Goal: Information Seeking & Learning: Learn about a topic

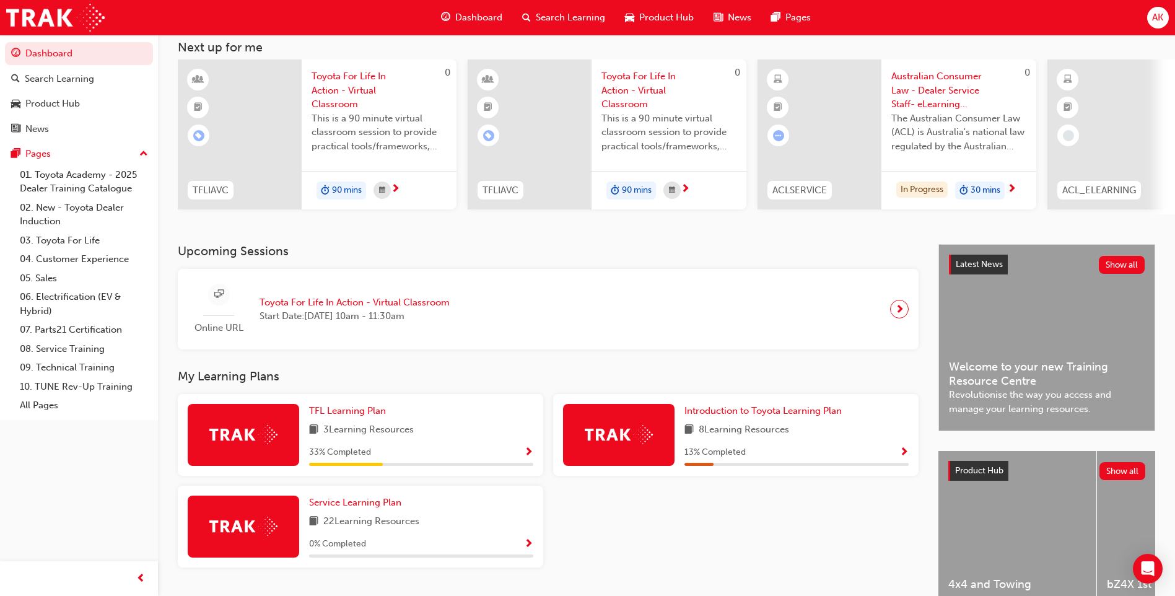
scroll to position [144, 0]
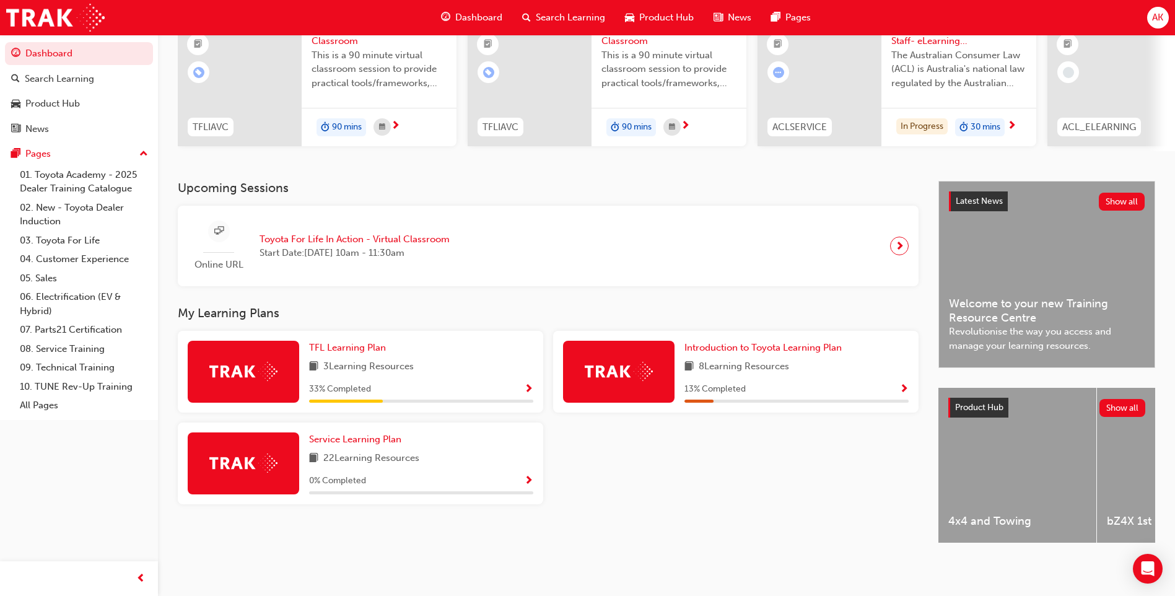
click at [525, 384] on span "Show Progress" at bounding box center [528, 389] width 9 height 11
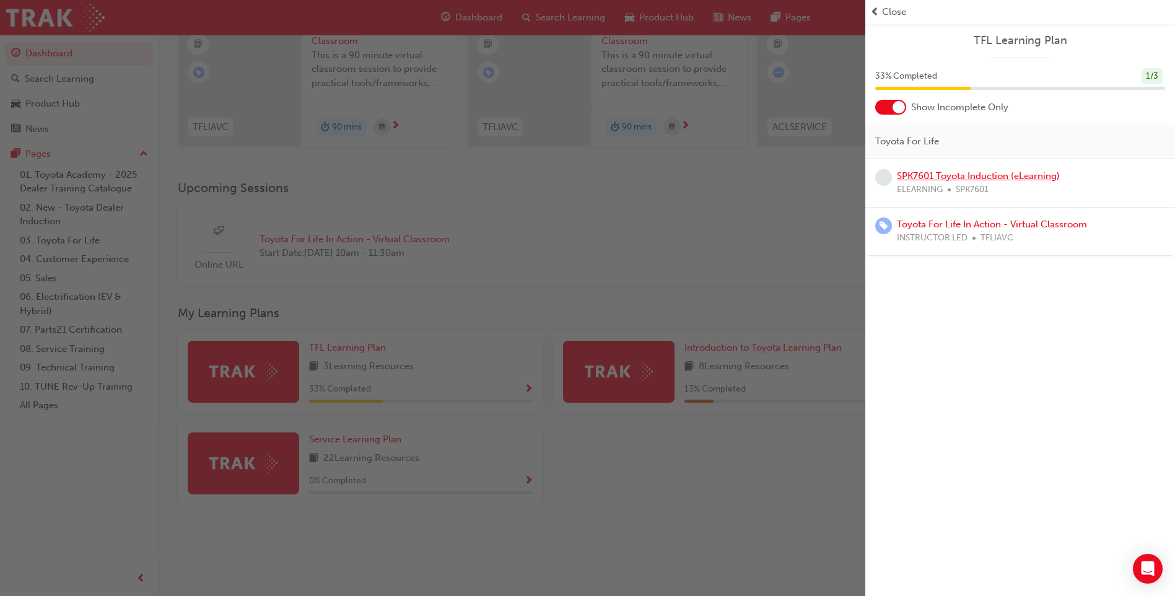
click at [1011, 172] on link "SPK7601 Toyota Induction (eLearning)" at bounding box center [978, 175] width 163 height 11
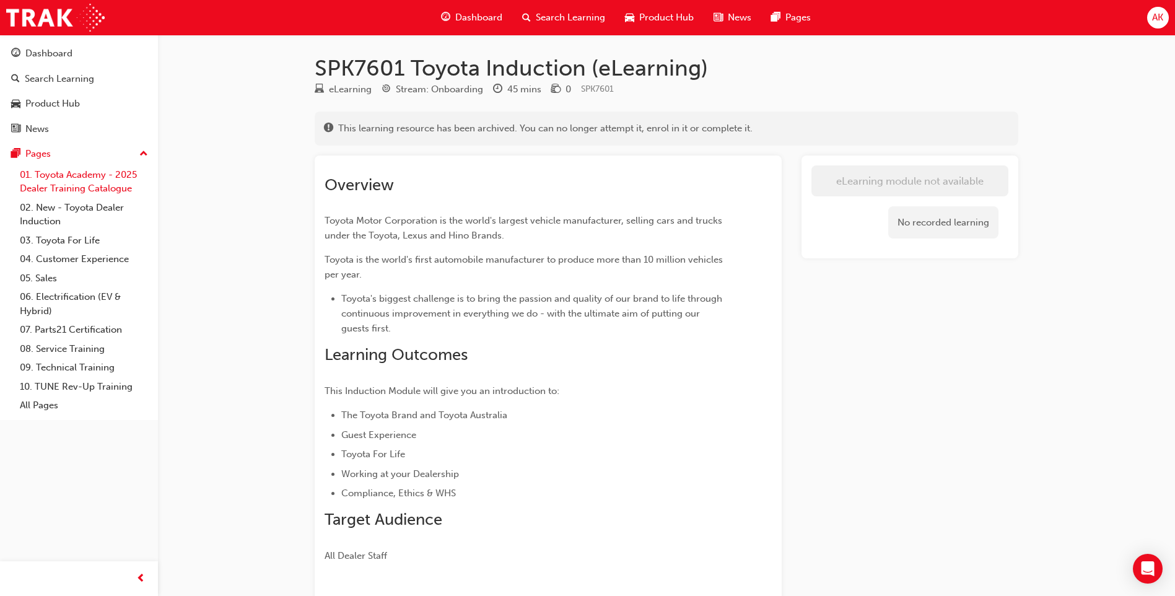
click at [100, 183] on link "01. Toyota Academy - 2025 Dealer Training Catalogue" at bounding box center [84, 181] width 138 height 33
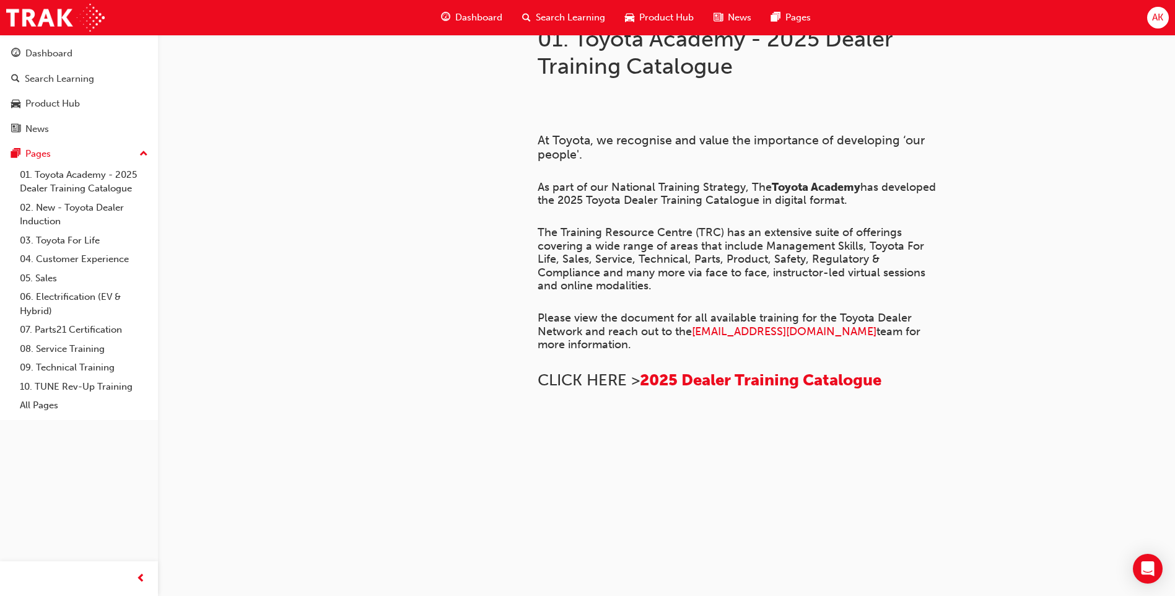
scroll to position [124, 0]
click at [87, 53] on div "Dashboard" at bounding box center [79, 53] width 136 height 15
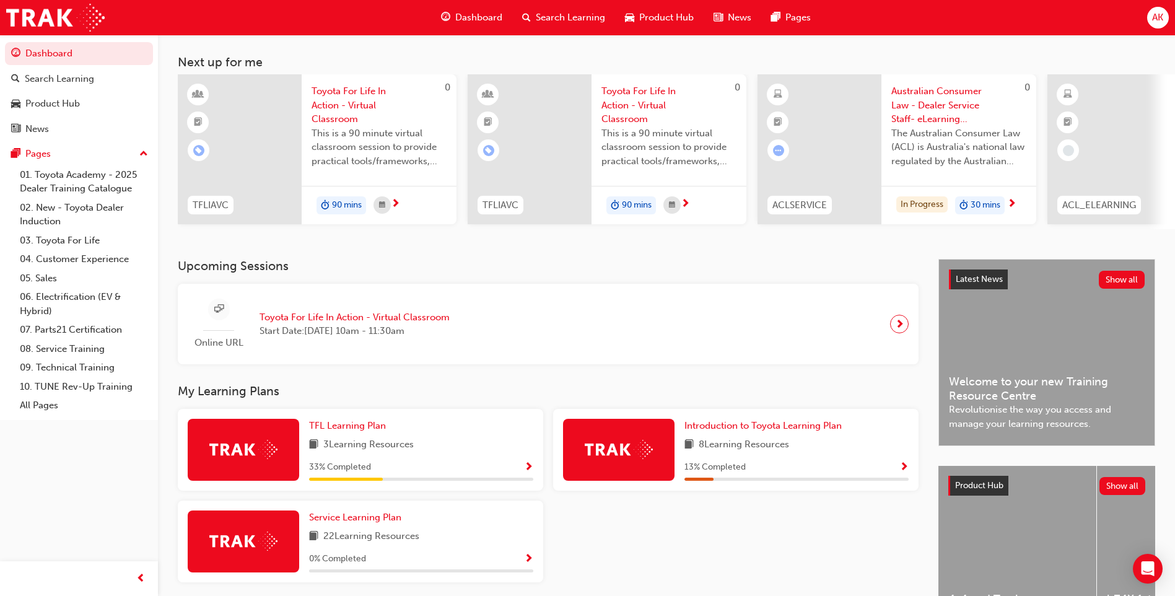
scroll to position [144, 0]
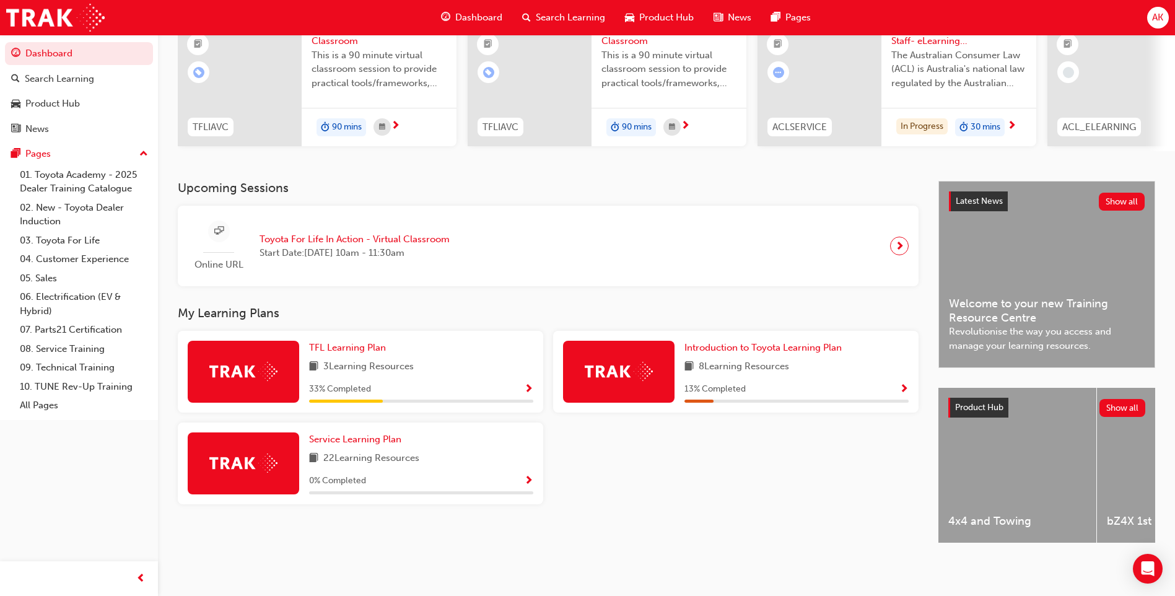
click at [530, 384] on span "Show Progress" at bounding box center [528, 389] width 9 height 11
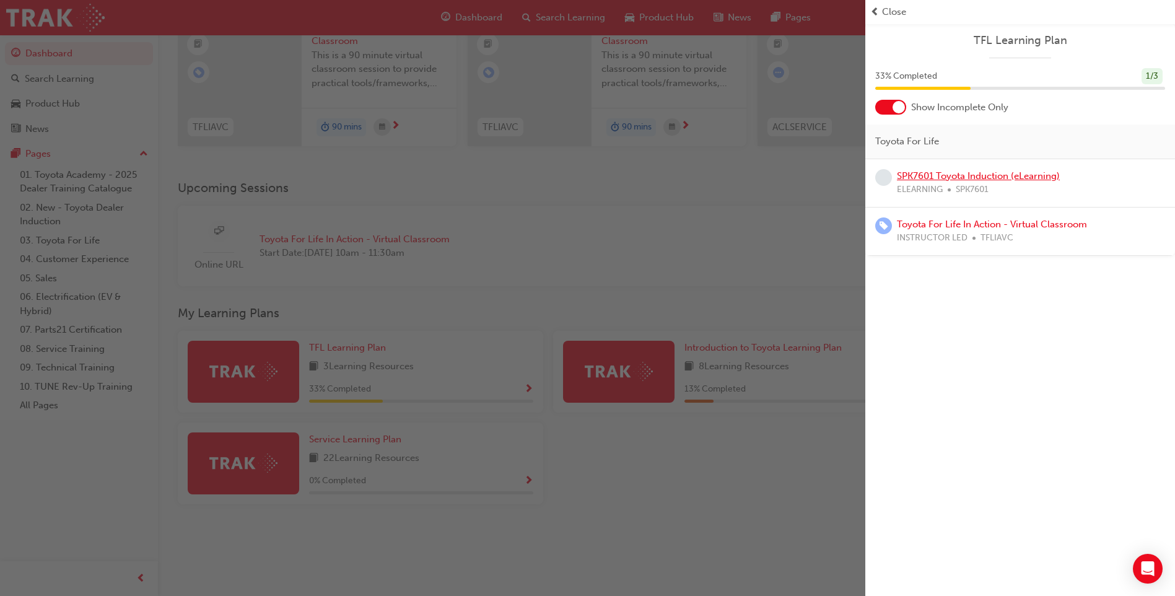
click at [976, 174] on link "SPK7601 Toyota Induction (eLearning)" at bounding box center [978, 175] width 163 height 11
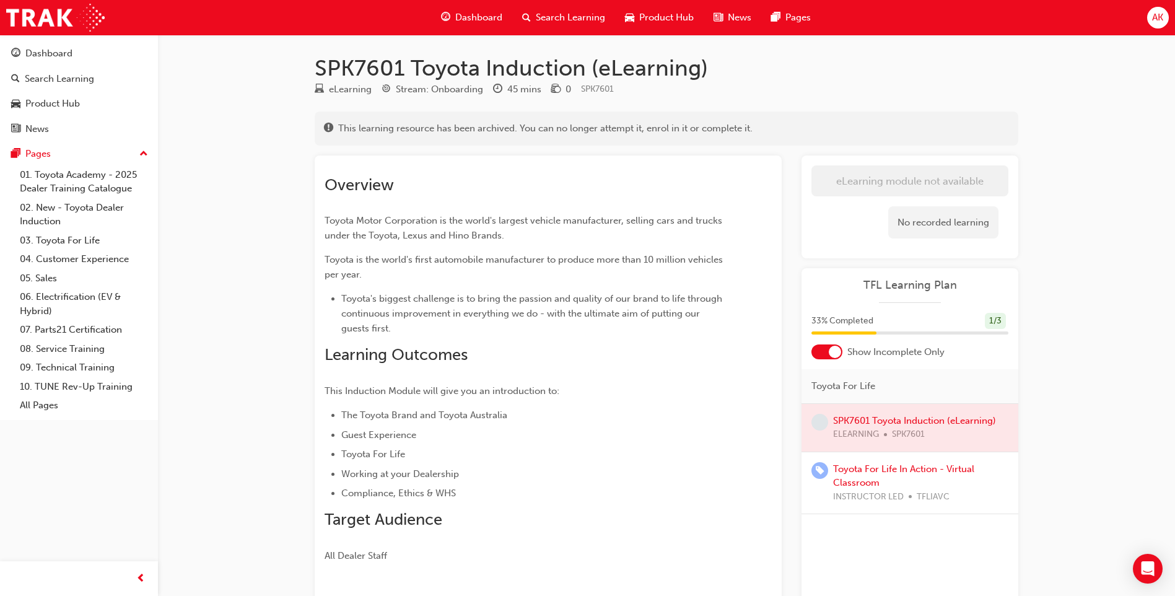
click at [930, 416] on div at bounding box center [910, 428] width 217 height 48
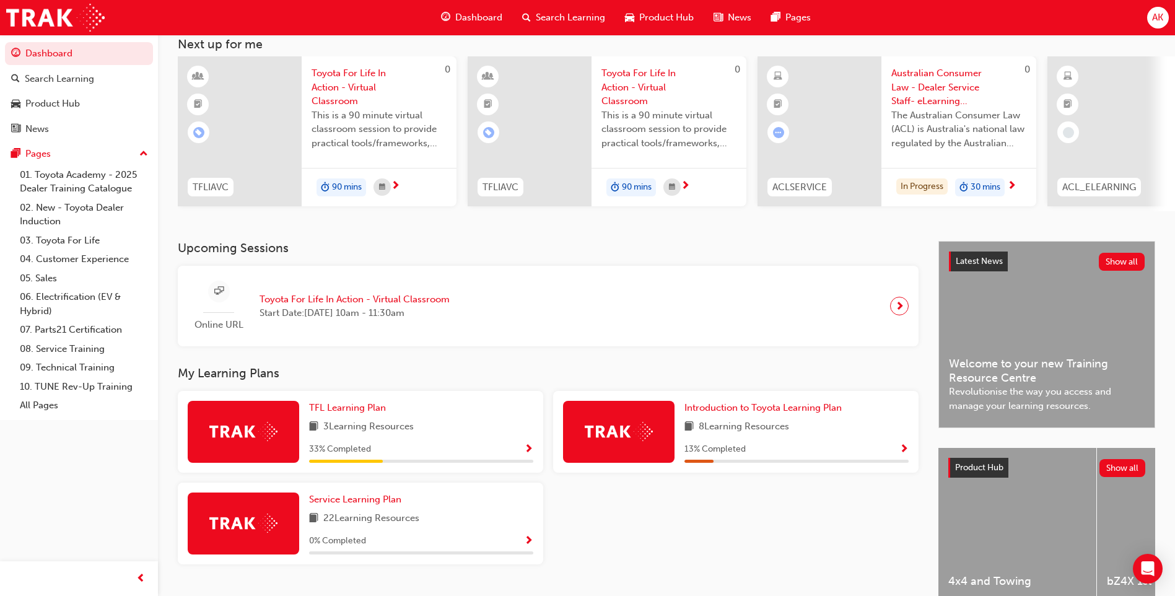
scroll to position [144, 0]
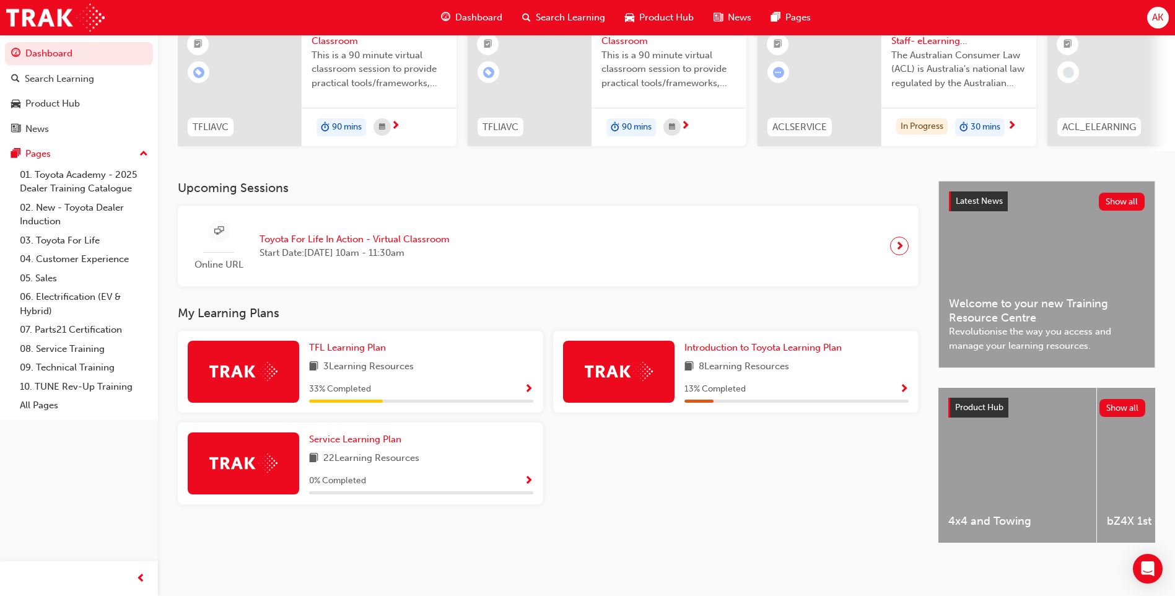
click at [906, 388] on span "Show Progress" at bounding box center [903, 389] width 9 height 11
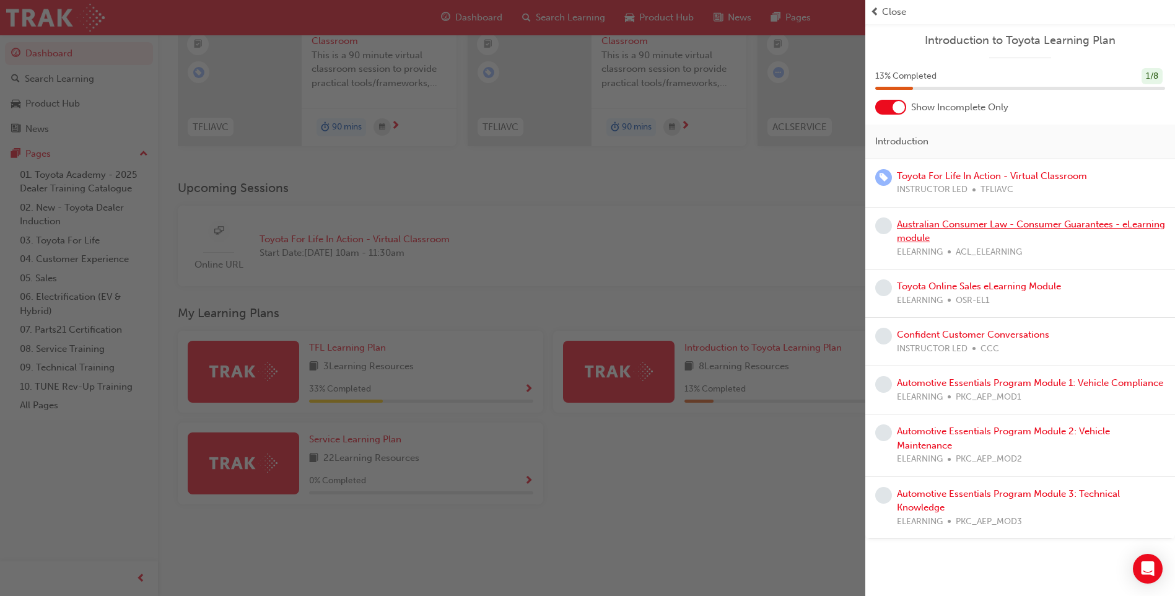
click at [1027, 228] on link "Australian Consumer Law - Consumer Guarantees - eLearning module" at bounding box center [1031, 231] width 268 height 25
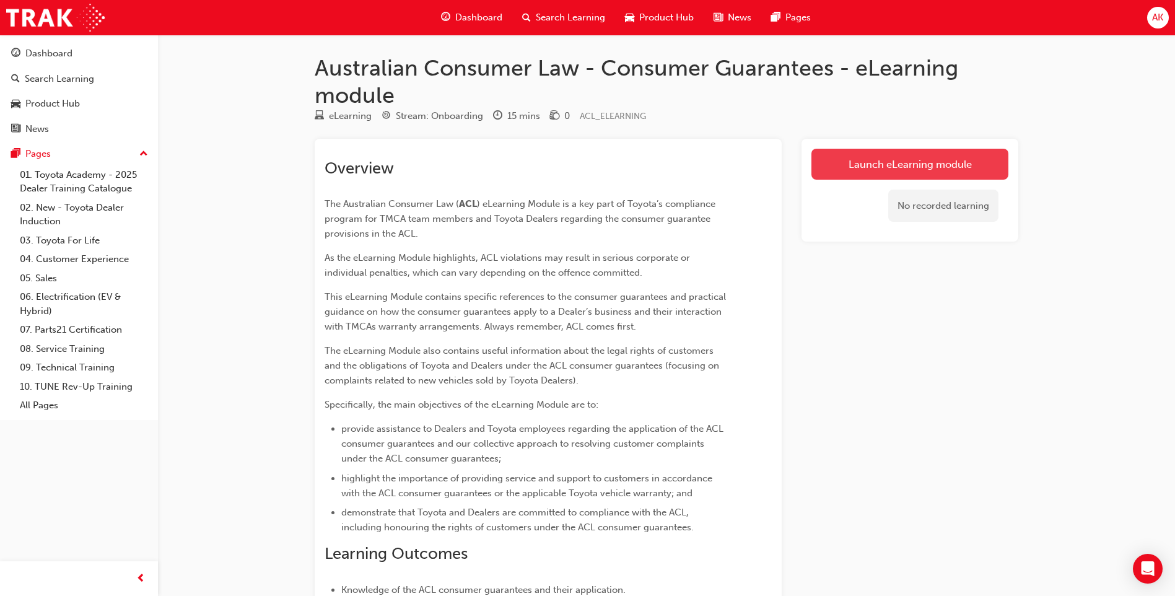
click at [882, 155] on link "Launch eLearning module" at bounding box center [909, 164] width 197 height 31
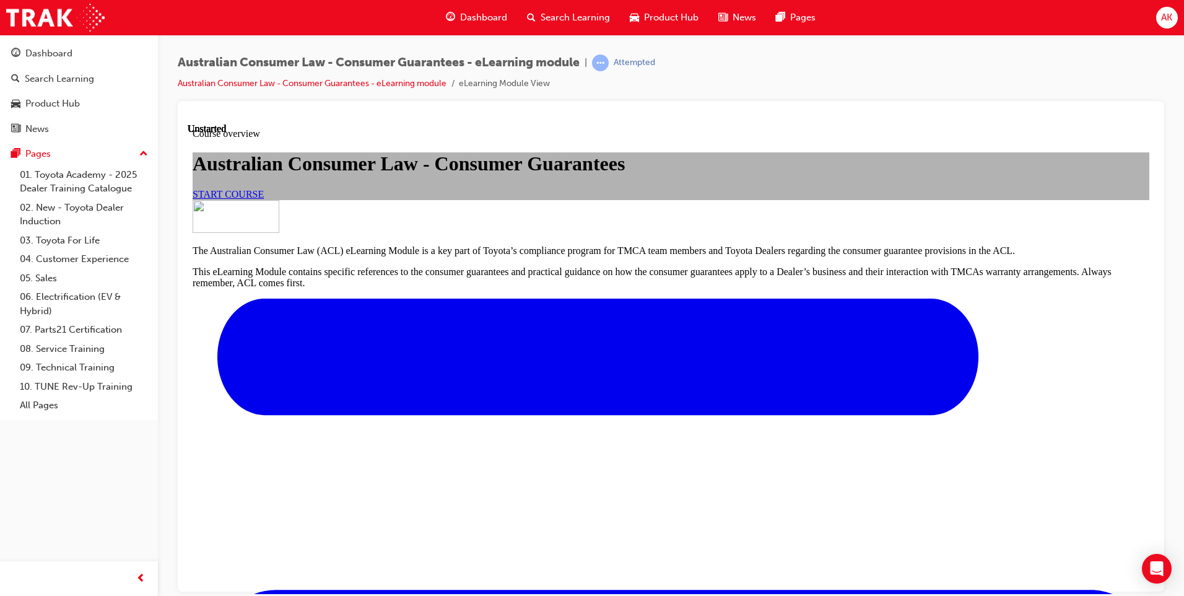
scroll to position [367, 0]
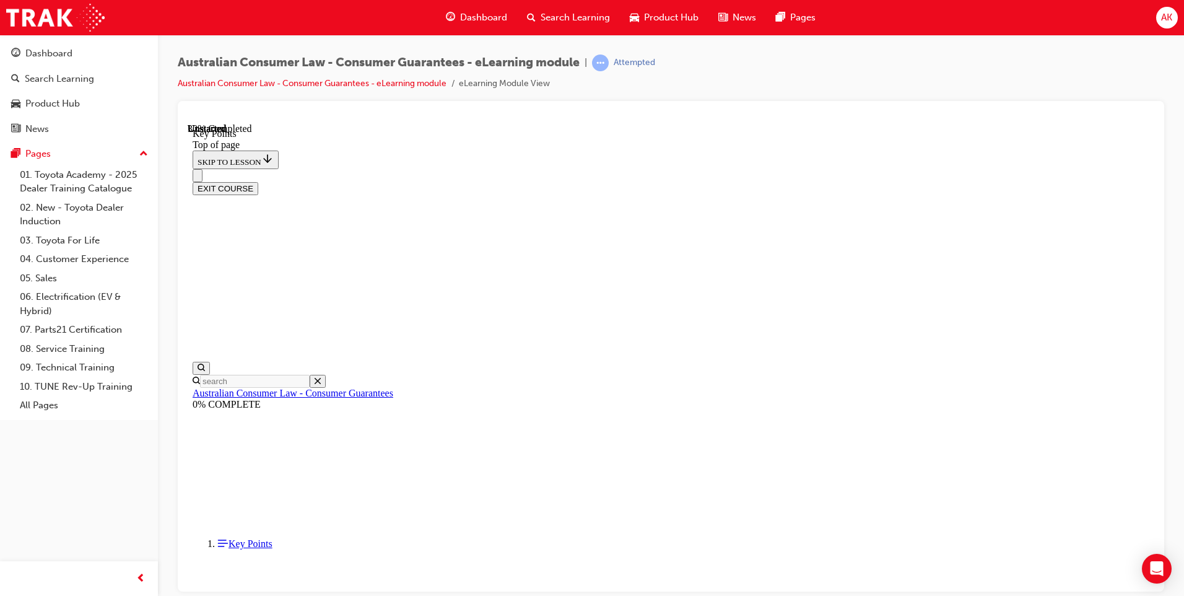
scroll to position [516, 0]
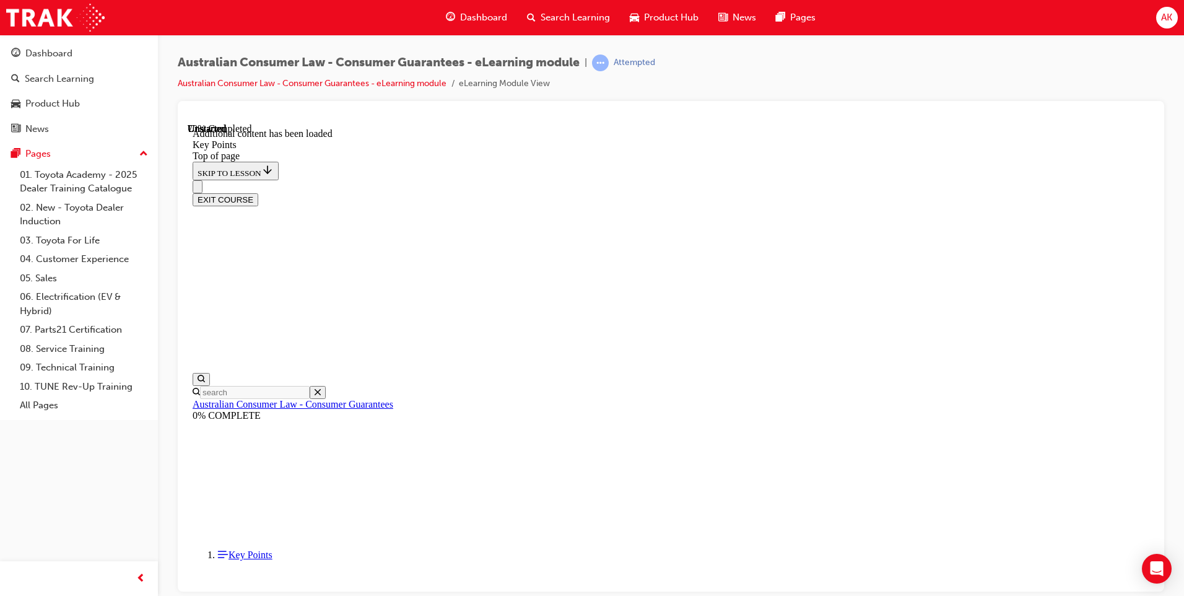
scroll to position [1588, 0]
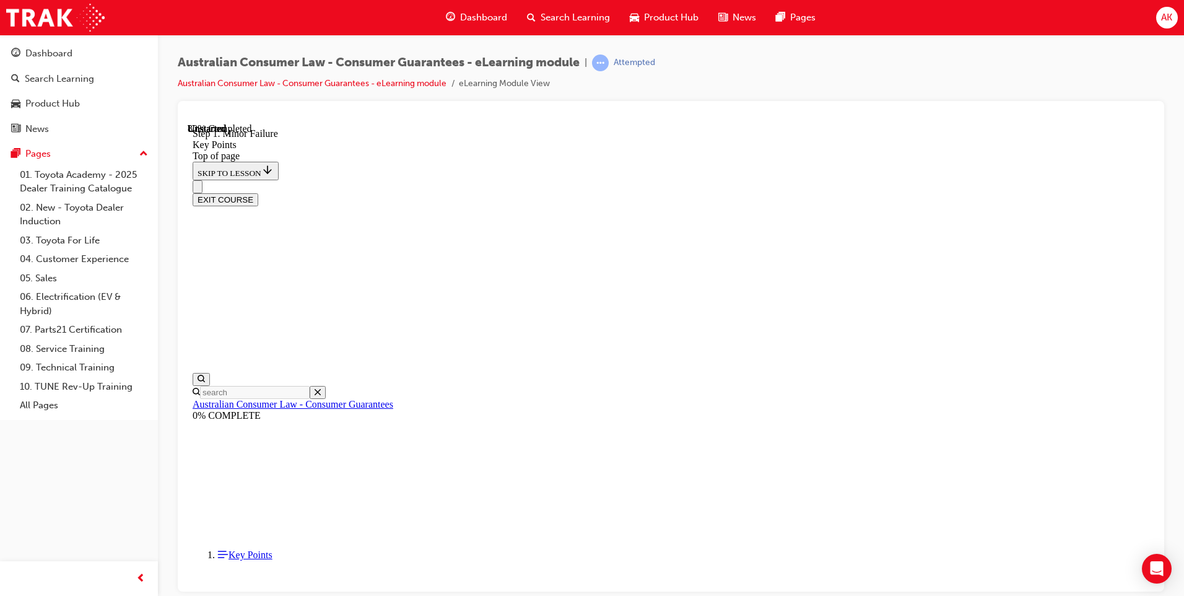
drag, startPoint x: 717, startPoint y: 531, endPoint x: 715, endPoint y: 515, distance: 16.2
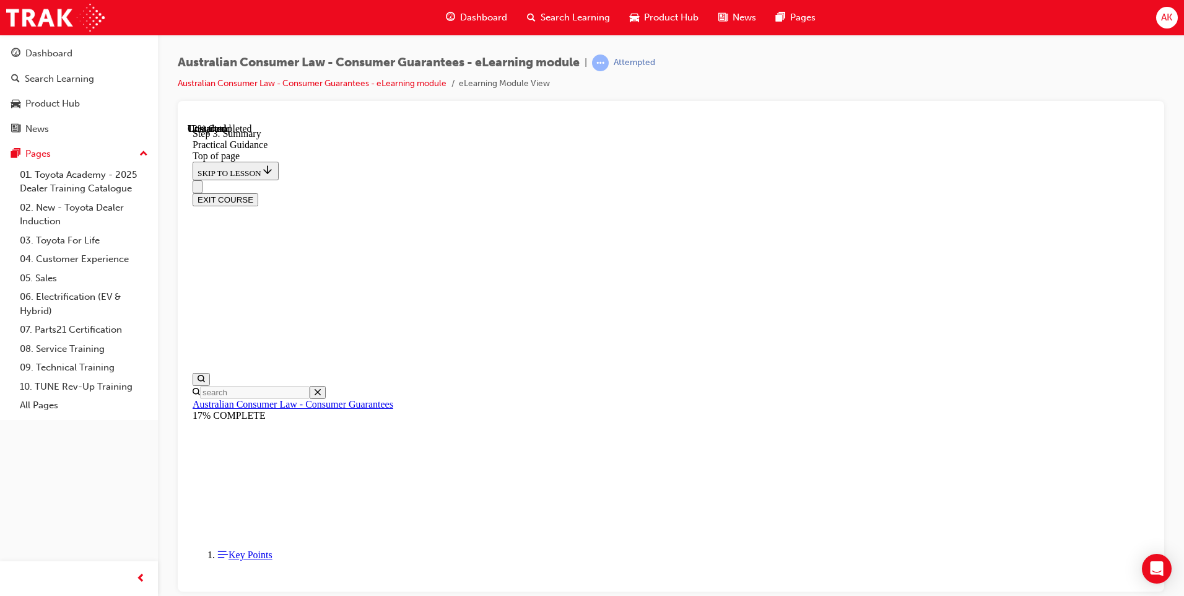
scroll to position [85, 0]
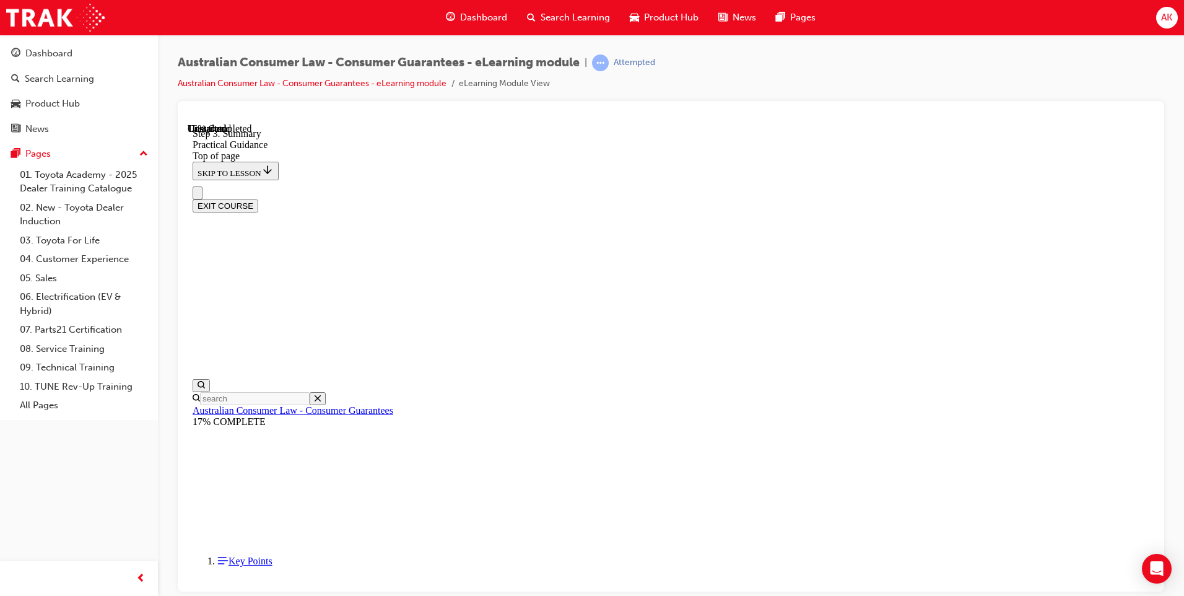
scroll to position [269, 0]
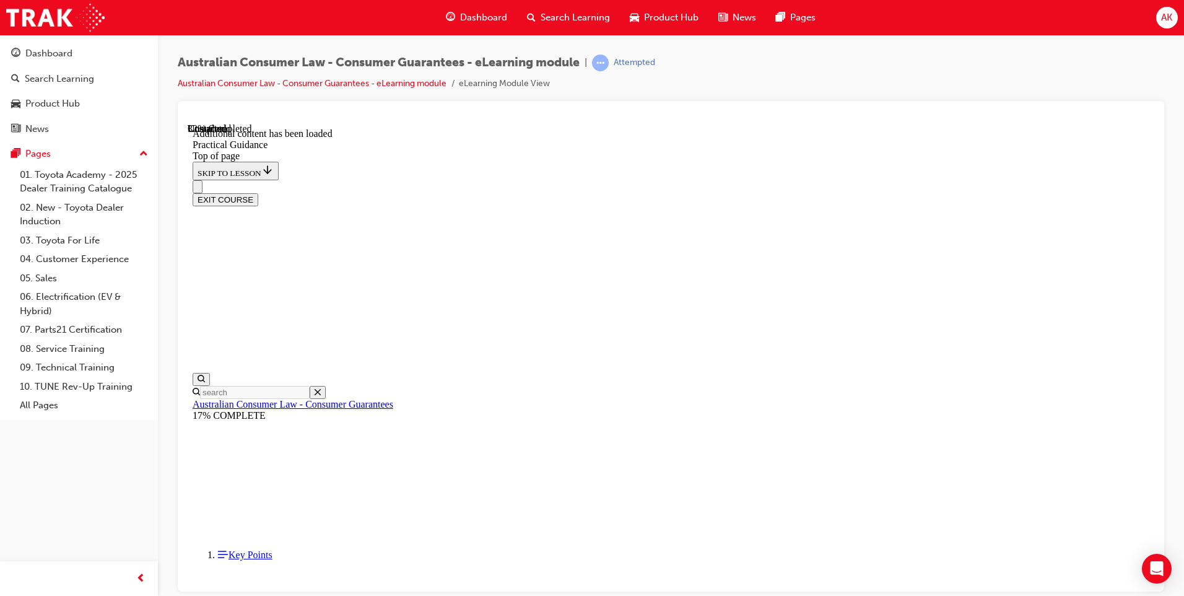
scroll to position [698, 0]
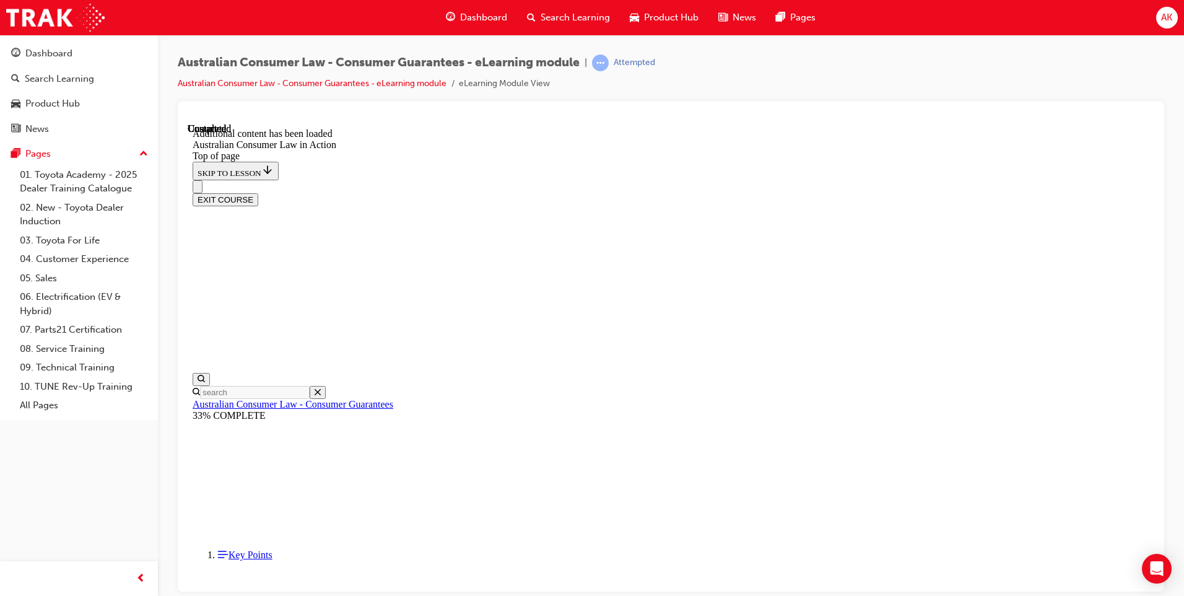
scroll to position [38, 0]
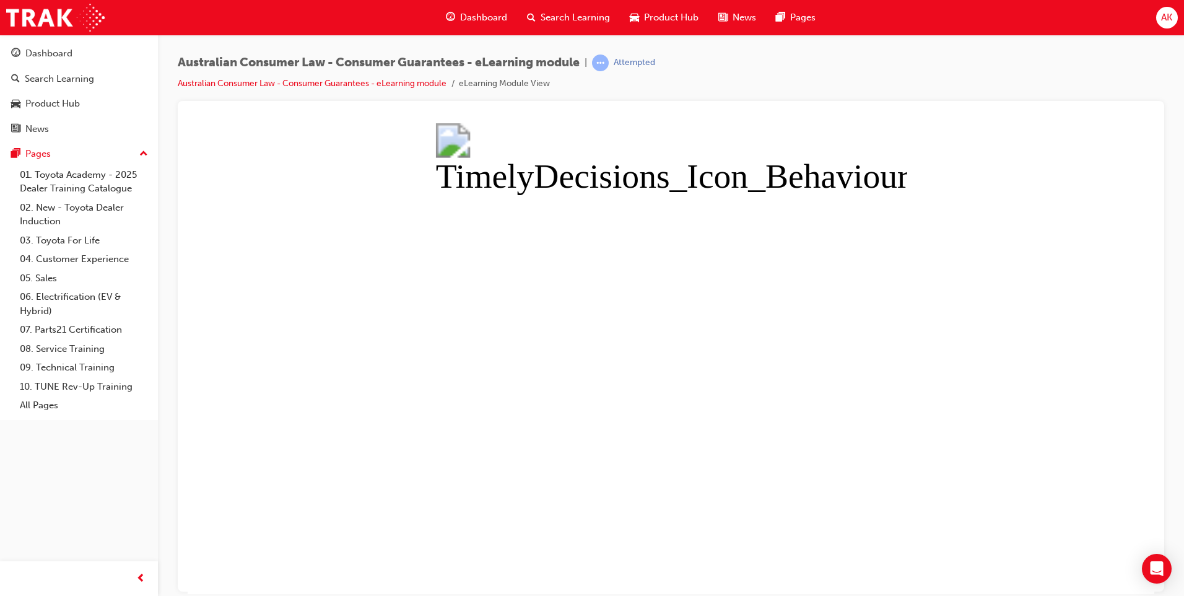
click at [323, 135] on button "Unzoom image" at bounding box center [671, 358] width 967 height 471
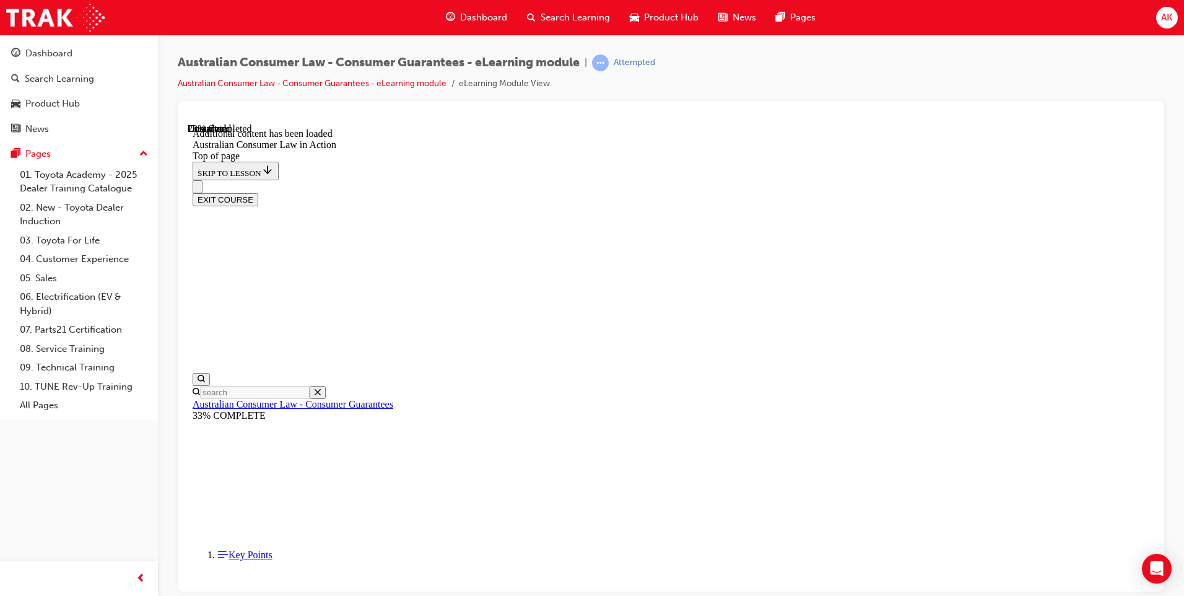
scroll to position [677, 0]
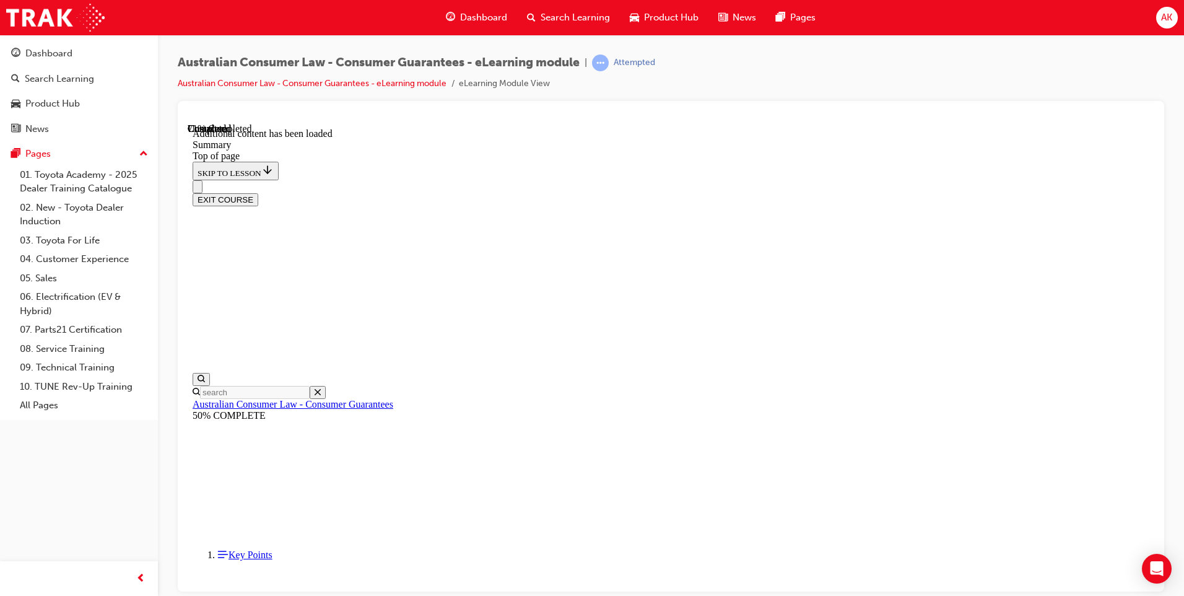
scroll to position [53, 0]
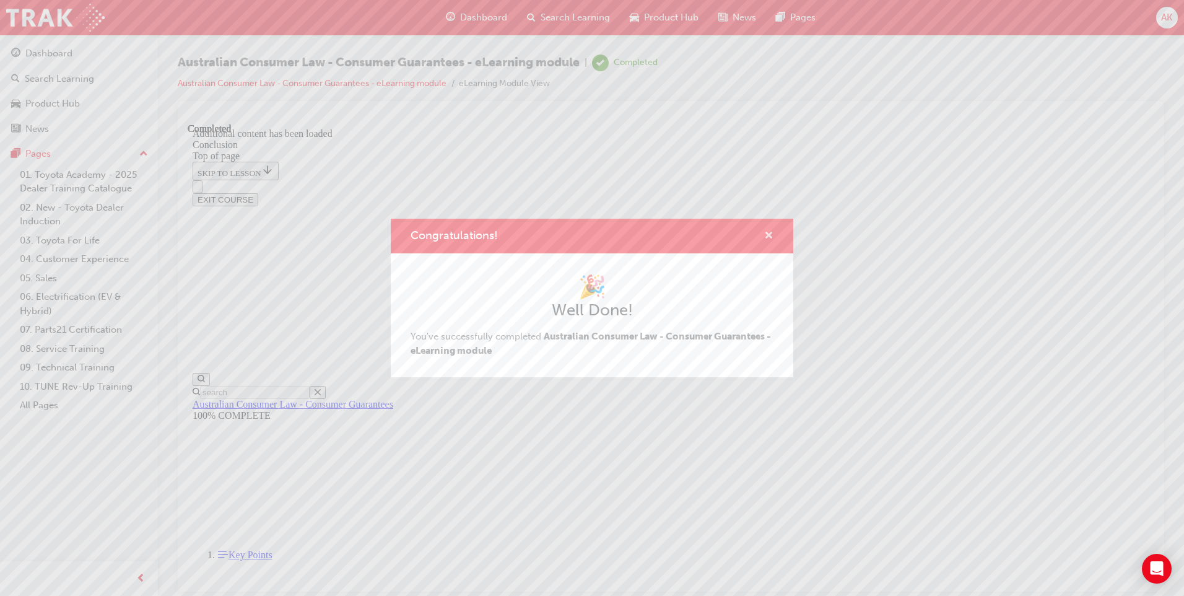
click at [766, 231] on span "cross-icon" at bounding box center [768, 236] width 9 height 11
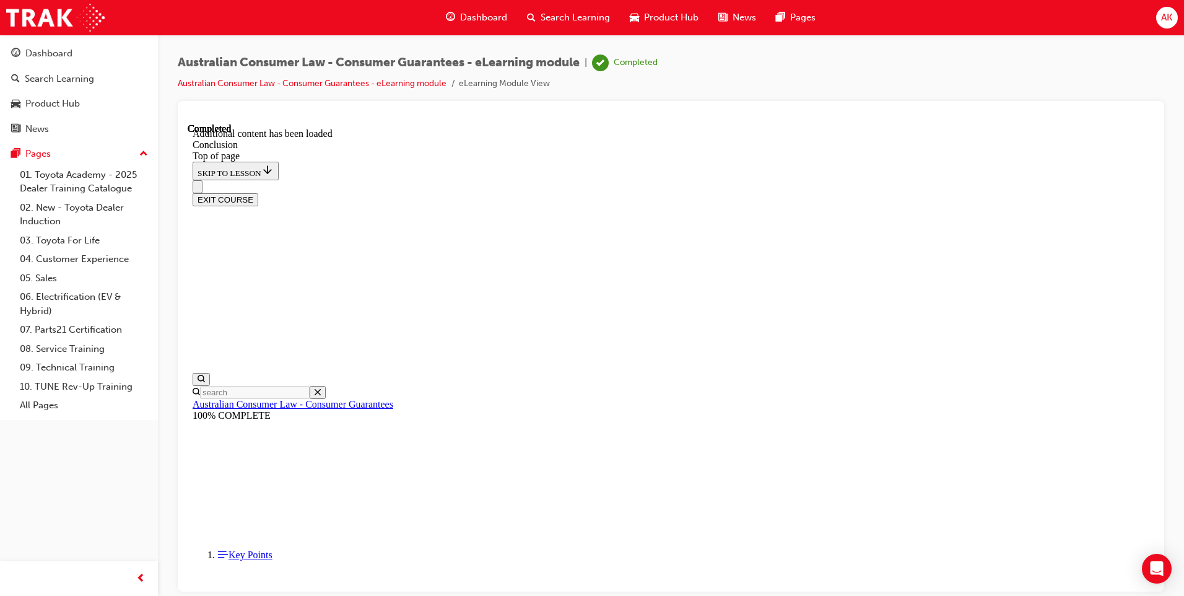
click at [258, 193] on button "EXIT COURSE" at bounding box center [226, 199] width 66 height 13
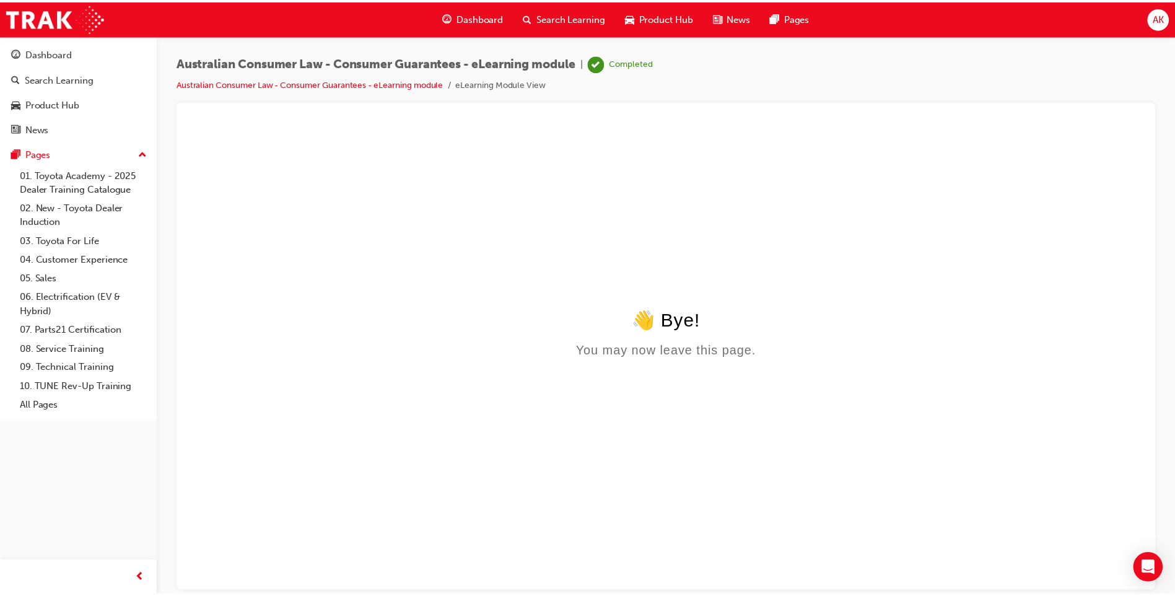
scroll to position [0, 0]
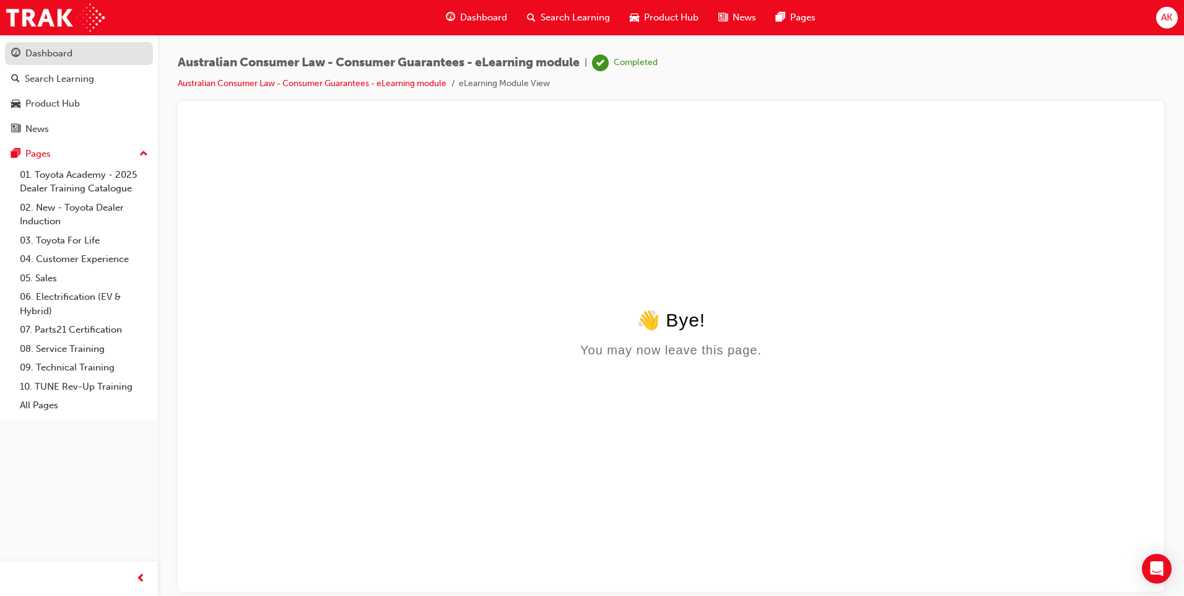
click at [19, 48] on span "guage-icon" at bounding box center [15, 53] width 9 height 11
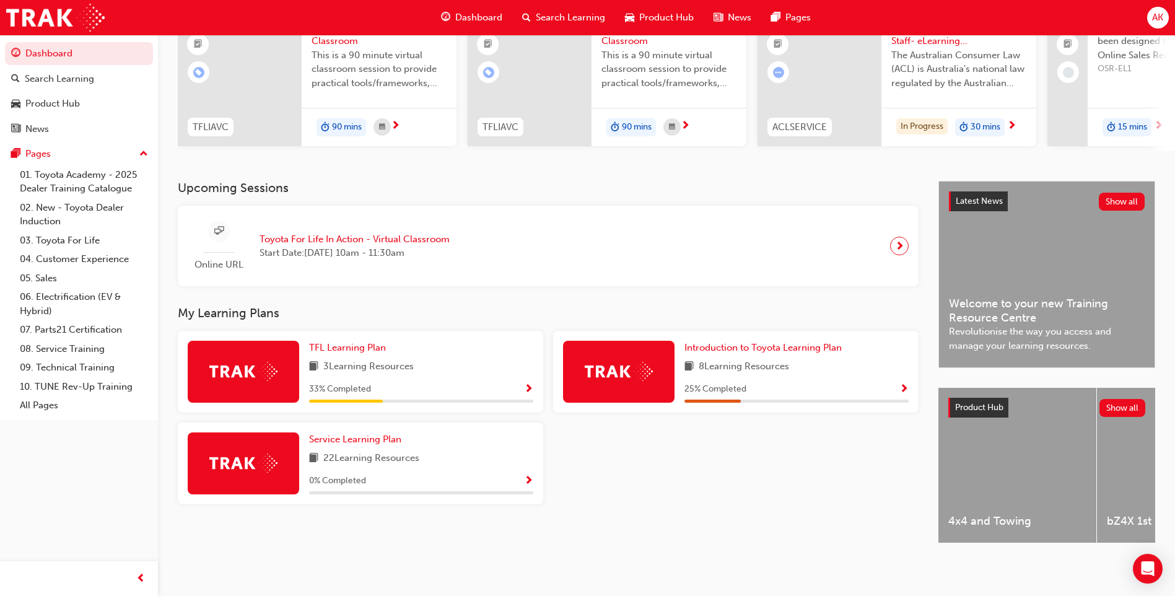
scroll to position [144, 0]
click at [354, 435] on span "Service Learning Plan" at bounding box center [355, 439] width 92 height 11
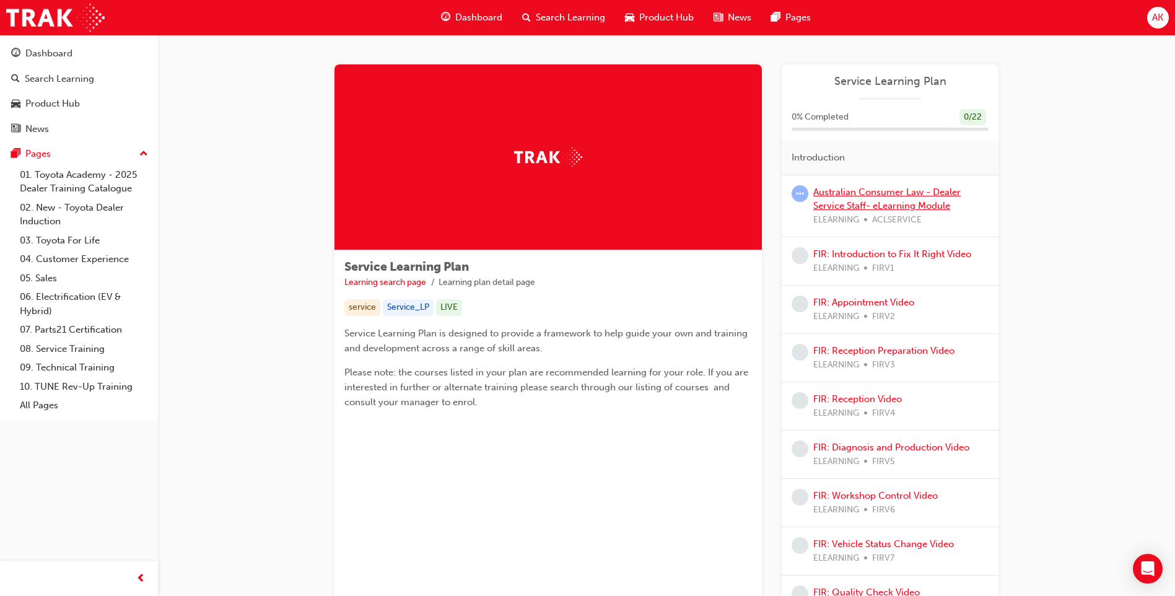
click at [846, 191] on link "Australian Consumer Law - Dealer Service Staff- eLearning Module" at bounding box center [886, 198] width 147 height 25
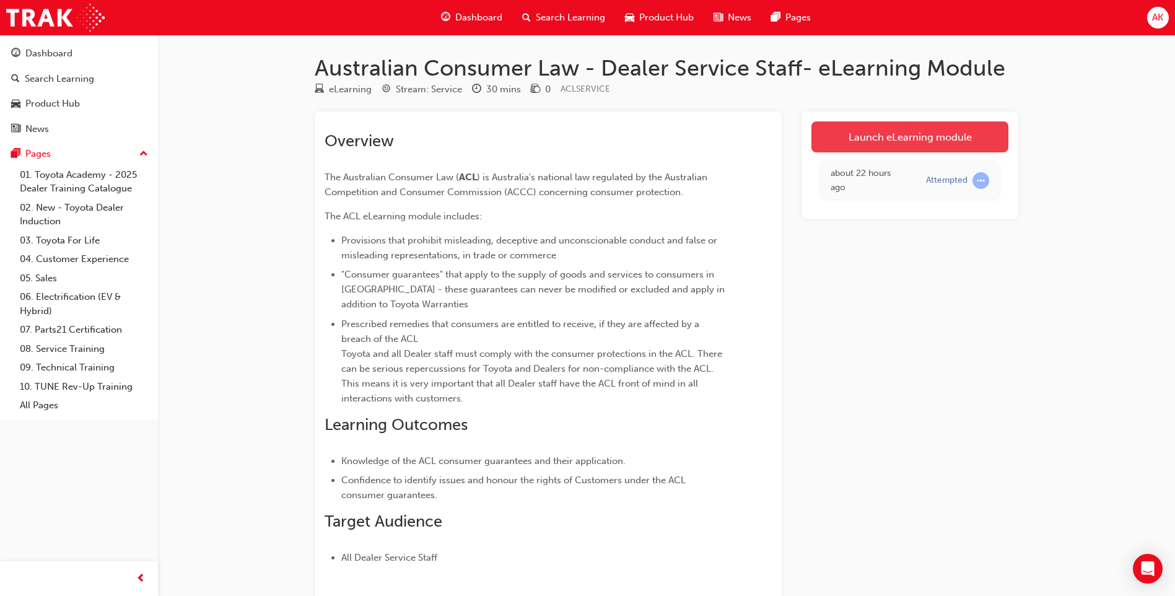
click at [830, 136] on link "Launch eLearning module" at bounding box center [909, 136] width 197 height 31
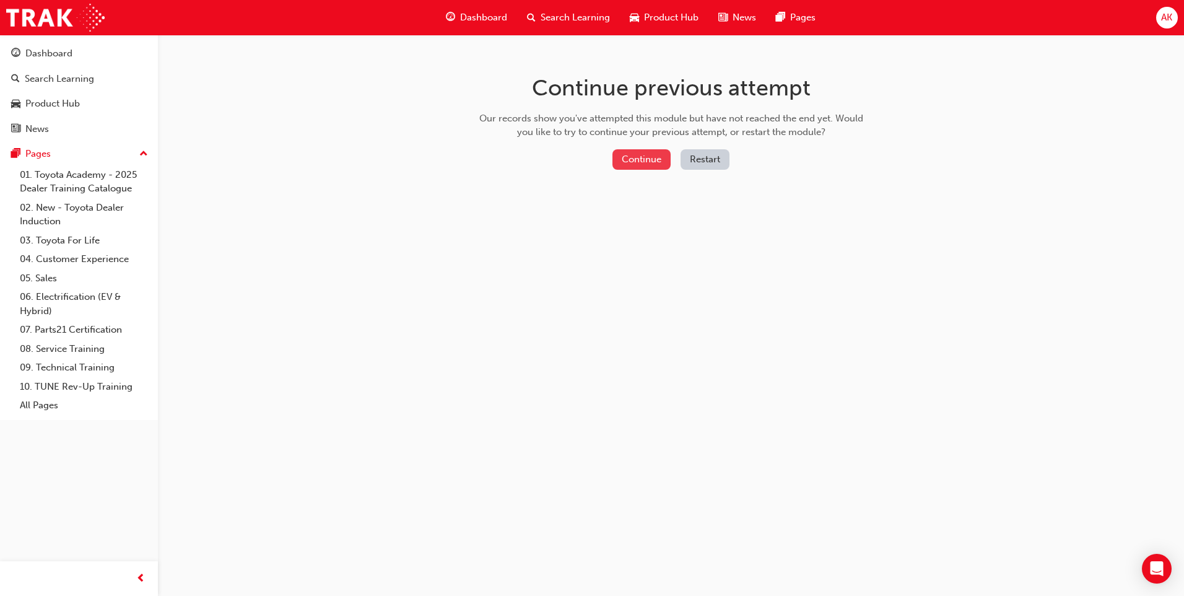
click at [654, 155] on button "Continue" at bounding box center [642, 159] width 58 height 20
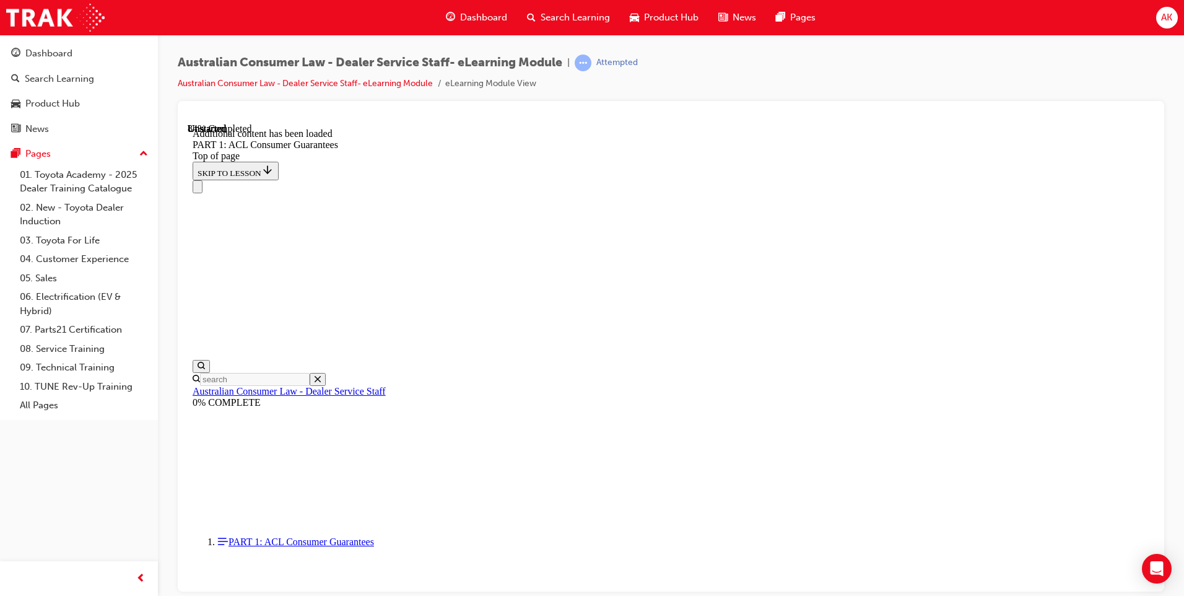
scroll to position [596, 0]
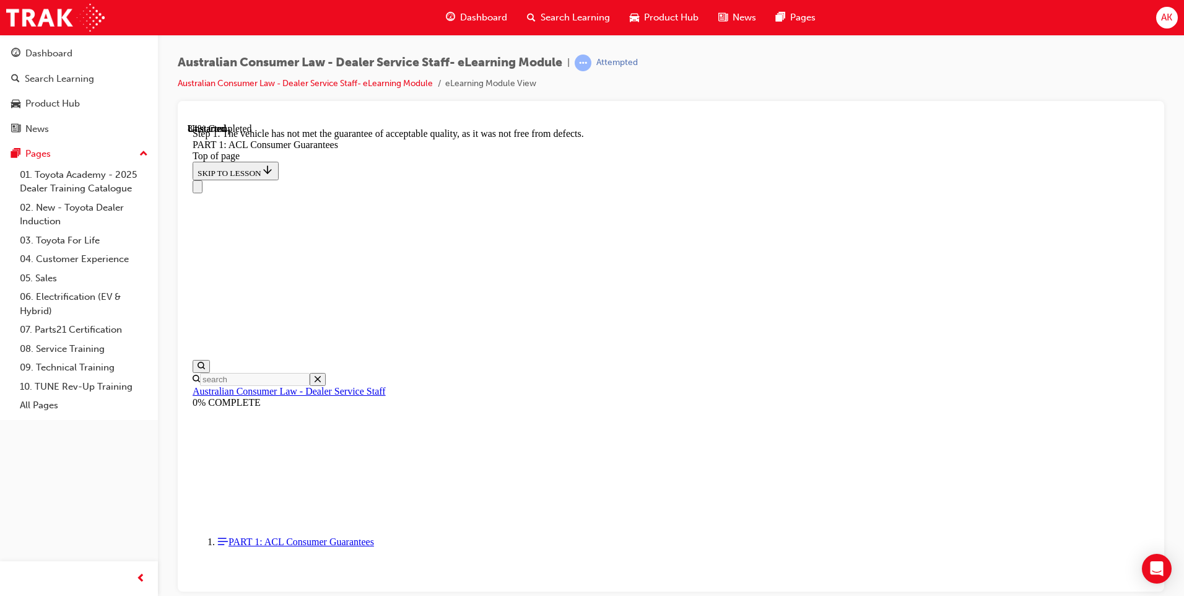
drag, startPoint x: 729, startPoint y: 232, endPoint x: 735, endPoint y: 223, distance: 11.2
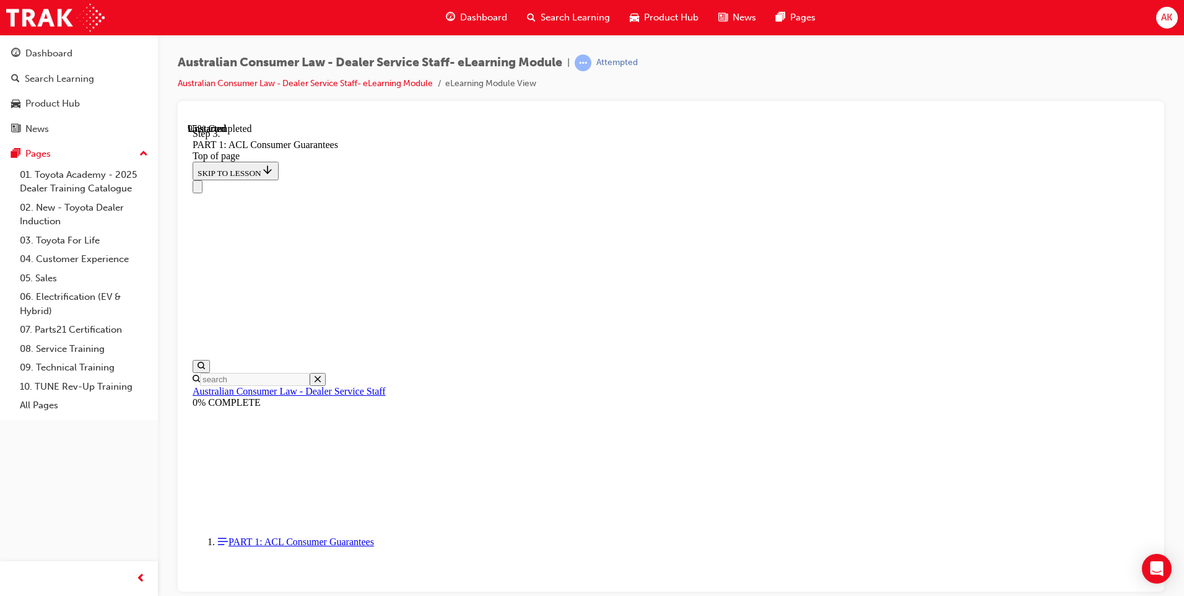
scroll to position [12959, 0]
drag, startPoint x: 812, startPoint y: 324, endPoint x: 784, endPoint y: 327, distance: 28.0
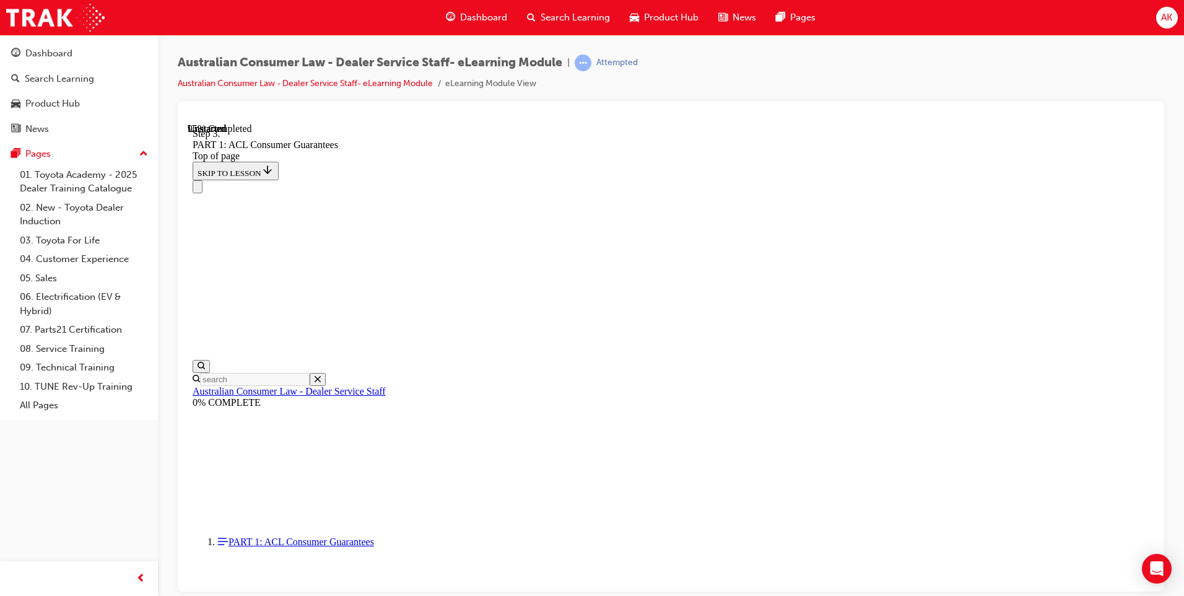
drag, startPoint x: 718, startPoint y: 318, endPoint x: 754, endPoint y: 320, distance: 36.6
drag, startPoint x: 694, startPoint y: 255, endPoint x: 730, endPoint y: 254, distance: 36.6
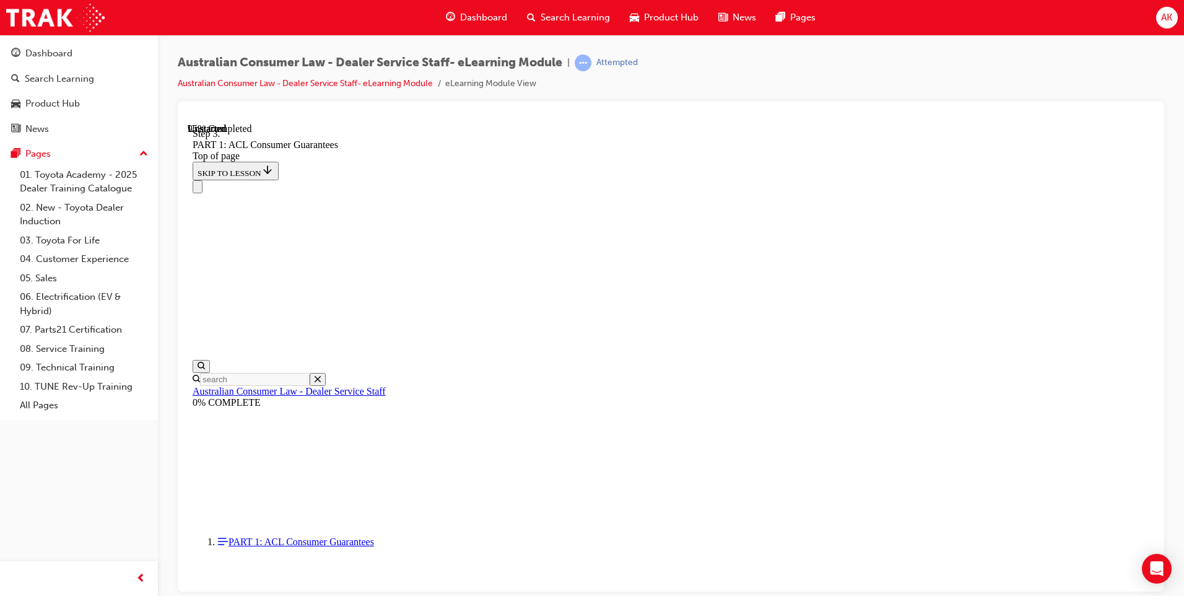
drag, startPoint x: 692, startPoint y: 381, endPoint x: 743, endPoint y: 386, distance: 51.0
drag, startPoint x: 713, startPoint y: 483, endPoint x: 751, endPoint y: 484, distance: 37.8
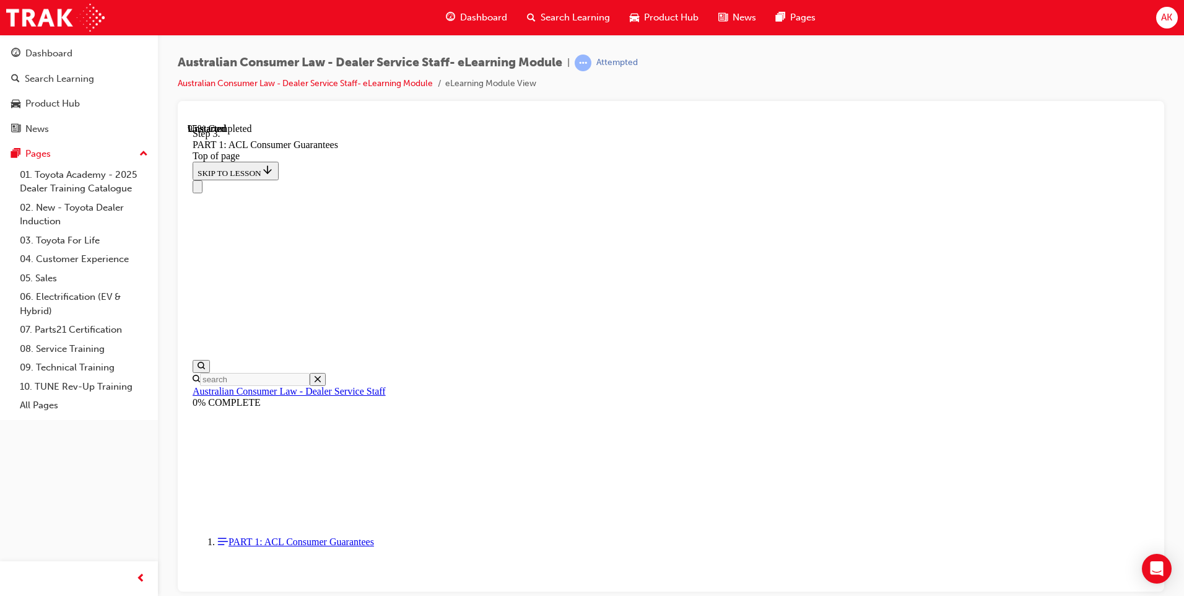
drag, startPoint x: 706, startPoint y: 540, endPoint x: 710, endPoint y: 533, distance: 8.6
drag, startPoint x: 687, startPoint y: 452, endPoint x: 642, endPoint y: 445, distance: 45.1
drag, startPoint x: 647, startPoint y: 398, endPoint x: 577, endPoint y: 390, distance: 70.5
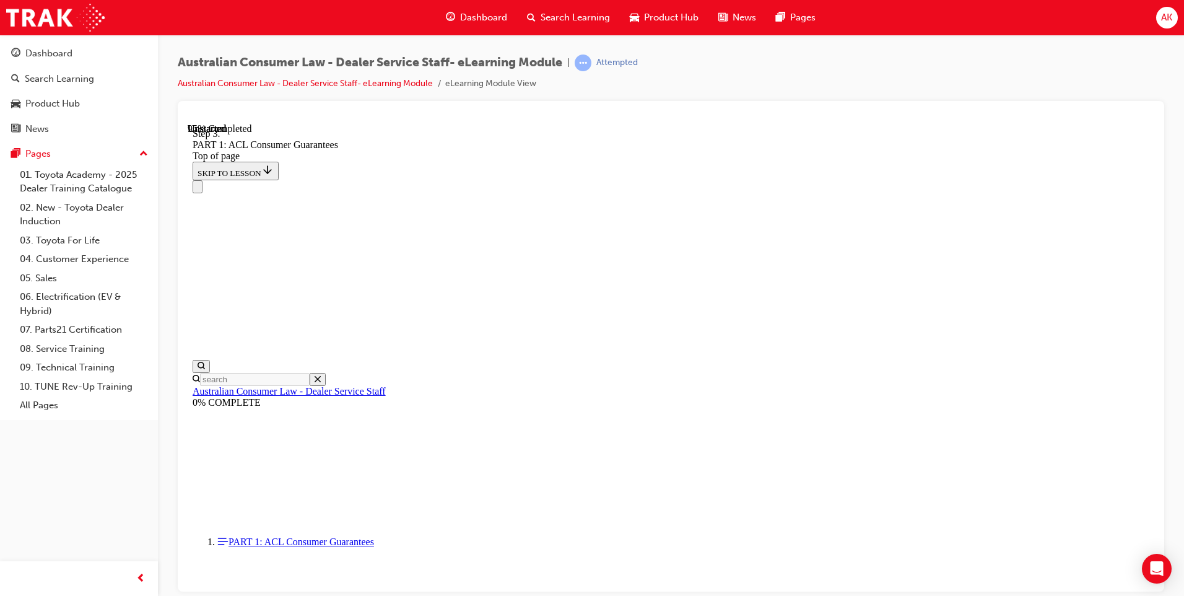
drag, startPoint x: 673, startPoint y: 324, endPoint x: 646, endPoint y: 321, distance: 26.8
drag, startPoint x: 704, startPoint y: 542, endPoint x: 763, endPoint y: 542, distance: 58.8
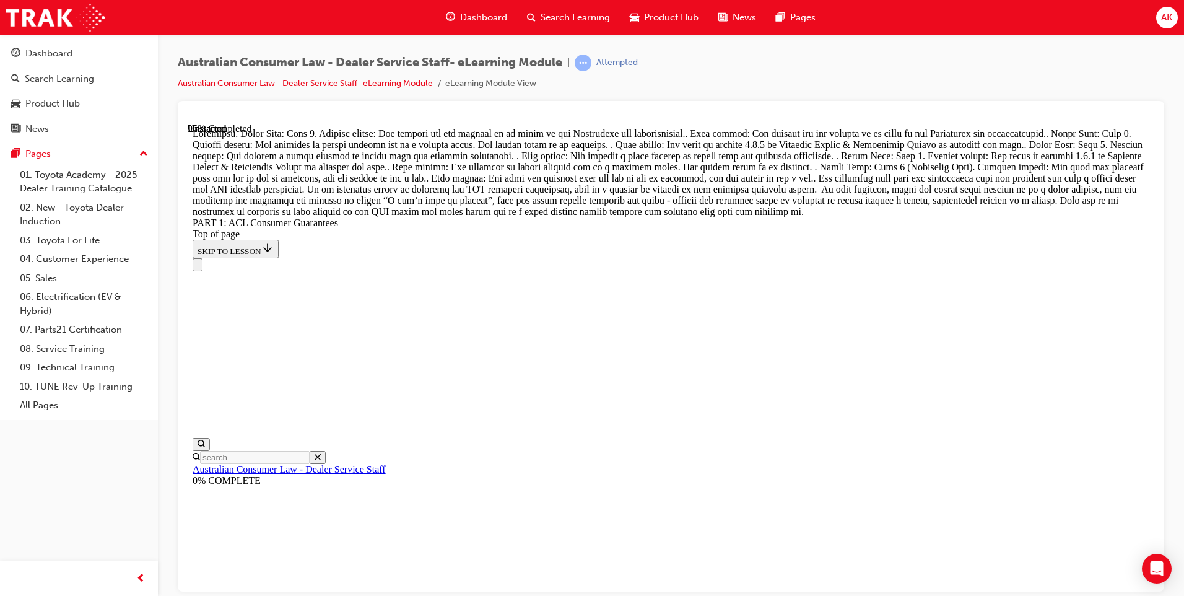
scroll to position [13086, 0]
drag, startPoint x: 684, startPoint y: 397, endPoint x: 654, endPoint y: 401, distance: 30.6
drag, startPoint x: 654, startPoint y: 401, endPoint x: 703, endPoint y: 437, distance: 61.2
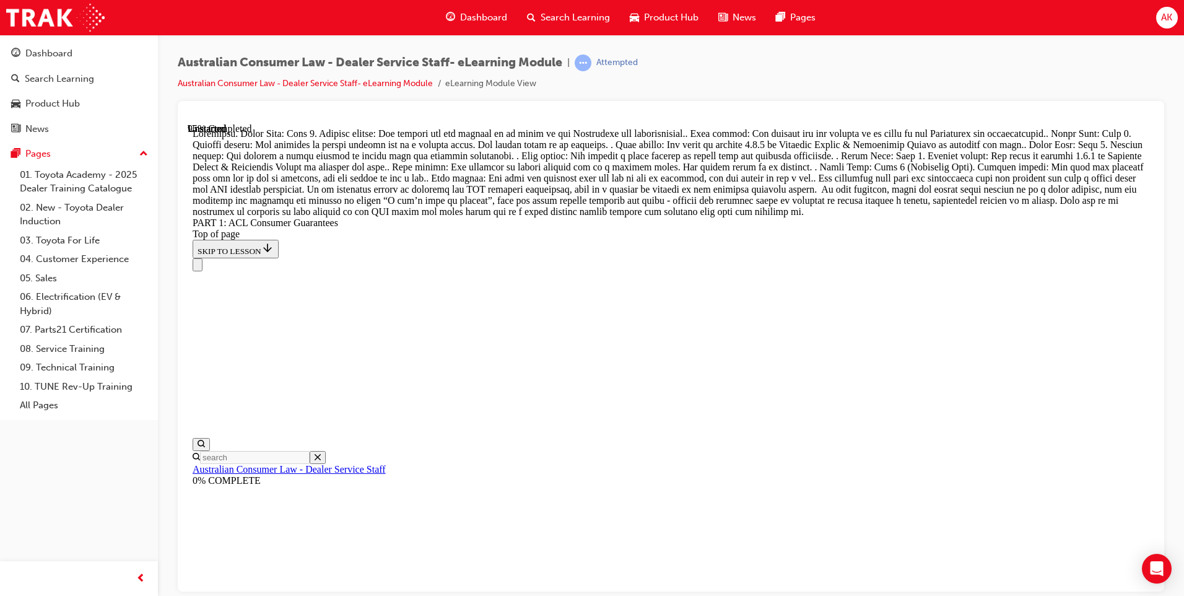
drag, startPoint x: 670, startPoint y: 410, endPoint x: 653, endPoint y: 406, distance: 17.3
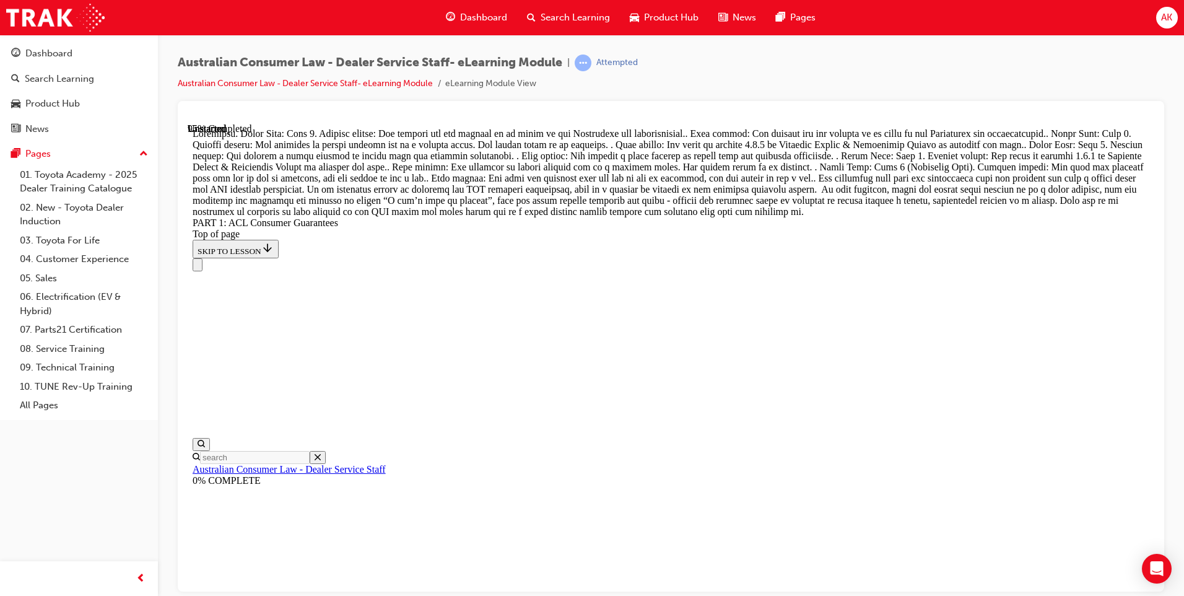
drag, startPoint x: 647, startPoint y: 393, endPoint x: 666, endPoint y: 243, distance: 151.1
drag, startPoint x: 650, startPoint y: 255, endPoint x: 687, endPoint y: 444, distance: 192.5
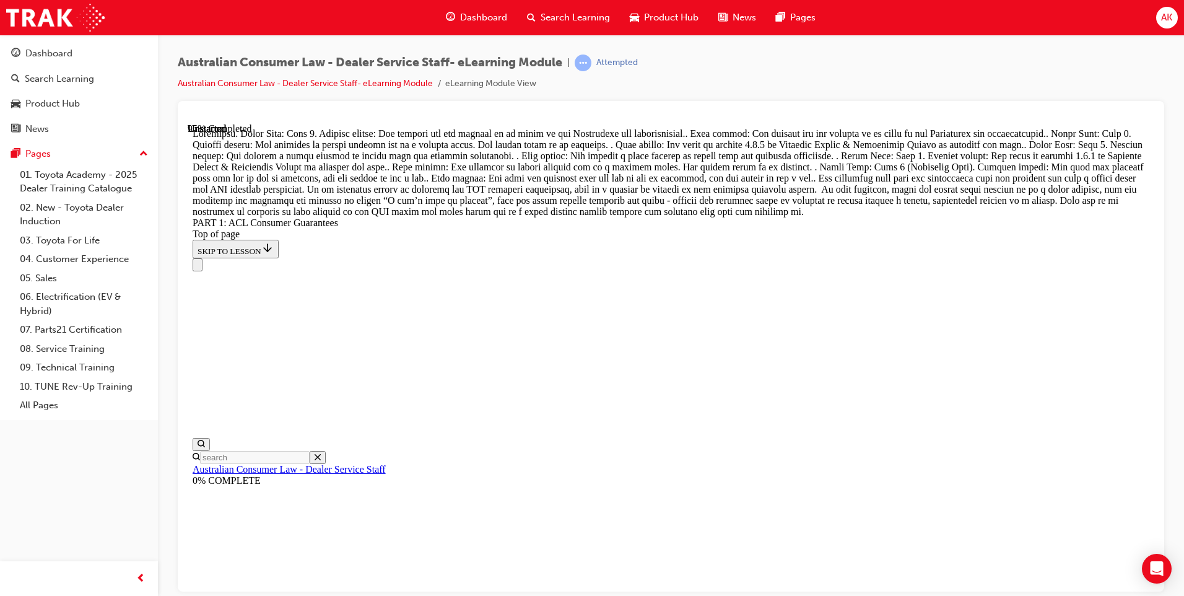
drag, startPoint x: 673, startPoint y: 419, endPoint x: 719, endPoint y: 419, distance: 46.5
drag, startPoint x: 713, startPoint y: 406, endPoint x: 756, endPoint y: 409, distance: 43.4
drag, startPoint x: 647, startPoint y: 330, endPoint x: 696, endPoint y: 338, distance: 49.7
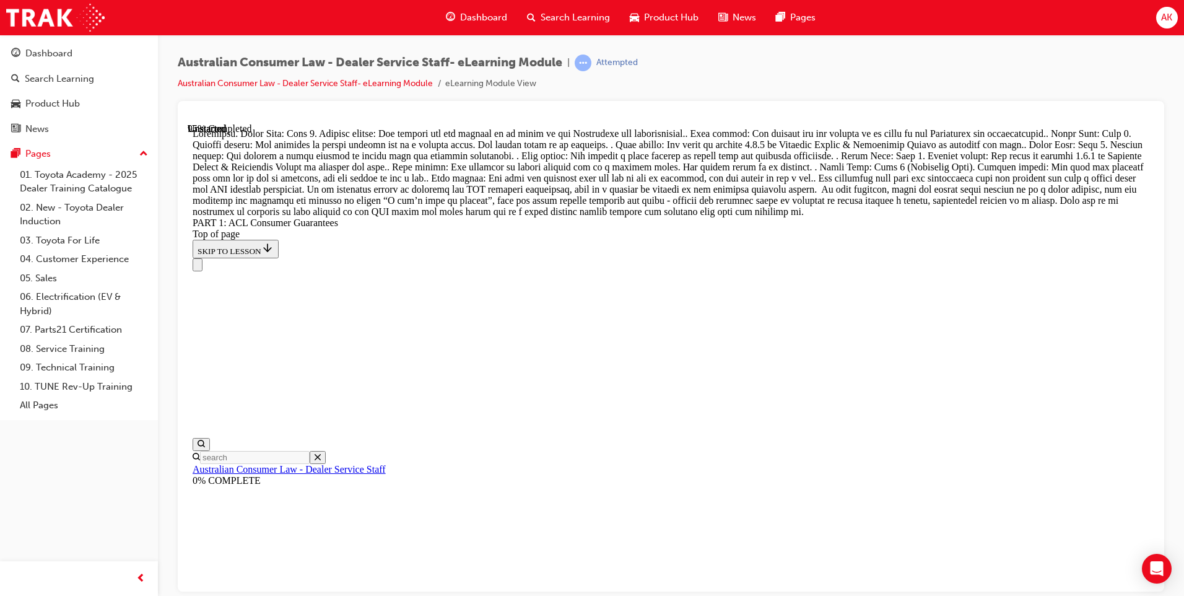
drag, startPoint x: 627, startPoint y: 255, endPoint x: 676, endPoint y: 261, distance: 49.3
drag, startPoint x: 654, startPoint y: 190, endPoint x: 654, endPoint y: 199, distance: 9.3
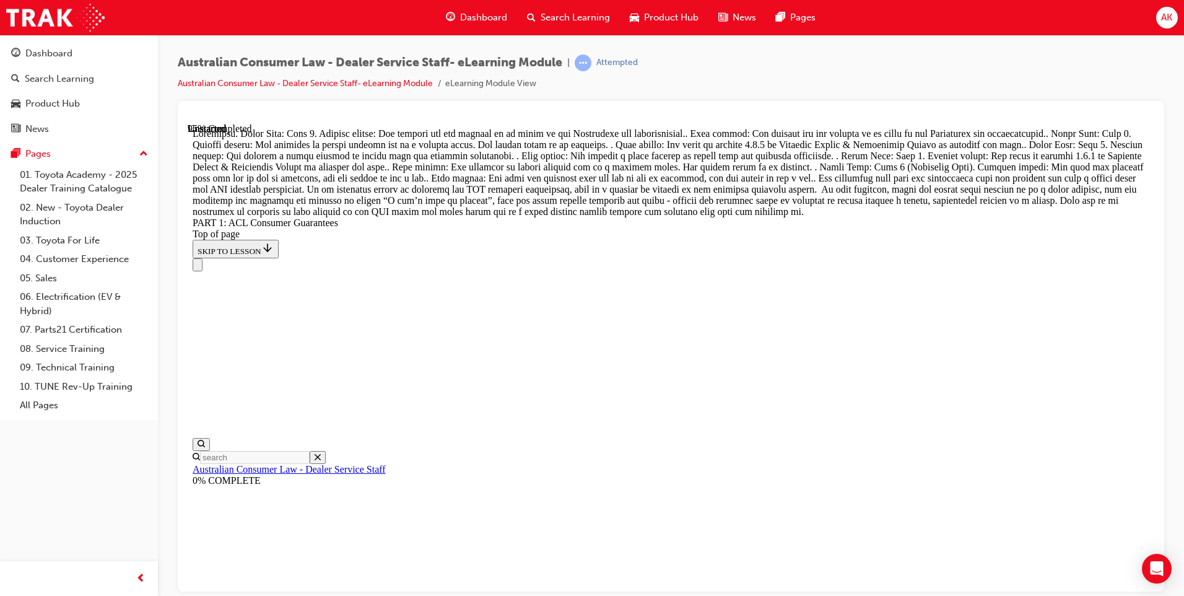
drag, startPoint x: 736, startPoint y: 319, endPoint x: 730, endPoint y: 177, distance: 142.6
drag, startPoint x: 702, startPoint y: 395, endPoint x: 712, endPoint y: 387, distance: 13.6
drag, startPoint x: 739, startPoint y: 403, endPoint x: 738, endPoint y: 186, distance: 216.8
drag, startPoint x: 706, startPoint y: 388, endPoint x: 738, endPoint y: 240, distance: 151.5
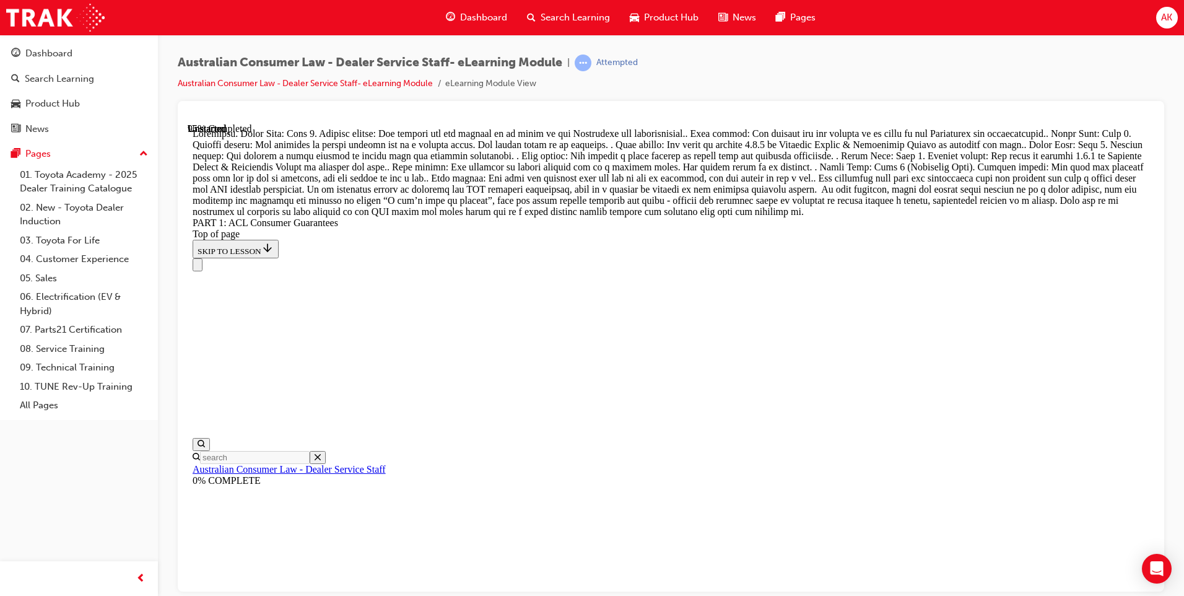
drag, startPoint x: 667, startPoint y: 328, endPoint x: 696, endPoint y: 333, distance: 28.9
drag, startPoint x: 726, startPoint y: 466, endPoint x: 732, endPoint y: 389, distance: 77.6
drag, startPoint x: 653, startPoint y: 462, endPoint x: 696, endPoint y: 465, distance: 42.9
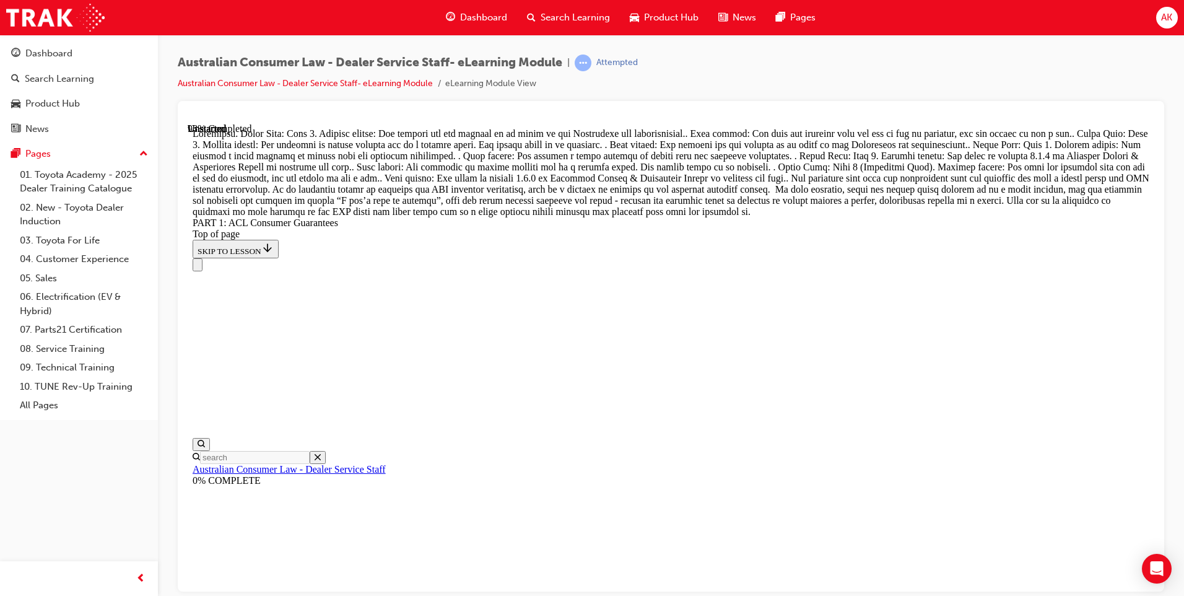
scroll to position [13459, 0]
drag, startPoint x: 691, startPoint y: 250, endPoint x: 723, endPoint y: 248, distance: 31.6
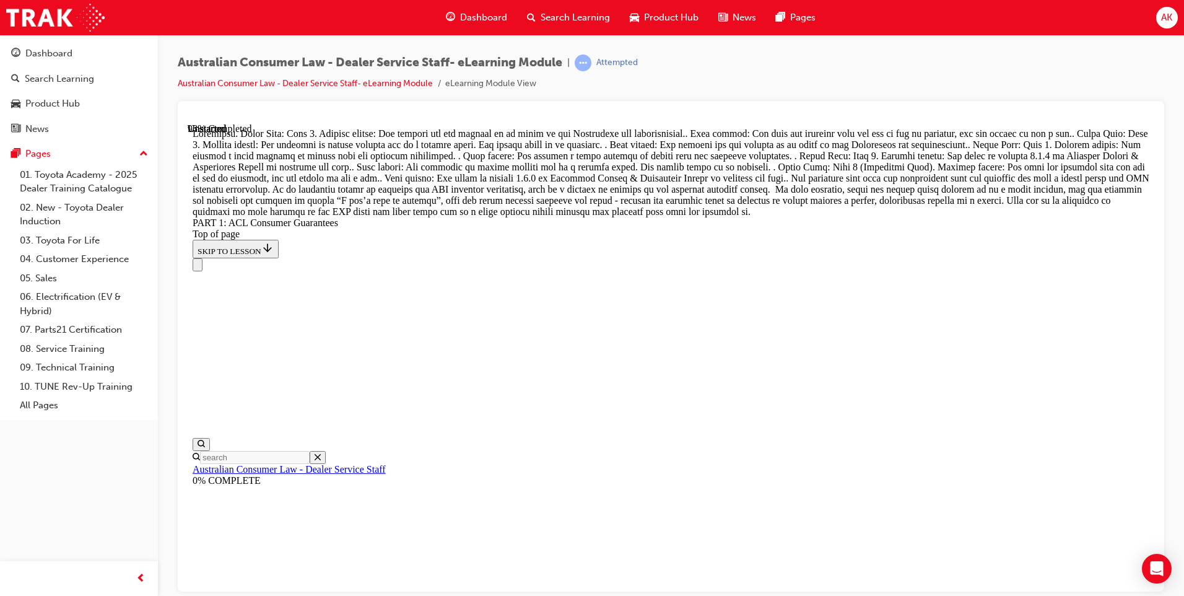
drag, startPoint x: 649, startPoint y: 378, endPoint x: 681, endPoint y: 304, distance: 81.0
drag, startPoint x: 666, startPoint y: 468, endPoint x: 719, endPoint y: 544, distance: 93.0
drag, startPoint x: 699, startPoint y: 431, endPoint x: 725, endPoint y: 294, distance: 140.1
drag, startPoint x: 668, startPoint y: 379, endPoint x: 697, endPoint y: 380, distance: 29.7
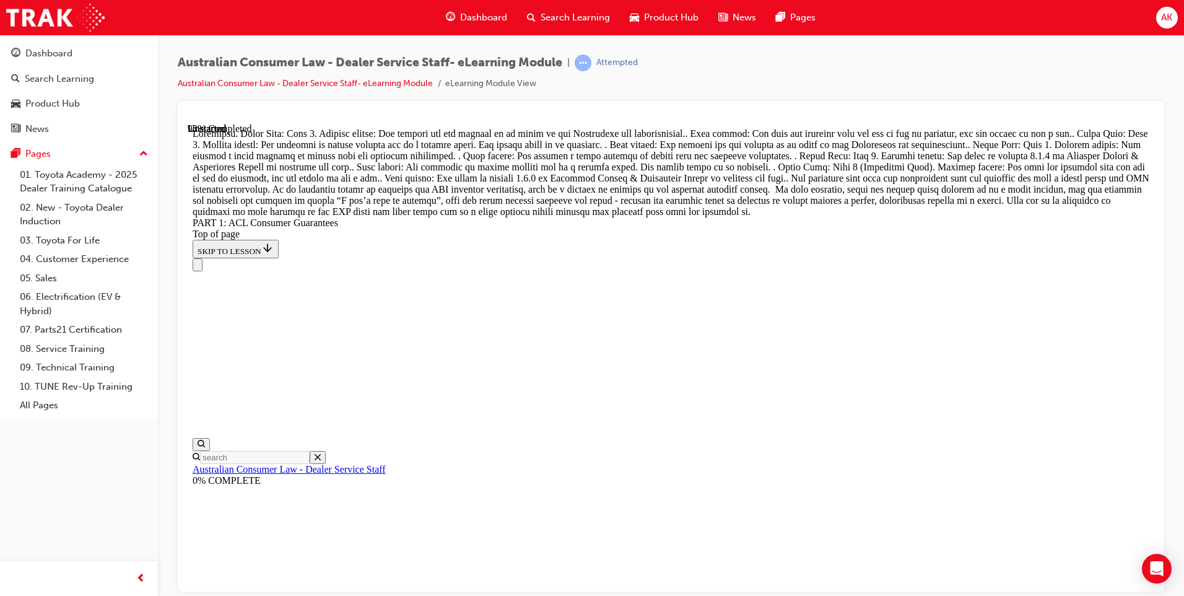
drag, startPoint x: 658, startPoint y: 441, endPoint x: 694, endPoint y: 366, distance: 83.1
drag, startPoint x: 626, startPoint y: 451, endPoint x: 657, endPoint y: 450, distance: 31.6
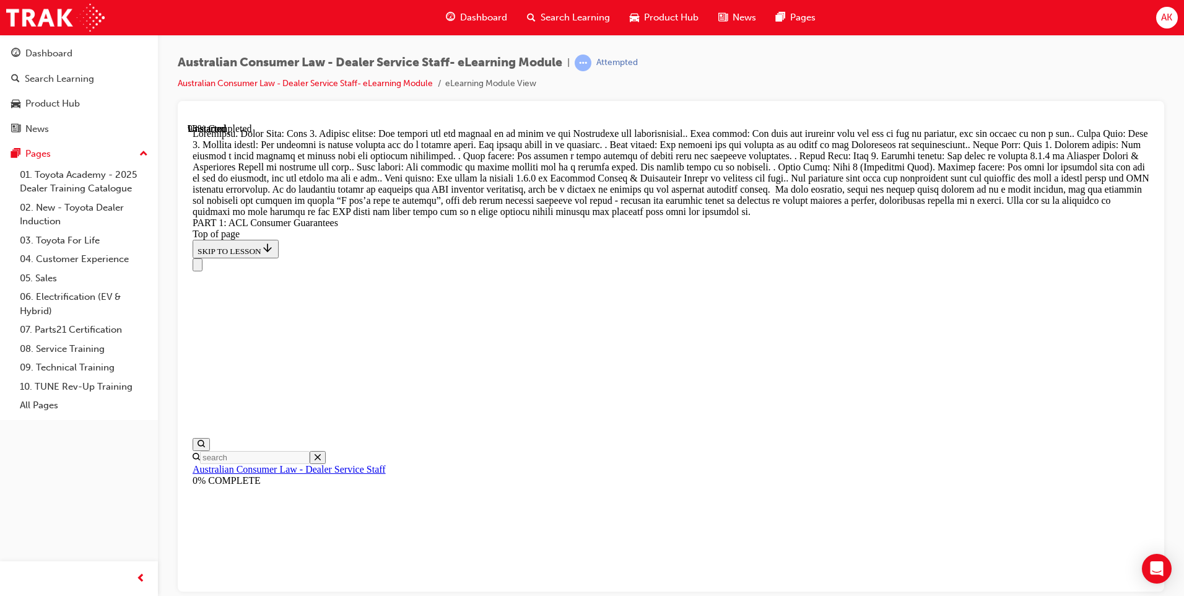
drag, startPoint x: 719, startPoint y: 341, endPoint x: 665, endPoint y: 316, distance: 60.1
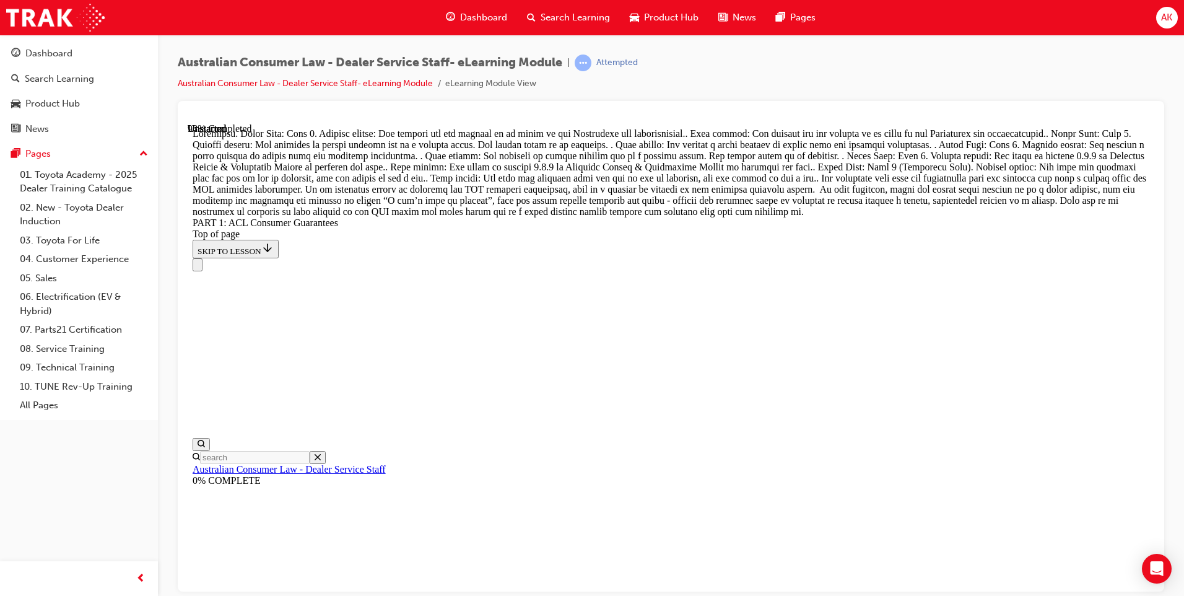
scroll to position [13397, 0]
drag, startPoint x: 695, startPoint y: 310, endPoint x: 730, endPoint y: 170, distance: 145.0
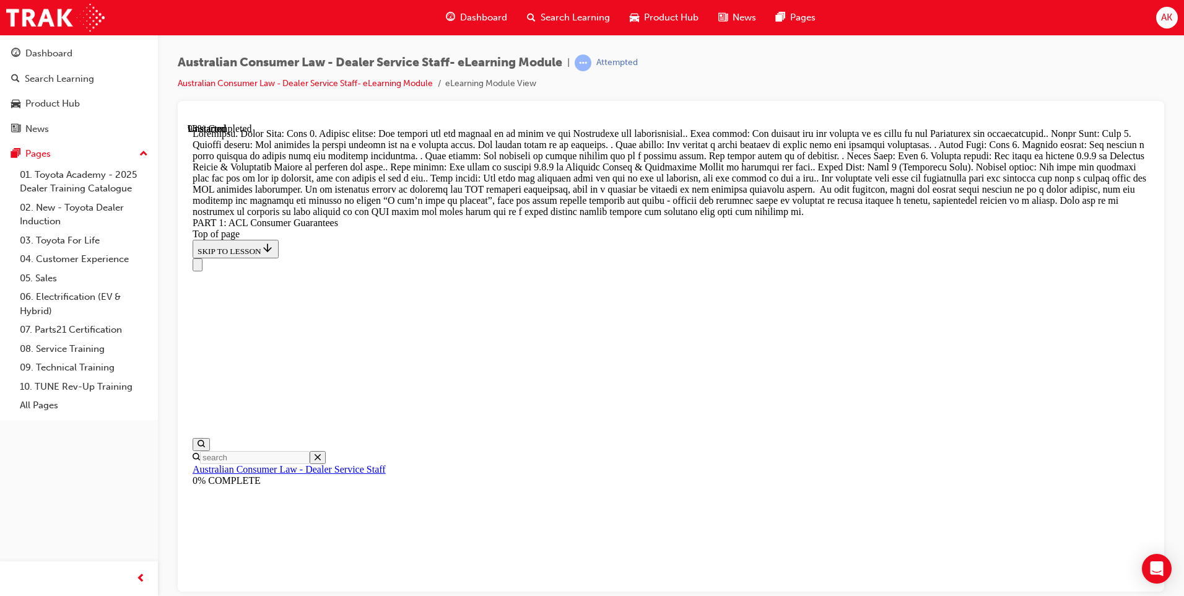
drag, startPoint x: 688, startPoint y: 312, endPoint x: 718, endPoint y: 240, distance: 78.0
drag, startPoint x: 698, startPoint y: 419, endPoint x: 713, endPoint y: 317, distance: 103.3
drag, startPoint x: 689, startPoint y: 490, endPoint x: 734, endPoint y: 341, distance: 156.0
drag, startPoint x: 676, startPoint y: 392, endPoint x: 719, endPoint y: 401, distance: 43.6
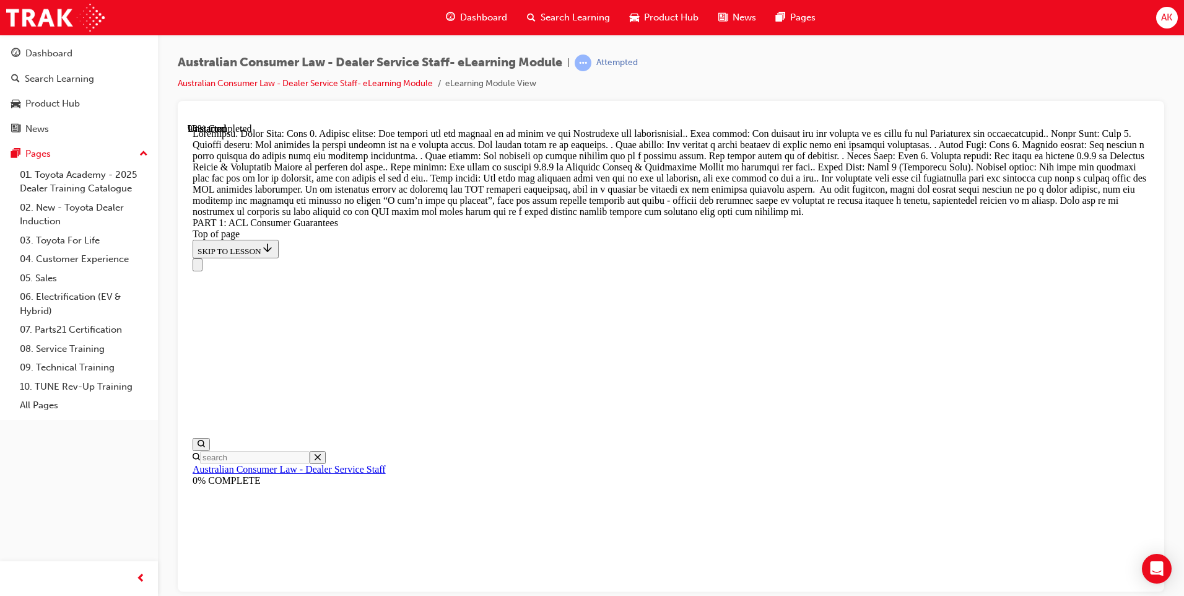
drag, startPoint x: 684, startPoint y: 479, endPoint x: 719, endPoint y: 477, distance: 35.4
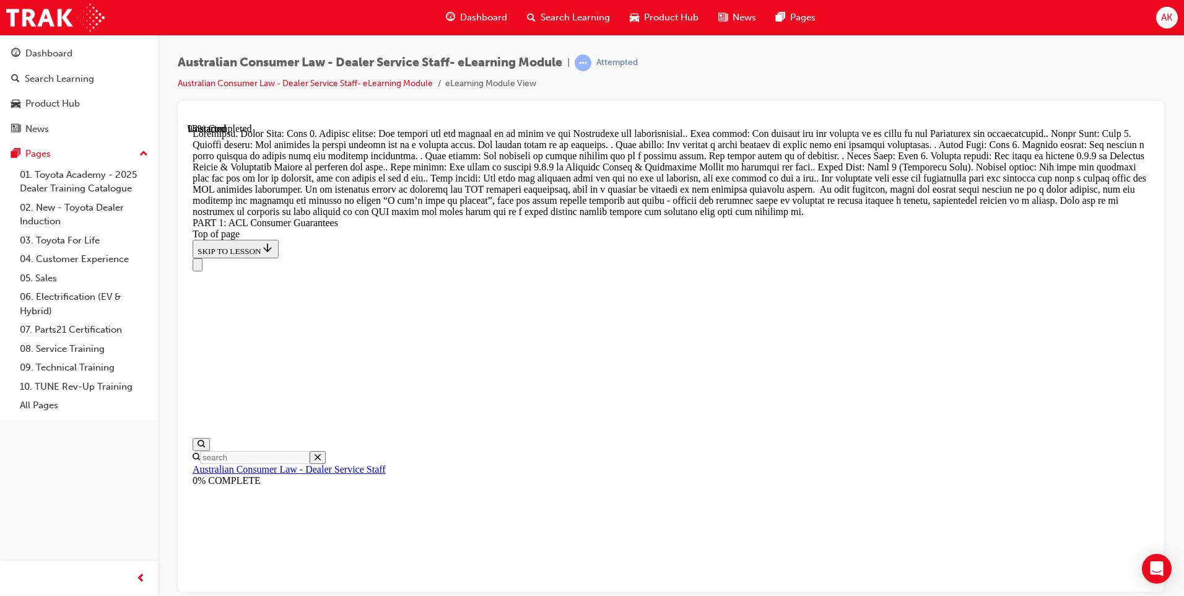
scroll to position [12964, 0]
drag, startPoint x: 682, startPoint y: 510, endPoint x: 720, endPoint y: 299, distance: 214.0
drag, startPoint x: 609, startPoint y: 462, endPoint x: 641, endPoint y: 317, distance: 148.5
drag, startPoint x: 647, startPoint y: 390, endPoint x: 684, endPoint y: 465, distance: 84.2
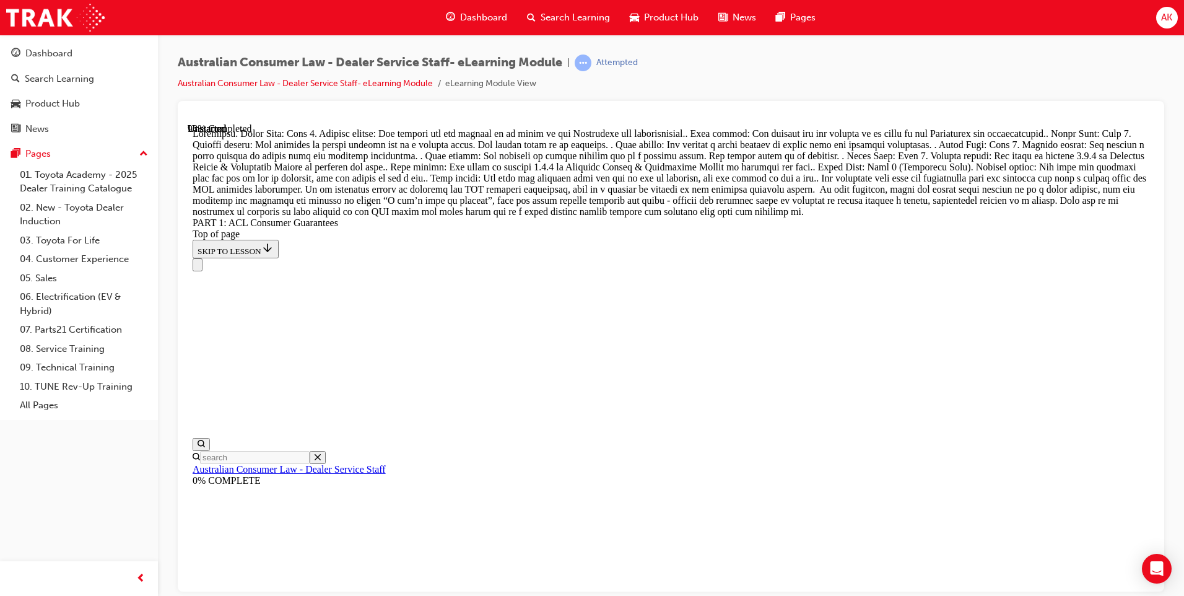
drag, startPoint x: 689, startPoint y: 540, endPoint x: 719, endPoint y: 393, distance: 150.4
drag, startPoint x: 687, startPoint y: 518, endPoint x: 684, endPoint y: 492, distance: 25.5
drag, startPoint x: 709, startPoint y: 468, endPoint x: 697, endPoint y: 549, distance: 82.0
drag, startPoint x: 644, startPoint y: 469, endPoint x: 696, endPoint y: 465, distance: 51.5
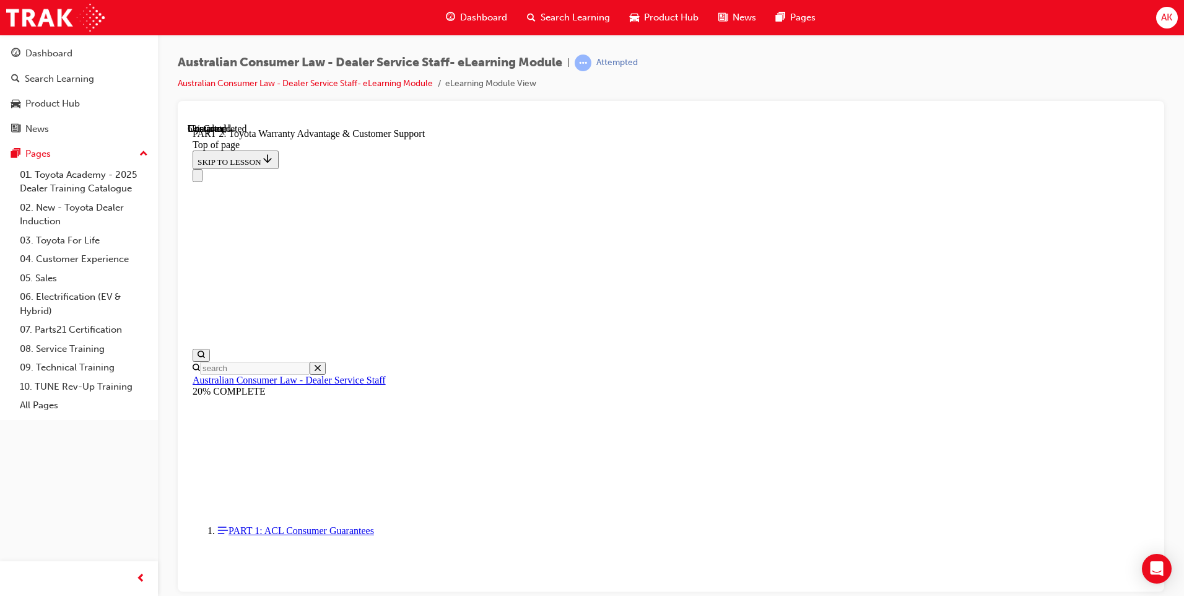
scroll to position [908, 0]
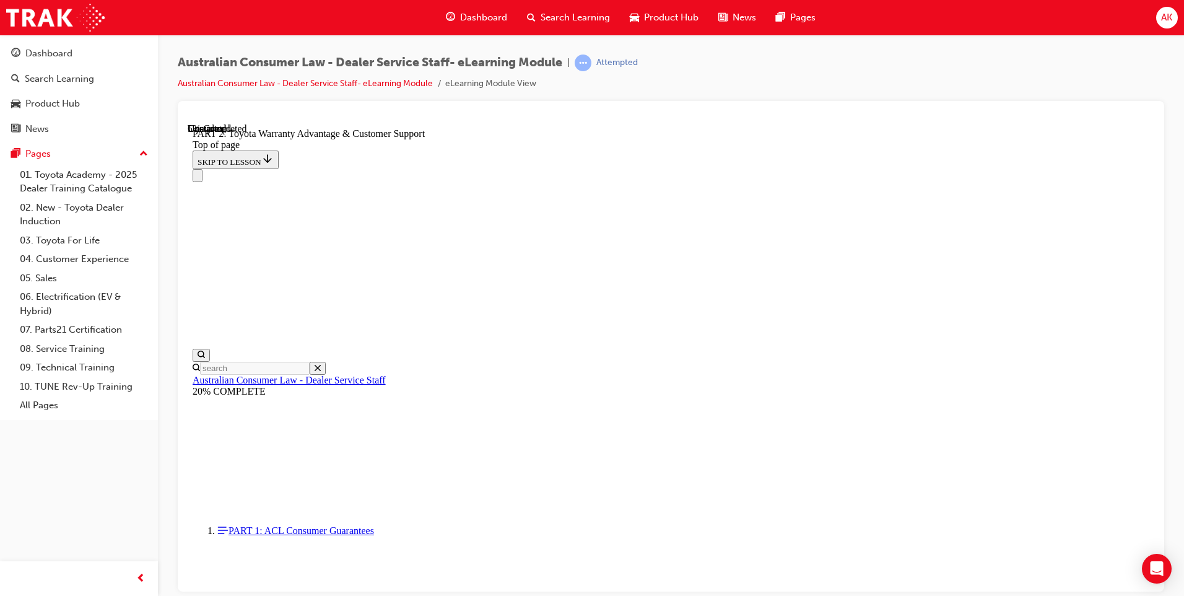
click button "CONTINUE"
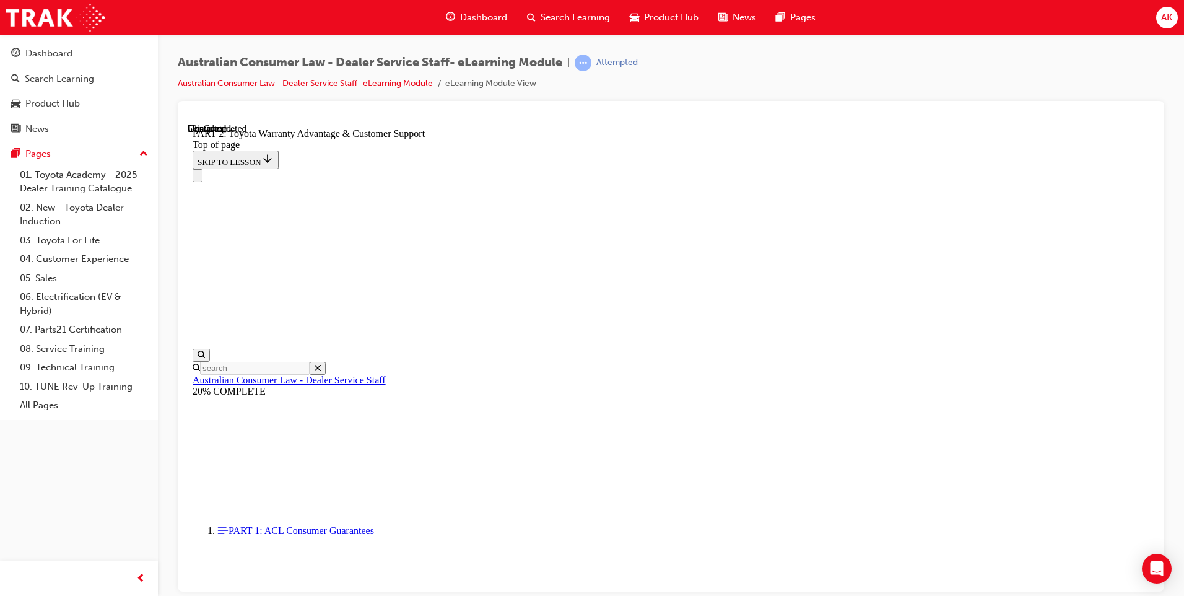
click button "CONTINUE"
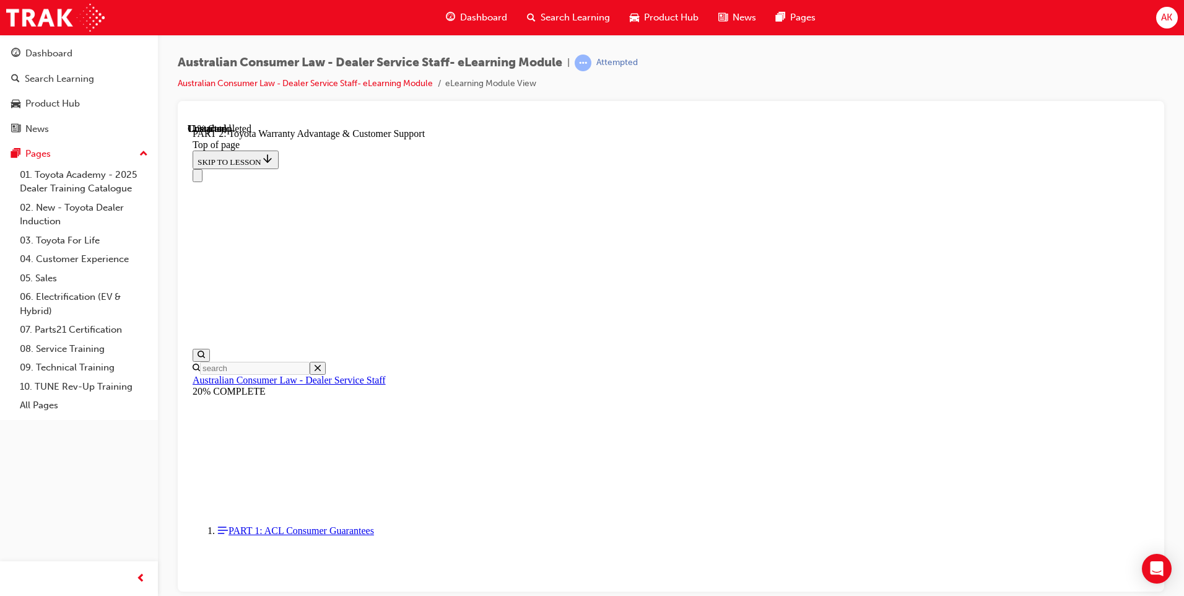
scroll to position [906, 0]
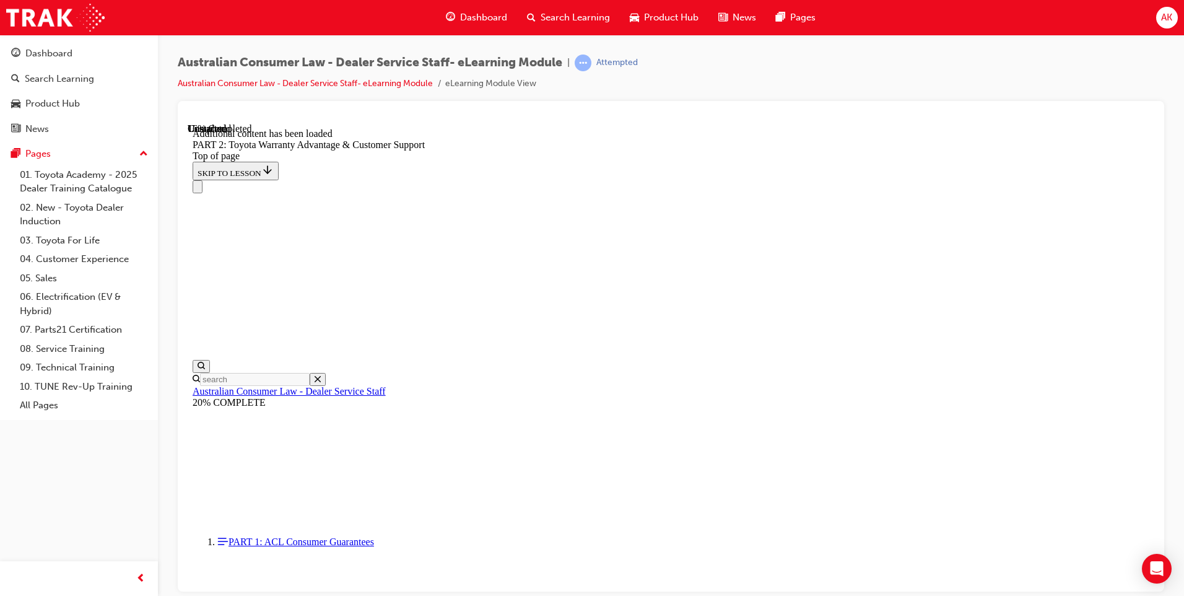
scroll to position [1245, 0]
drag, startPoint x: 860, startPoint y: 377, endPoint x: 881, endPoint y: 380, distance: 20.6
click button "CONTINUE"
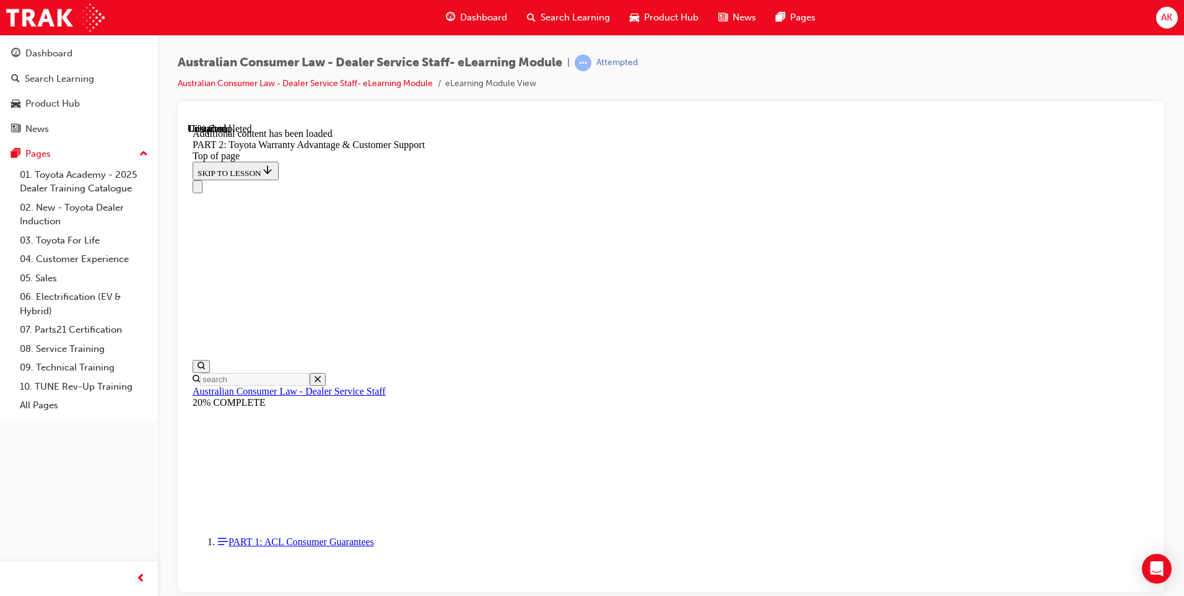
click button "CONTINUE"
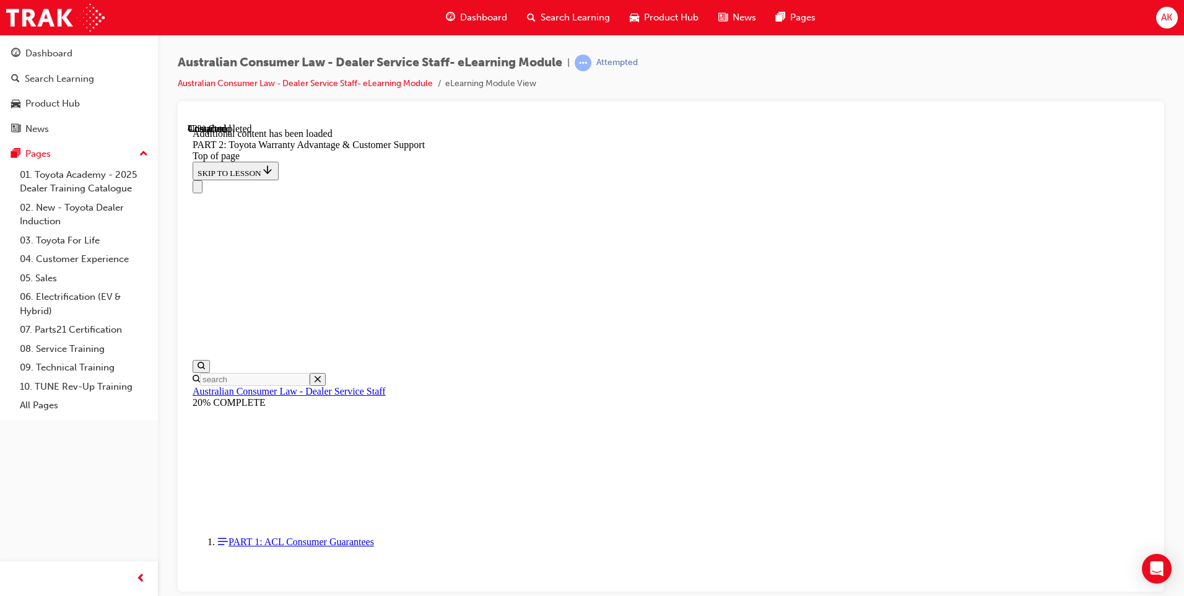
scroll to position [2187, 0]
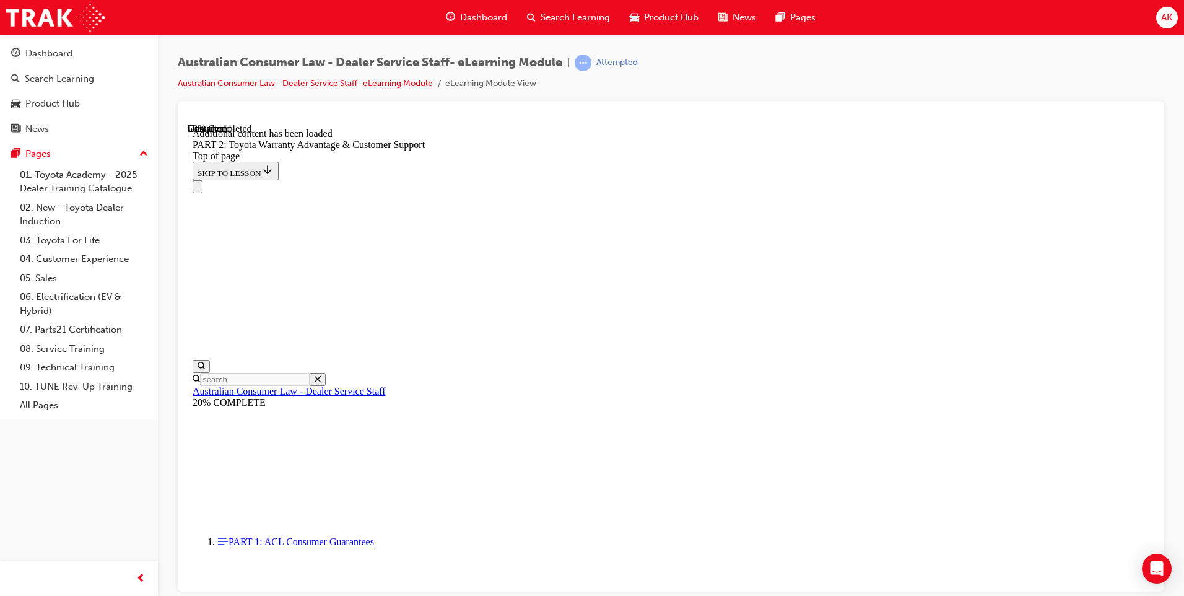
scroll to position [2775, 0]
click button "CONTINUE"
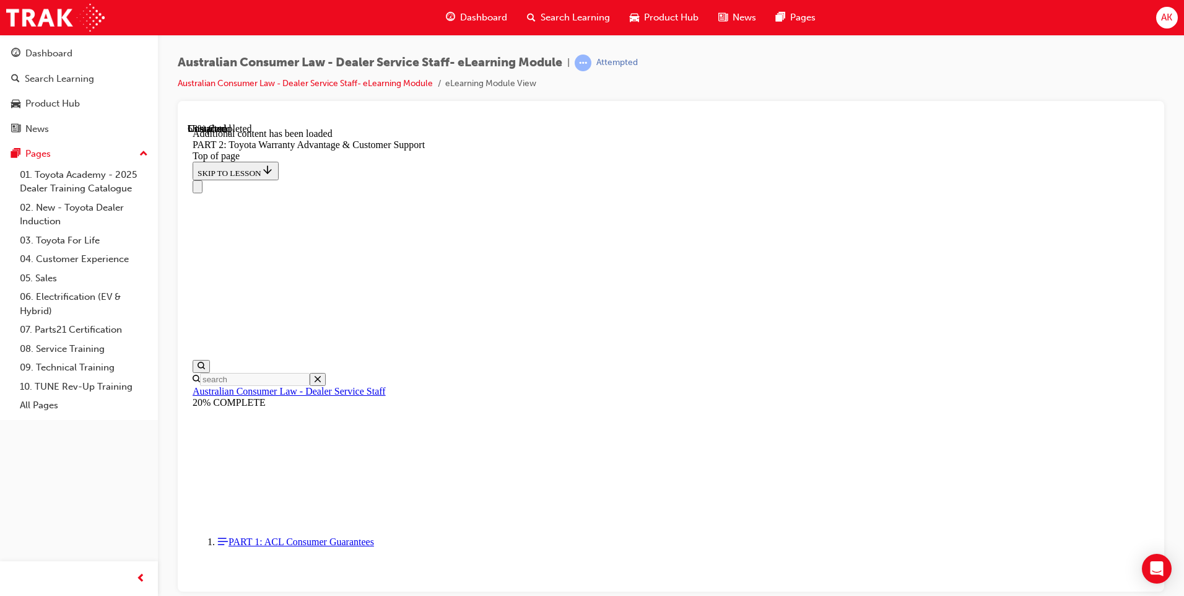
scroll to position [2747, 0]
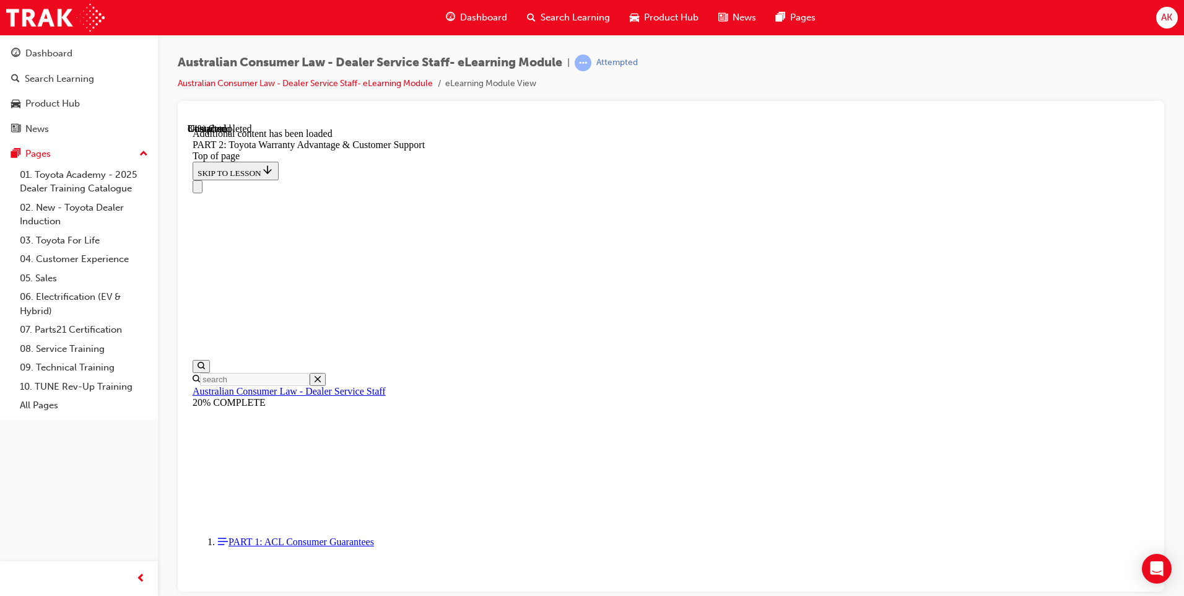
click div "START OVER"
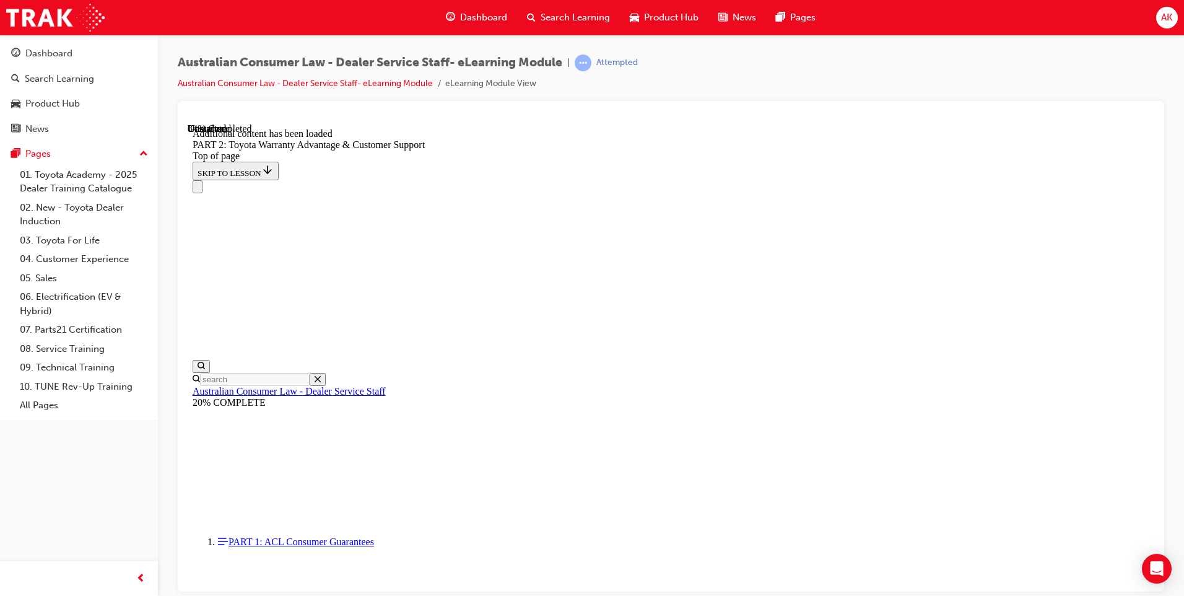
drag, startPoint x: 556, startPoint y: 183, endPoint x: 668, endPoint y: 222, distance: 118.1
drag, startPoint x: 668, startPoint y: 222, endPoint x: 730, endPoint y: 205, distance: 64.2
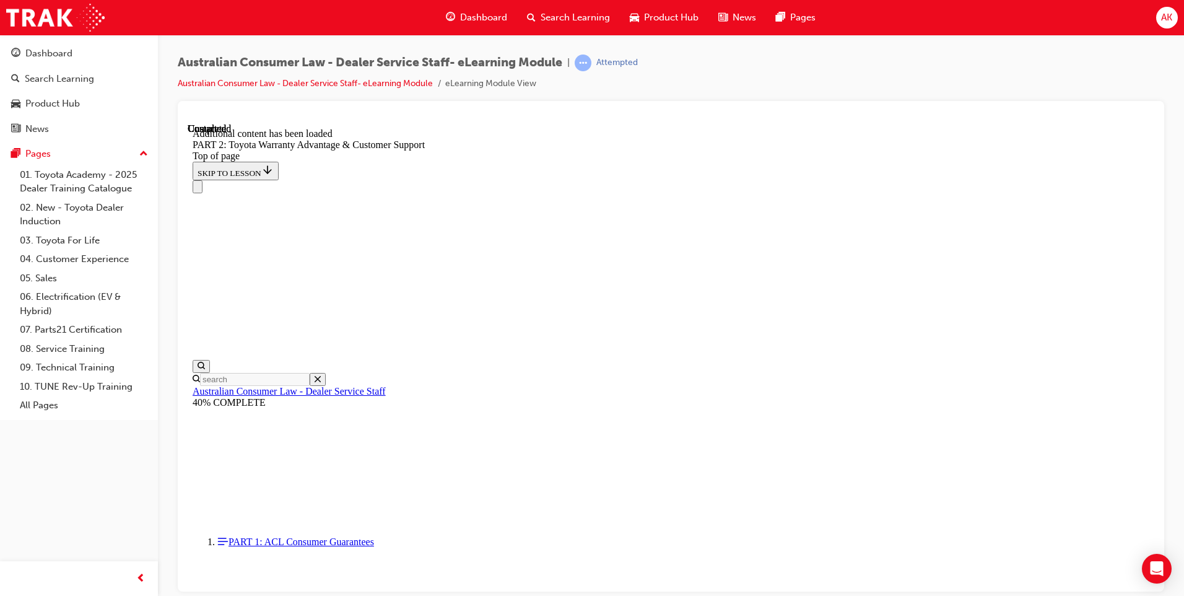
scroll to position [5133, 0]
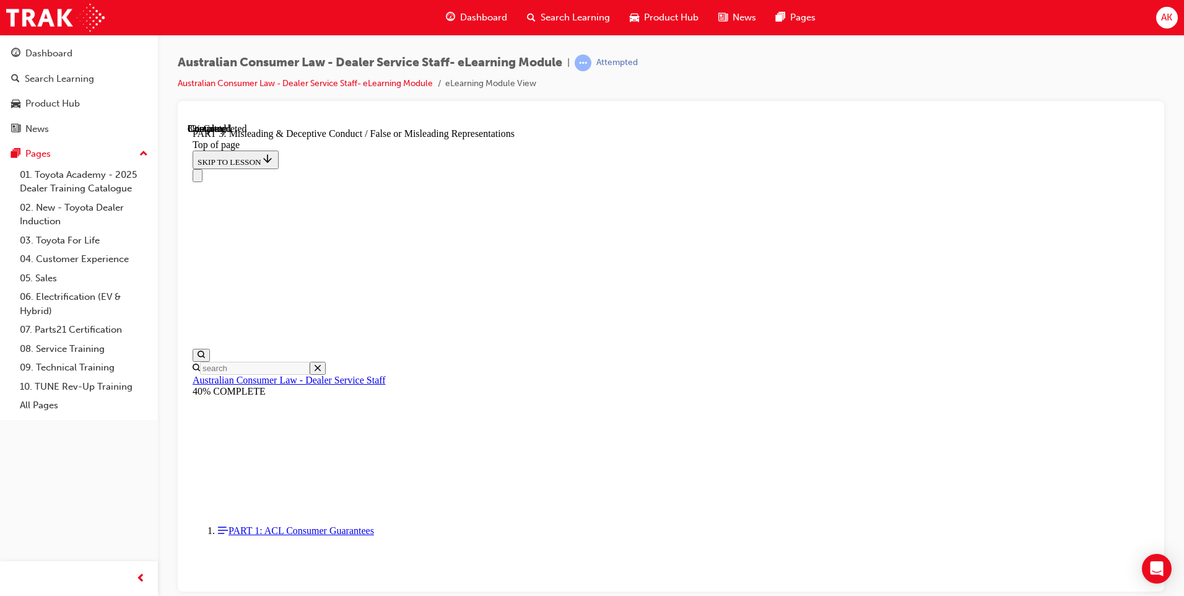
scroll to position [877, 0]
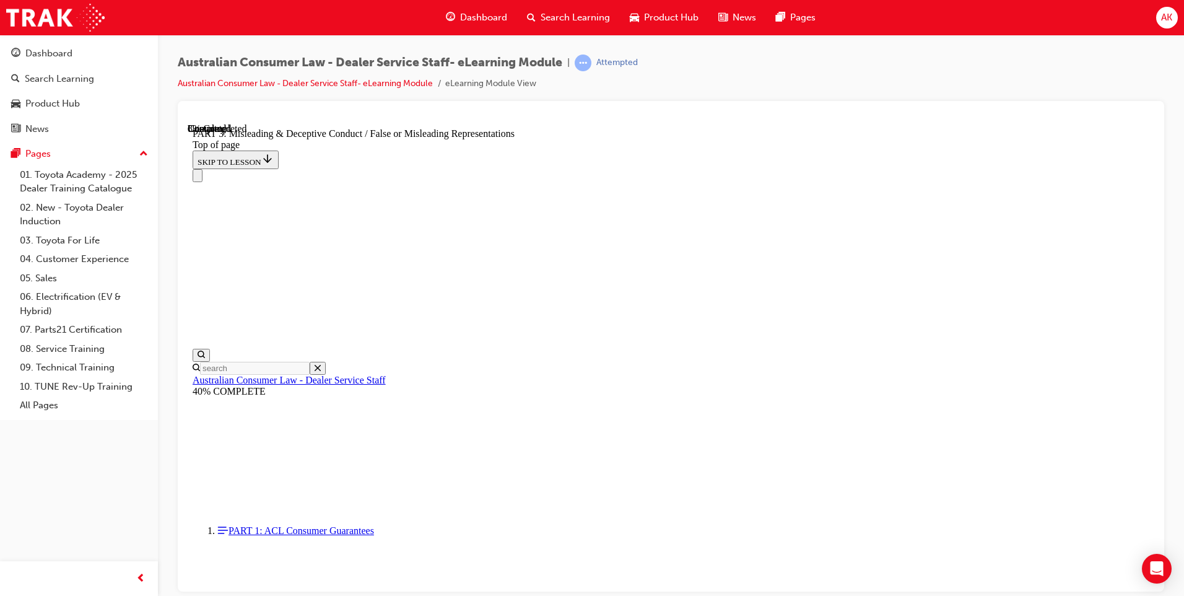
scroll to position [786, 0]
click button "CONTINUE"
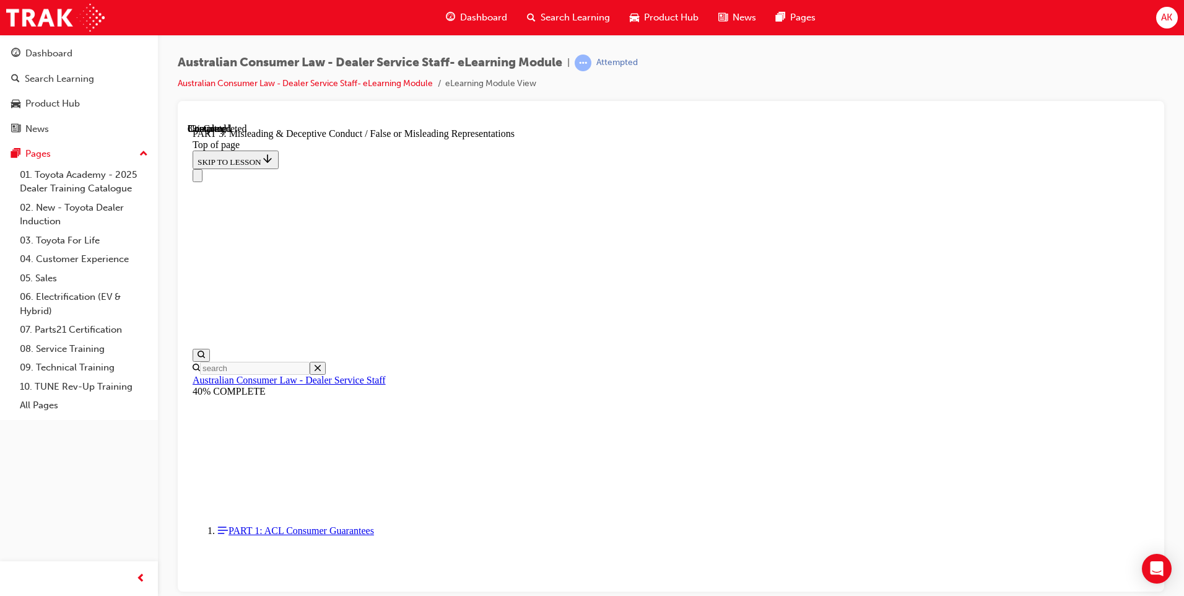
drag, startPoint x: 886, startPoint y: 478, endPoint x: 864, endPoint y: 495, distance: 27.4
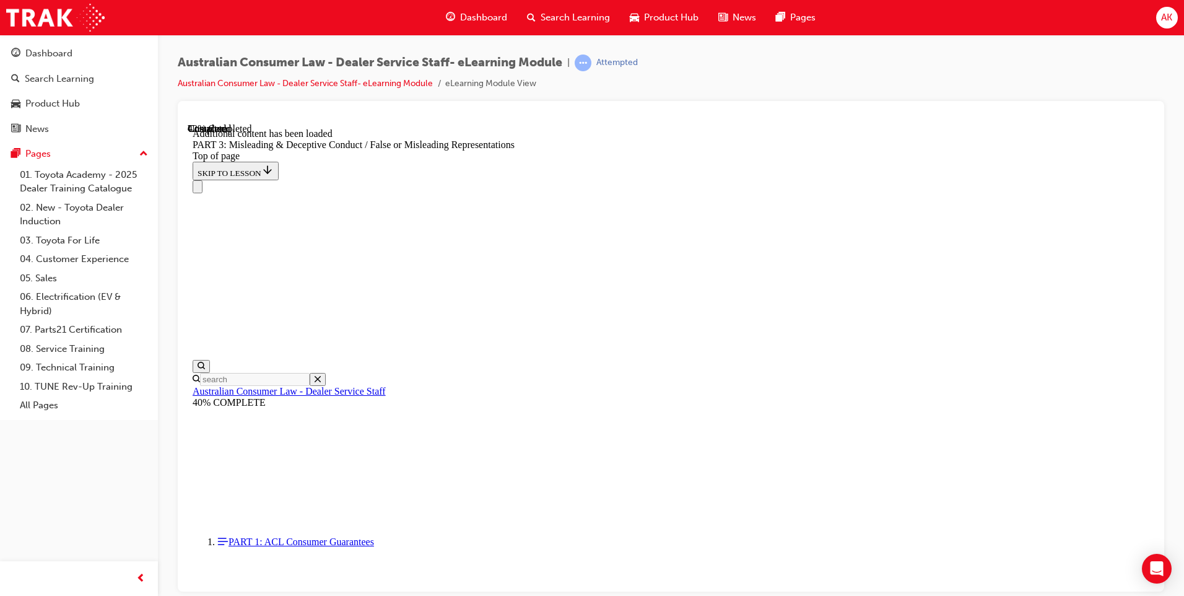
scroll to position [2851, 0]
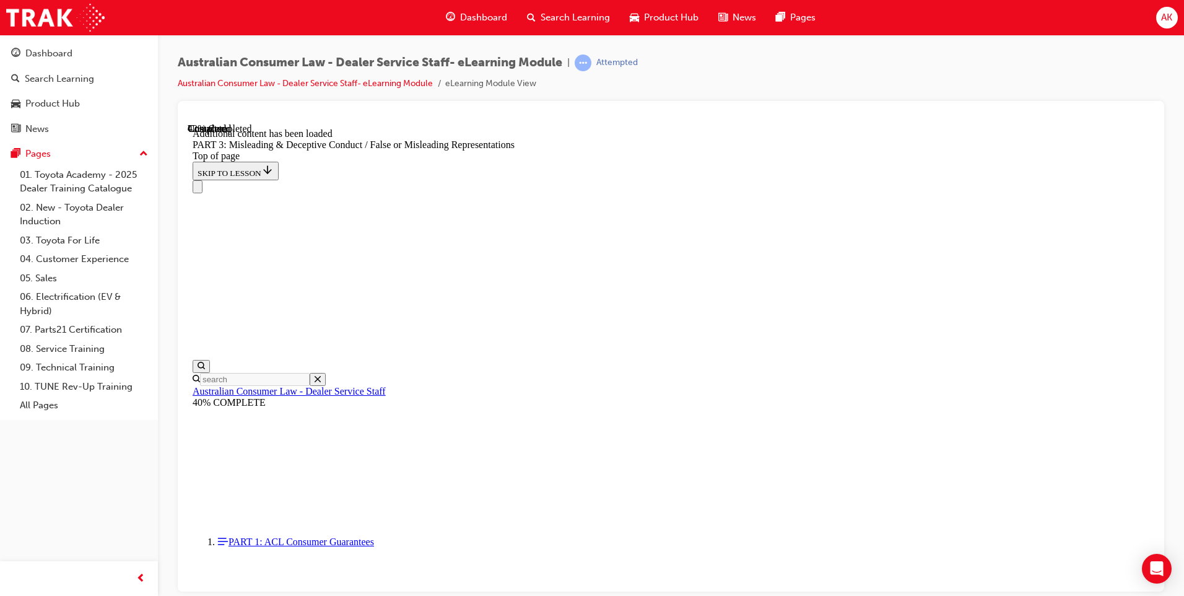
scroll to position [2876, 0]
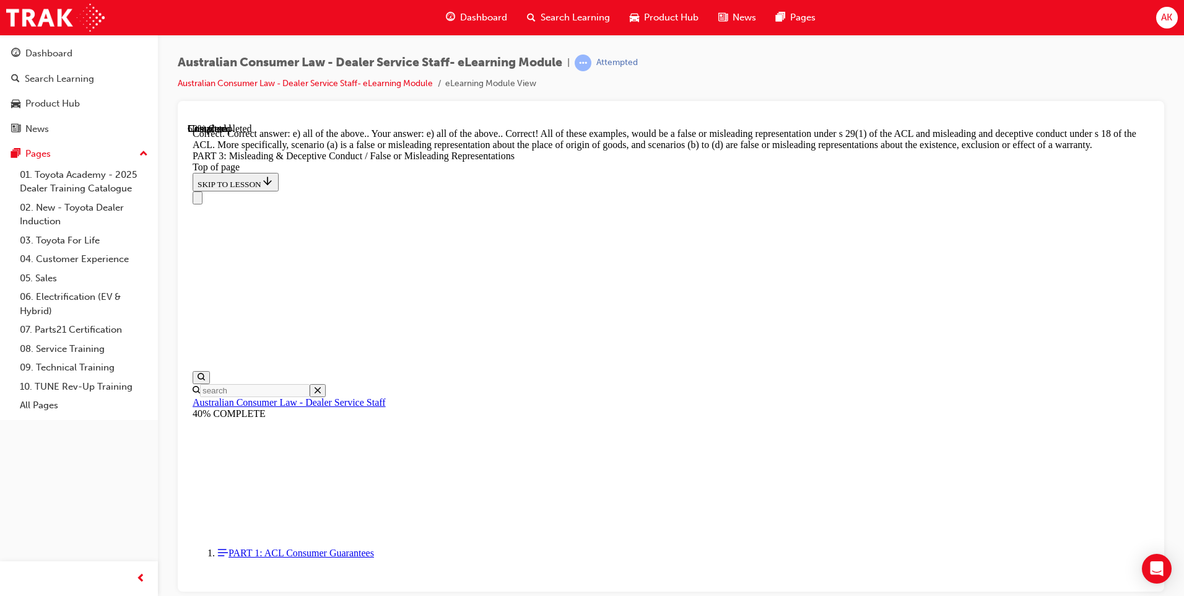
drag, startPoint x: 738, startPoint y: 526, endPoint x: 738, endPoint y: 537, distance: 11.1
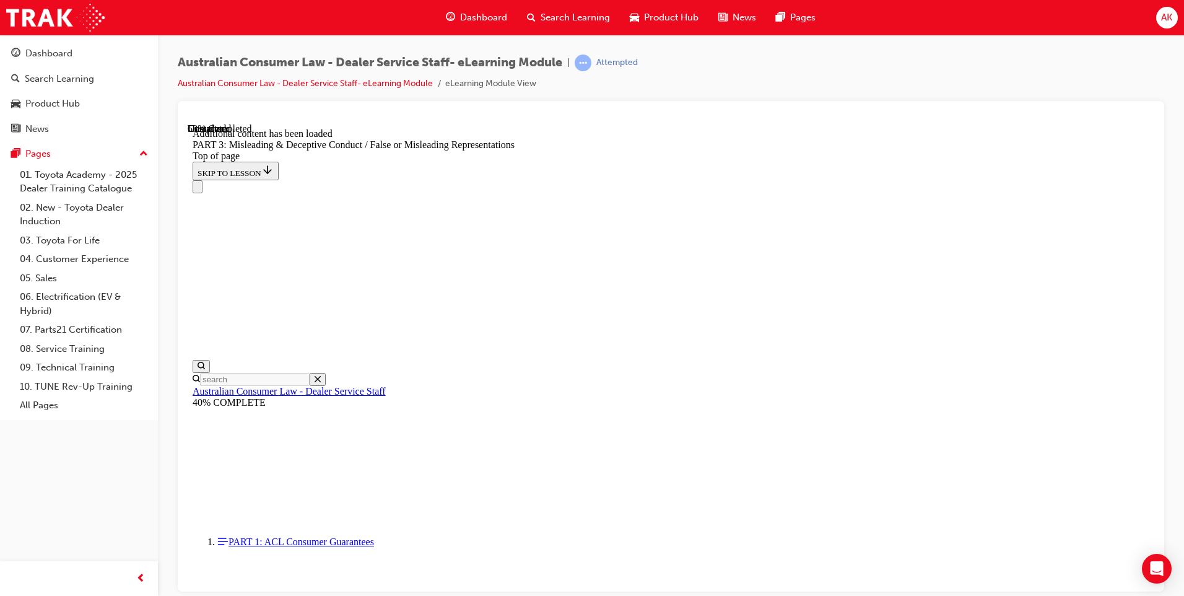
scroll to position [3699, 0]
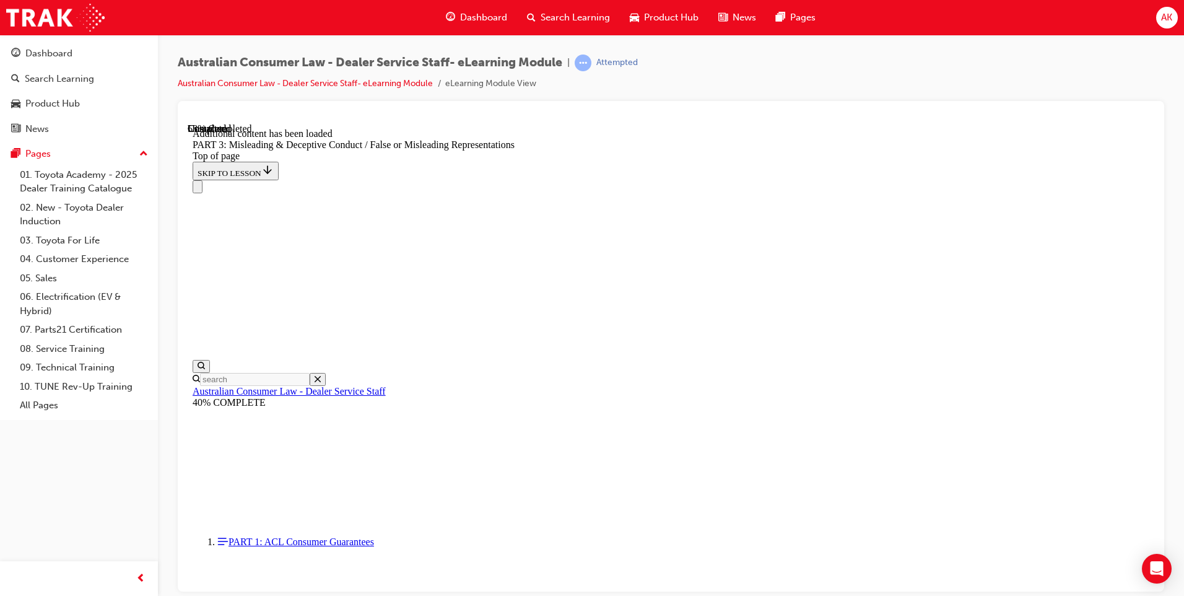
drag, startPoint x: 1002, startPoint y: 421, endPoint x: 995, endPoint y: 420, distance: 7.5
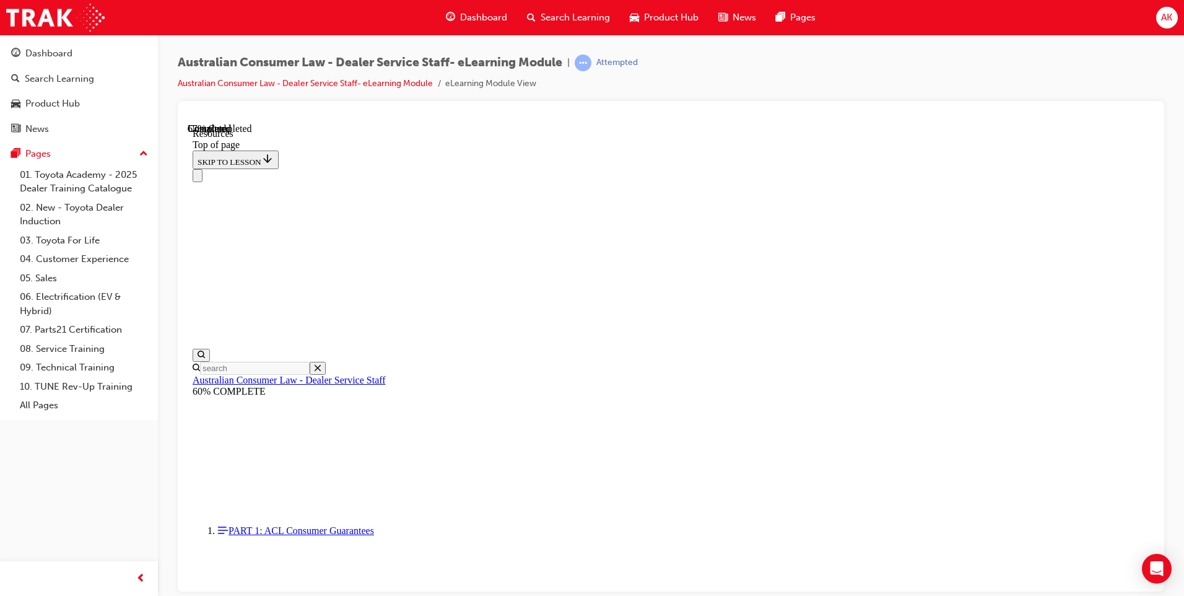
scroll to position [567, 0]
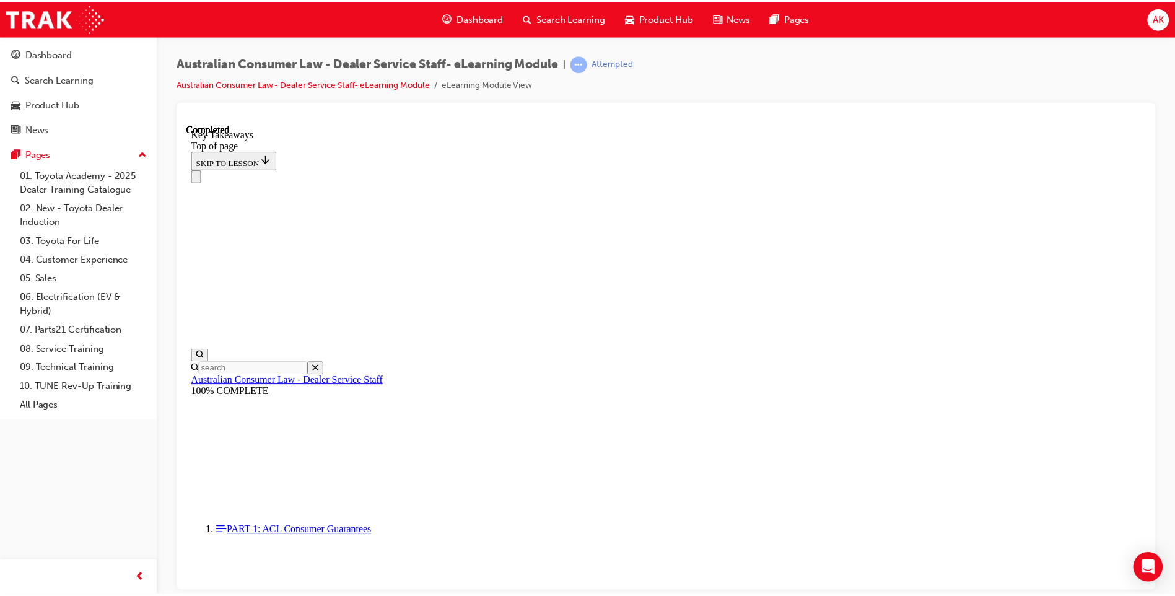
scroll to position [255, 0]
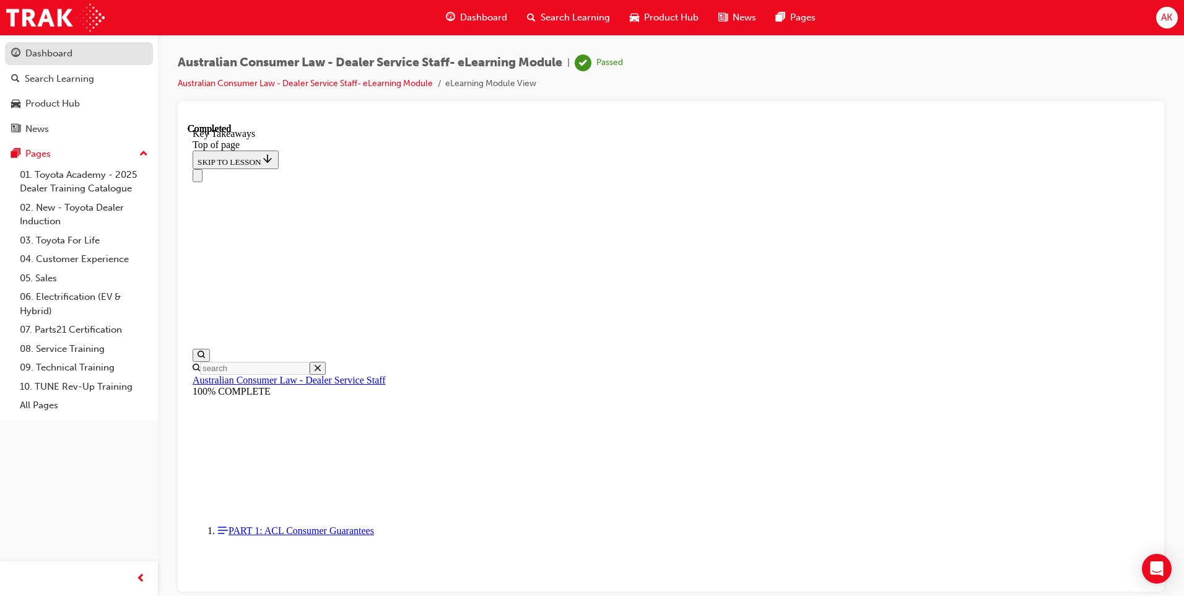
click at [21, 51] on div "Dashboard" at bounding box center [79, 53] width 136 height 15
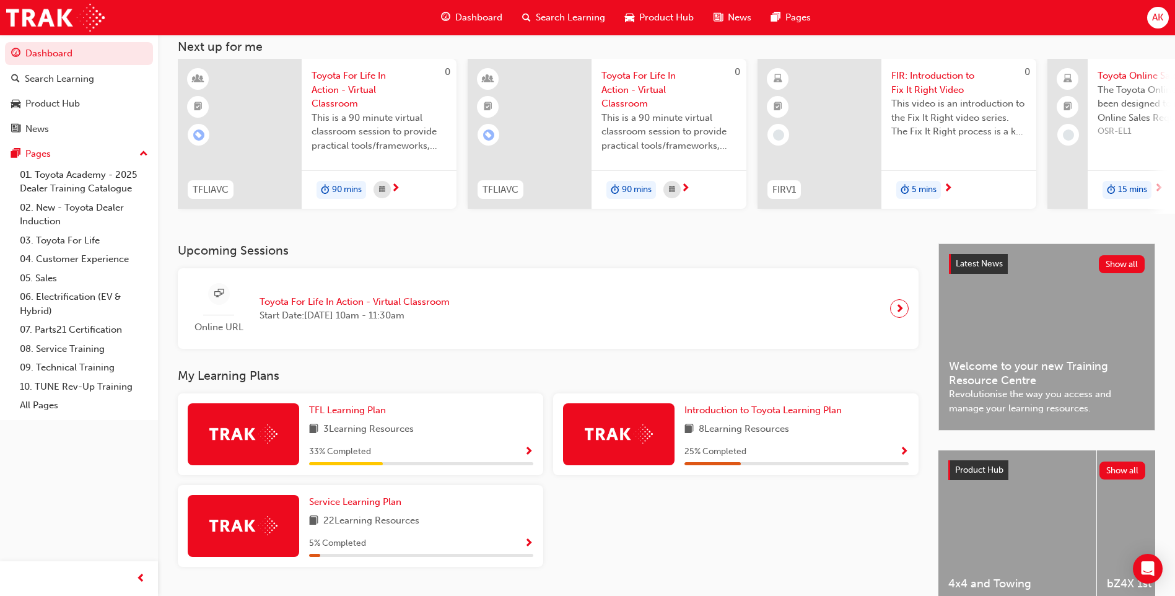
scroll to position [144, 0]
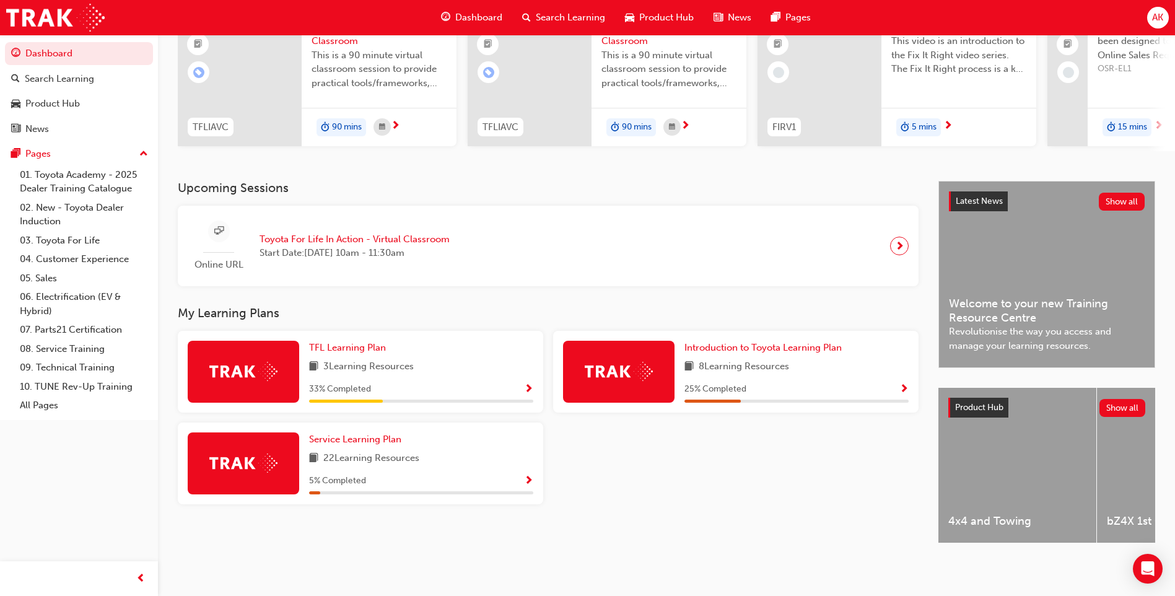
click at [527, 403] on div "TFL Learning Plan 3 Learning Resources 33 % Completed" at bounding box center [360, 372] width 365 height 82
click at [526, 386] on span "Show Progress" at bounding box center [528, 389] width 9 height 11
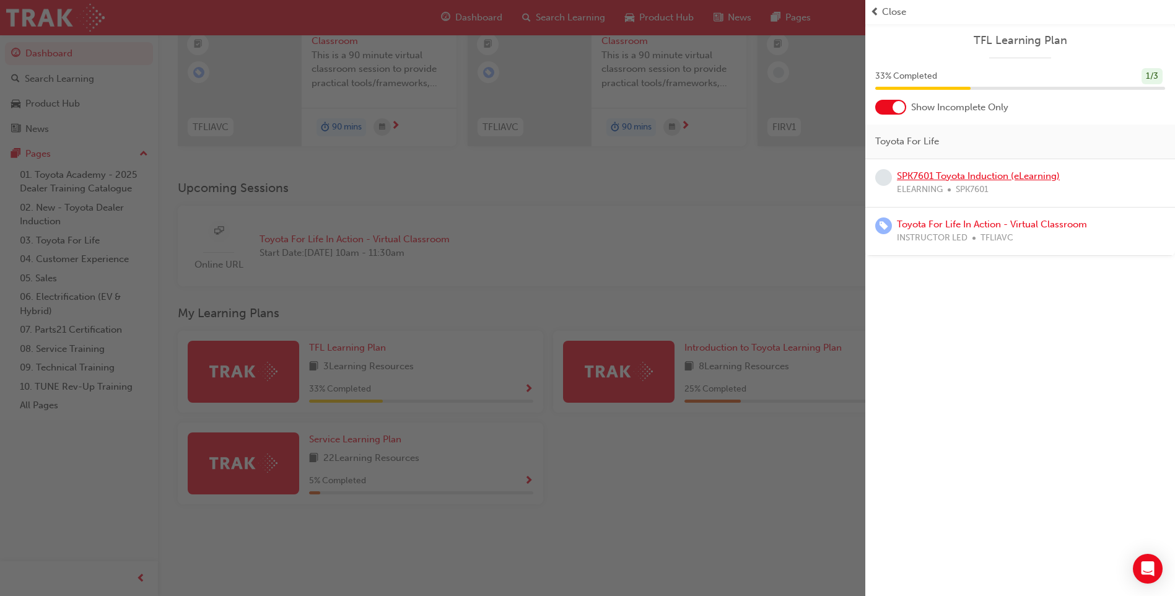
click at [938, 174] on link "SPK7601 Toyota Induction (eLearning)" at bounding box center [978, 175] width 163 height 11
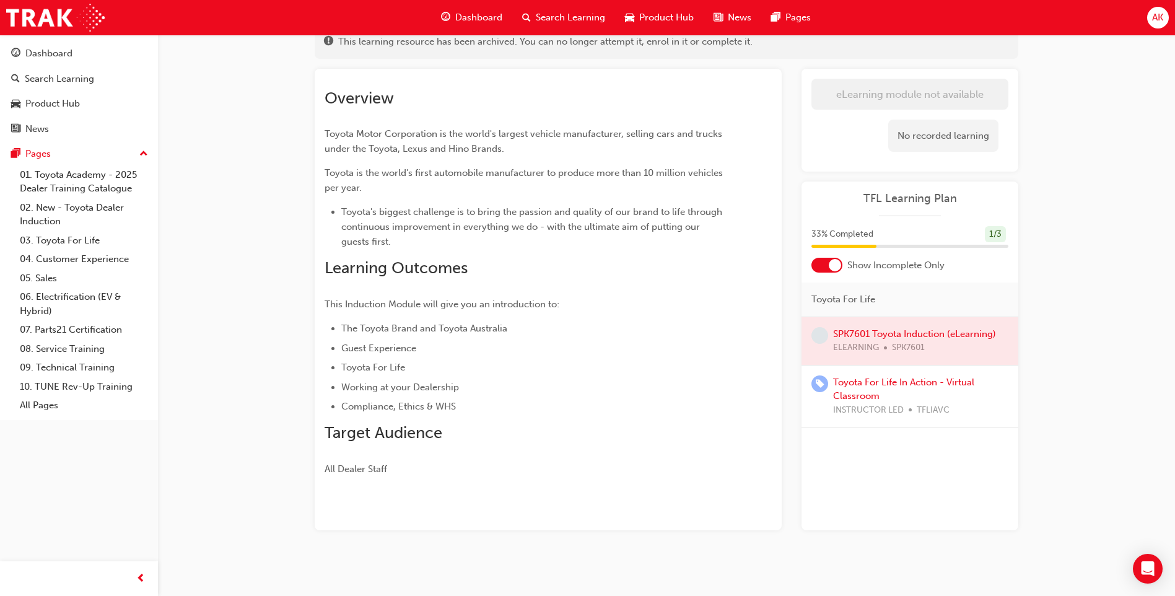
scroll to position [92, 0]
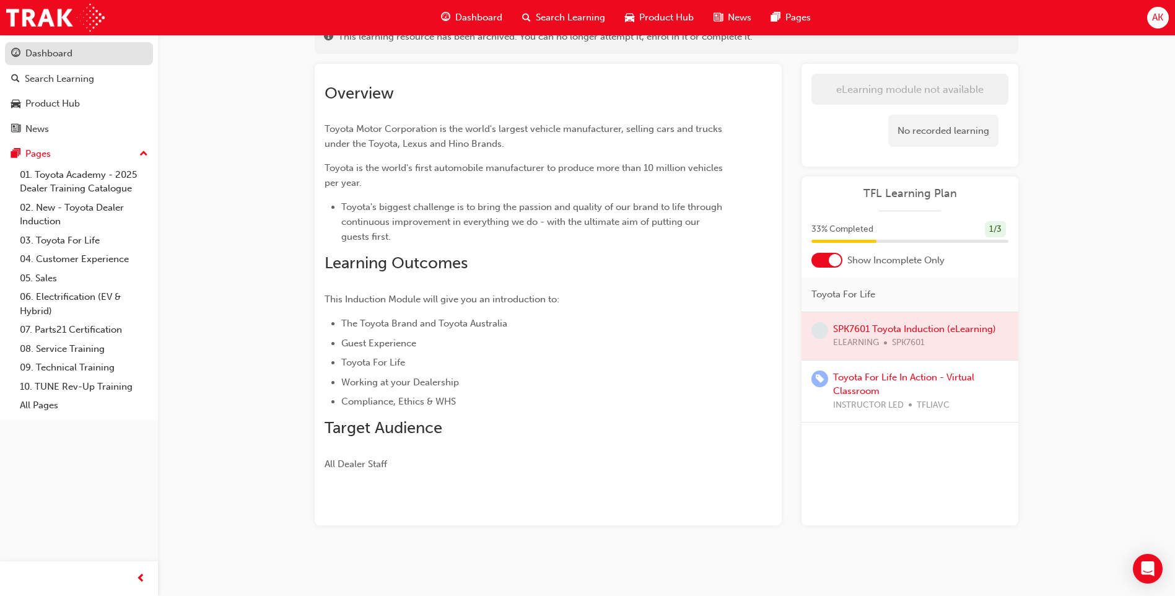
click at [80, 57] on div "Dashboard" at bounding box center [79, 53] width 136 height 15
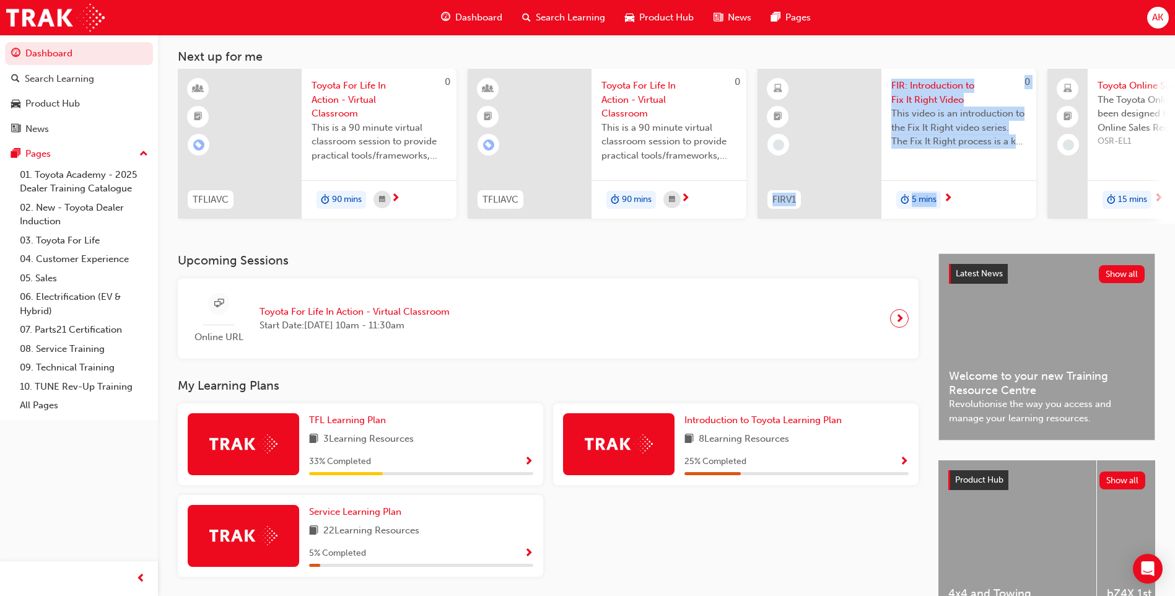
drag, startPoint x: 706, startPoint y: 230, endPoint x: 1016, endPoint y: 252, distance: 311.1
click at [1016, 252] on div "AK Welcome back , Amber Kenny Next up for me 0 TFLIAVC Toyota For Life In Actio…" at bounding box center [666, 113] width 1017 height 281
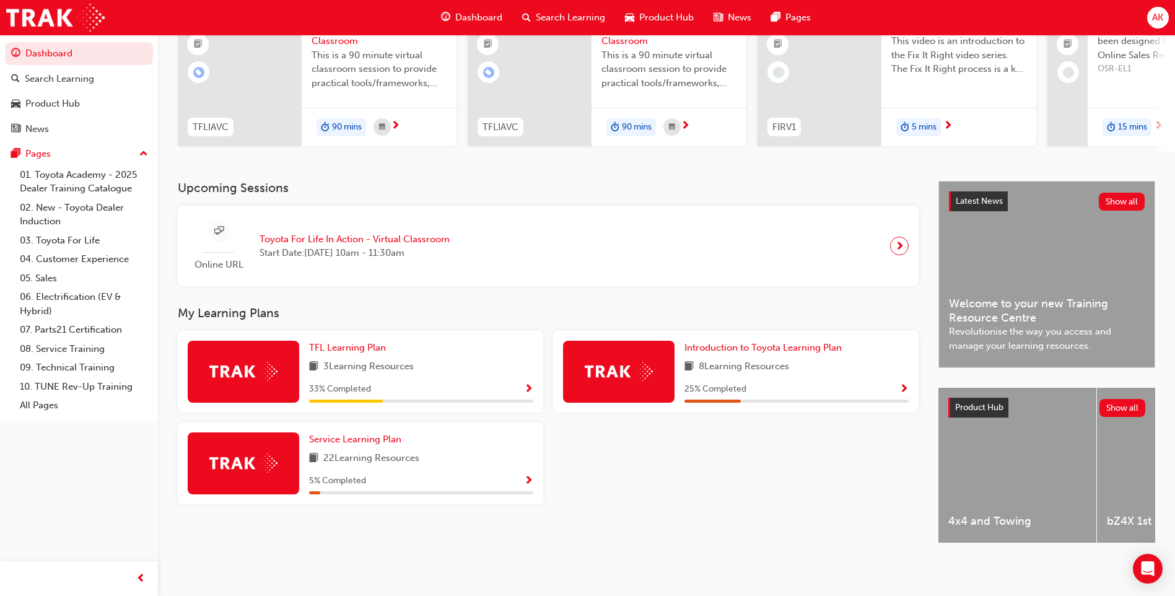
scroll to position [144, 0]
click at [532, 385] on span "Show Progress" at bounding box center [528, 389] width 9 height 11
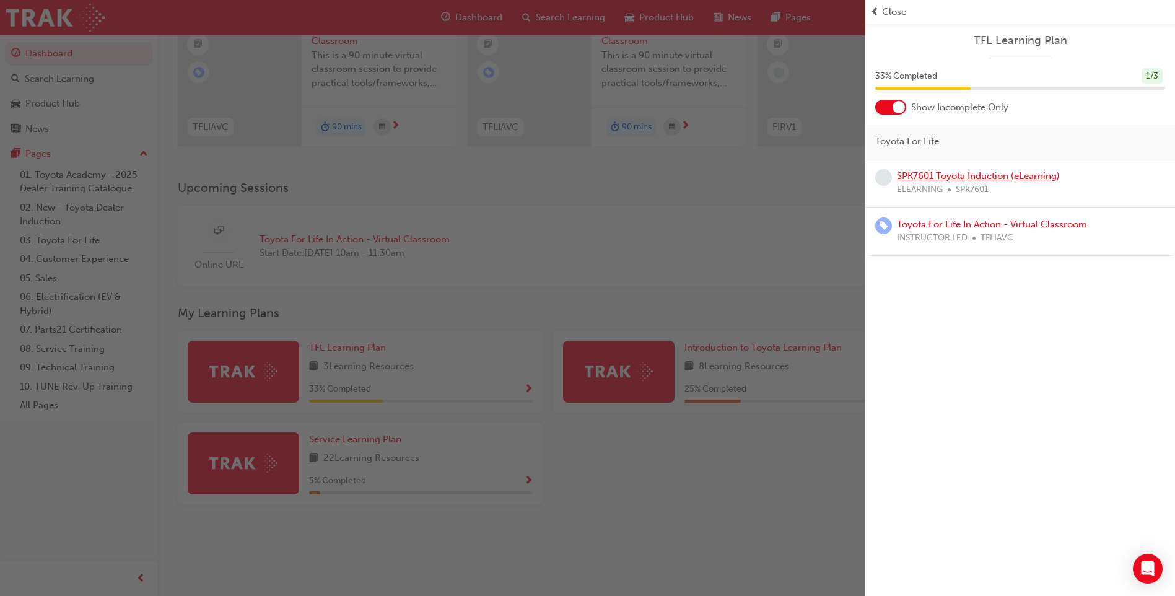
click at [1016, 172] on link "SPK7601 Toyota Induction (eLearning)" at bounding box center [978, 175] width 163 height 11
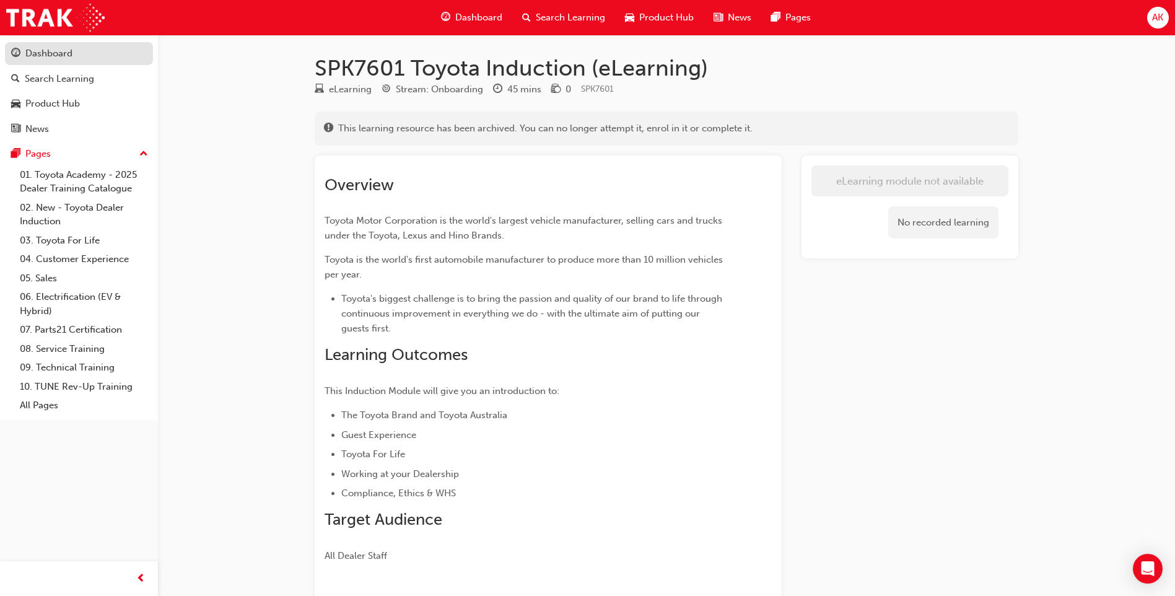
click at [63, 47] on div "Dashboard" at bounding box center [48, 53] width 47 height 14
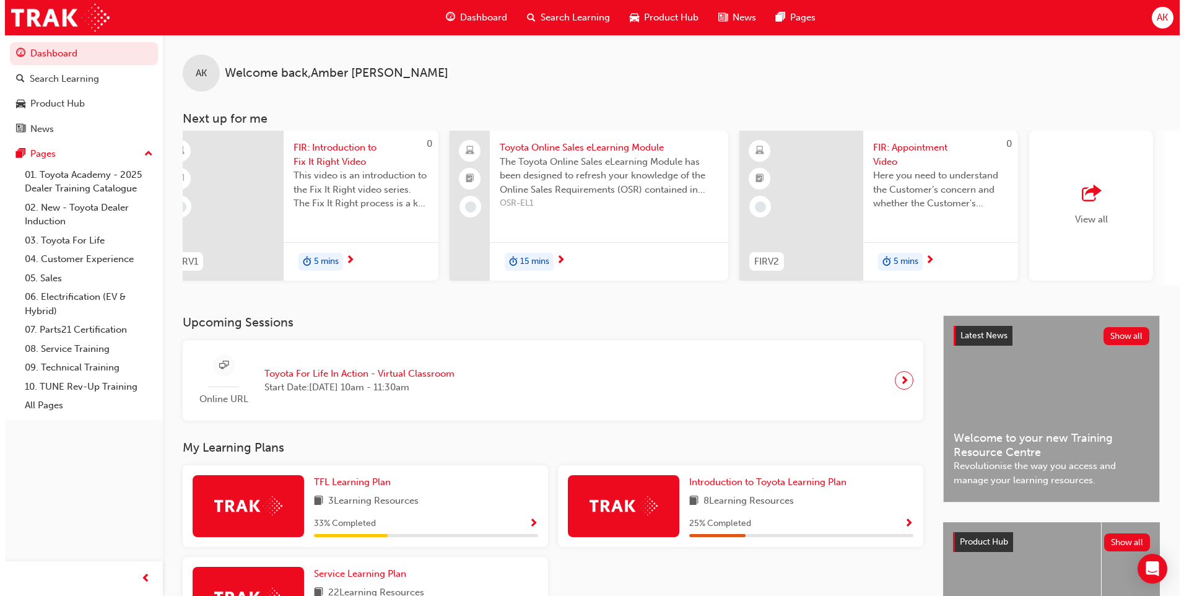
scroll to position [0, 740]
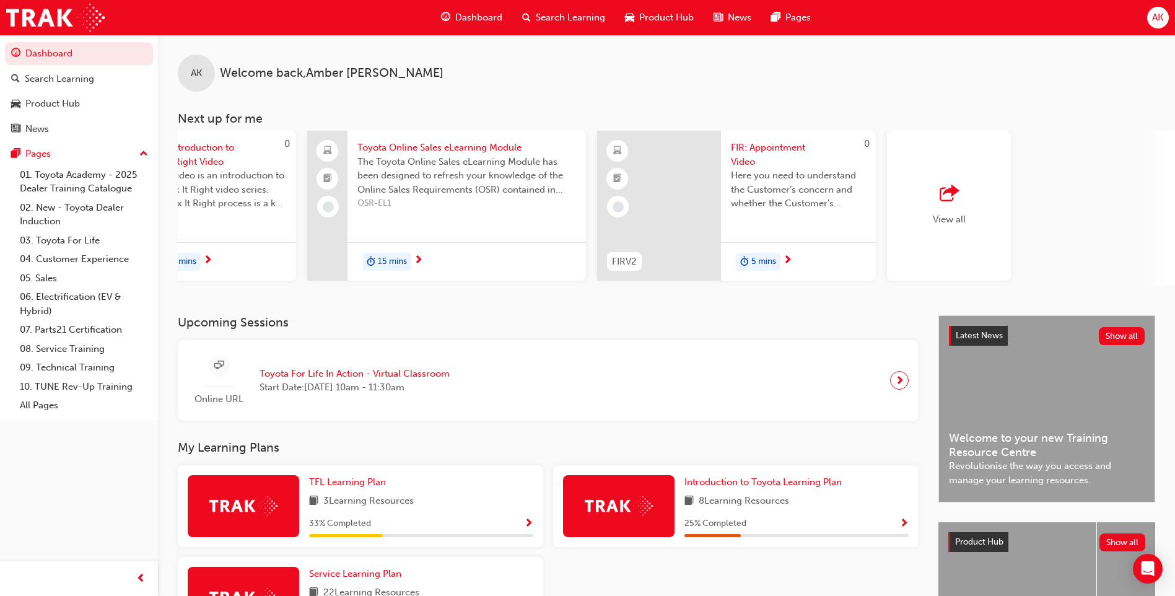
click at [797, 264] on div "5 mins" at bounding box center [798, 261] width 155 height 39
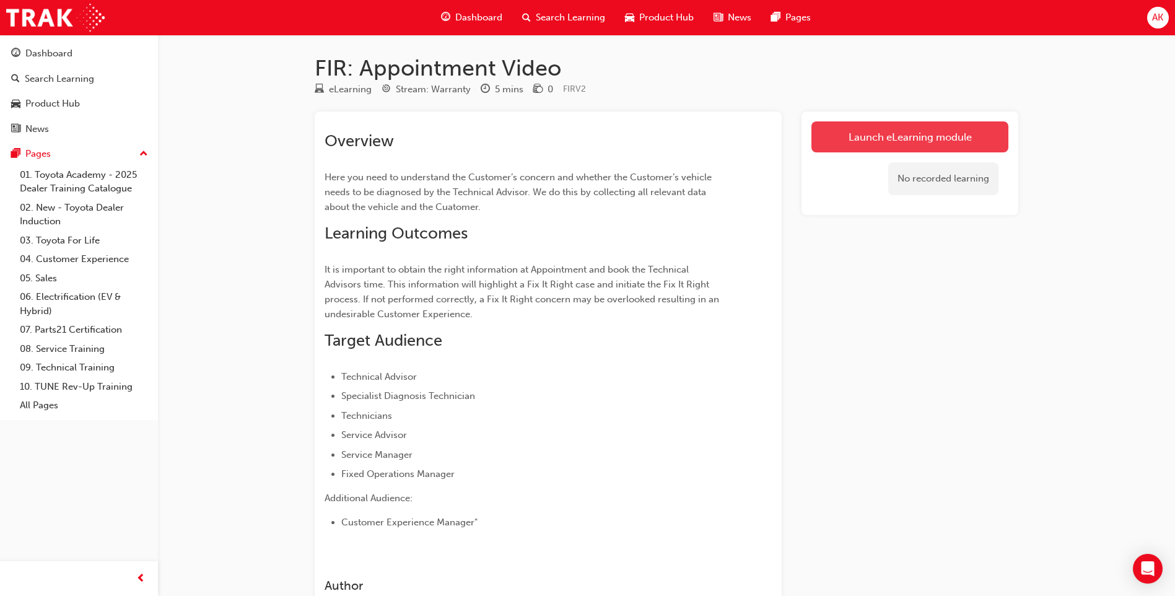
click at [922, 148] on link "Launch eLearning module" at bounding box center [909, 136] width 197 height 31
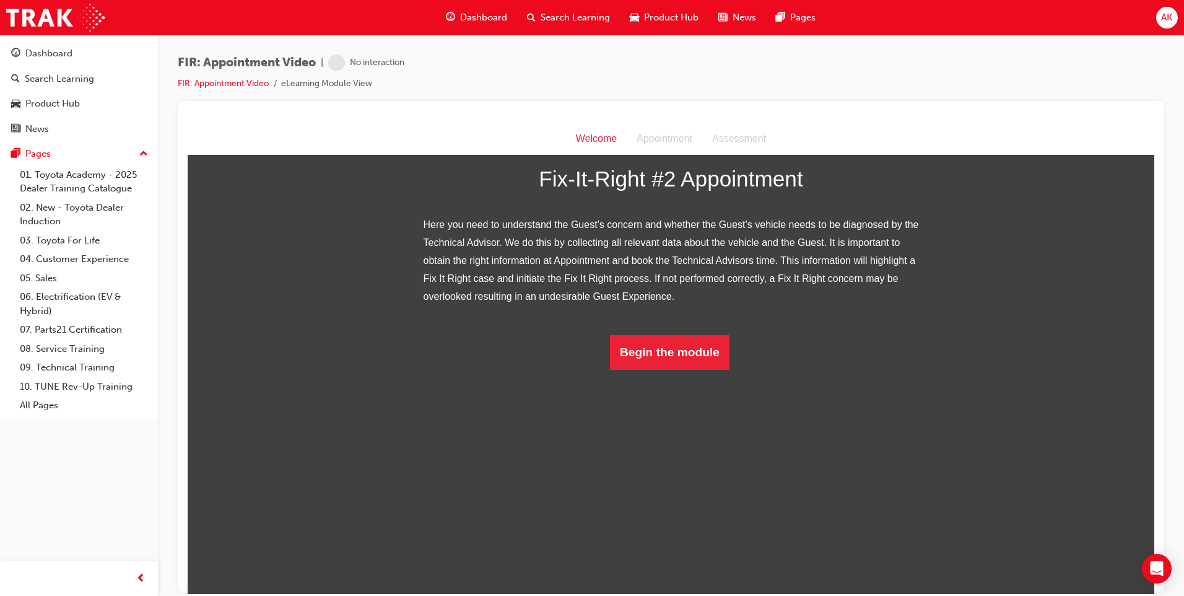
scroll to position [68, 0]
click at [693, 369] on button "Begin the module" at bounding box center [670, 351] width 120 height 35
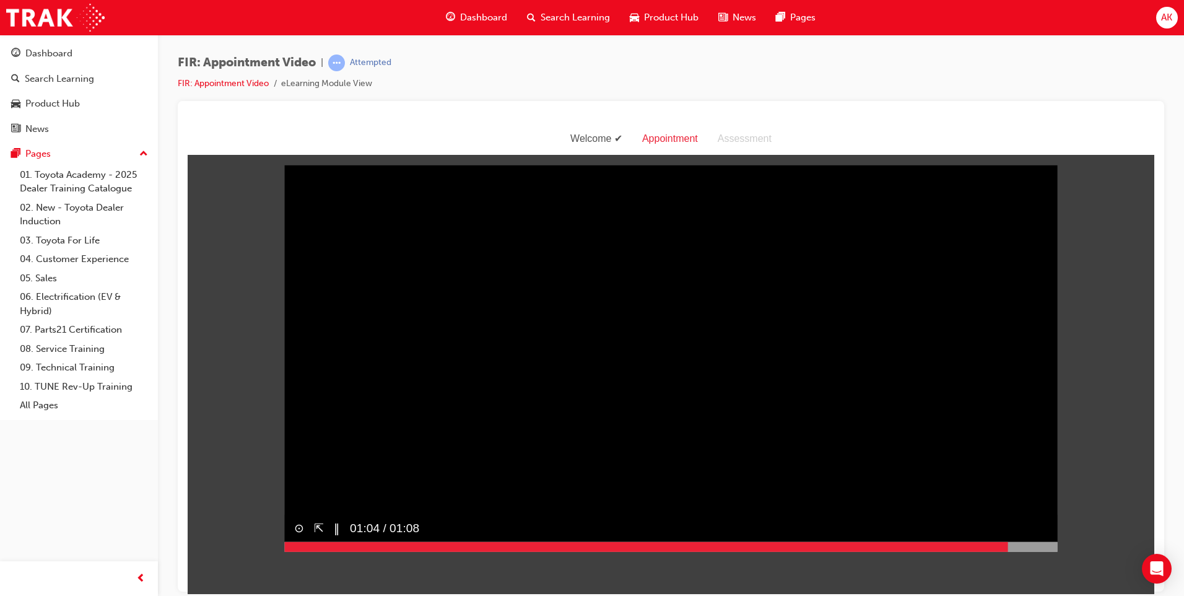
scroll to position [30, 0]
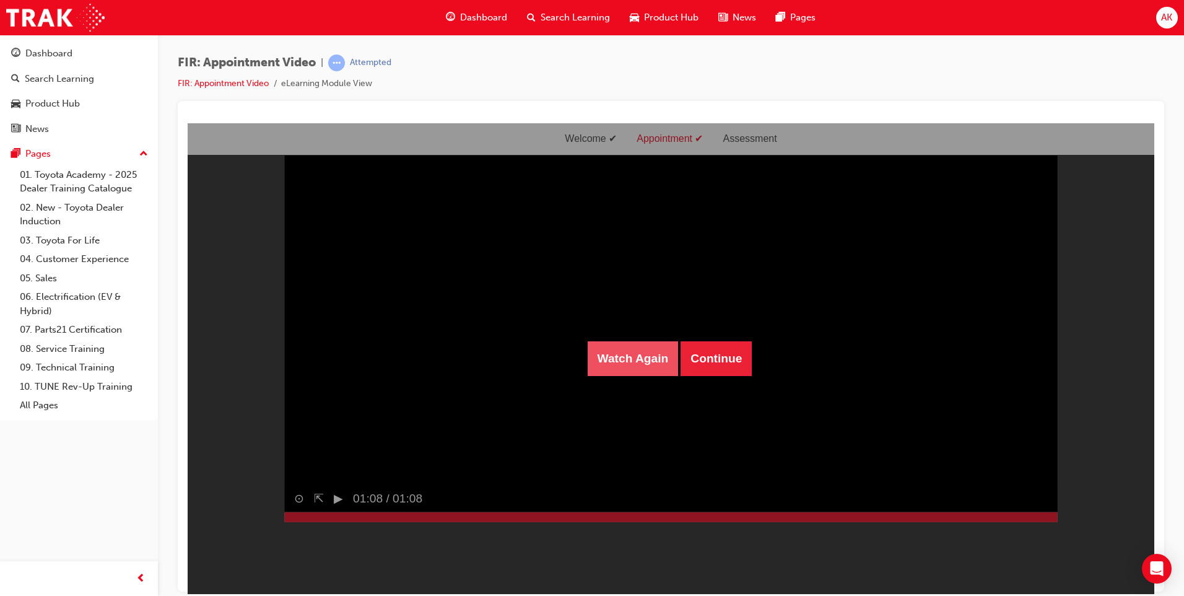
click at [658, 364] on button "Watch Again" at bounding box center [633, 358] width 91 height 35
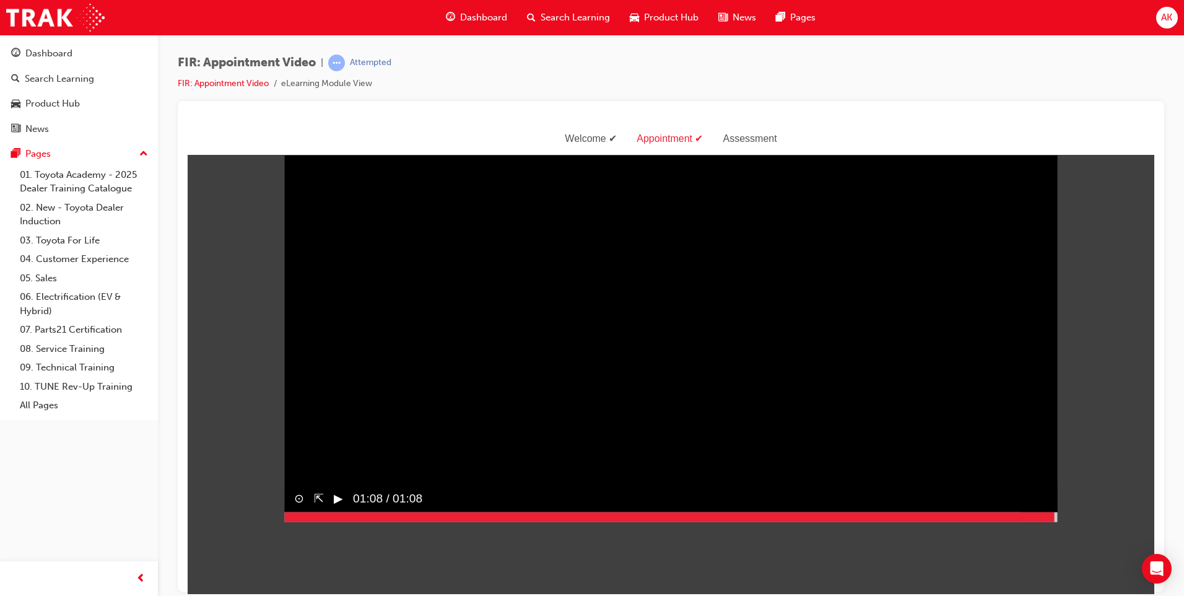
click at [1050, 522] on div at bounding box center [671, 517] width 774 height 10
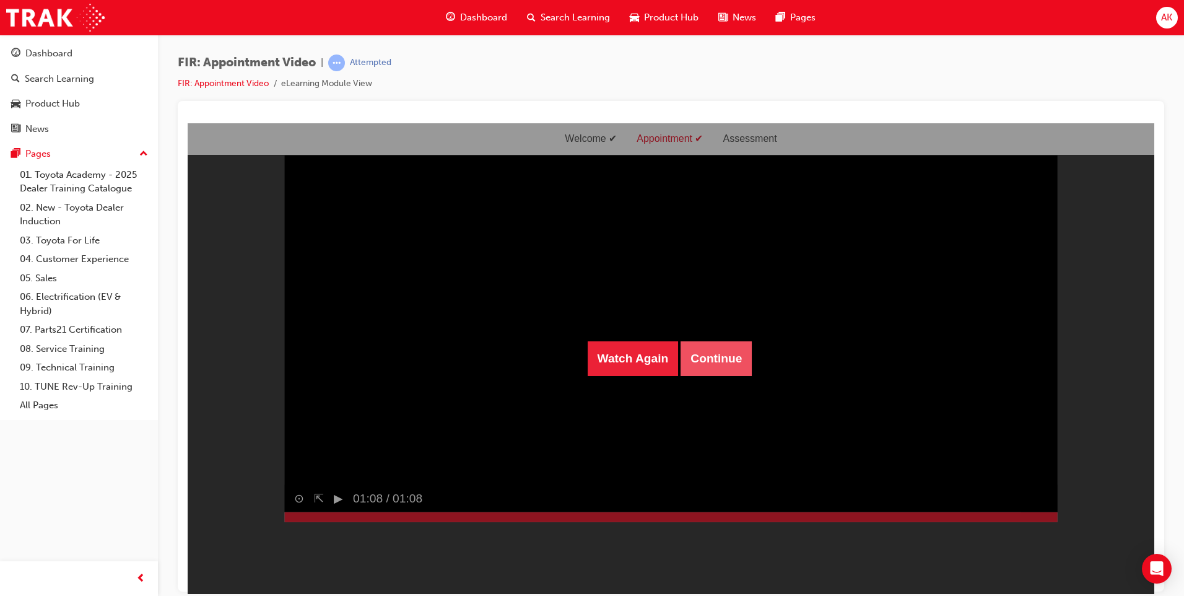
click at [719, 358] on button "Continue" at bounding box center [716, 358] width 71 height 35
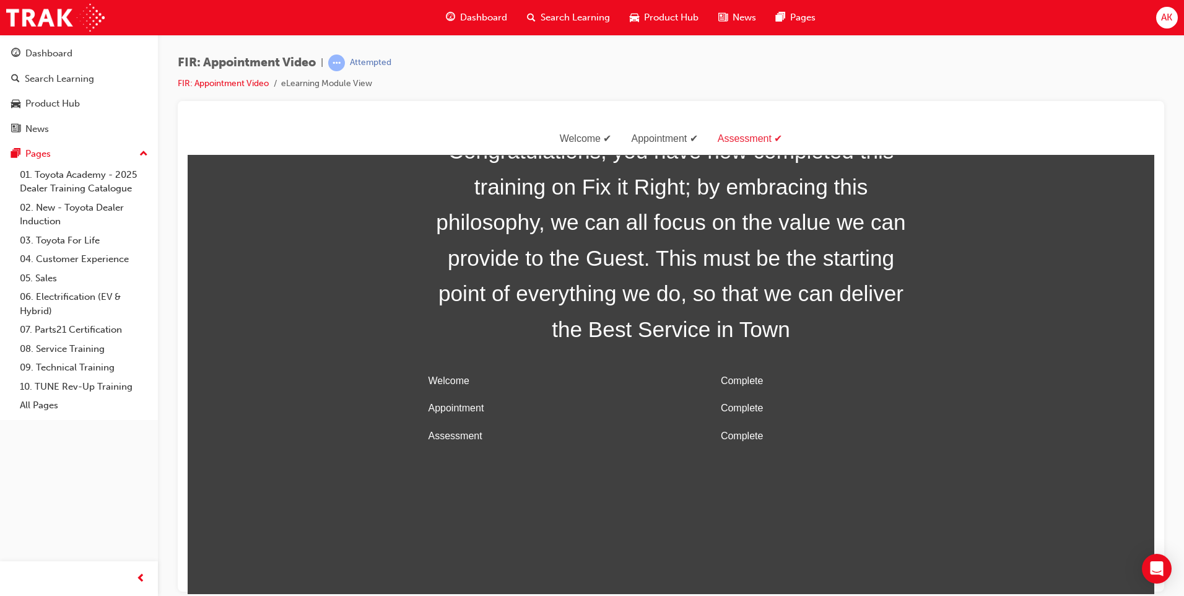
scroll to position [40, 0]
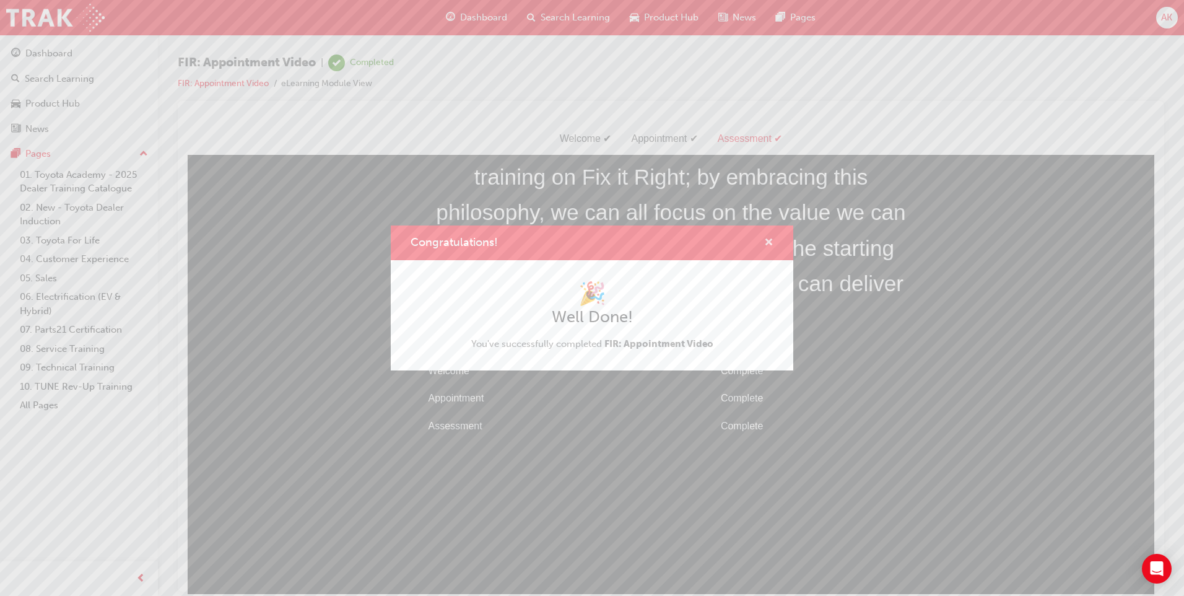
click at [768, 241] on span "cross-icon" at bounding box center [768, 243] width 9 height 11
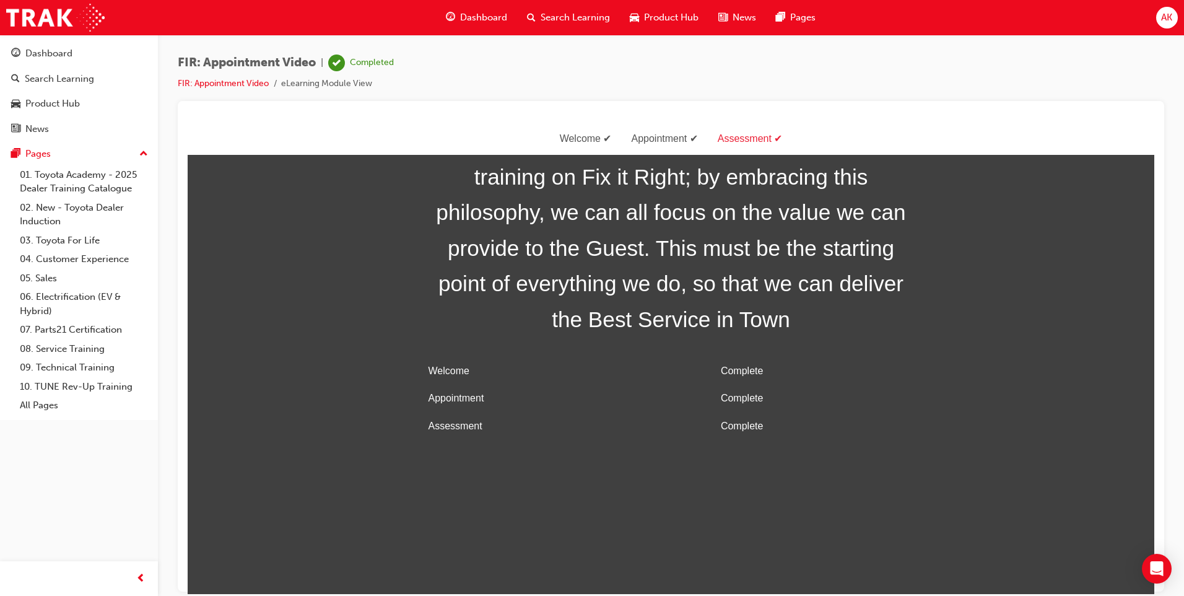
drag, startPoint x: 1186, startPoint y: 170, endPoint x: 1171, endPoint y: 269, distance: 100.9
click at [1184, 265] on html "Your version of Internet Explorer is outdated and not supported. Please upgrade…" at bounding box center [592, 298] width 1184 height 596
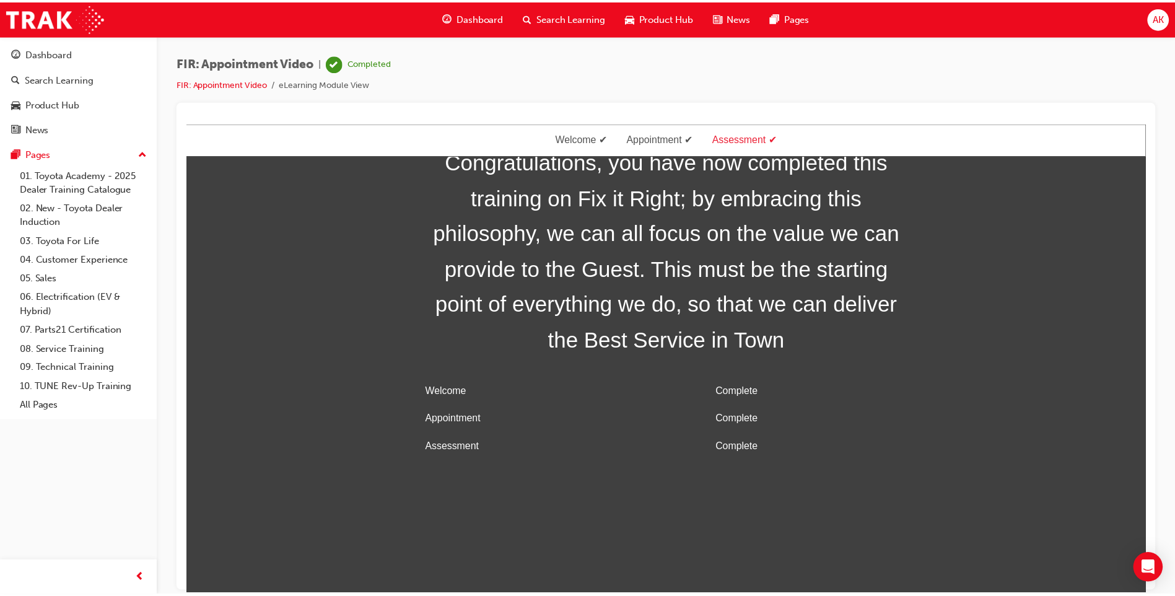
scroll to position [0, 0]
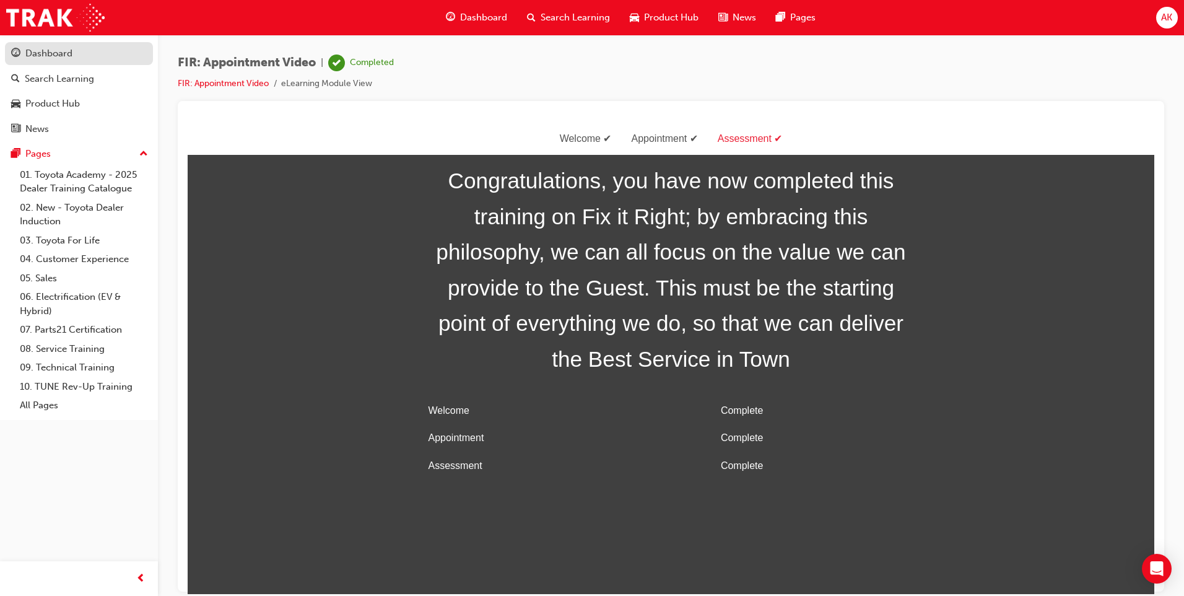
click at [56, 57] on div "Dashboard" at bounding box center [48, 53] width 47 height 14
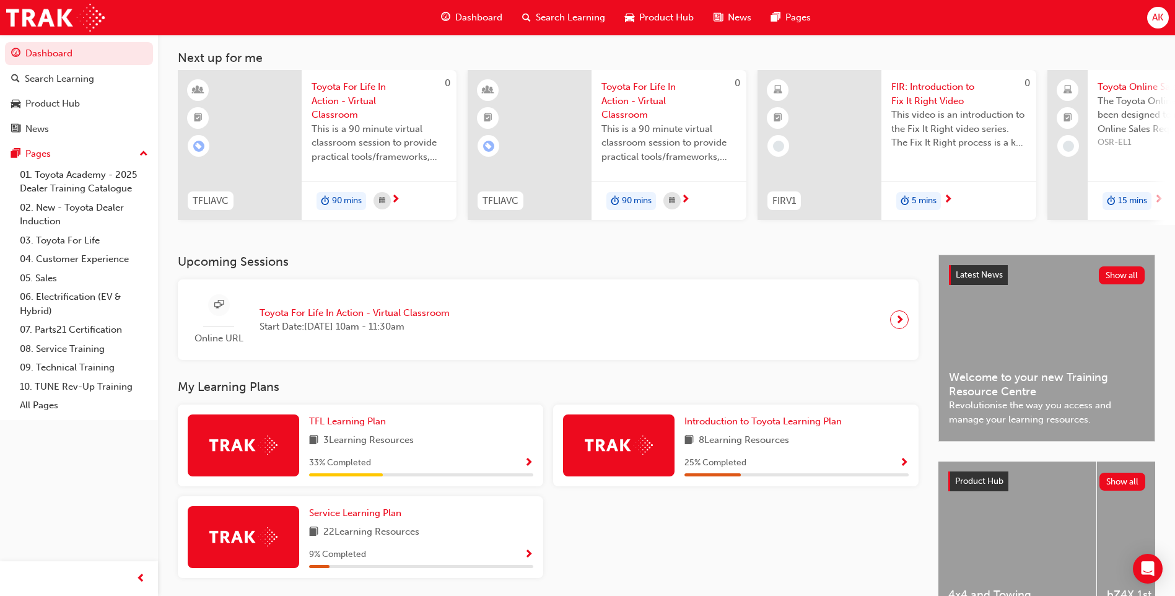
scroll to position [144, 0]
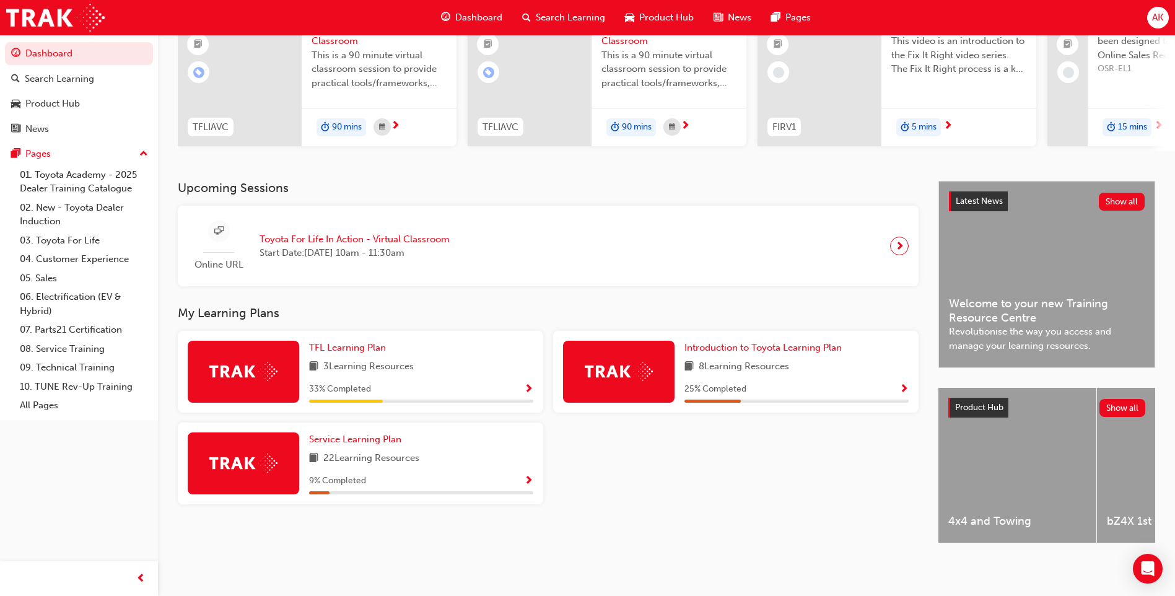
click at [530, 384] on span "Show Progress" at bounding box center [528, 389] width 9 height 11
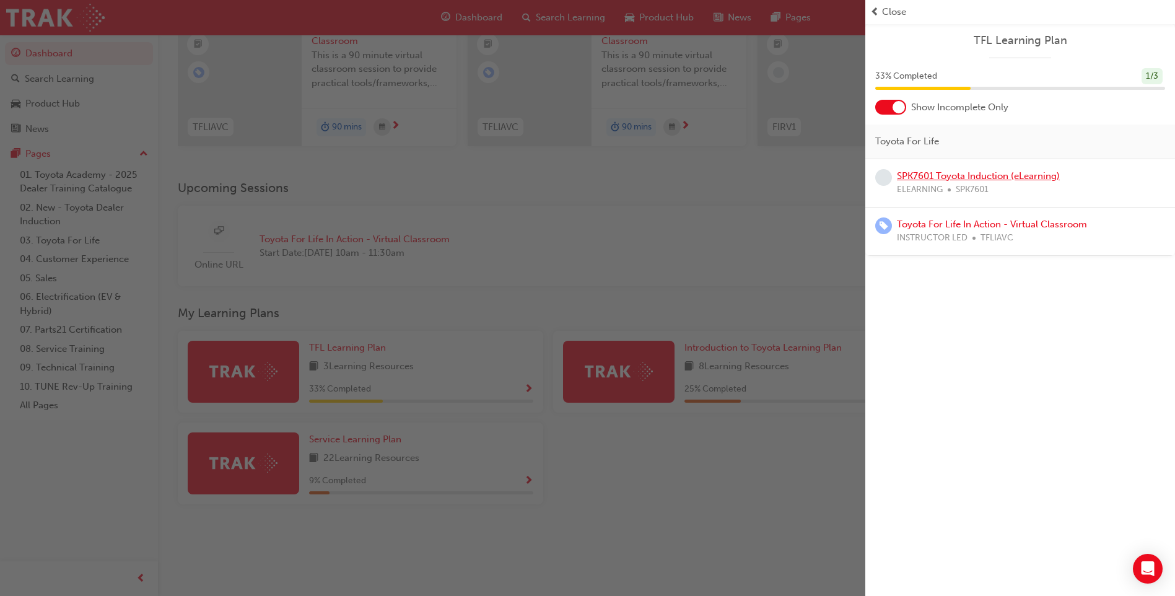
click at [972, 177] on link "SPK7601 Toyota Induction (eLearning)" at bounding box center [978, 175] width 163 height 11
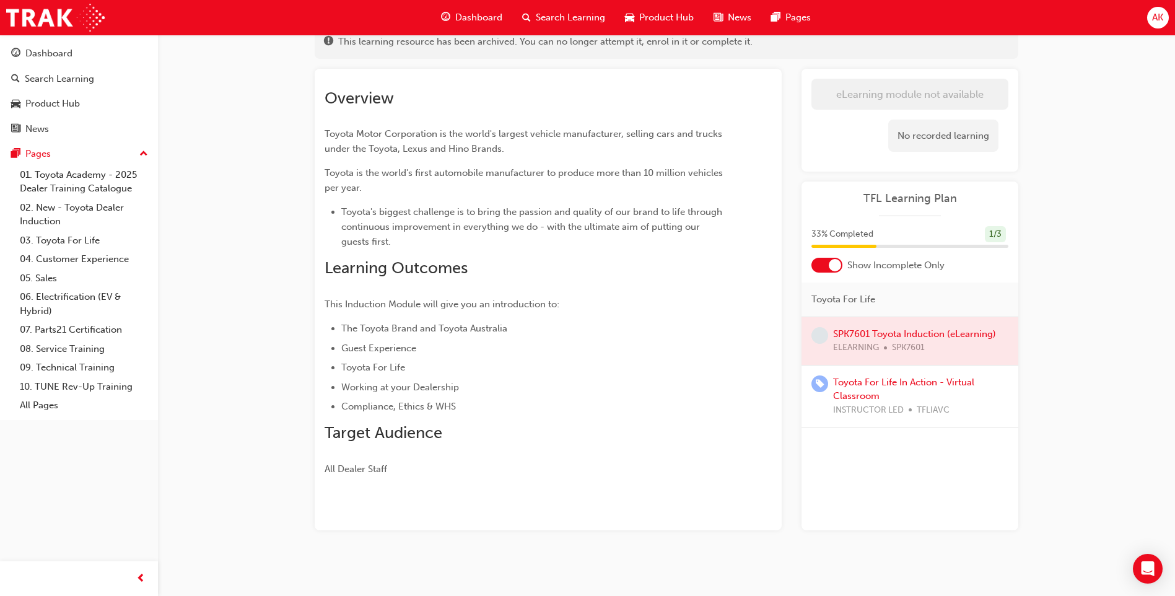
scroll to position [92, 0]
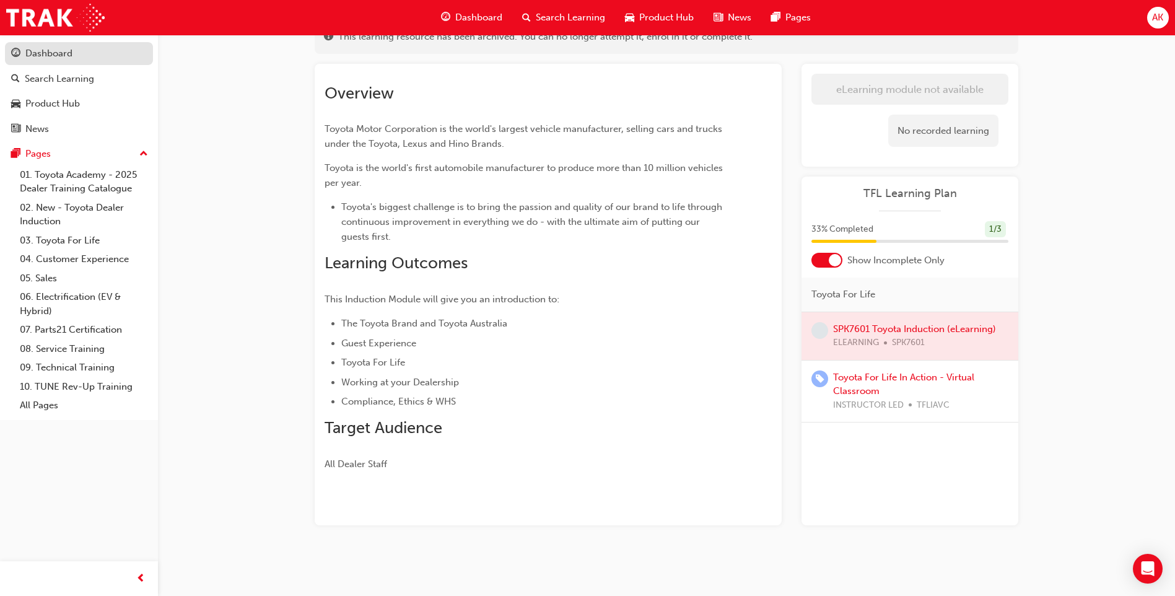
click at [79, 43] on link "Dashboard" at bounding box center [79, 53] width 148 height 23
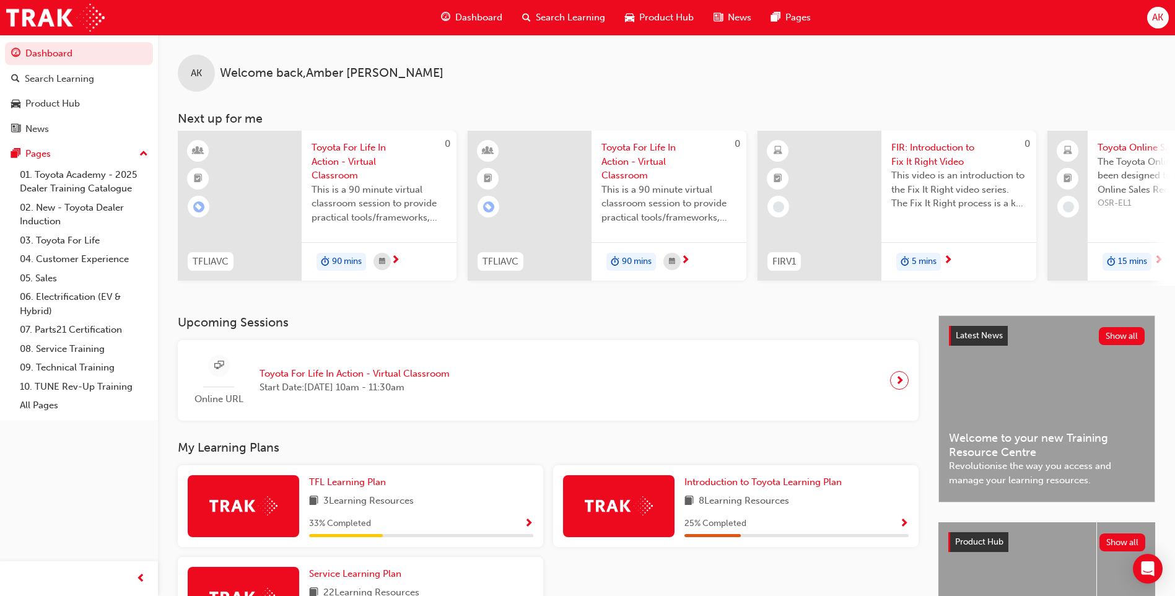
click at [387, 177] on span "Toyota For Life In Action - Virtual Classroom" at bounding box center [379, 162] width 135 height 42
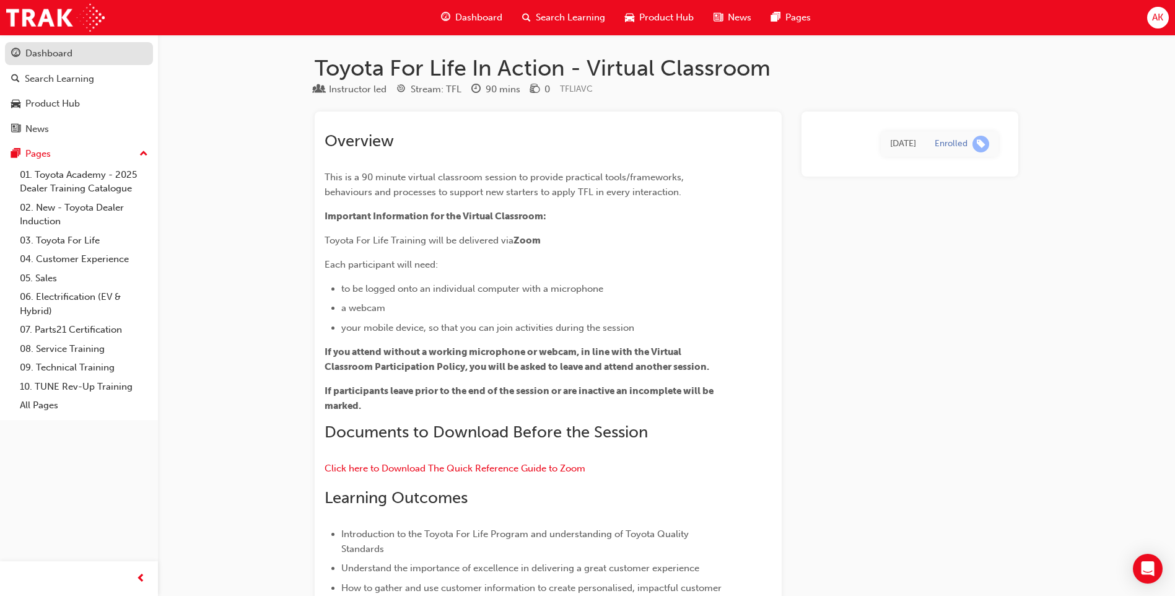
click at [40, 58] on div "Dashboard" at bounding box center [48, 53] width 47 height 14
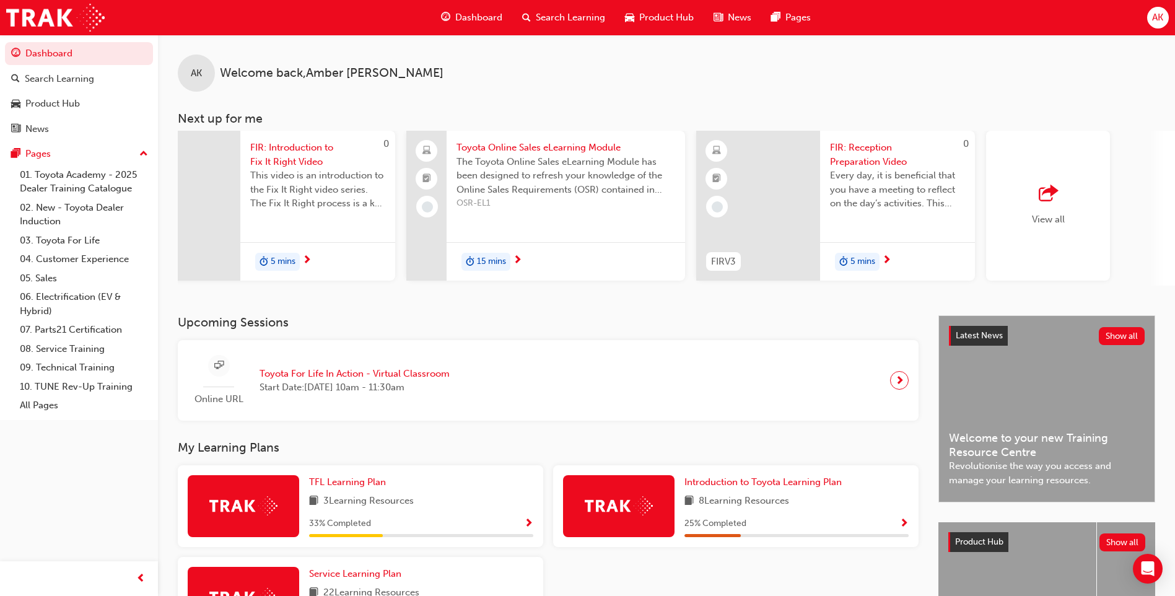
scroll to position [0, 652]
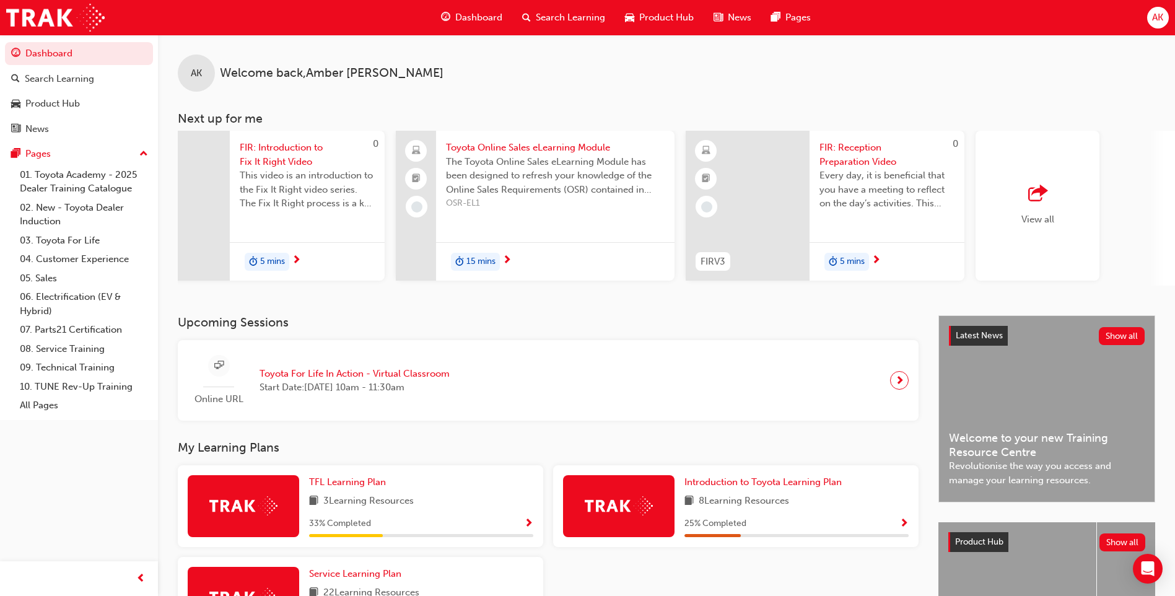
click at [1032, 221] on span "View all" at bounding box center [1037, 219] width 33 height 11
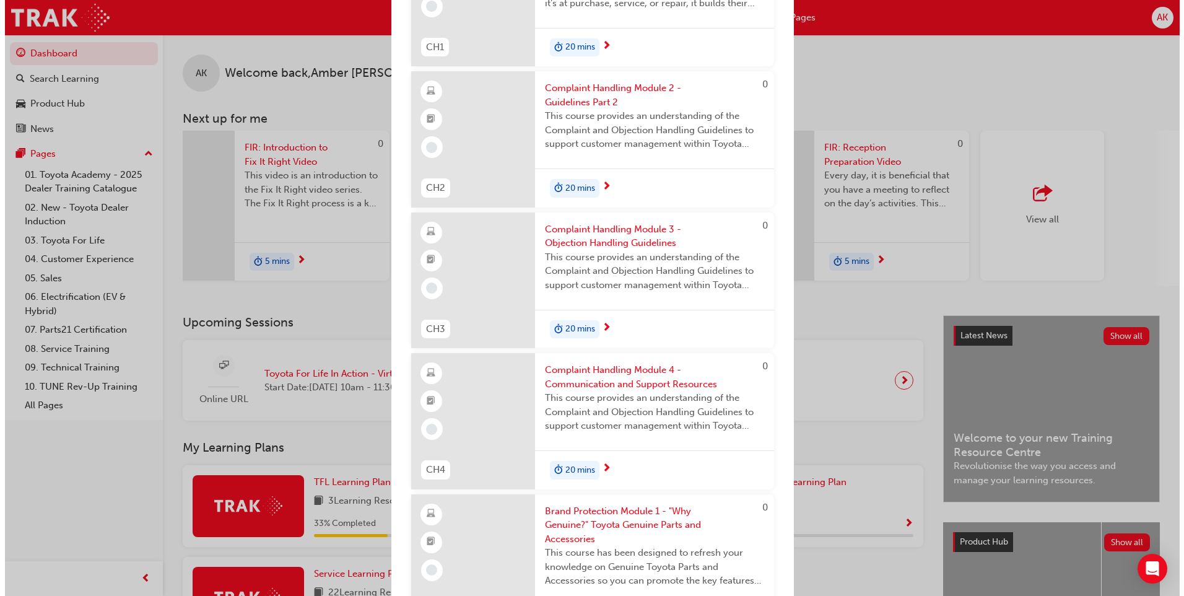
scroll to position [2339, 0]
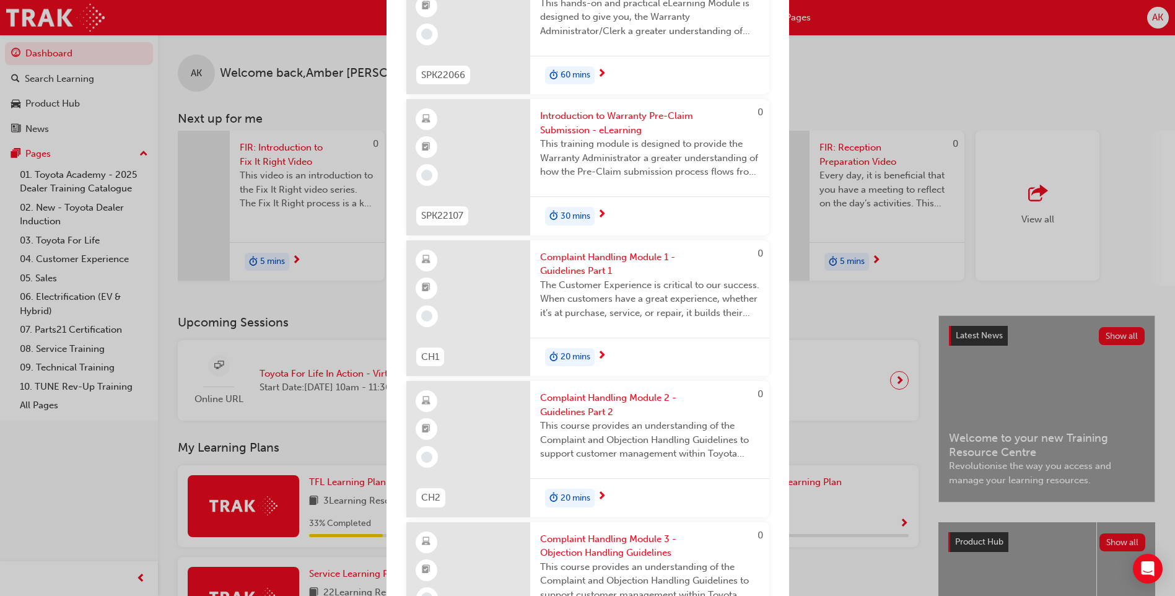
click at [634, 341] on div "20 mins" at bounding box center [649, 357] width 239 height 39
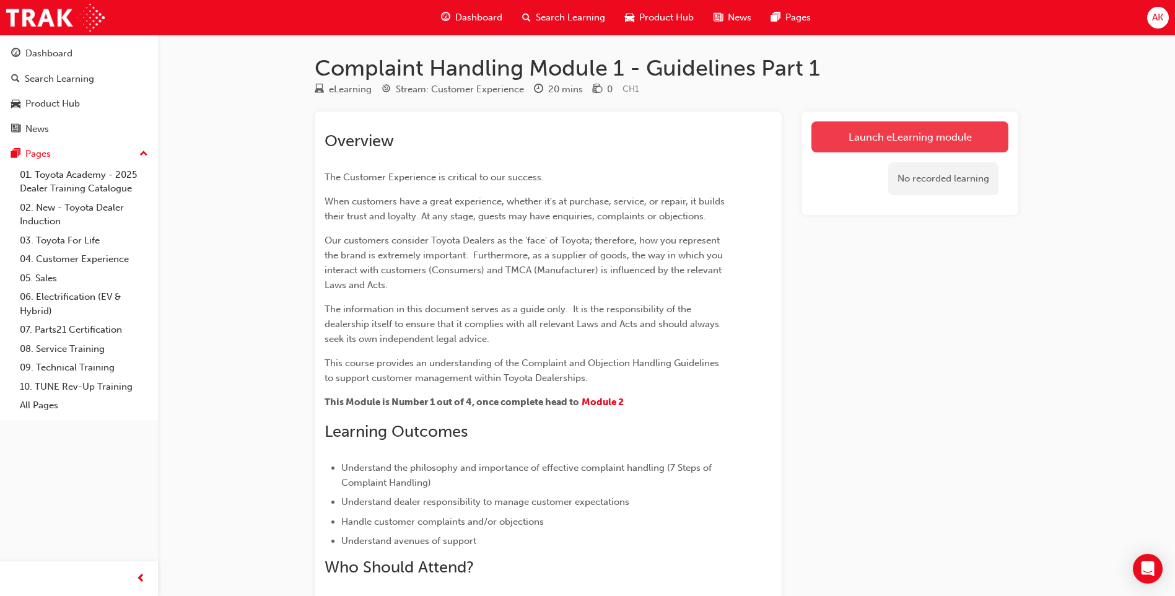
click at [866, 128] on link "Launch eLearning module" at bounding box center [909, 136] width 197 height 31
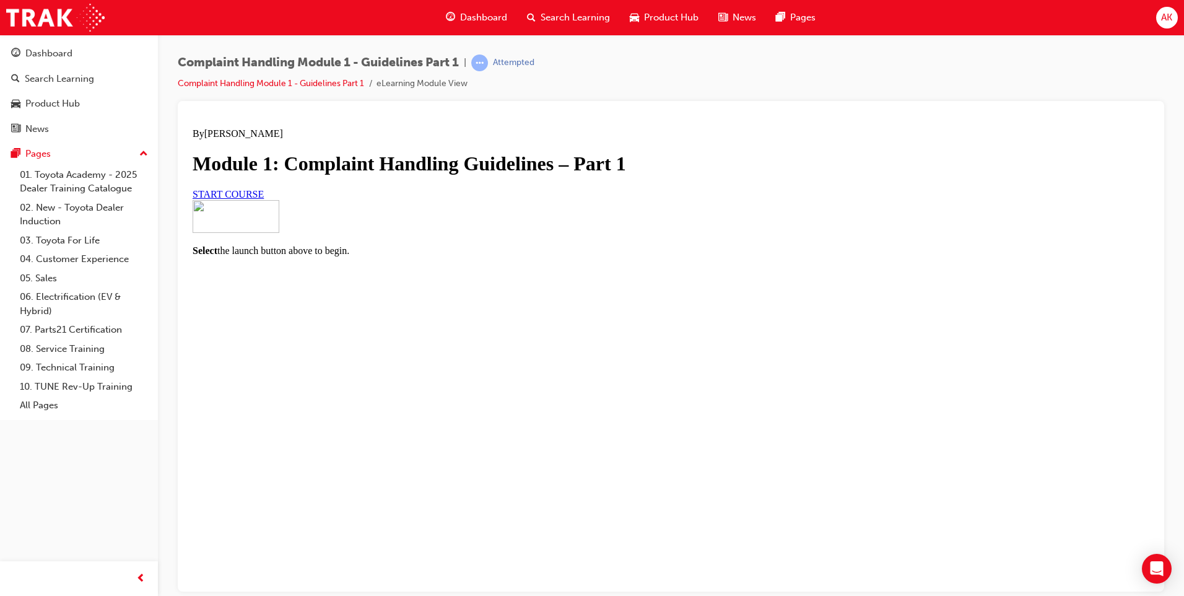
scroll to position [50, 0]
click at [264, 199] on link "START COURSE" at bounding box center [228, 193] width 71 height 11
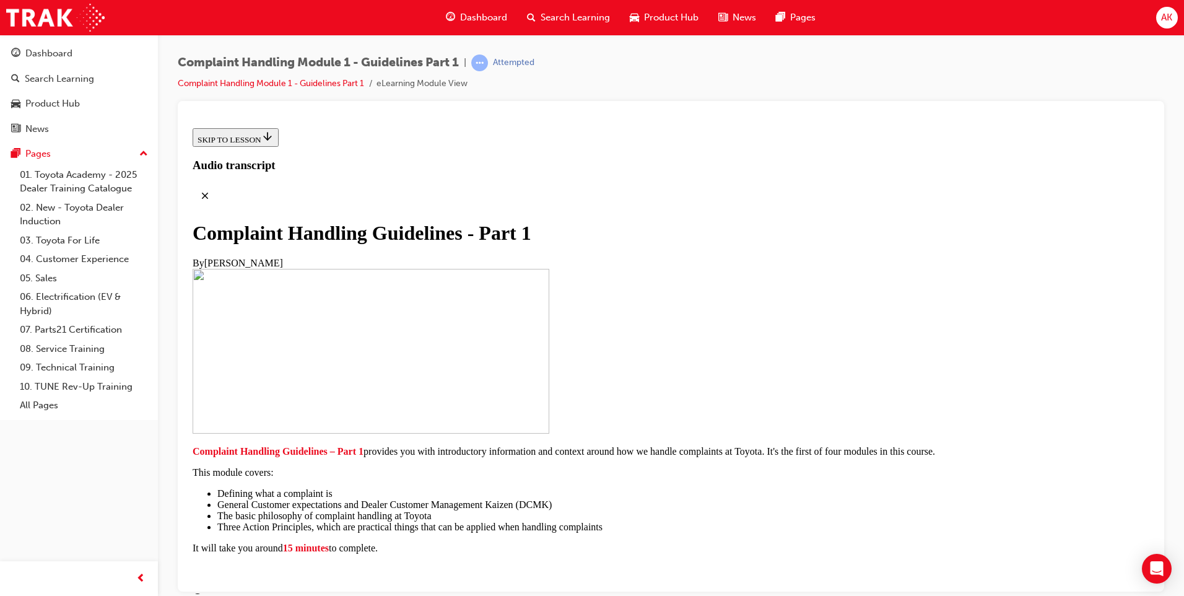
scroll to position [240, 0]
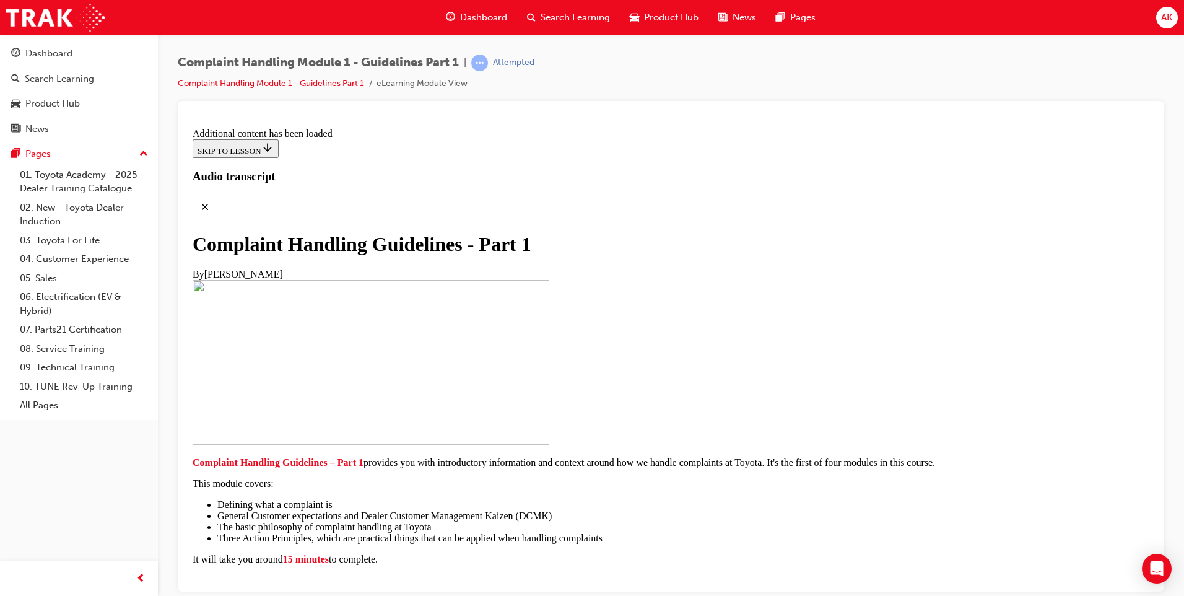
scroll to position [2551, 0]
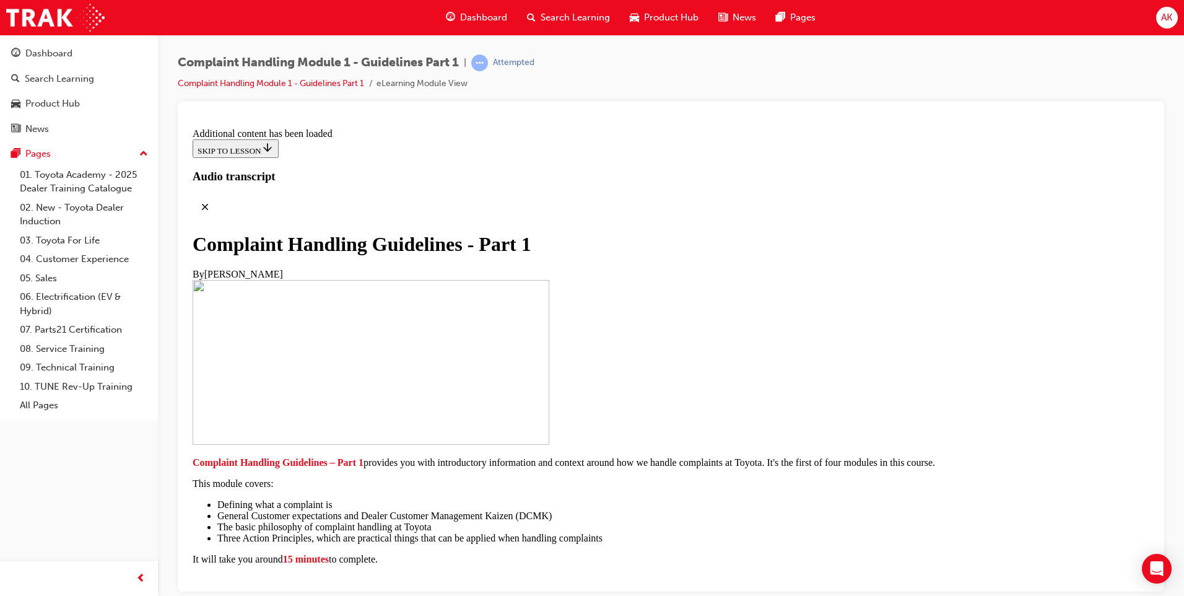
scroll to position [4791, 0]
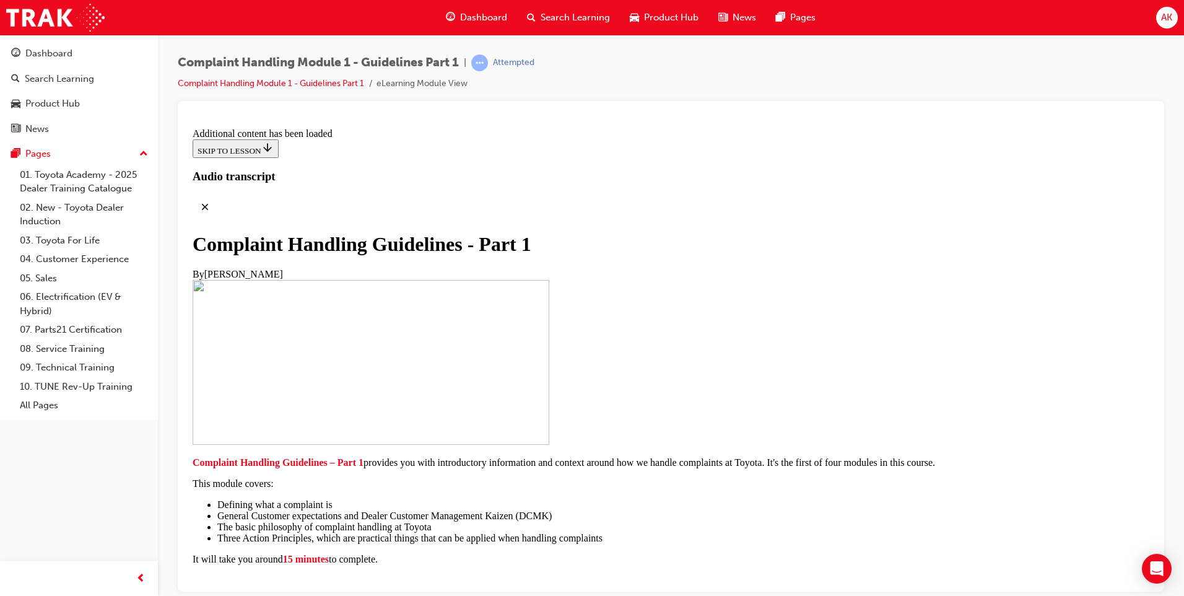
scroll to position [5205, 0]
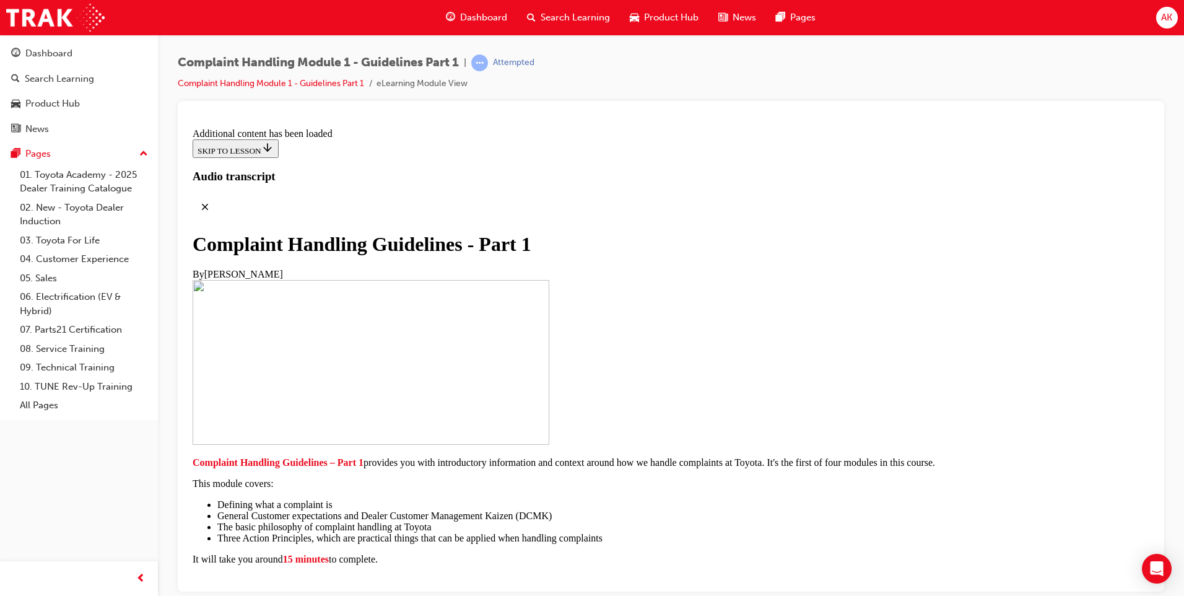
scroll to position [5202, 0]
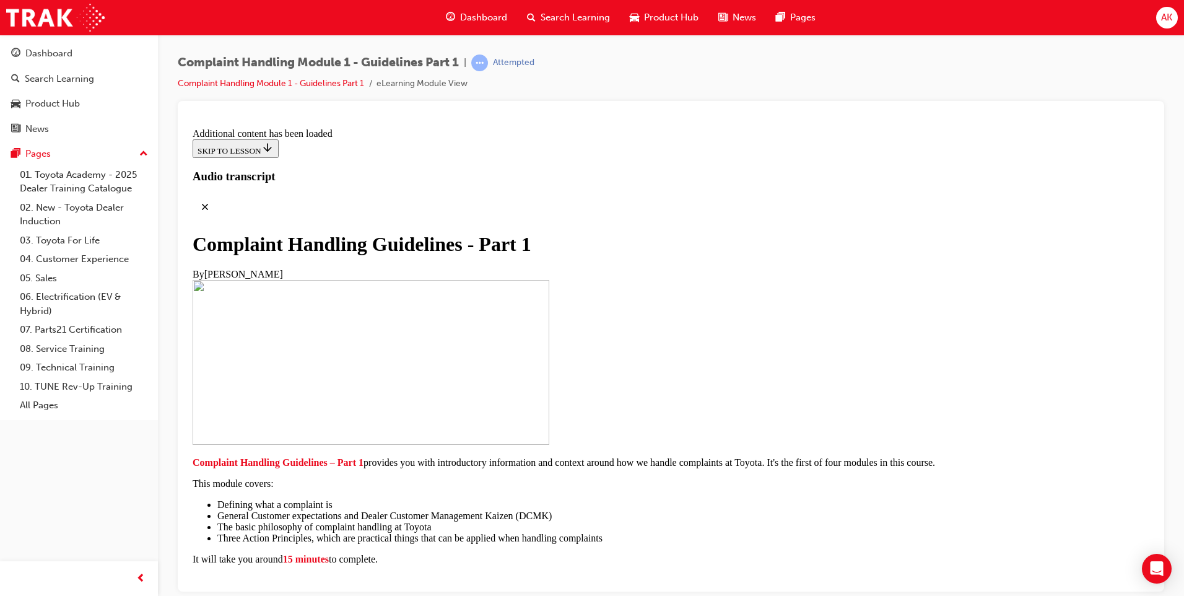
scroll to position [5809, 0]
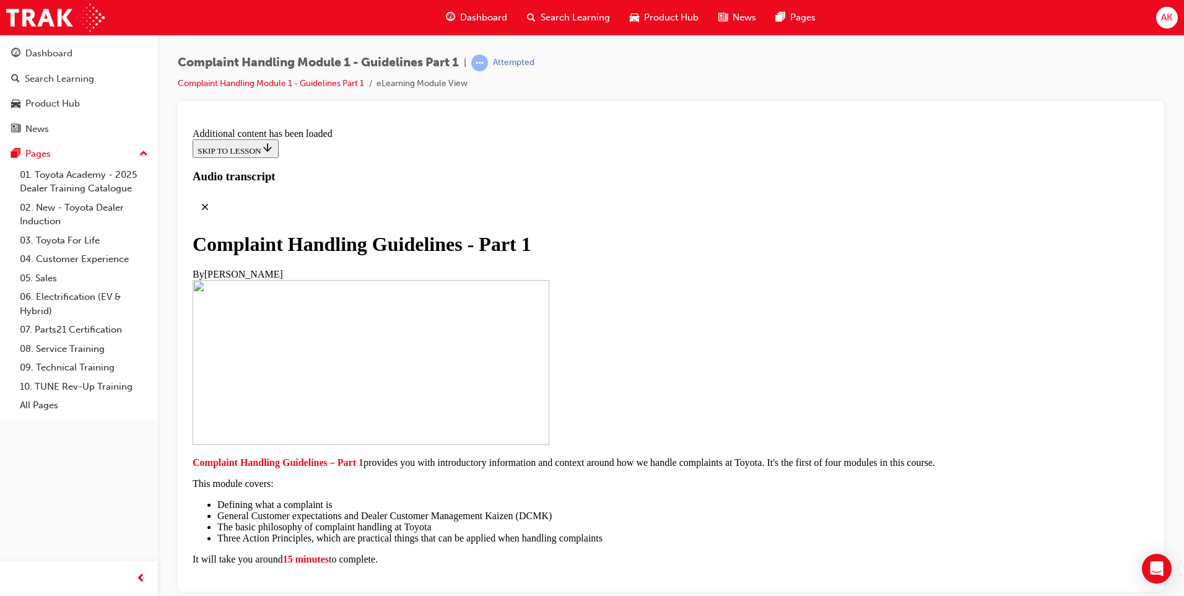
radio input "true"
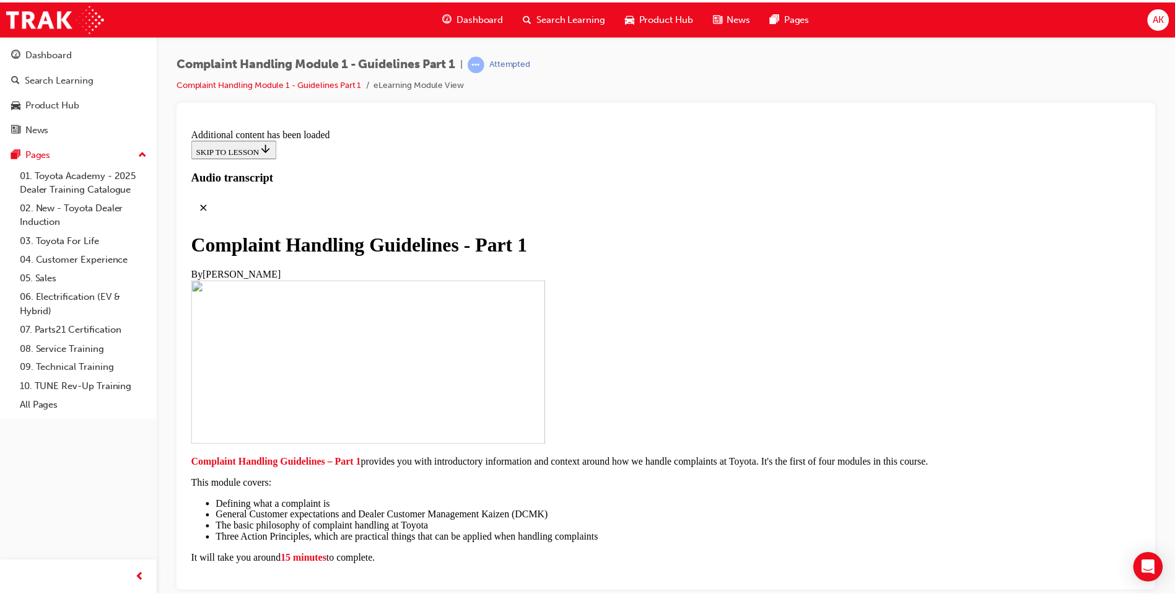
scroll to position [9104, 0]
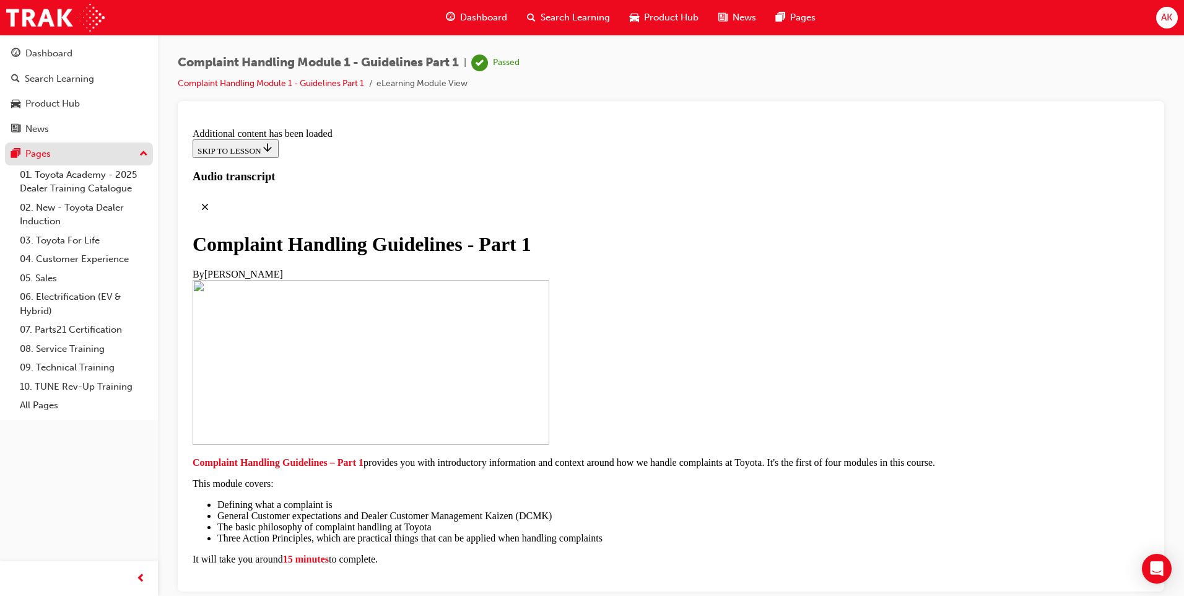
click at [60, 163] on button "Pages" at bounding box center [79, 153] width 148 height 23
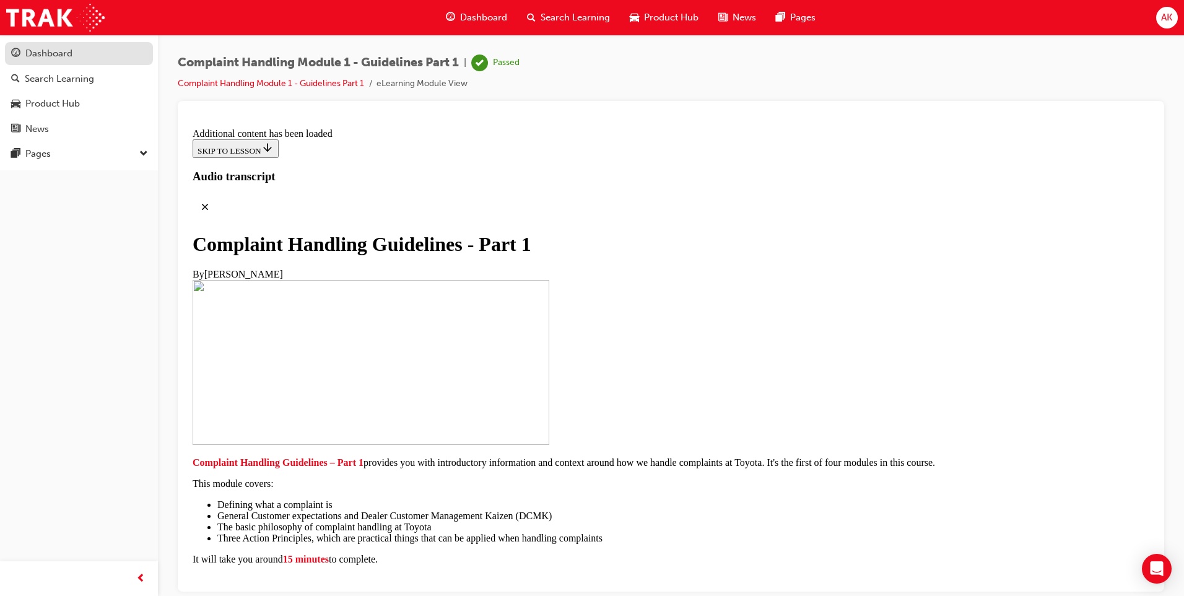
click at [74, 49] on div "Dashboard" at bounding box center [79, 53] width 136 height 15
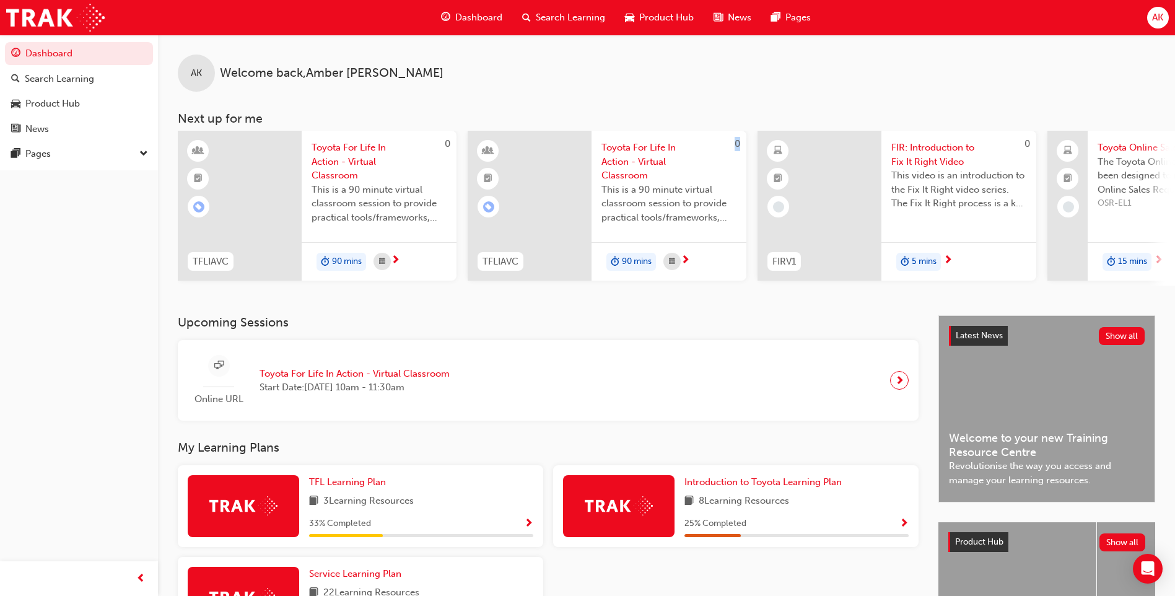
drag, startPoint x: 450, startPoint y: 291, endPoint x: 536, endPoint y: 290, distance: 85.5
click at [536, 286] on div "0 TFLIAVC Toyota For Life In Action - Virtual Classroom This is a 90 minute vir…" at bounding box center [676, 208] width 997 height 155
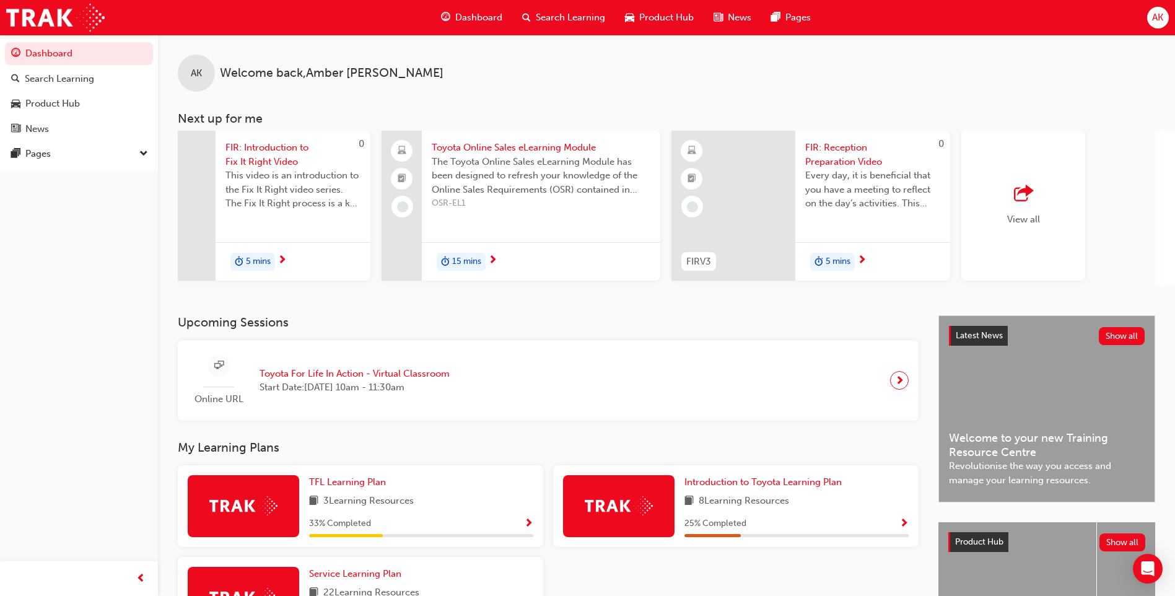
scroll to position [0, 740]
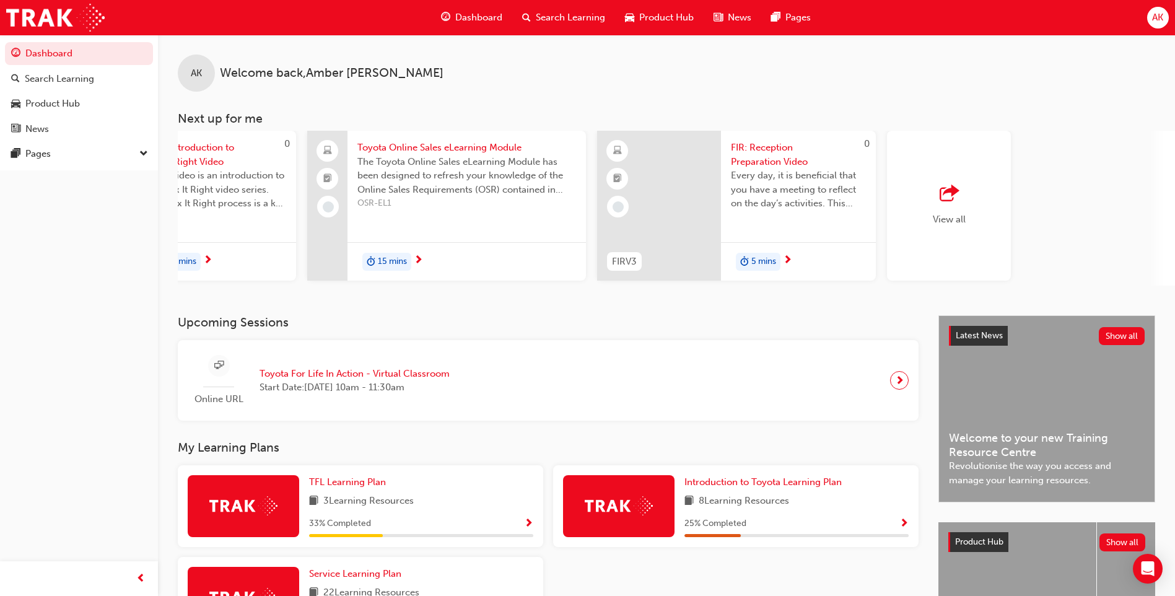
click at [970, 230] on div "View all" at bounding box center [949, 206] width 124 height 150
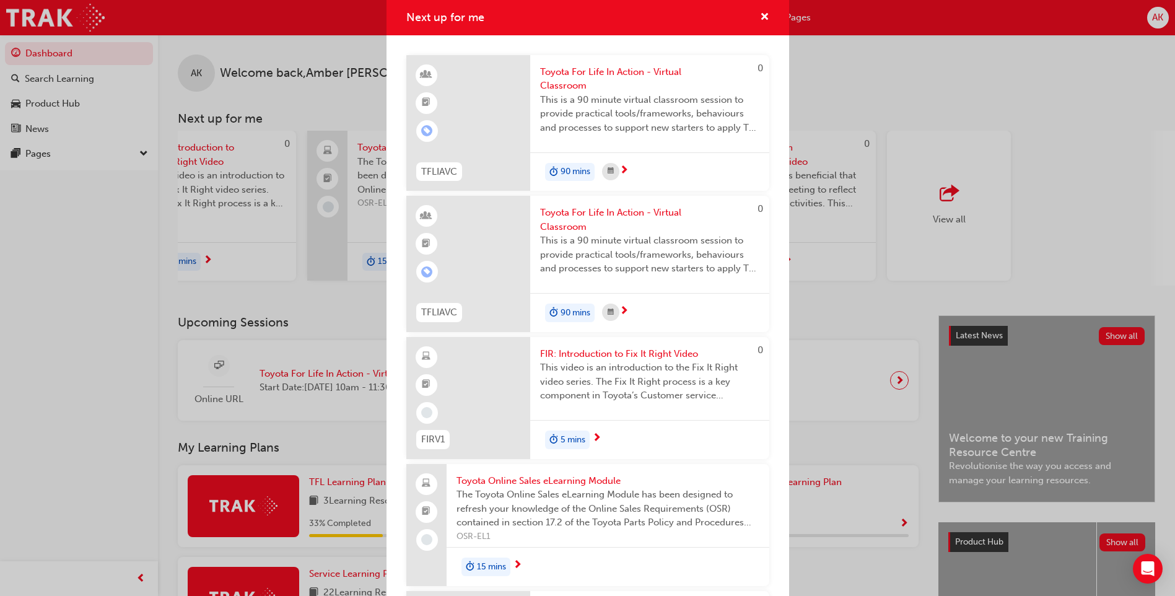
click at [632, 434] on div "5 mins" at bounding box center [649, 439] width 239 height 39
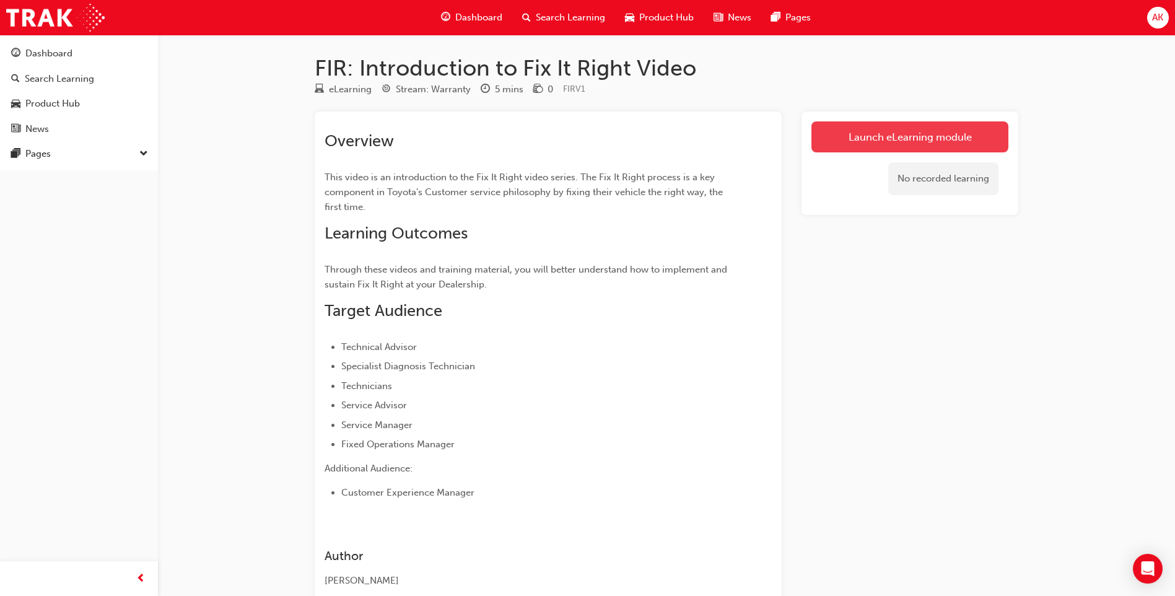
click at [820, 144] on link "Launch eLearning module" at bounding box center [909, 136] width 197 height 31
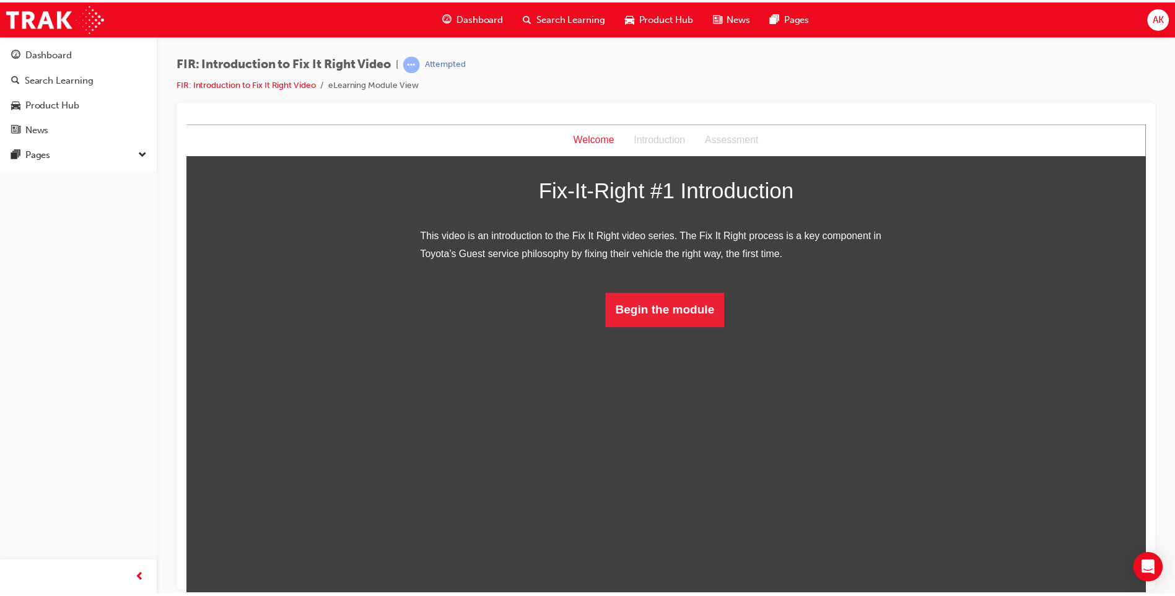
scroll to position [30, 0]
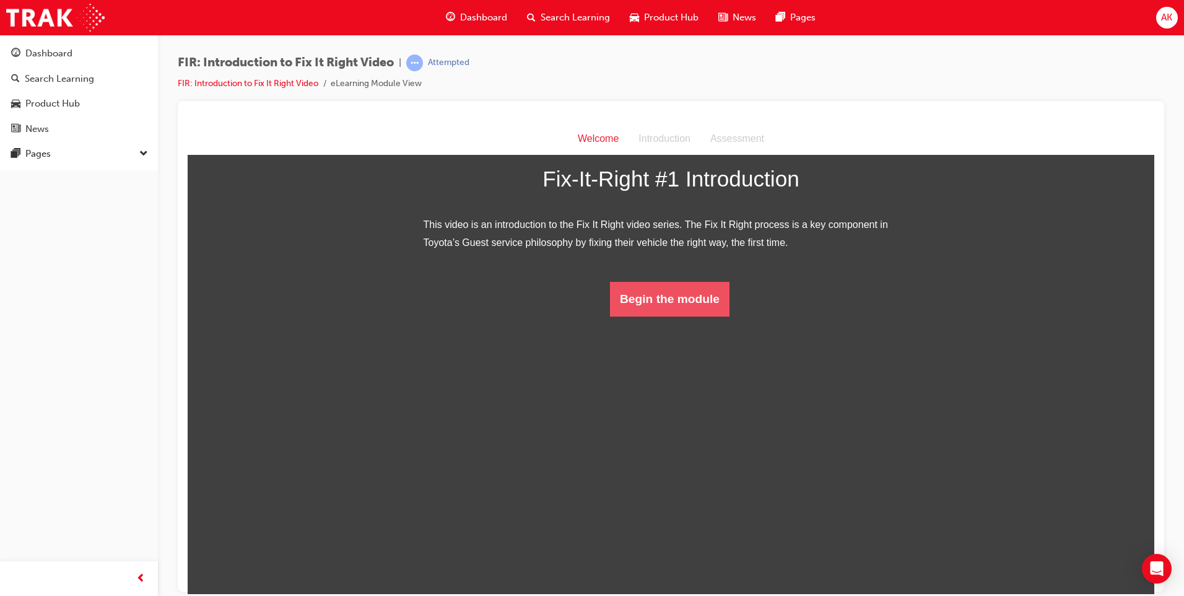
click at [664, 316] on button "Begin the module" at bounding box center [670, 298] width 120 height 35
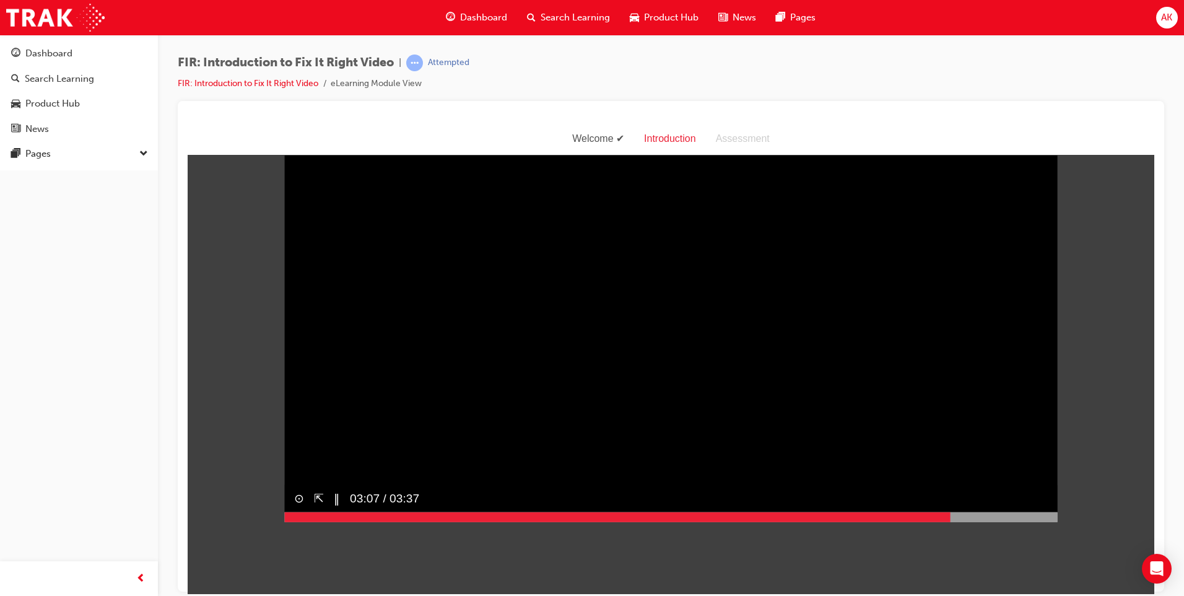
click at [326, 512] on div "‖" at bounding box center [332, 498] width 16 height 28
click at [24, 54] on div "Dashboard" at bounding box center [79, 53] width 136 height 15
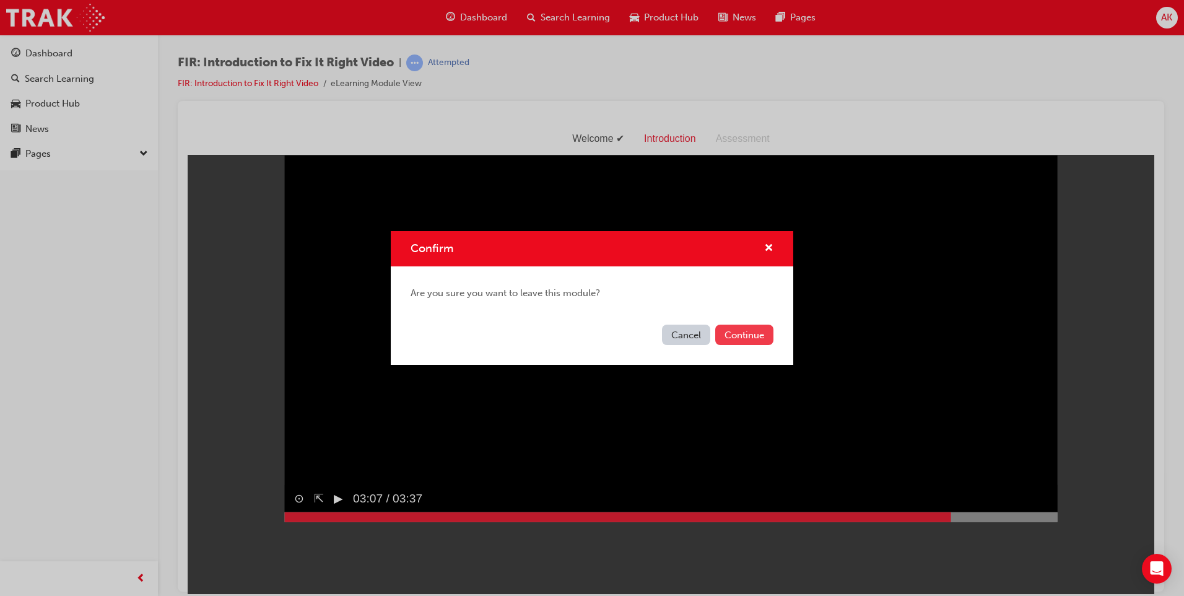
click at [745, 337] on button "Continue" at bounding box center [744, 335] width 58 height 20
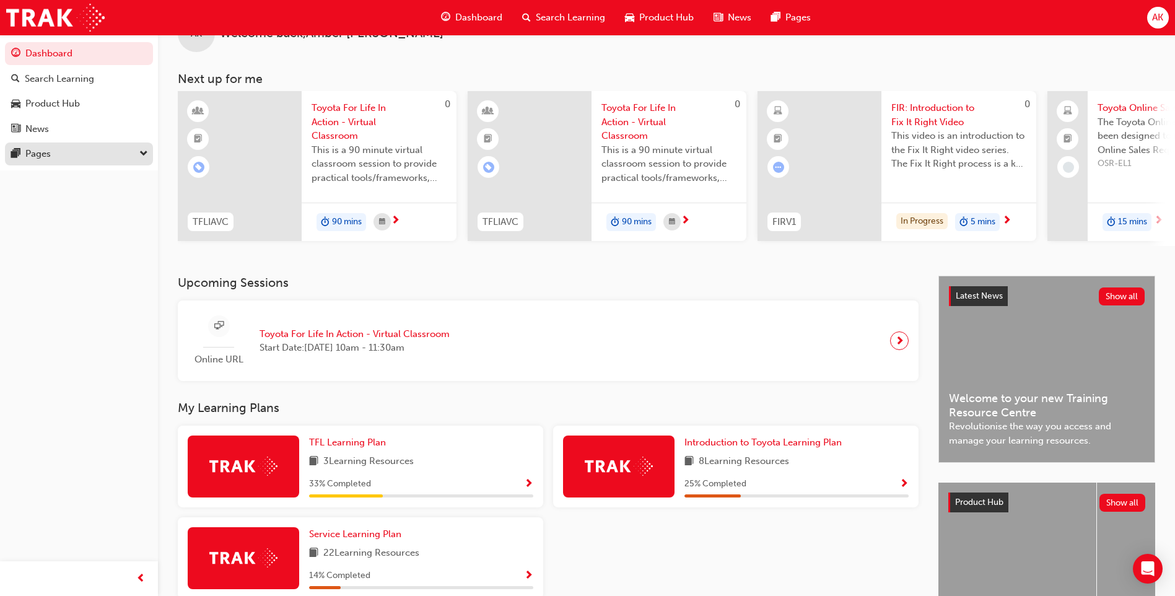
scroll to position [62, 0]
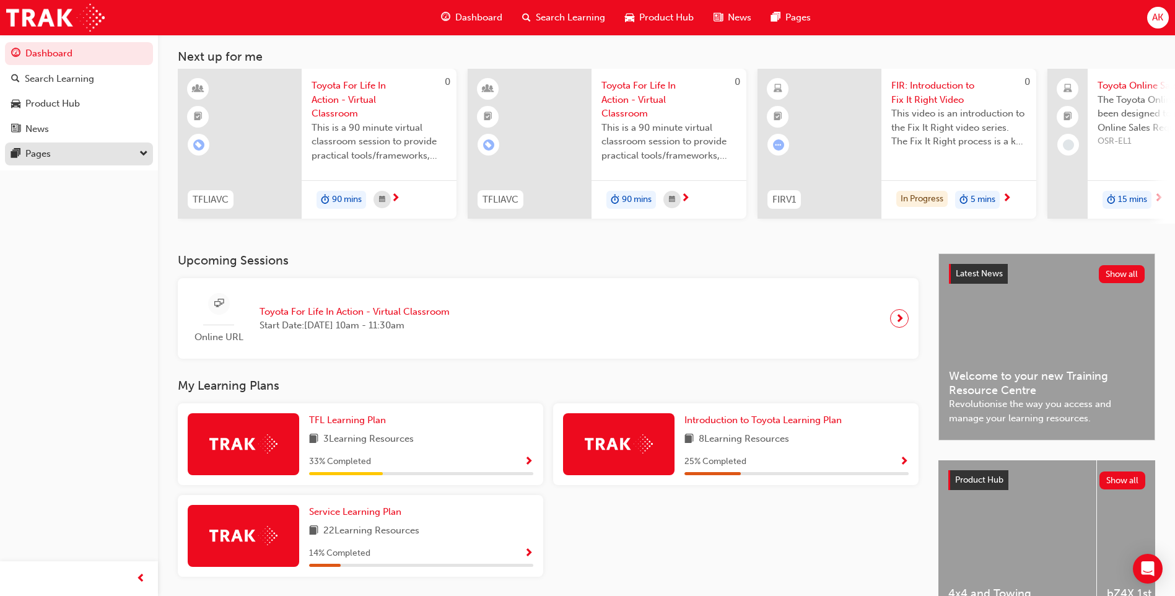
click at [129, 160] on div "Pages" at bounding box center [79, 153] width 136 height 15
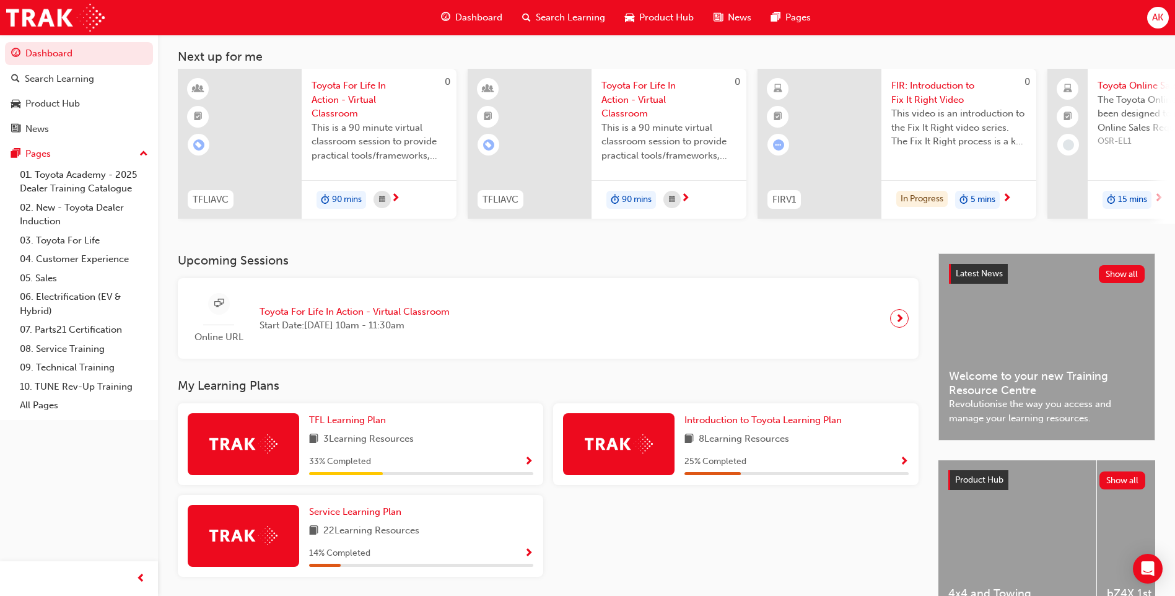
click at [666, 30] on div "Product Hub" at bounding box center [659, 17] width 89 height 25
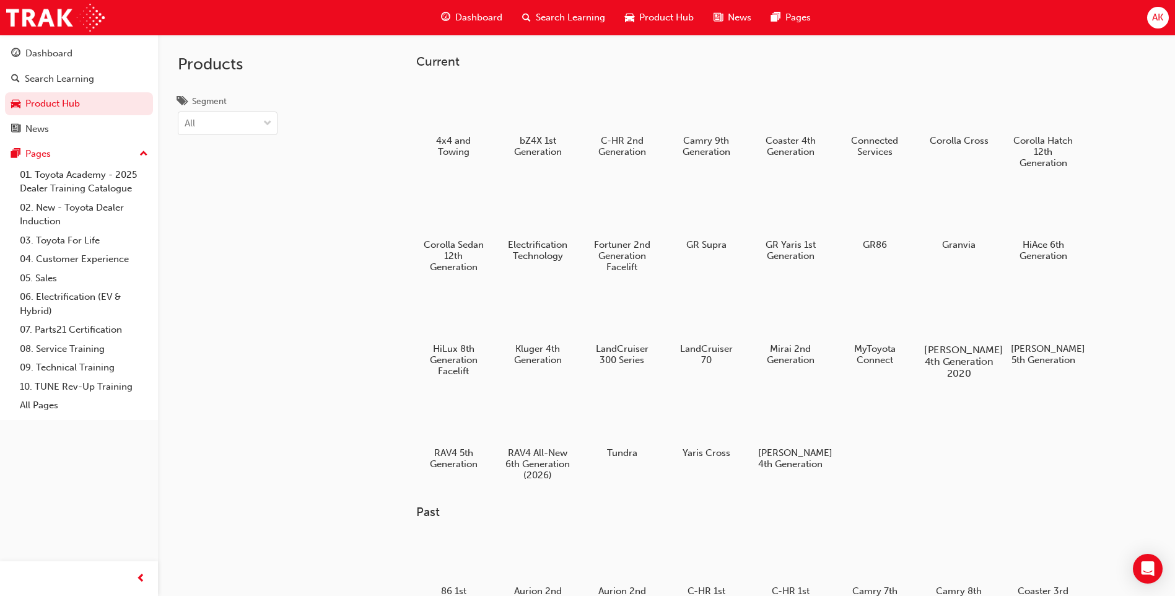
click at [947, 361] on h5 "[PERSON_NAME] 4th Generation 2020" at bounding box center [959, 361] width 69 height 35
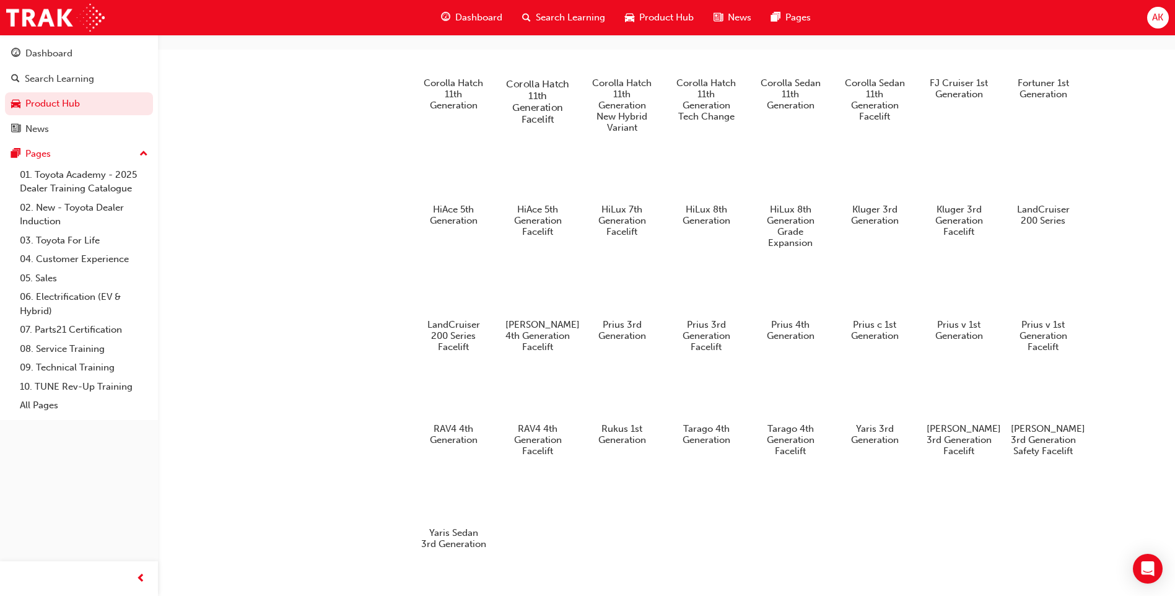
scroll to position [590, 0]
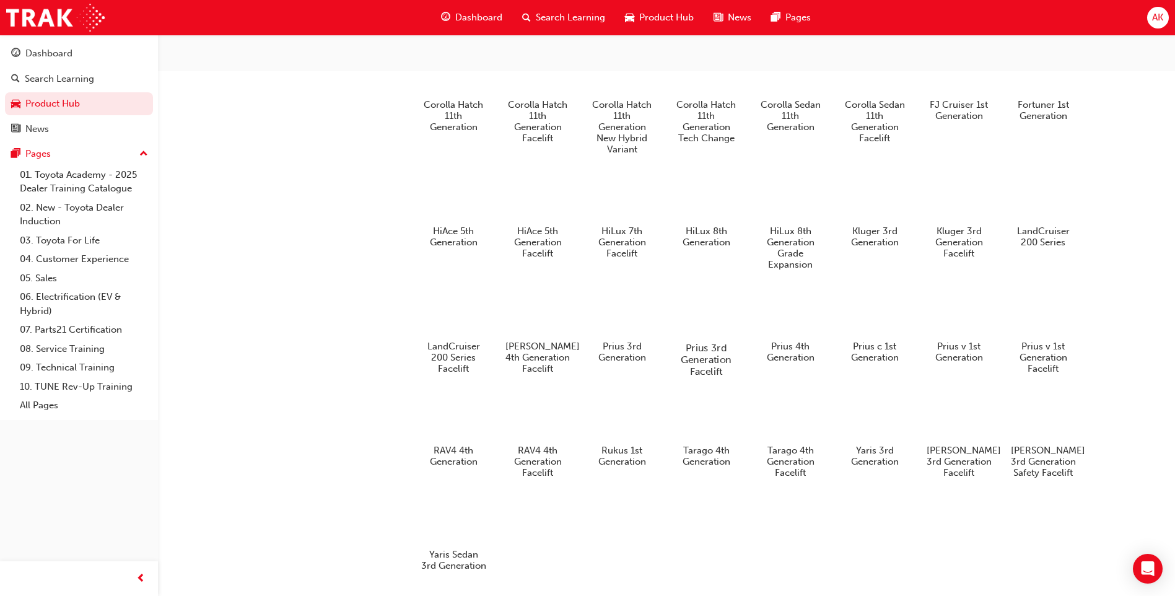
click at [710, 330] on div at bounding box center [706, 312] width 69 height 50
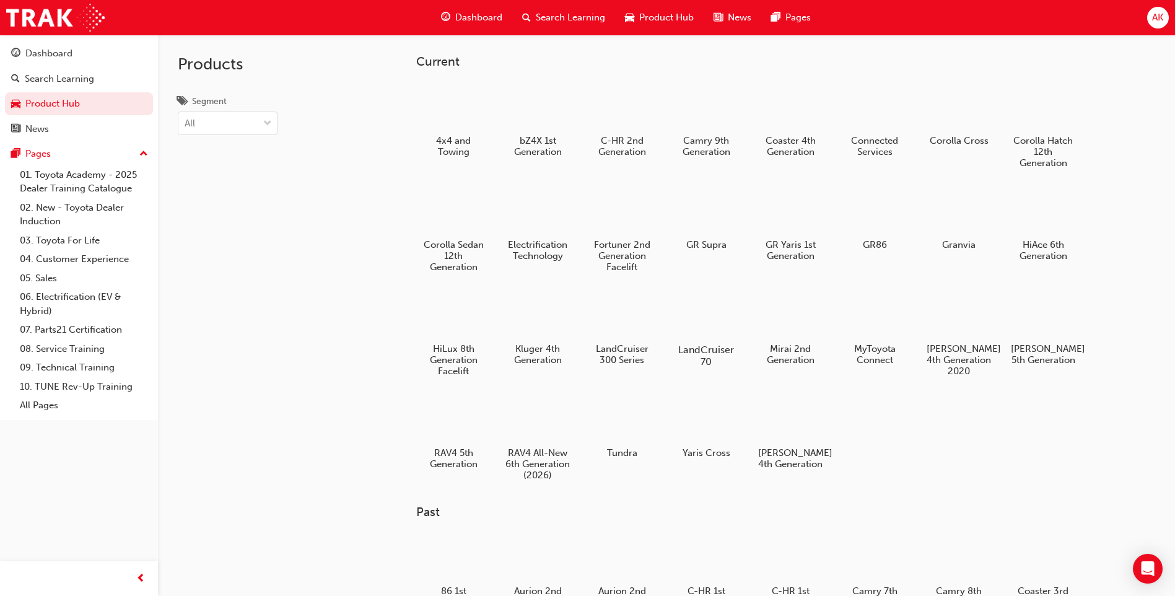
click at [725, 321] on div at bounding box center [706, 314] width 69 height 50
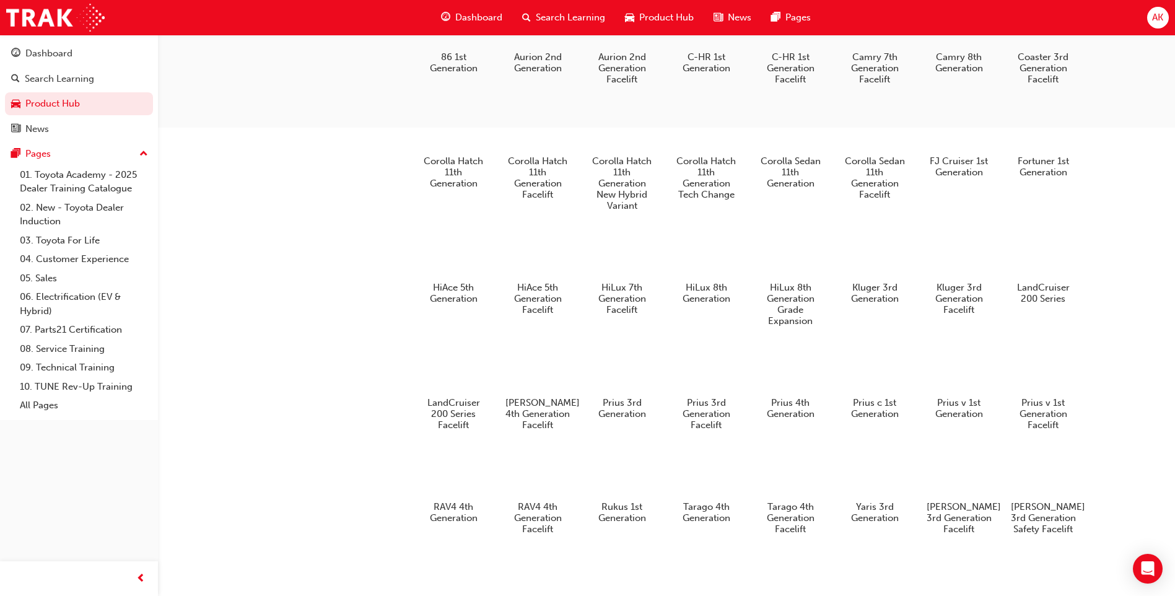
scroll to position [528, 0]
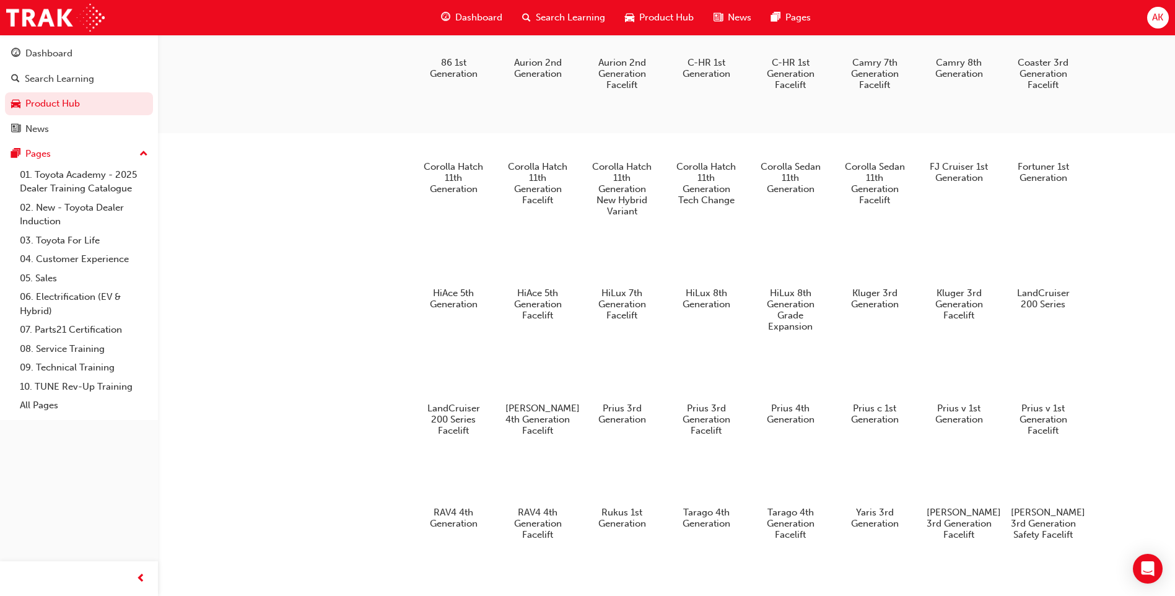
click at [1006, 281] on div "LandCruiser 200 Series" at bounding box center [1043, 273] width 74 height 83
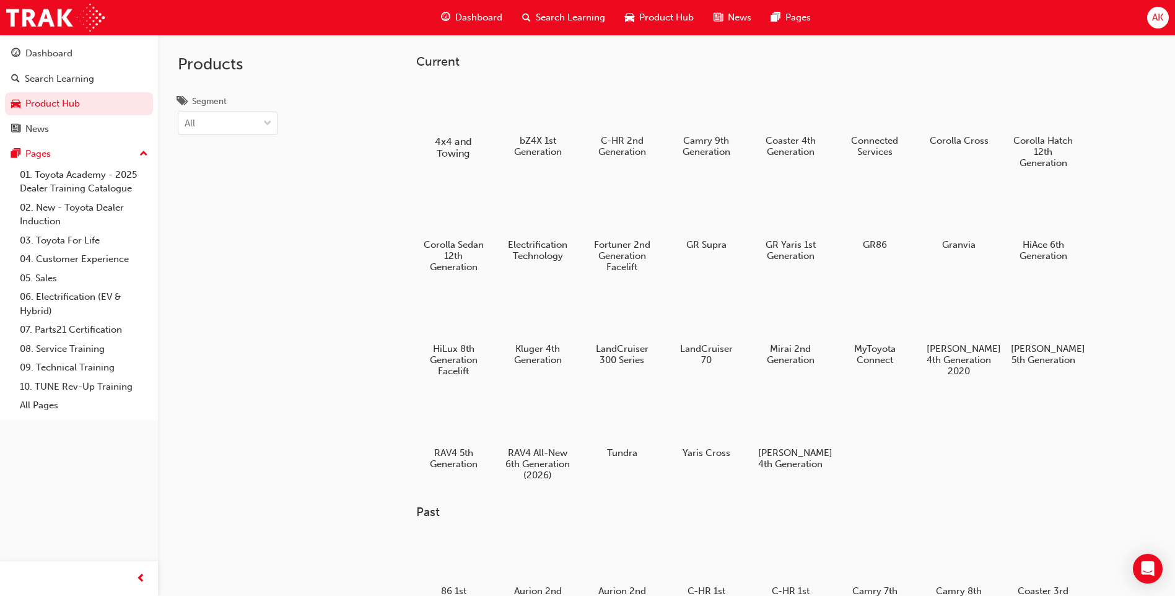
click at [458, 152] on h5 "4x4 and Towing" at bounding box center [453, 148] width 69 height 24
click at [606, 238] on div "Fortuner 2nd Generation Facelift" at bounding box center [622, 230] width 79 height 100
click at [1049, 325] on div at bounding box center [1043, 314] width 69 height 50
click at [975, 346] on h5 "[PERSON_NAME] 4th Generation 2020" at bounding box center [959, 361] width 69 height 35
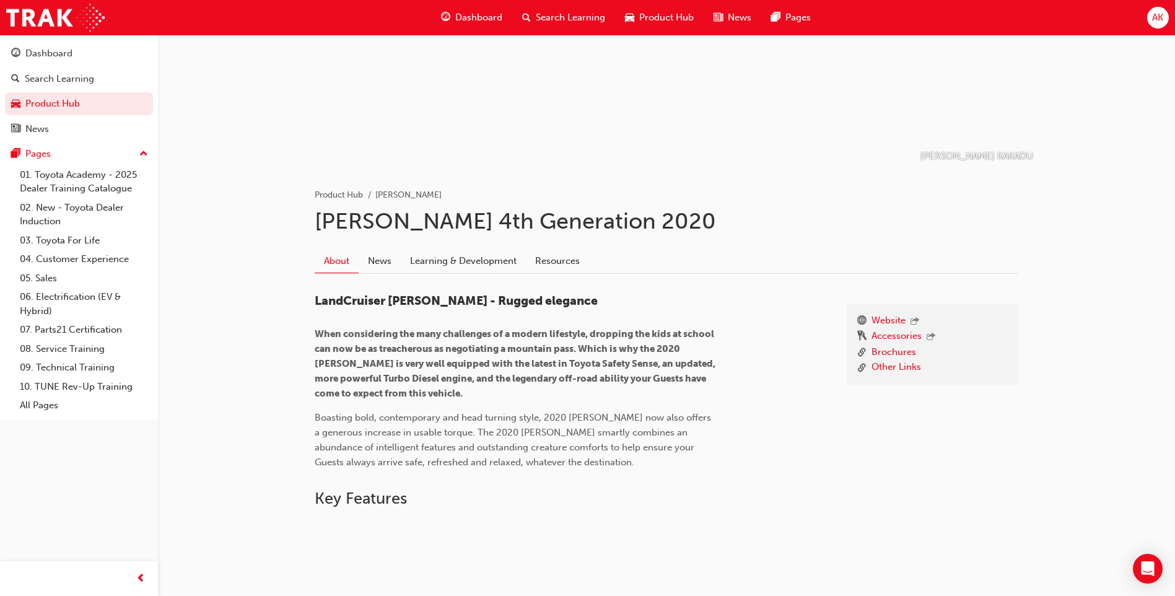
scroll to position [15, 0]
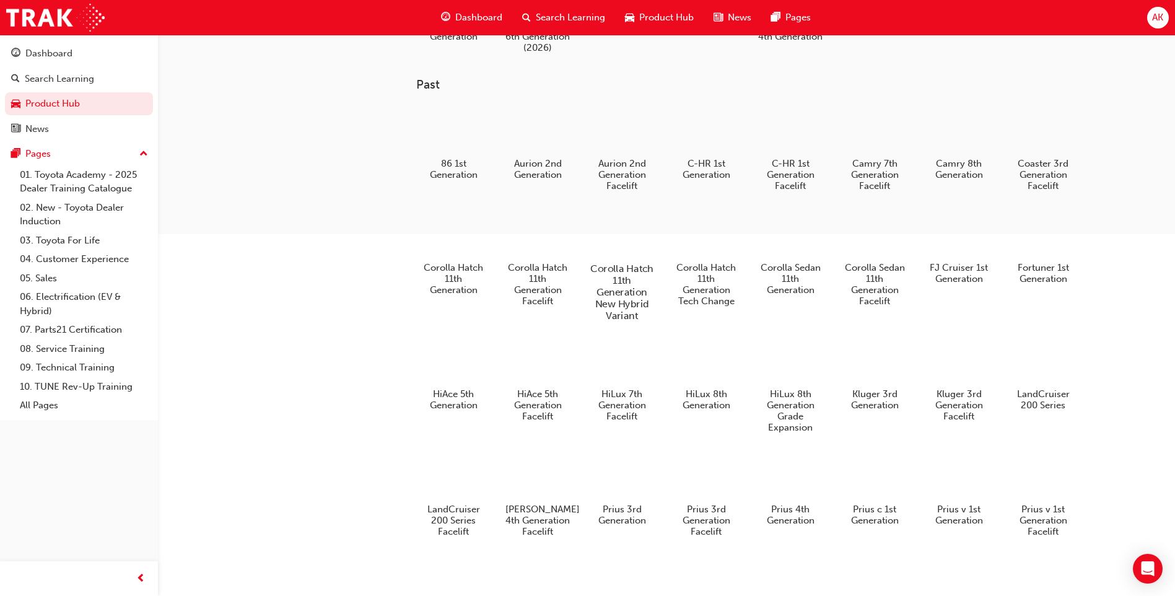
scroll to position [557, 0]
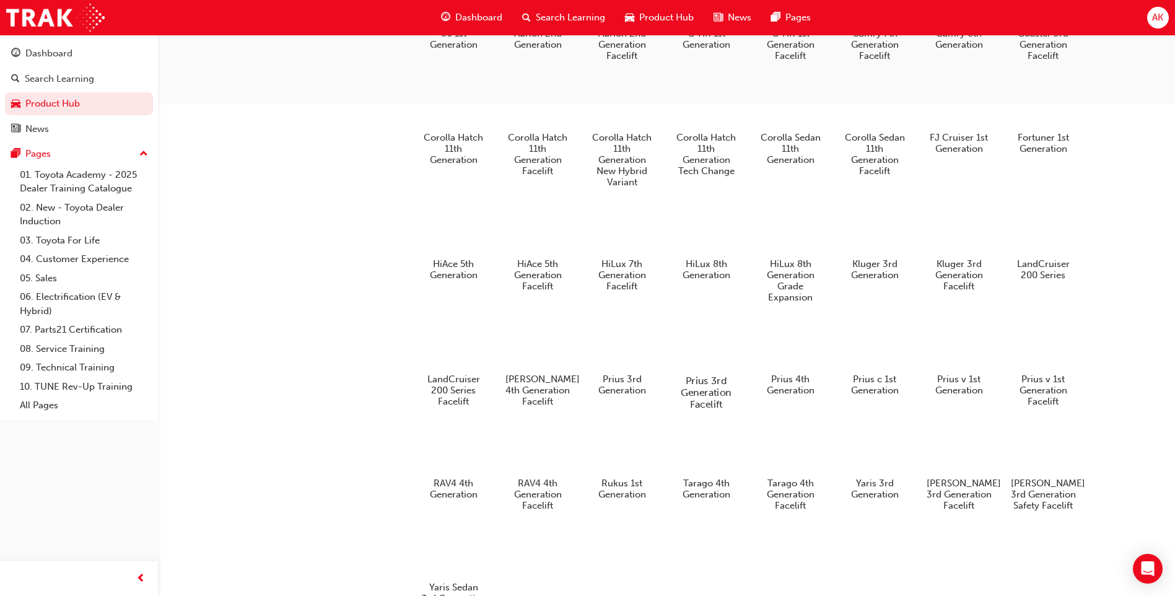
click at [725, 369] on div at bounding box center [706, 345] width 69 height 50
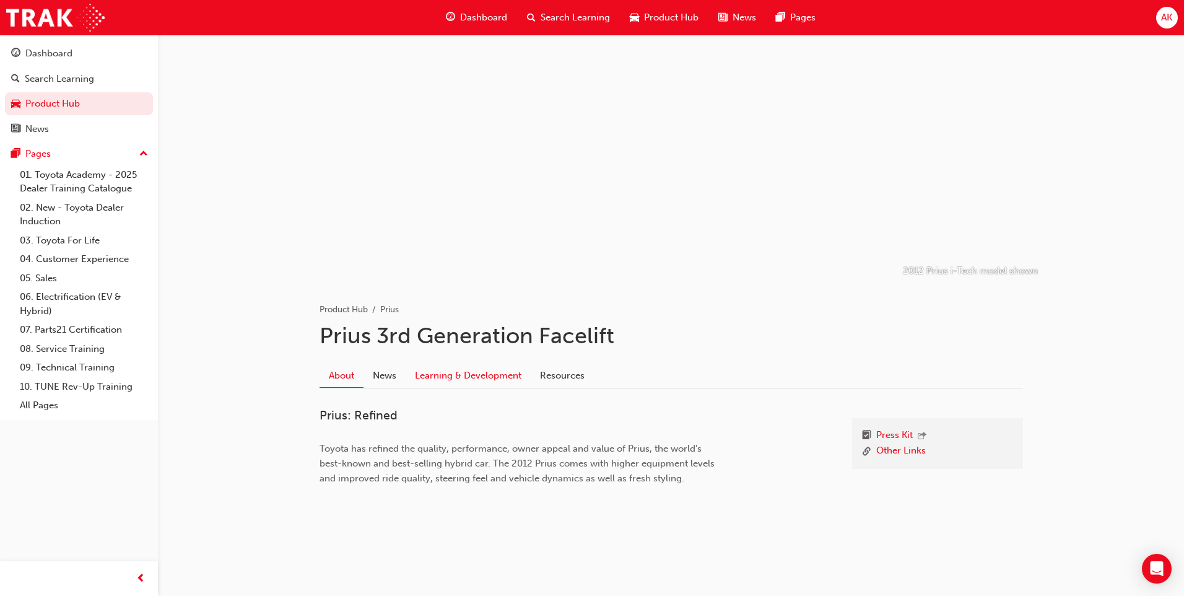
click at [514, 370] on link "Learning & Development" at bounding box center [468, 376] width 125 height 24
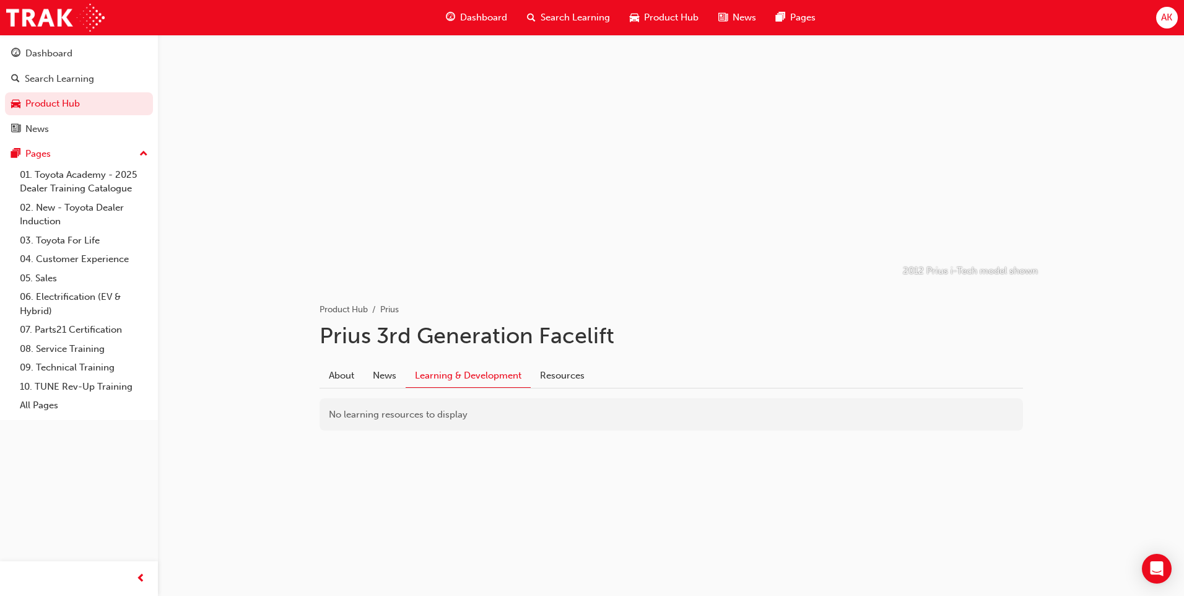
click at [573, 354] on div "About News Learning & Development Resources" at bounding box center [672, 371] width 704 height 35
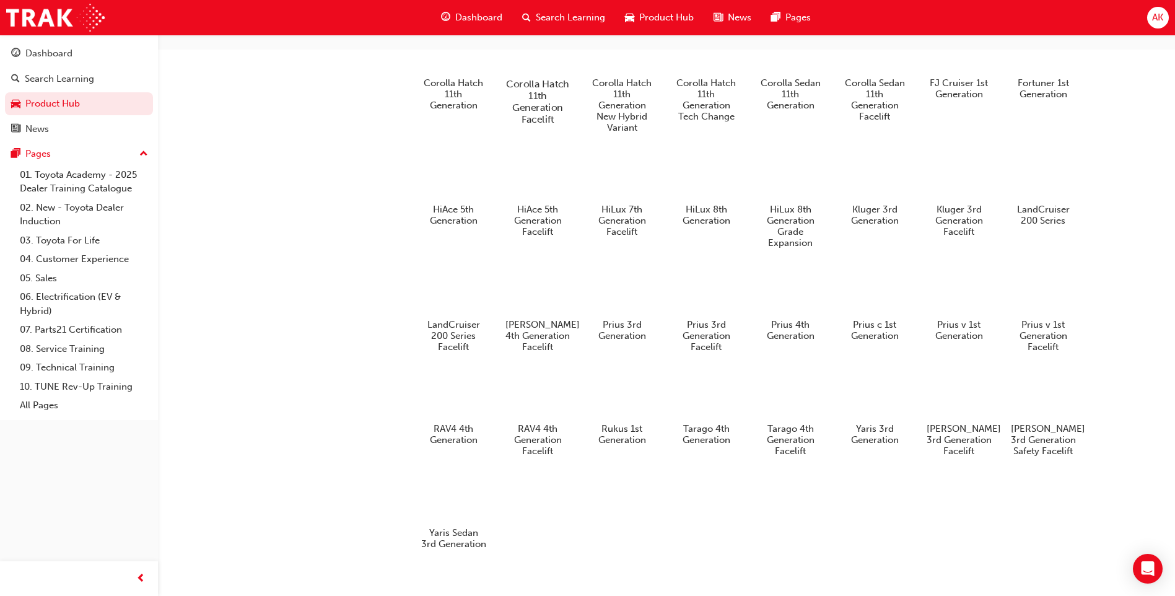
scroll to position [652, 0]
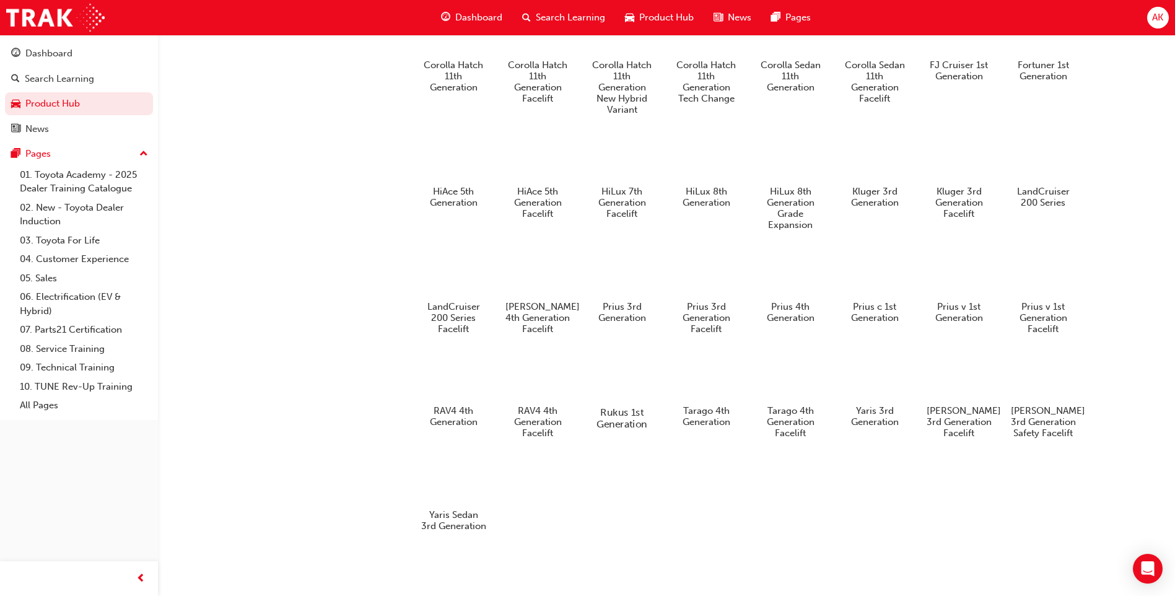
click at [637, 380] on div at bounding box center [622, 377] width 69 height 50
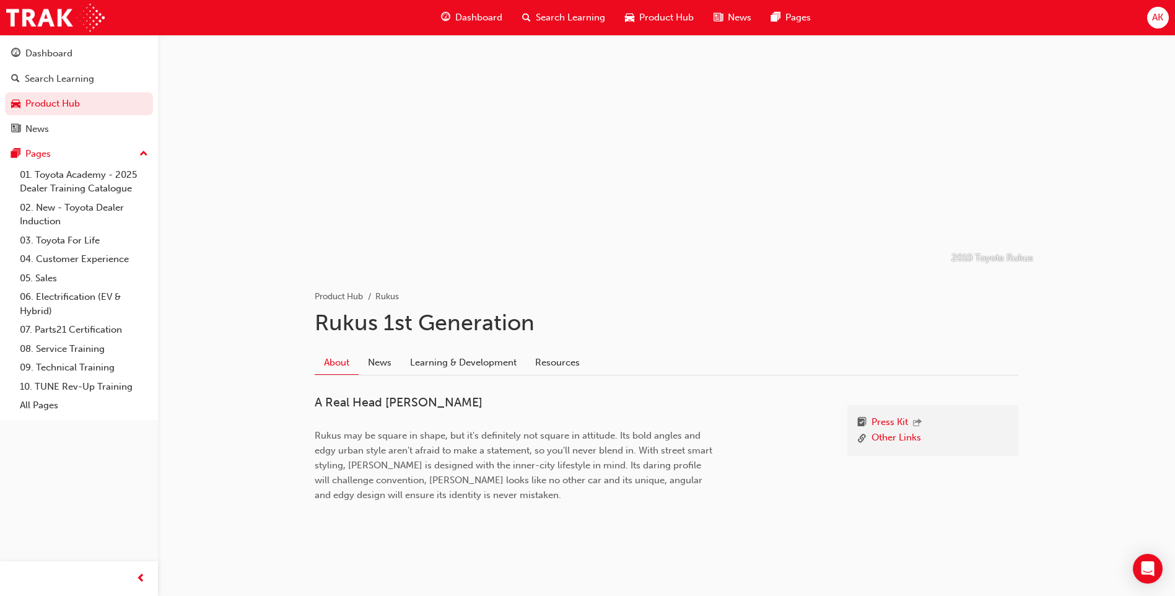
scroll to position [19, 0]
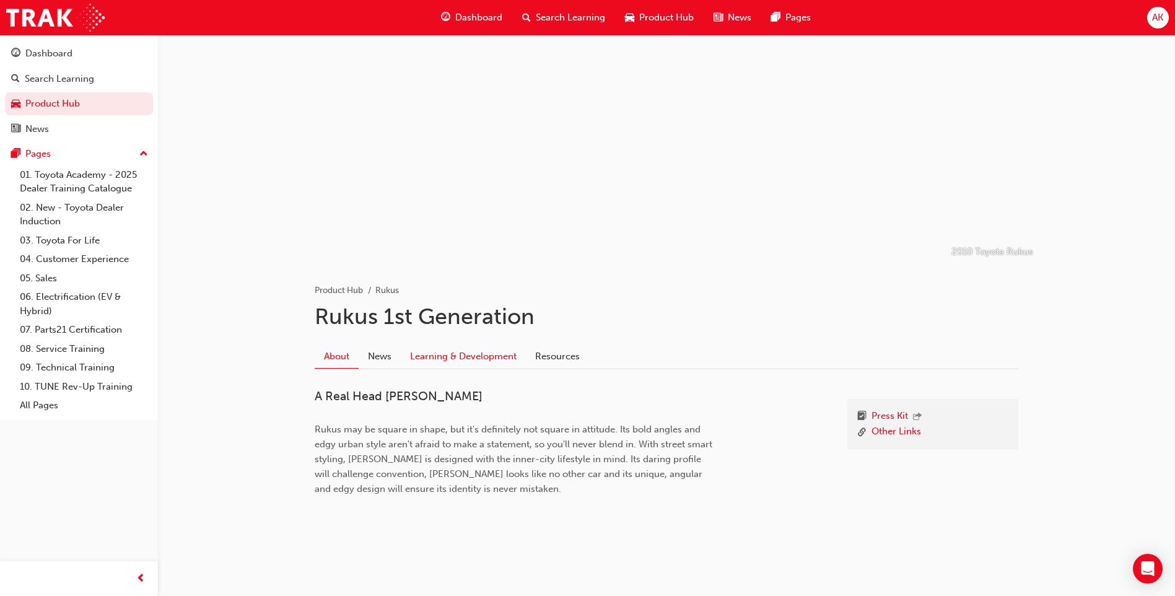
click at [511, 352] on link "Learning & Development" at bounding box center [463, 356] width 125 height 24
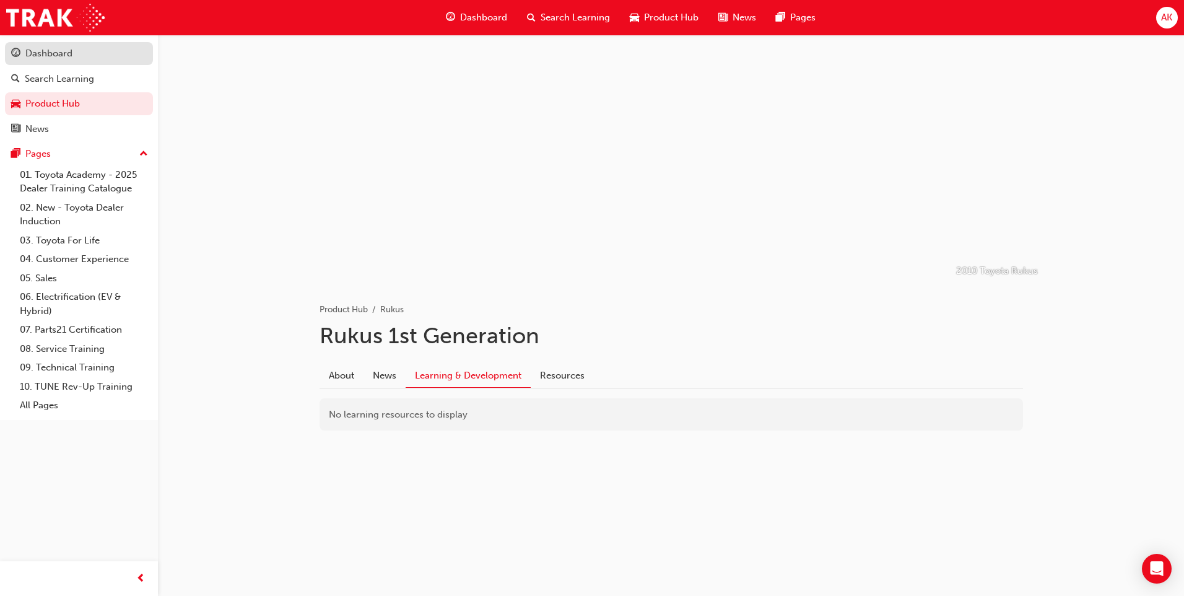
drag, startPoint x: 33, startPoint y: 55, endPoint x: 39, endPoint y: 51, distance: 7.1
click at [34, 55] on div "Dashboard" at bounding box center [48, 53] width 47 height 14
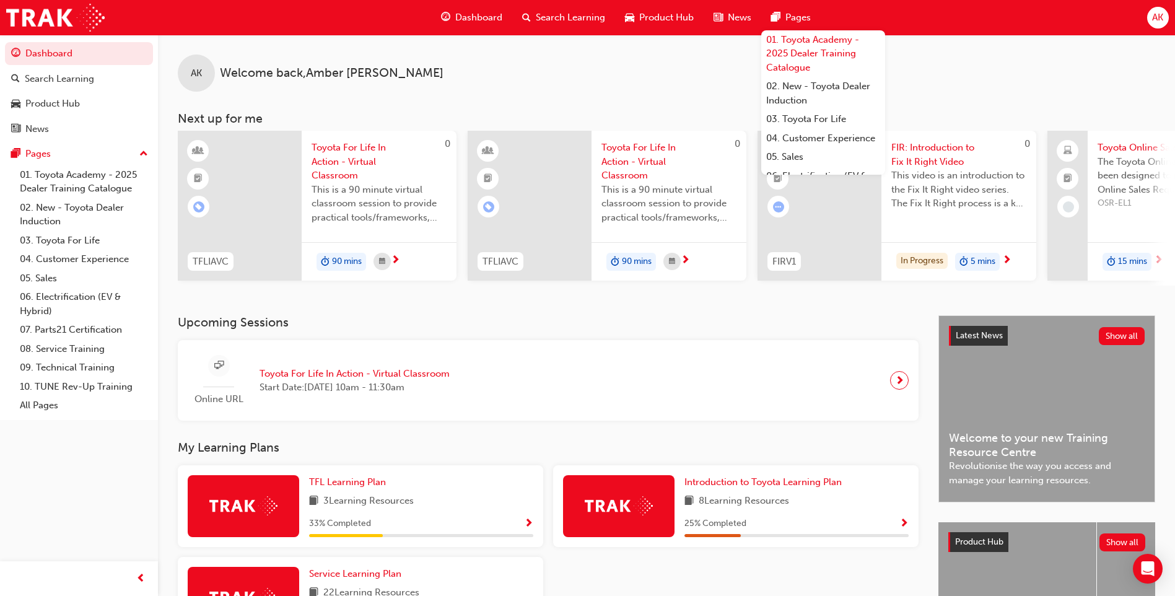
click at [800, 43] on link "01. Toyota Academy - 2025 Dealer Training Catalogue" at bounding box center [823, 53] width 124 height 47
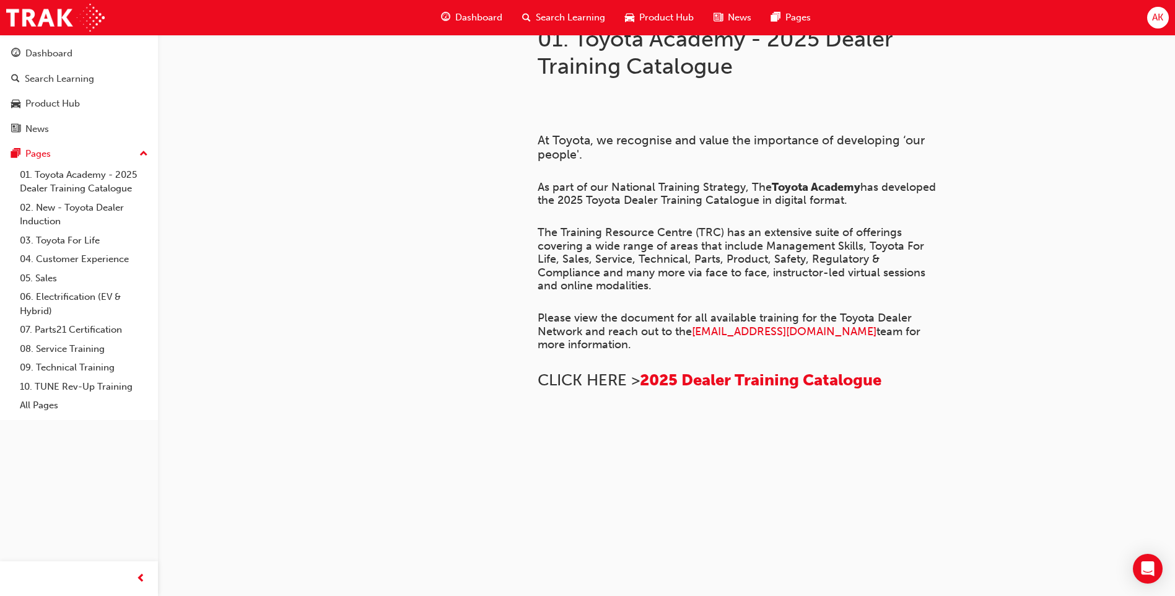
scroll to position [816, 0]
click at [538, 434] on img at bounding box center [538, 434] width 0 height 0
click at [809, 390] on span "2025 Dealer Training Catalogue" at bounding box center [761, 379] width 242 height 19
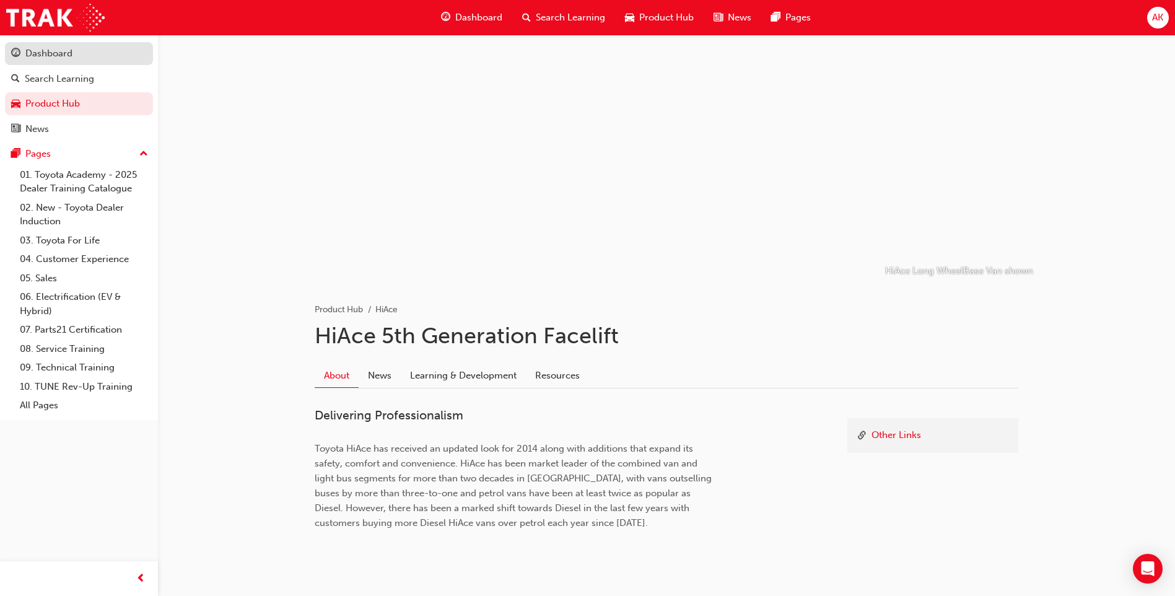
click at [96, 53] on div "Dashboard" at bounding box center [79, 53] width 136 height 15
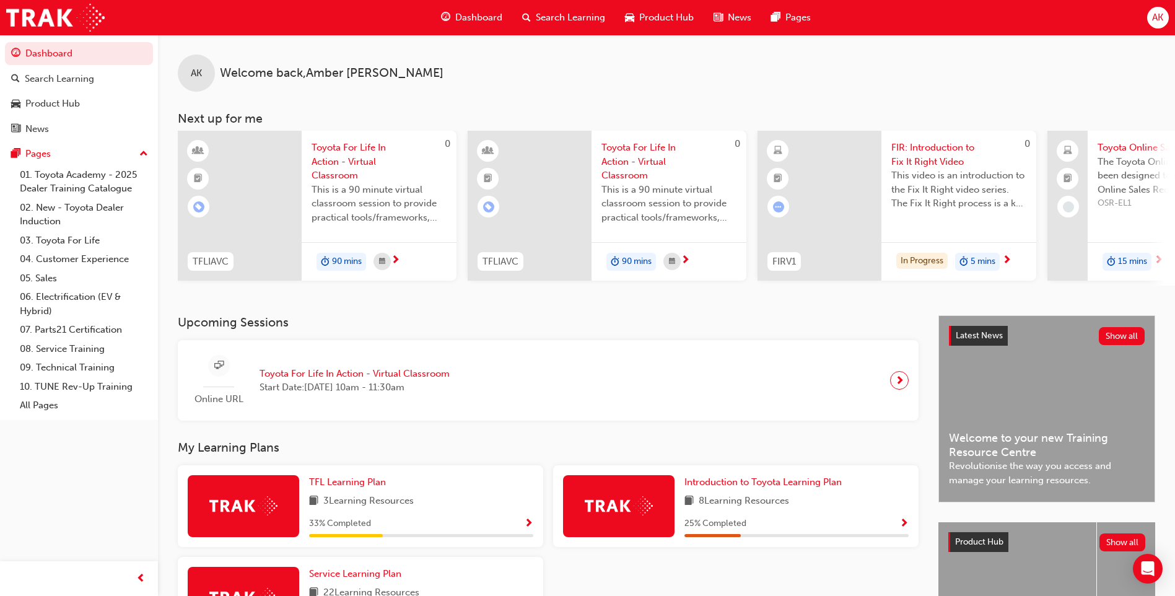
click at [235, 325] on h3 "Upcoming Sessions" at bounding box center [548, 322] width 741 height 14
click at [1009, 264] on span "next-icon" at bounding box center [1006, 260] width 9 height 11
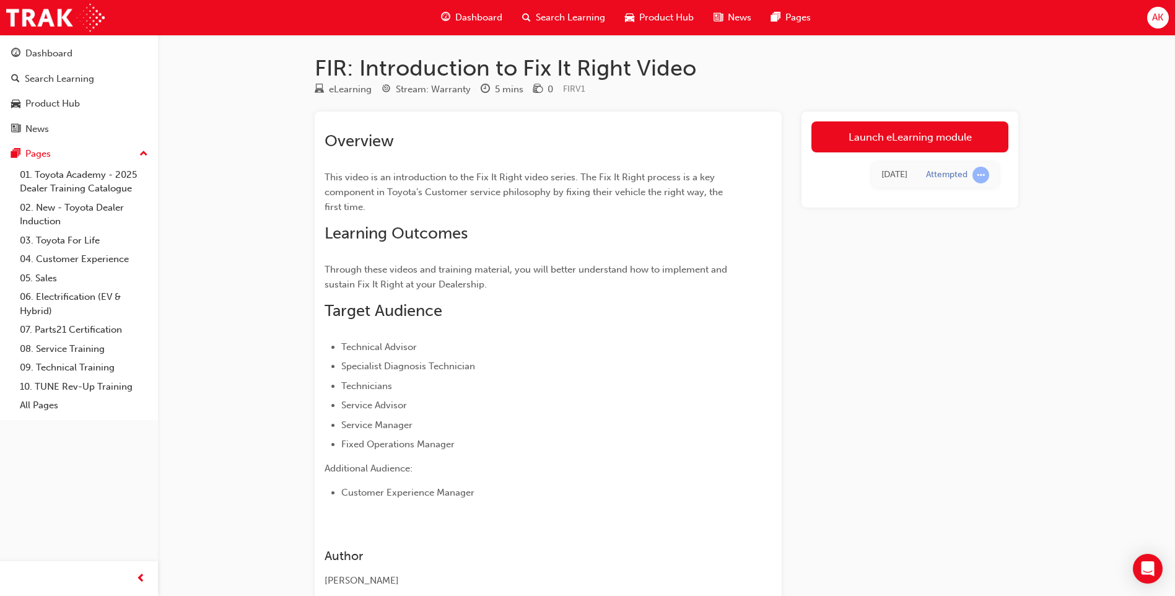
click at [851, 155] on div "Today Attempted" at bounding box center [909, 174] width 197 height 45
click at [852, 143] on link "Launch eLearning module" at bounding box center [909, 136] width 197 height 31
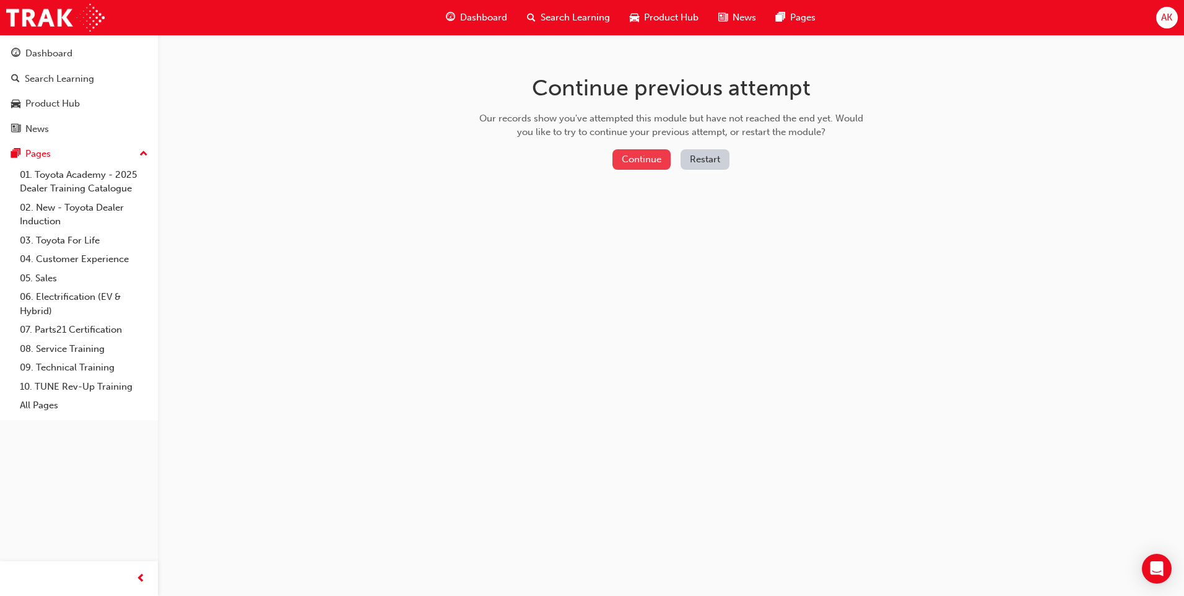
click at [636, 162] on button "Continue" at bounding box center [642, 159] width 58 height 20
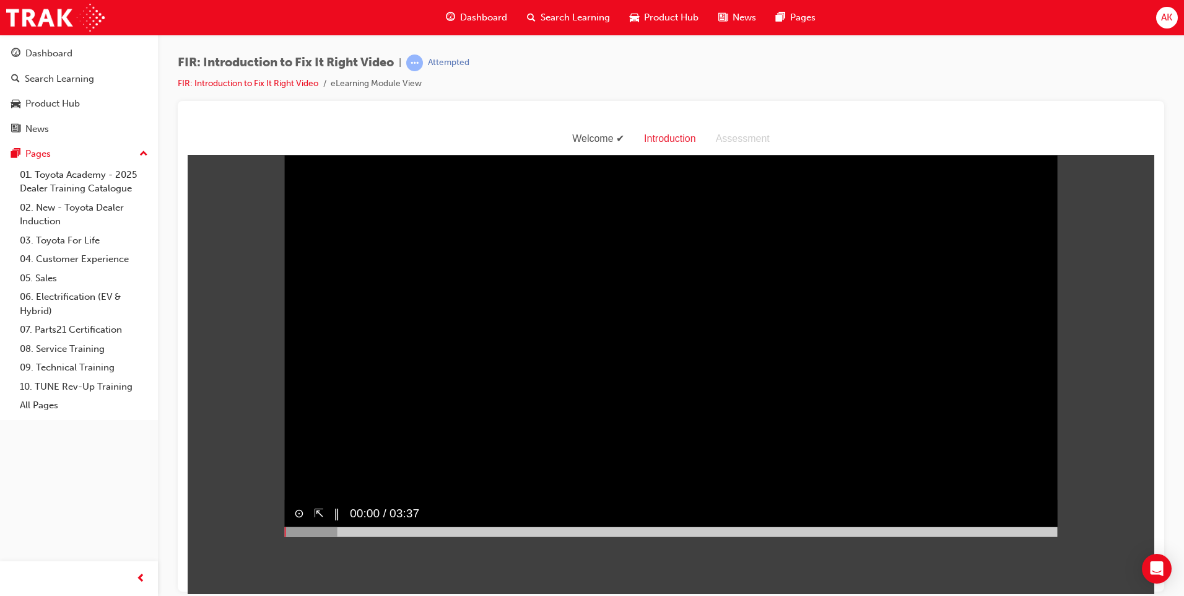
scroll to position [30, 0]
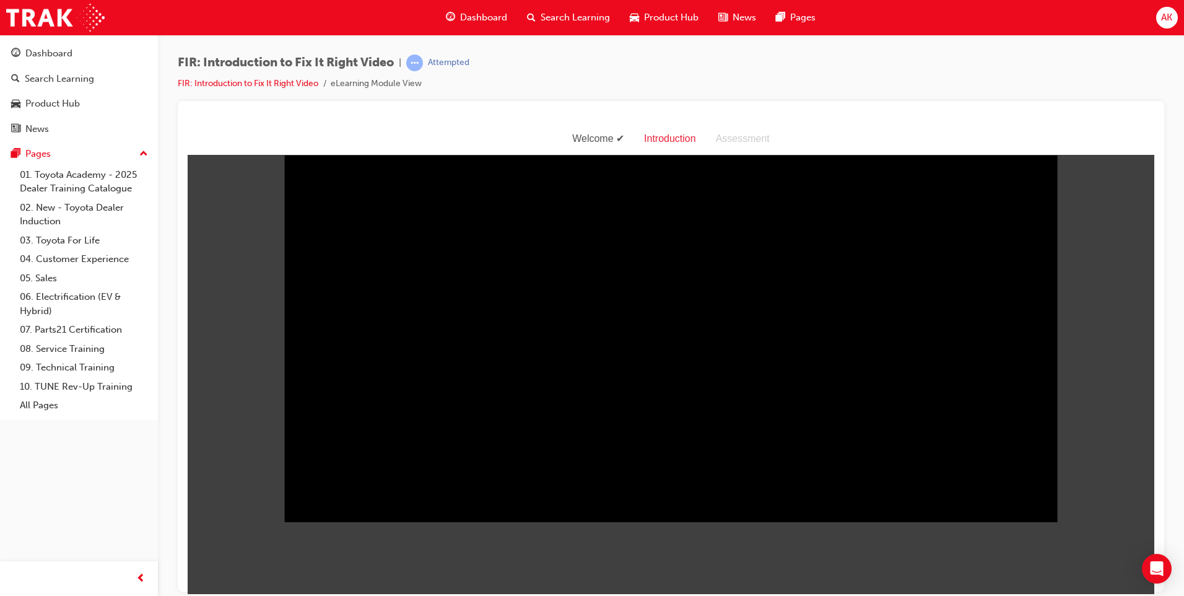
drag, startPoint x: 696, startPoint y: 141, endPoint x: 704, endPoint y: 143, distance: 7.7
click at [701, 142] on div "Introduction" at bounding box center [670, 138] width 72 height 18
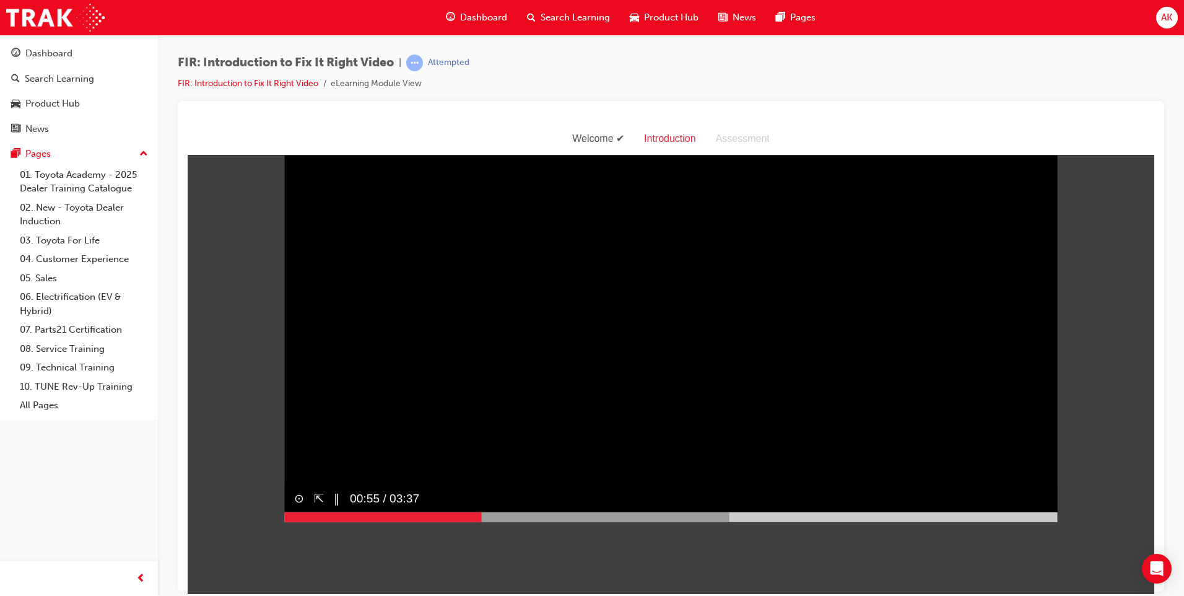
click at [1030, 522] on div "⊙ ⇱ ‖ 00:55 / 03:37" at bounding box center [671, 503] width 774 height 38
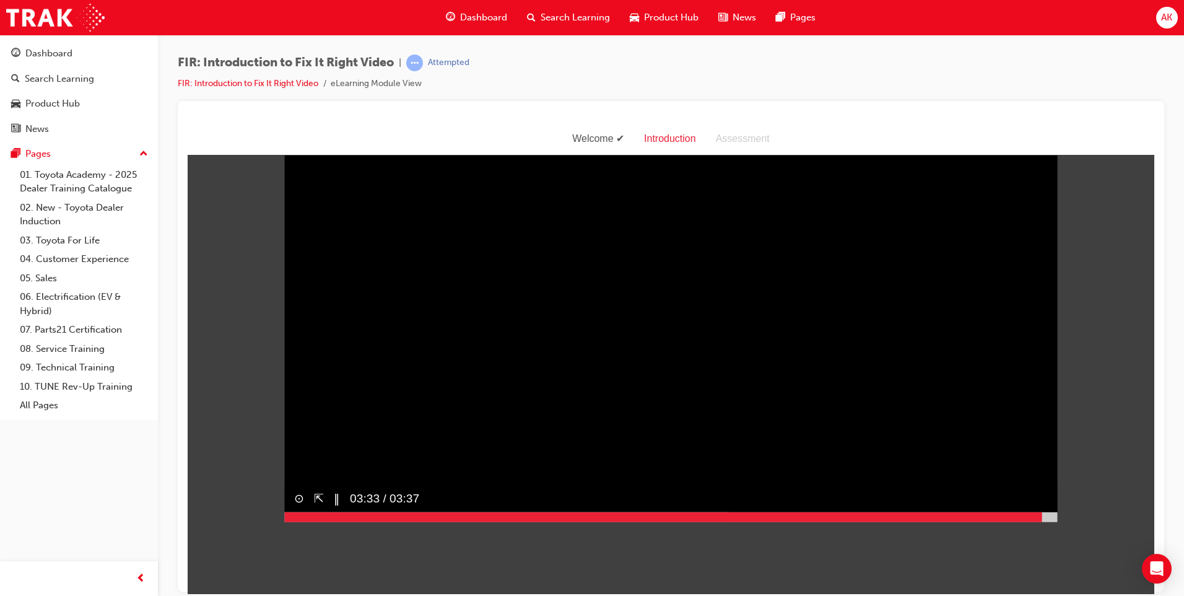
click at [1038, 522] on div at bounding box center [671, 517] width 774 height 10
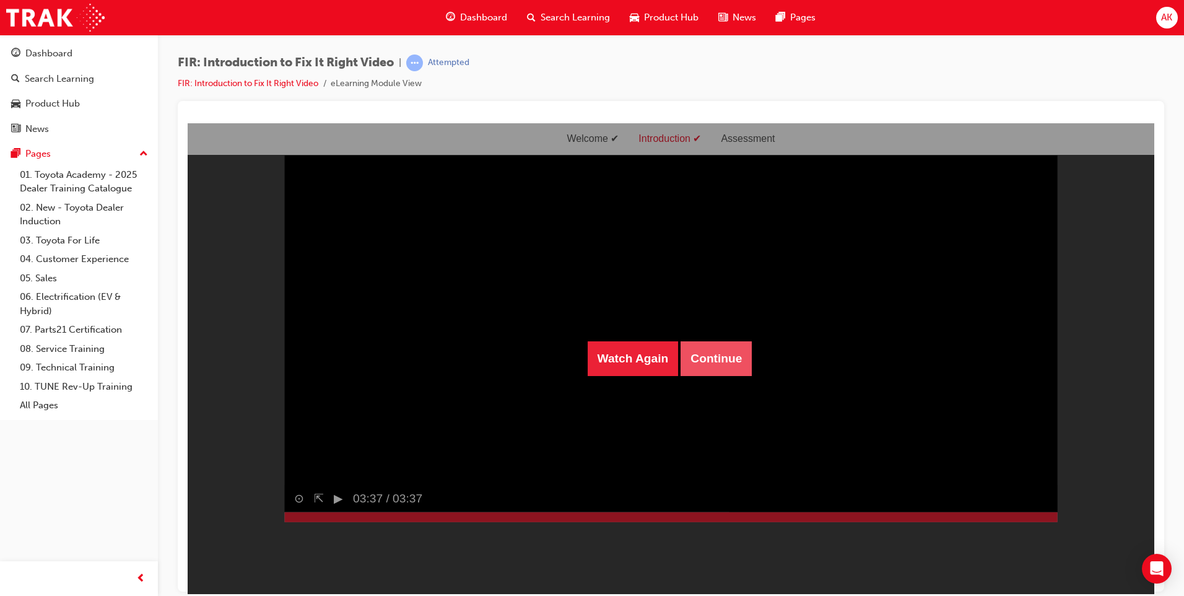
click at [738, 357] on button "Continue" at bounding box center [716, 358] width 71 height 35
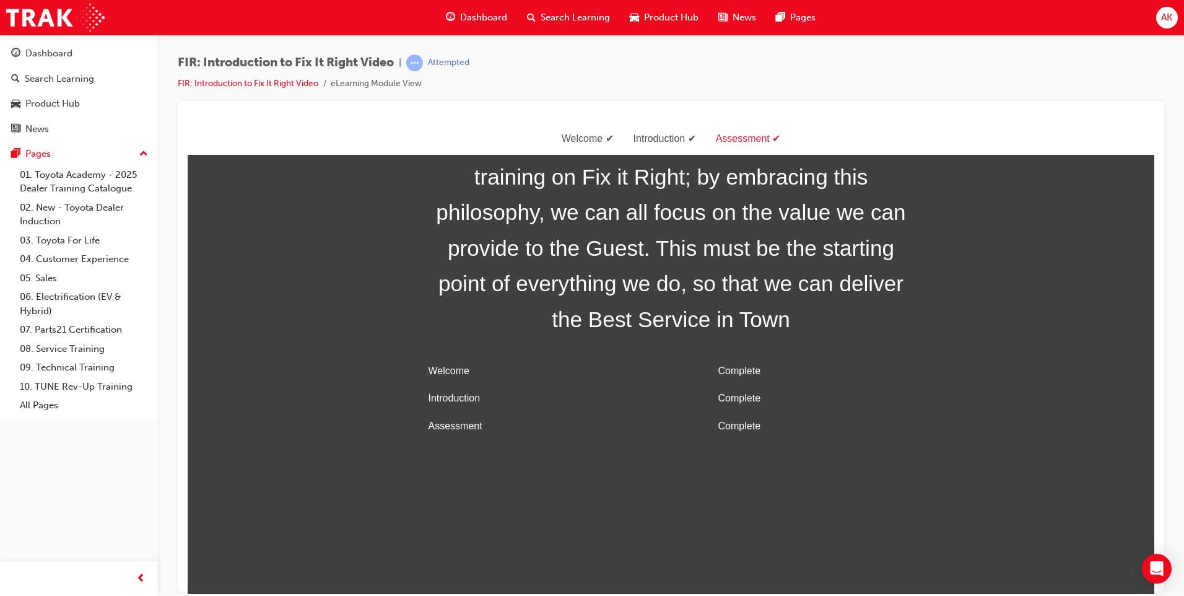
scroll to position [0, 0]
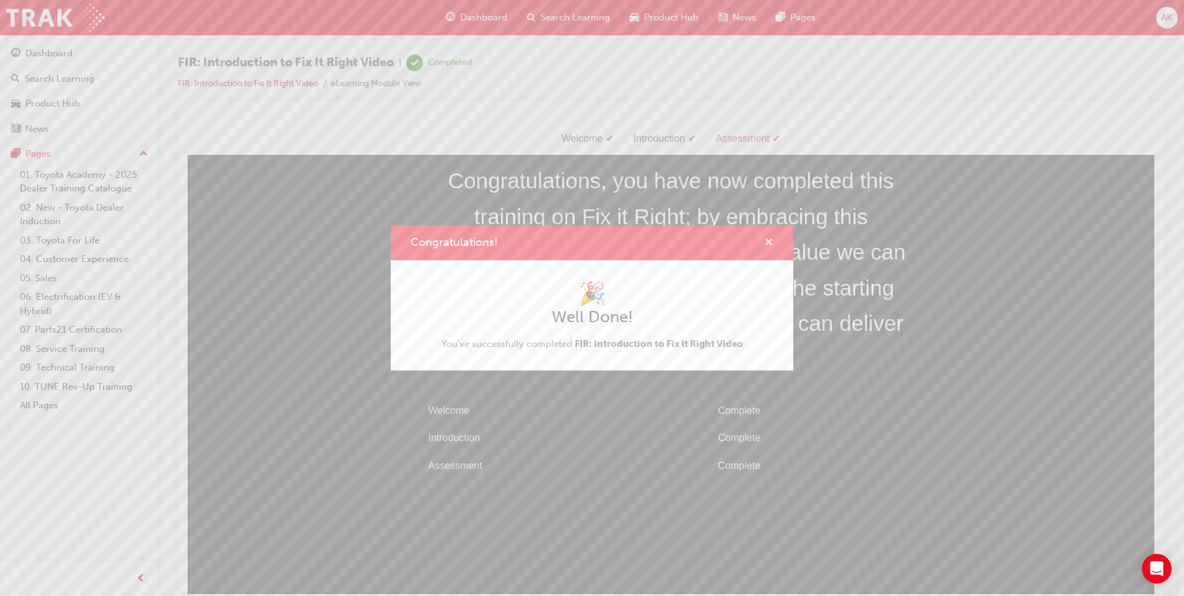
click at [769, 238] on span "cross-icon" at bounding box center [768, 243] width 9 height 11
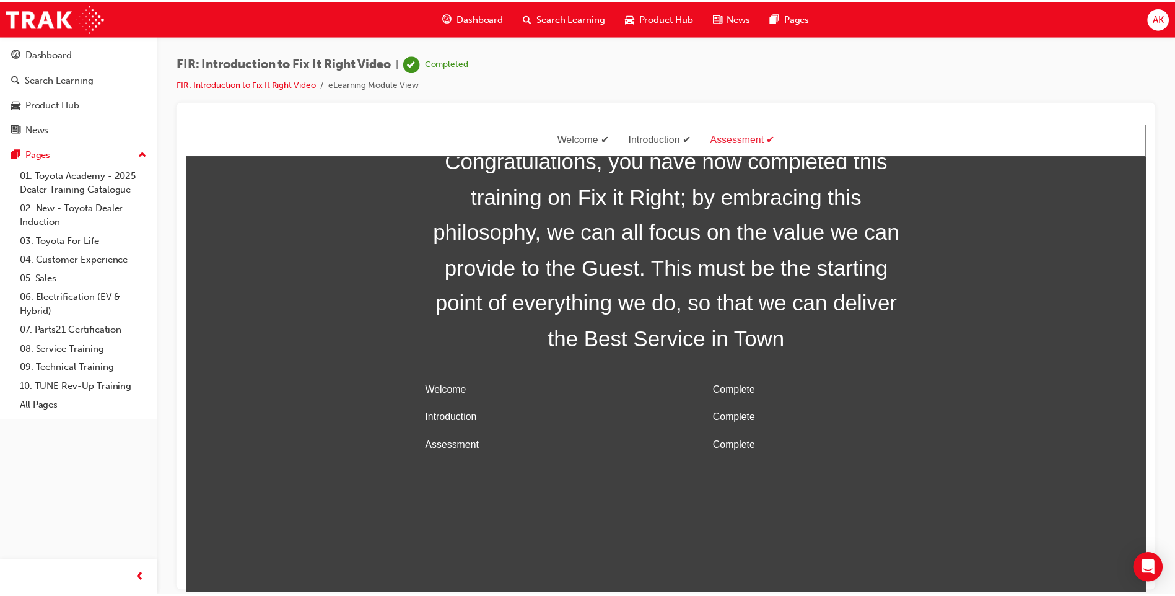
scroll to position [40, 0]
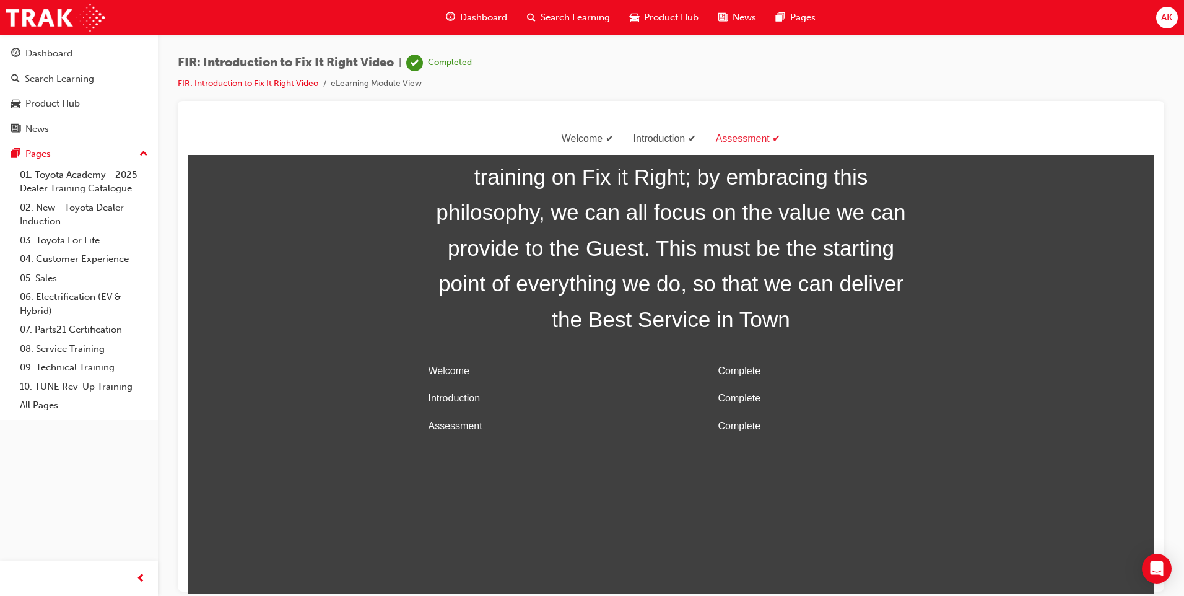
click at [507, 15] on span "Dashboard" at bounding box center [483, 18] width 47 height 14
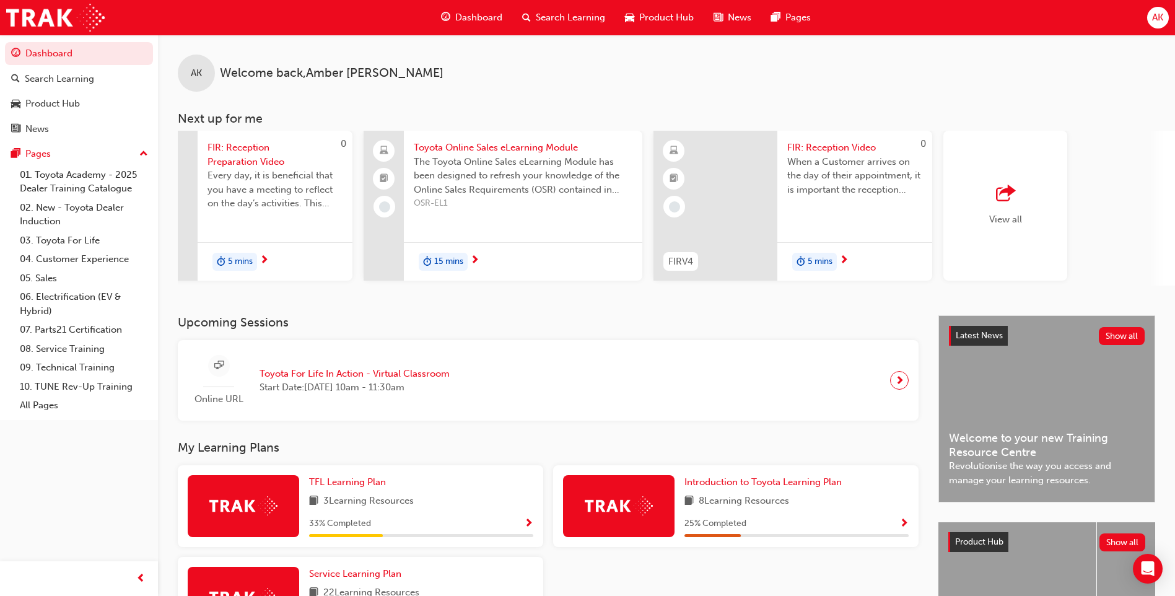
scroll to position [144, 0]
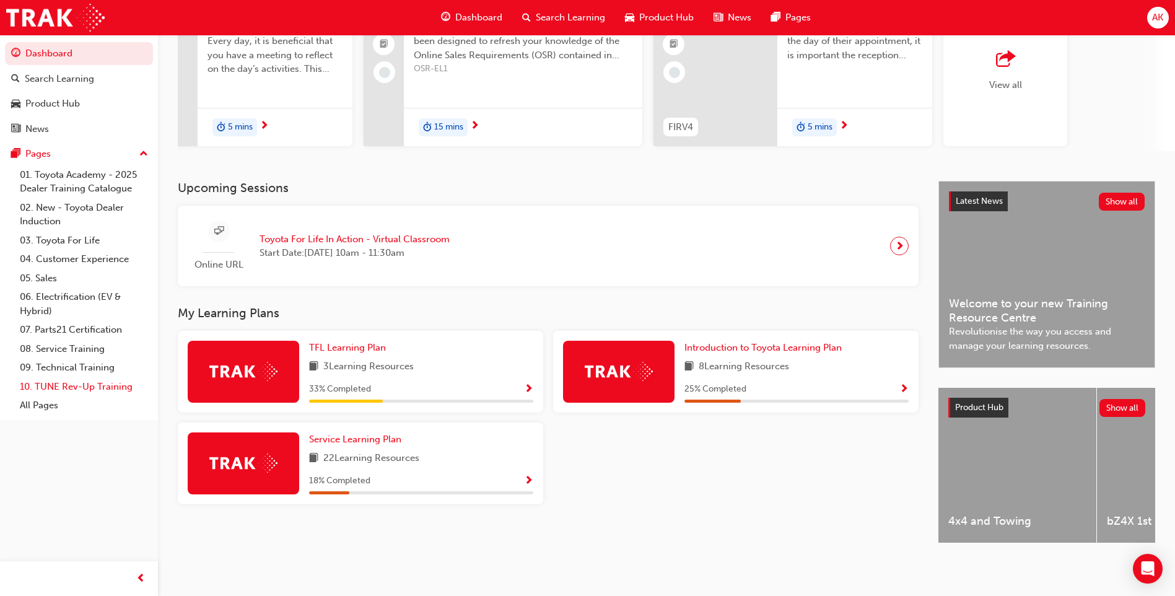
click at [79, 384] on link "10. TUNE Rev-Up Training" at bounding box center [84, 386] width 138 height 19
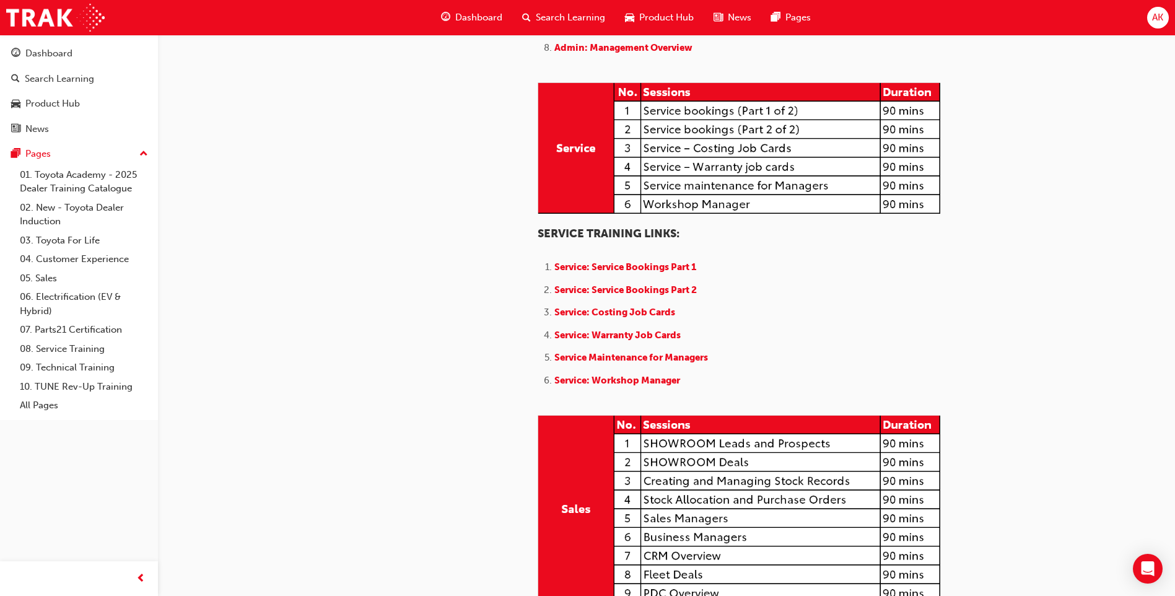
scroll to position [805, 0]
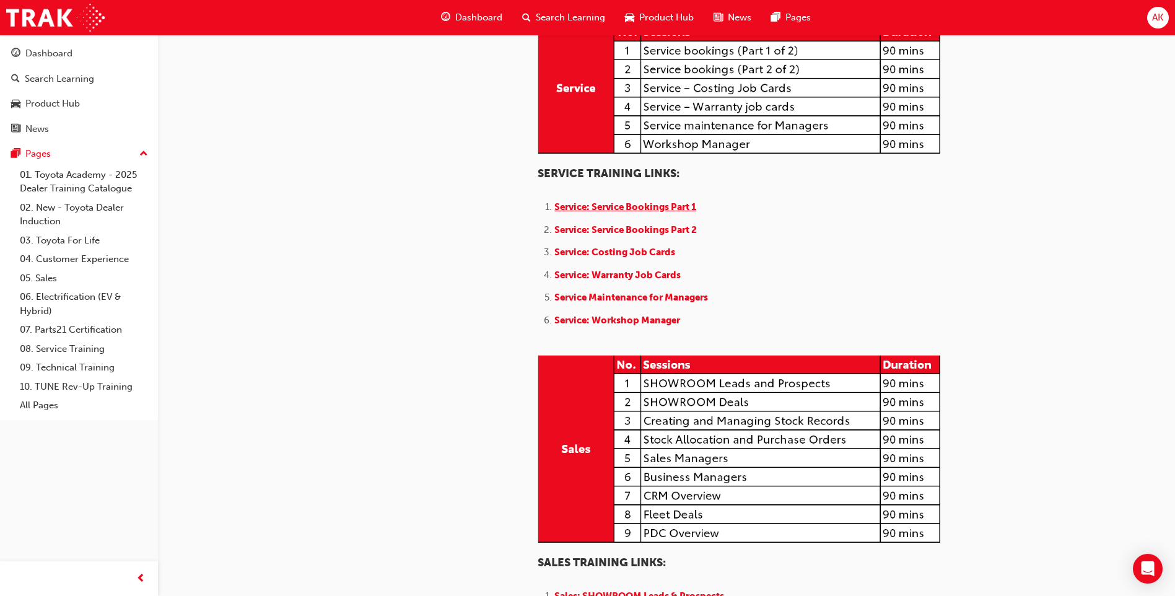
click at [639, 212] on span "Service: Service Bookings Part 1" at bounding box center [625, 206] width 142 height 11
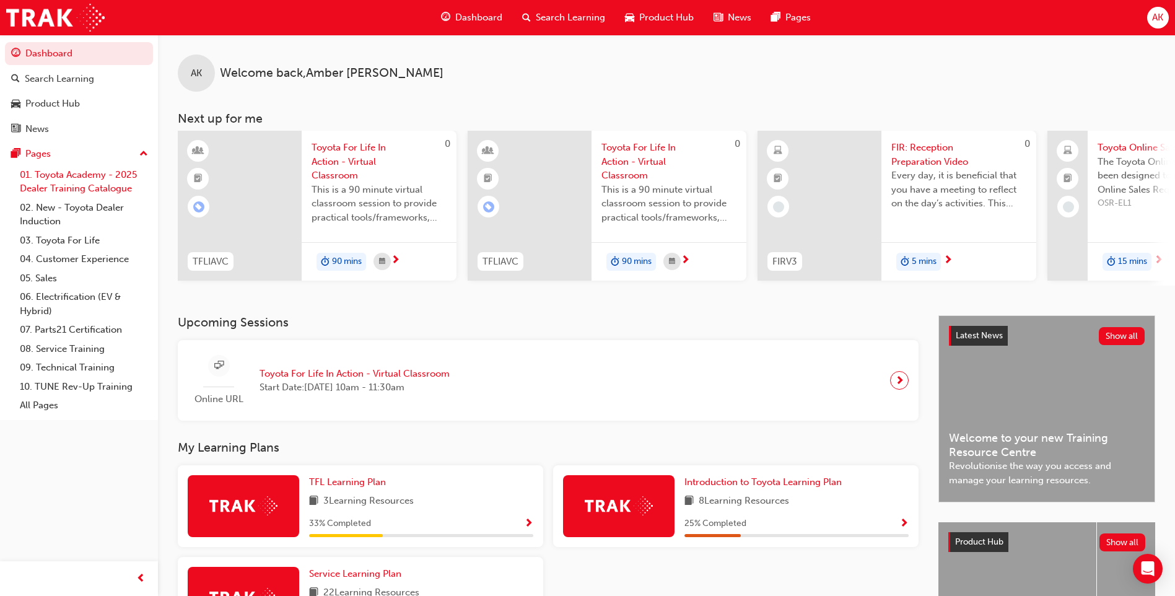
click at [70, 193] on link "01. Toyota Academy - 2025 Dealer Training Catalogue" at bounding box center [84, 181] width 138 height 33
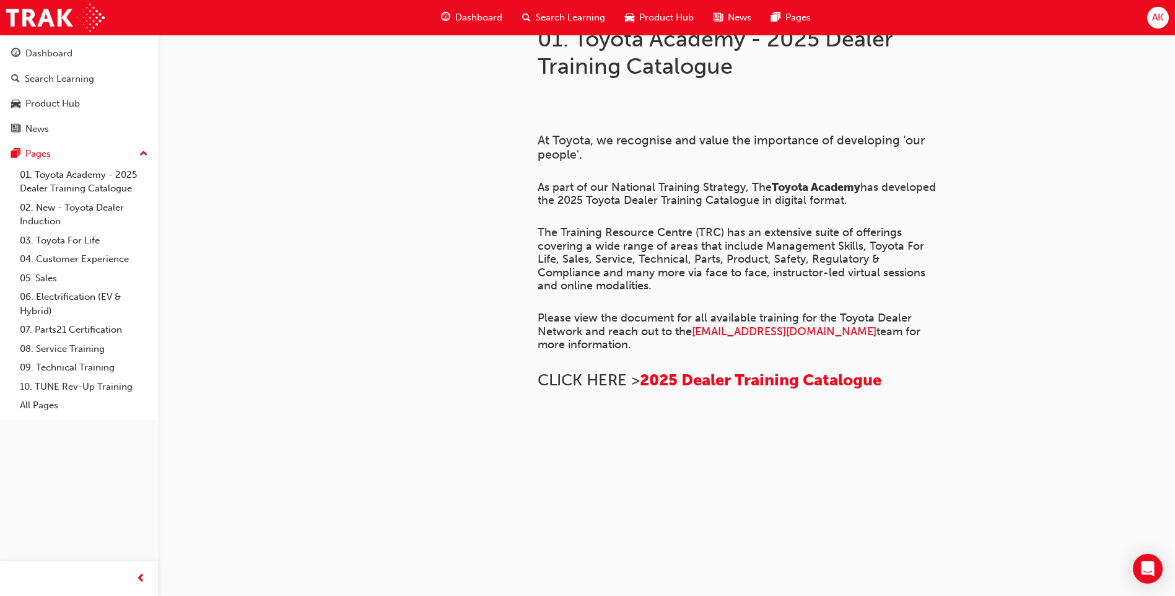
scroll to position [816, 0]
click at [105, 181] on link "01. Toyota Academy - 2025 Dealer Training Catalogue" at bounding box center [84, 181] width 138 height 33
click at [87, 198] on link "02. New - Toyota Dealer Induction" at bounding box center [84, 214] width 138 height 33
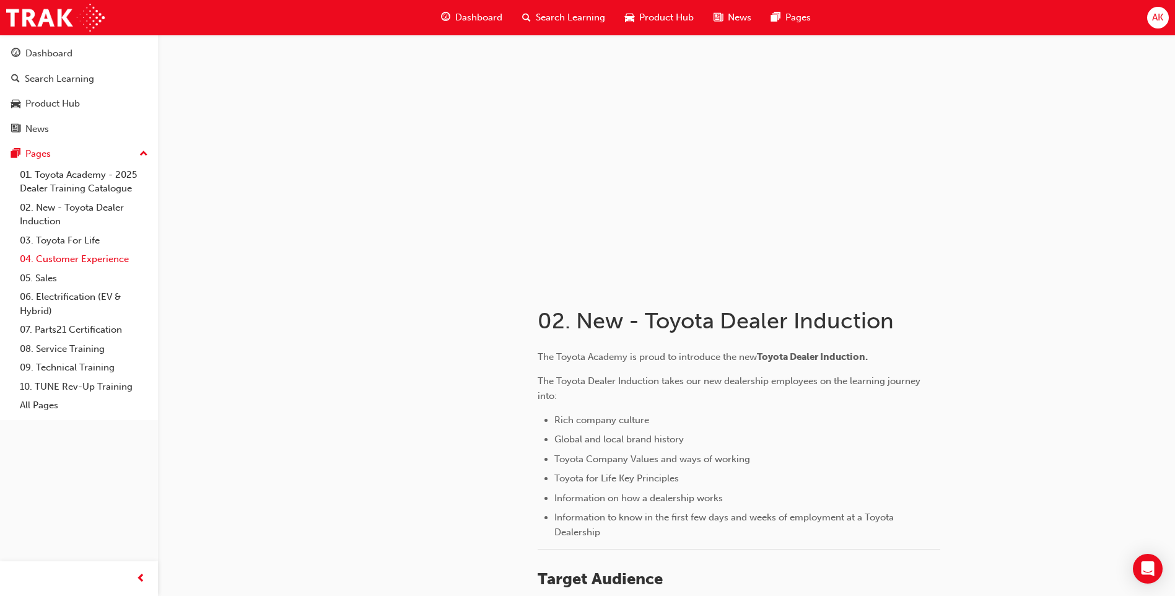
click at [107, 256] on link "04. Customer Experience" at bounding box center [84, 259] width 138 height 19
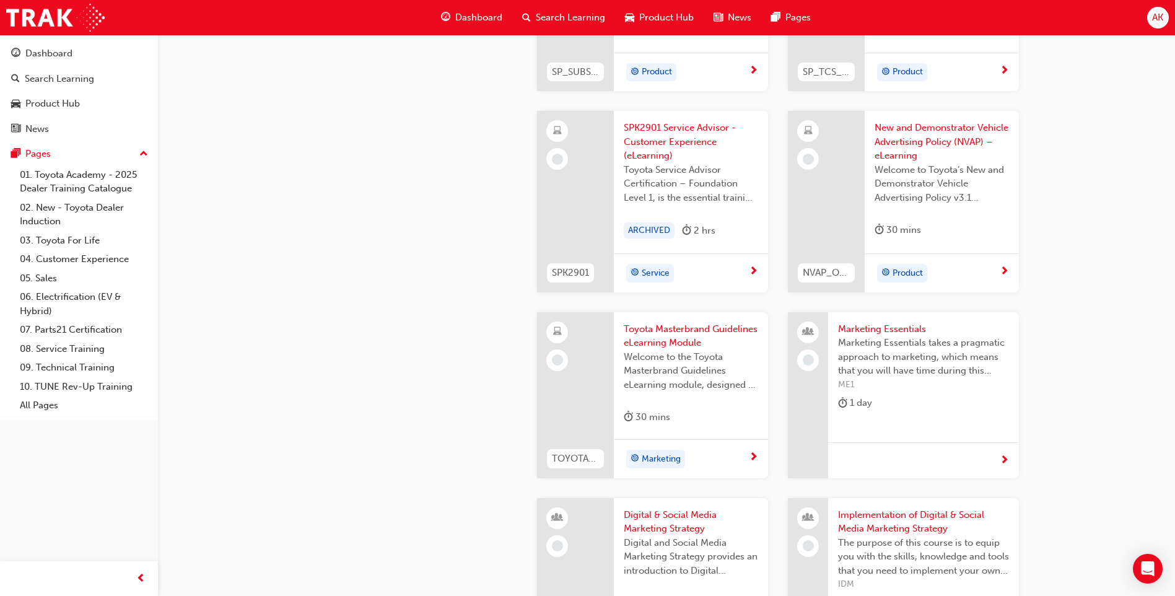
scroll to position [2292, 0]
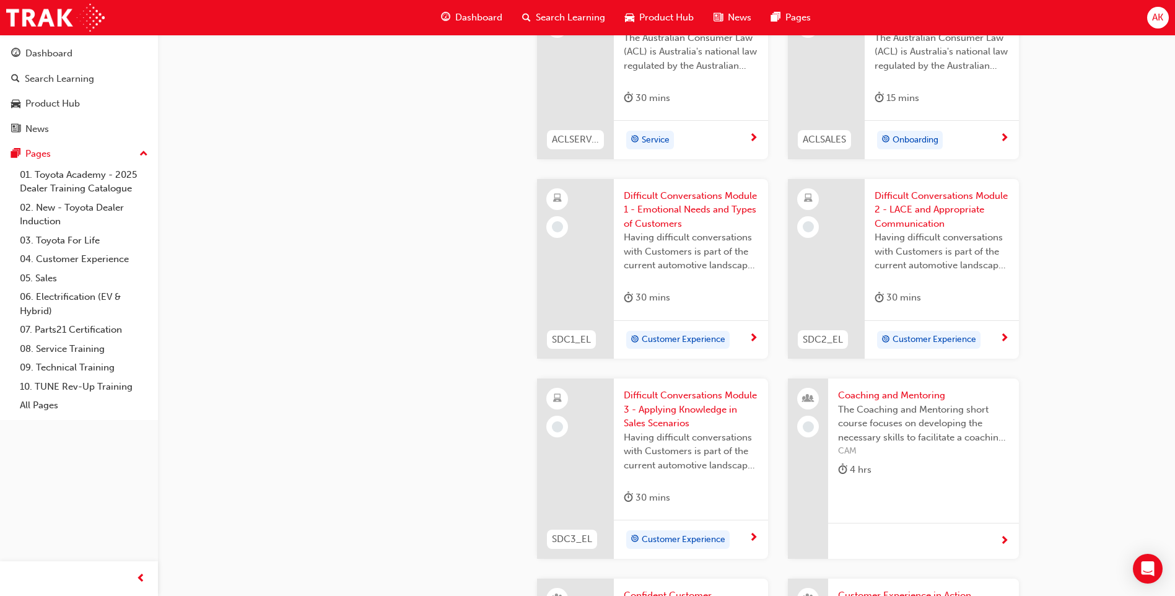
scroll to position [1111, 0]
click at [676, 205] on span "Difficult Conversations Module 1 - Emotional Needs and Types of Customers" at bounding box center [691, 212] width 134 height 42
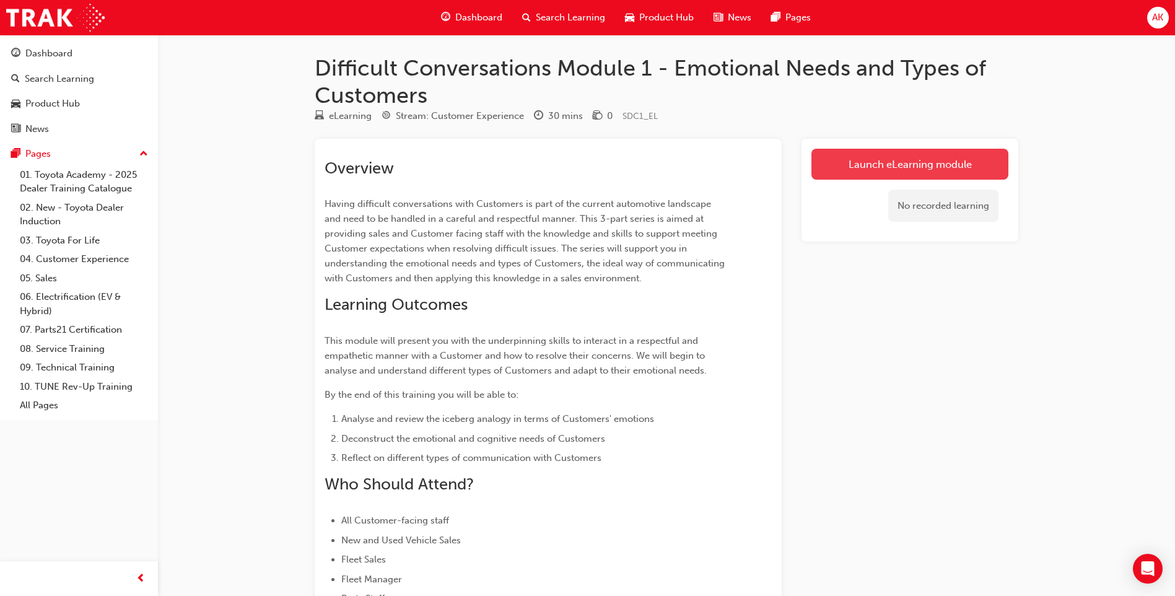
click at [878, 157] on link "Launch eLearning module" at bounding box center [909, 164] width 197 height 31
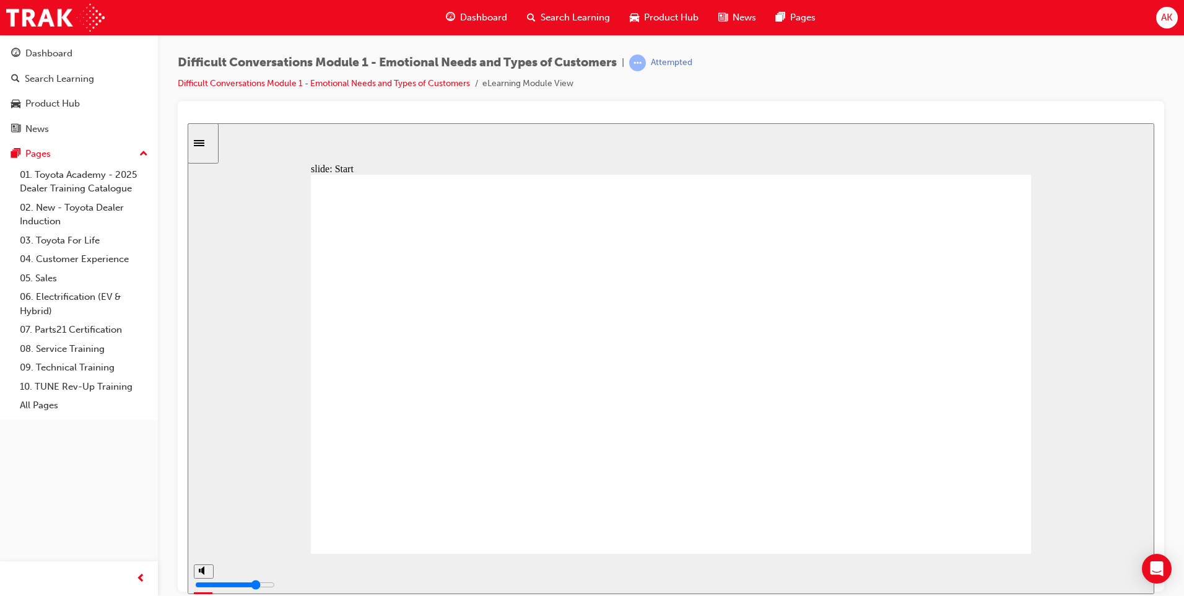
drag, startPoint x: 715, startPoint y: 349, endPoint x: 713, endPoint y: 339, distance: 10.8
drag, startPoint x: 762, startPoint y: 334, endPoint x: 445, endPoint y: 373, distance: 318.9
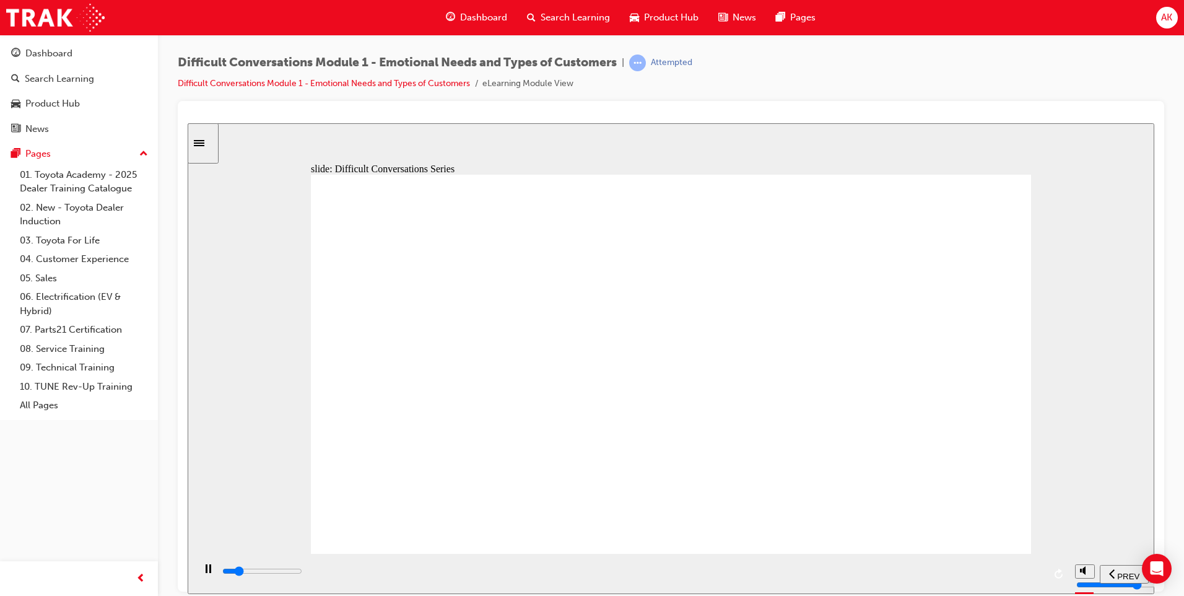
drag, startPoint x: 438, startPoint y: 338, endPoint x: 505, endPoint y: 317, distance: 70.0
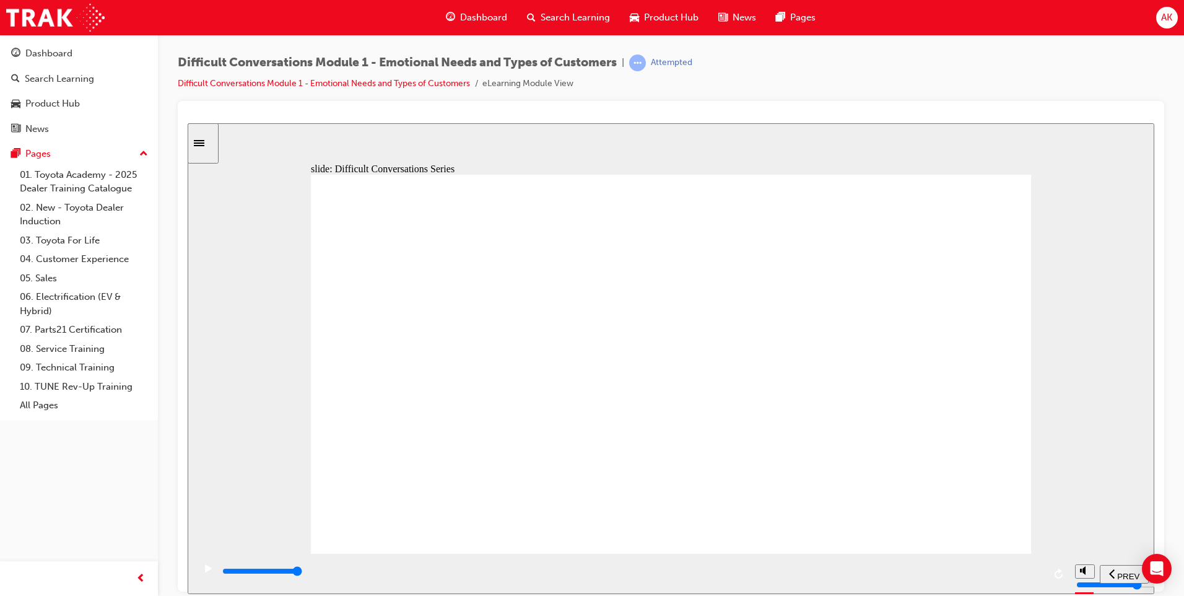
drag, startPoint x: 595, startPoint y: 416, endPoint x: 605, endPoint y: 416, distance: 9.3
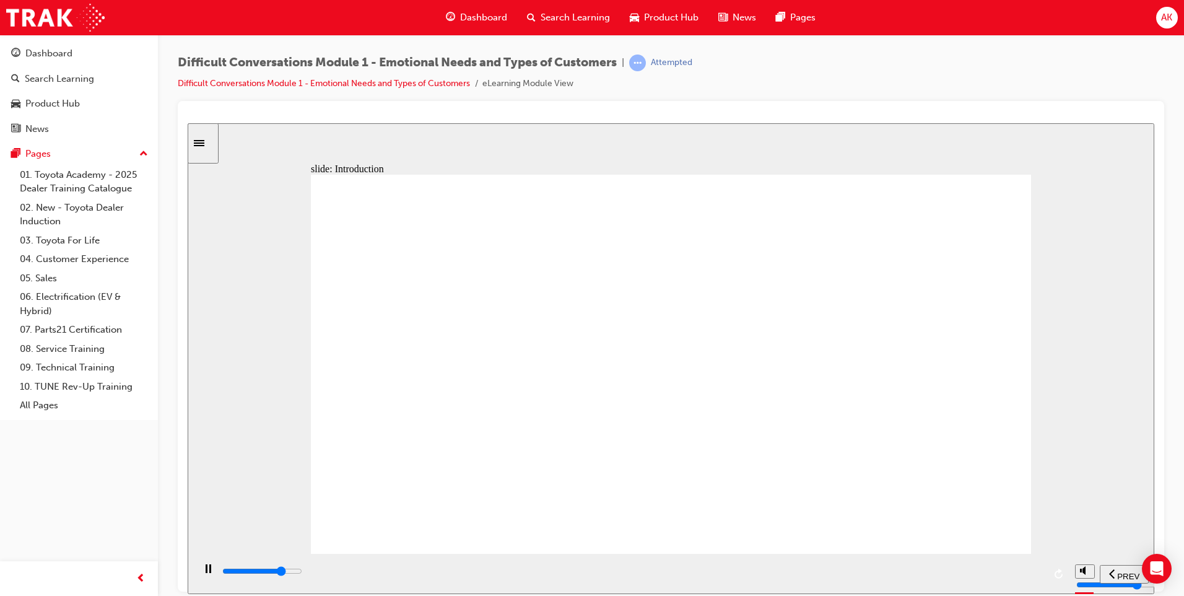
drag, startPoint x: 642, startPoint y: 395, endPoint x: 823, endPoint y: 361, distance: 184.2
drag, startPoint x: 823, startPoint y: 362, endPoint x: 748, endPoint y: 374, distance: 75.9
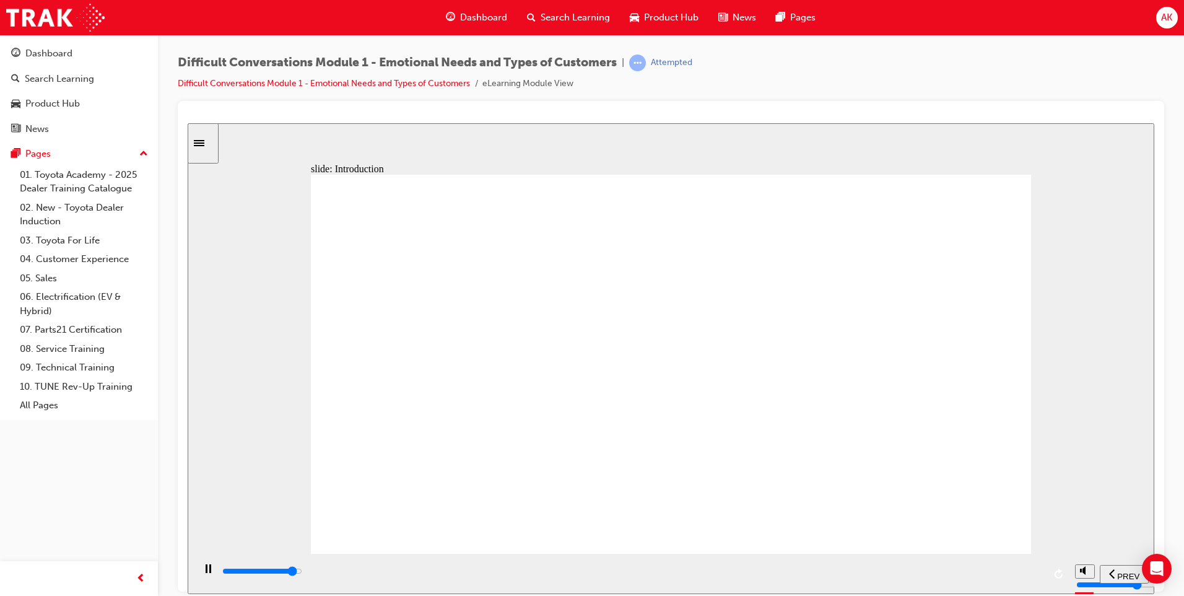
drag, startPoint x: 744, startPoint y: 375, endPoint x: 714, endPoint y: 381, distance: 31.0
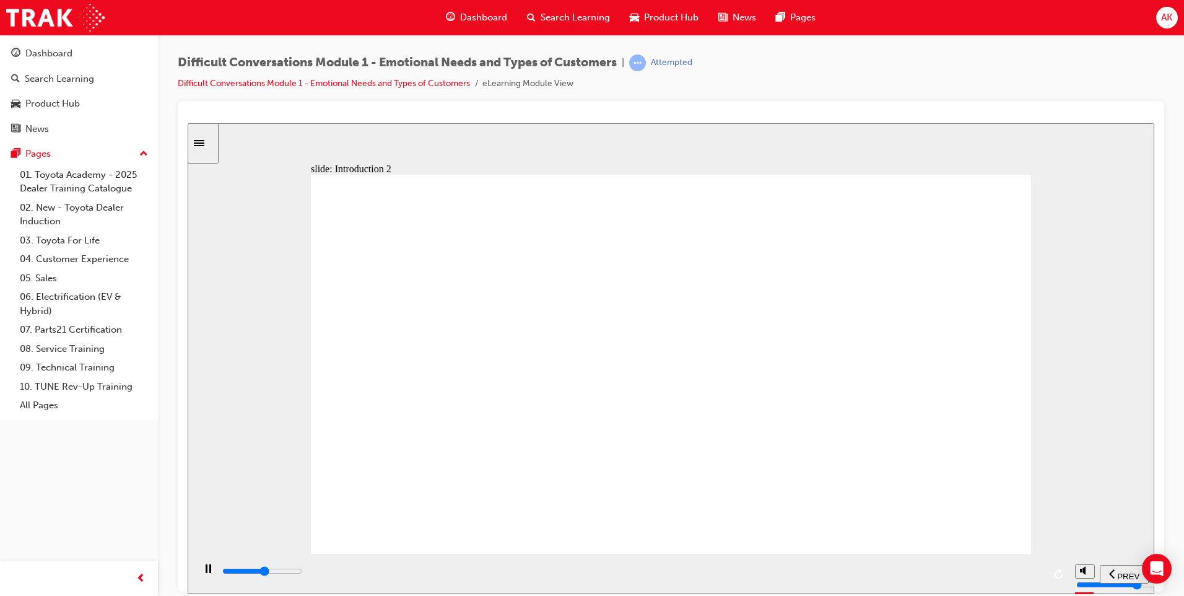
drag, startPoint x: 587, startPoint y: 326, endPoint x: 372, endPoint y: 354, distance: 216.7
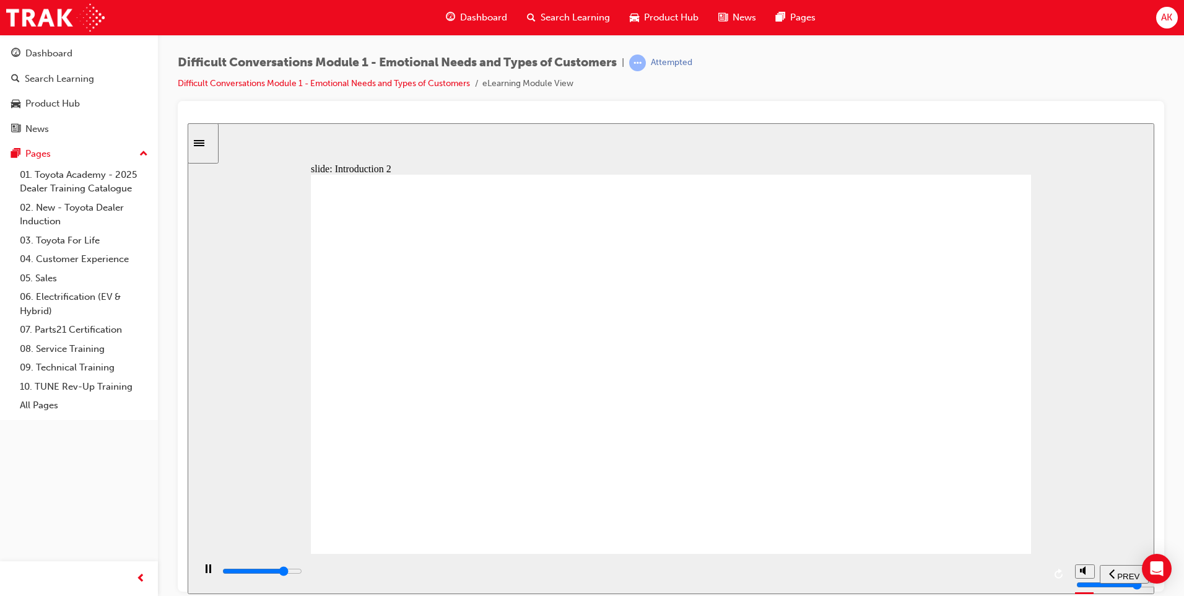
drag, startPoint x: 391, startPoint y: 295, endPoint x: 356, endPoint y: 349, distance: 64.6
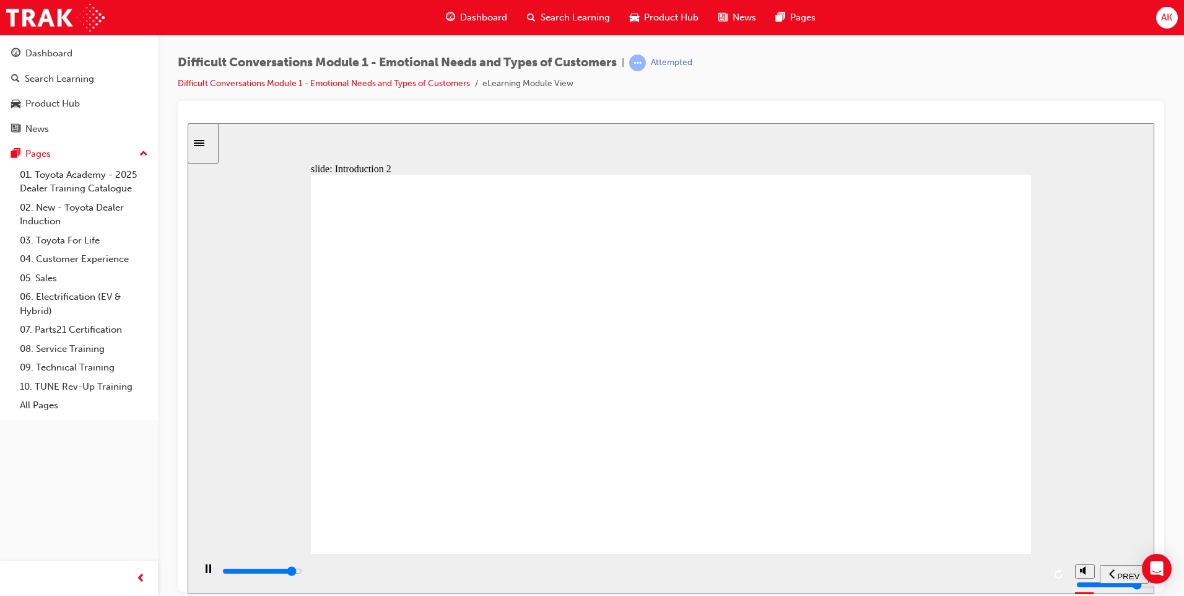
drag, startPoint x: 642, startPoint y: 429, endPoint x: 595, endPoint y: 427, distance: 47.1
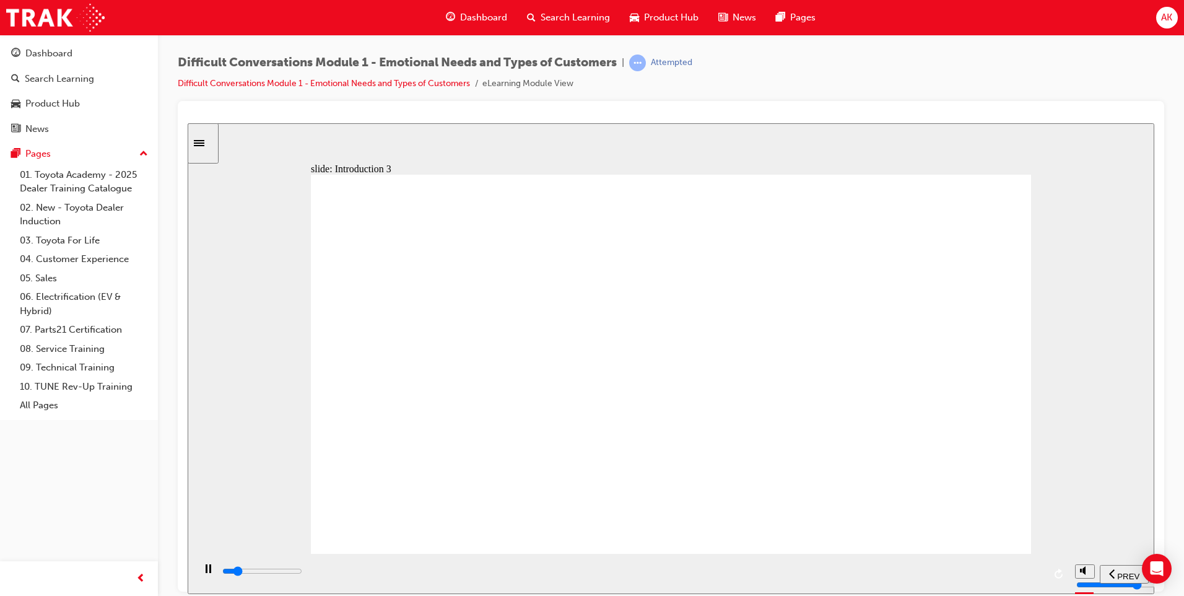
drag, startPoint x: 673, startPoint y: 253, endPoint x: 556, endPoint y: 289, distance: 121.7
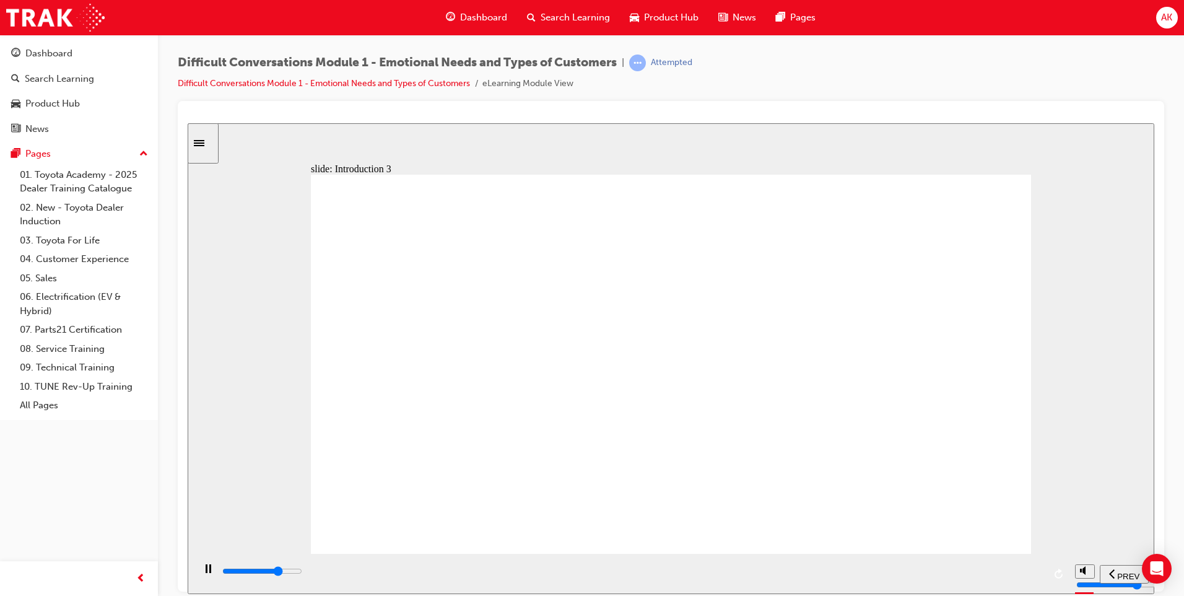
drag, startPoint x: 654, startPoint y: 386, endPoint x: 637, endPoint y: 388, distance: 17.5
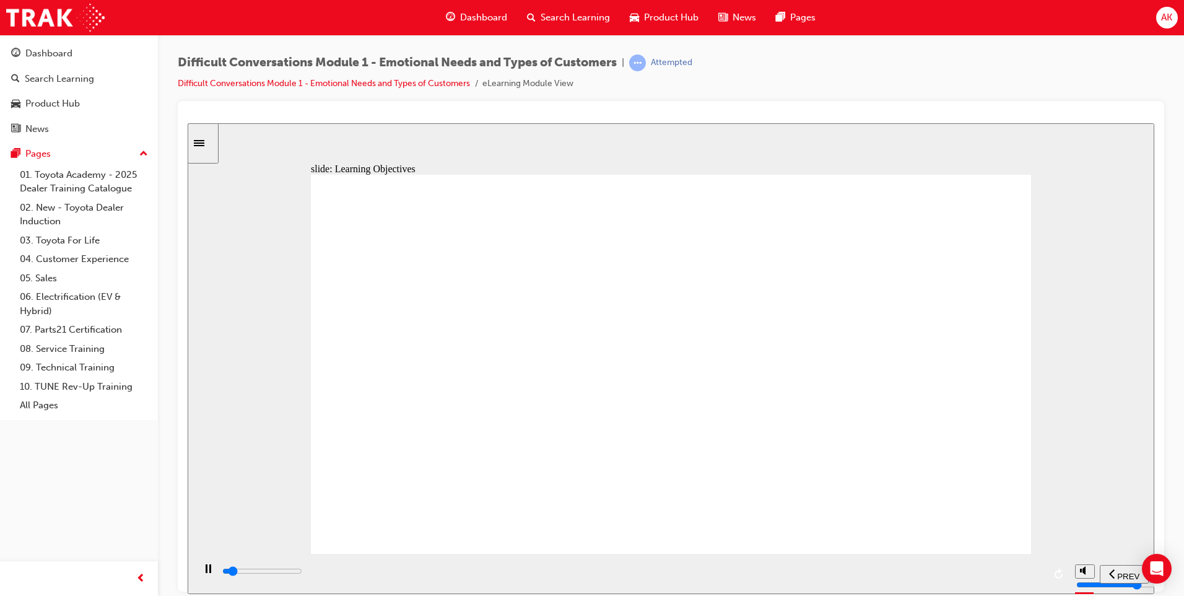
drag, startPoint x: 695, startPoint y: 452, endPoint x: 626, endPoint y: 469, distance: 70.8
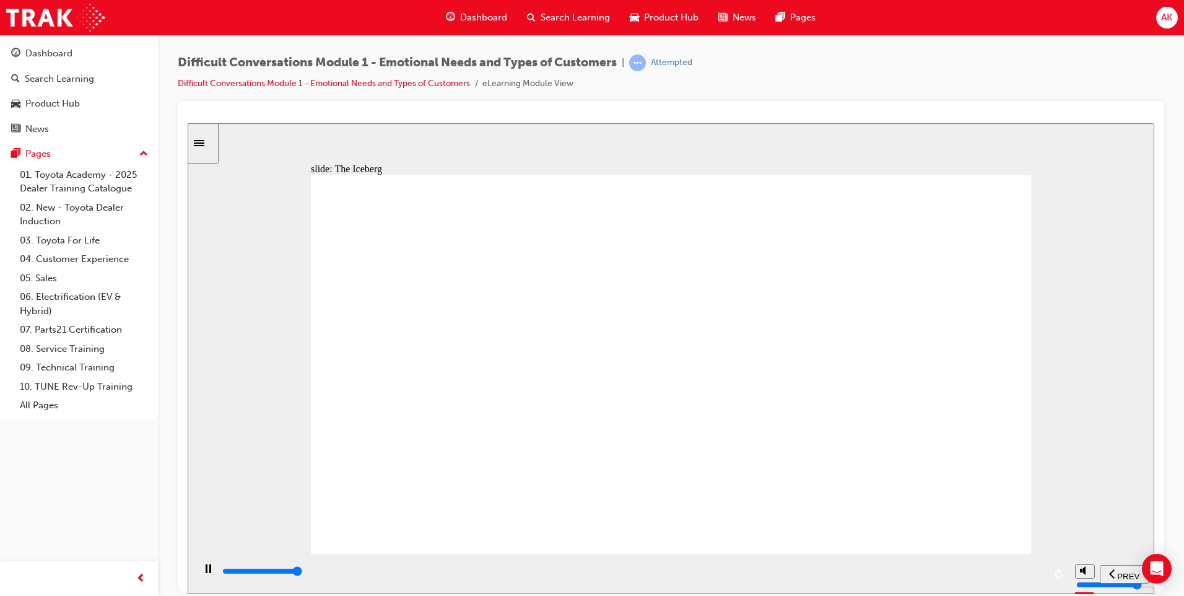
drag, startPoint x: 734, startPoint y: 445, endPoint x: 689, endPoint y: 432, distance: 46.6
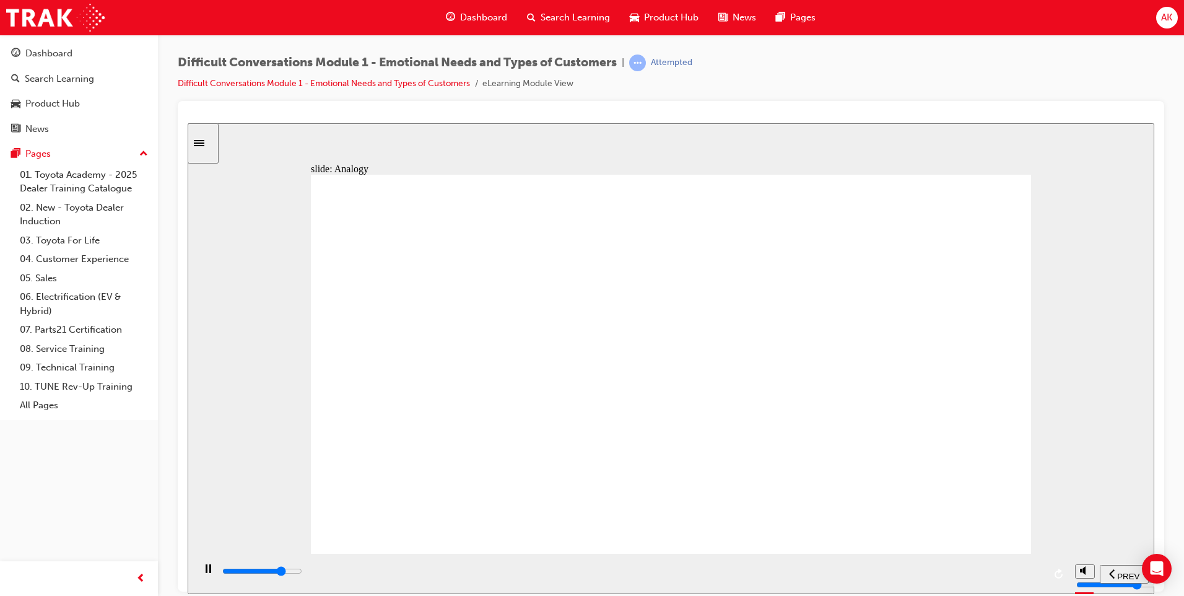
drag, startPoint x: 597, startPoint y: 207, endPoint x: 618, endPoint y: 213, distance: 22.5
drag, startPoint x: 634, startPoint y: 222, endPoint x: 667, endPoint y: 241, distance: 37.2
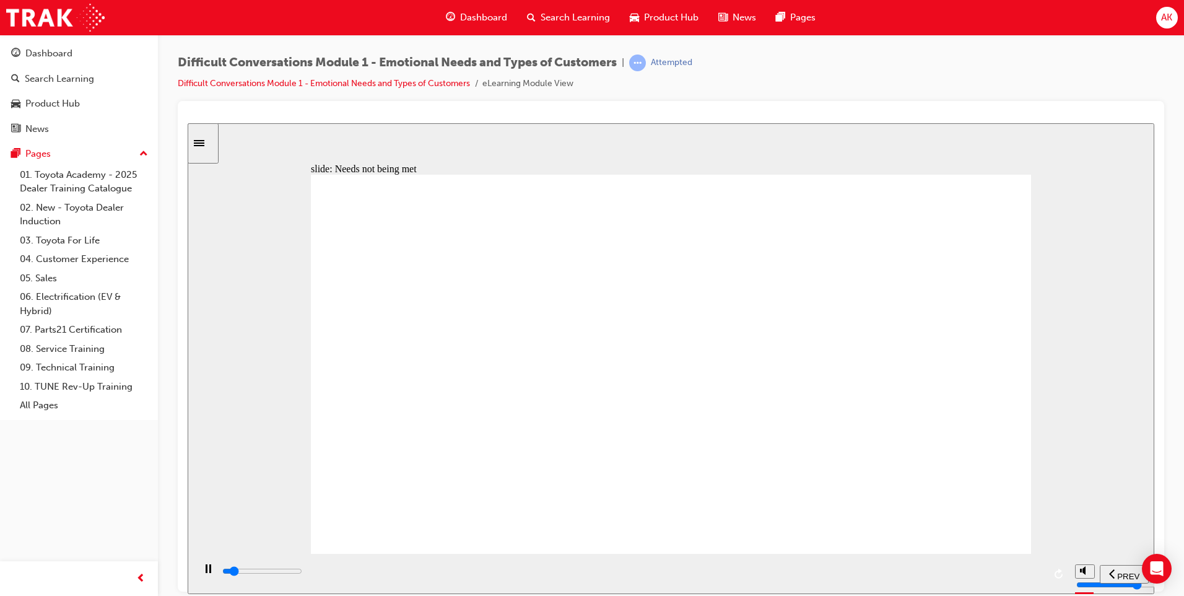
drag, startPoint x: 618, startPoint y: 286, endPoint x: 684, endPoint y: 175, distance: 129.4
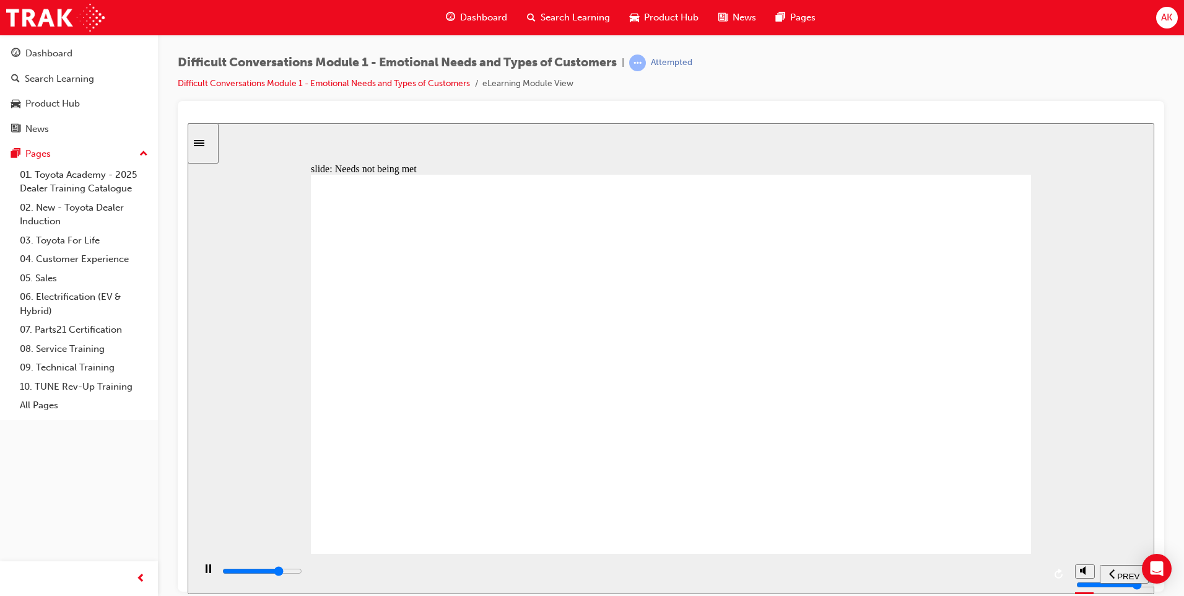
drag, startPoint x: 662, startPoint y: 279, endPoint x: 701, endPoint y: 322, distance: 57.5
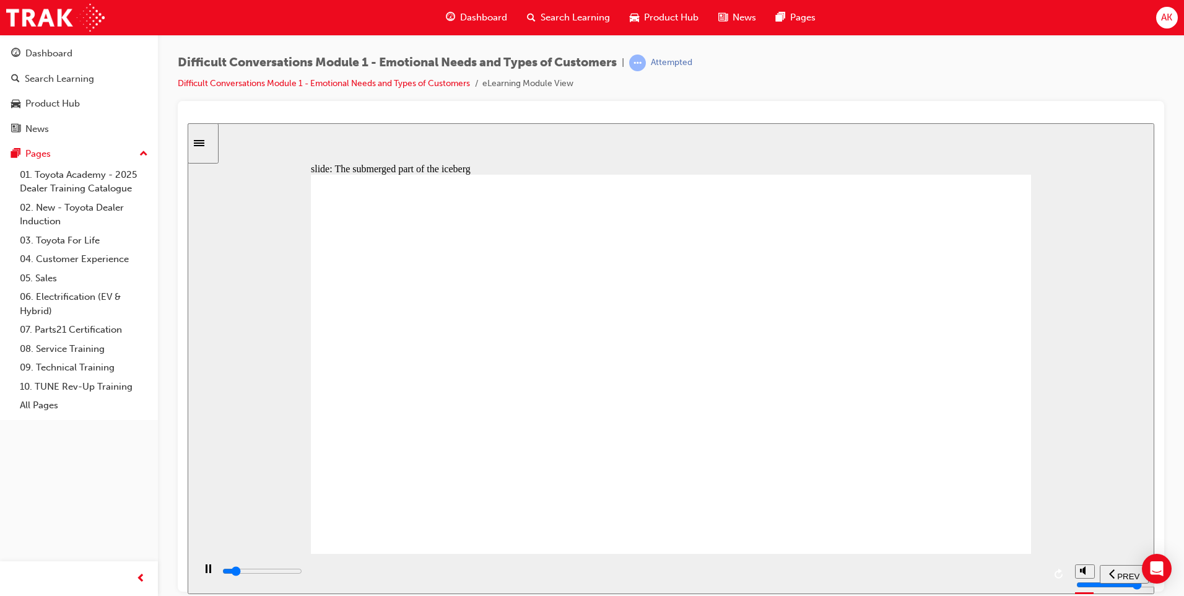
drag, startPoint x: 571, startPoint y: 290, endPoint x: 529, endPoint y: 419, distance: 136.0
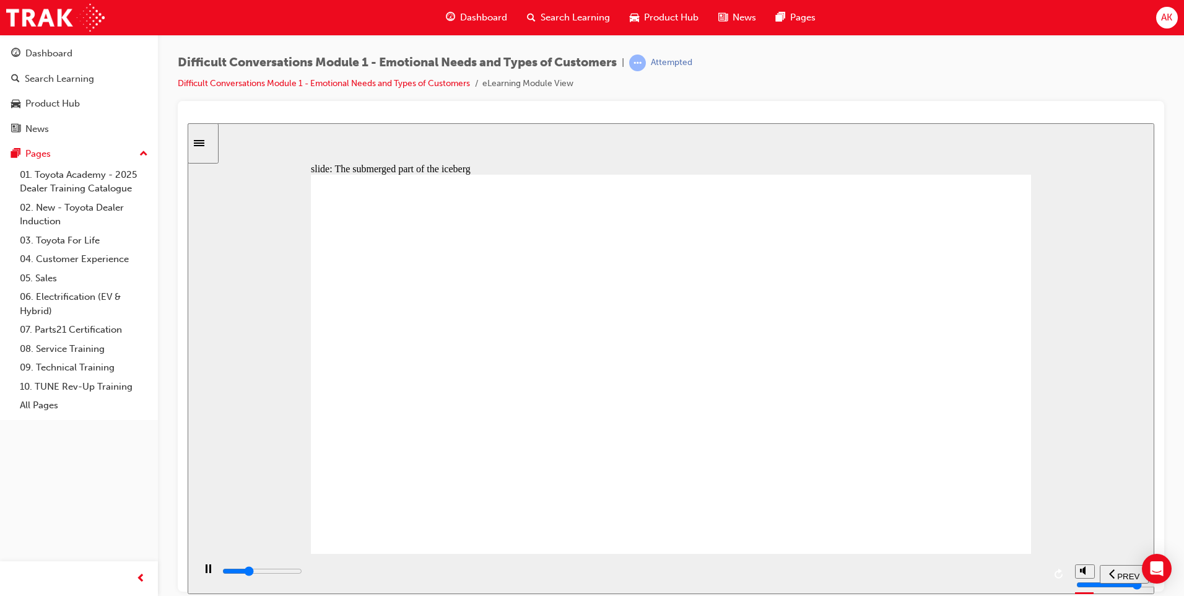
drag, startPoint x: 538, startPoint y: 401, endPoint x: 566, endPoint y: 314, distance: 91.7
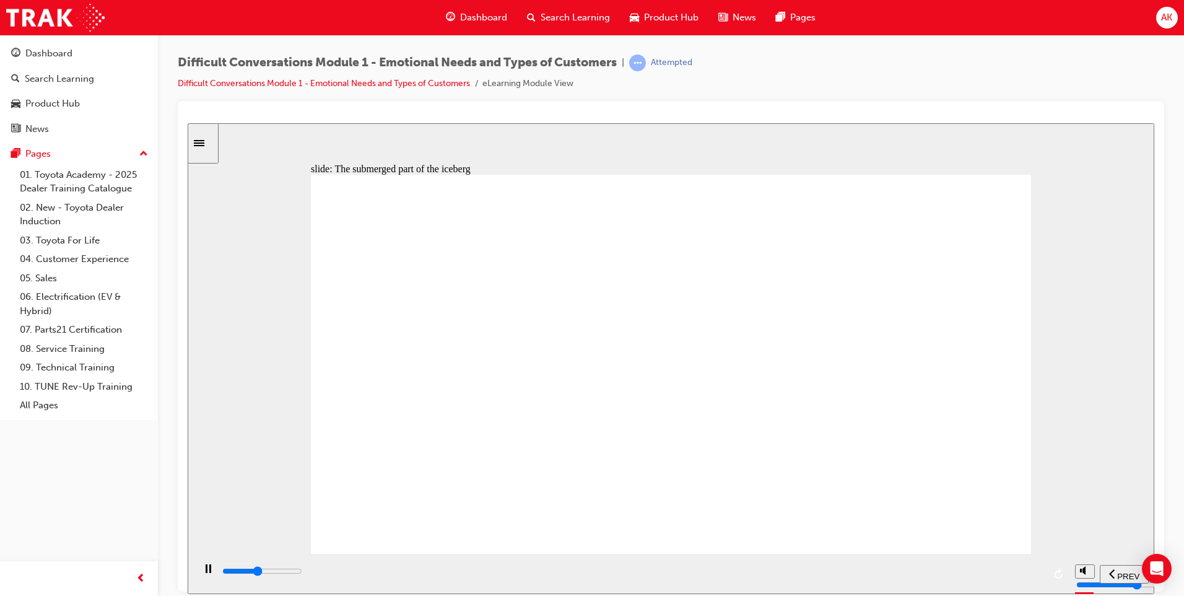
drag, startPoint x: 619, startPoint y: 301, endPoint x: 610, endPoint y: 354, distance: 53.6
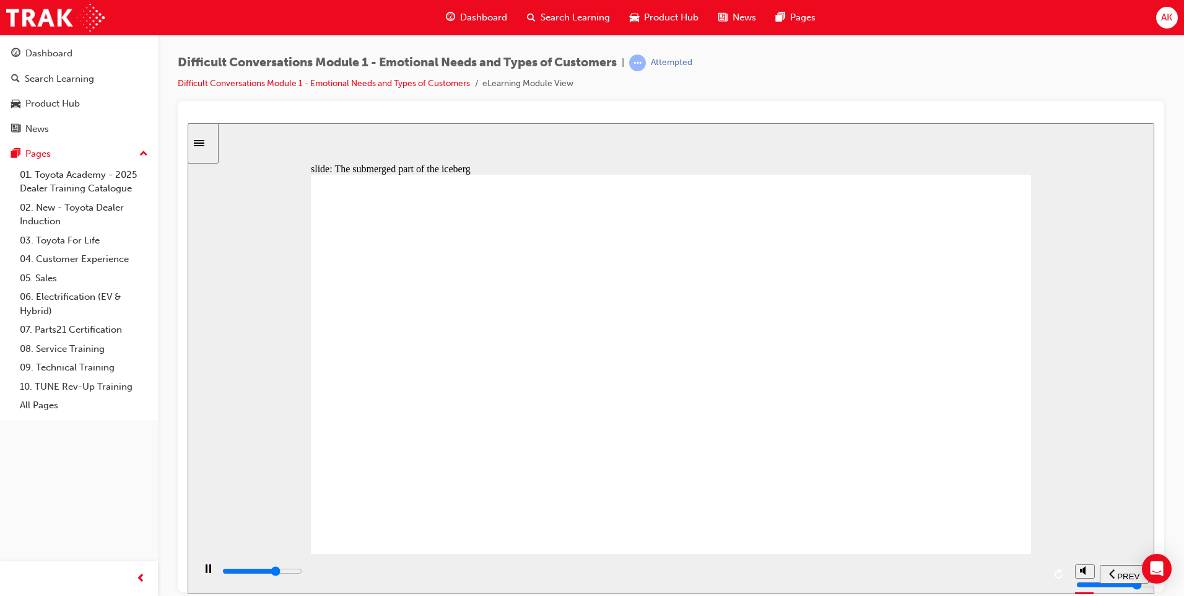
drag, startPoint x: 626, startPoint y: 437, endPoint x: 569, endPoint y: 466, distance: 63.7
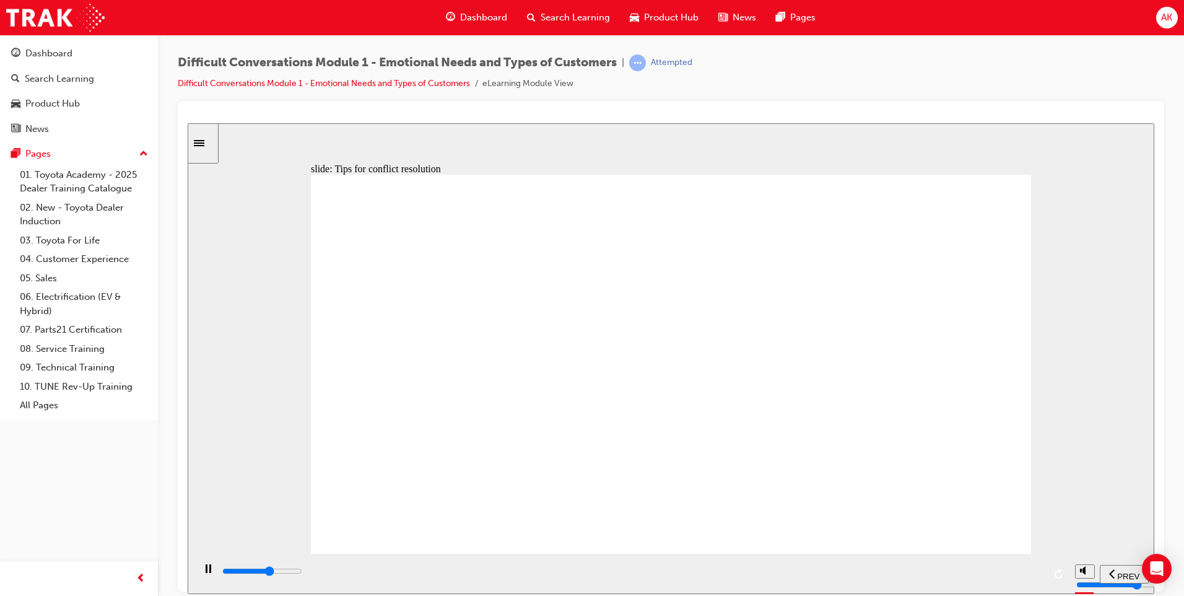
drag, startPoint x: 689, startPoint y: 350, endPoint x: 679, endPoint y: 349, distance: 10.5
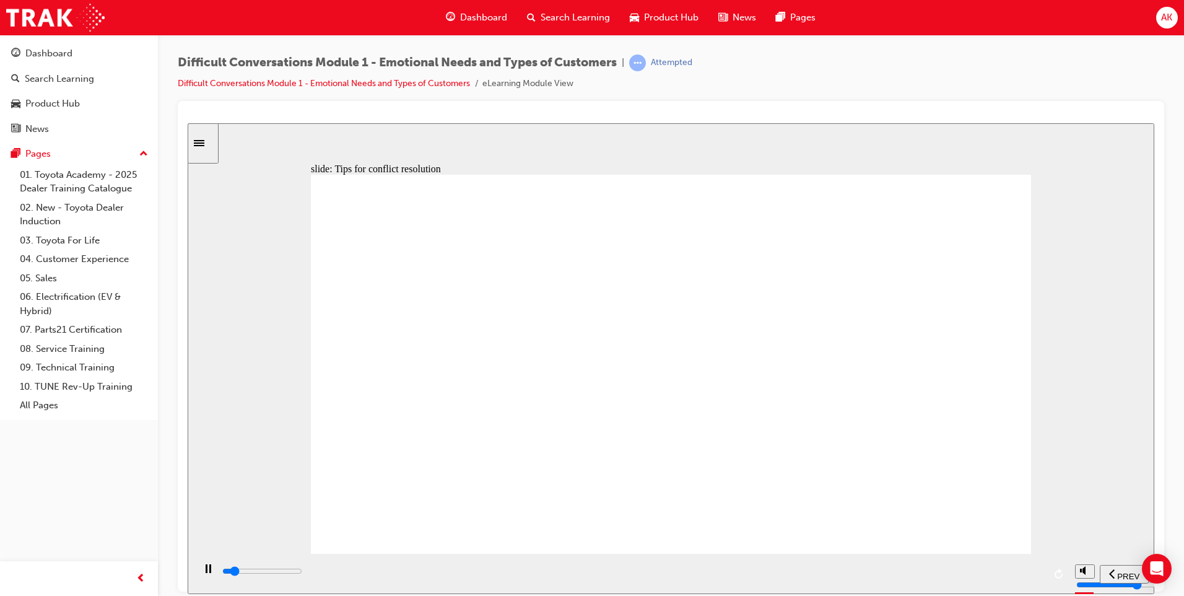
drag, startPoint x: 710, startPoint y: 300, endPoint x: 675, endPoint y: 316, distance: 39.1
drag, startPoint x: 660, startPoint y: 320, endPoint x: 702, endPoint y: 334, distance: 44.3
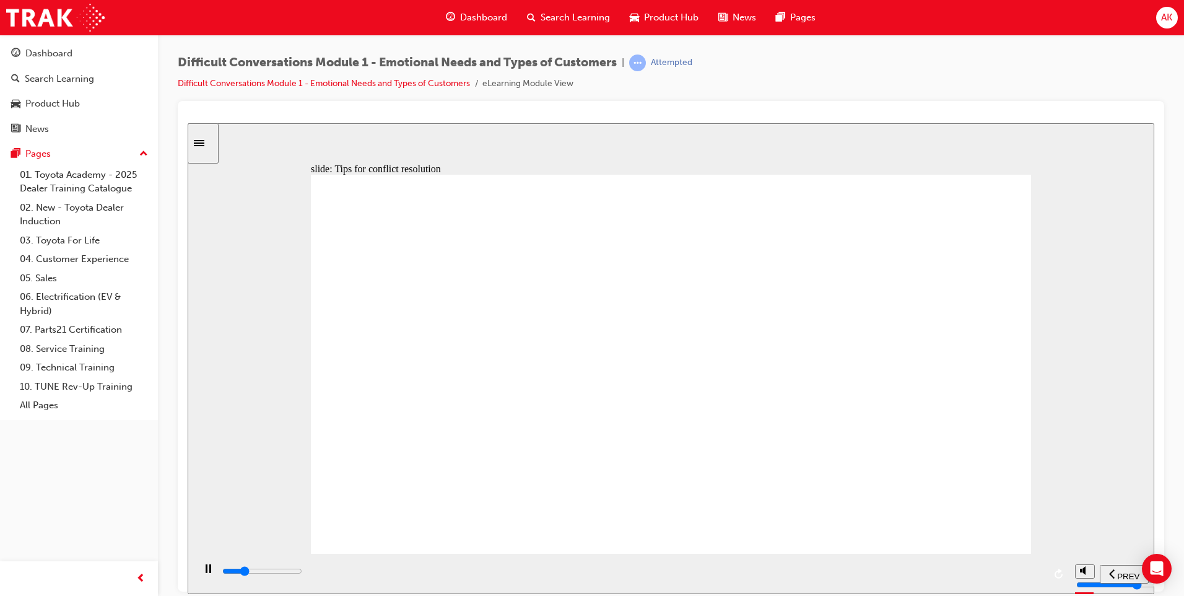
drag, startPoint x: 595, startPoint y: 341, endPoint x: 466, endPoint y: 332, distance: 129.8
drag, startPoint x: 577, startPoint y: 208, endPoint x: 601, endPoint y: 178, distance: 38.3
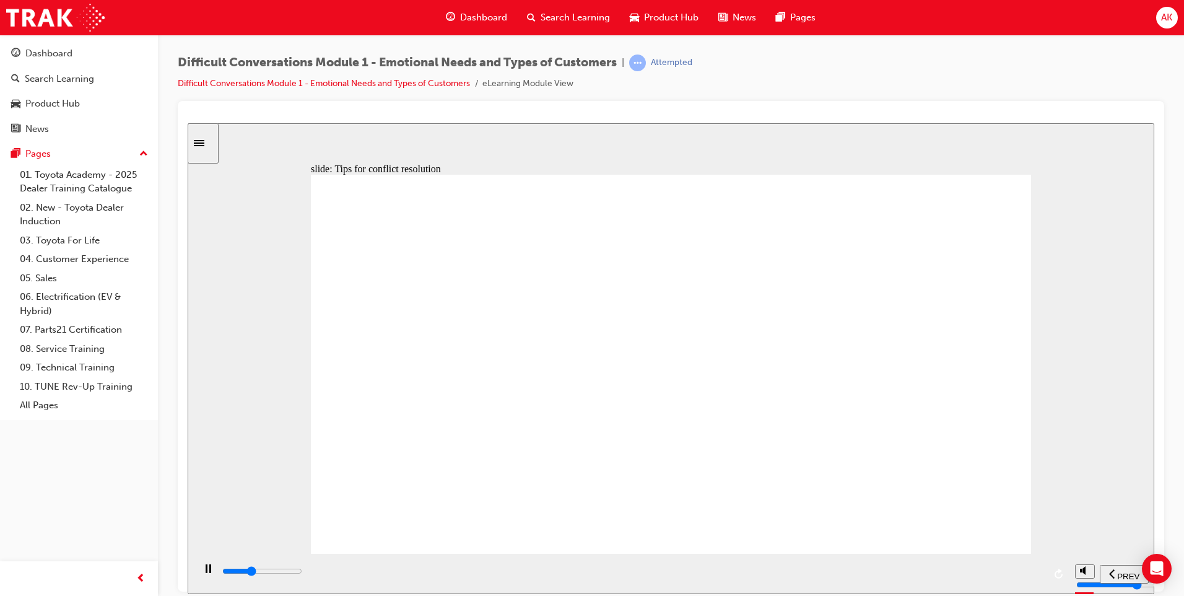
click at [601, 178] on div "Adapt and respond to the individual Guest Each Guest is unique, so it is best p…" at bounding box center [671, 369] width 720 height 390
drag, startPoint x: 501, startPoint y: 227, endPoint x: 460, endPoint y: 269, distance: 58.7
click at [460, 269] on div "Adapt and respond to the individual Guest Each Guest is unique, so it is best p…" at bounding box center [671, 369] width 720 height 390
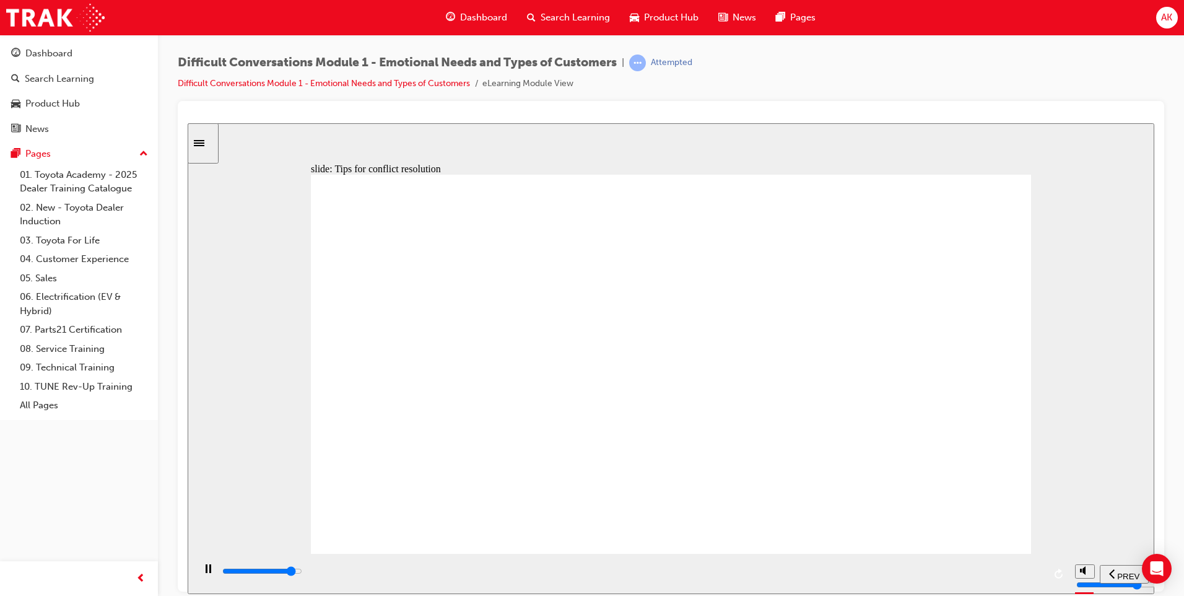
drag, startPoint x: 686, startPoint y: 320, endPoint x: 633, endPoint y: 360, distance: 66.4
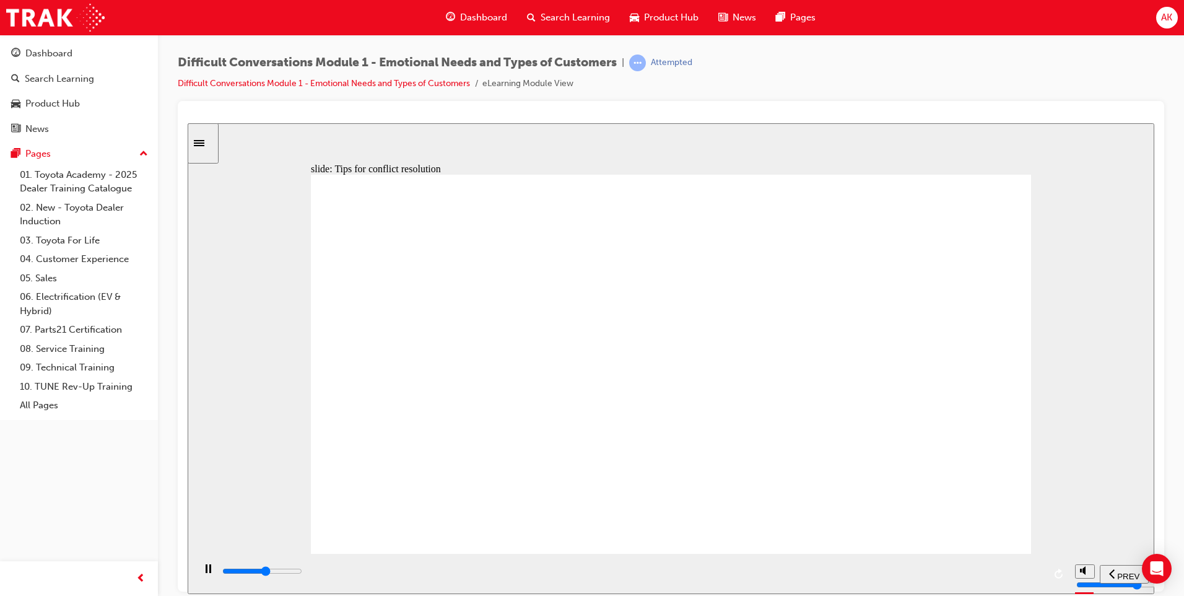
drag, startPoint x: 655, startPoint y: 253, endPoint x: 668, endPoint y: 247, distance: 13.9
click at [668, 247] on div "Use open-ended questions Use open-ended questions Oval 2 To better understand t…" at bounding box center [671, 369] width 720 height 390
drag, startPoint x: 710, startPoint y: 251, endPoint x: 756, endPoint y: 287, distance: 57.8
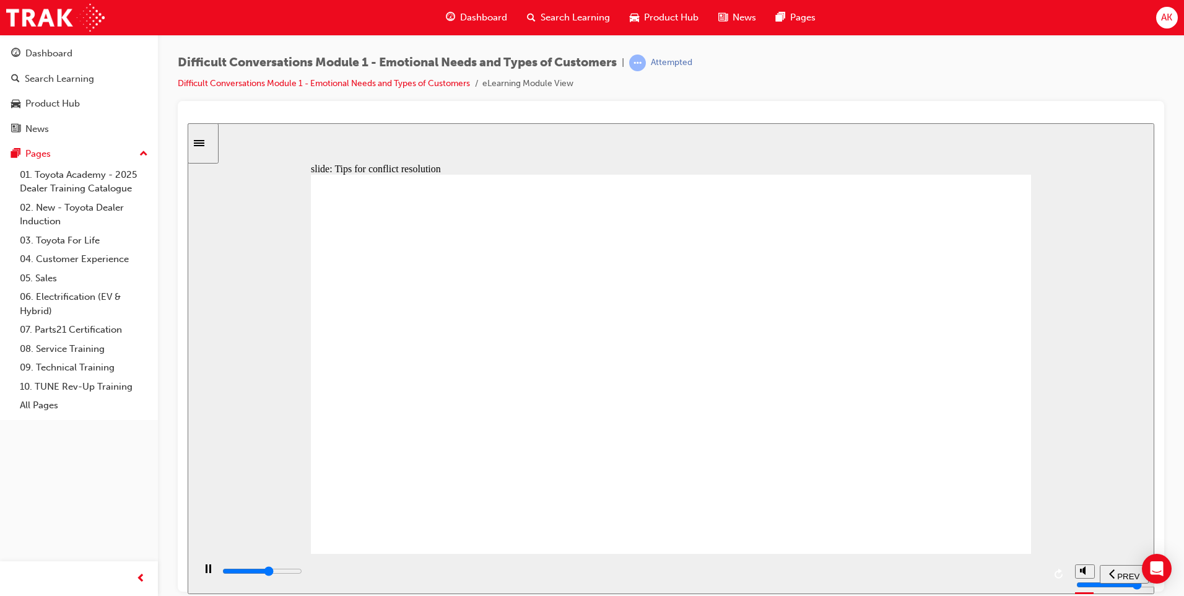
drag, startPoint x: 766, startPoint y: 255, endPoint x: 787, endPoint y: 226, distance: 35.4
drag, startPoint x: 788, startPoint y: 225, endPoint x: 788, endPoint y: 305, distance: 79.3
click at [788, 305] on div "Use open-ended questions Use open-ended questions Oval 2 To better understand t…" at bounding box center [671, 369] width 720 height 390
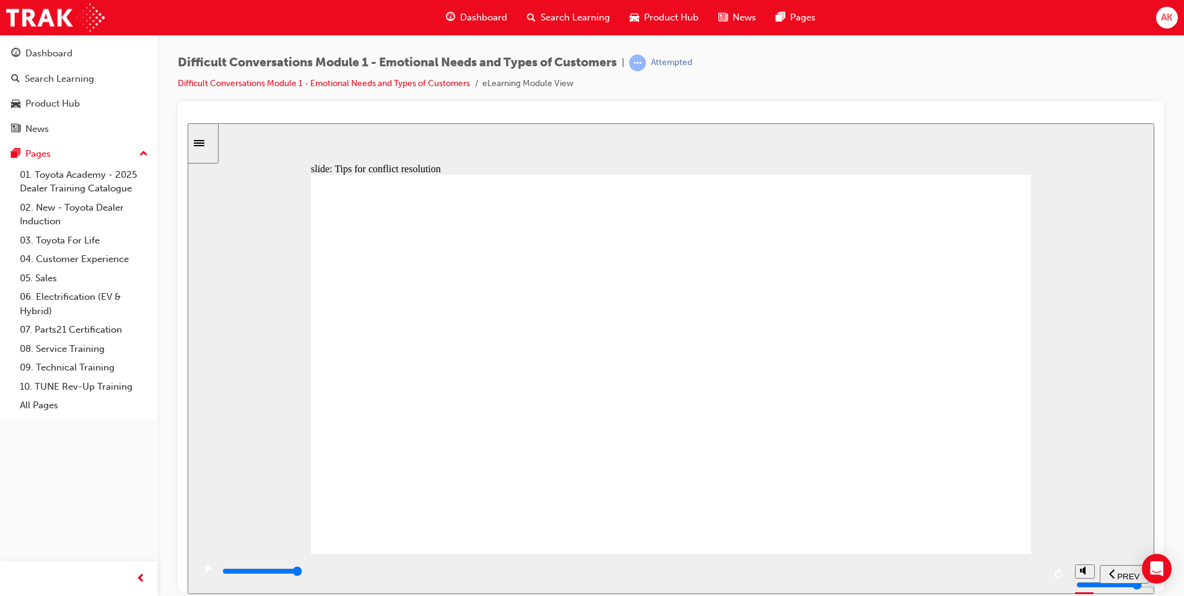
drag, startPoint x: 541, startPoint y: 298, endPoint x: 634, endPoint y: 291, distance: 93.2
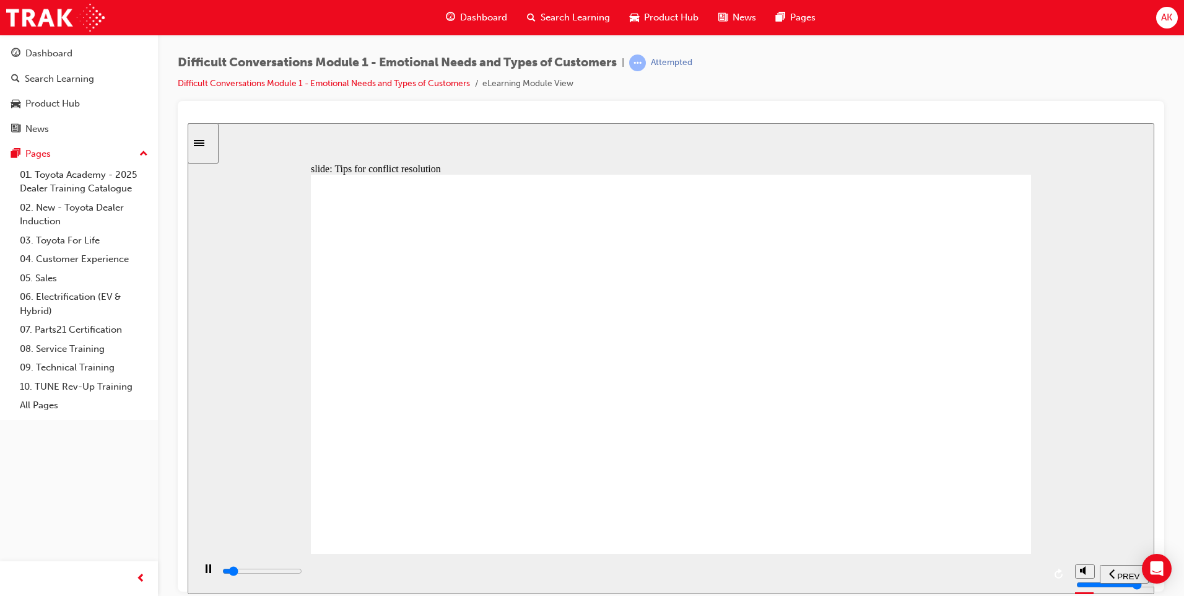
drag, startPoint x: 707, startPoint y: 362, endPoint x: 494, endPoint y: 325, distance: 216.3
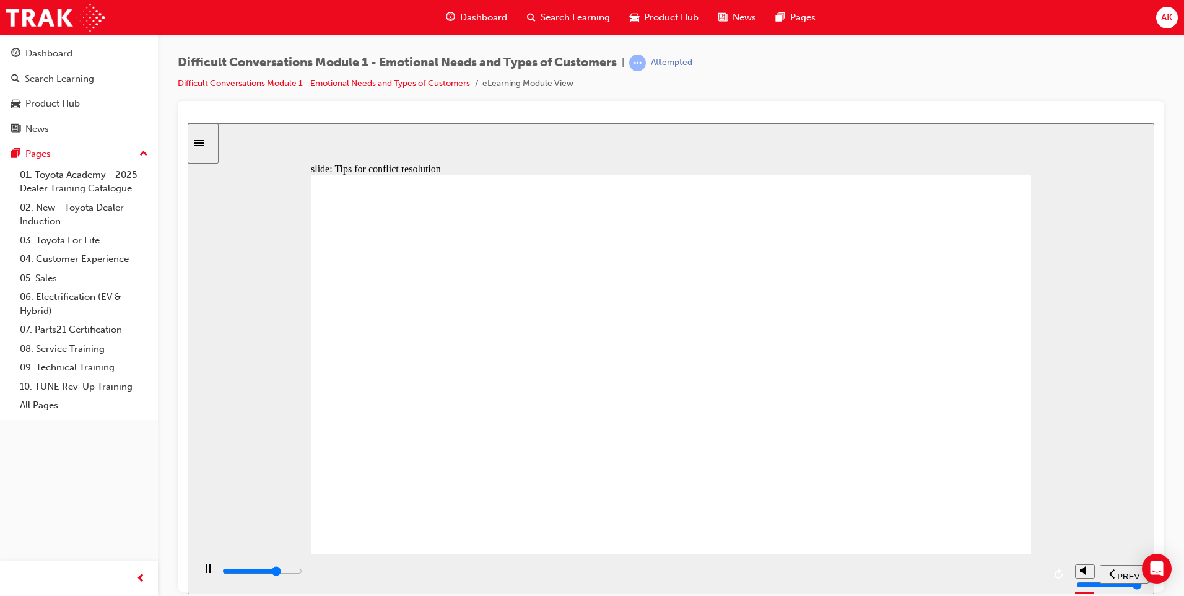
drag, startPoint x: 746, startPoint y: 349, endPoint x: 746, endPoint y: 364, distance: 14.9
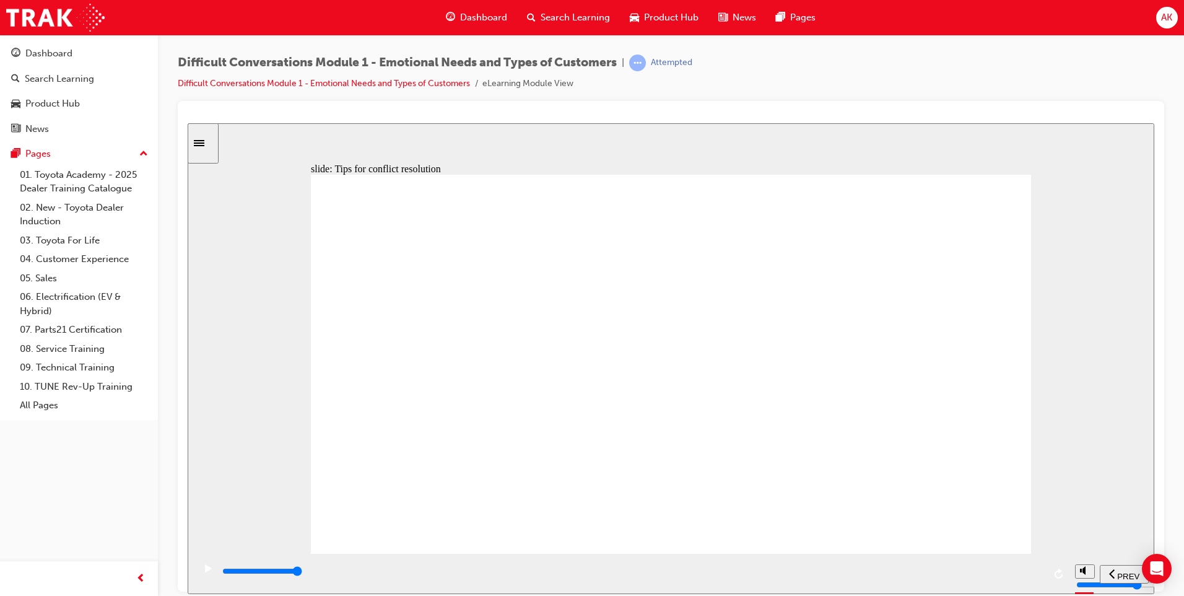
click at [1039, 548] on div "slide: Tips for conflict resolution We are all human and we move through a spec…" at bounding box center [671, 358] width 967 height 471
drag, startPoint x: 528, startPoint y: 183, endPoint x: 539, endPoint y: 334, distance: 151.6
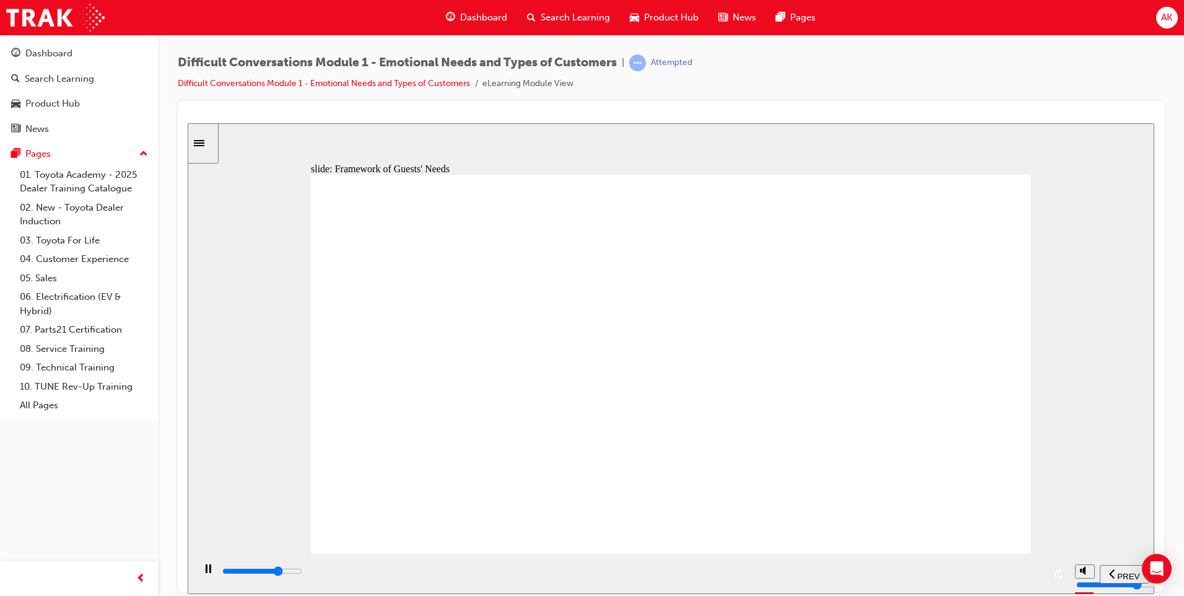
drag, startPoint x: 756, startPoint y: 476, endPoint x: 845, endPoint y: 492, distance: 90.5
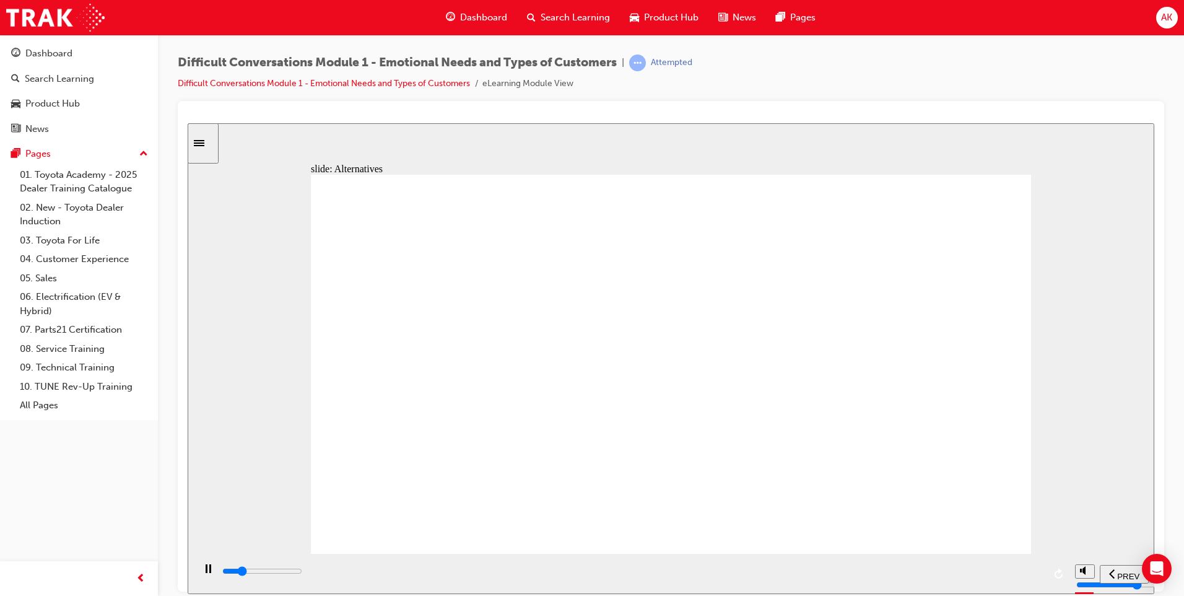
drag, startPoint x: 655, startPoint y: 281, endPoint x: 660, endPoint y: 290, distance: 10.0
drag, startPoint x: 660, startPoint y: 290, endPoint x: 704, endPoint y: 334, distance: 62.6
drag, startPoint x: 704, startPoint y: 334, endPoint x: 833, endPoint y: 382, distance: 137.0
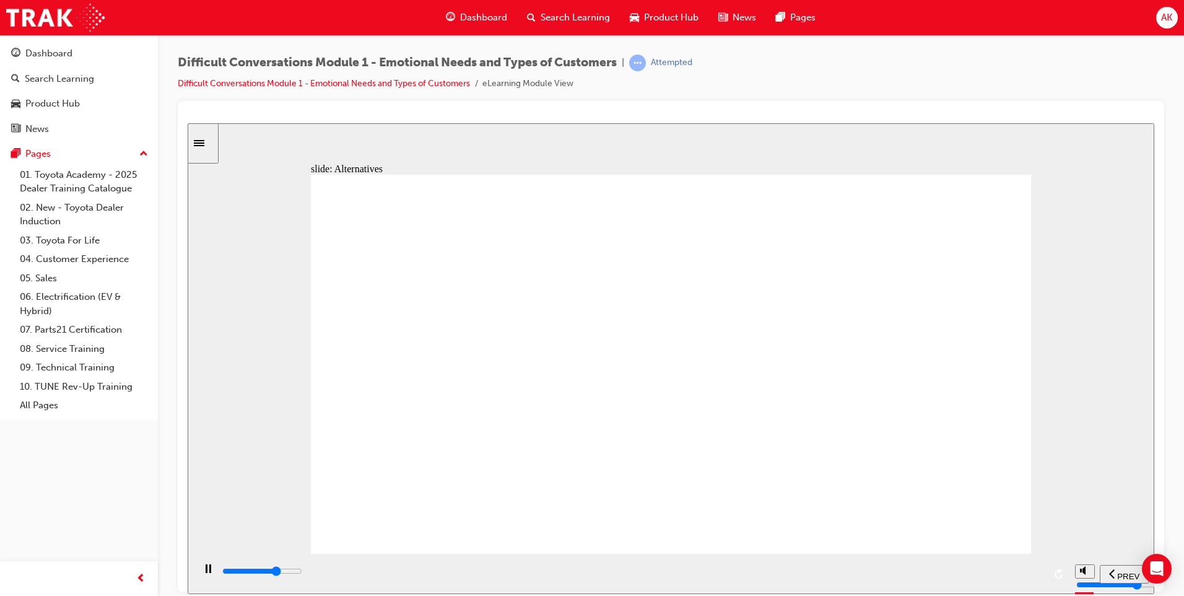
drag, startPoint x: 857, startPoint y: 431, endPoint x: 927, endPoint y: 409, distance: 72.7
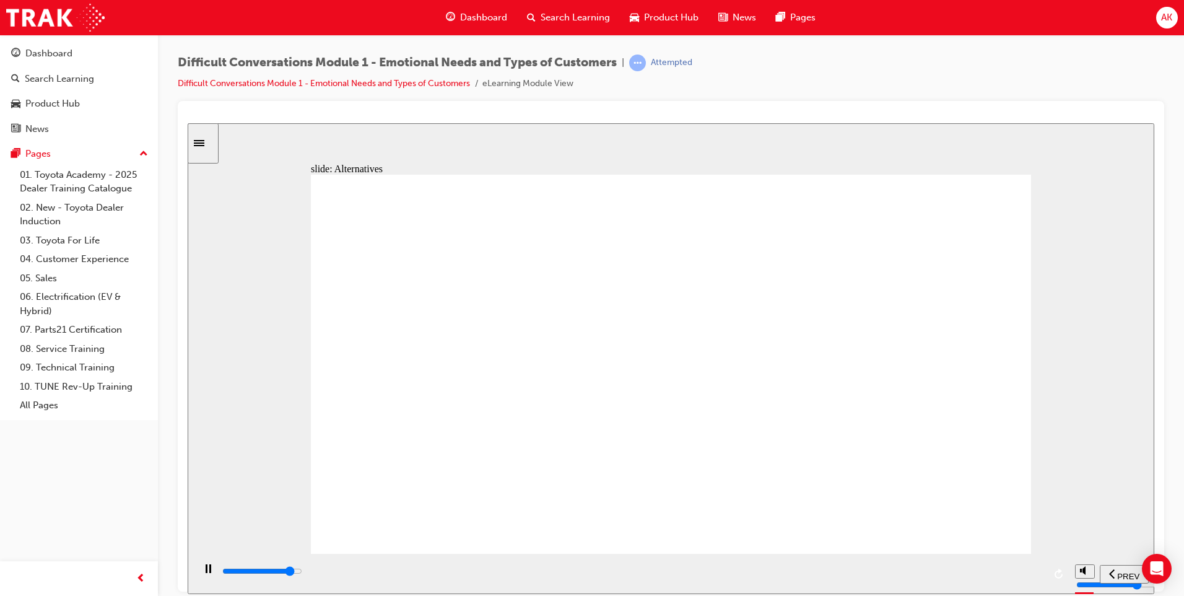
drag, startPoint x: 717, startPoint y: 465, endPoint x: 695, endPoint y: 468, distance: 21.8
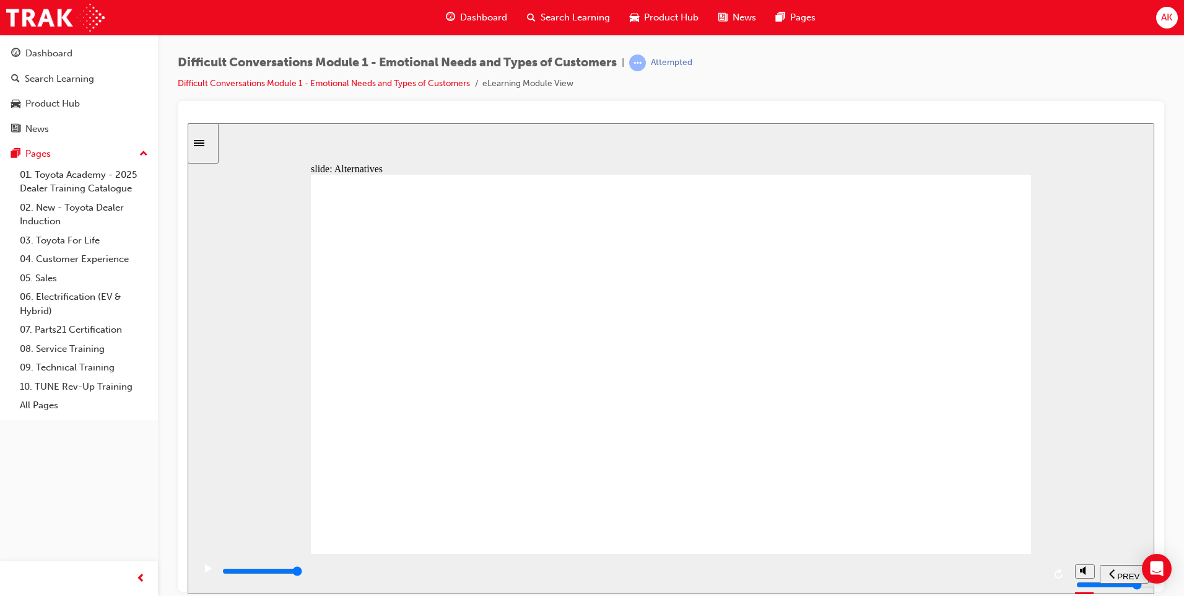
drag, startPoint x: 491, startPoint y: 294, endPoint x: 429, endPoint y: 304, distance: 62.8
drag, startPoint x: 398, startPoint y: 286, endPoint x: 459, endPoint y: 269, distance: 63.0
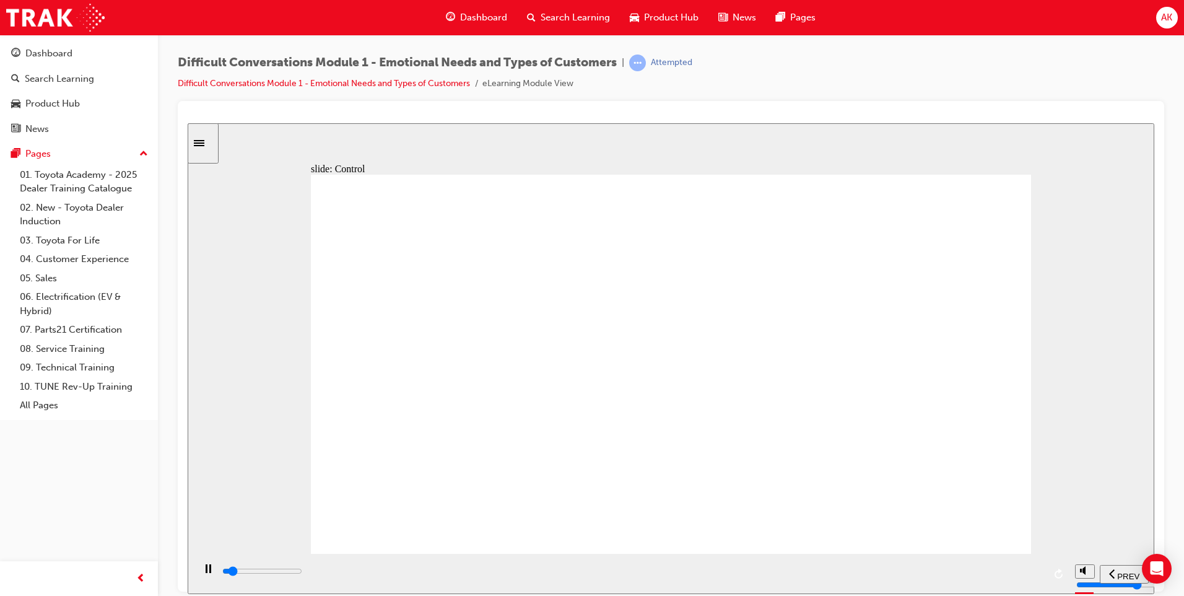
drag, startPoint x: 922, startPoint y: 291, endPoint x: 933, endPoint y: 312, distance: 23.8
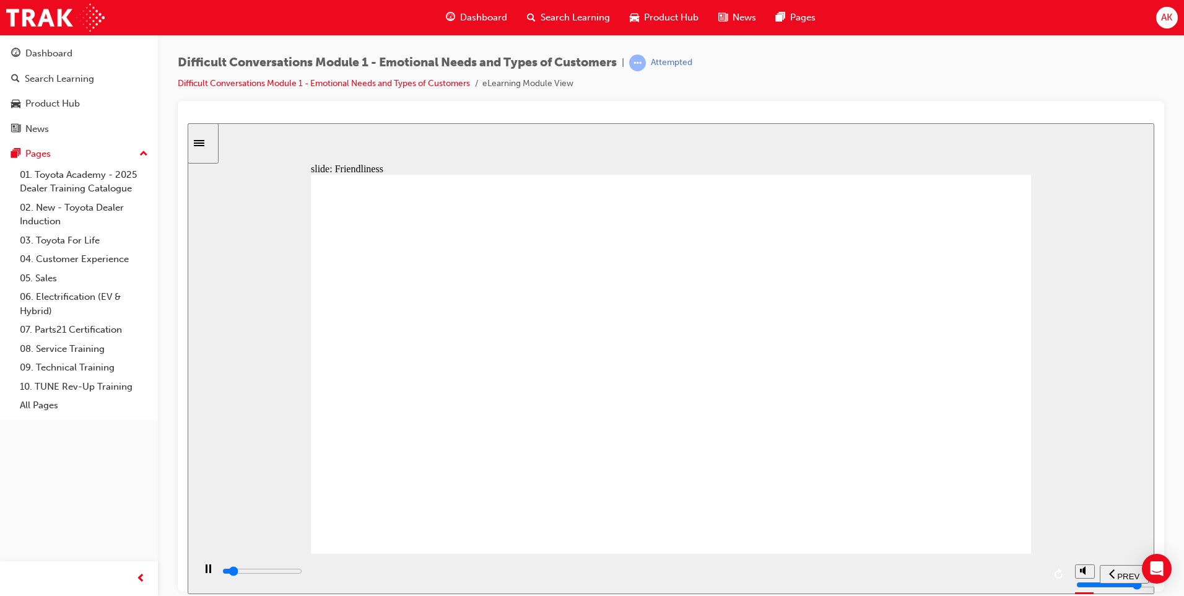
click at [1044, 571] on div "playback controls" at bounding box center [631, 573] width 875 height 40
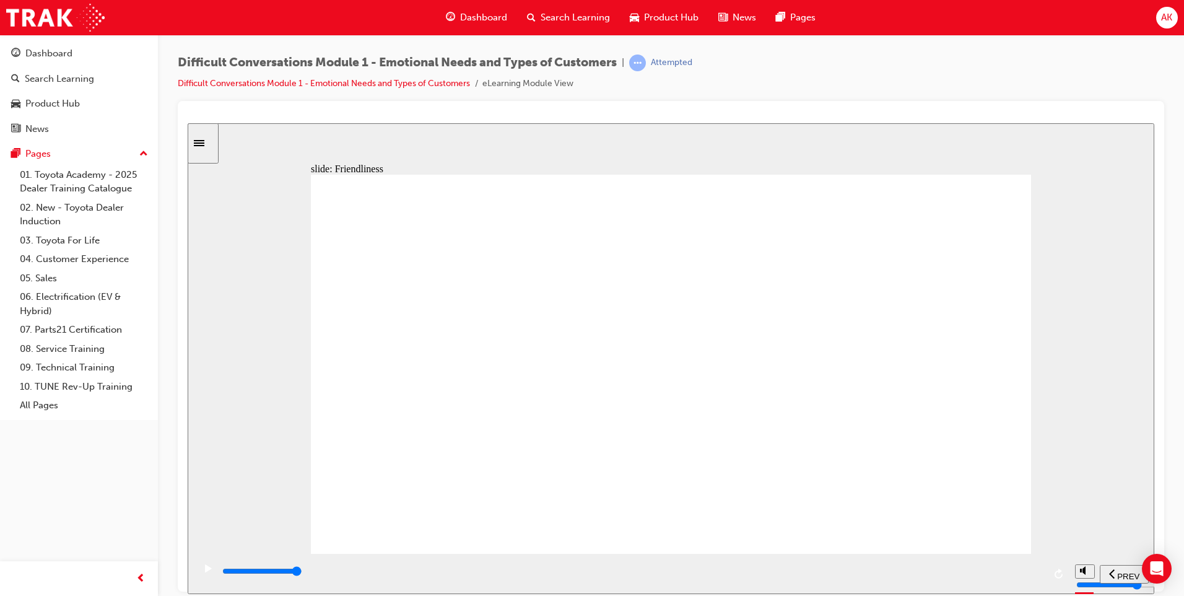
click at [302, 572] on input "slide progress" at bounding box center [262, 571] width 80 height 10
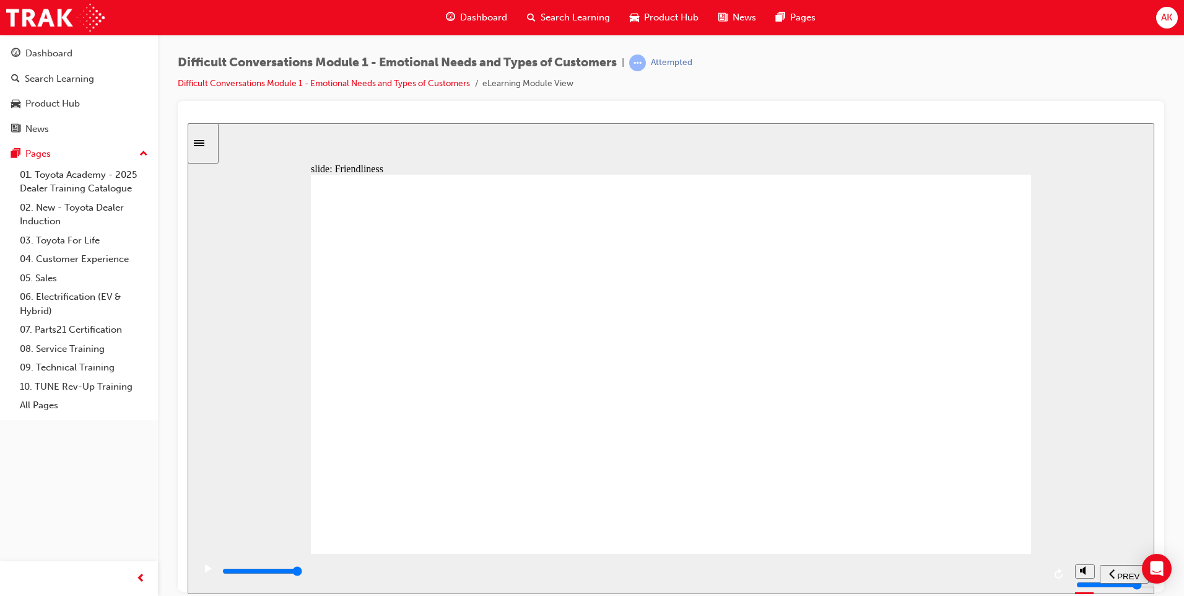
drag, startPoint x: 527, startPoint y: 364, endPoint x: 633, endPoint y: 354, distance: 106.4
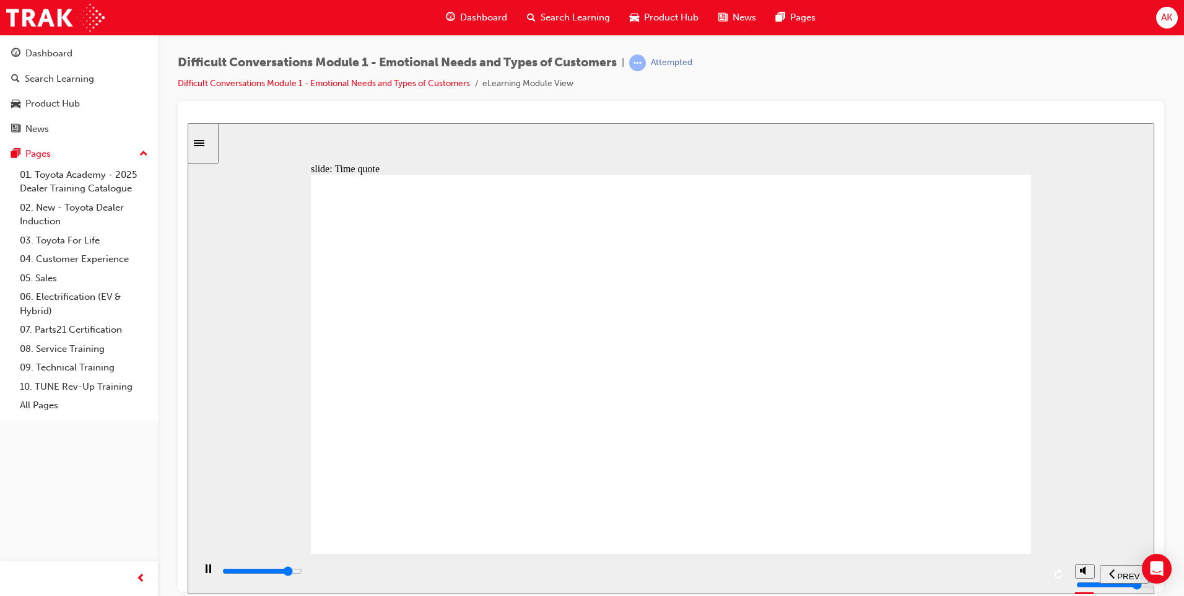
drag, startPoint x: 912, startPoint y: 497, endPoint x: 907, endPoint y: 510, distance: 14.2
drag, startPoint x: 614, startPoint y: 353, endPoint x: 681, endPoint y: 273, distance: 104.2
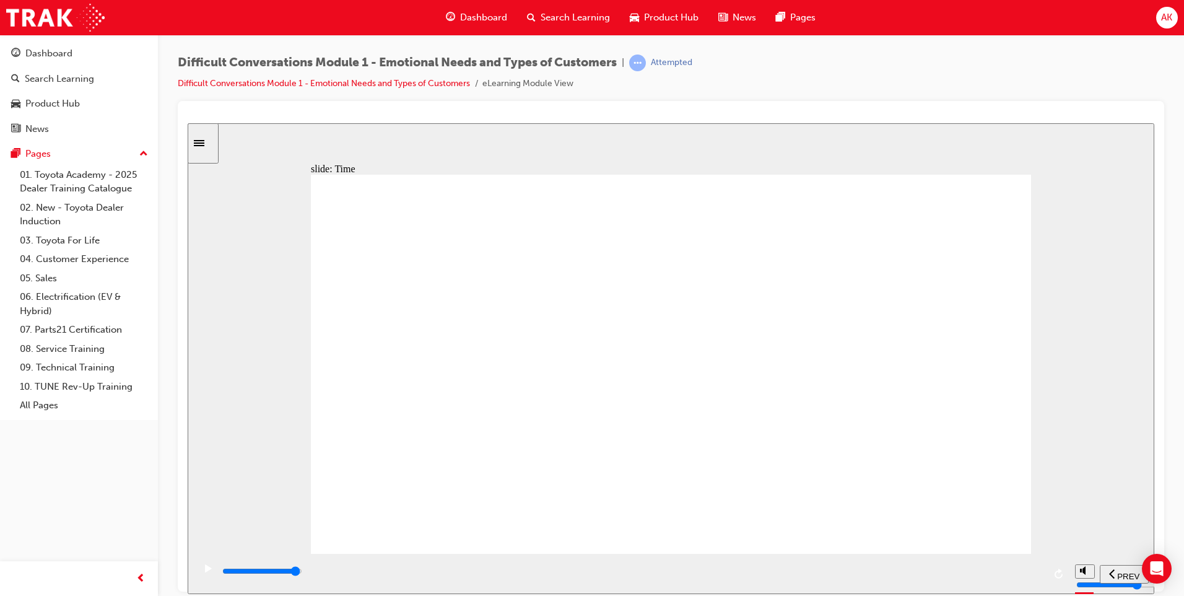
click at [1021, 576] on div "playback controls" at bounding box center [632, 571] width 823 height 14
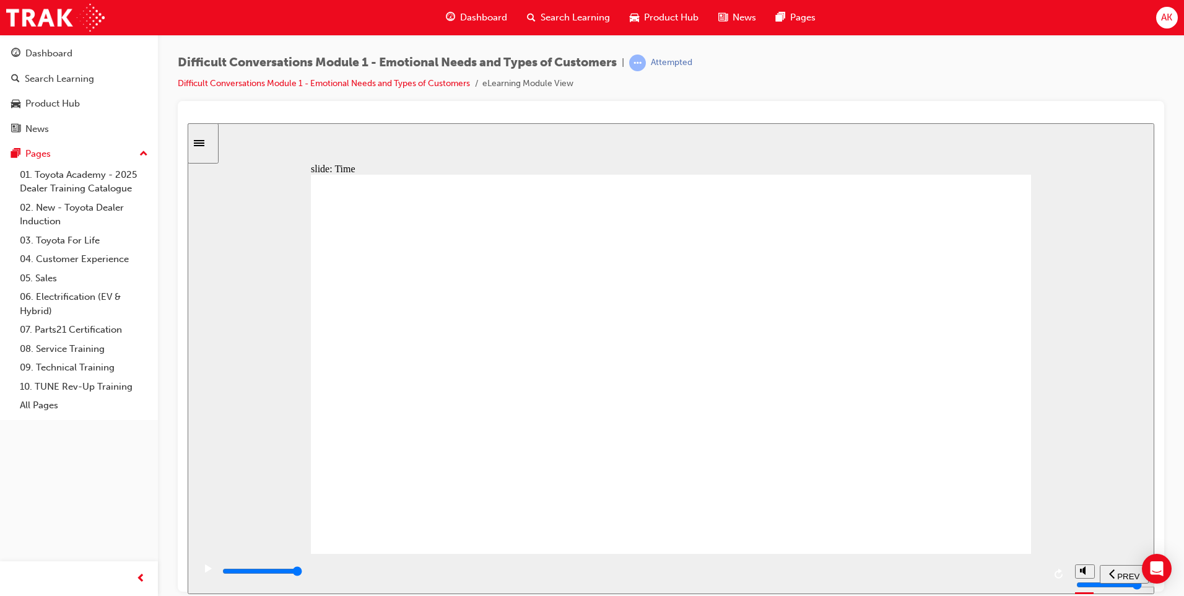
drag, startPoint x: 623, startPoint y: 351, endPoint x: 616, endPoint y: 364, distance: 15.2
click at [302, 572] on input "slide progress" at bounding box center [262, 571] width 80 height 10
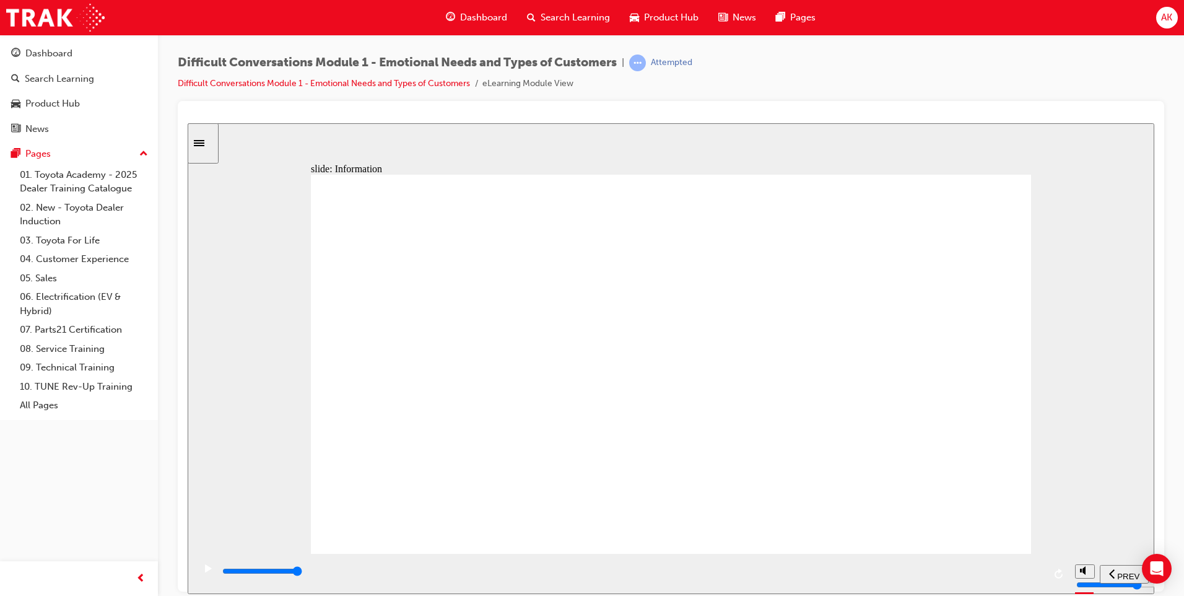
drag, startPoint x: 363, startPoint y: 445, endPoint x: 386, endPoint y: 439, distance: 23.7
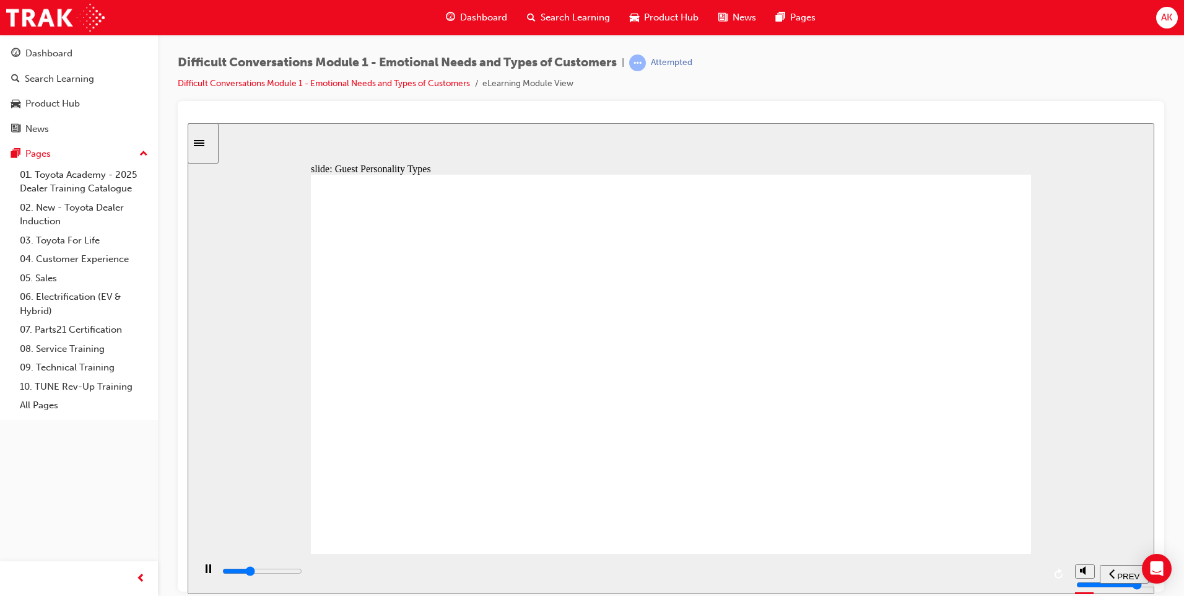
click at [1054, 496] on div "slide: Guest Personality Types Guest Personality Types By being aware of differ…" at bounding box center [671, 358] width 967 height 471
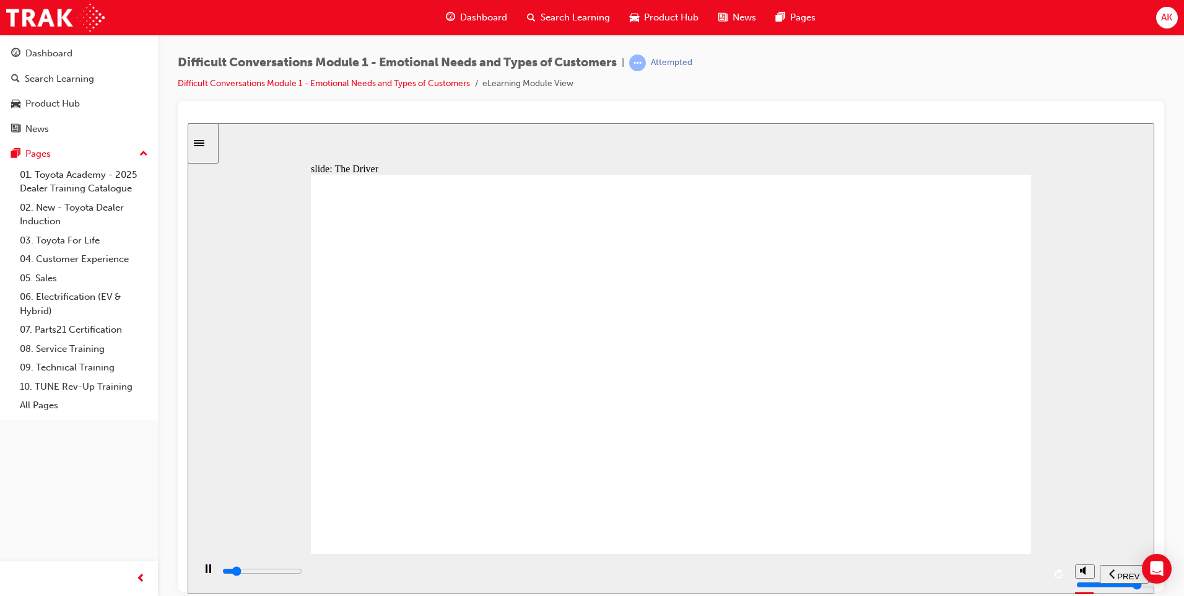
drag, startPoint x: 800, startPoint y: 299, endPoint x: 523, endPoint y: 295, distance: 277.5
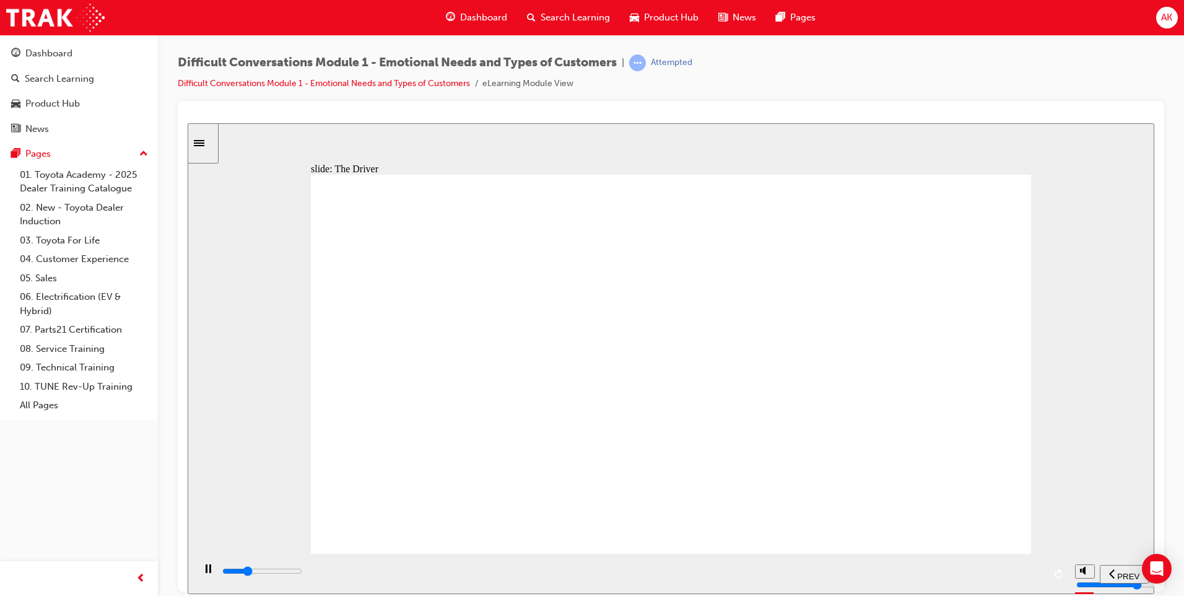
drag, startPoint x: 523, startPoint y: 274, endPoint x: 517, endPoint y: 292, distance: 19.0
click at [1033, 571] on div "playback controls" at bounding box center [632, 571] width 823 height 14
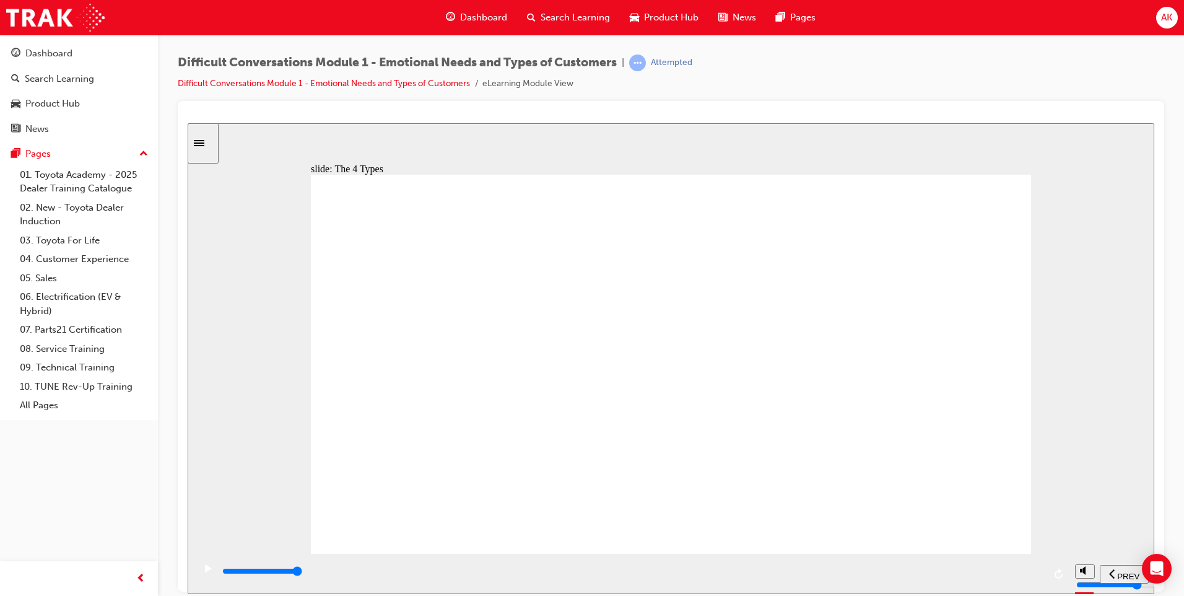
drag, startPoint x: 1106, startPoint y: 293, endPoint x: 1071, endPoint y: 323, distance: 46.2
click at [1096, 310] on div "slide: The Expressive 5cc09c Rectangle 1 Rectangle 1 Multiply 1 Close speech ic…" at bounding box center [671, 358] width 967 height 471
drag, startPoint x: 977, startPoint y: 354, endPoint x: 928, endPoint y: 351, distance: 49.6
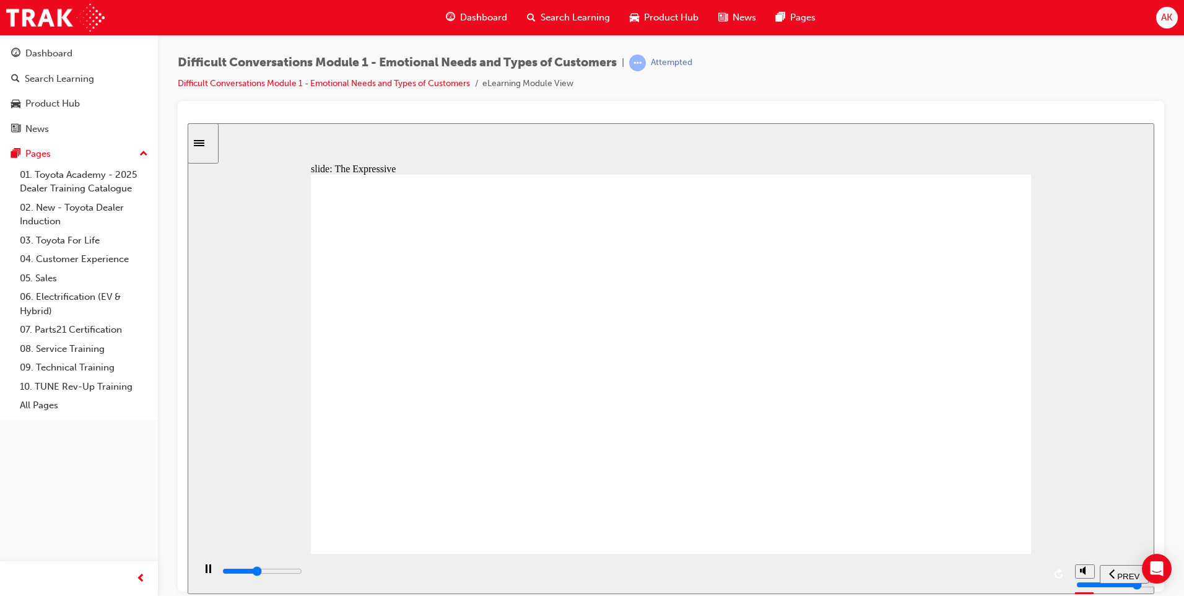
drag, startPoint x: 928, startPoint y: 351, endPoint x: 927, endPoint y: 321, distance: 30.4
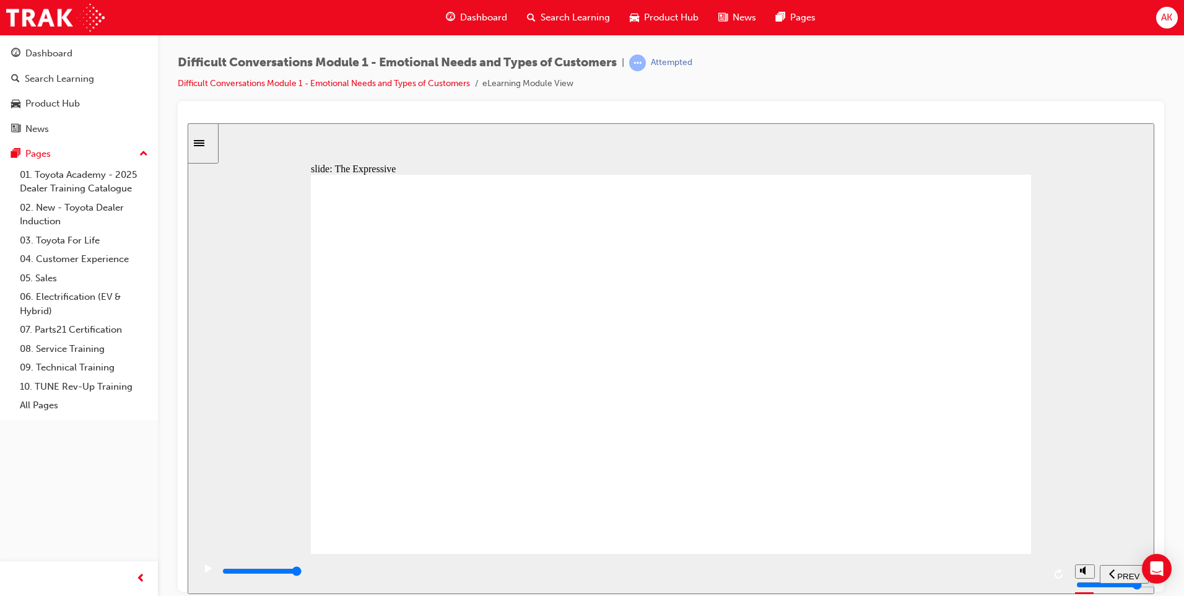
click at [302, 572] on input "slide progress" at bounding box center [262, 571] width 80 height 10
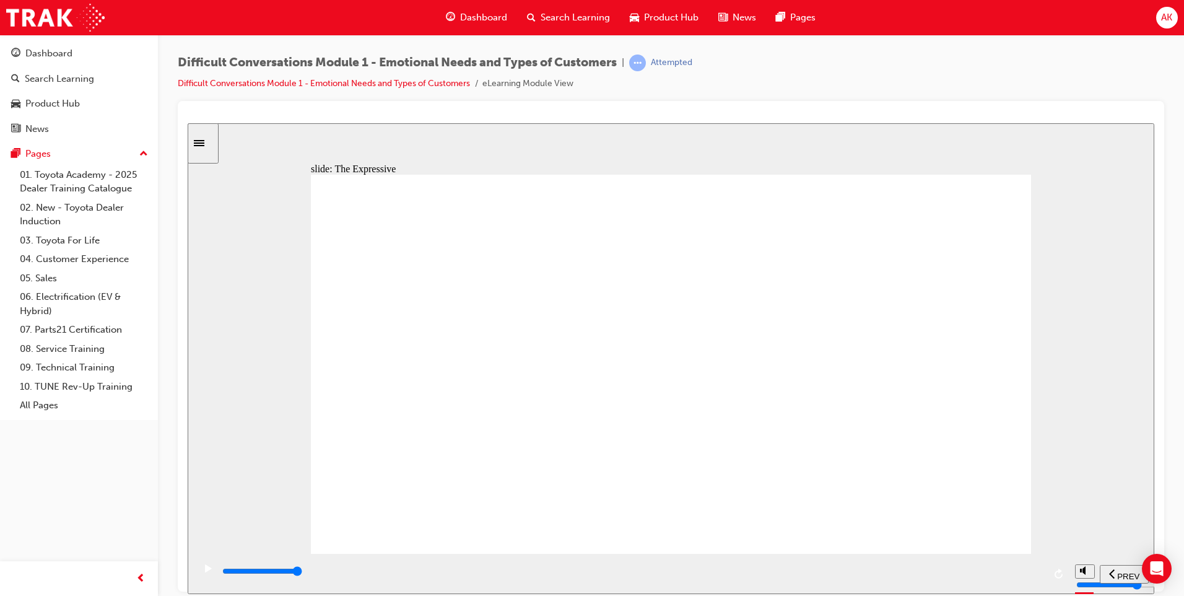
drag, startPoint x: 779, startPoint y: 461, endPoint x: 804, endPoint y: 450, distance: 27.7
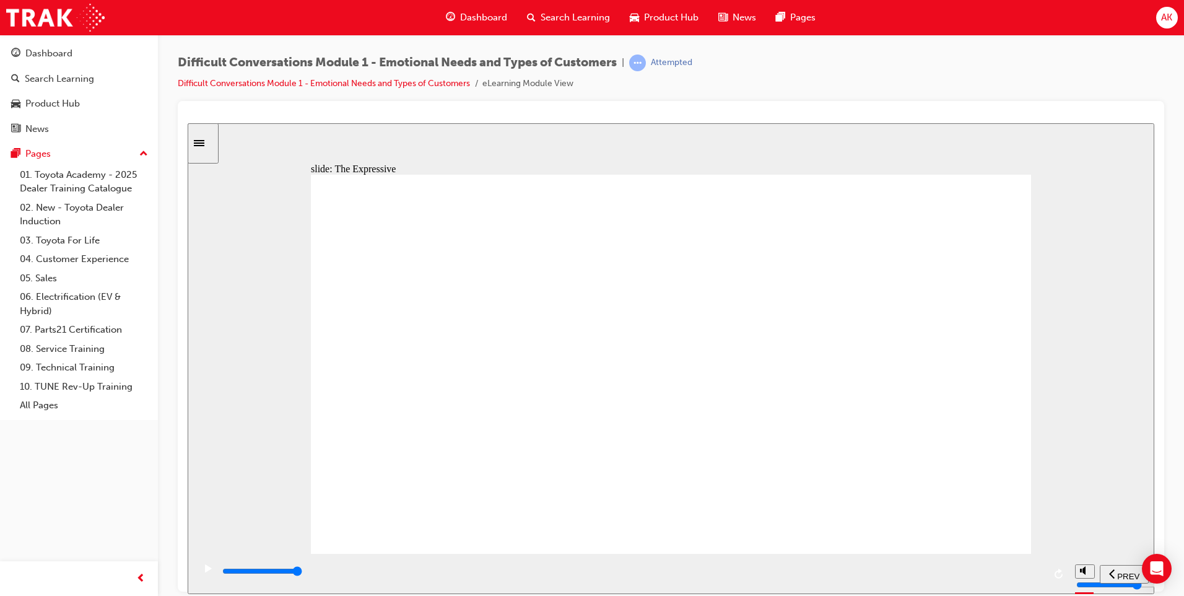
drag, startPoint x: 814, startPoint y: 457, endPoint x: 818, endPoint y: 442, distance: 15.5
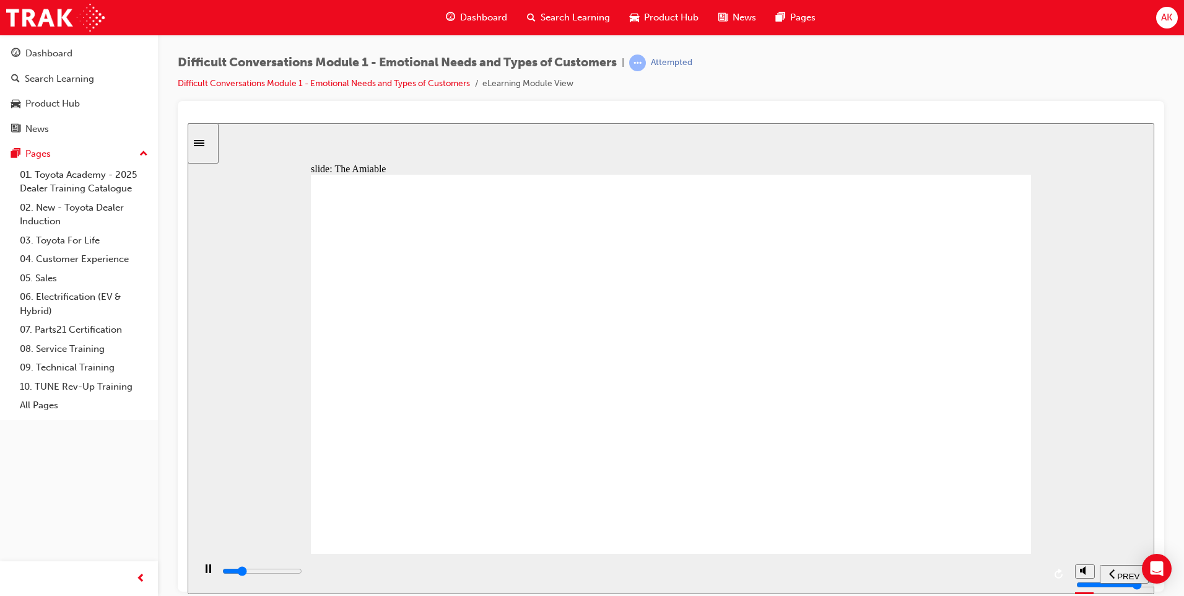
click at [994, 578] on div "playback controls" at bounding box center [632, 571] width 823 height 14
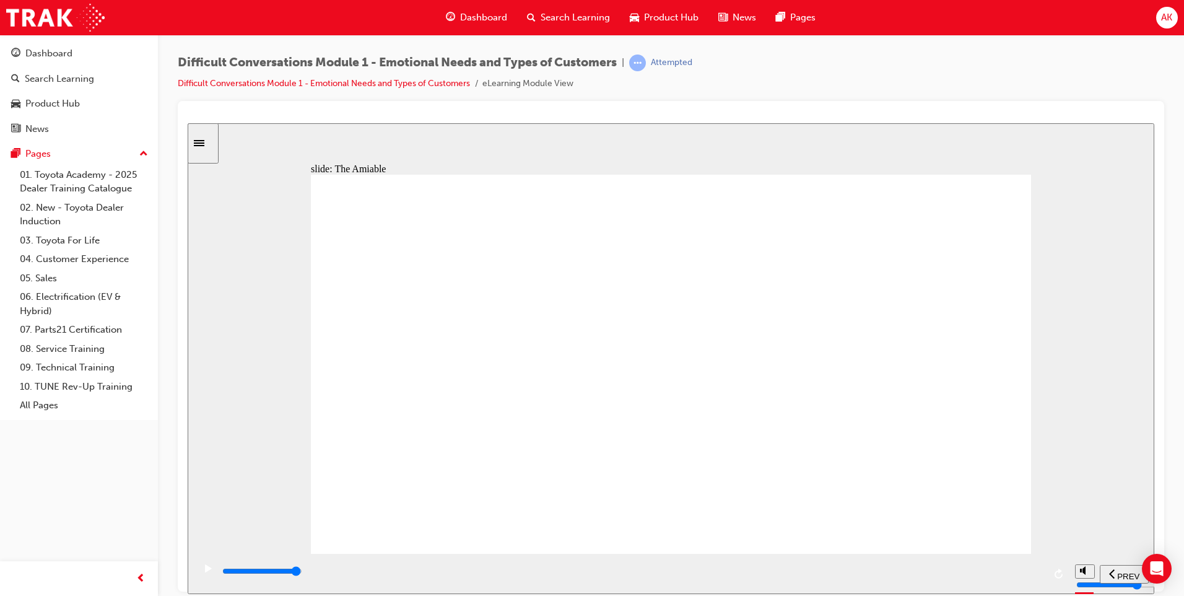
click at [302, 573] on input "slide progress" at bounding box center [262, 571] width 80 height 10
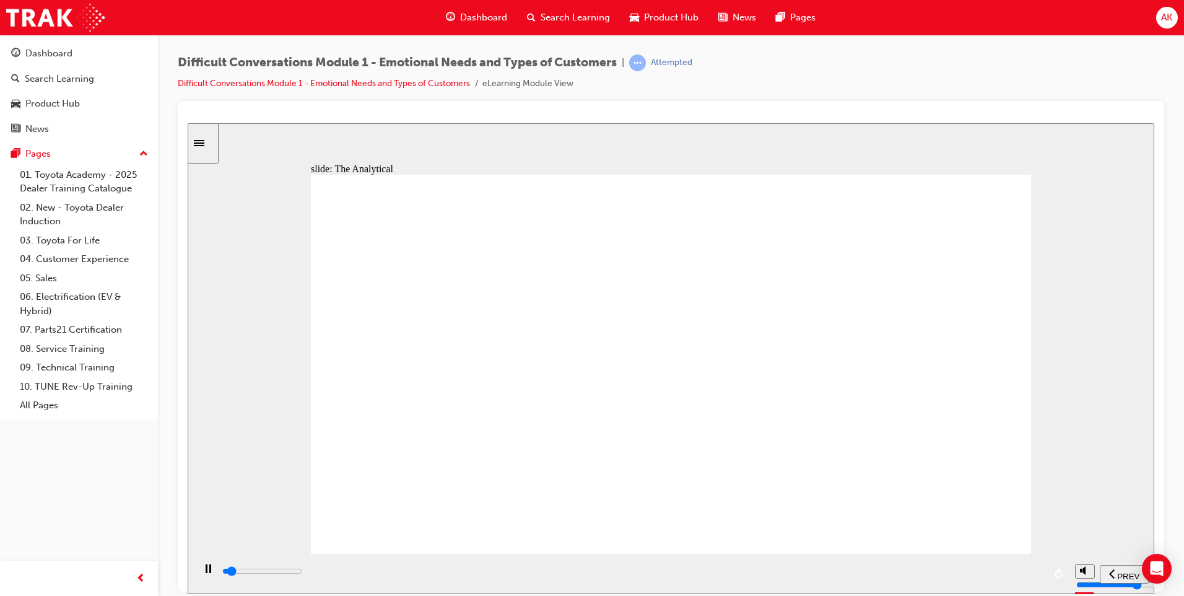
type input "3900"
click at [1042, 571] on div "playback controls" at bounding box center [632, 571] width 823 height 14
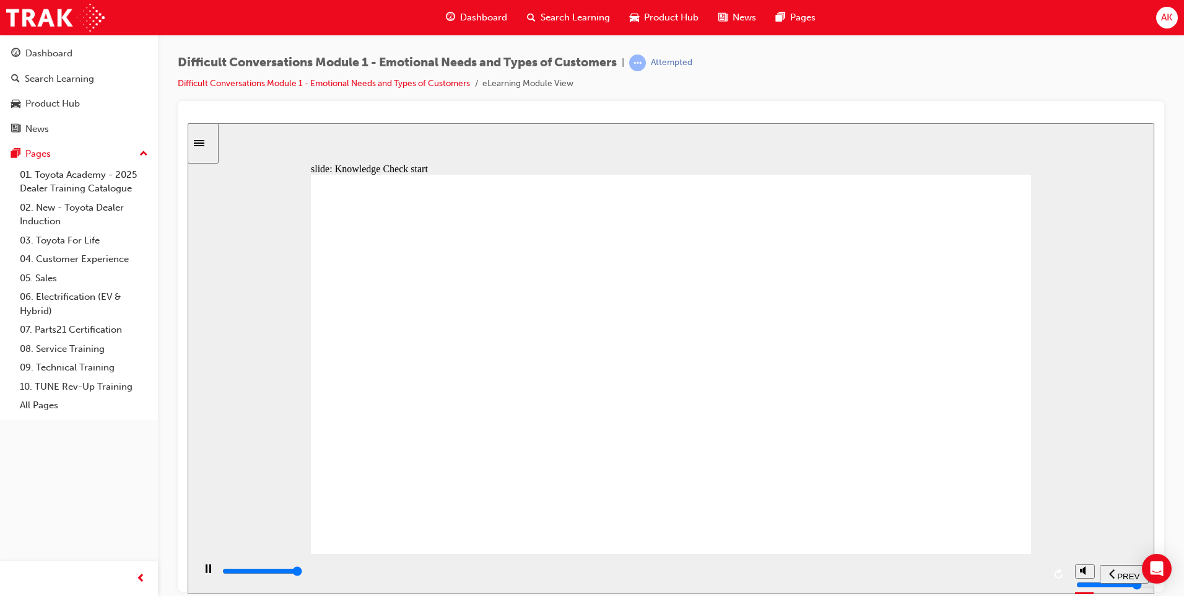
type input "11600"
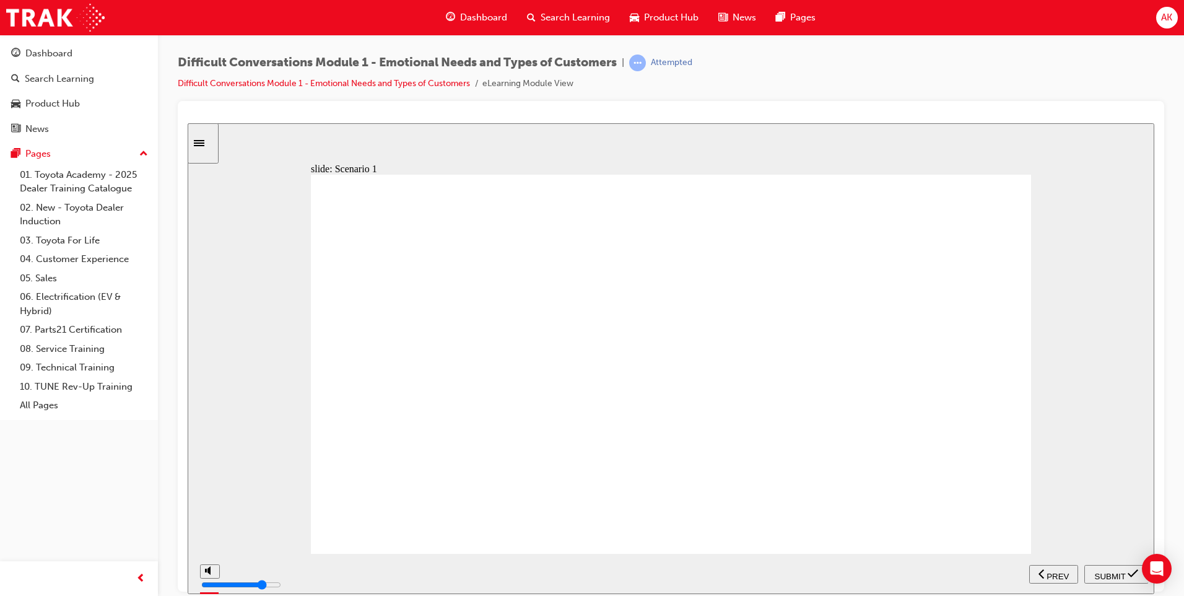
radio input "true"
drag, startPoint x: 891, startPoint y: 414, endPoint x: 887, endPoint y: 440, distance: 25.7
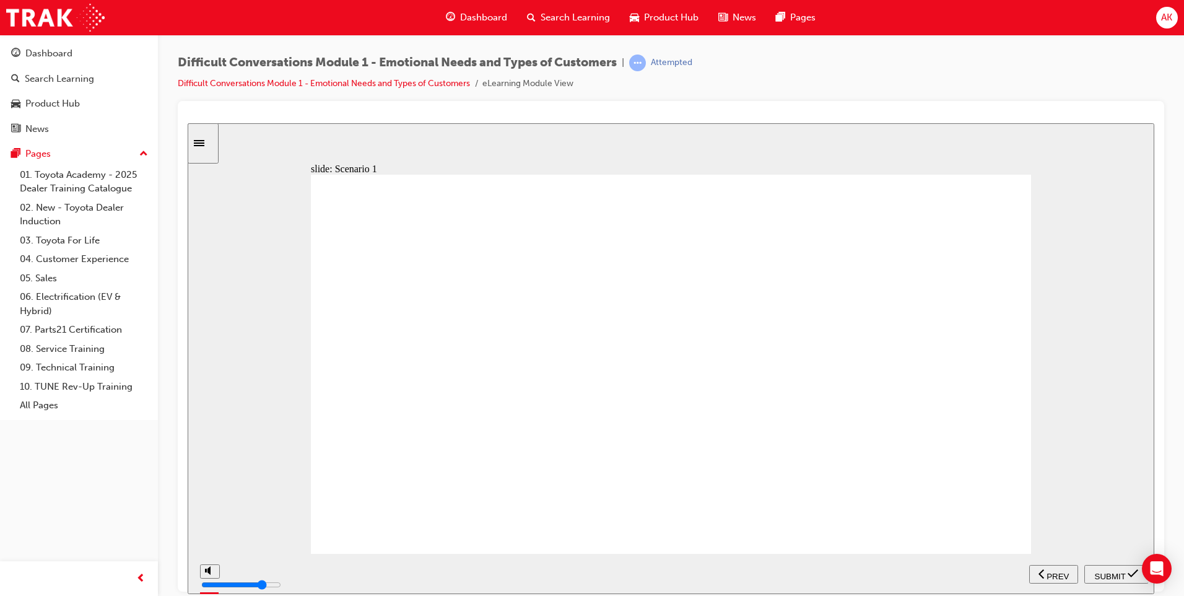
drag, startPoint x: 821, startPoint y: 338, endPoint x: 814, endPoint y: 377, distance: 40.2
drag, startPoint x: 488, startPoint y: 509, endPoint x: 538, endPoint y: 521, distance: 50.9
drag, startPoint x: 710, startPoint y: 545, endPoint x: 881, endPoint y: 532, distance: 172.1
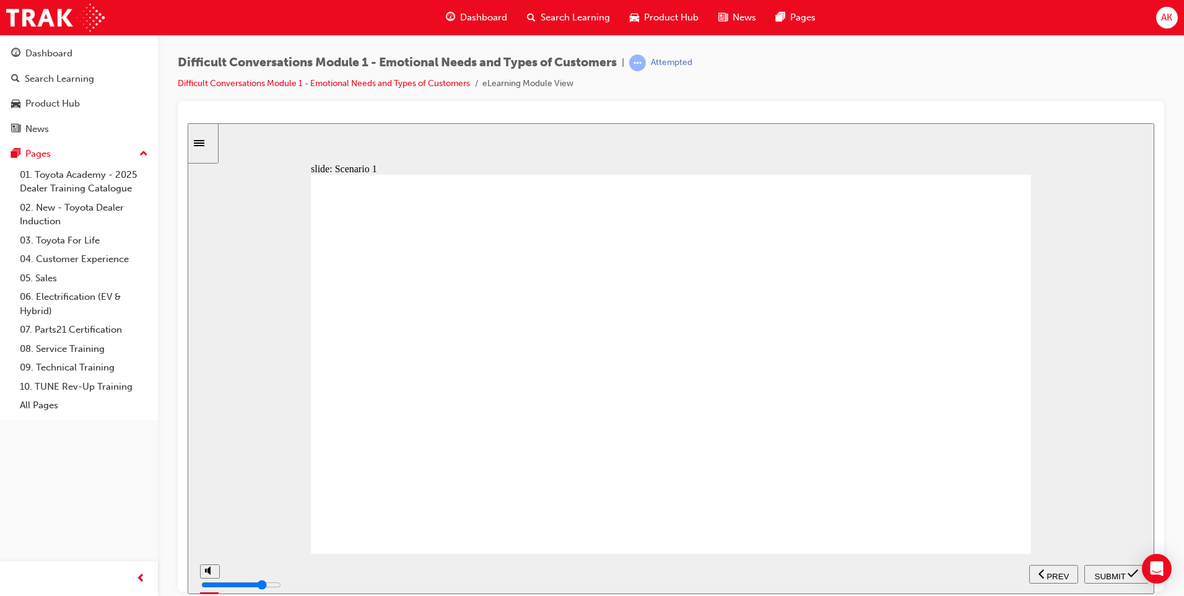
drag, startPoint x: 884, startPoint y: 537, endPoint x: 1012, endPoint y: 544, distance: 128.4
click at [1121, 577] on span "SUBMIT" at bounding box center [1110, 575] width 31 height 9
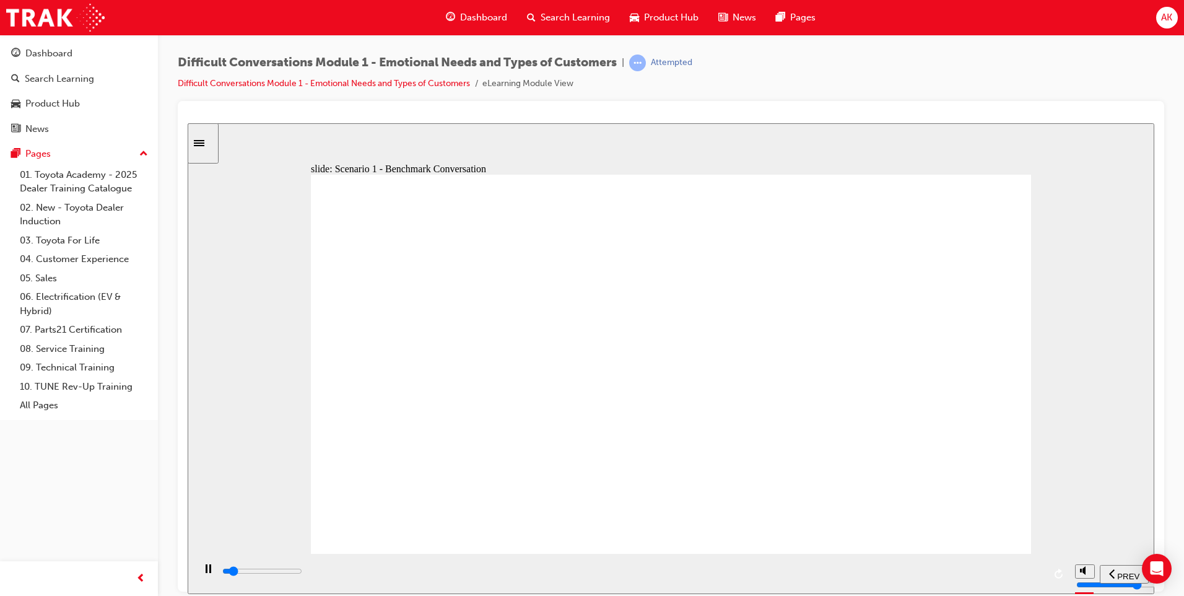
drag, startPoint x: 463, startPoint y: 339, endPoint x: 911, endPoint y: 387, distance: 450.4
click at [998, 567] on div "playback controls" at bounding box center [632, 571] width 823 height 14
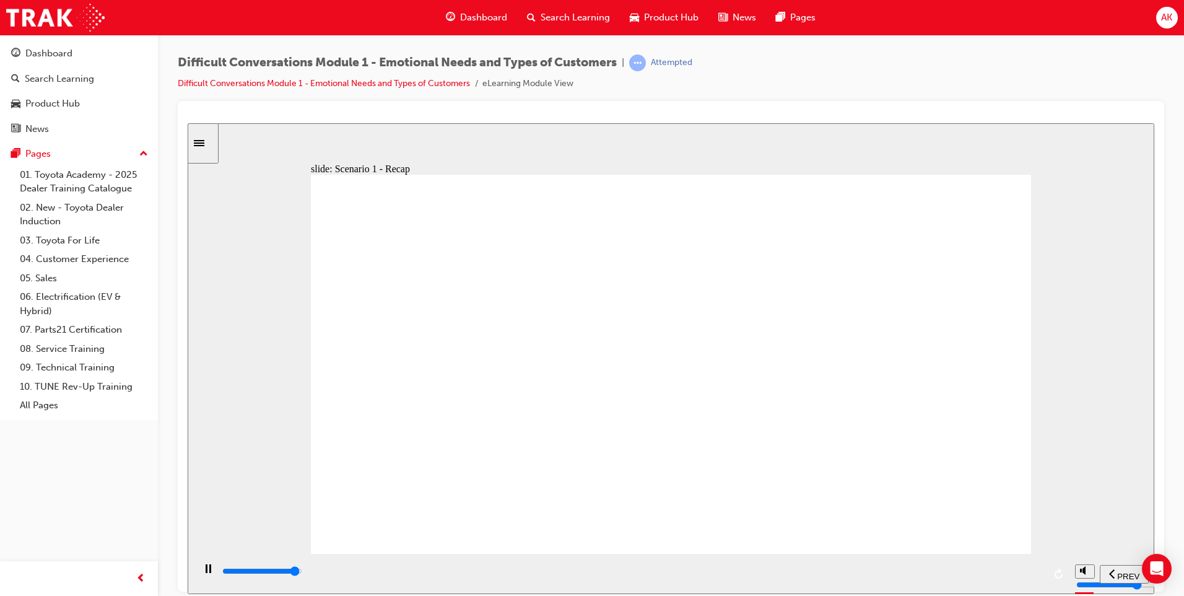
click at [302, 572] on input "slide progress" at bounding box center [262, 571] width 80 height 10
type input "41300"
radio input "true"
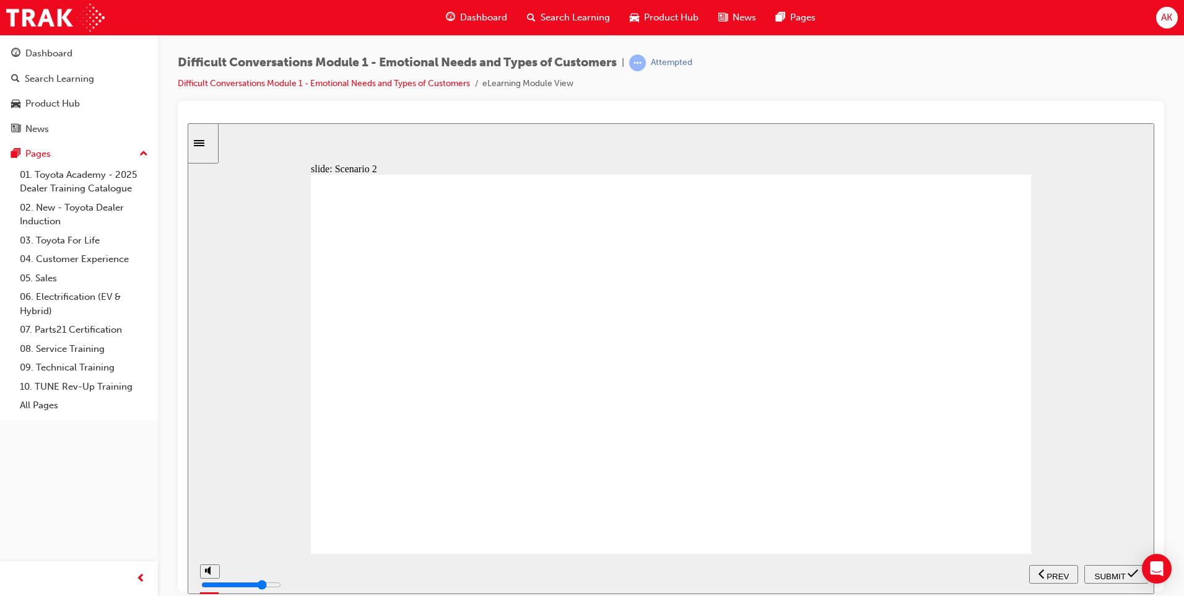
click at [1123, 567] on div "SUBMIT" at bounding box center [1117, 573] width 55 height 13
drag, startPoint x: 577, startPoint y: 384, endPoint x: 575, endPoint y: 368, distance: 16.2
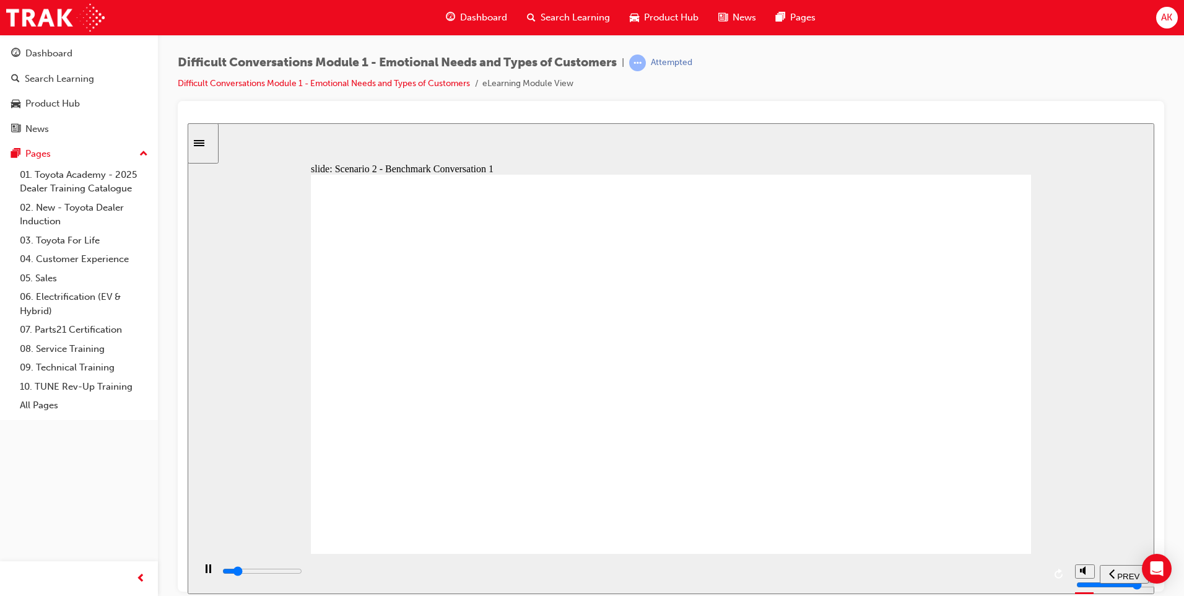
drag, startPoint x: 588, startPoint y: 356, endPoint x: 691, endPoint y: 319, distance: 109.1
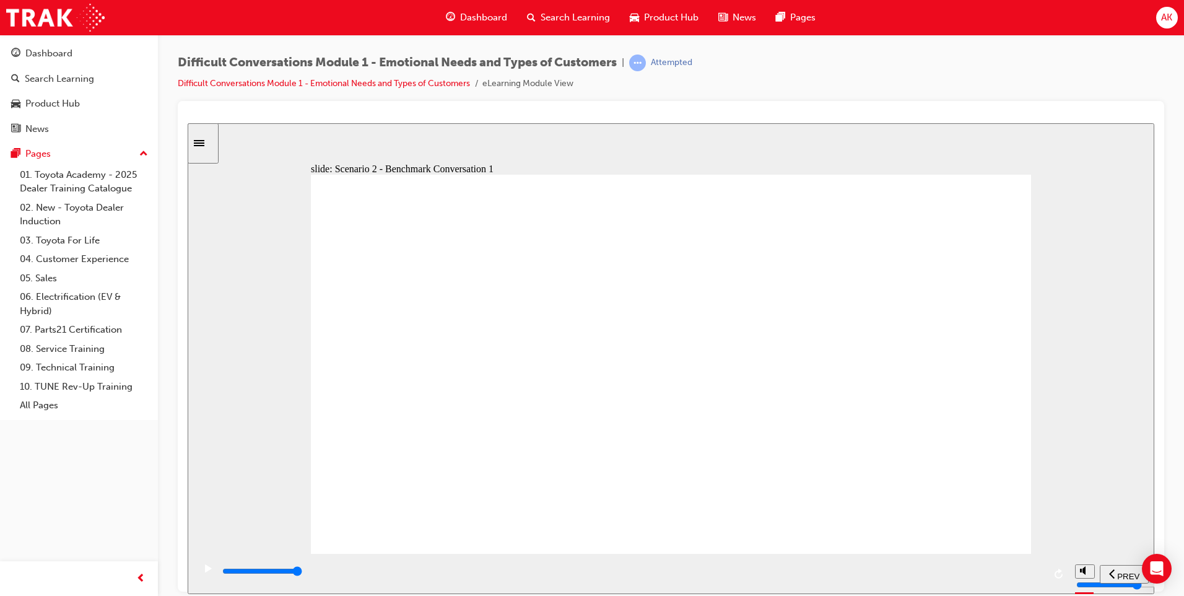
drag, startPoint x: 663, startPoint y: 276, endPoint x: 840, endPoint y: 297, distance: 178.4
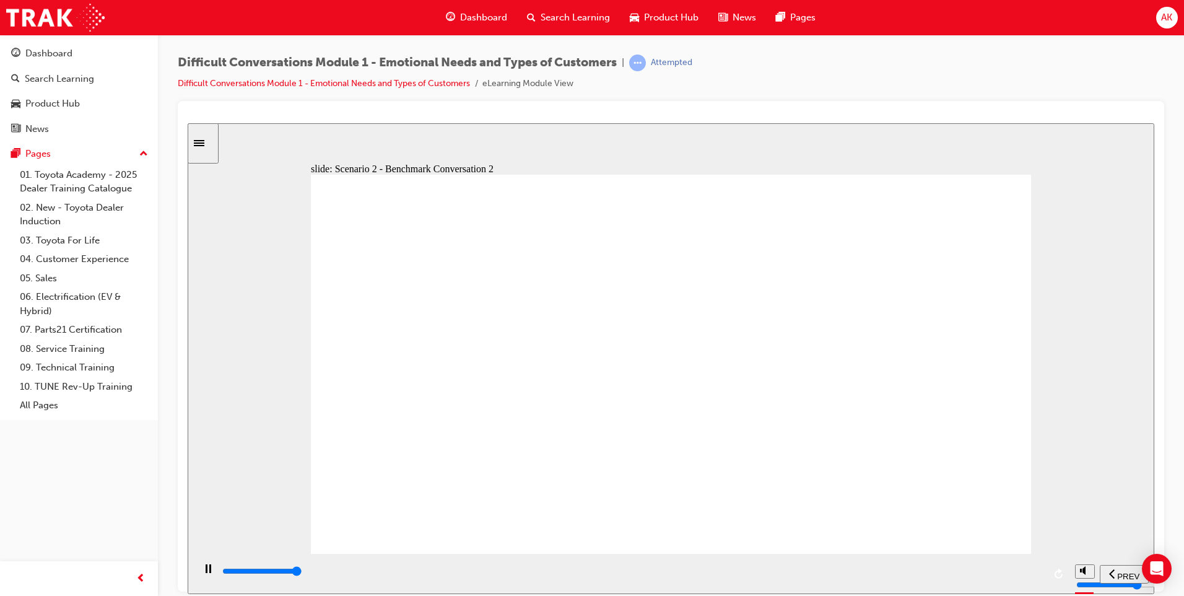
click at [1036, 567] on div "playback controls" at bounding box center [632, 573] width 823 height 19
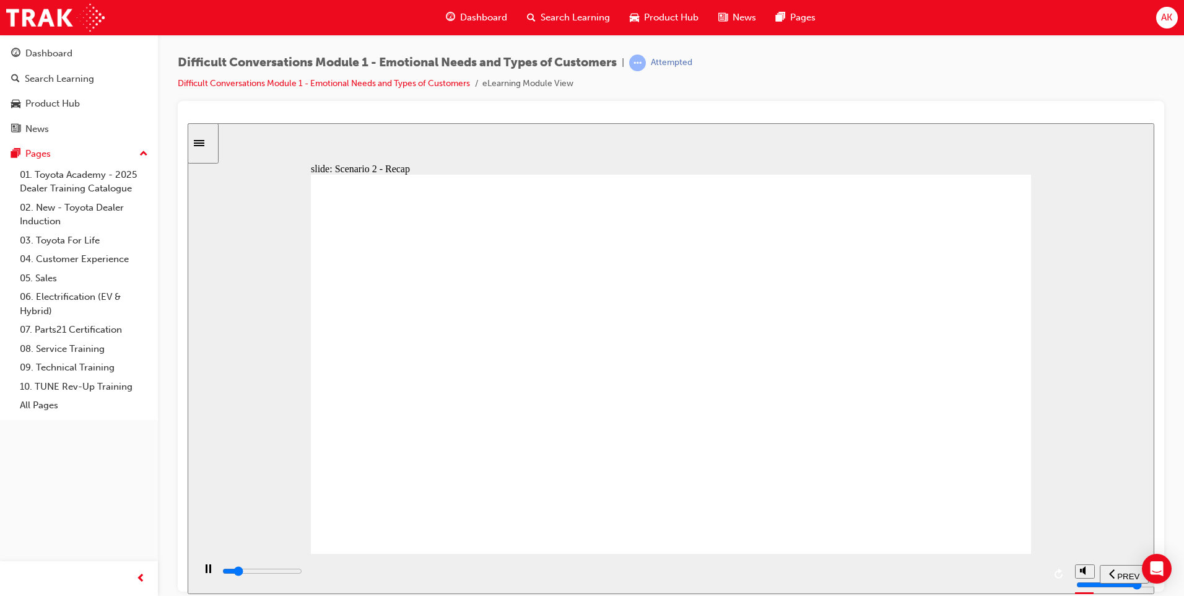
drag, startPoint x: 981, startPoint y: 312, endPoint x: 470, endPoint y: 361, distance: 512.8
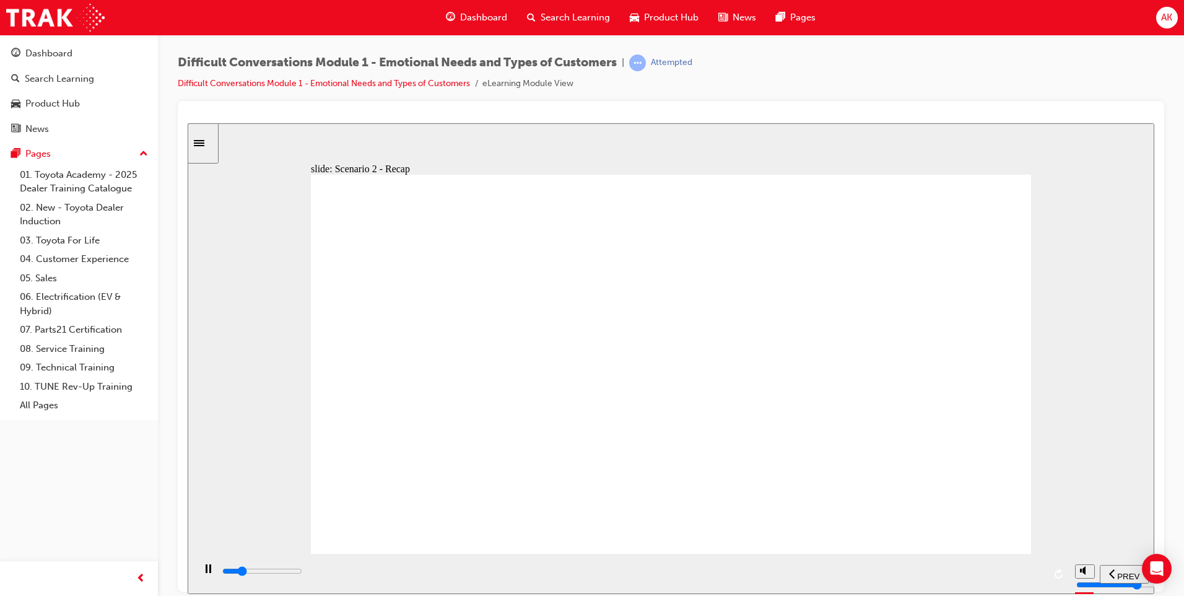
drag, startPoint x: 468, startPoint y: 380, endPoint x: 612, endPoint y: 460, distance: 164.1
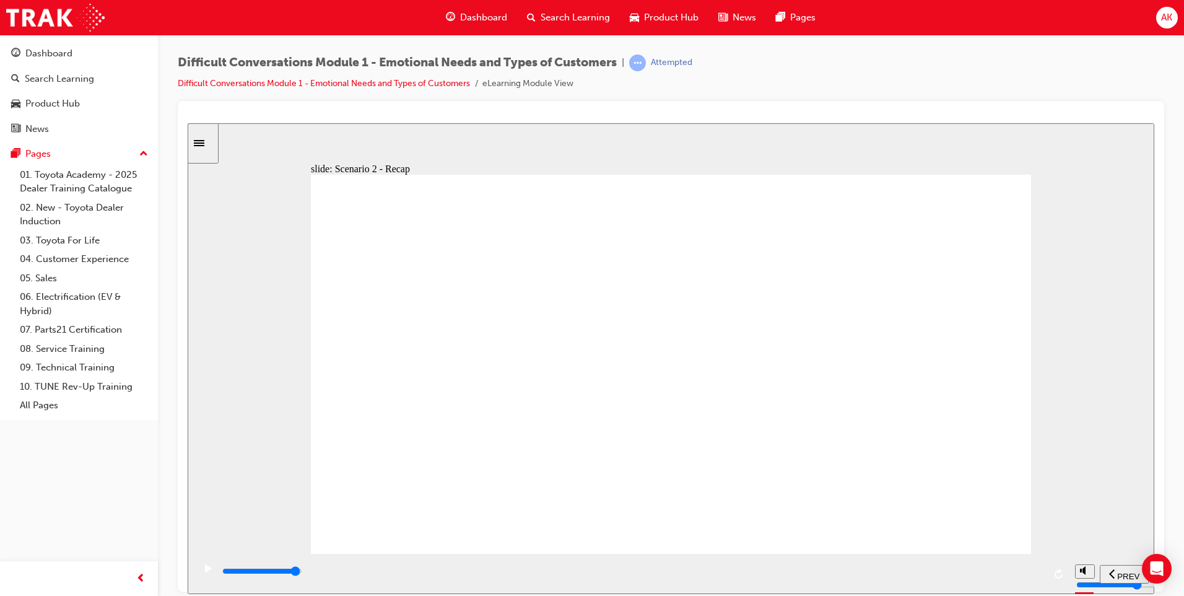
click at [302, 573] on input "slide progress" at bounding box center [262, 571] width 80 height 10
type input "56000"
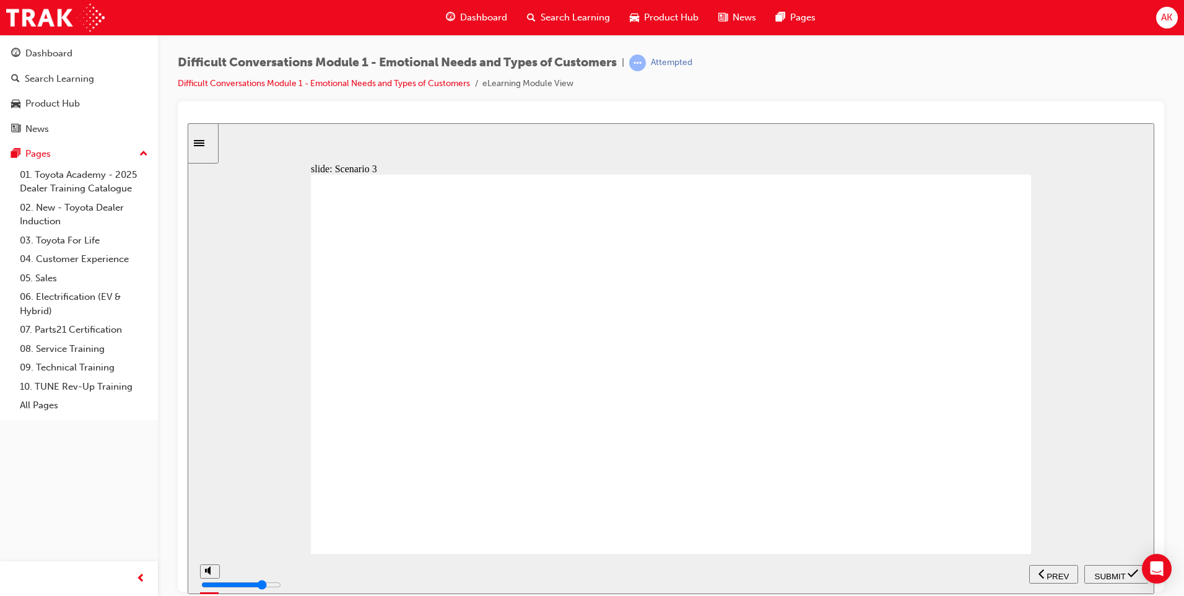
radio input "true"
click at [1095, 576] on span "SUBMIT" at bounding box center [1110, 575] width 31 height 9
click at [1018, 578] on div "playback controls" at bounding box center [632, 571] width 823 height 14
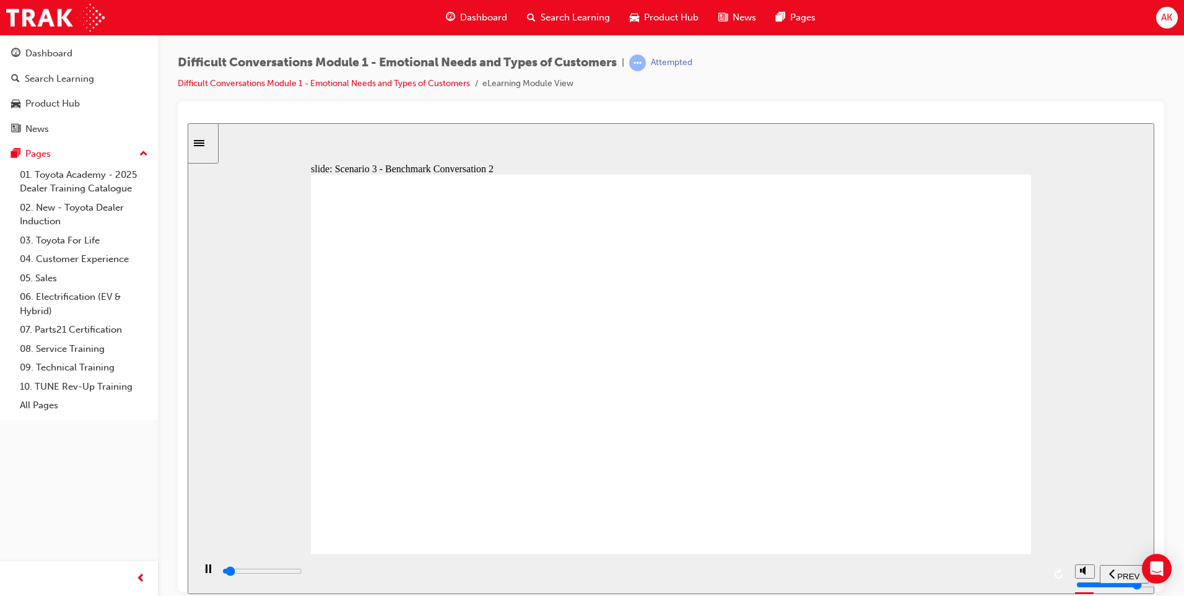
click at [1028, 578] on div "playback controls" at bounding box center [632, 571] width 823 height 14
click at [1030, 571] on div "playback controls" at bounding box center [632, 571] width 823 height 14
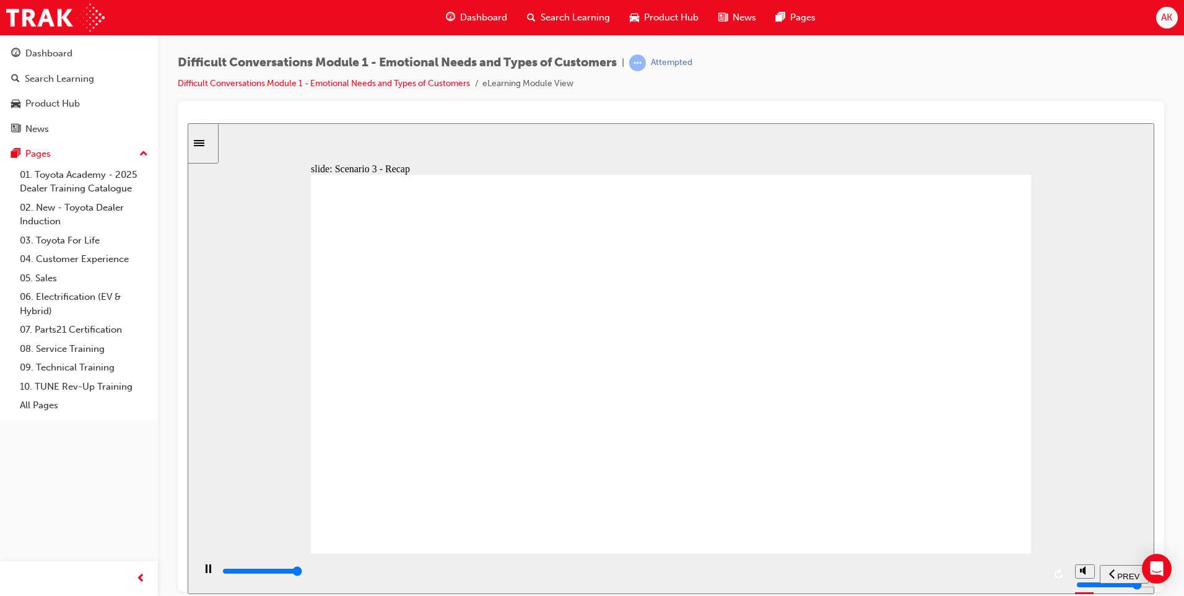
type input "44000"
drag, startPoint x: 800, startPoint y: 440, endPoint x: 790, endPoint y: 447, distance: 11.2
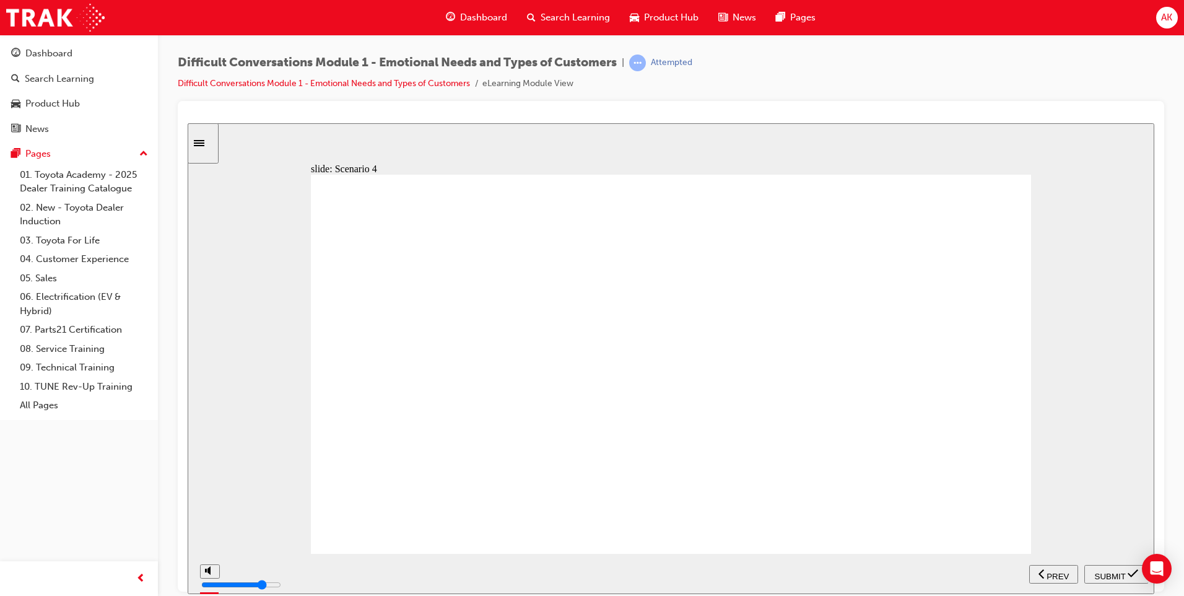
radio input "true"
click at [1113, 584] on nav "PREV NEXT SUBMIT" at bounding box center [1089, 573] width 119 height 40
click at [1111, 573] on span "SUBMIT" at bounding box center [1110, 575] width 31 height 9
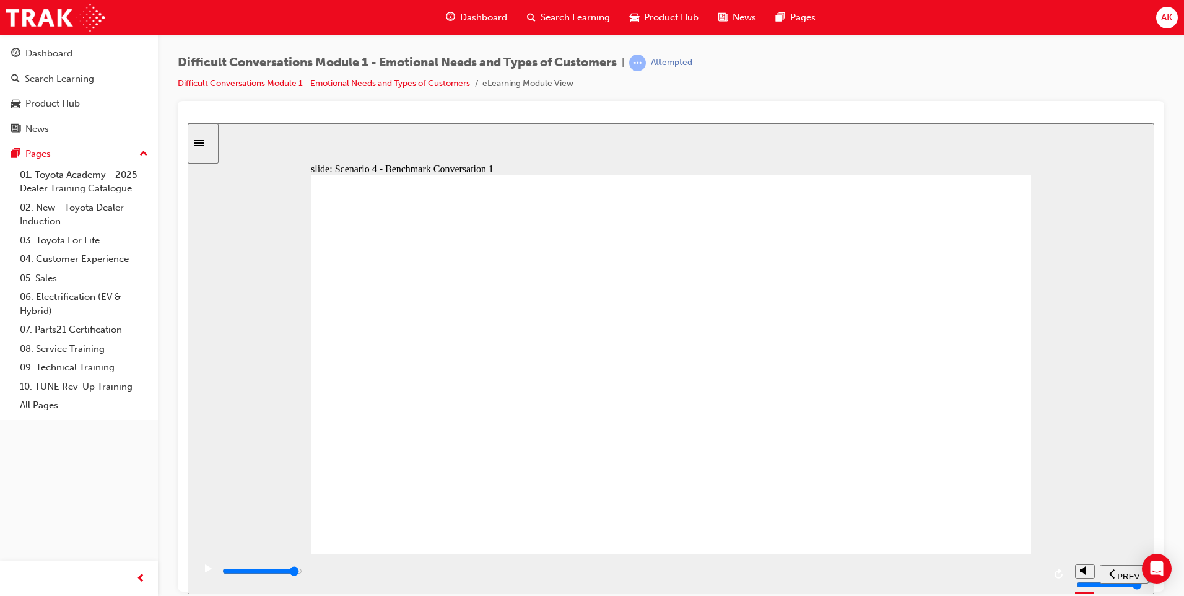
click at [1009, 571] on div "playback controls" at bounding box center [632, 571] width 823 height 14
click at [1023, 571] on div "playback controls" at bounding box center [632, 571] width 823 height 14
click at [976, 590] on div "playback controls" at bounding box center [631, 573] width 875 height 40
click at [1028, 577] on div "playback controls" at bounding box center [632, 571] width 823 height 14
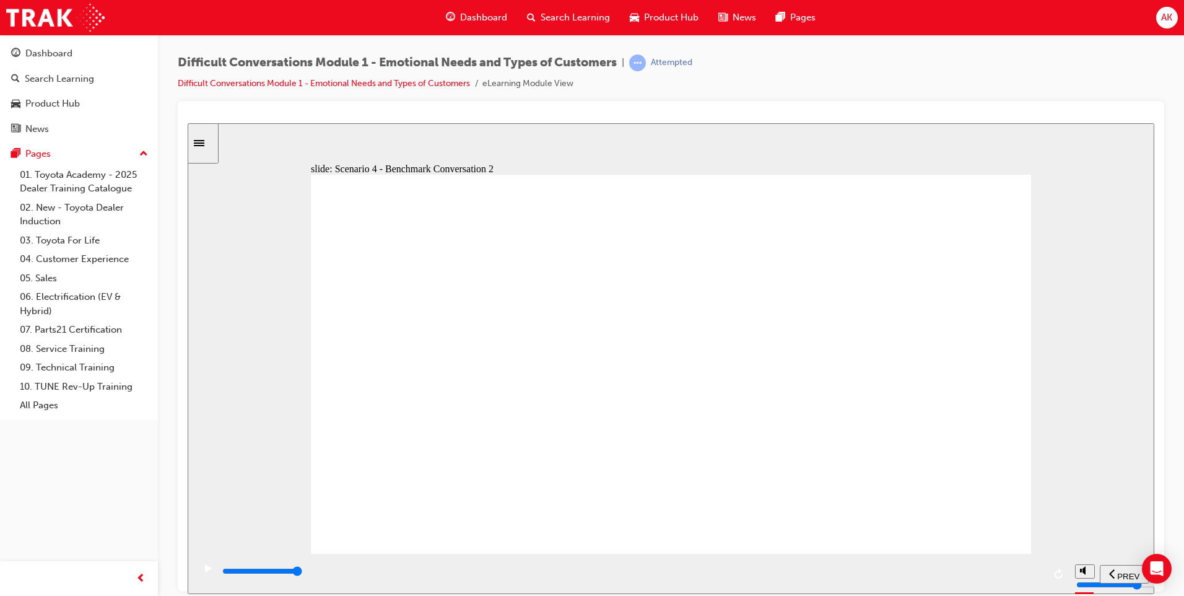
click at [998, 570] on div "playback controls" at bounding box center [632, 571] width 823 height 14
click at [1008, 570] on div "playback controls" at bounding box center [632, 571] width 823 height 14
click at [1016, 569] on div "playback controls" at bounding box center [632, 571] width 823 height 14
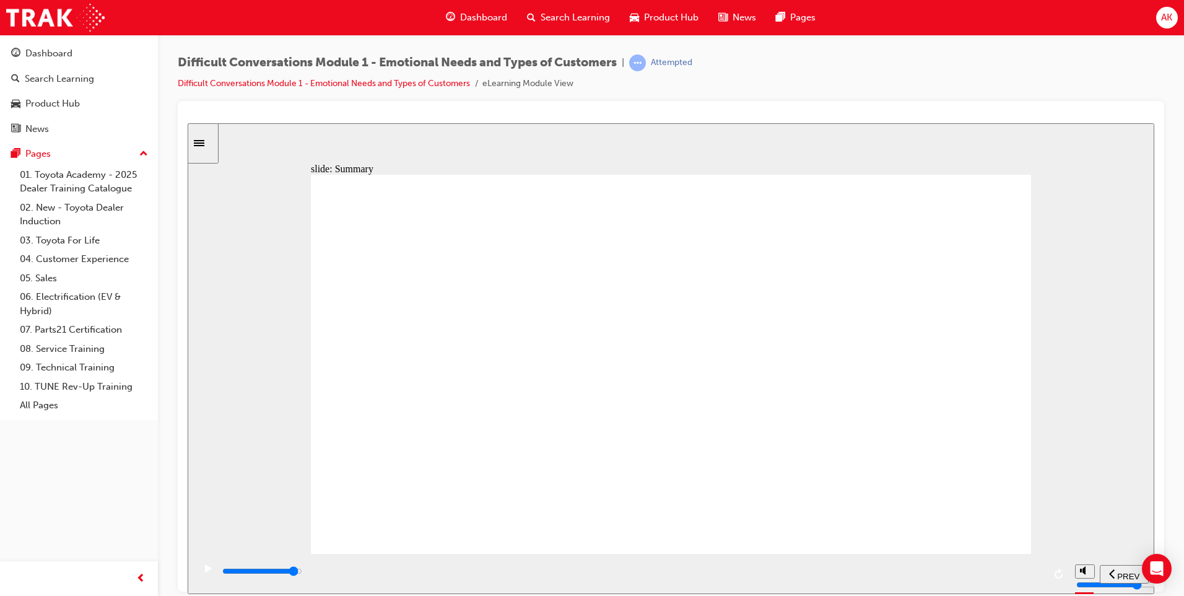
click at [1001, 570] on div "playback controls" at bounding box center [632, 571] width 823 height 14
click at [1016, 577] on div "playback controls" at bounding box center [632, 571] width 823 height 14
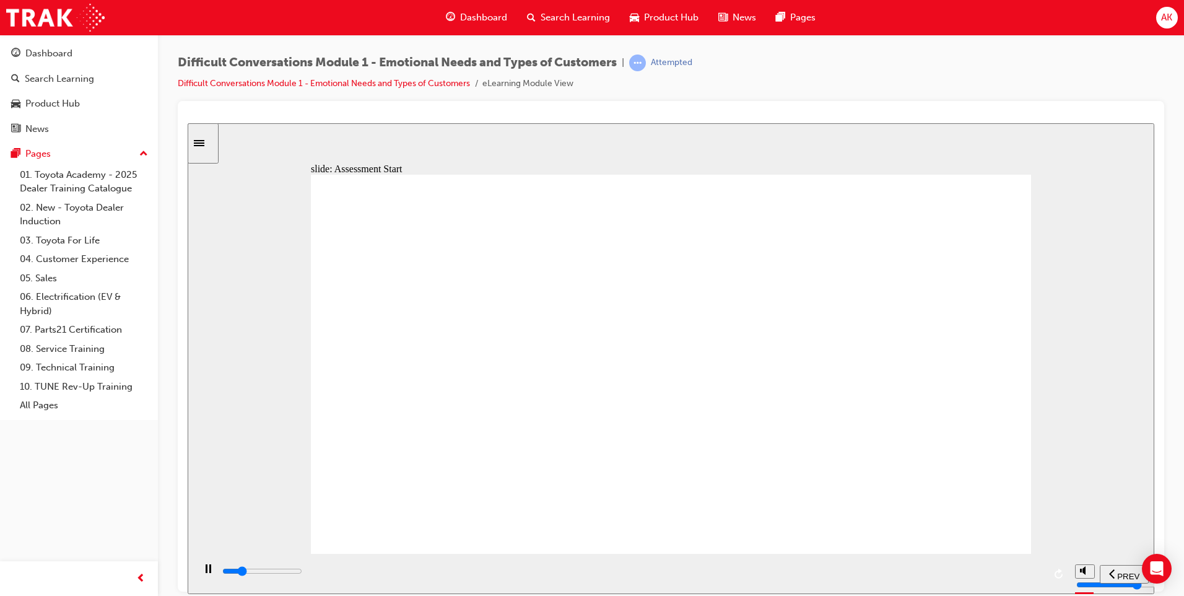
click at [1023, 578] on div "playback controls" at bounding box center [632, 571] width 823 height 14
type input "9900"
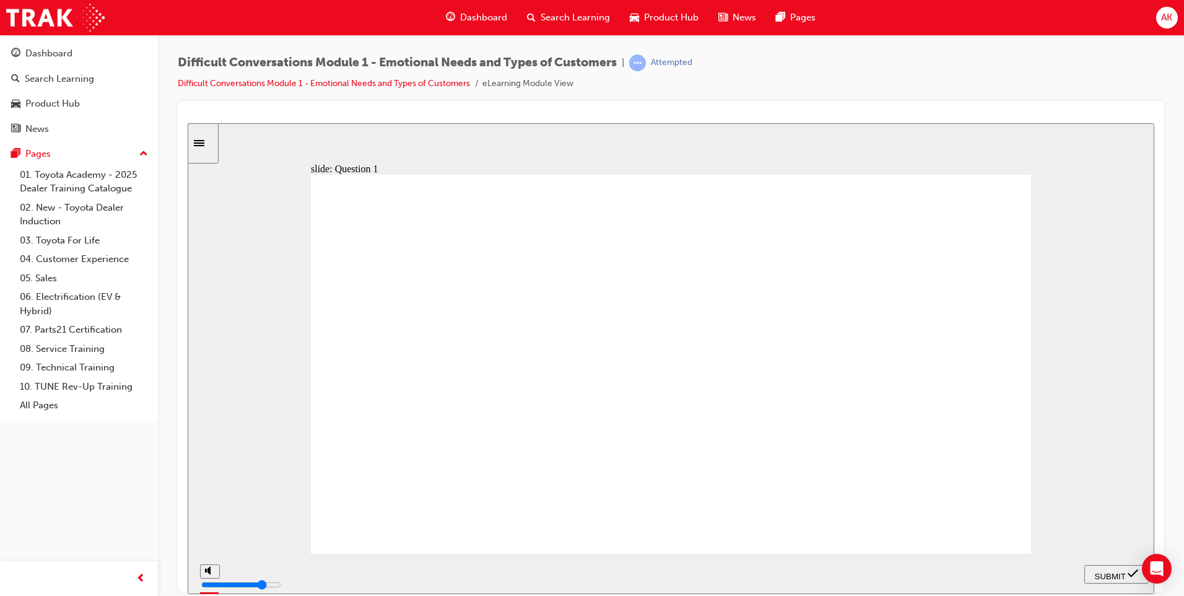
drag, startPoint x: 908, startPoint y: 227, endPoint x: 409, endPoint y: 460, distance: 550.6
drag, startPoint x: 878, startPoint y: 263, endPoint x: 636, endPoint y: 487, distance: 329.6
drag, startPoint x: 979, startPoint y: 307, endPoint x: 707, endPoint y: 483, distance: 323.5
drag, startPoint x: 896, startPoint y: 330, endPoint x: 732, endPoint y: 346, distance: 165.6
drag, startPoint x: 909, startPoint y: 369, endPoint x: 738, endPoint y: 443, distance: 186.4
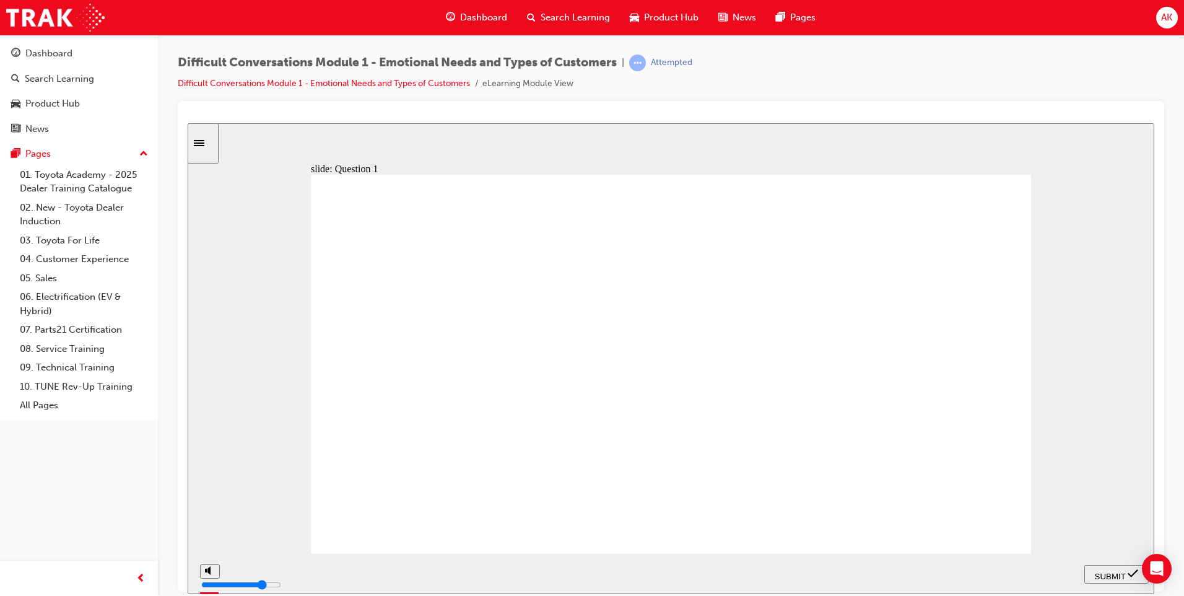
drag, startPoint x: 913, startPoint y: 408, endPoint x: 735, endPoint y: 510, distance: 205.9
drag, startPoint x: 912, startPoint y: 447, endPoint x: 526, endPoint y: 445, distance: 386.5
drag, startPoint x: 938, startPoint y: 491, endPoint x: 705, endPoint y: 504, distance: 233.9
drag, startPoint x: 941, startPoint y: 517, endPoint x: 624, endPoint y: 343, distance: 361.2
click at [1108, 571] on span "SUBMIT" at bounding box center [1110, 575] width 31 height 9
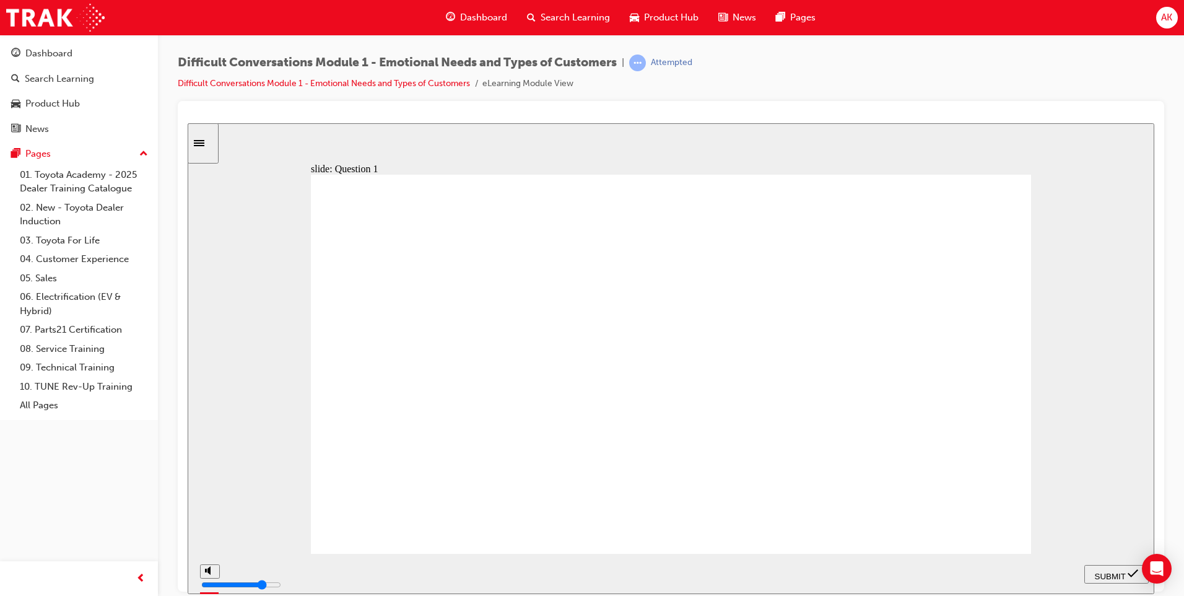
checkbox input "true"
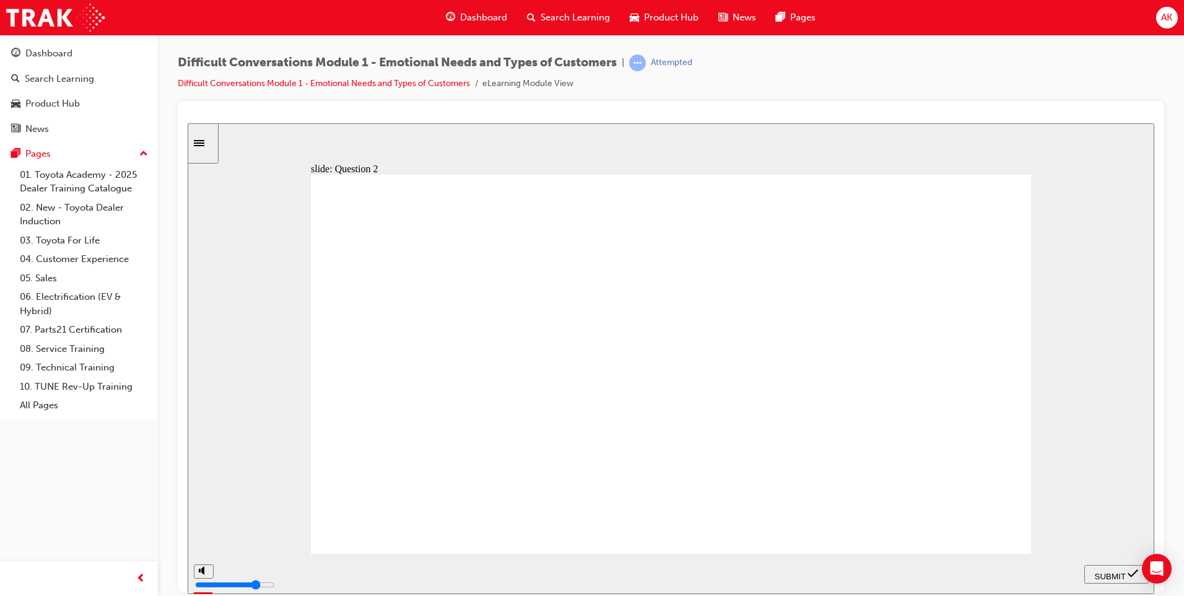
checkbox input "true"
click at [1113, 571] on span "SUBMIT" at bounding box center [1110, 575] width 31 height 9
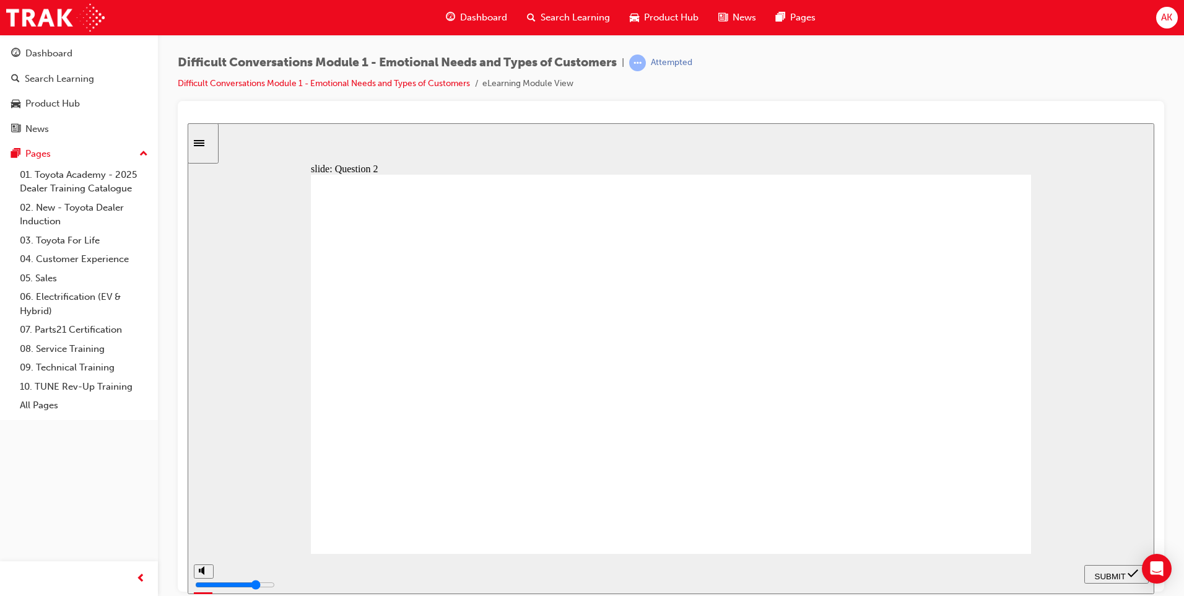
drag, startPoint x: 580, startPoint y: 249, endPoint x: 448, endPoint y: 222, distance: 134.1
drag, startPoint x: 619, startPoint y: 362, endPoint x: 619, endPoint y: 354, distance: 7.5
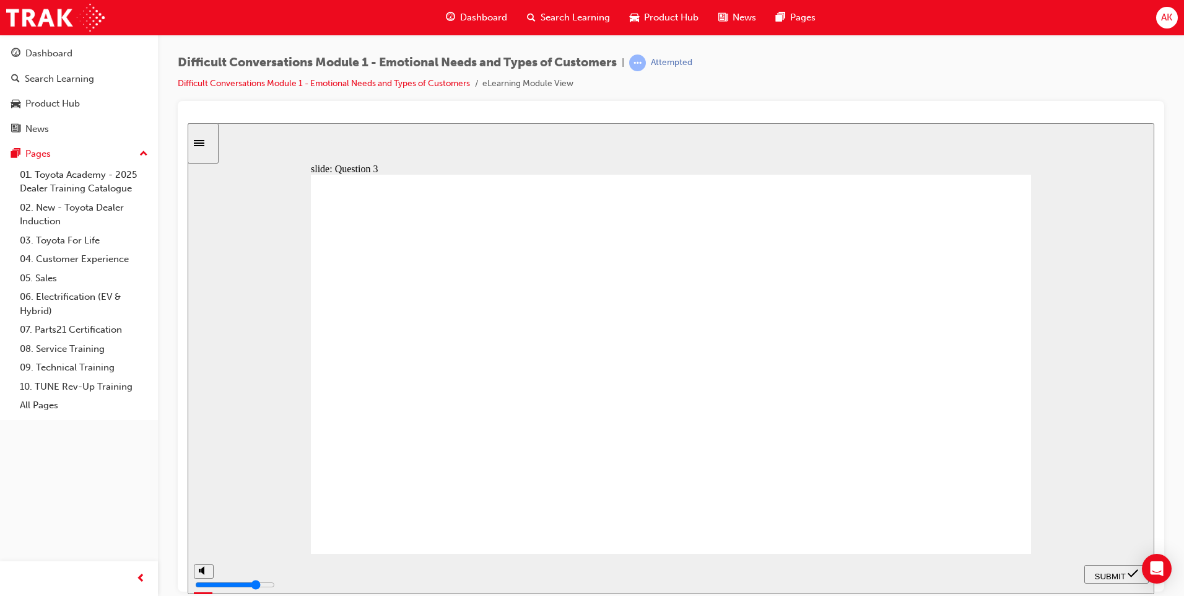
checkbox input "true"
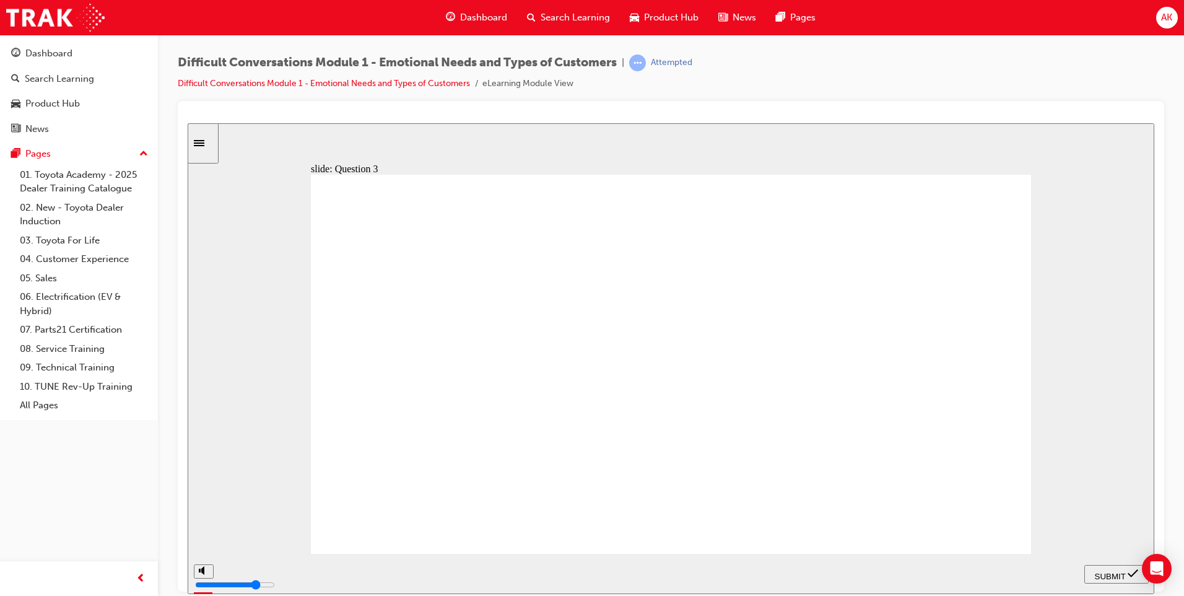
click at [1108, 577] on span "SUBMIT" at bounding box center [1110, 575] width 31 height 9
checkbox input "true"
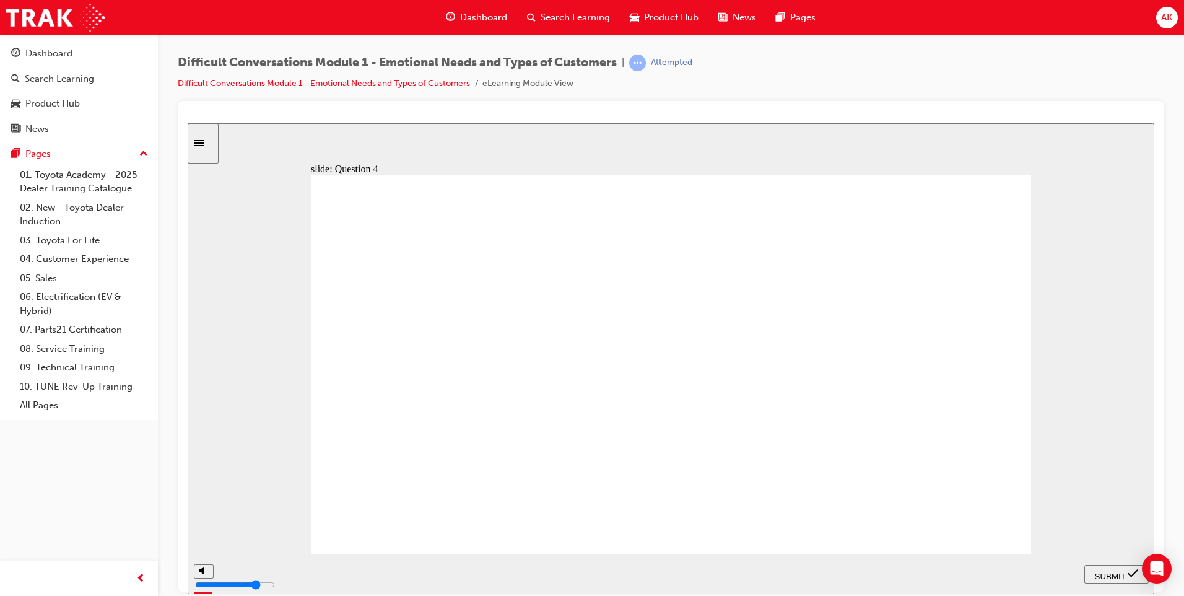
checkbox input "true"
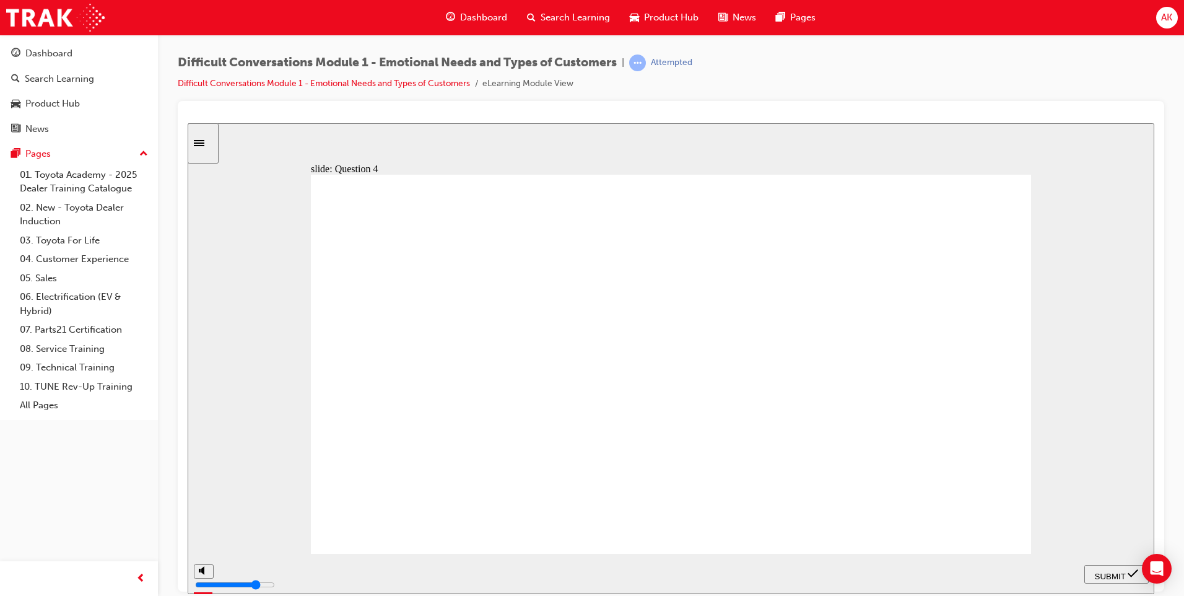
click at [1109, 571] on span "SUBMIT" at bounding box center [1110, 575] width 31 height 9
checkbox input "true"
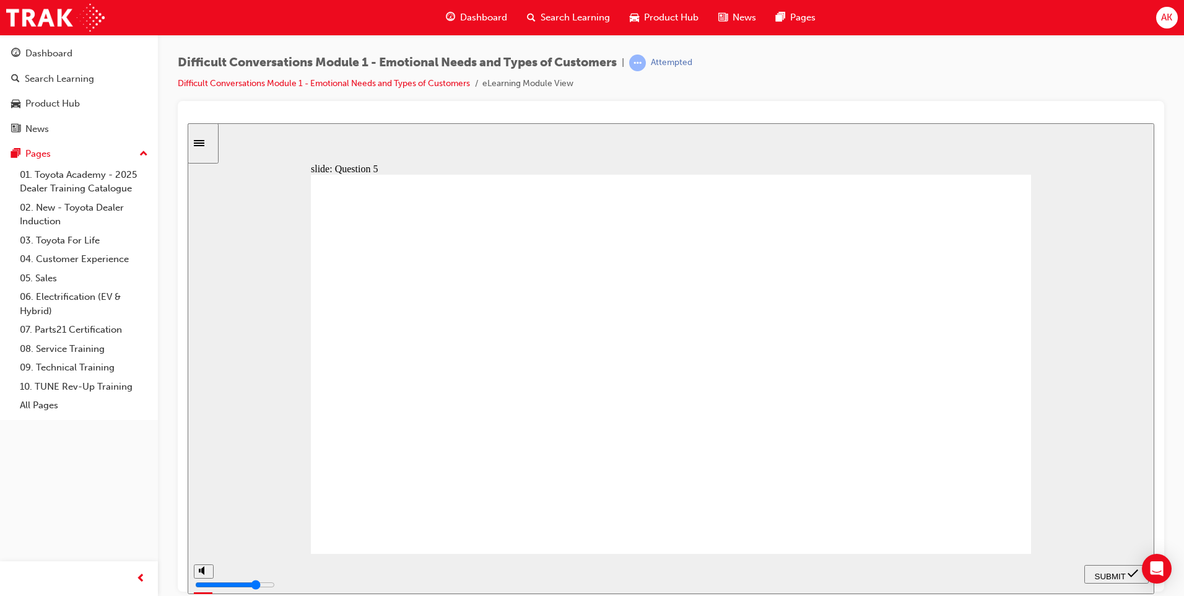
checkbox input "true"
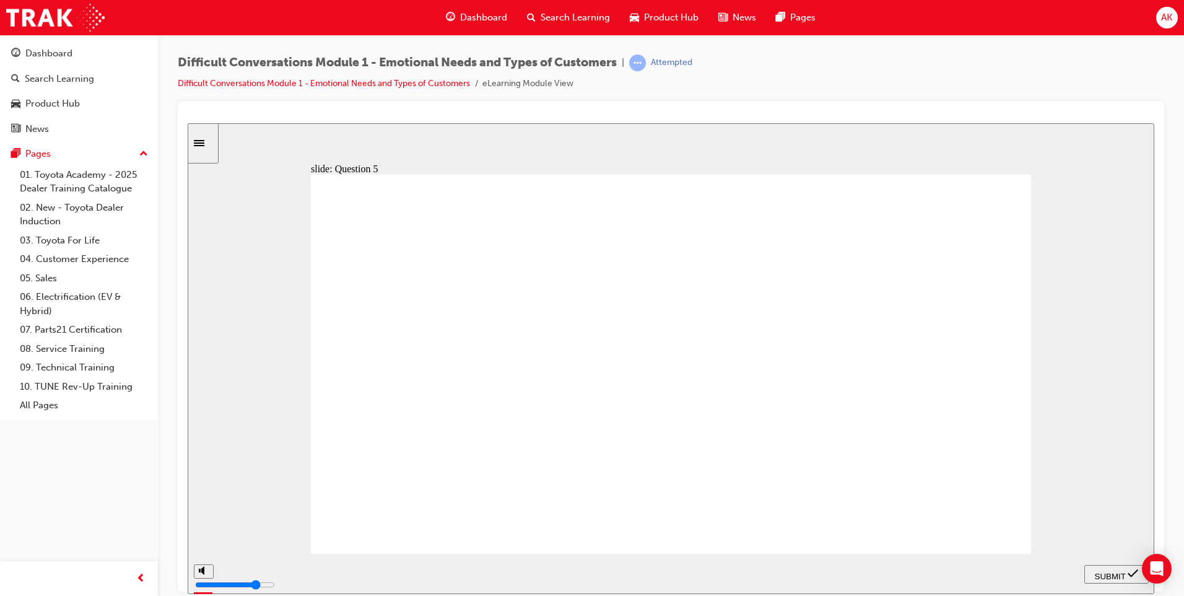
checkbox input "true"
click at [1097, 576] on span "SUBMIT" at bounding box center [1110, 575] width 31 height 9
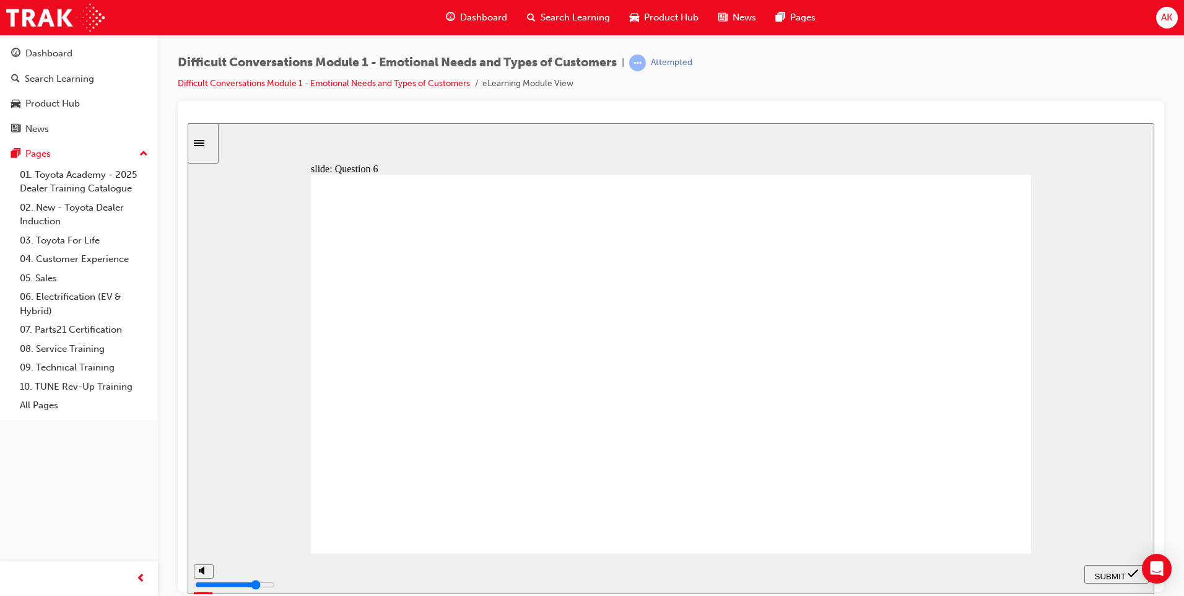
checkbox input "true"
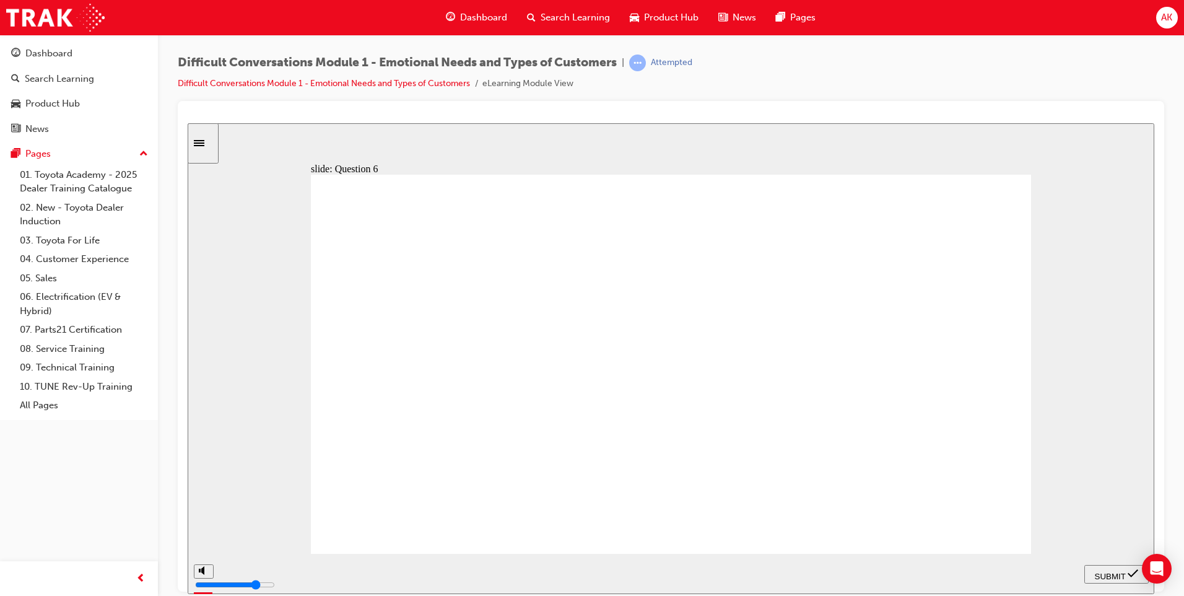
checkbox input "true"
click at [1124, 573] on span "SUBMIT" at bounding box center [1110, 575] width 31 height 9
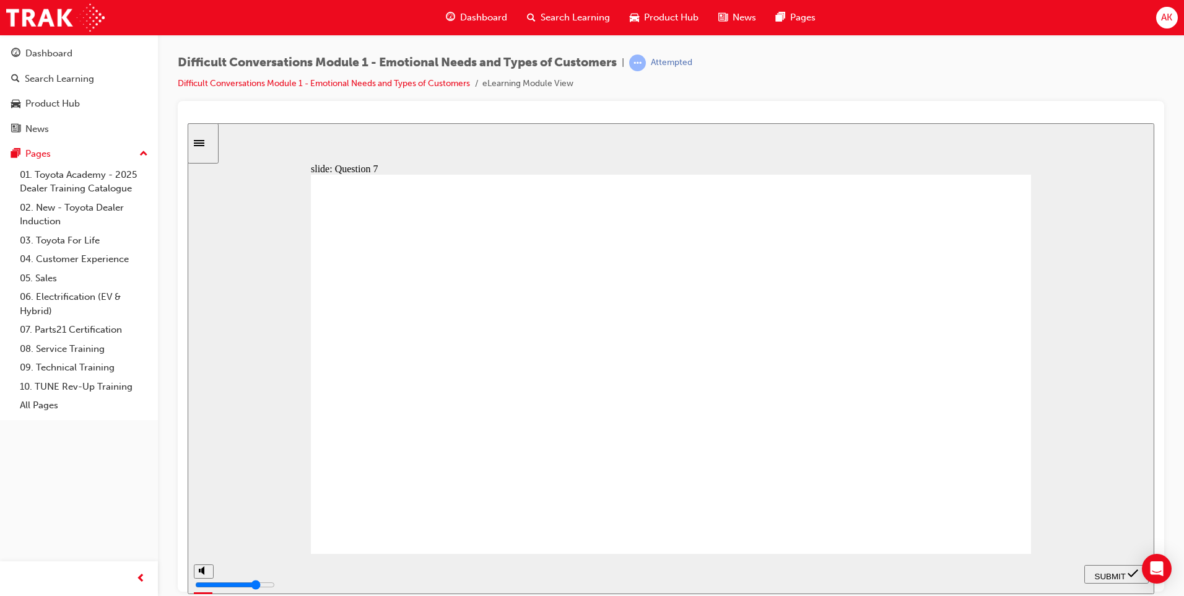
checkbox input "true"
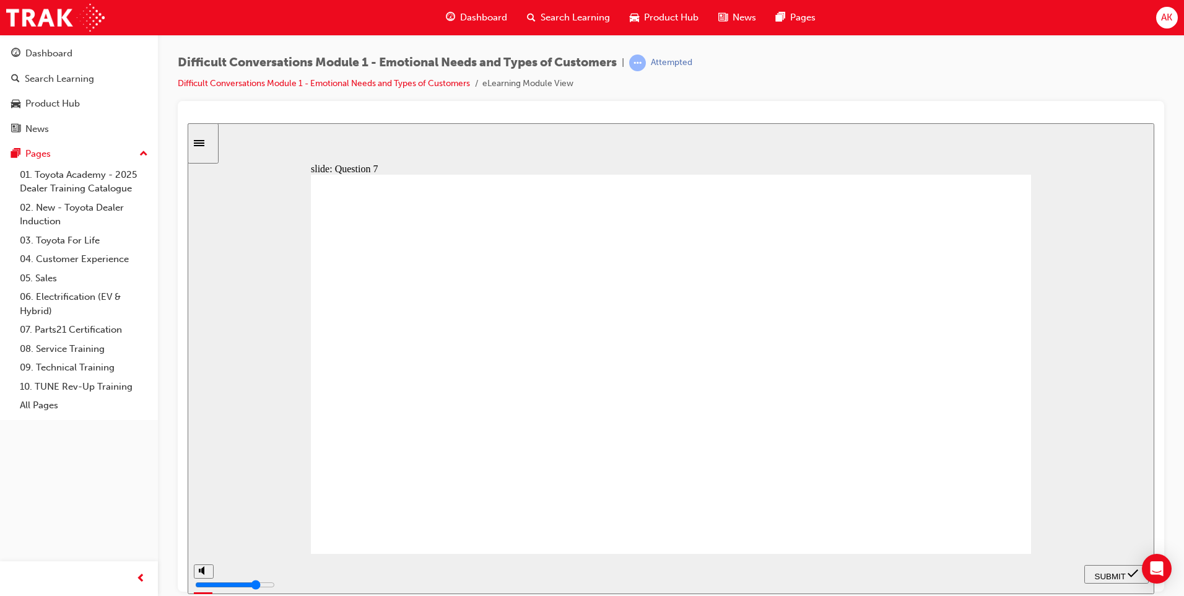
click at [1101, 567] on div "SUBMIT" at bounding box center [1117, 573] width 55 height 13
checkbox input "true"
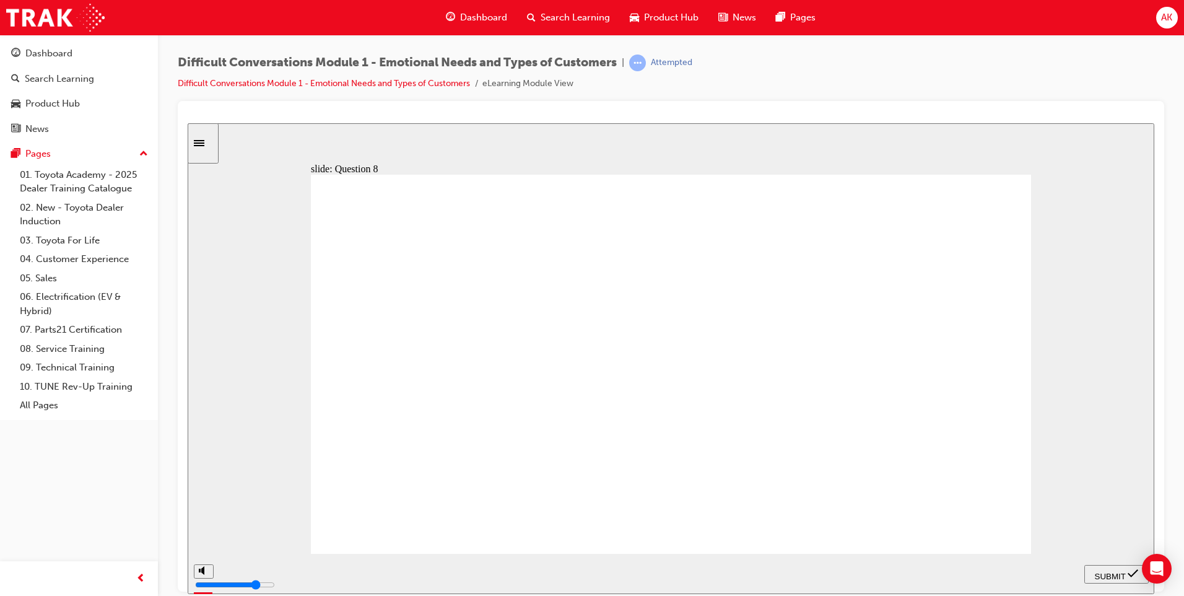
checkbox input "true"
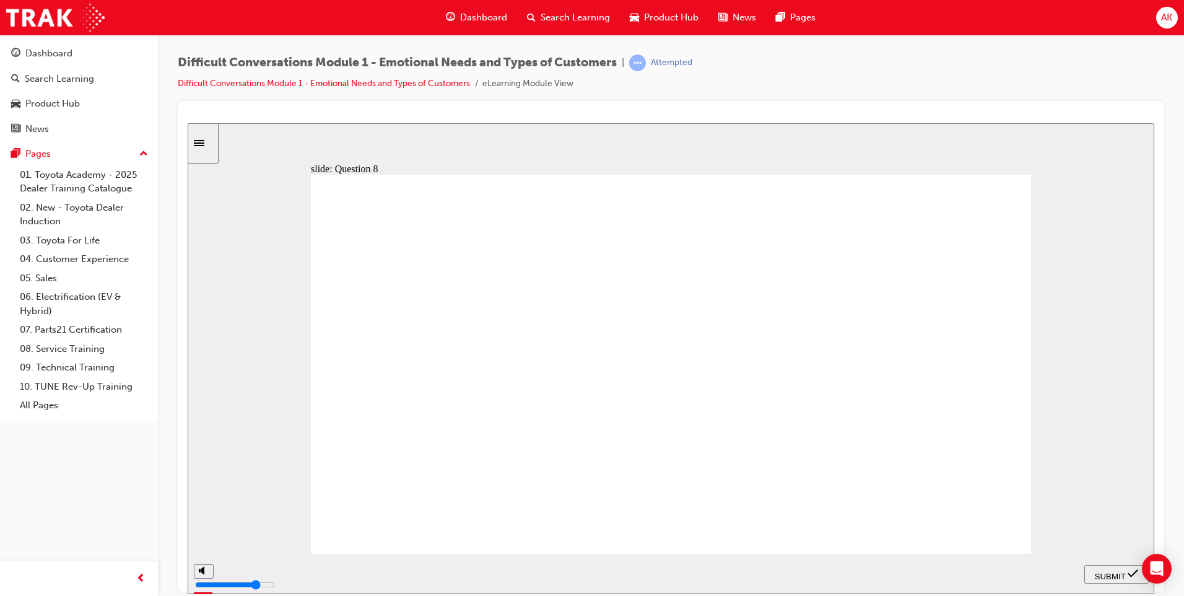
checkbox input "true"
click at [1111, 567] on div "SUBMIT" at bounding box center [1117, 573] width 55 height 13
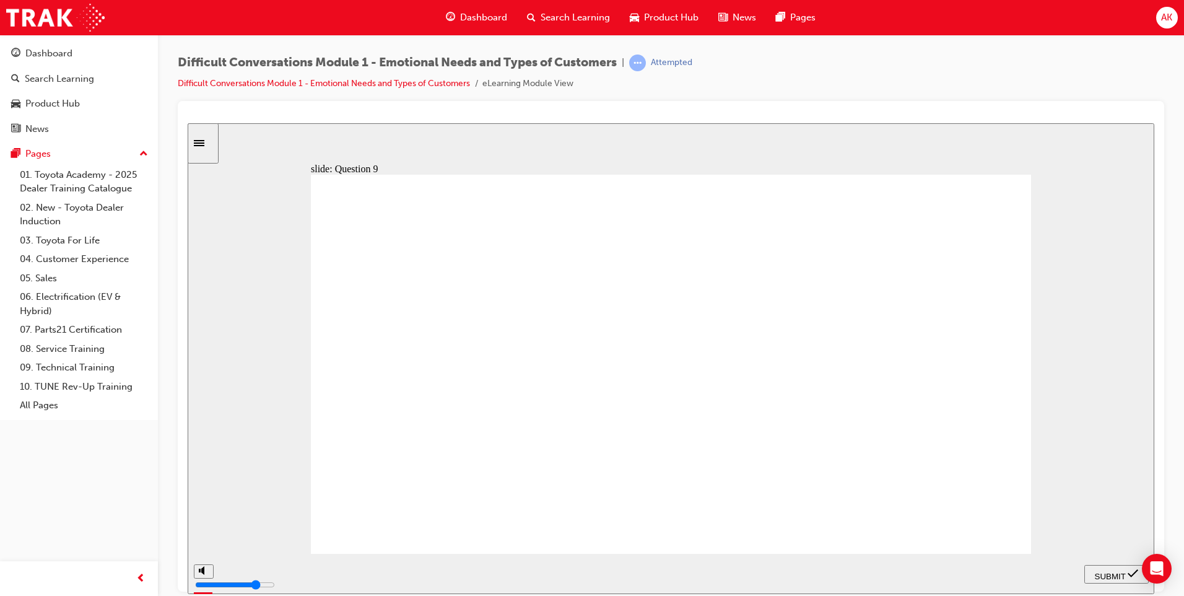
radio input "false"
radio input "true"
click at [1100, 582] on button "SUBMIT" at bounding box center [1117, 573] width 64 height 19
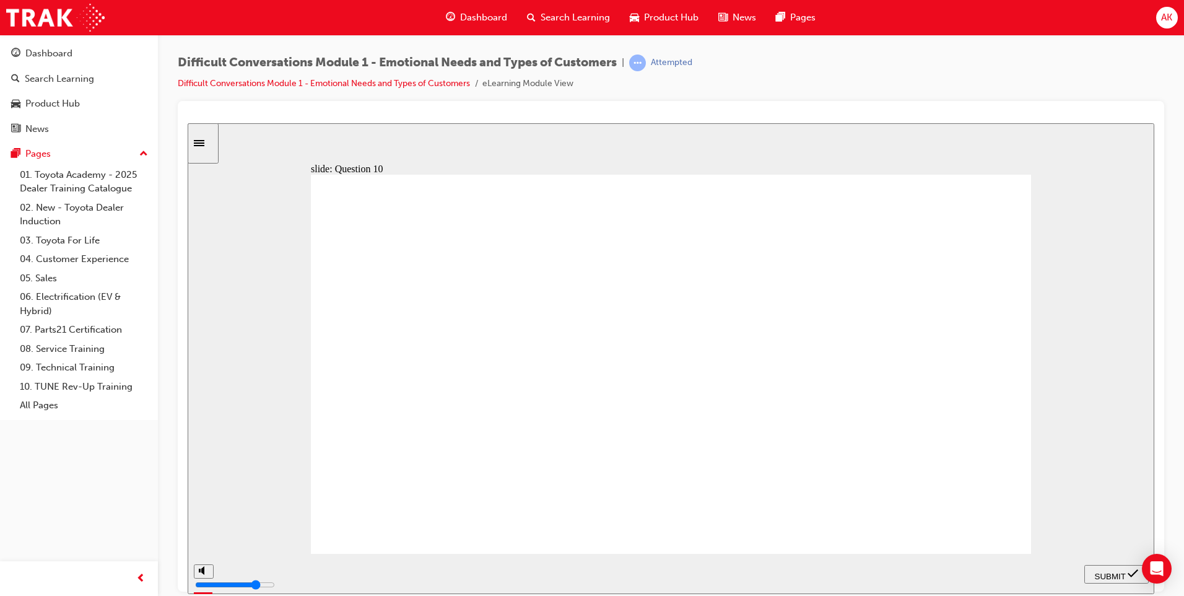
radio input "true"
click at [1093, 575] on div "SUBMIT" at bounding box center [1117, 573] width 55 height 13
radio input "true"
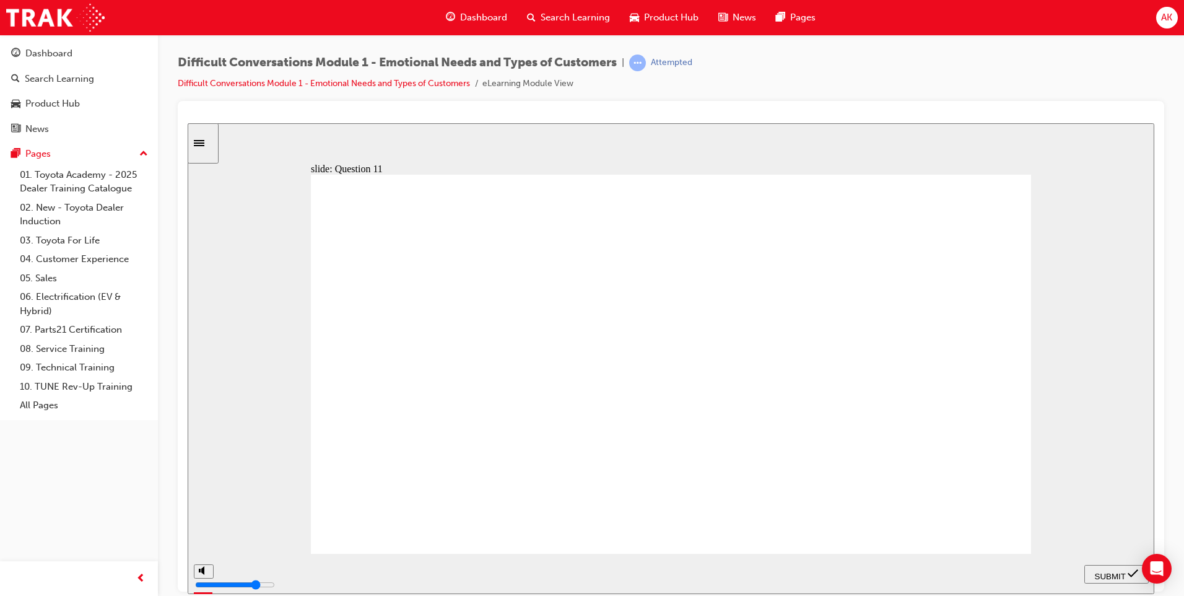
click at [1124, 567] on div "SUBMIT" at bounding box center [1117, 573] width 55 height 13
radio input "true"
click at [1095, 577] on span "SUBMIT" at bounding box center [1110, 575] width 31 height 9
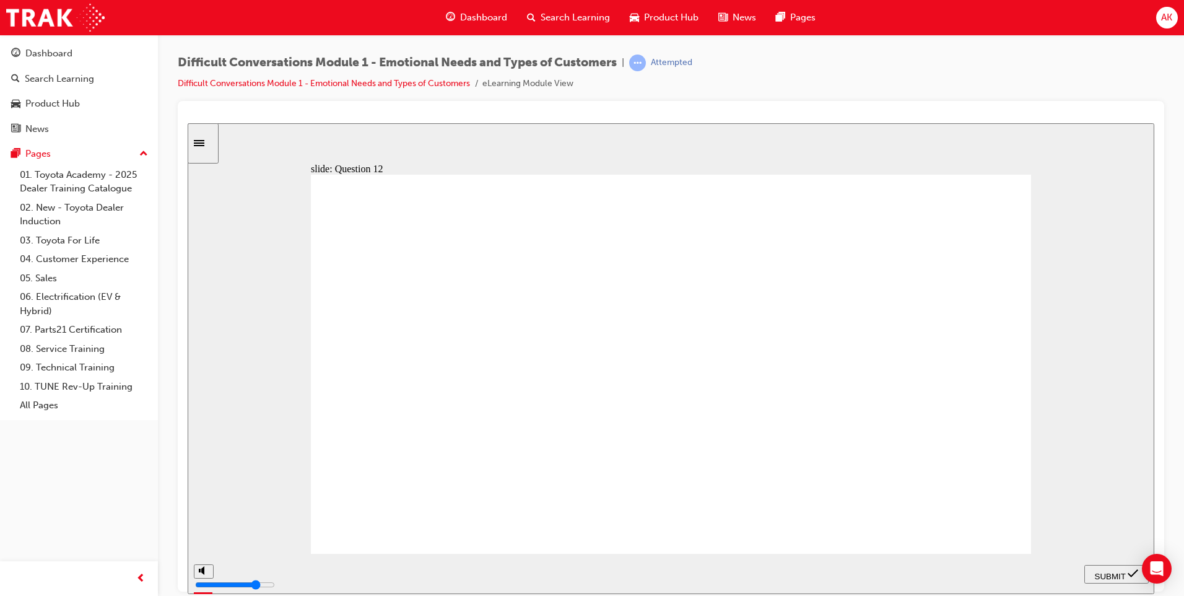
type input "3900"
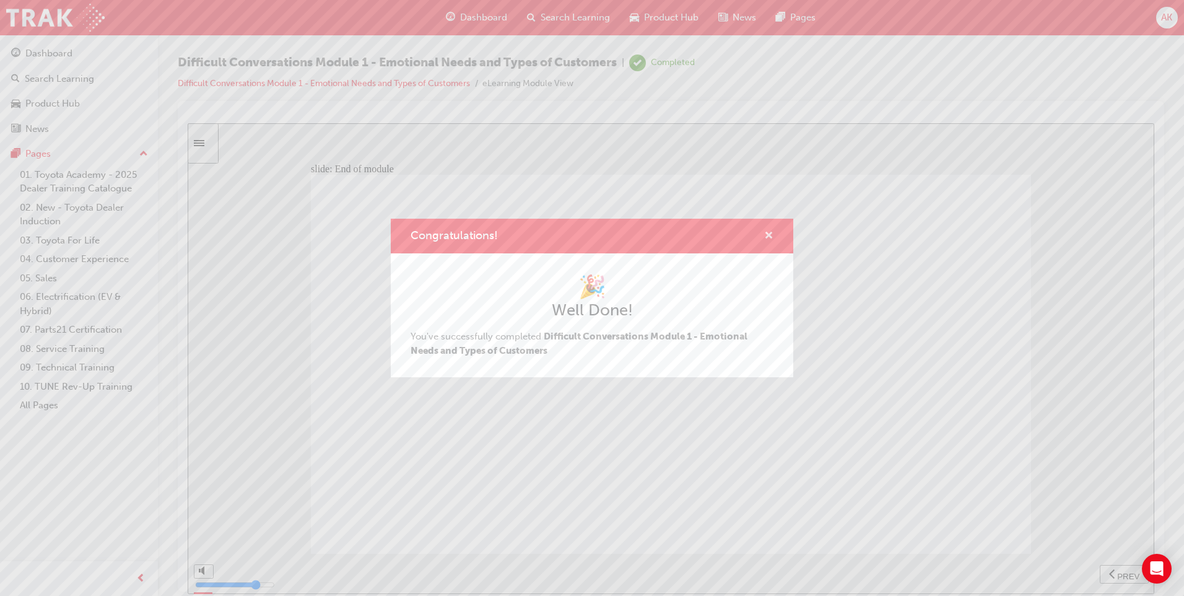
click at [767, 237] on span "cross-icon" at bounding box center [768, 236] width 9 height 11
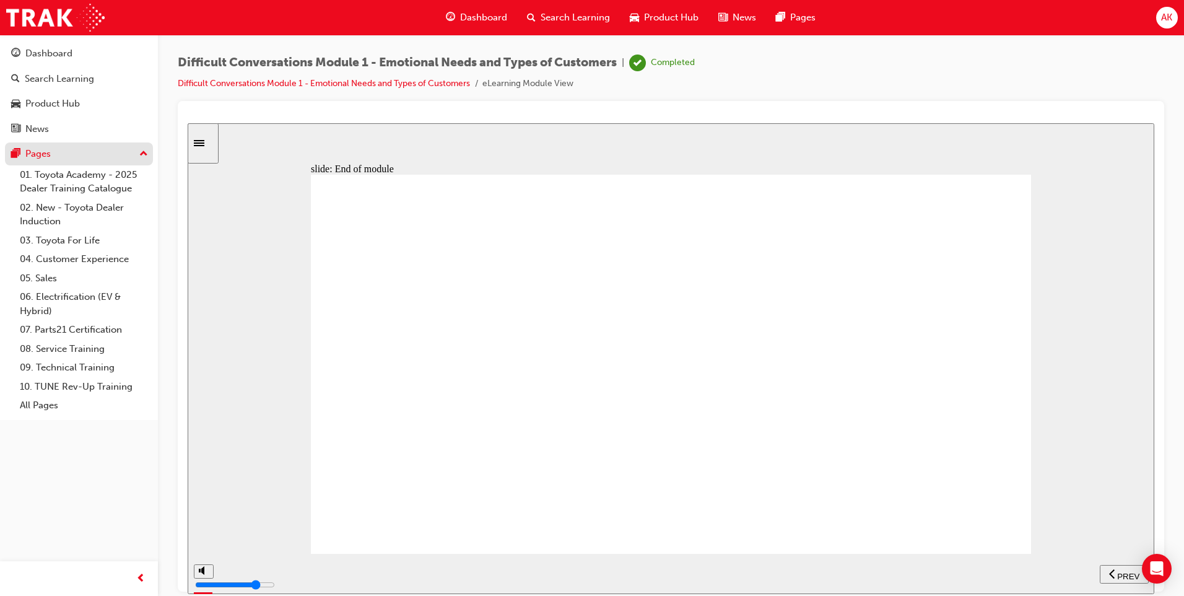
click at [38, 157] on div "Pages" at bounding box center [37, 154] width 25 height 14
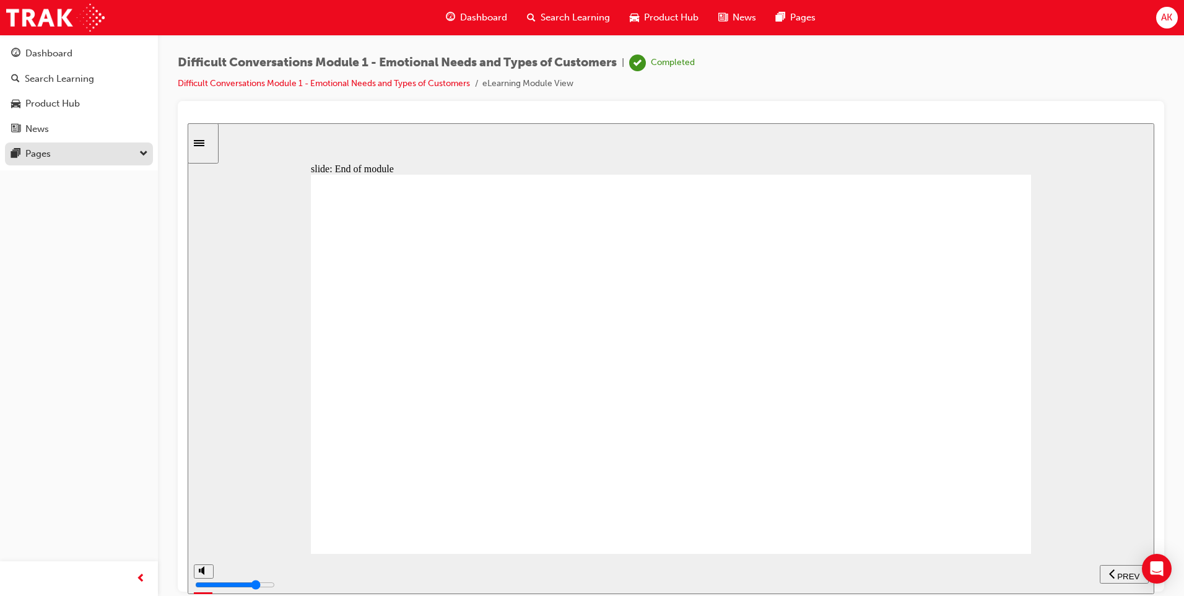
click at [38, 157] on div "Pages" at bounding box center [37, 154] width 25 height 14
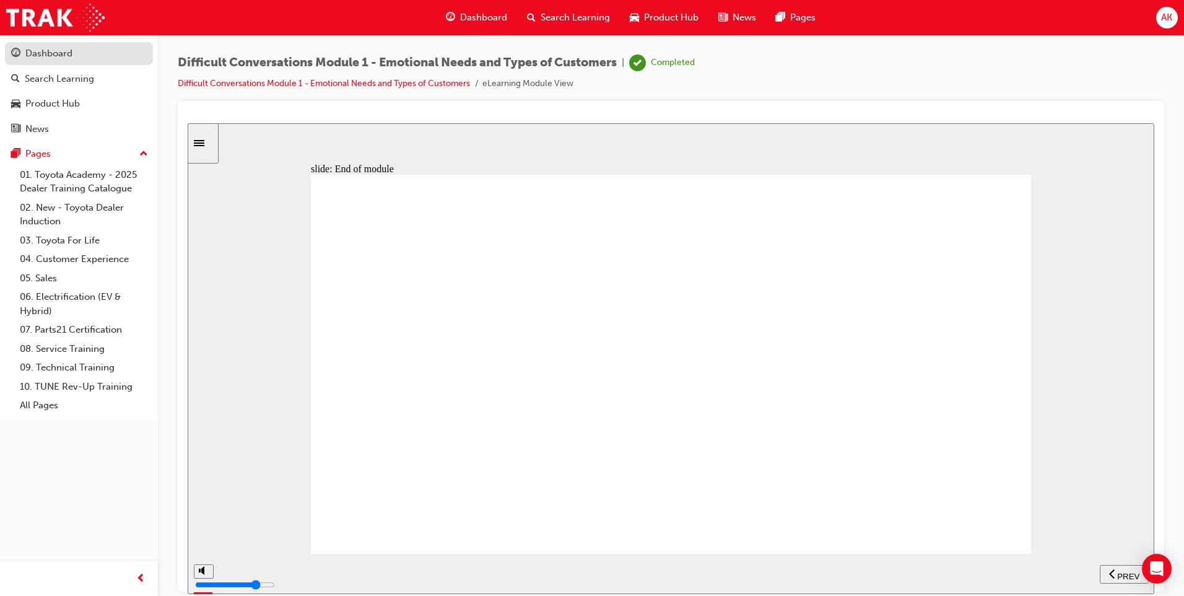
click at [42, 49] on div "Dashboard" at bounding box center [48, 53] width 47 height 14
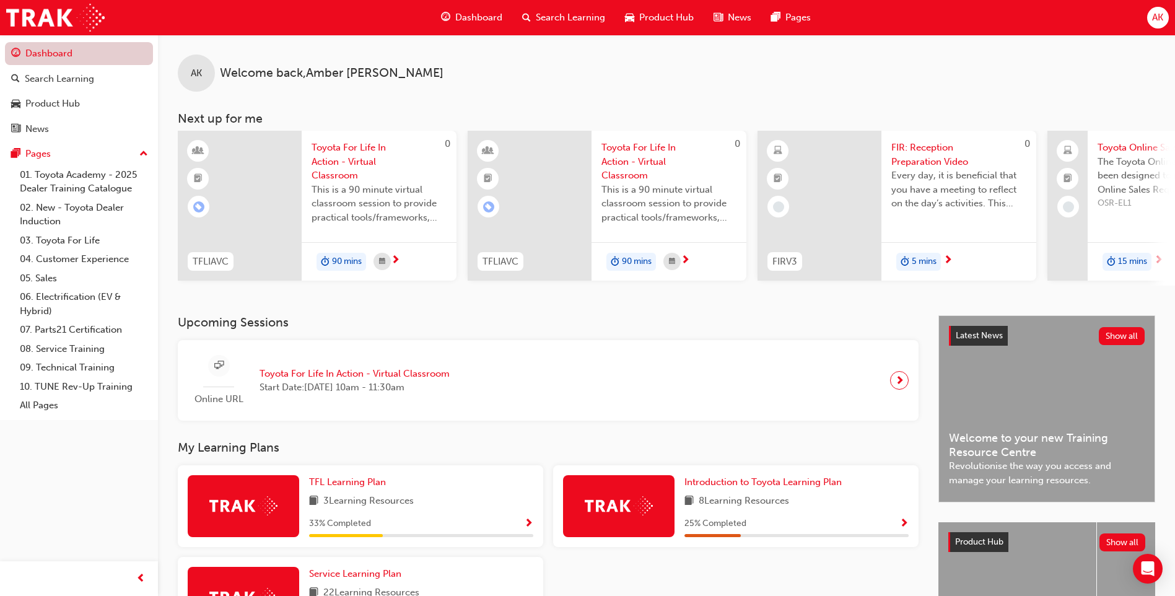
click at [46, 62] on link "Dashboard" at bounding box center [79, 53] width 148 height 23
click at [73, 76] on div "Search Learning" at bounding box center [59, 79] width 69 height 14
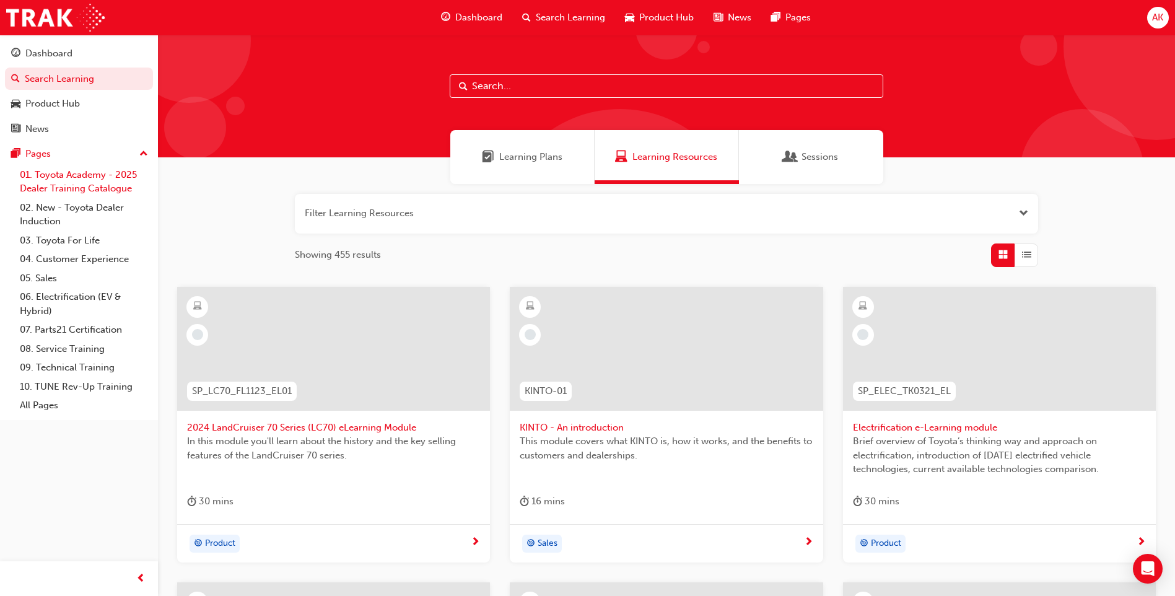
click at [112, 174] on link "01. Toyota Academy - 2025 Dealer Training Catalogue" at bounding box center [84, 181] width 138 height 33
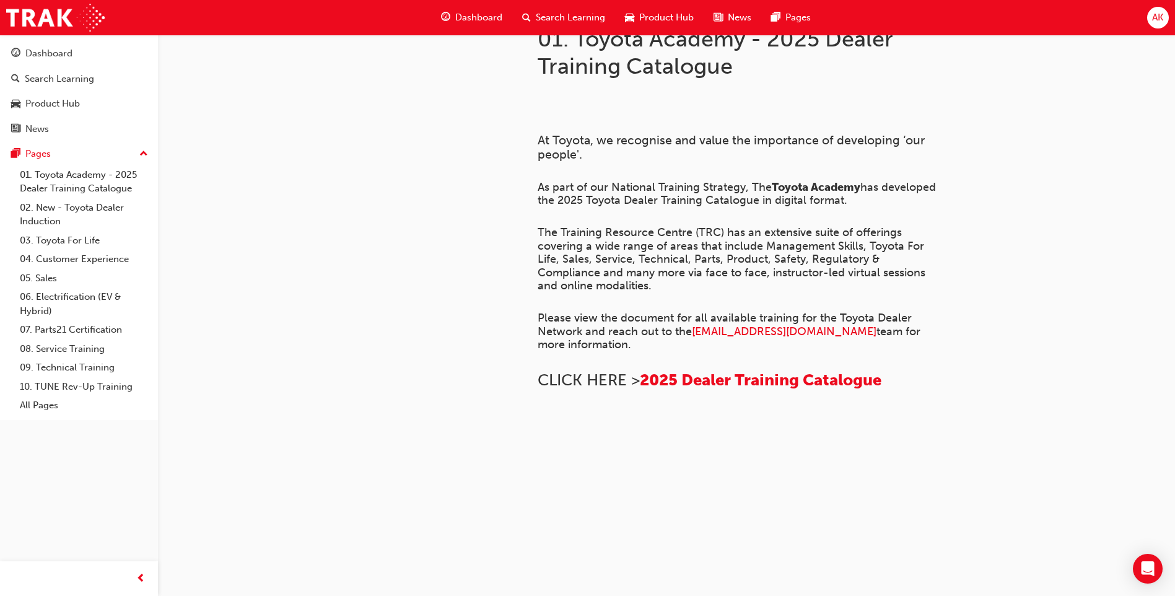
scroll to position [743, 0]
click at [65, 60] on div "Dashboard" at bounding box center [48, 53] width 47 height 14
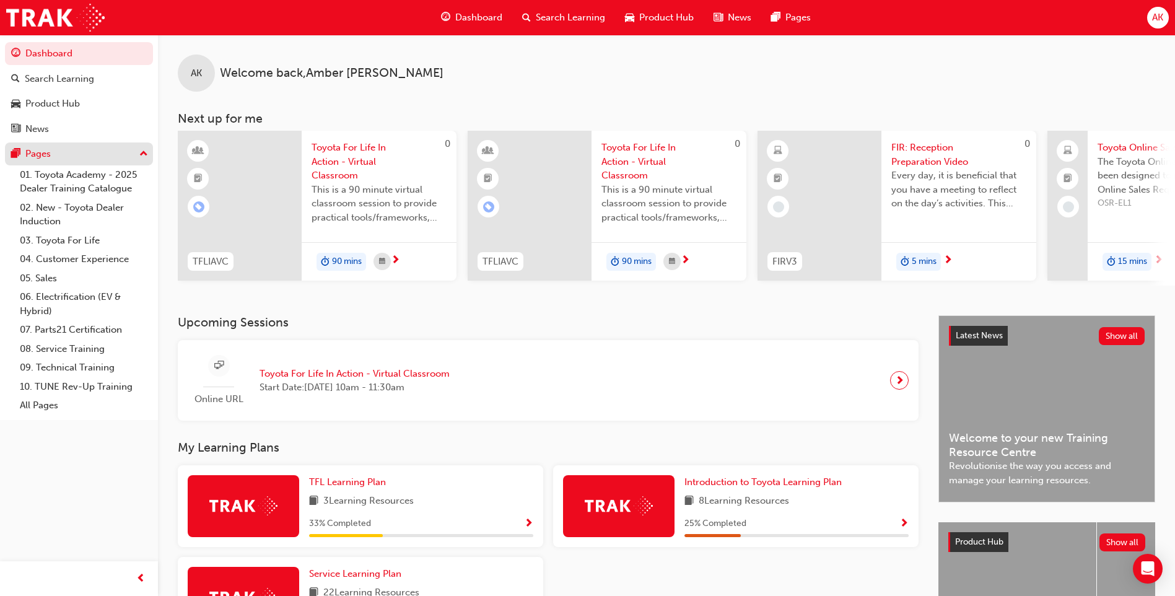
click at [124, 160] on div "Pages" at bounding box center [79, 153] width 136 height 15
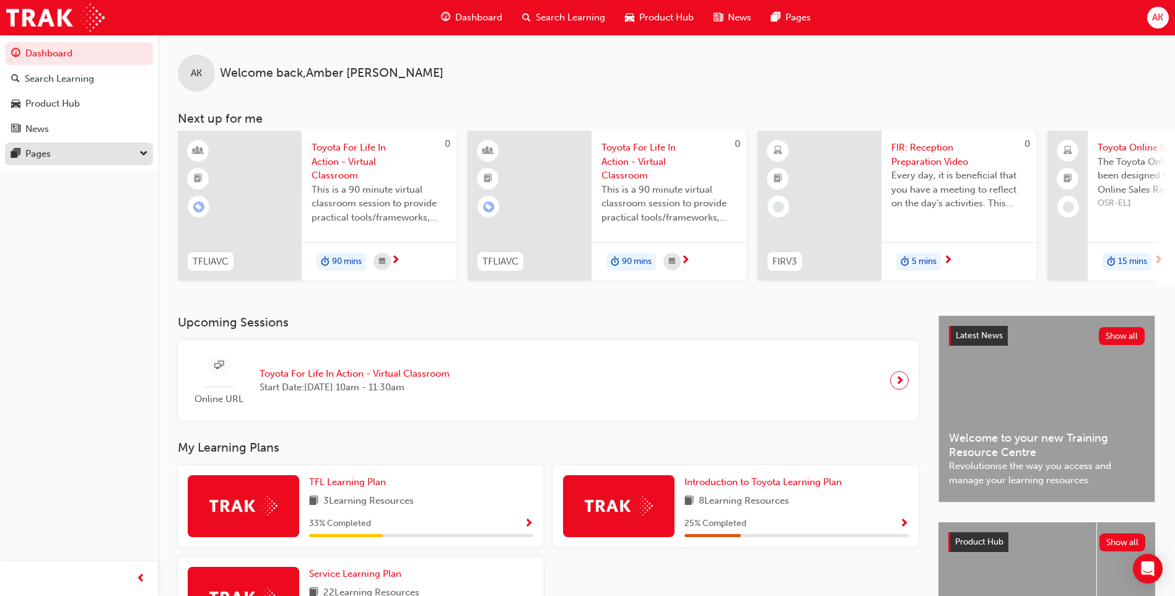
click at [124, 160] on div "Pages" at bounding box center [79, 153] width 136 height 15
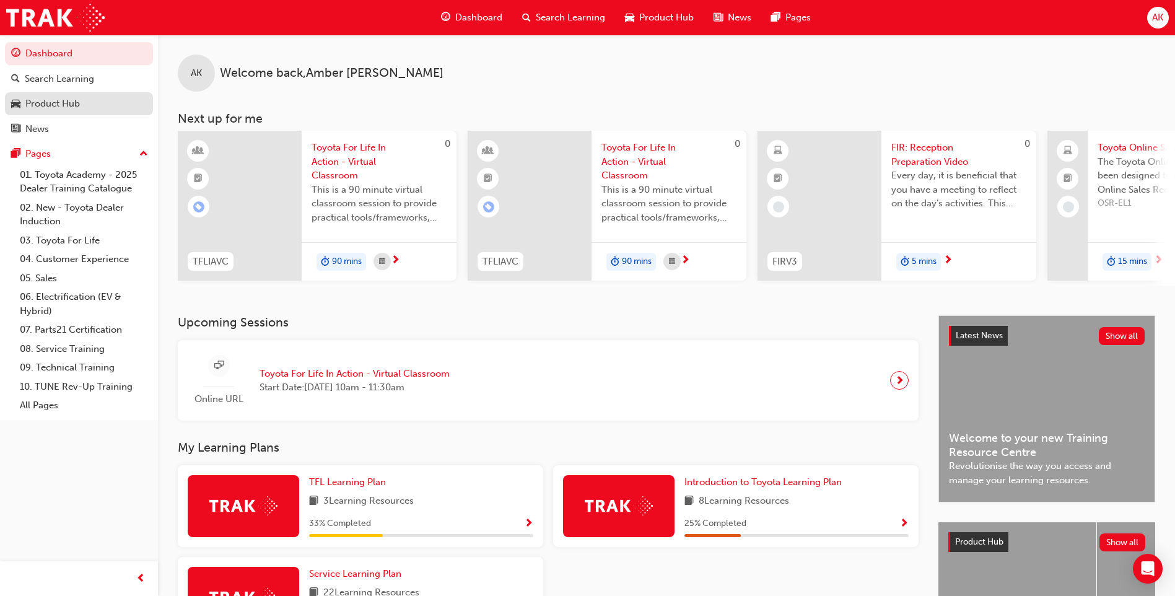
click at [50, 108] on div "Product Hub" at bounding box center [52, 104] width 55 height 14
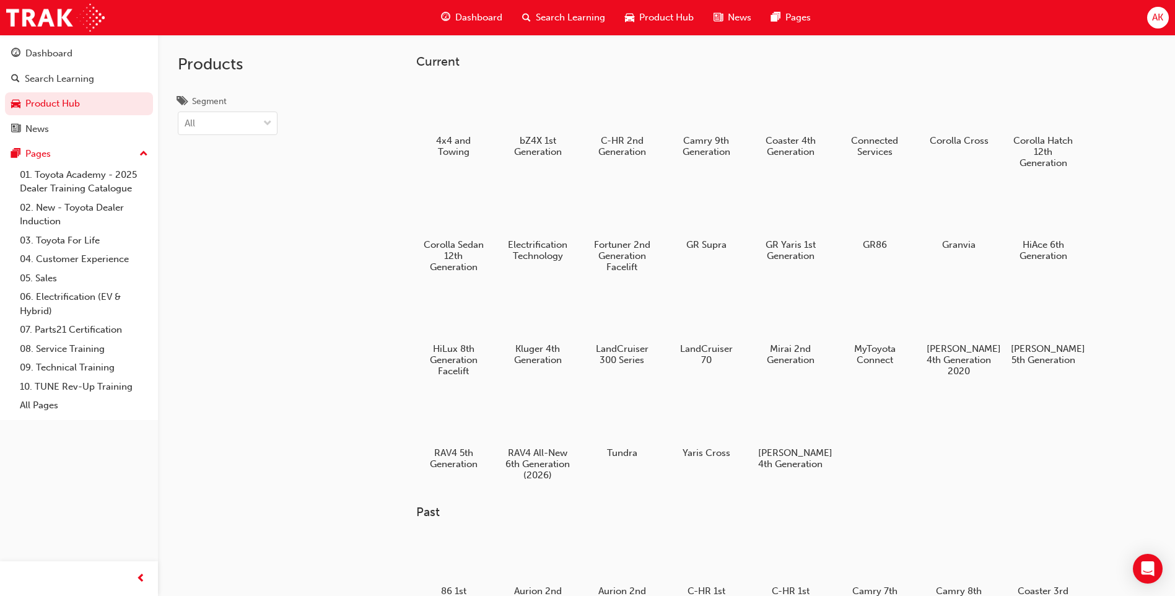
click at [252, 202] on div "Products Segment All" at bounding box center [227, 333] width 139 height 596
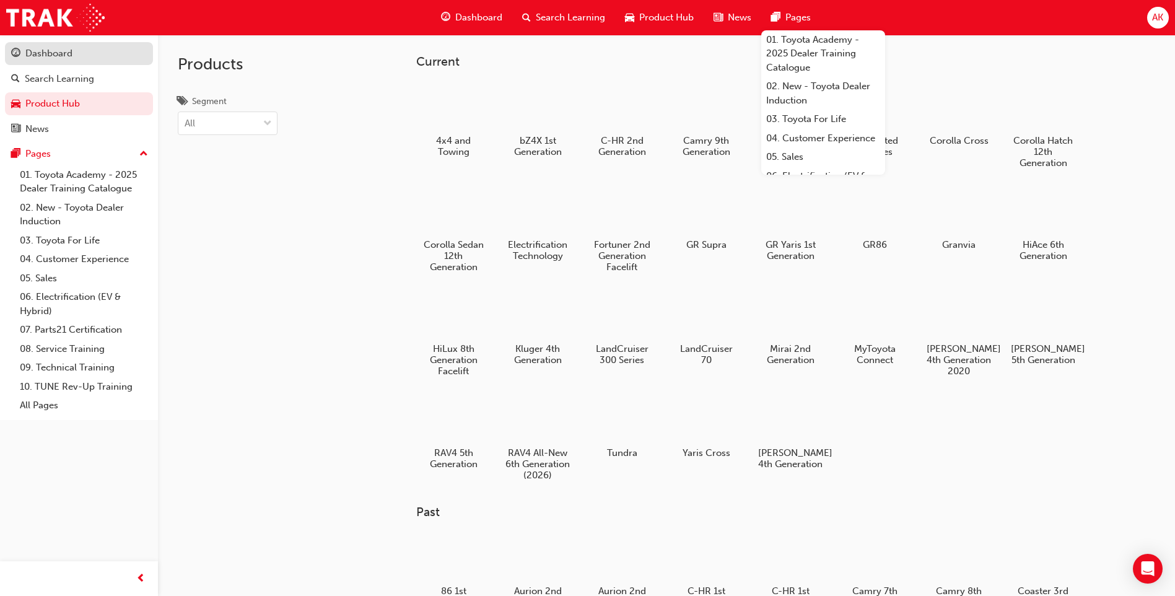
click at [45, 57] on div "Dashboard" at bounding box center [48, 53] width 47 height 14
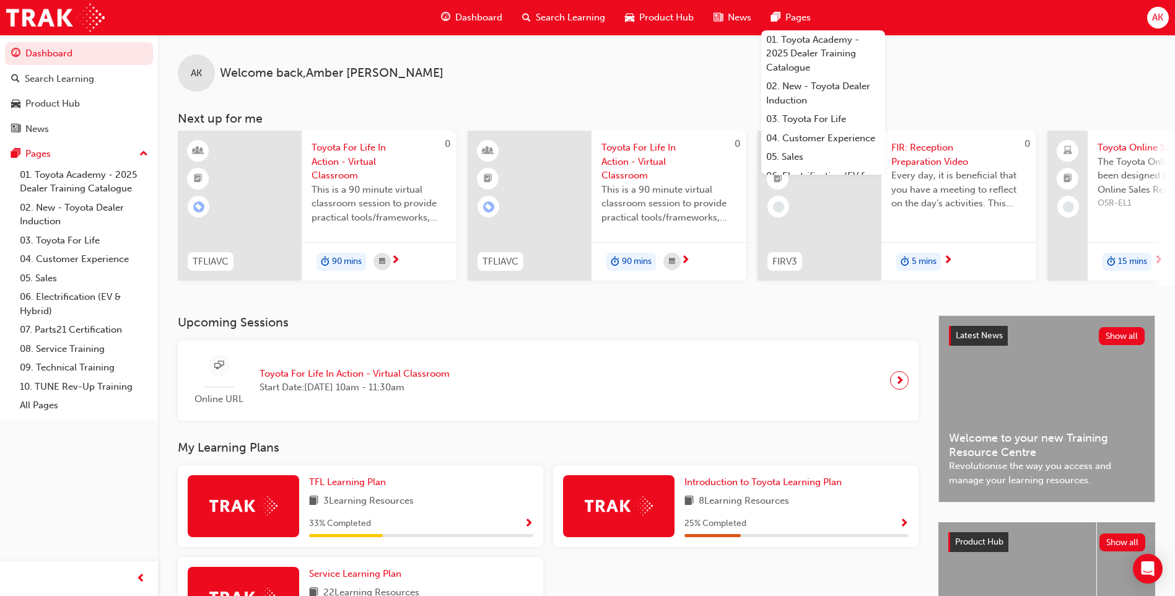
scroll to position [144, 0]
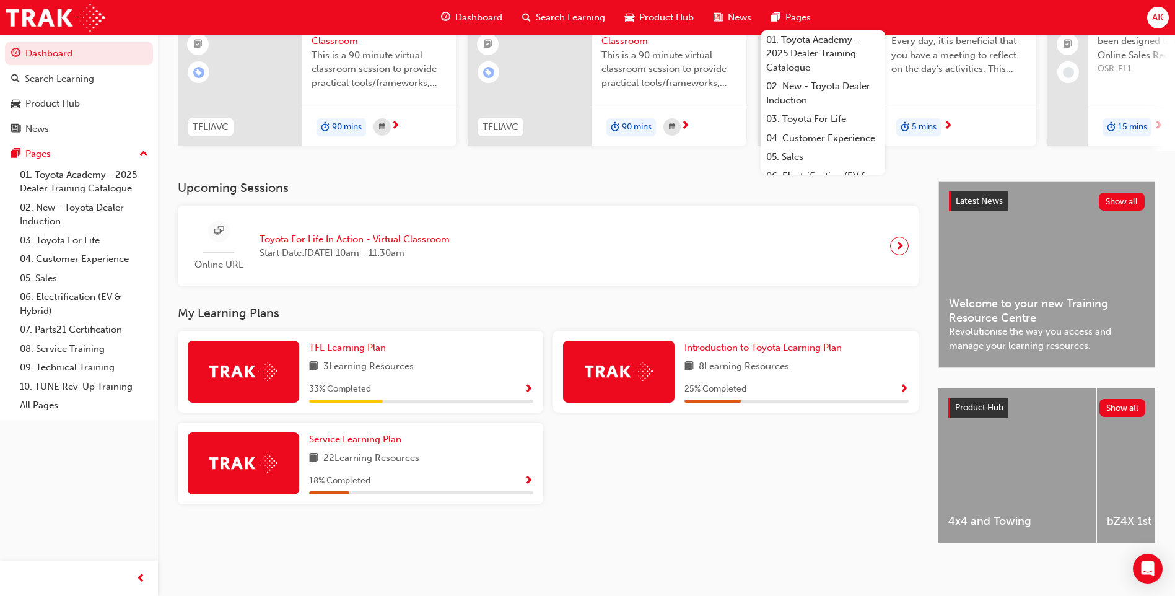
click at [435, 188] on h3 "Upcoming Sessions" at bounding box center [548, 188] width 741 height 14
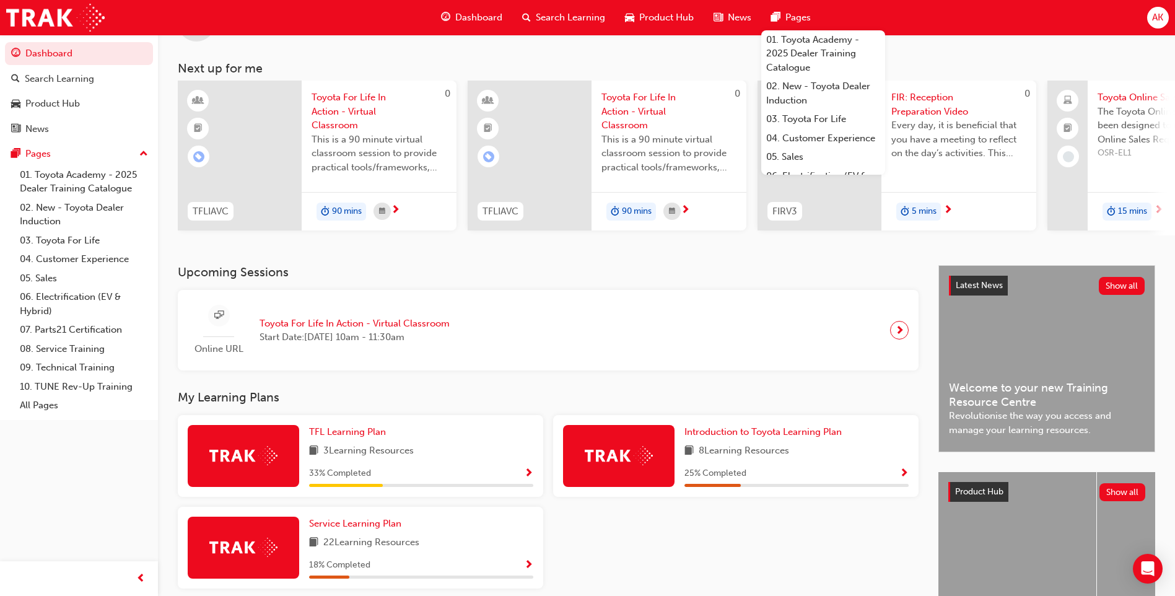
scroll to position [0, 0]
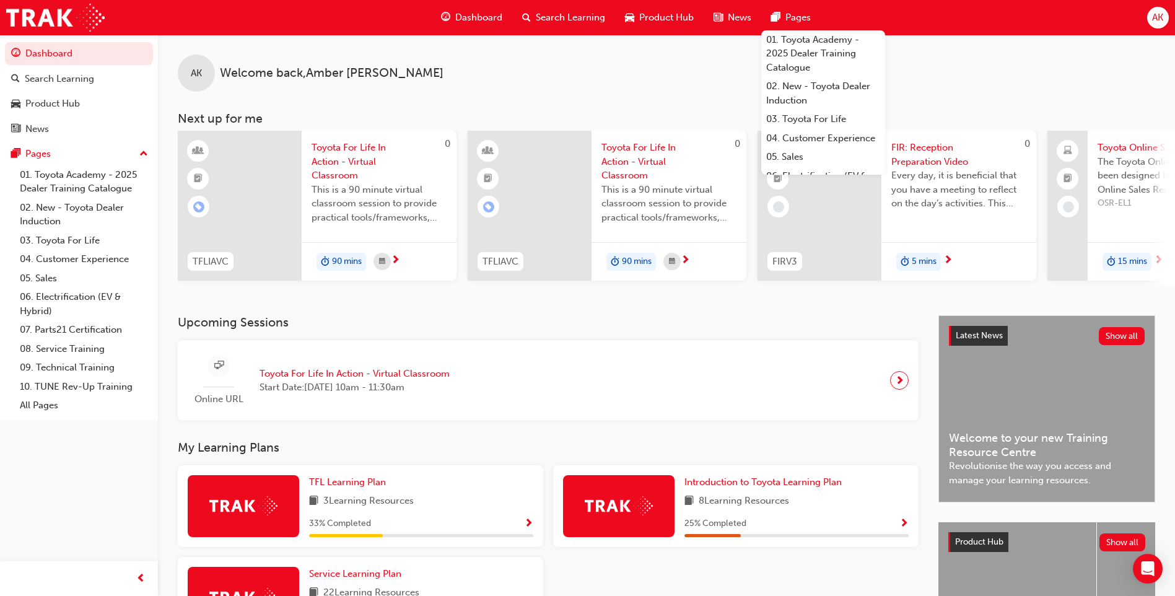
click at [568, 103] on div "AK Welcome back , Amber Kenny Next up for me 0 TFLIAVC Toyota For Life In Actio…" at bounding box center [666, 160] width 1017 height 251
click at [110, 81] on div "Search Learning" at bounding box center [79, 78] width 136 height 15
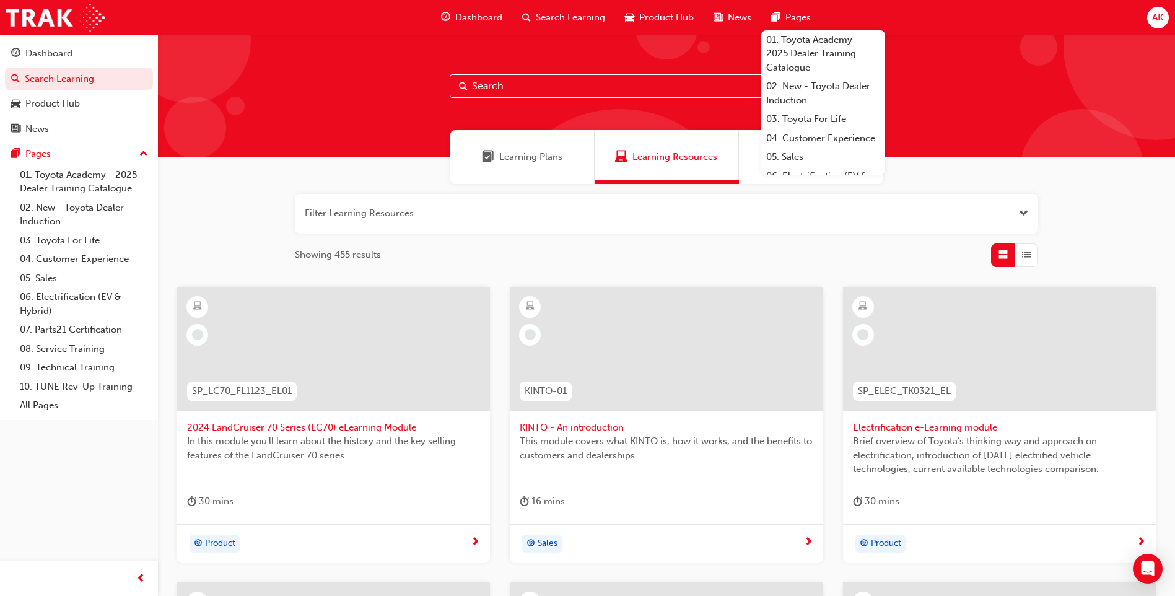
click at [297, 91] on div at bounding box center [666, 96] width 1017 height 123
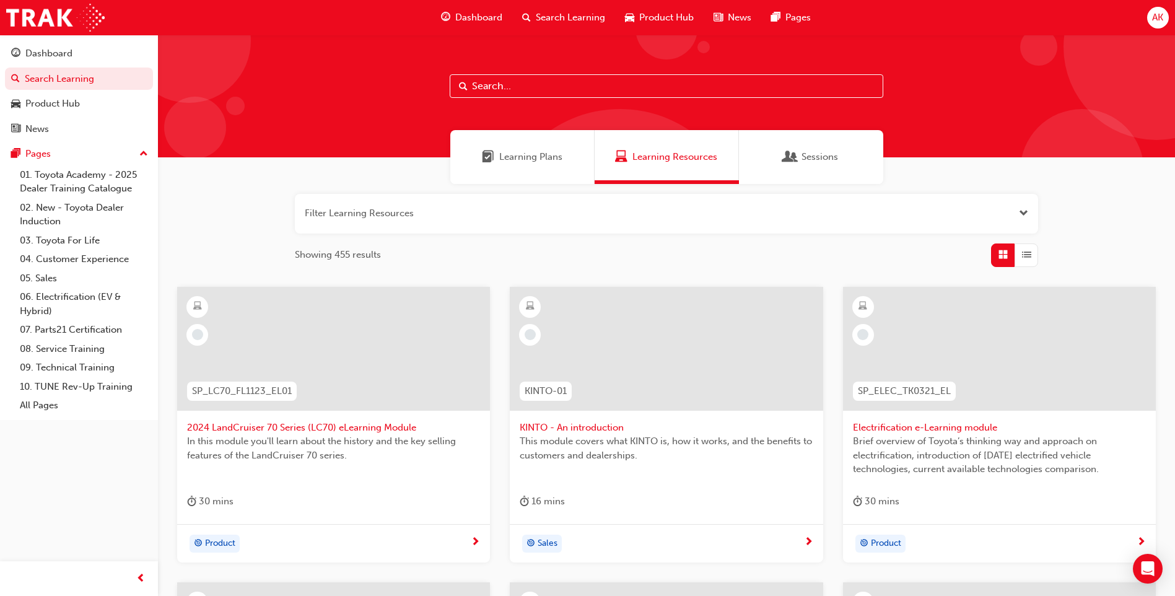
click at [958, 88] on div at bounding box center [666, 96] width 1017 height 123
click at [813, 157] on span "Sessions" at bounding box center [820, 157] width 37 height 14
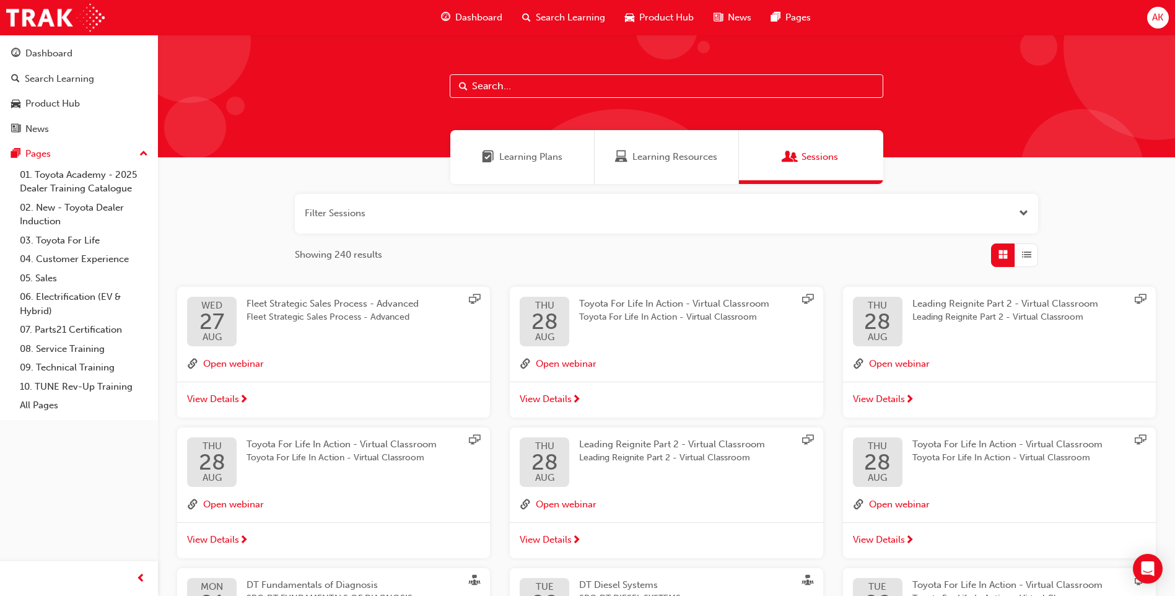
click at [678, 165] on div "Learning Resources" at bounding box center [667, 157] width 144 height 54
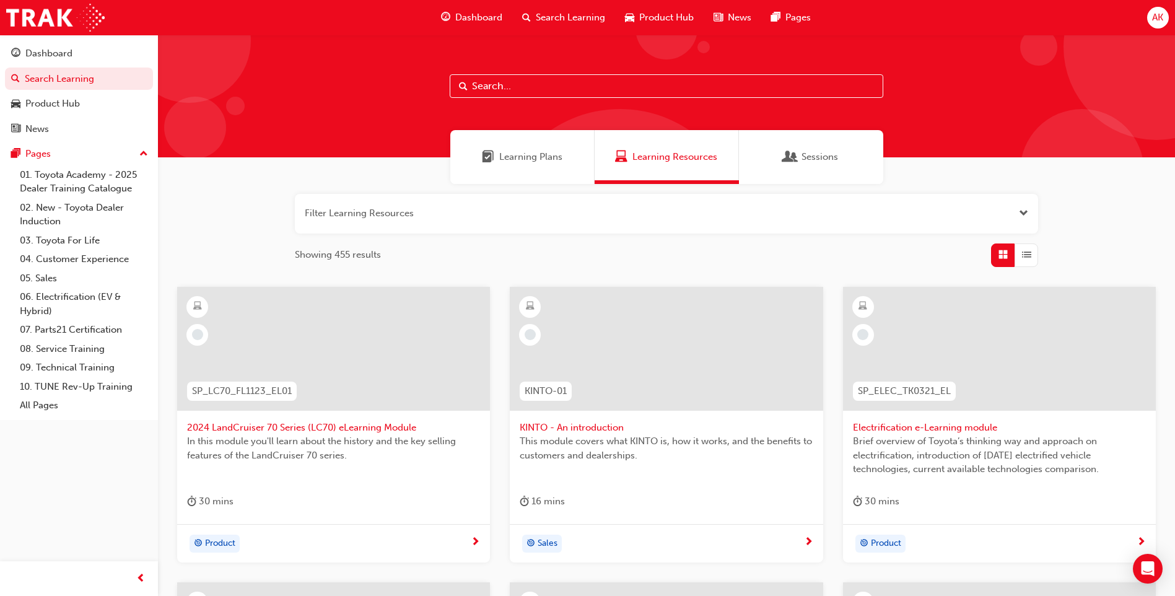
click at [564, 166] on div "Learning Plans" at bounding box center [522, 157] width 144 height 54
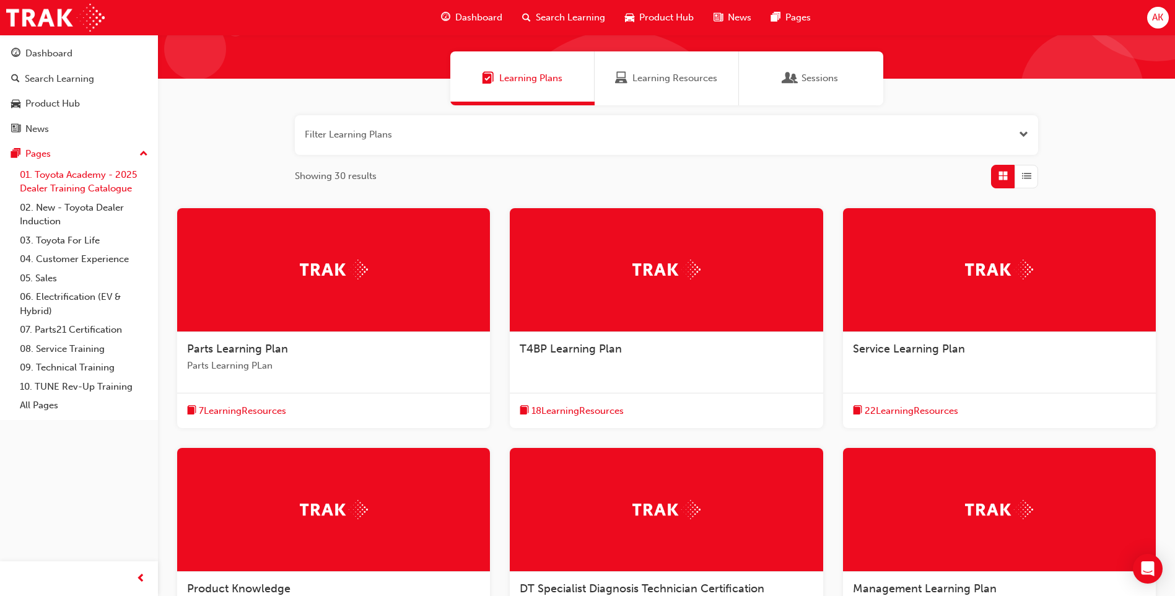
scroll to position [124, 0]
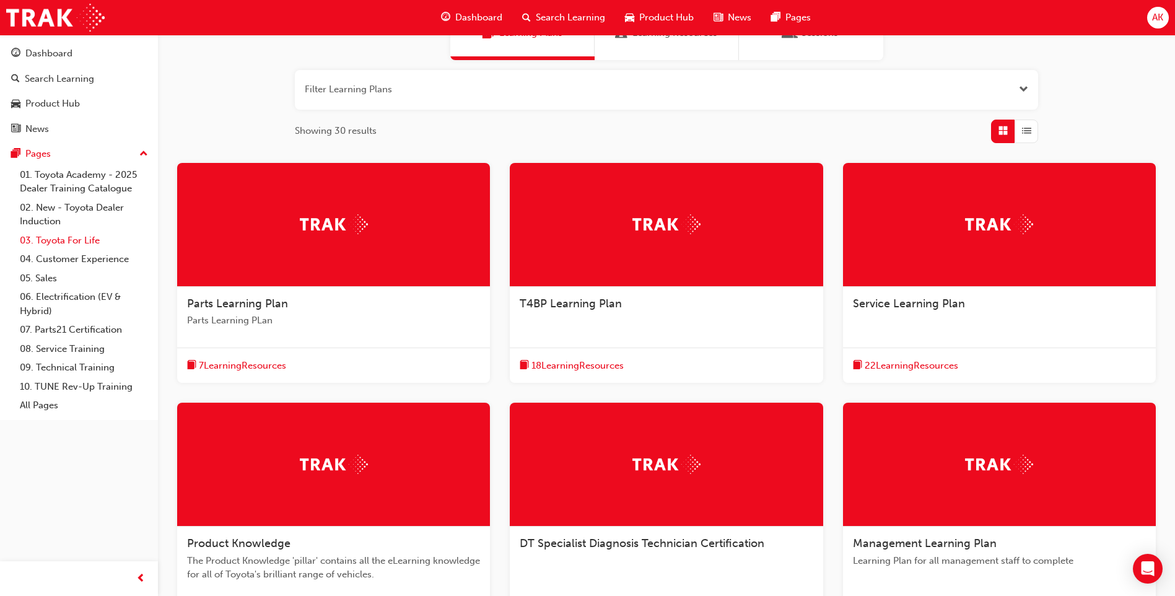
click at [87, 243] on link "03. Toyota For Life" at bounding box center [84, 240] width 138 height 19
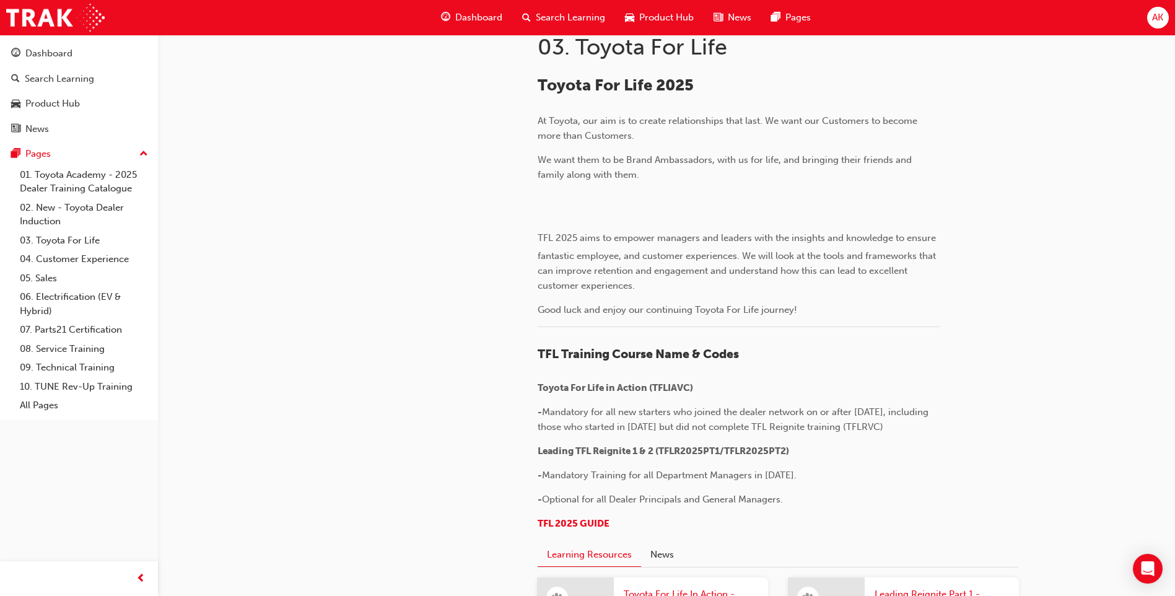
scroll to position [619, 0]
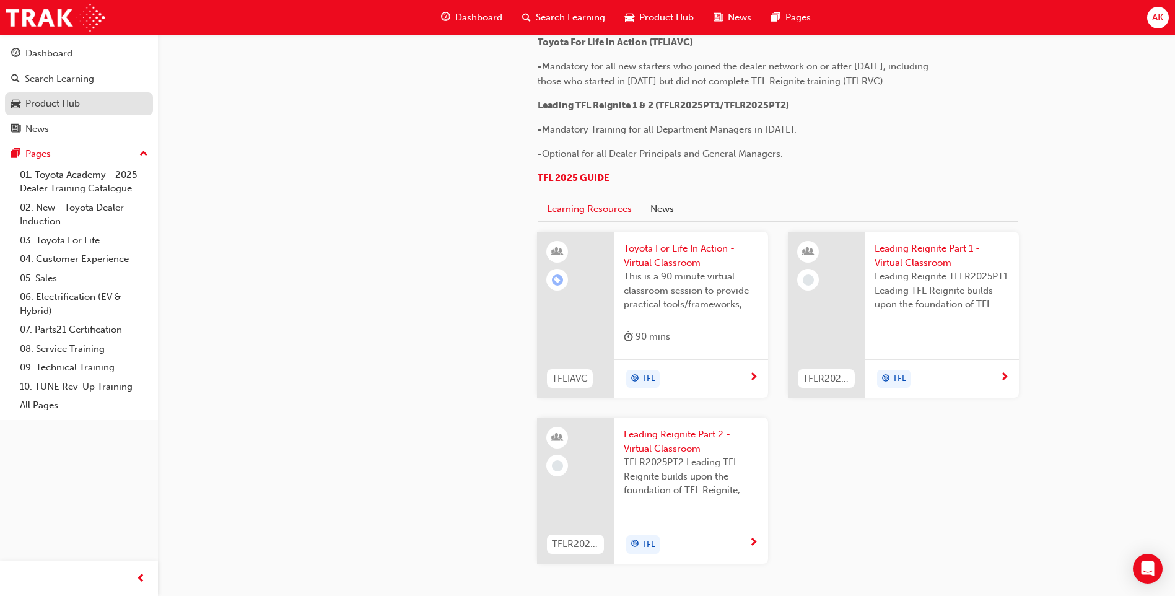
click at [47, 111] on link "Product Hub" at bounding box center [79, 103] width 148 height 23
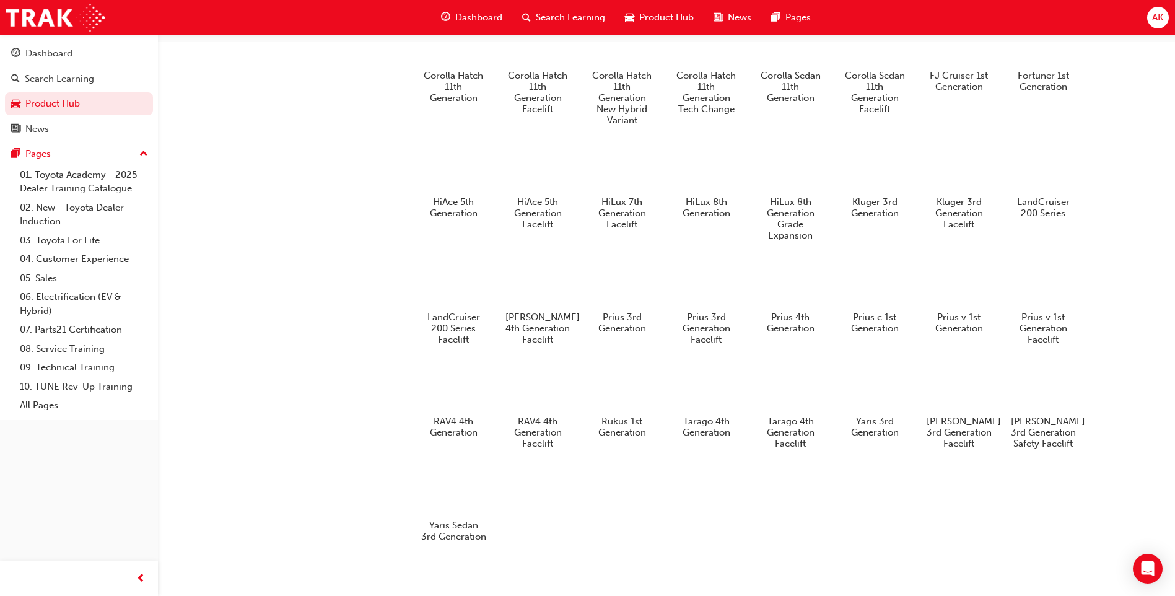
click at [37, 90] on button "Dashboard Search Learning Product Hub News Pages" at bounding box center [79, 91] width 148 height 103
click at [61, 72] on div "Search Learning" at bounding box center [59, 79] width 69 height 14
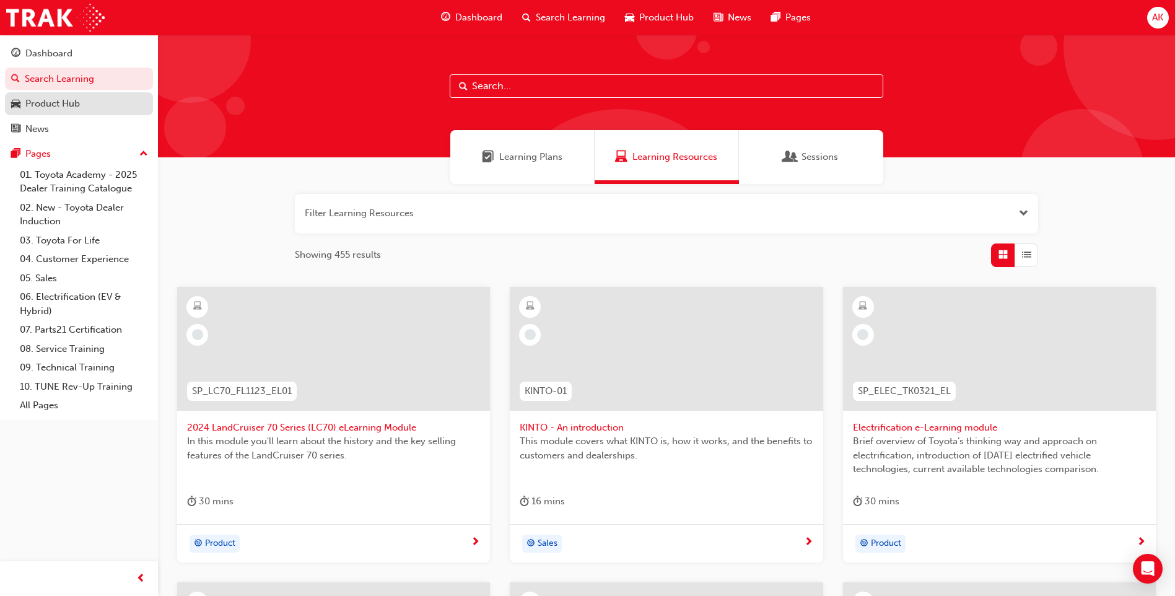
click at [68, 101] on div "Product Hub" at bounding box center [52, 104] width 55 height 14
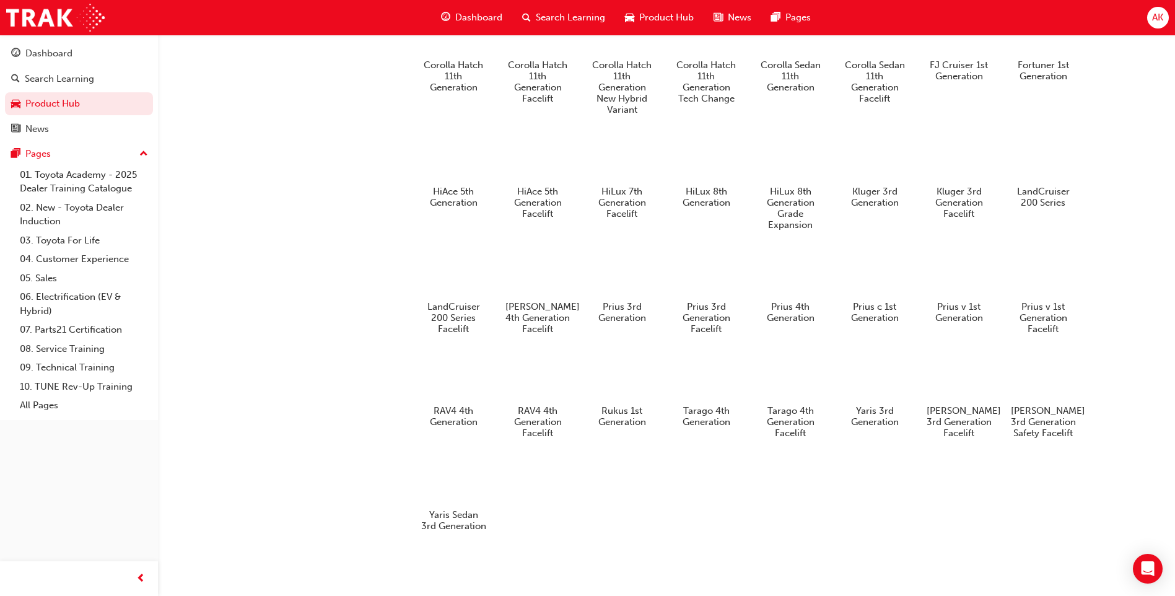
scroll to position [652, 0]
click at [48, 55] on div "Dashboard" at bounding box center [48, 53] width 47 height 14
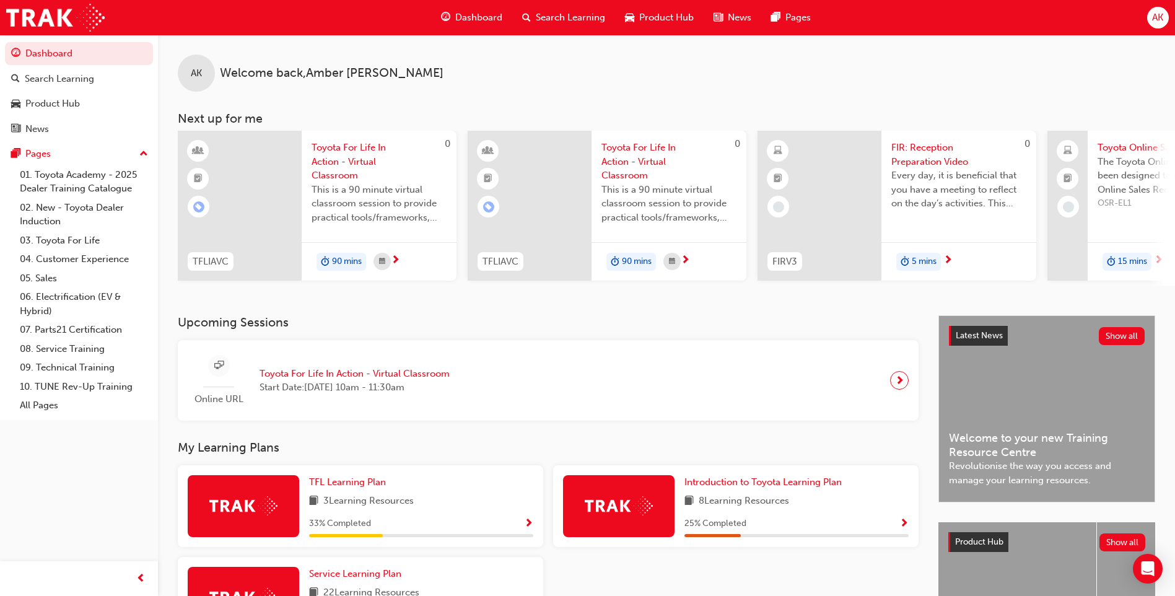
scroll to position [144, 0]
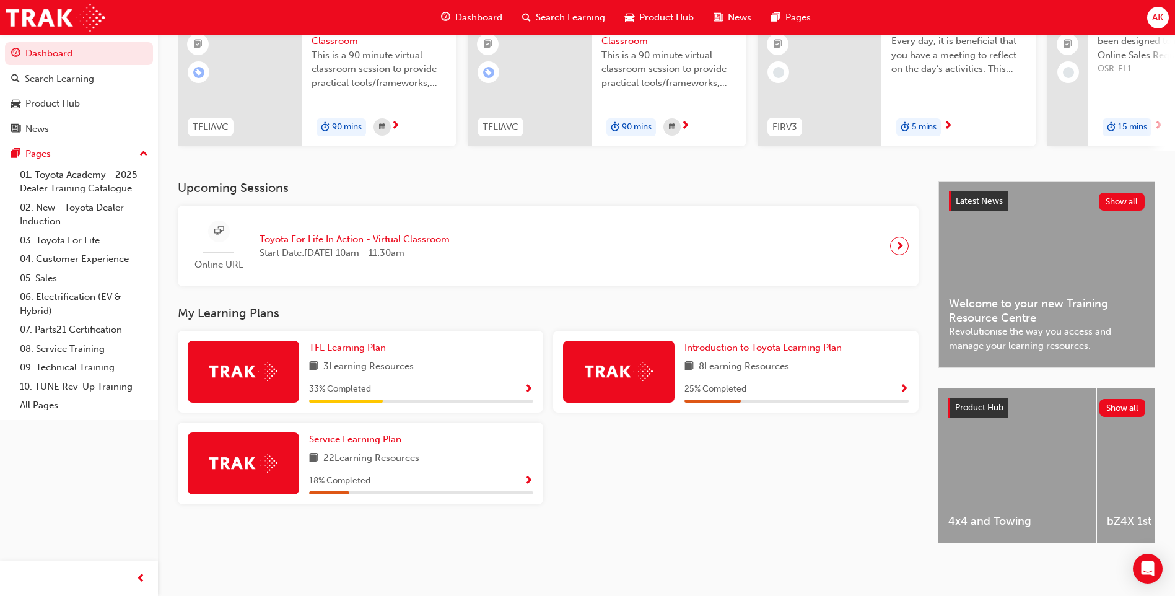
click at [525, 384] on span "Show Progress" at bounding box center [528, 389] width 9 height 11
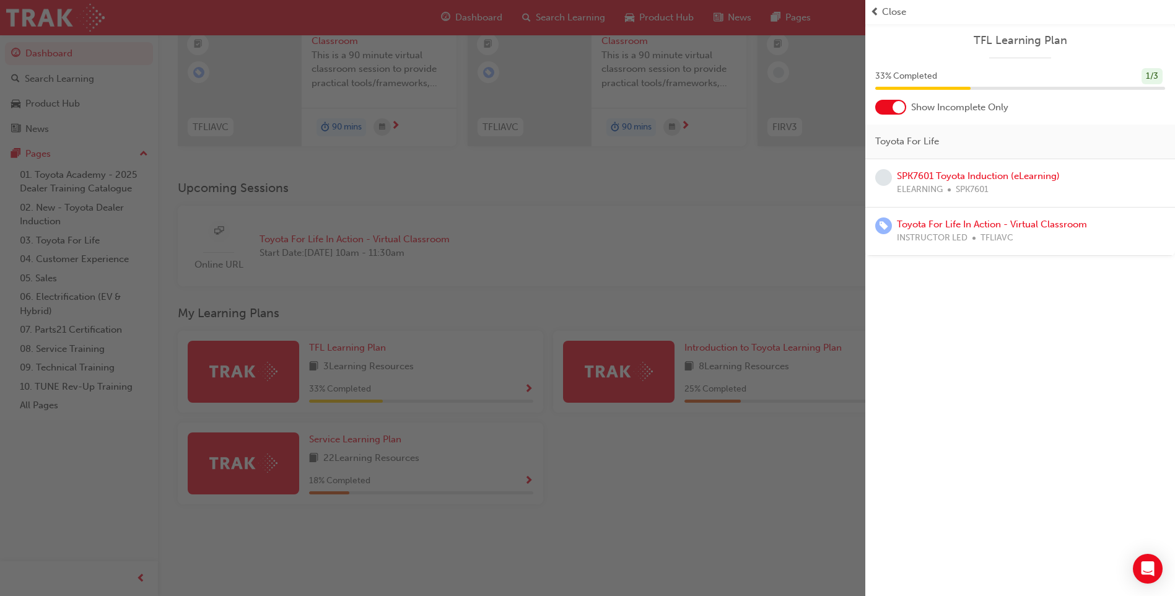
click at [846, 234] on div "button" at bounding box center [432, 298] width 865 height 596
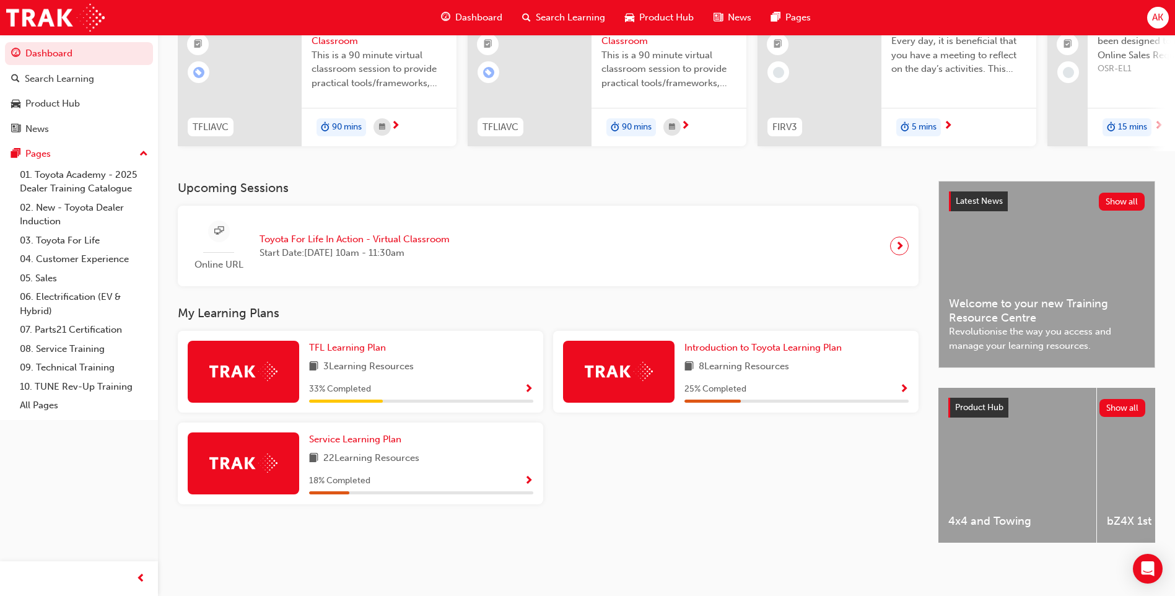
click at [896, 382] on div "25 % Completed" at bounding box center [796, 389] width 224 height 15
click at [902, 384] on span "Show Progress" at bounding box center [903, 389] width 9 height 11
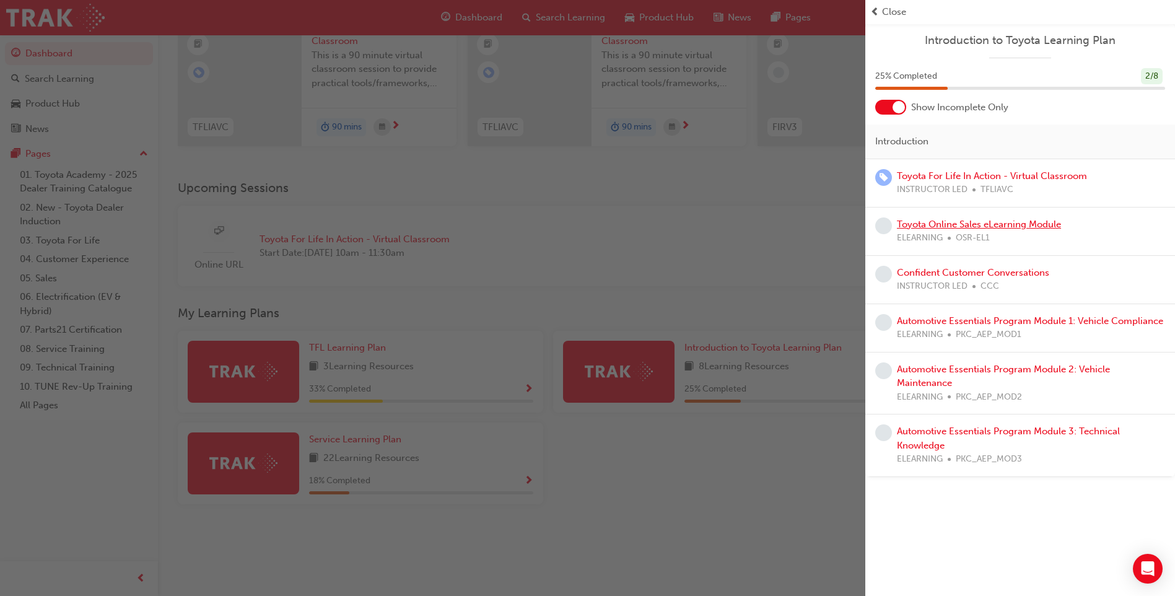
click at [938, 224] on link "Toyota Online Sales eLearning Module" at bounding box center [979, 224] width 164 height 11
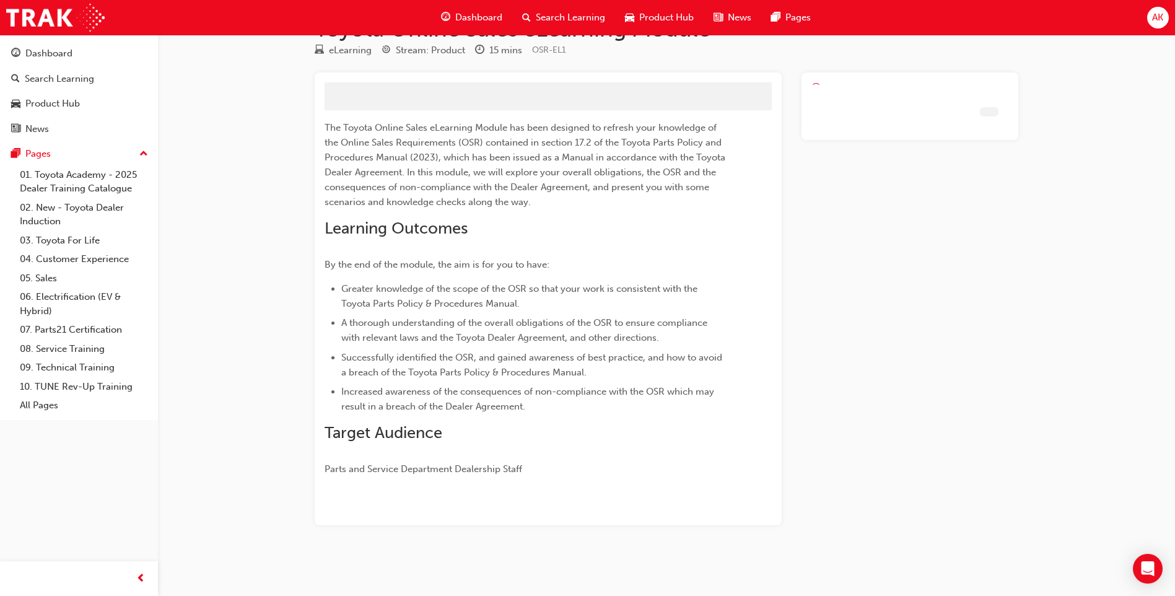
scroll to position [11, 0]
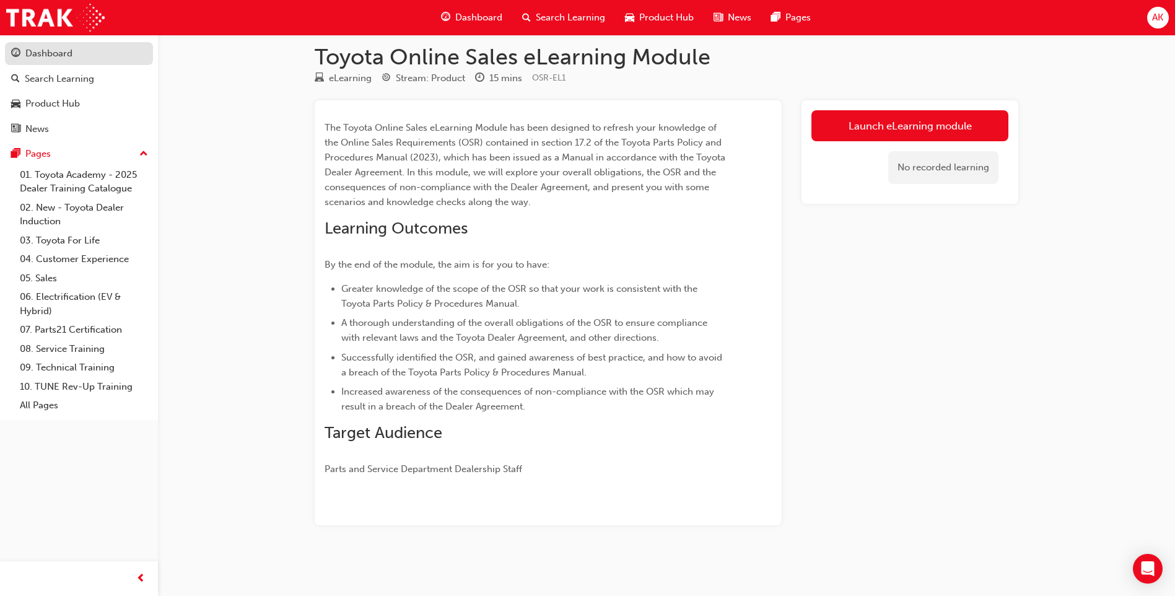
click at [73, 57] on div "Dashboard" at bounding box center [79, 53] width 136 height 15
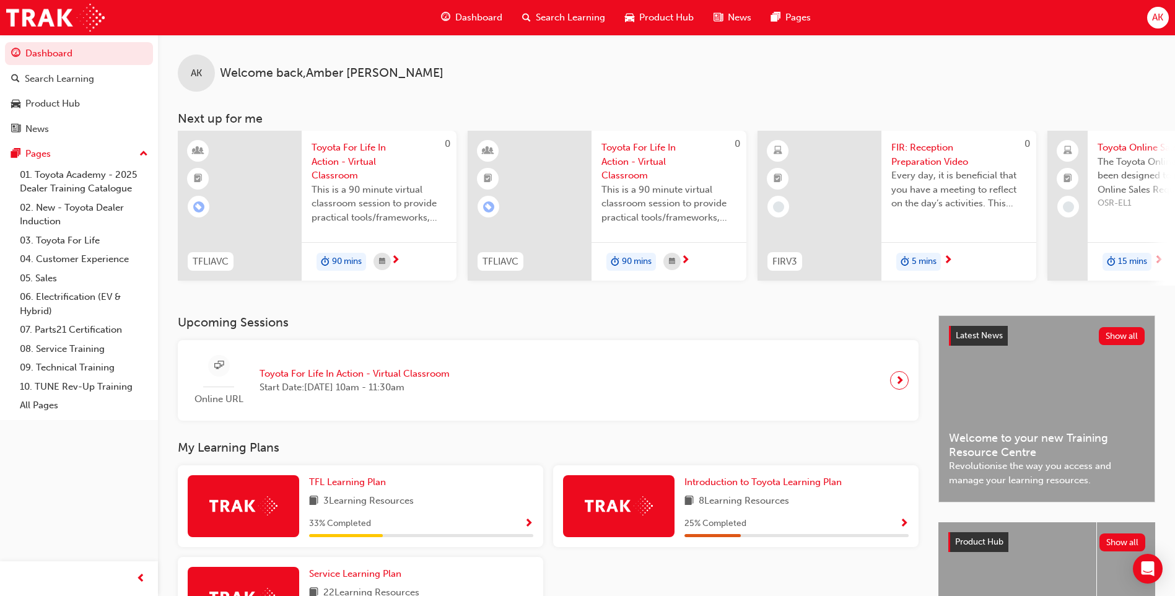
drag, startPoint x: 663, startPoint y: 291, endPoint x: 697, endPoint y: 291, distance: 34.1
click at [697, 286] on div "0 TFLIAVC Toyota For Life In Action - Virtual Classroom This is a 90 minute vir…" at bounding box center [676, 208] width 997 height 155
click at [1157, 260] on span "next-icon" at bounding box center [1158, 260] width 9 height 11
click at [526, 523] on span "Show Progress" at bounding box center [528, 523] width 9 height 11
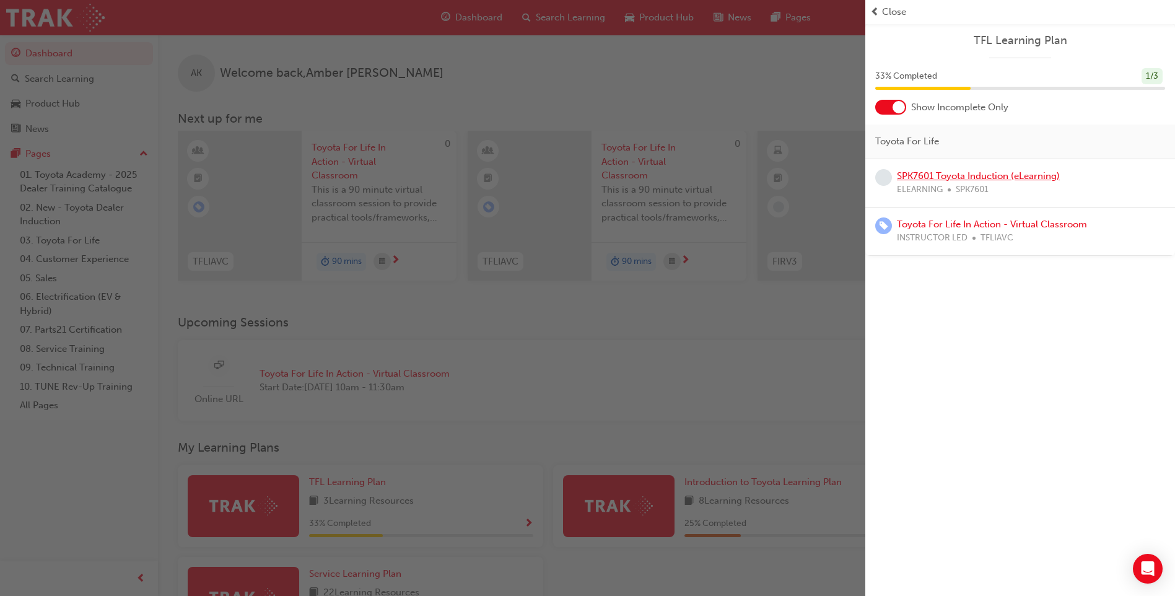
click at [977, 172] on link "SPK7601 Toyota Induction (eLearning)" at bounding box center [978, 175] width 163 height 11
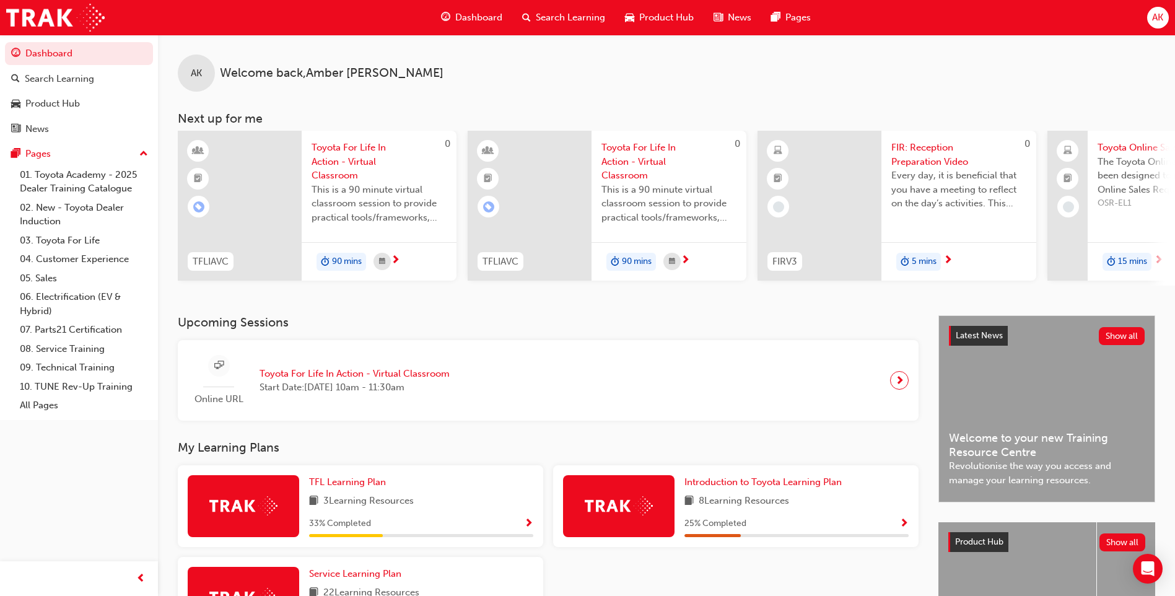
click at [530, 100] on div "AK Welcome back , Amber Kenny Next up for me 0 TFLIAVC Toyota For Life In Actio…" at bounding box center [666, 160] width 1017 height 251
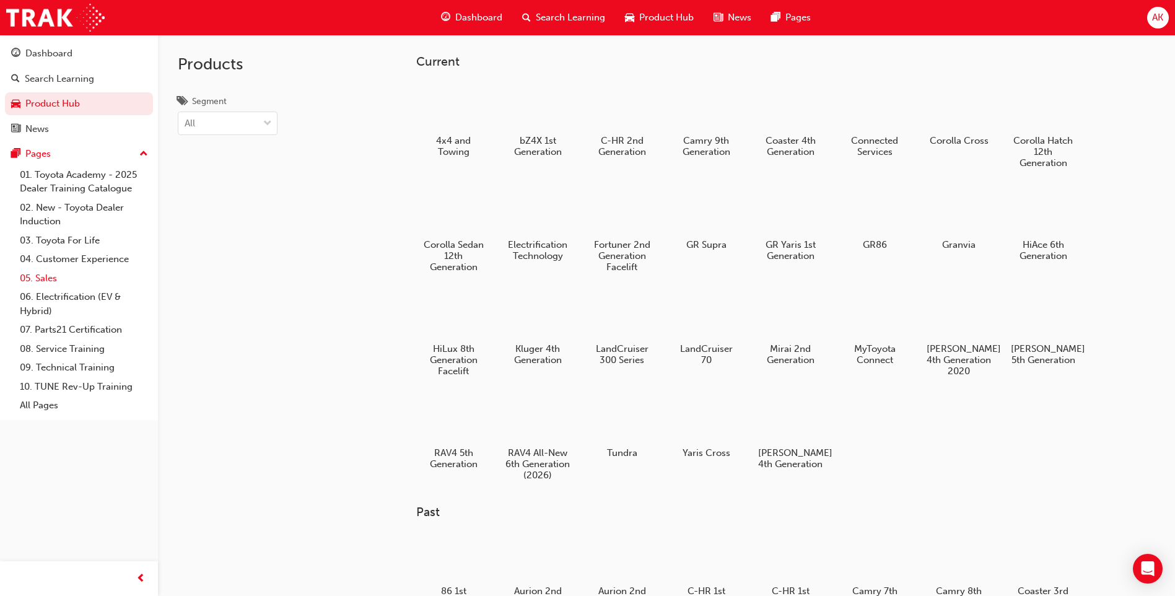
click at [48, 279] on link "05. Sales" at bounding box center [84, 278] width 138 height 19
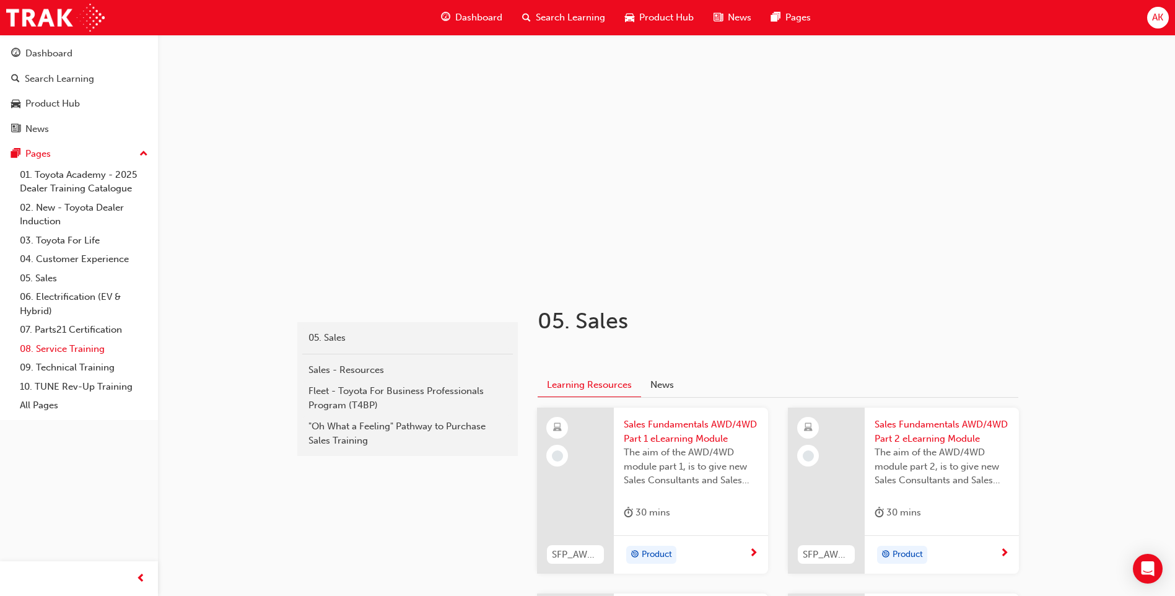
click at [61, 349] on link "08. Service Training" at bounding box center [84, 348] width 138 height 19
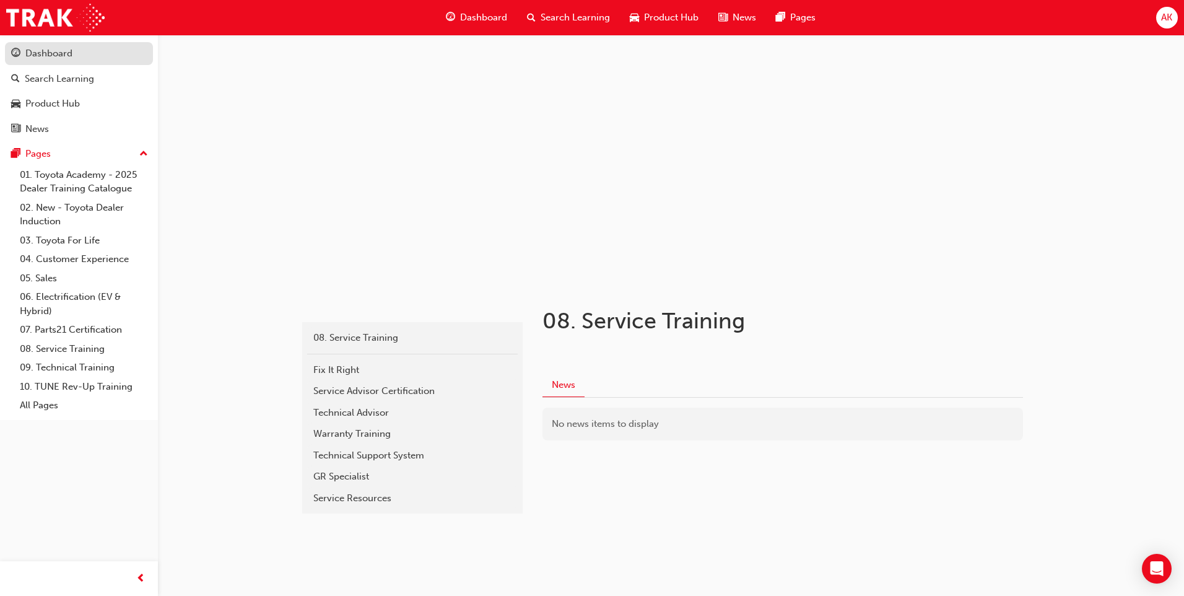
click at [72, 57] on div "Dashboard" at bounding box center [79, 53] width 136 height 15
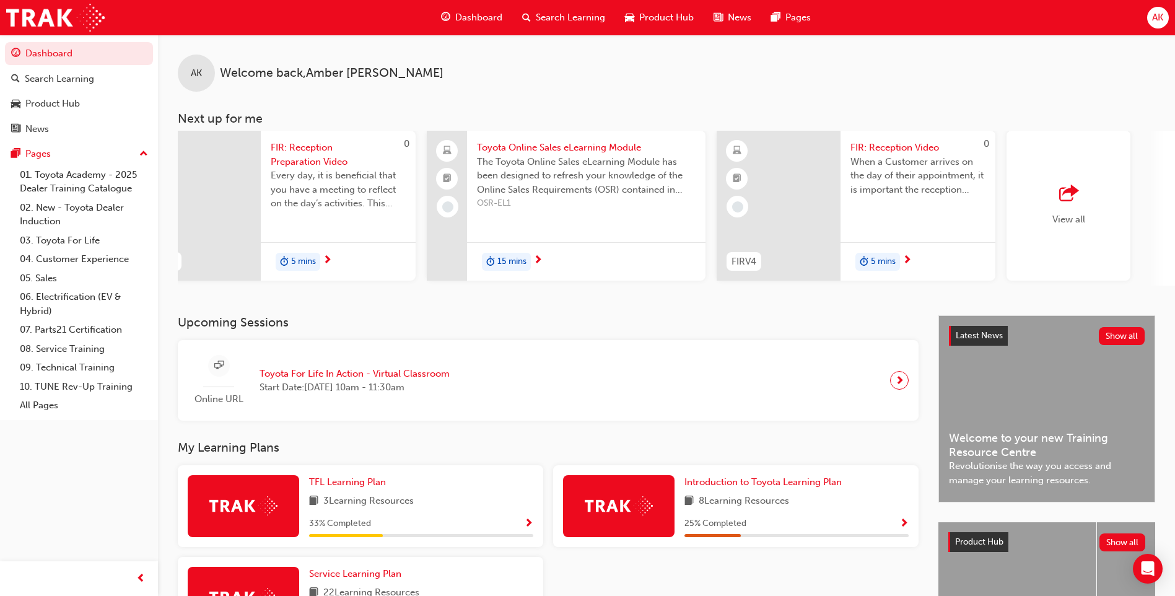
scroll to position [0, 740]
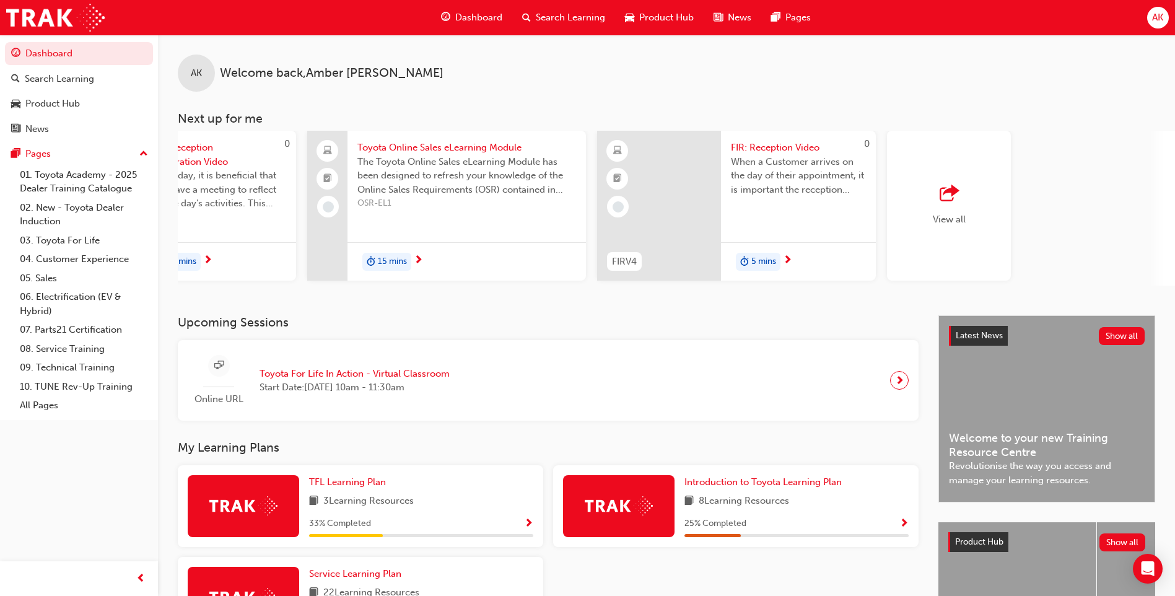
click at [753, 145] on span "FIR: Reception Video" at bounding box center [798, 148] width 135 height 14
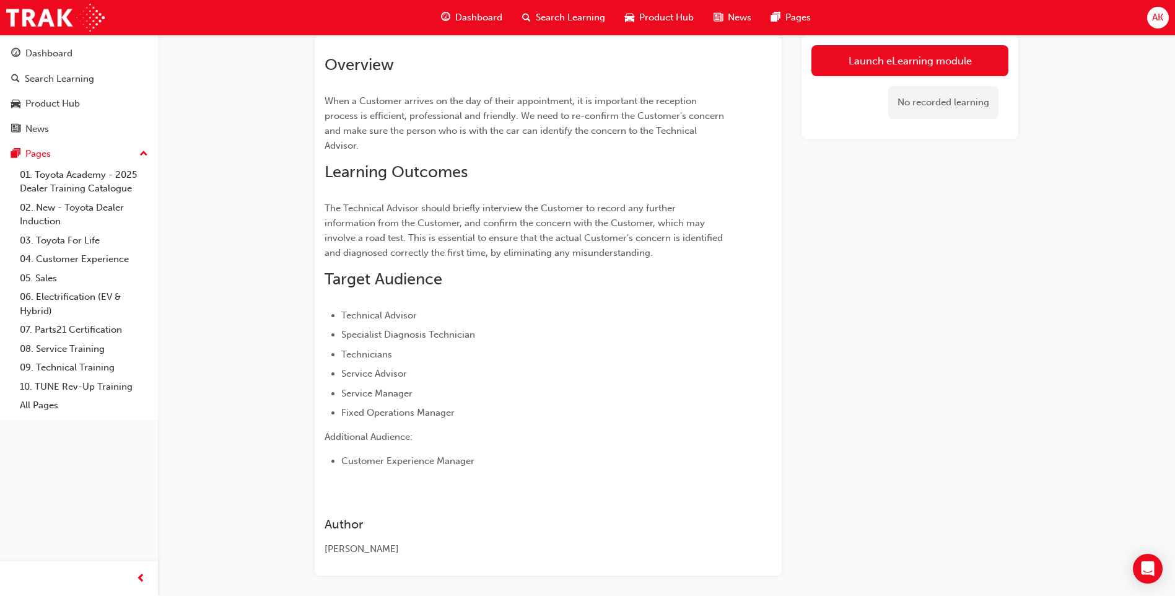
scroll to position [2, 0]
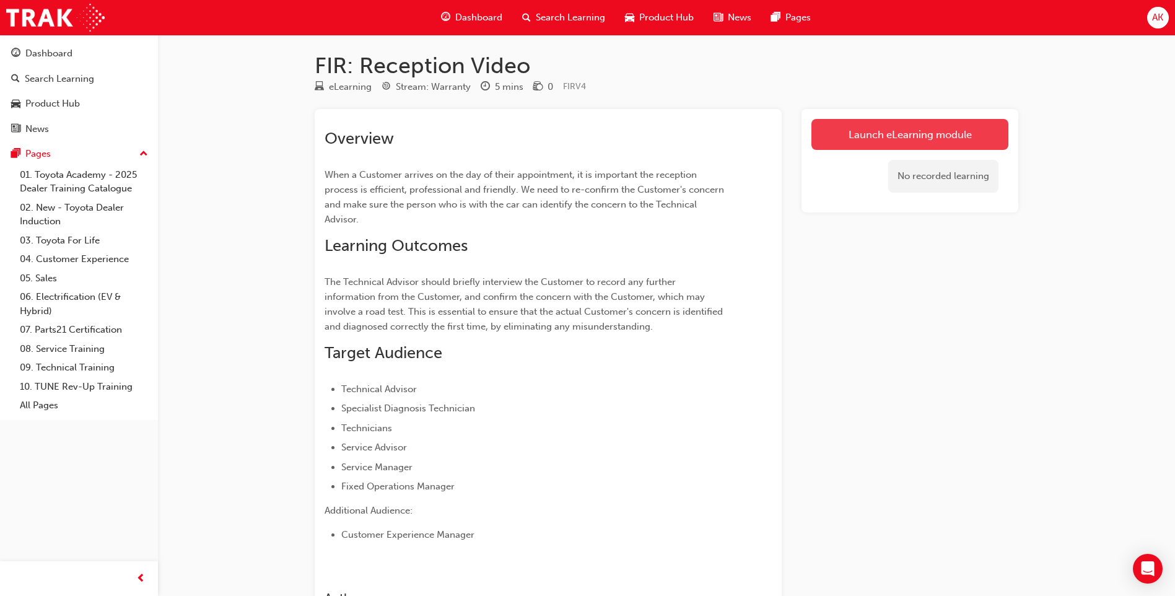
click at [834, 141] on link "Launch eLearning module" at bounding box center [909, 134] width 197 height 31
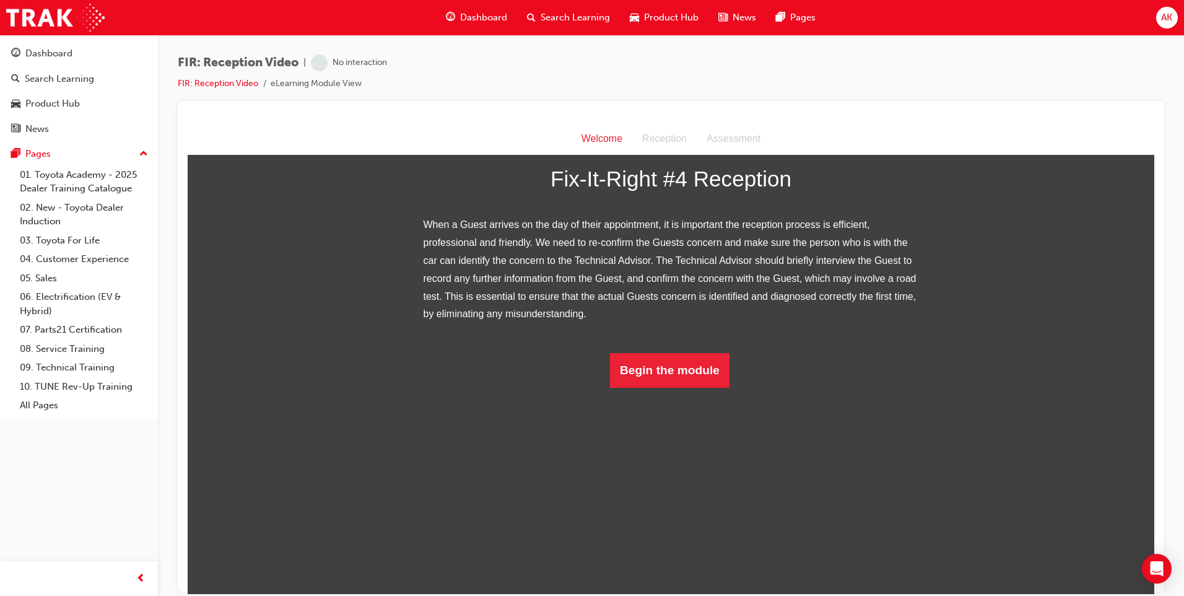
scroll to position [85, 0]
click at [696, 387] on button "Begin the module" at bounding box center [670, 369] width 120 height 35
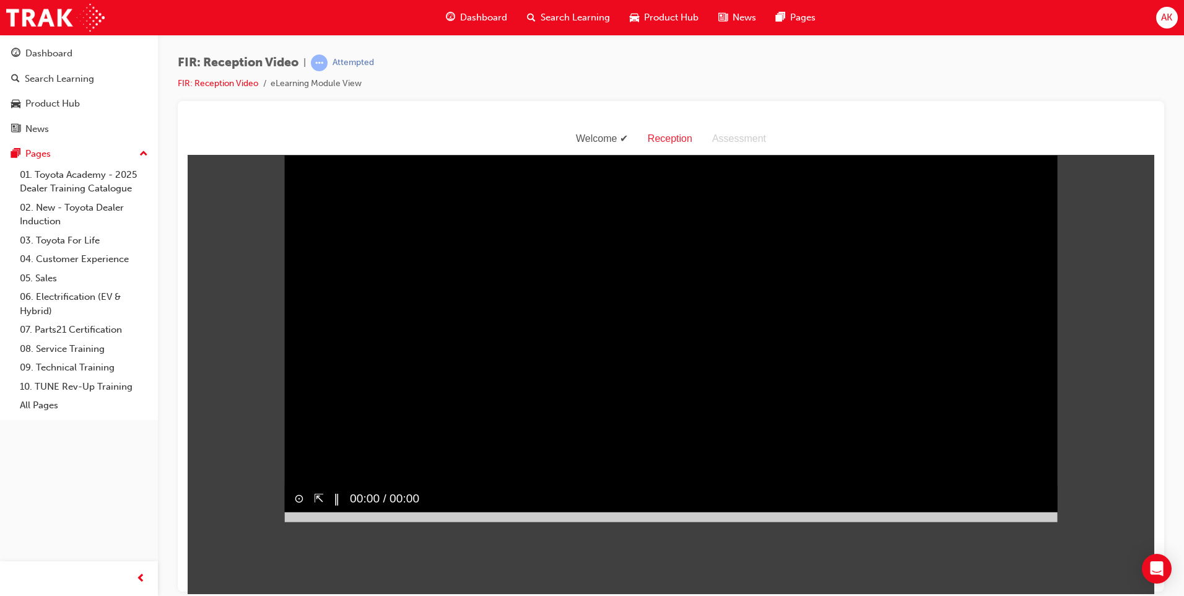
scroll to position [0, 0]
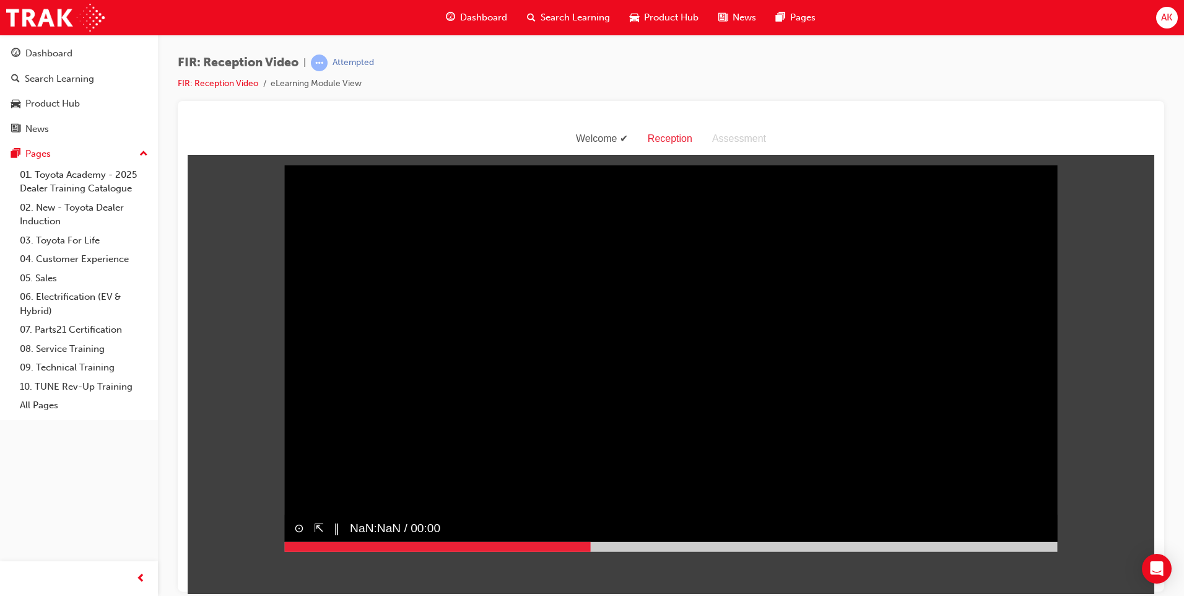
click at [586, 543] on div at bounding box center [671, 546] width 774 height 10
drag, startPoint x: 582, startPoint y: 543, endPoint x: 296, endPoint y: 545, distance: 285.6
click at [296, 545] on div at bounding box center [435, 546] width 302 height 10
click at [447, 442] on video "Sorry, your browser does not support embedded videos. Download Instead" at bounding box center [671, 358] width 774 height 387
click at [640, 537] on div "⊙ ⇱ ▶︎ NaN:NaN / 00:00" at bounding box center [671, 533] width 774 height 38
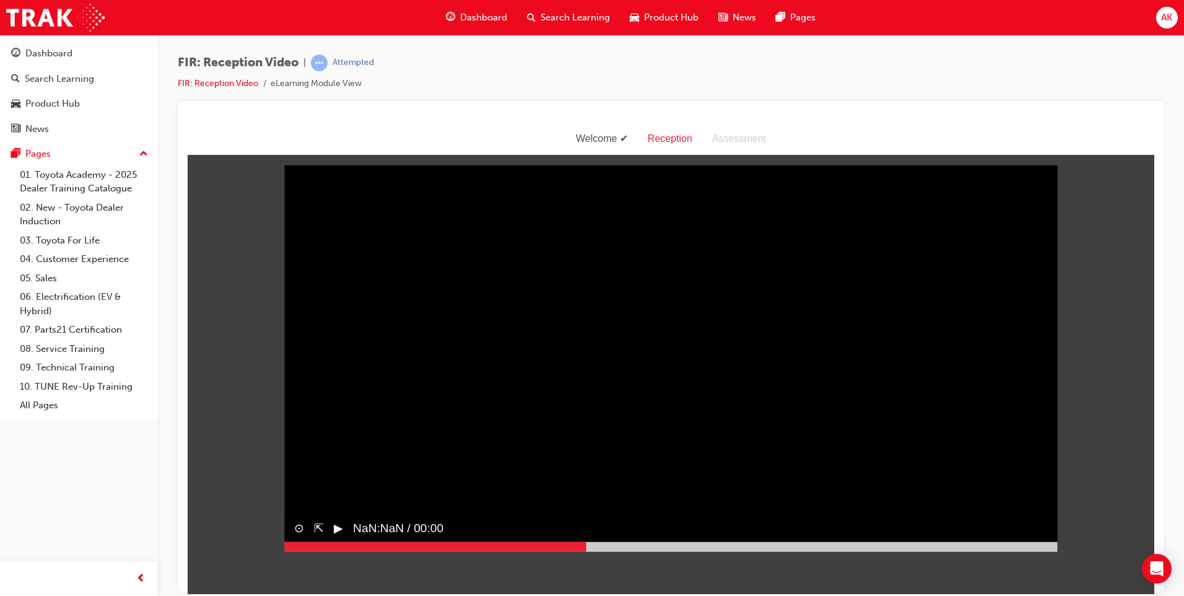
click at [671, 551] on div "Sorry, your browser does not support embedded videos. Download Instead ⊙ ⇱ ▶︎ N…" at bounding box center [671, 358] width 774 height 387
click at [334, 522] on button "▶︎" at bounding box center [338, 527] width 9 height 18
click at [340, 528] on span "NaN:NaN / 00:00" at bounding box center [390, 528] width 100 height 28
click at [614, 541] on div at bounding box center [671, 546] width 774 height 10
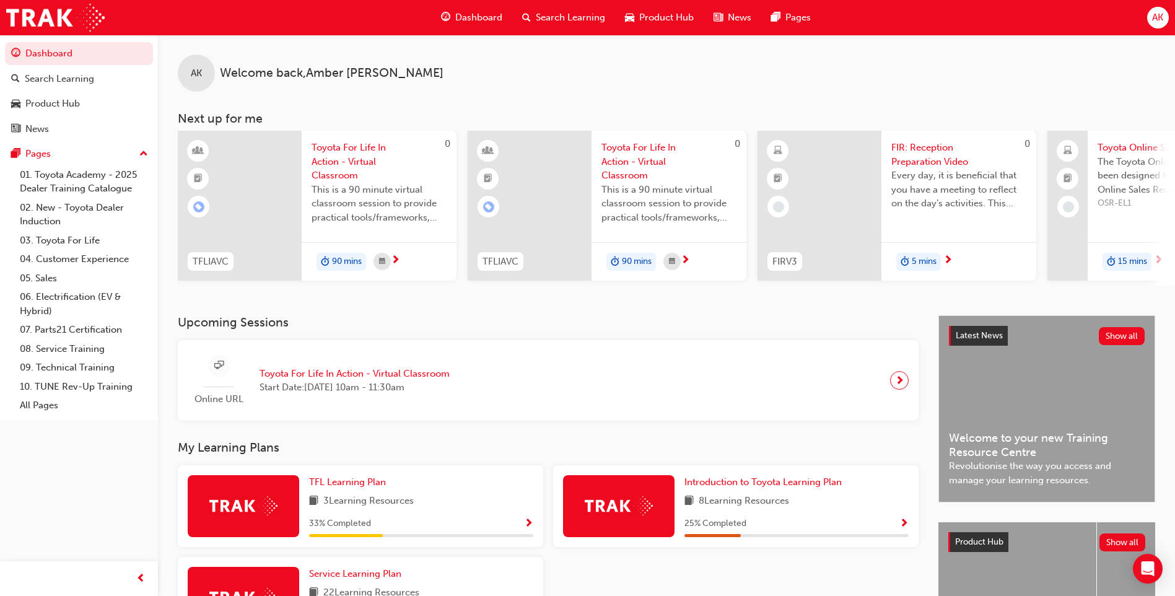
click at [1162, 263] on span "next-icon" at bounding box center [1158, 260] width 9 height 11
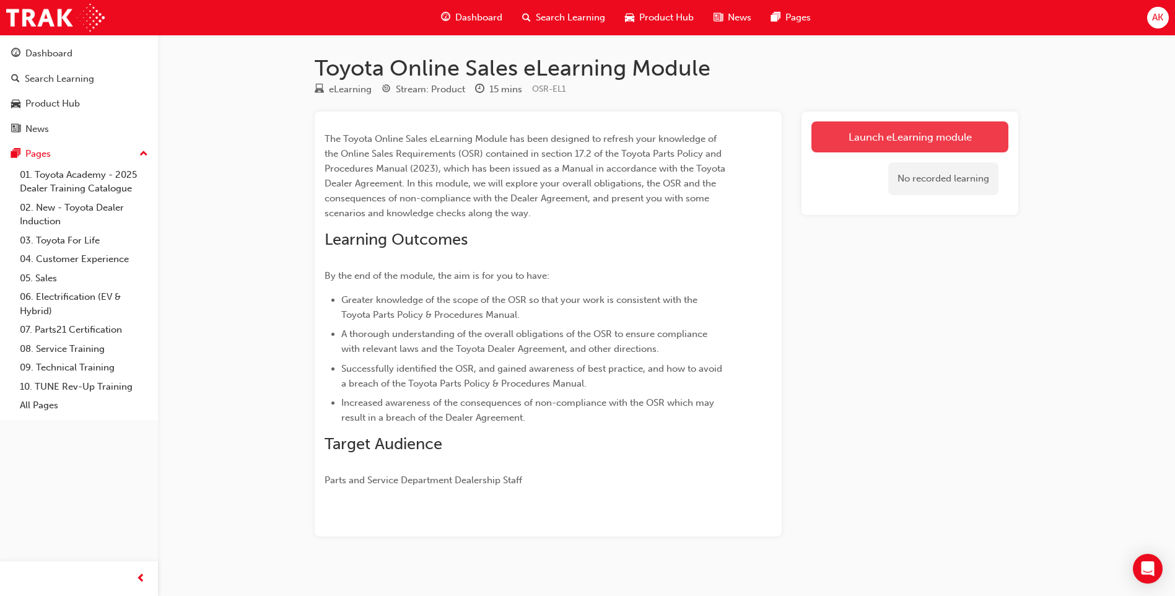
click at [822, 146] on link "Launch eLearning module" at bounding box center [909, 136] width 197 height 31
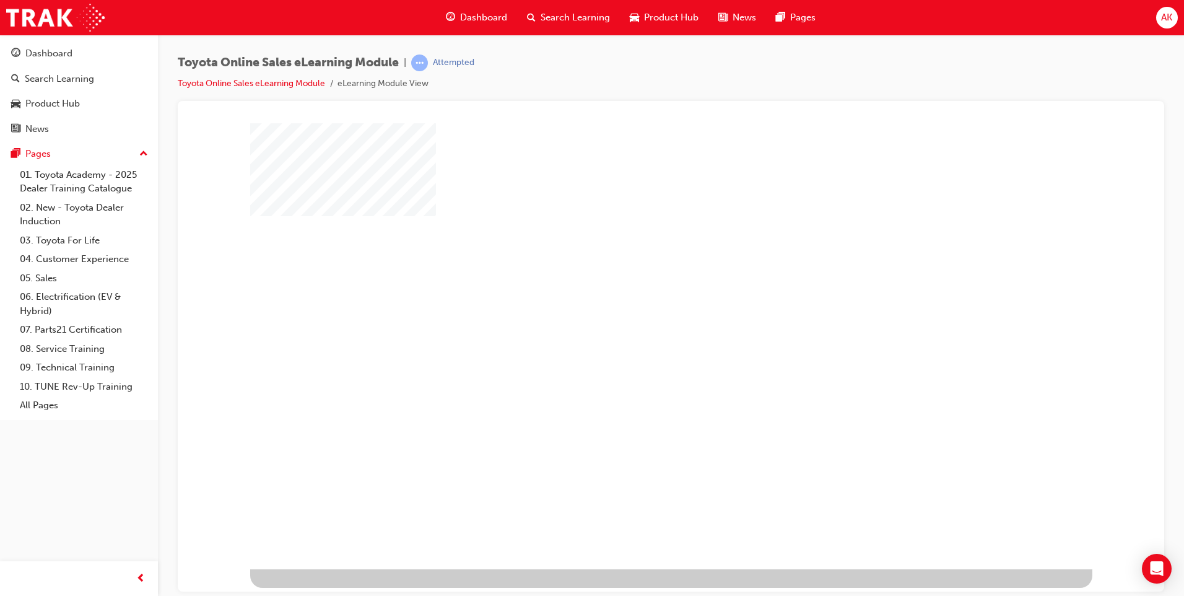
click at [636, 310] on div "play" at bounding box center [636, 310] width 0 height 0
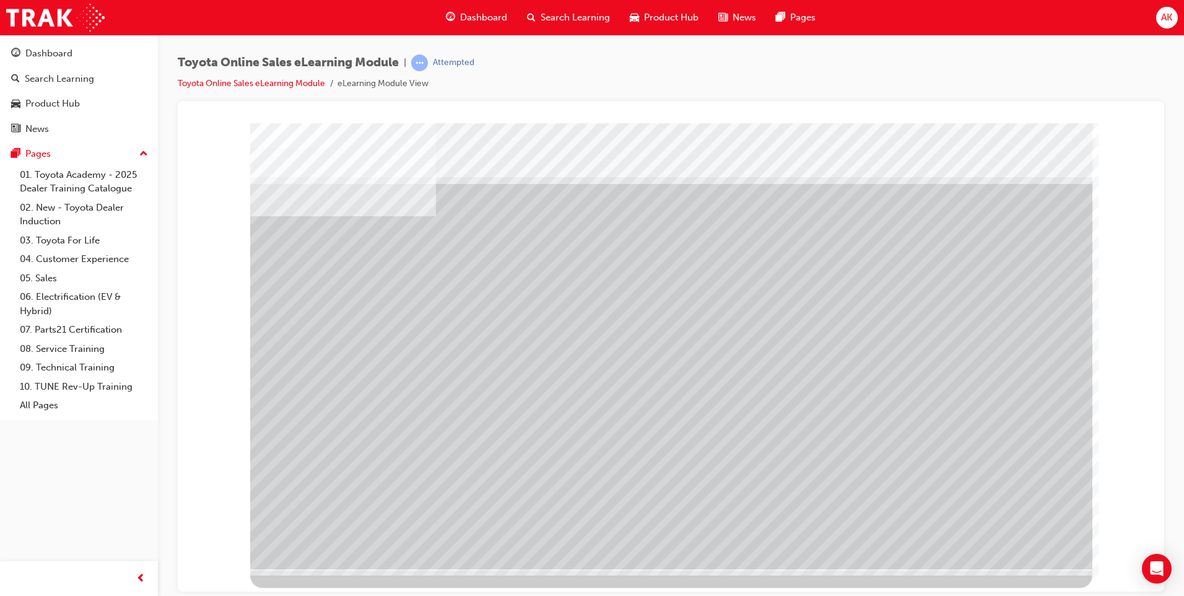
drag, startPoint x: 611, startPoint y: 321, endPoint x: 617, endPoint y: 334, distance: 14.2
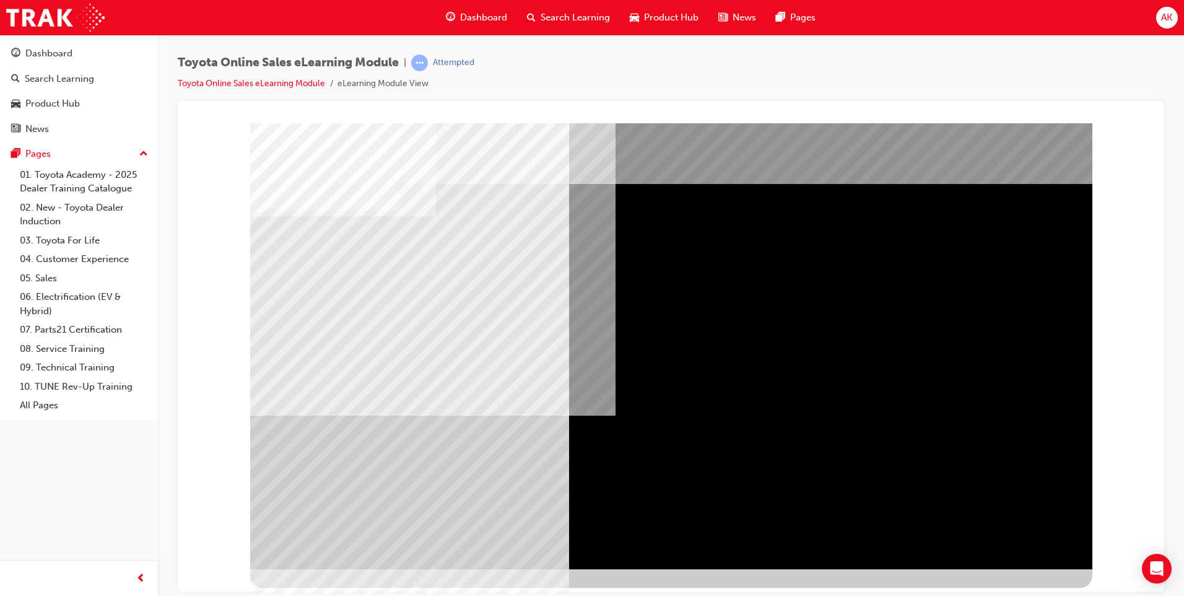
drag, startPoint x: 314, startPoint y: 253, endPoint x: 495, endPoint y: 523, distance: 325.0
click at [495, 523] on div at bounding box center [671, 346] width 842 height 446
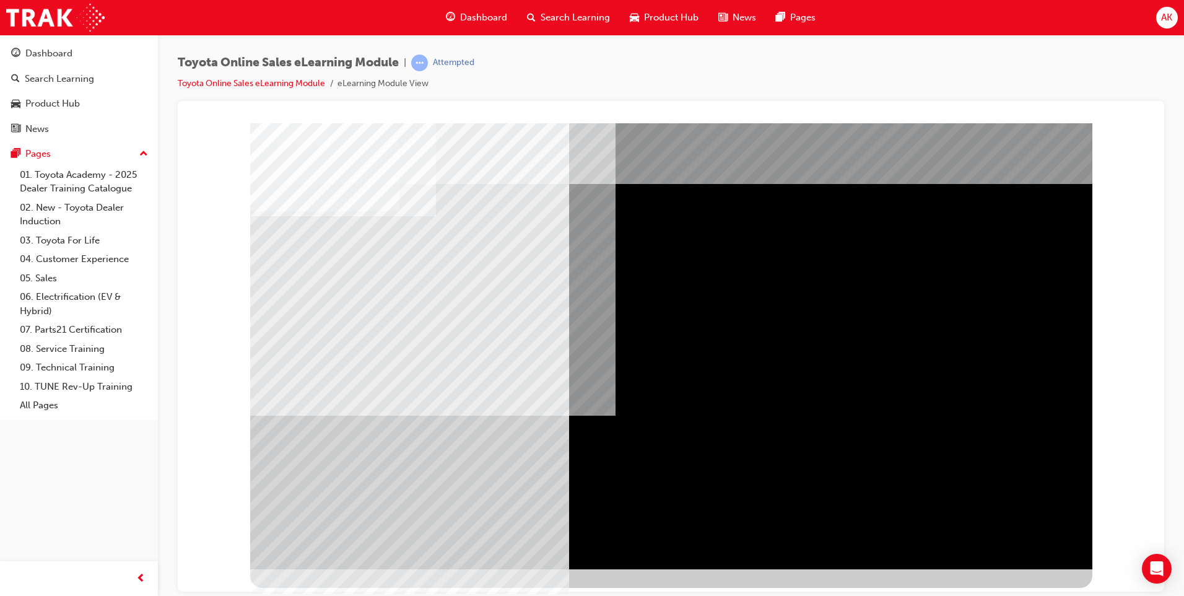
drag, startPoint x: 659, startPoint y: 318, endPoint x: 881, endPoint y: 448, distance: 256.8
click at [881, 448] on div at bounding box center [671, 346] width 842 height 446
drag, startPoint x: 789, startPoint y: 476, endPoint x: 728, endPoint y: 408, distance: 91.7
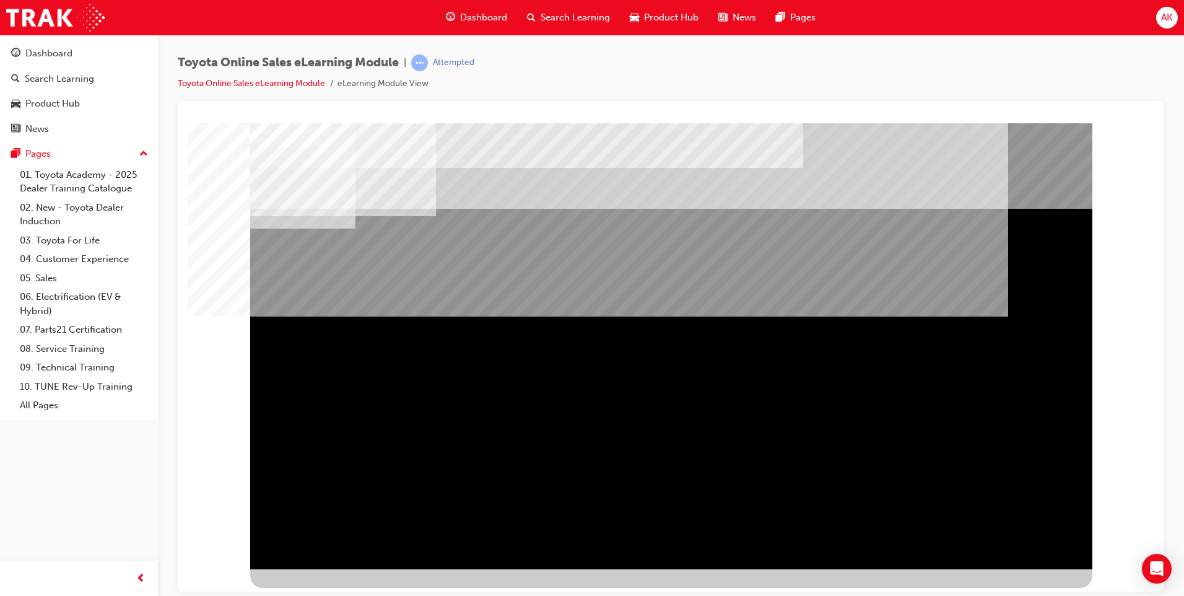
drag, startPoint x: 762, startPoint y: 380, endPoint x: 522, endPoint y: 338, distance: 243.5
click at [535, 339] on div "Section Title Page" at bounding box center [671, 346] width 842 height 446
drag, startPoint x: 492, startPoint y: 335, endPoint x: 1013, endPoint y: 302, distance: 522.0
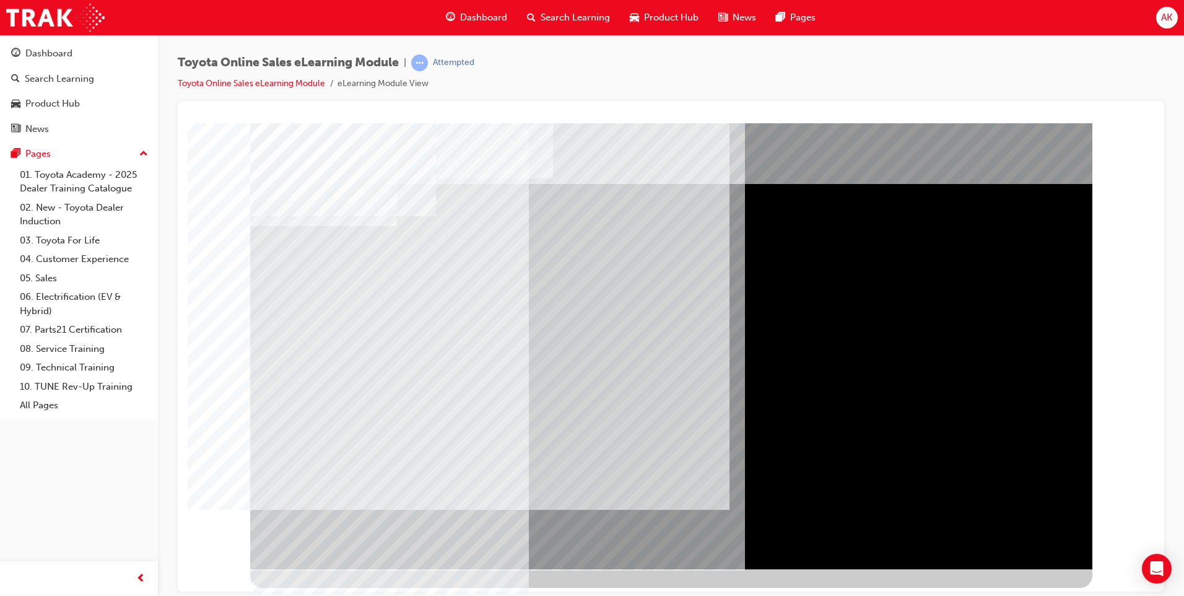
drag, startPoint x: 482, startPoint y: 291, endPoint x: 440, endPoint y: 296, distance: 42.4
click at [479, 292] on div "multistate" at bounding box center [671, 346] width 842 height 446
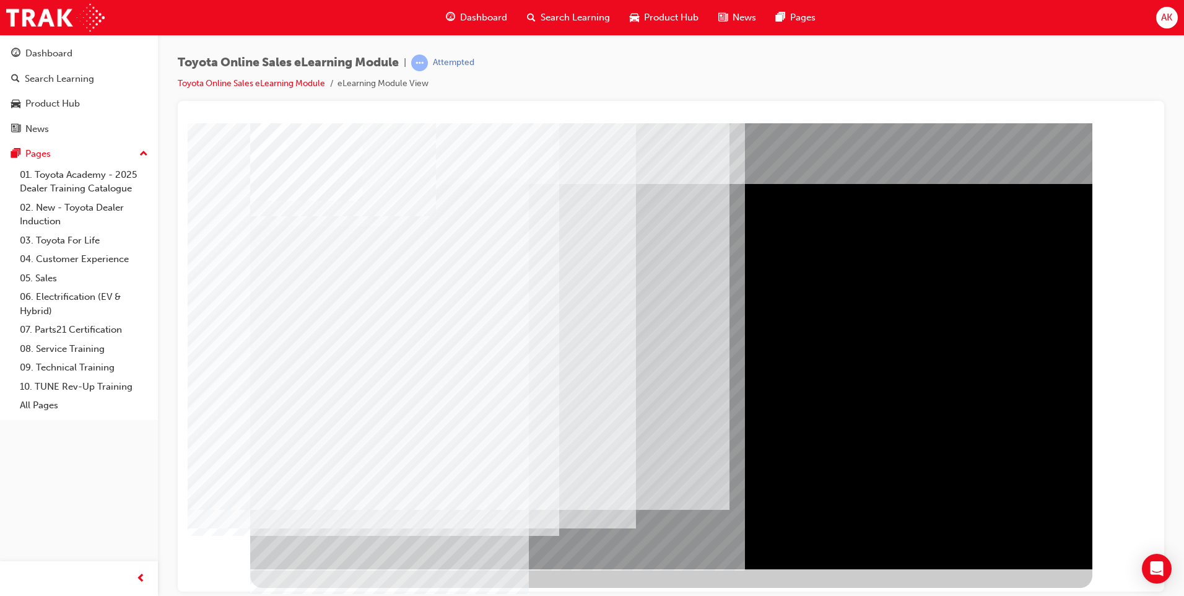
click at [317, 280] on div "multistate" at bounding box center [671, 346] width 842 height 446
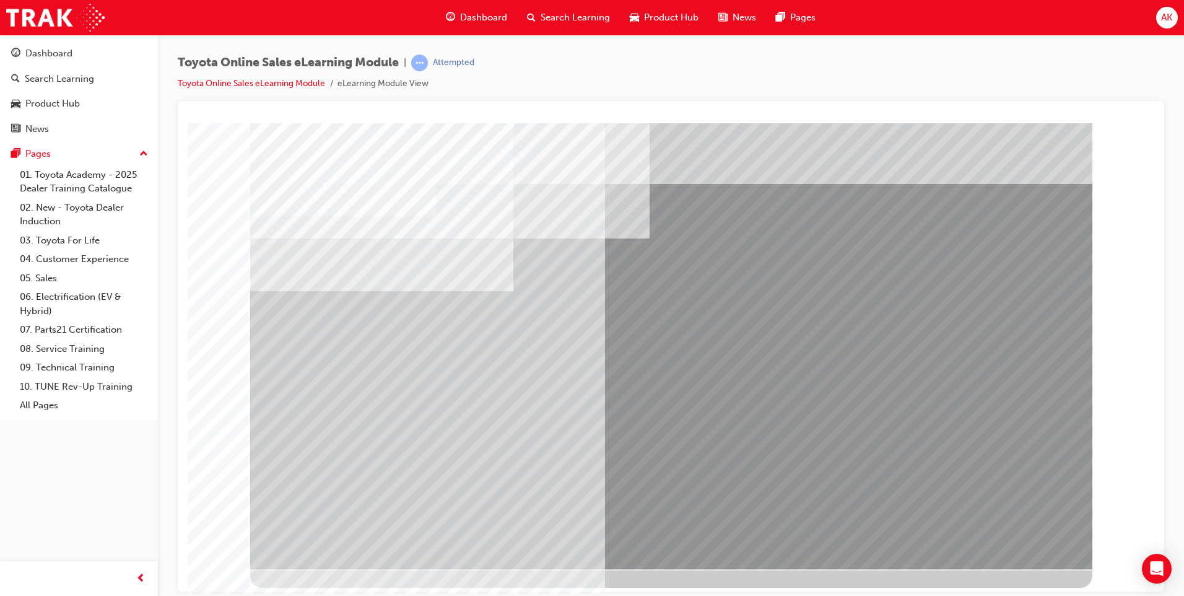
drag, startPoint x: 350, startPoint y: 401, endPoint x: 349, endPoint y: 409, distance: 8.1
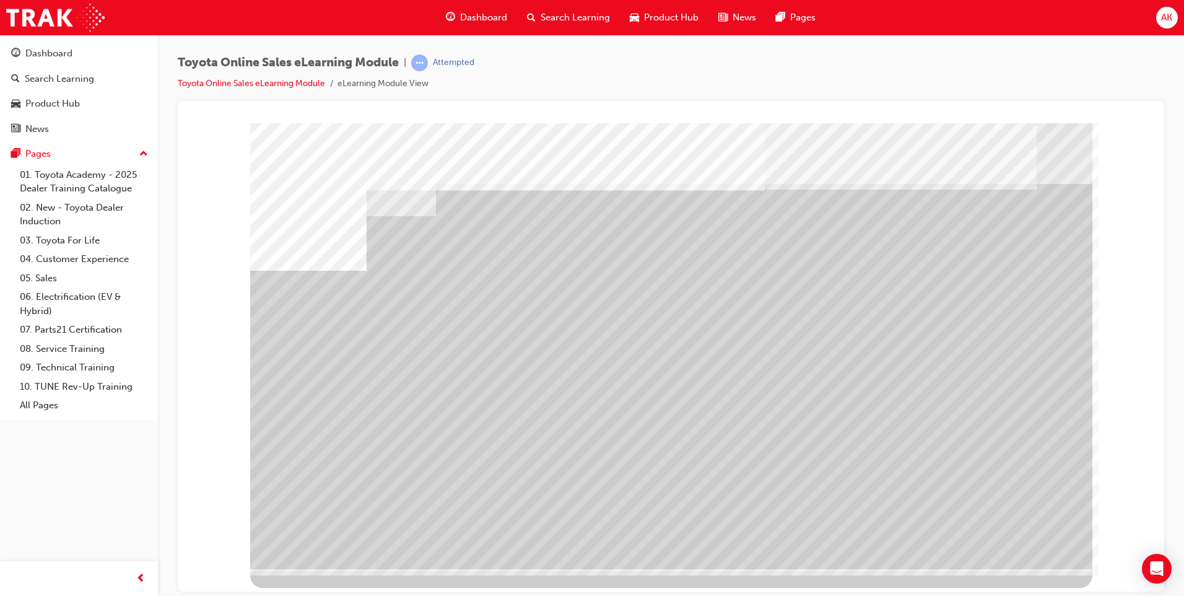
drag, startPoint x: 272, startPoint y: 477, endPoint x: 299, endPoint y: 469, distance: 28.4
drag, startPoint x: 330, startPoint y: 452, endPoint x: 333, endPoint y: 414, distance: 37.9
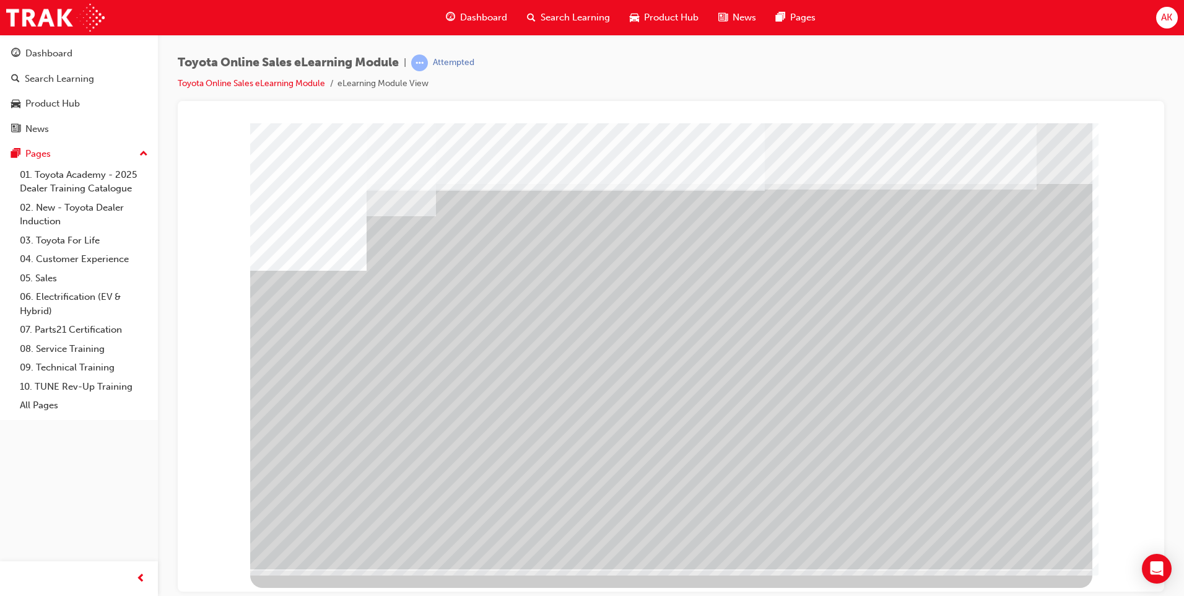
drag, startPoint x: 671, startPoint y: 440, endPoint x: 676, endPoint y: 452, distance: 13.0
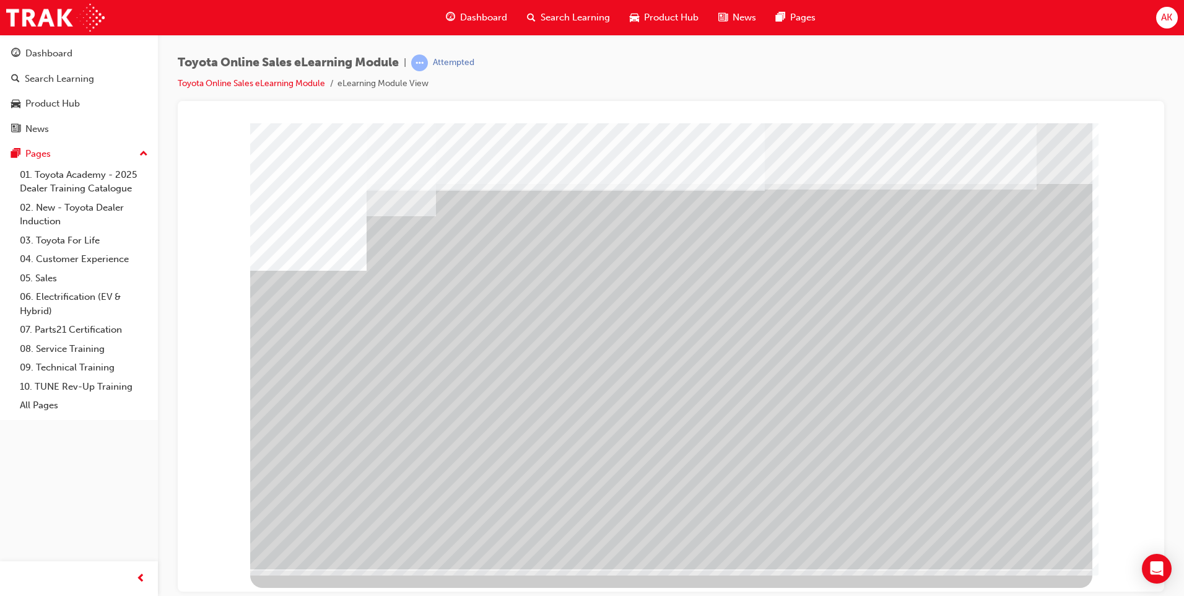
drag, startPoint x: 707, startPoint y: 439, endPoint x: 714, endPoint y: 442, distance: 6.9
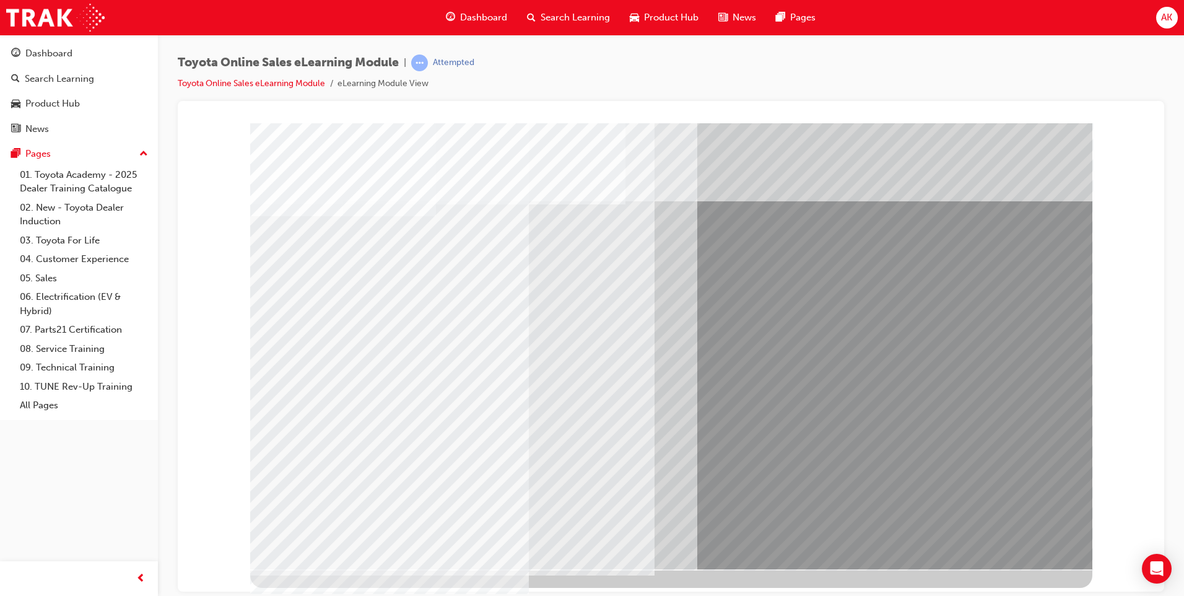
drag, startPoint x: 684, startPoint y: 364, endPoint x: 707, endPoint y: 372, distance: 23.7
click at [700, 372] on div at bounding box center [671, 346] width 842 height 446
drag, startPoint x: 719, startPoint y: 377, endPoint x: 743, endPoint y: 385, distance: 24.7
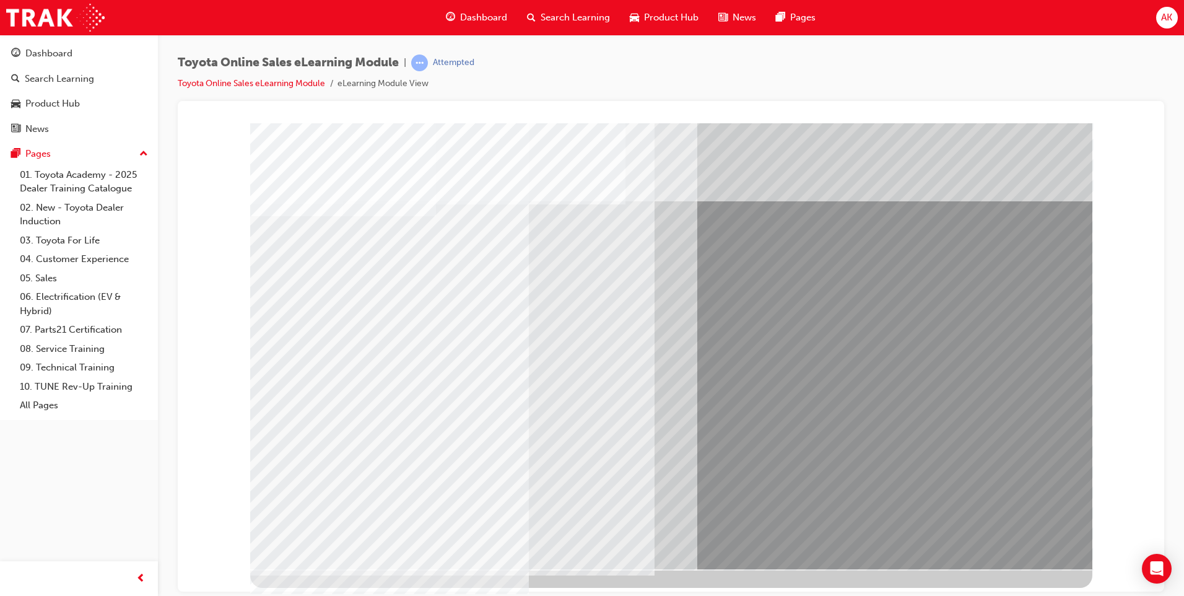
drag, startPoint x: 992, startPoint y: 531, endPoint x: 992, endPoint y: 539, distance: 7.5
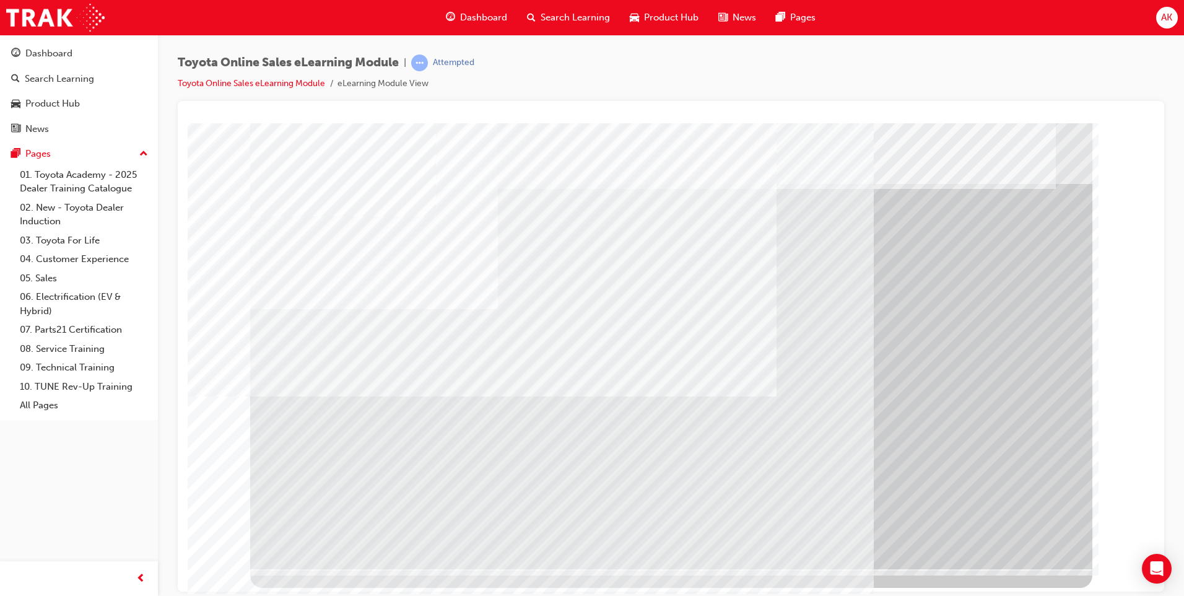
drag, startPoint x: 724, startPoint y: 435, endPoint x: 489, endPoint y: 443, distance: 234.9
drag, startPoint x: 477, startPoint y: 443, endPoint x: 507, endPoint y: 426, distance: 34.1
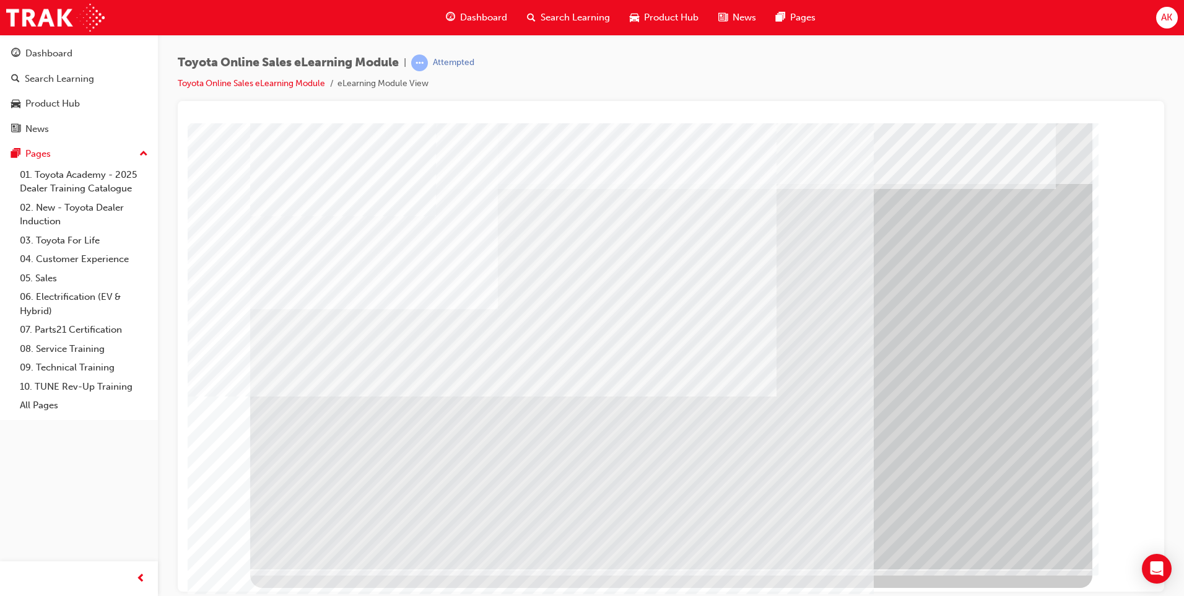
drag, startPoint x: 565, startPoint y: 295, endPoint x: 648, endPoint y: 314, distance: 85.2
click at [610, 304] on div "multistate" at bounding box center [671, 346] width 842 height 446
drag, startPoint x: 1041, startPoint y: 423, endPoint x: 893, endPoint y: 478, distance: 158.3
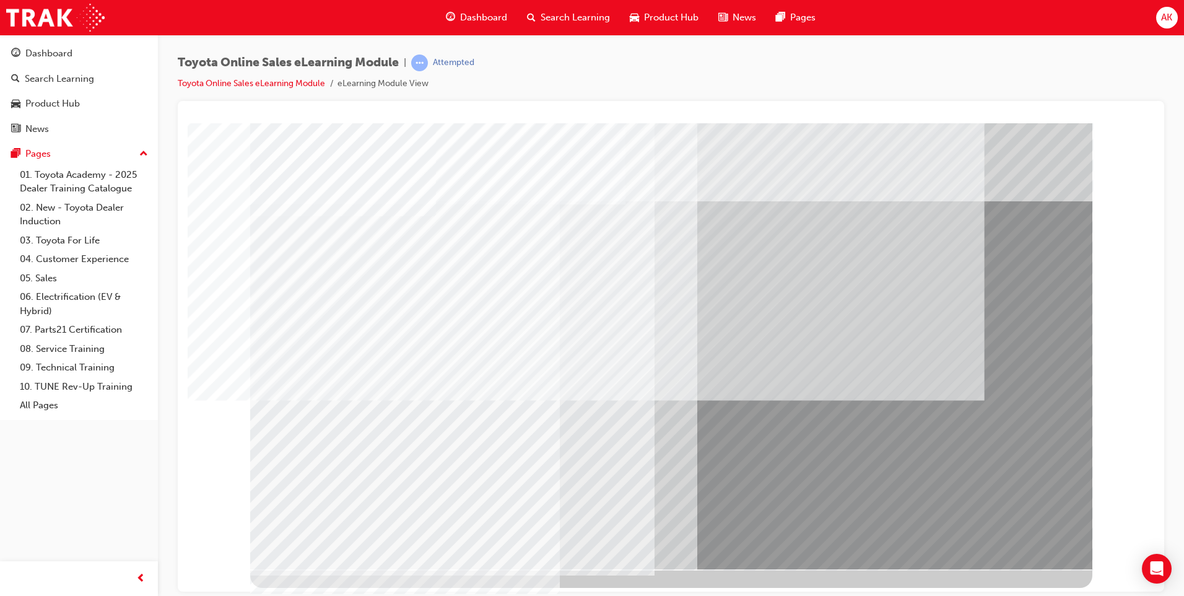
drag, startPoint x: 1028, startPoint y: 522, endPoint x: 1026, endPoint y: 533, distance: 11.4
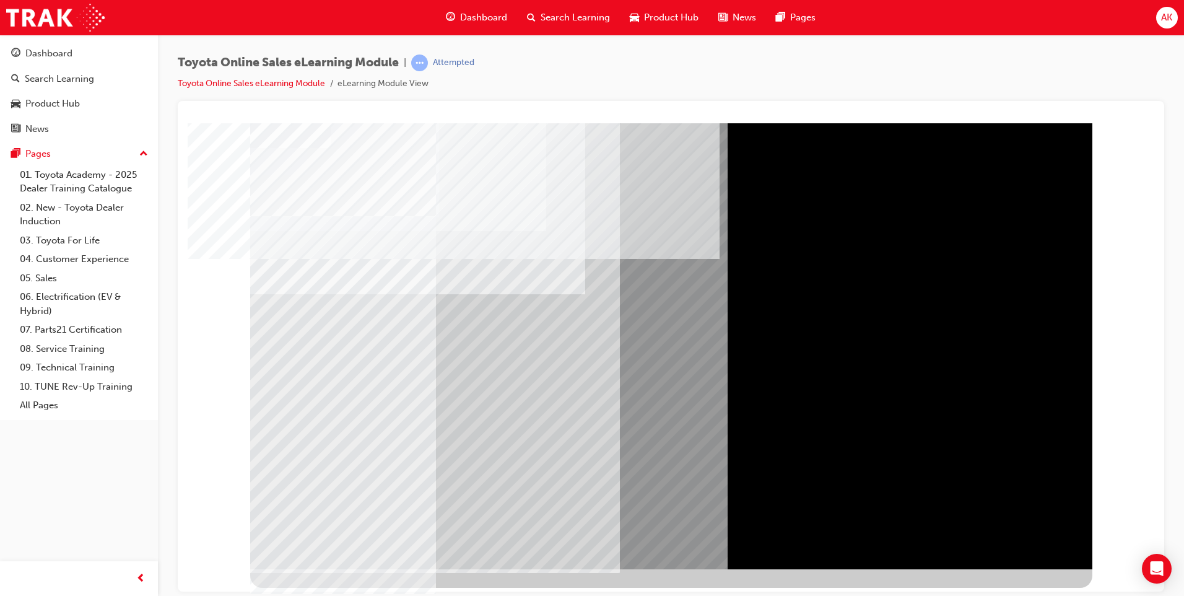
drag, startPoint x: 829, startPoint y: 227, endPoint x: 883, endPoint y: 258, distance: 62.2
click at [880, 254] on div at bounding box center [671, 346] width 842 height 446
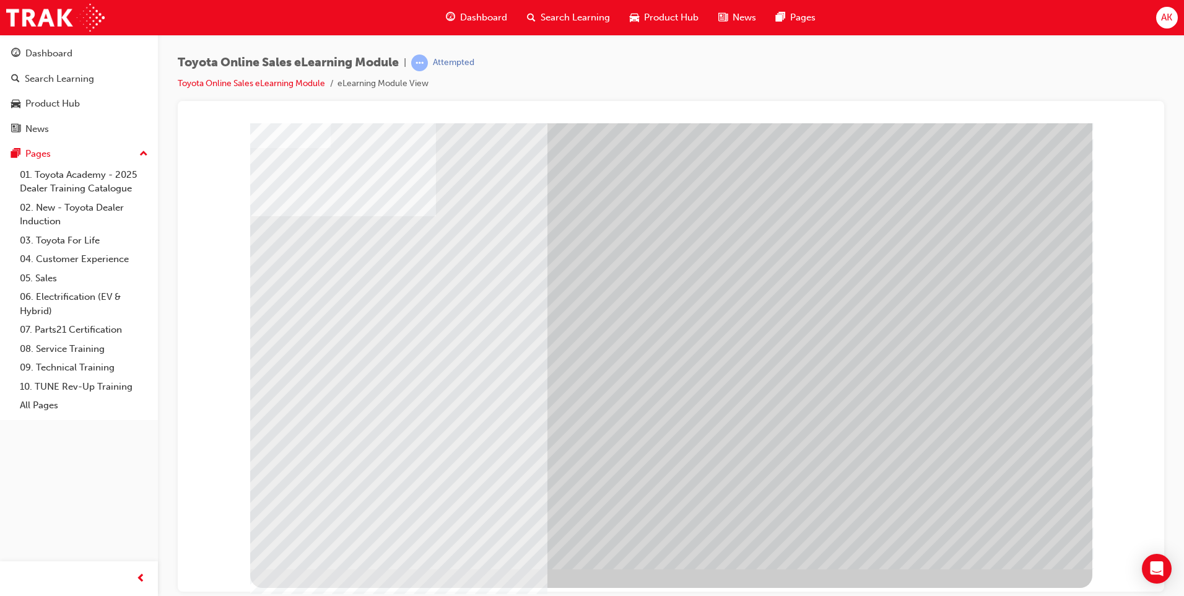
drag, startPoint x: 1000, startPoint y: 543, endPoint x: 722, endPoint y: 502, distance: 281.0
drag, startPoint x: 694, startPoint y: 502, endPoint x: 718, endPoint y: 518, distance: 29.0
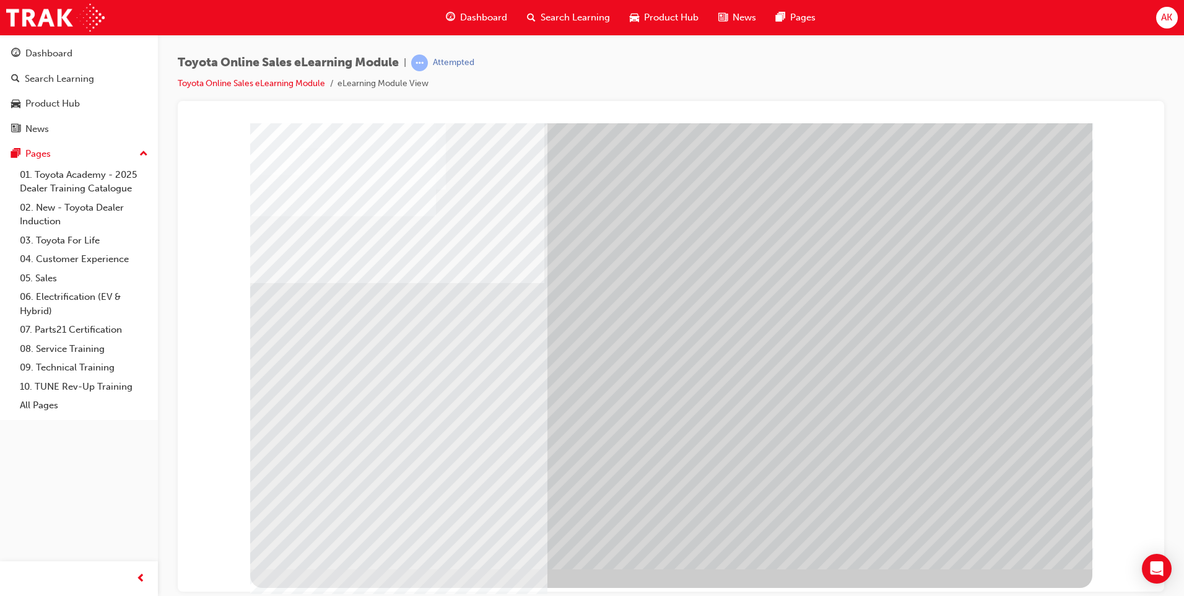
drag, startPoint x: 720, startPoint y: 523, endPoint x: 747, endPoint y: 523, distance: 26.6
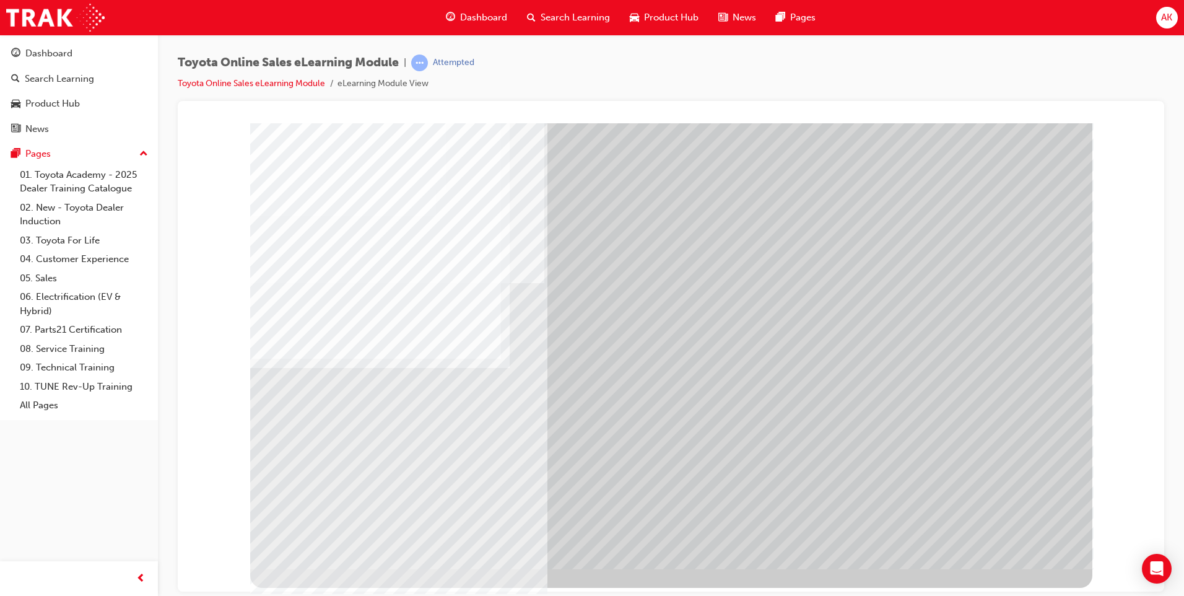
drag, startPoint x: 835, startPoint y: 287, endPoint x: 964, endPoint y: 312, distance: 131.3
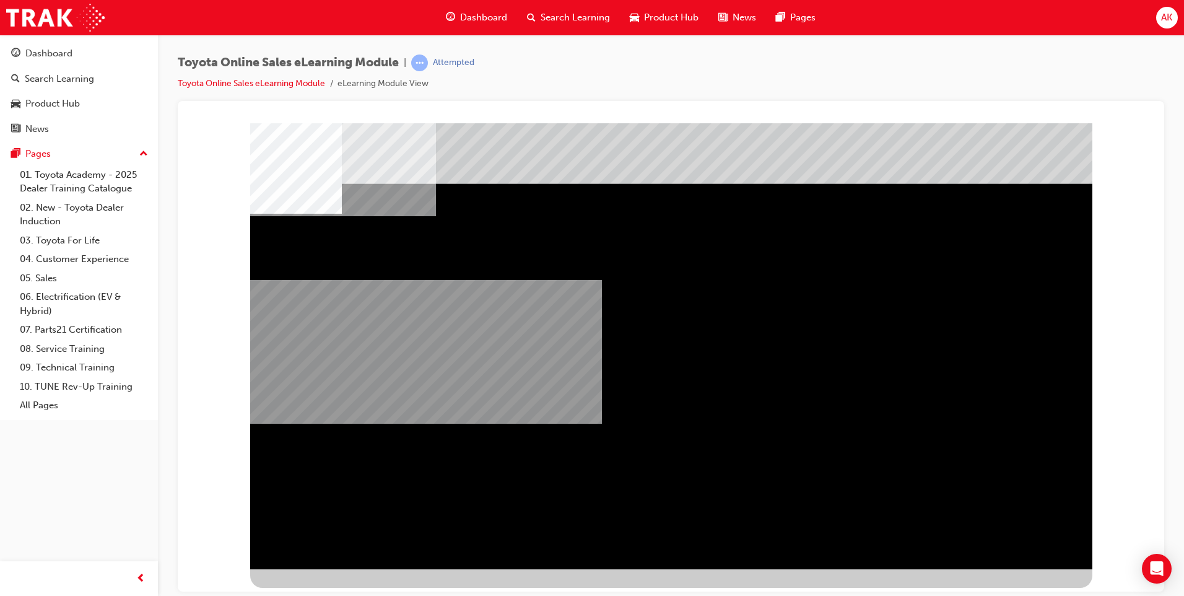
drag, startPoint x: 802, startPoint y: 442, endPoint x: 738, endPoint y: 432, distance: 64.0
click at [753, 435] on div "multistate" at bounding box center [671, 346] width 842 height 446
drag, startPoint x: 725, startPoint y: 428, endPoint x: 635, endPoint y: 429, distance: 90.4
click at [665, 432] on div "multistate" at bounding box center [671, 346] width 842 height 446
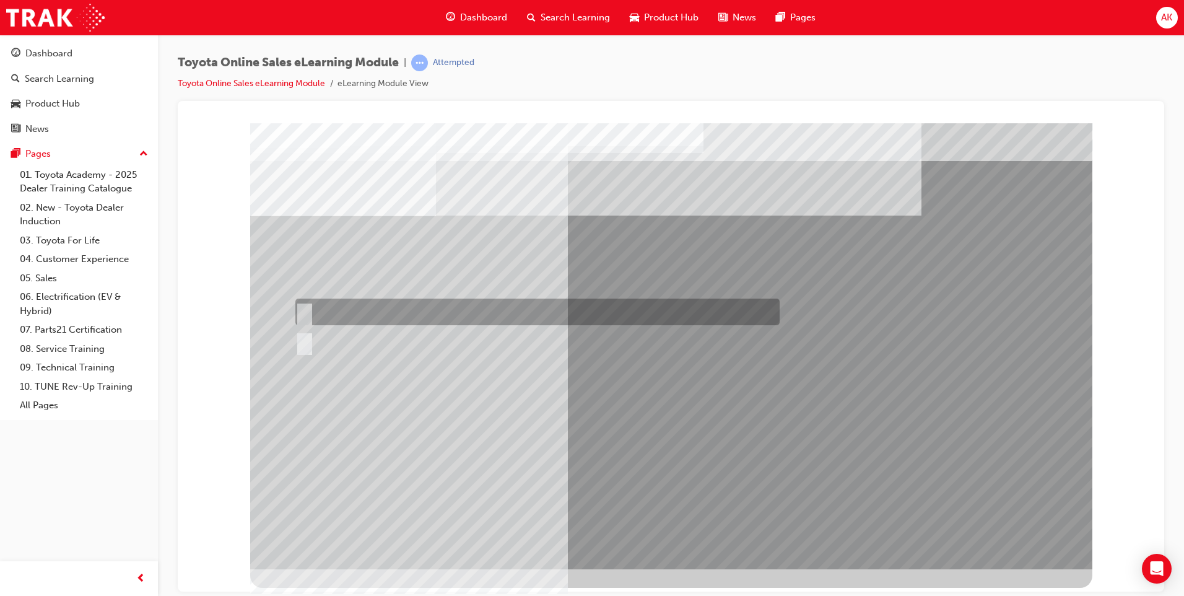
click at [496, 318] on div at bounding box center [534, 312] width 484 height 27
radio input "true"
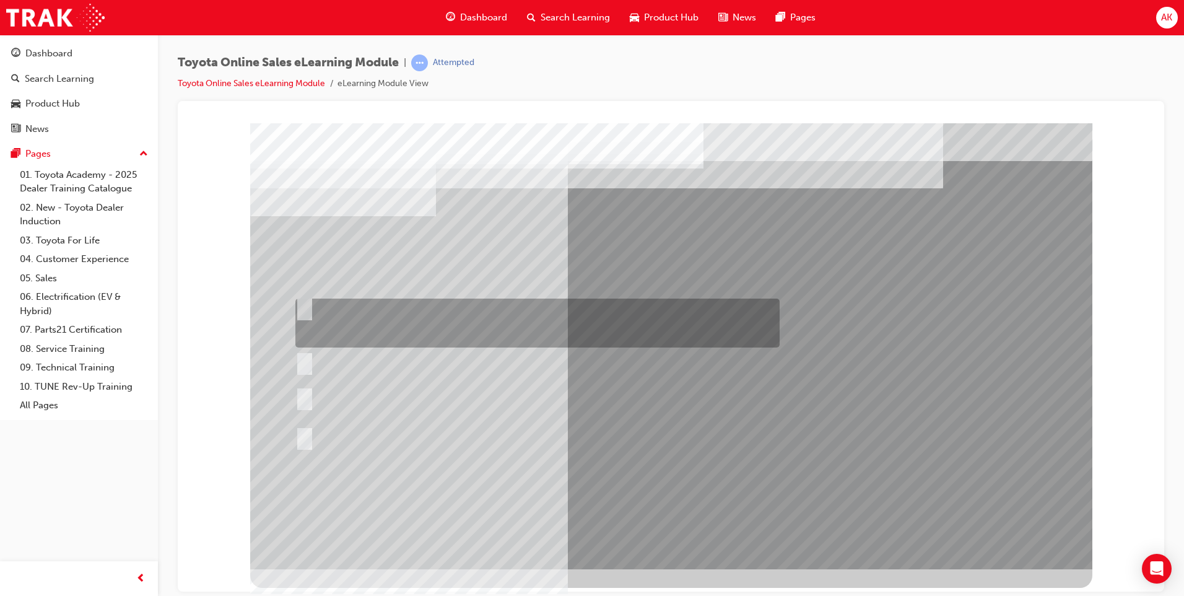
click at [418, 325] on div at bounding box center [534, 323] width 484 height 49
radio input "true"
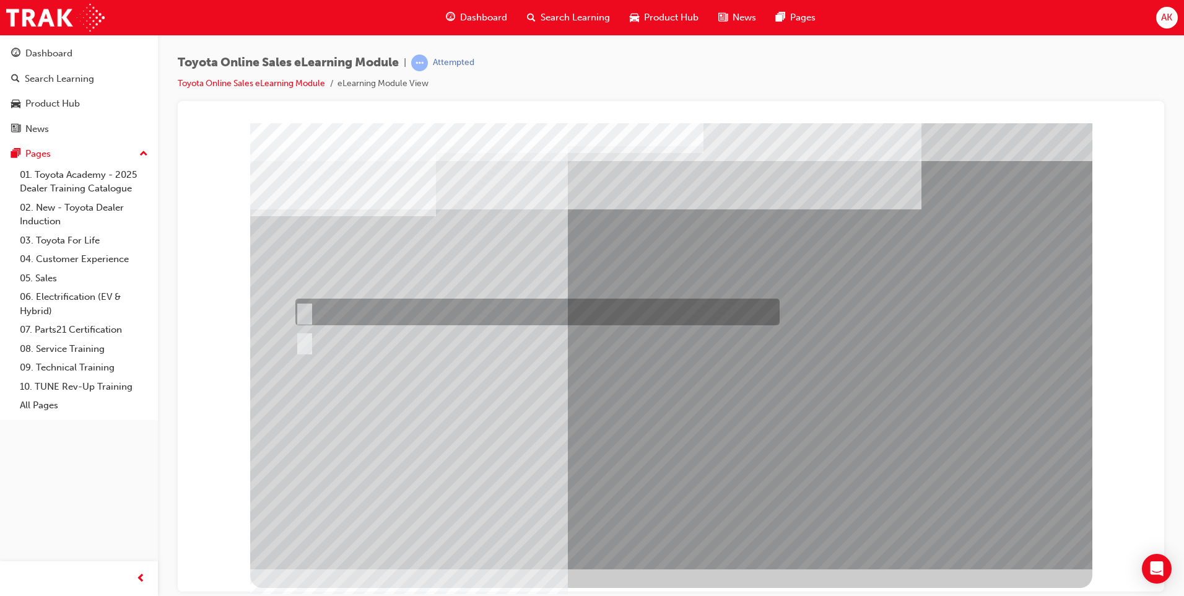
click at [338, 319] on div at bounding box center [534, 312] width 484 height 27
radio input "true"
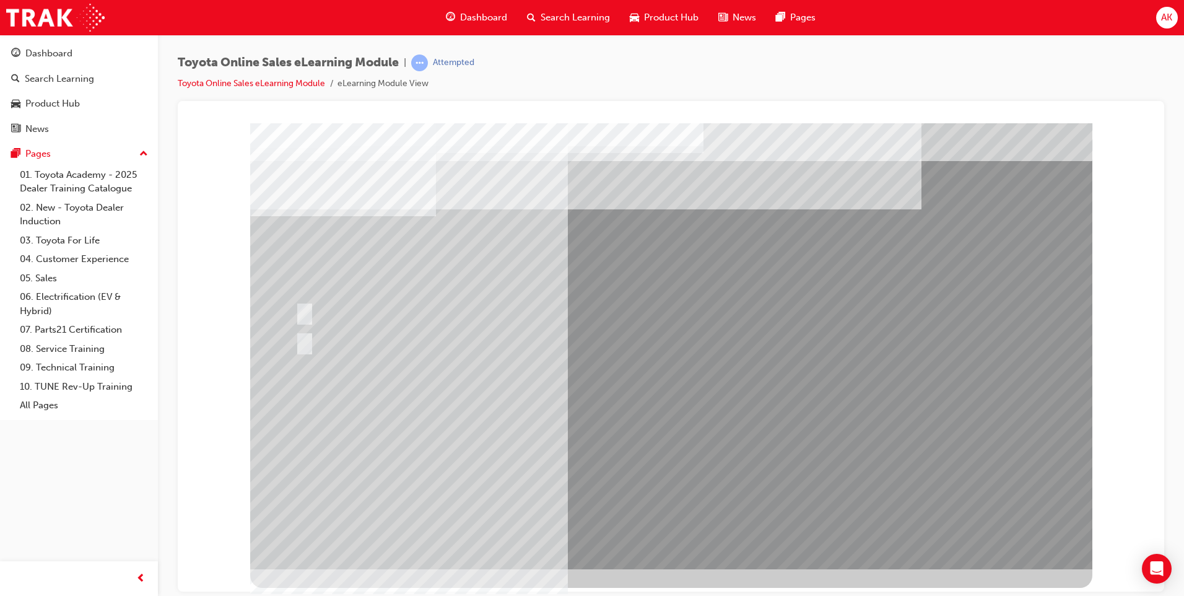
drag, startPoint x: 656, startPoint y: 515, endPoint x: 658, endPoint y: 523, distance: 8.3
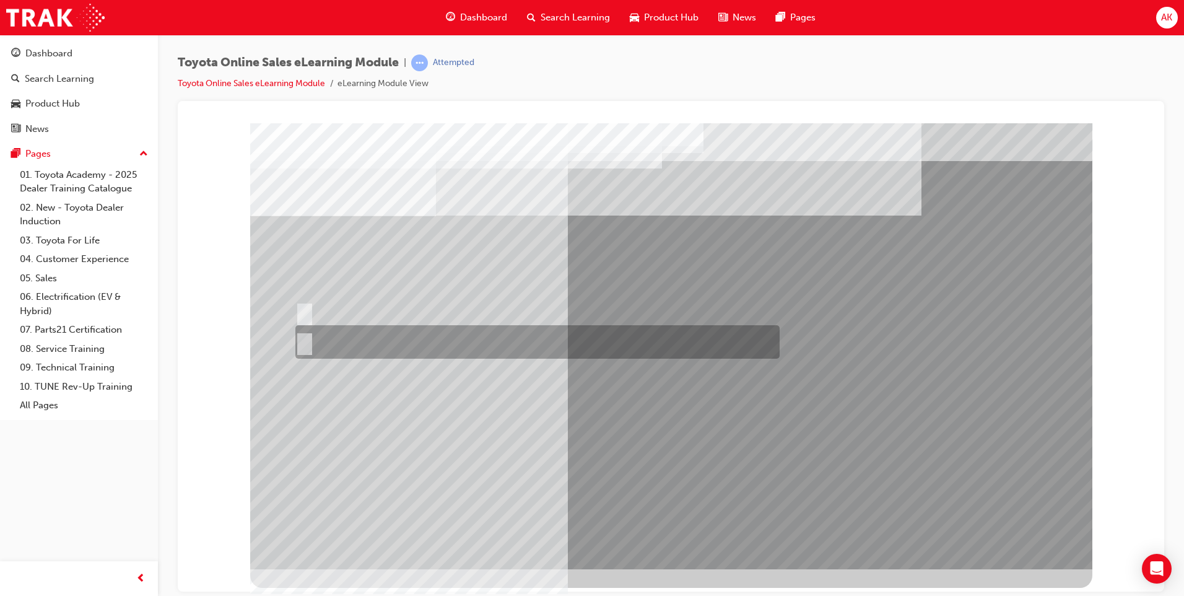
click at [447, 355] on div at bounding box center [534, 341] width 484 height 33
radio input "true"
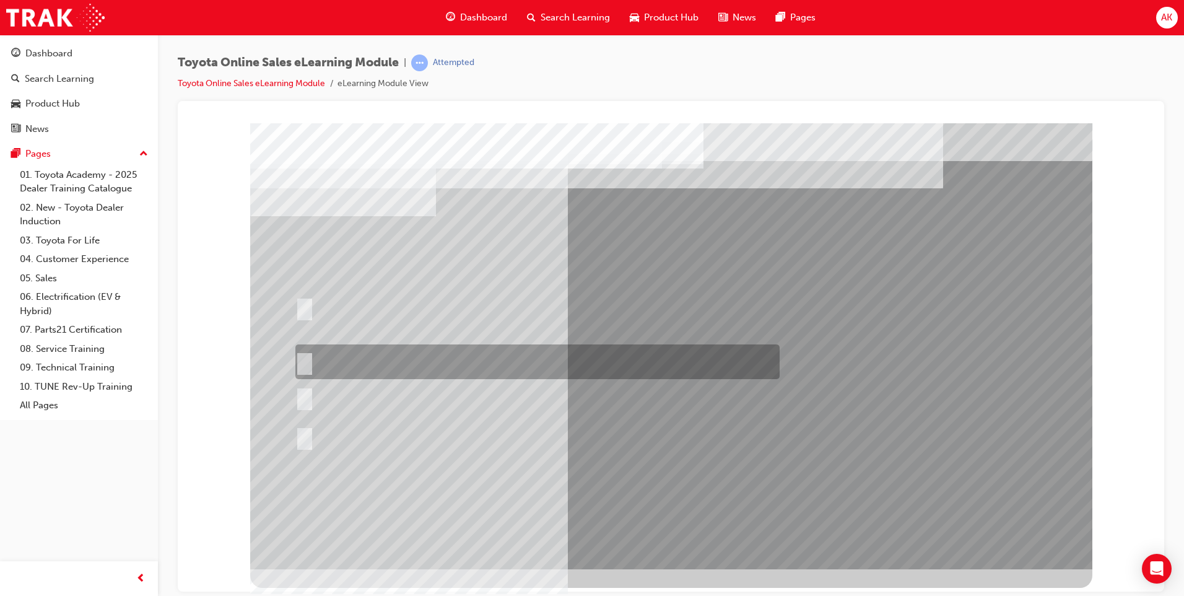
click at [445, 367] on div at bounding box center [534, 361] width 484 height 35
radio input "true"
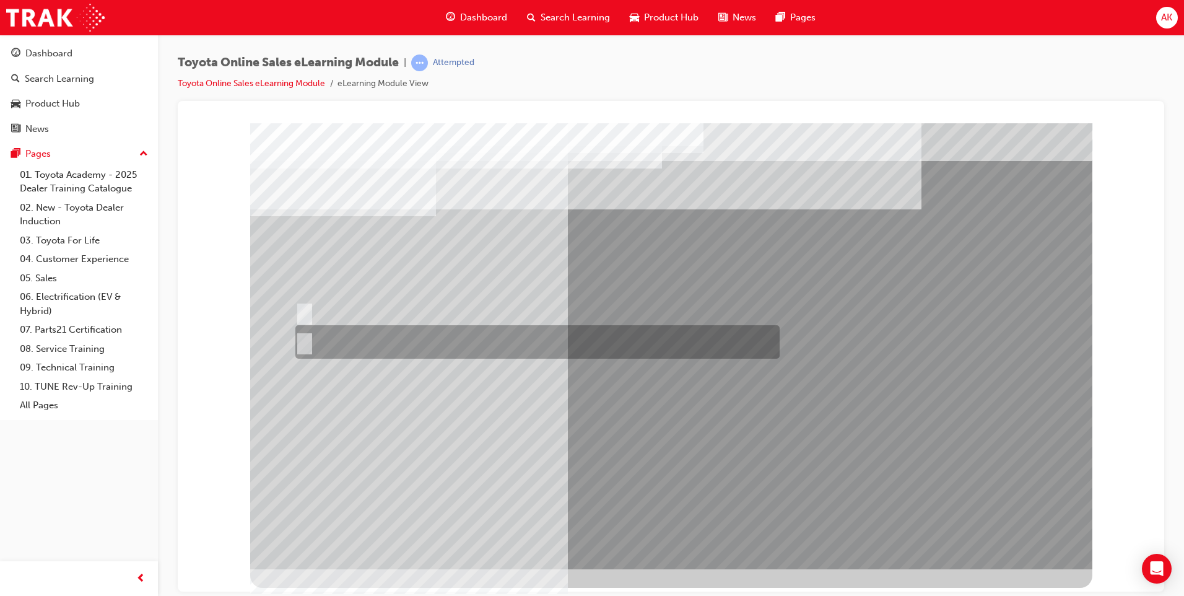
click at [419, 338] on div at bounding box center [534, 341] width 484 height 33
radio input "true"
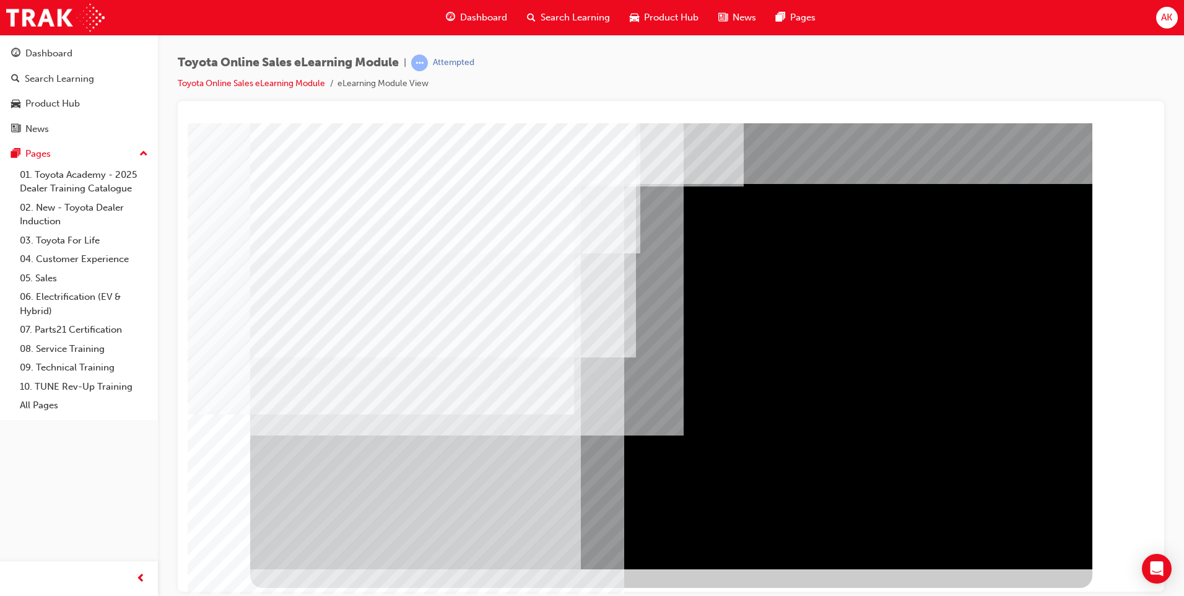
drag, startPoint x: 1007, startPoint y: 522, endPoint x: 1008, endPoint y: 534, distance: 11.8
click at [1007, 528] on div at bounding box center [671, 346] width 842 height 446
drag, startPoint x: 1020, startPoint y: 570, endPoint x: 1021, endPoint y: 577, distance: 7.1
click at [1021, 577] on div at bounding box center [671, 355] width 842 height 465
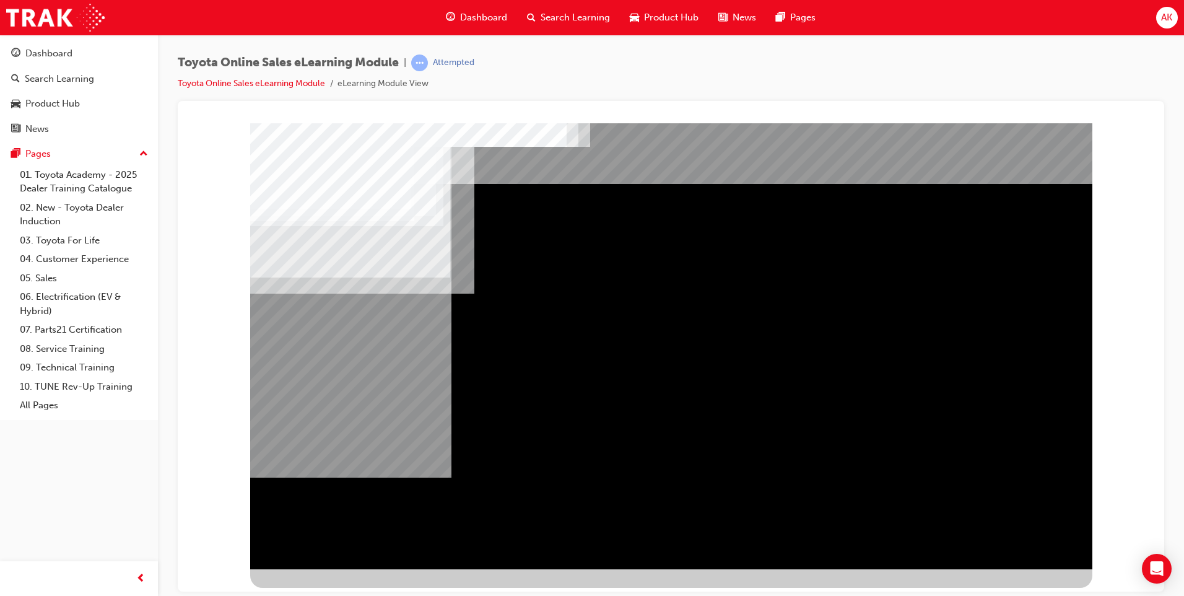
drag, startPoint x: 366, startPoint y: 210, endPoint x: 392, endPoint y: 227, distance: 30.9
click at [392, 227] on div "Navigation" at bounding box center [671, 346] width 842 height 446
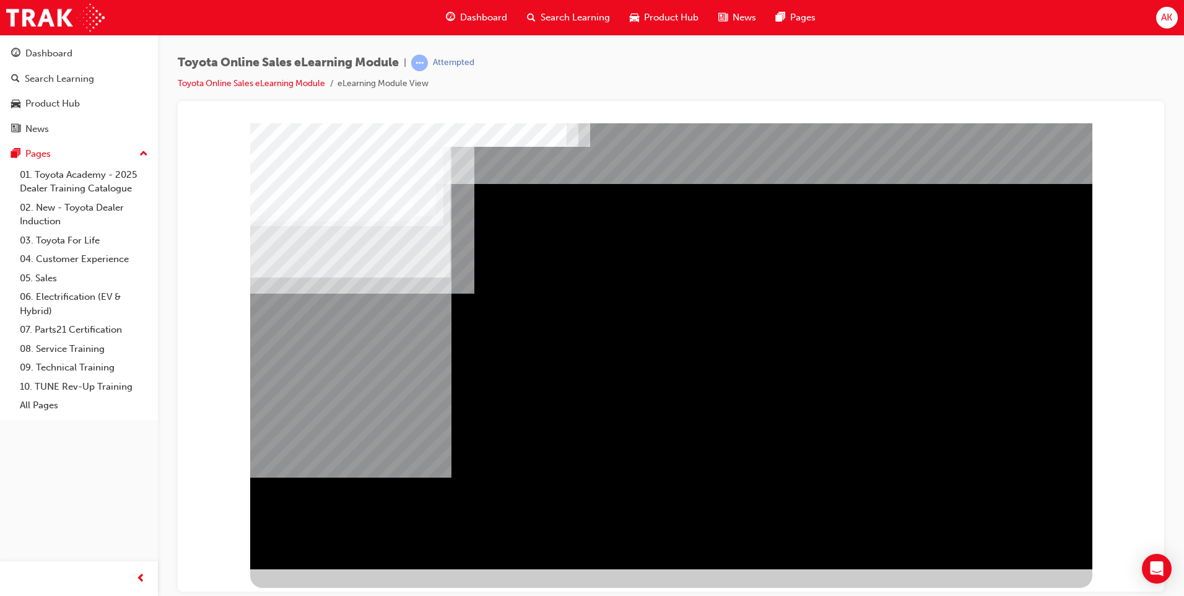
click at [1013, 526] on div "Navigation" at bounding box center [671, 346] width 842 height 446
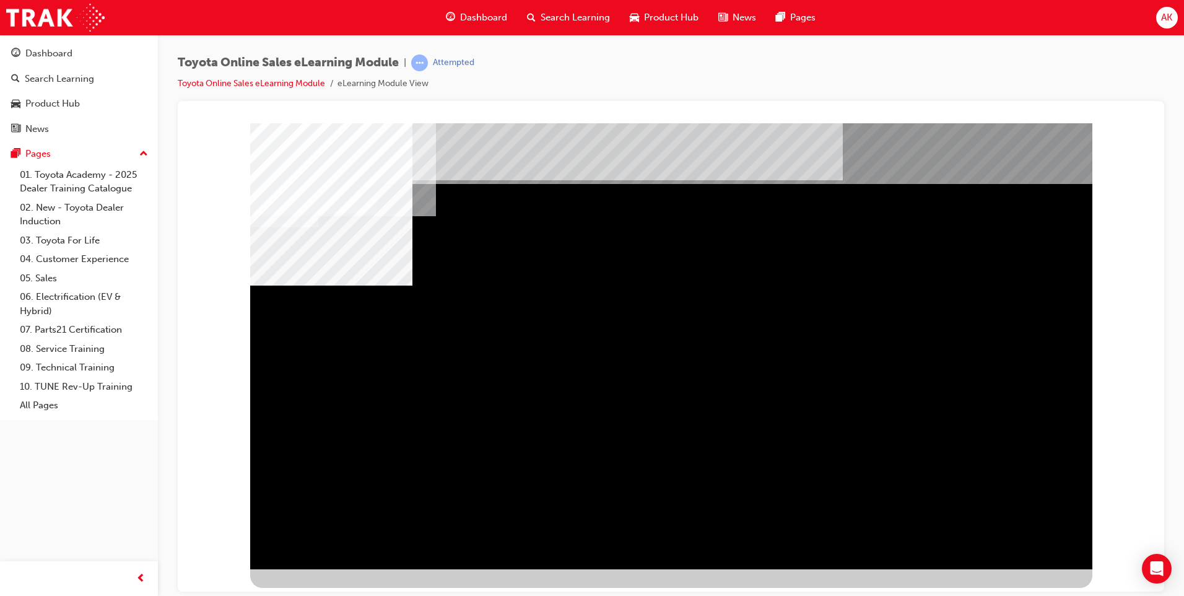
click at [721, 406] on div "multistate" at bounding box center [671, 346] width 842 height 446
drag, startPoint x: 750, startPoint y: 387, endPoint x: 769, endPoint y: 378, distance: 21.1
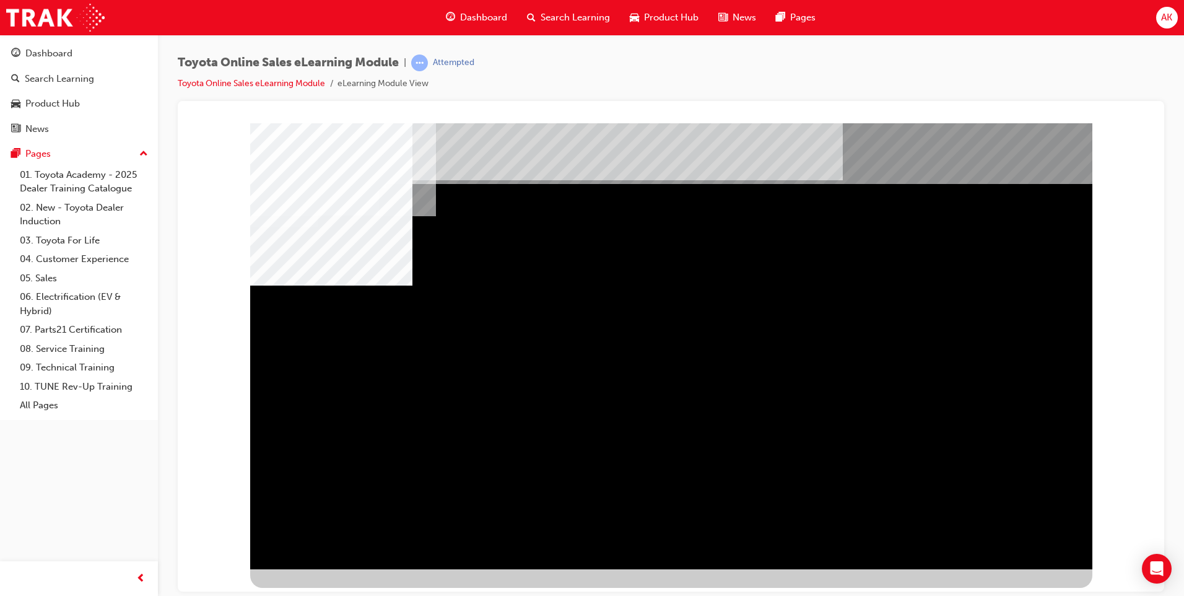
drag, startPoint x: 673, startPoint y: 384, endPoint x: 736, endPoint y: 390, distance: 62.9
click at [675, 384] on div "multistate" at bounding box center [671, 346] width 842 height 446
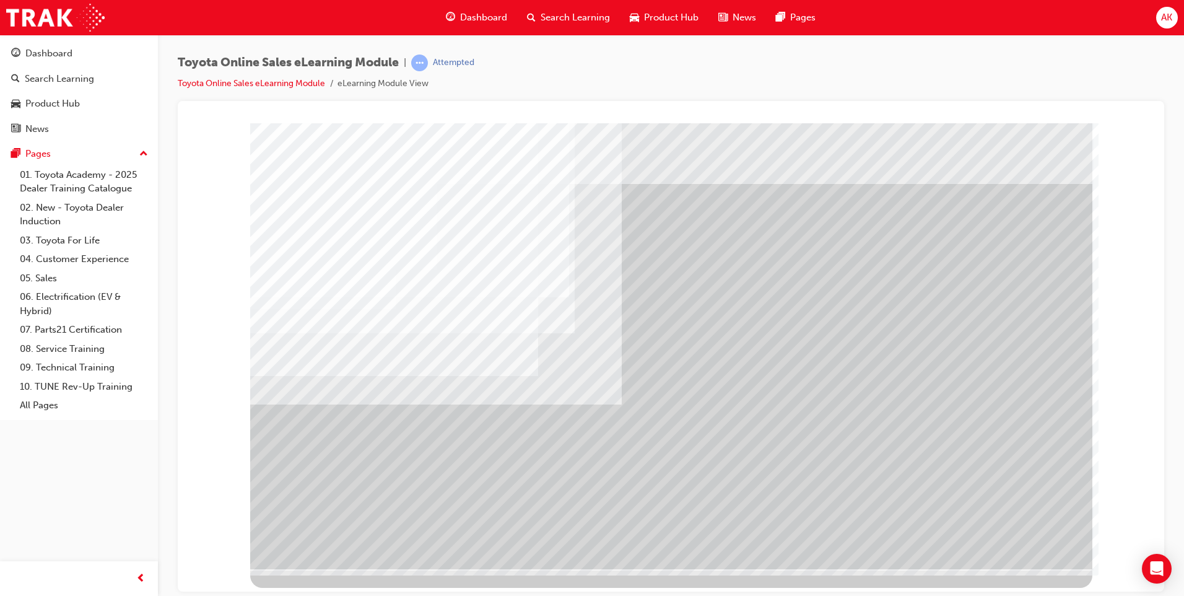
drag, startPoint x: 610, startPoint y: 373, endPoint x: 621, endPoint y: 357, distance: 19.6
click at [641, 392] on div "multistate" at bounding box center [671, 346] width 842 height 446
click at [42, 48] on div "Dashboard" at bounding box center [48, 53] width 47 height 14
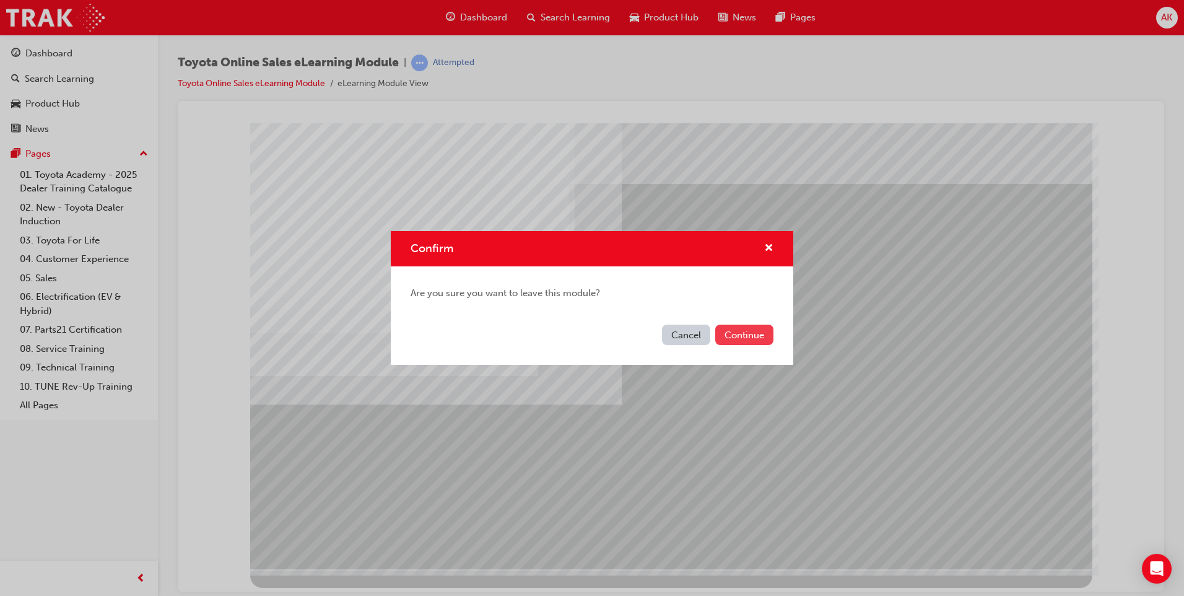
click at [737, 334] on button "Continue" at bounding box center [744, 335] width 58 height 20
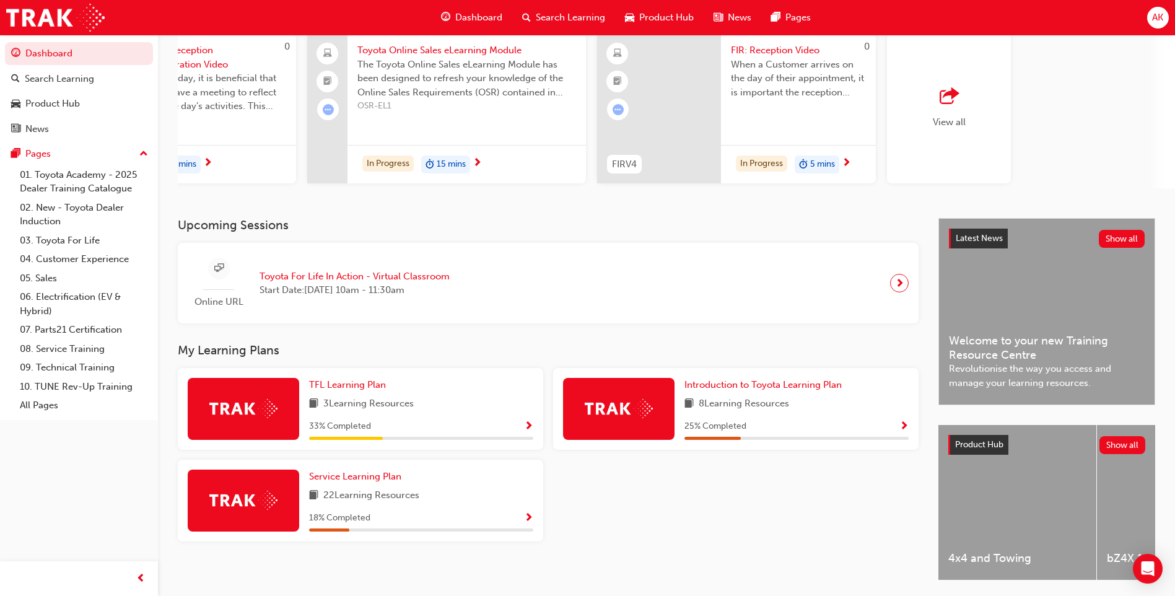
scroll to position [144, 0]
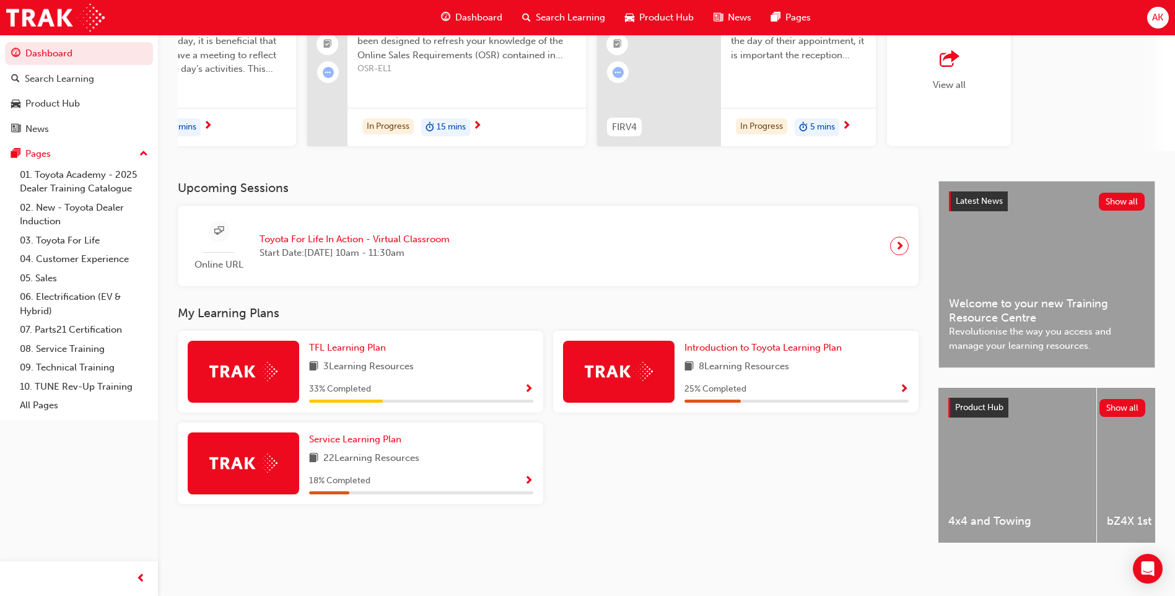
click at [1165, 421] on div "Upcoming Sessions Online URL Toyota For Life In Action - Virtual Classroom Star…" at bounding box center [666, 373] width 1017 height 384
click at [1118, 379] on div "Latest News Show all Welcome to your new Training Resource Centre Revolutionise…" at bounding box center [1046, 363] width 217 height 364
click at [1117, 401] on button "Show all" at bounding box center [1123, 408] width 46 height 18
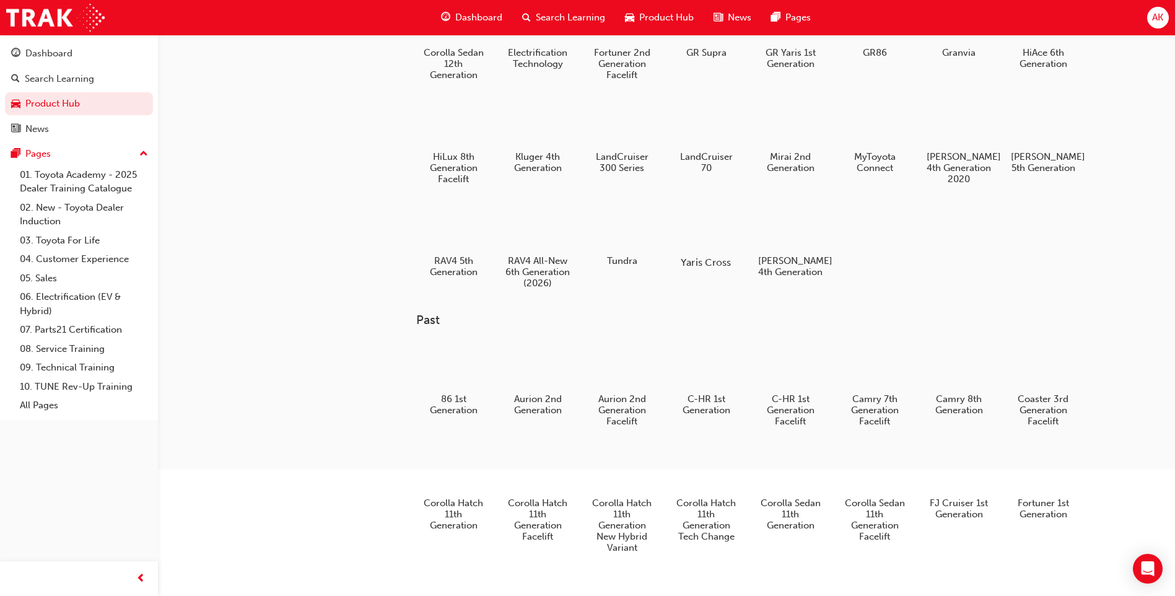
scroll to position [310, 0]
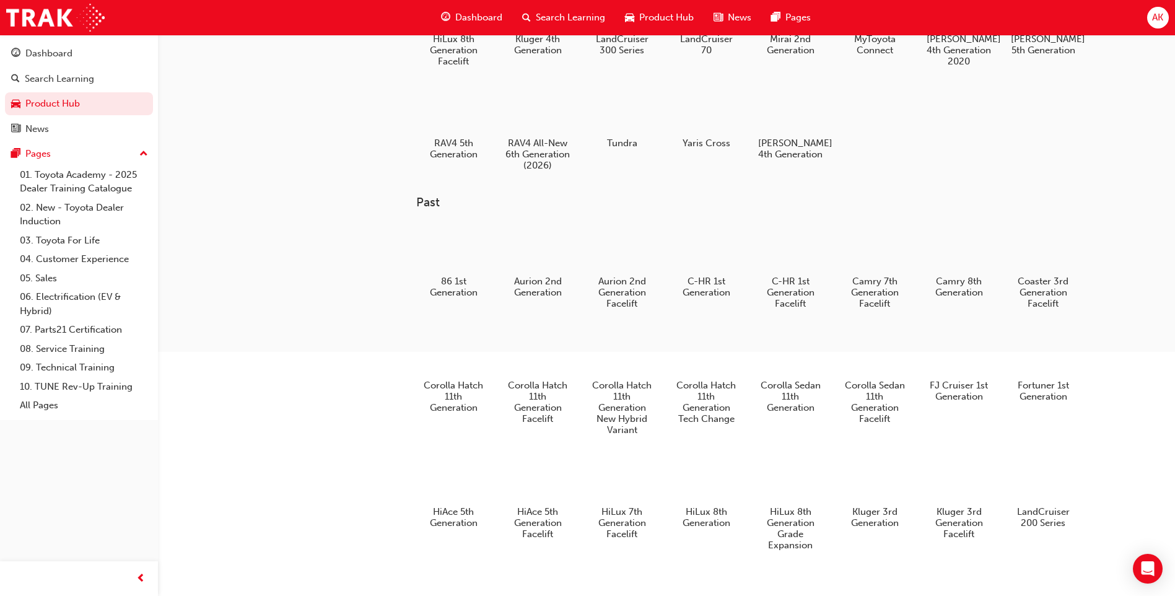
click at [631, 28] on div "Product Hub" at bounding box center [659, 17] width 89 height 25
click at [642, 15] on span "Product Hub" at bounding box center [666, 18] width 55 height 14
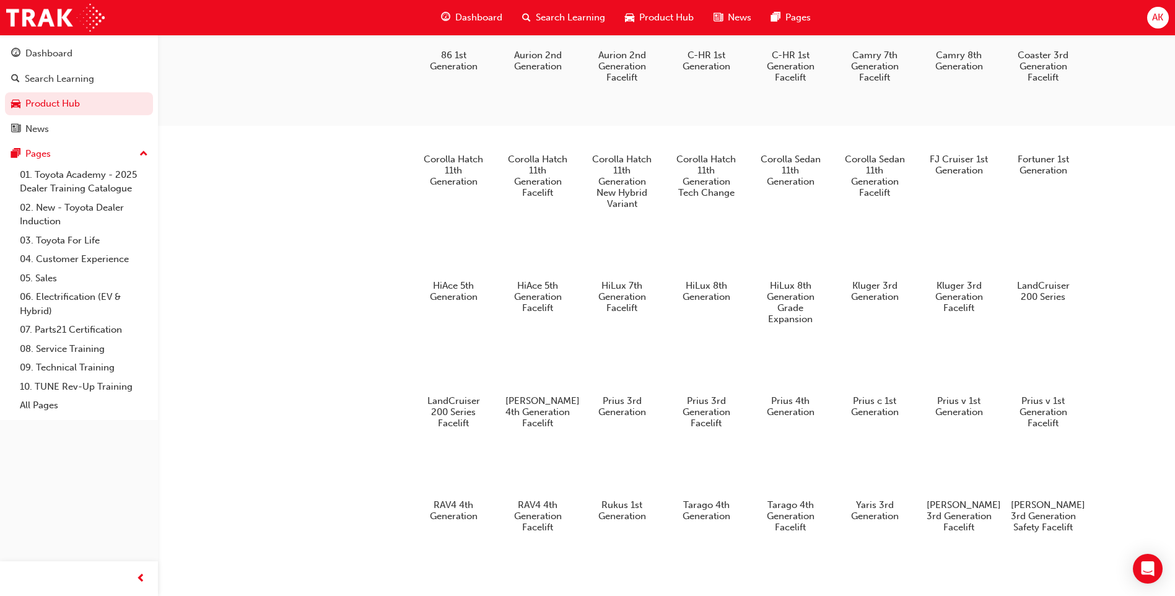
scroll to position [652, 0]
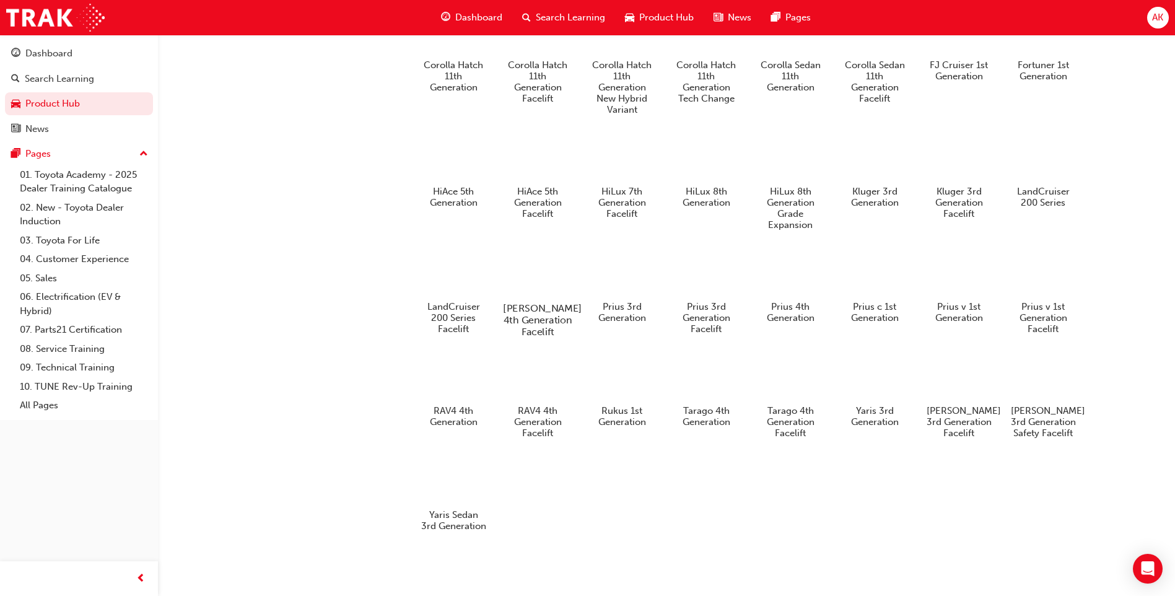
click at [531, 320] on h5 "Prado 4th Generation Facelift" at bounding box center [538, 319] width 69 height 35
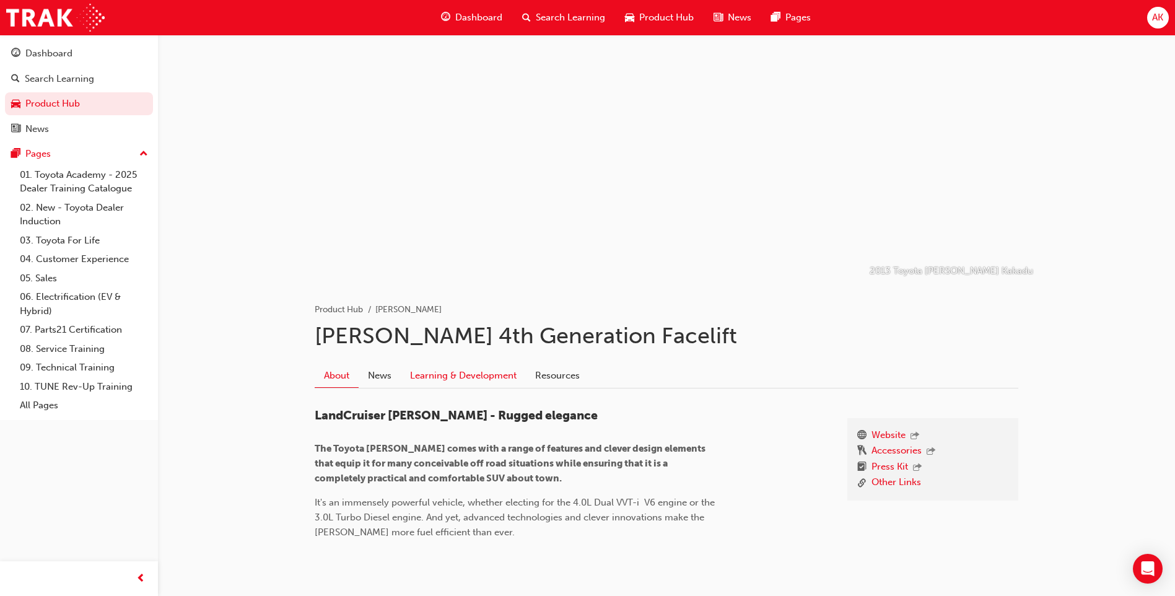
click at [457, 367] on link "Learning & Development" at bounding box center [463, 376] width 125 height 24
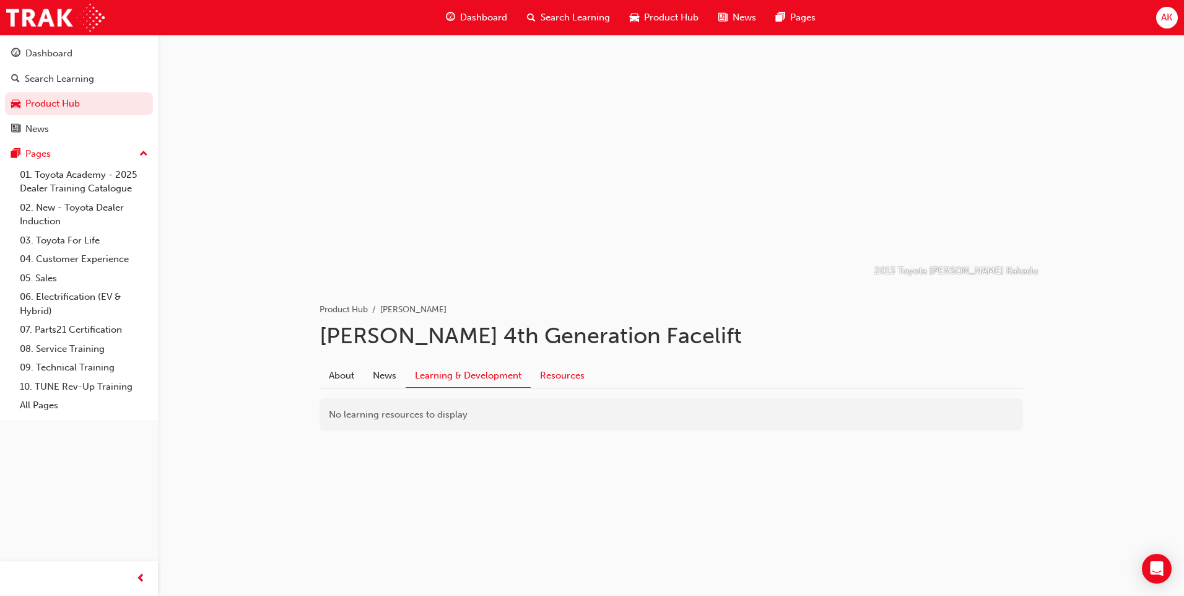
click at [580, 382] on link "Resources" at bounding box center [562, 376] width 63 height 24
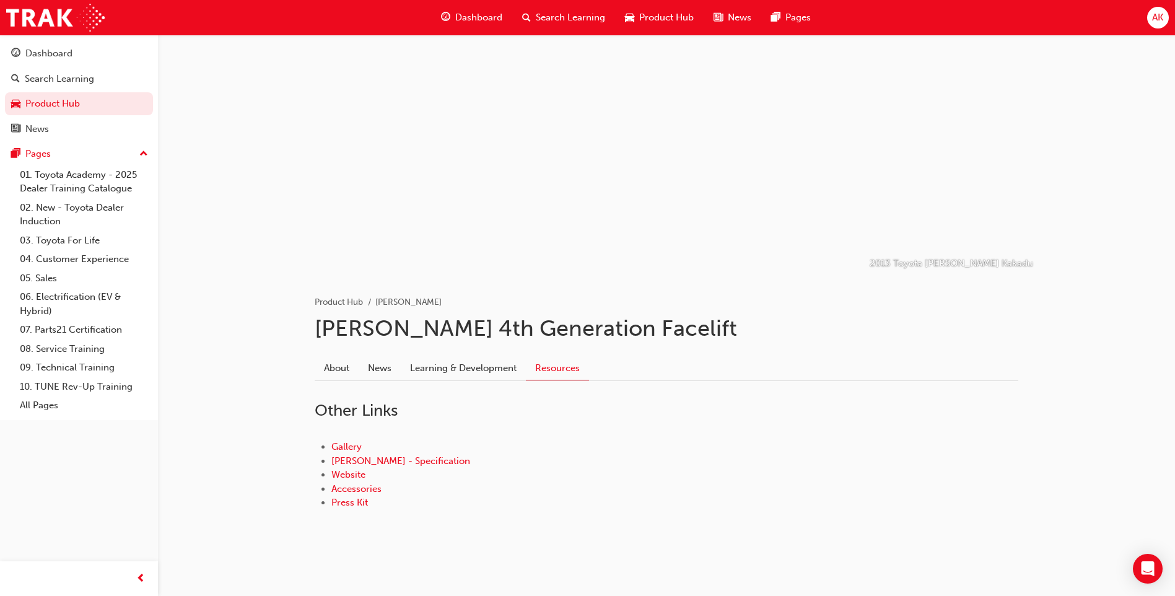
scroll to position [12, 0]
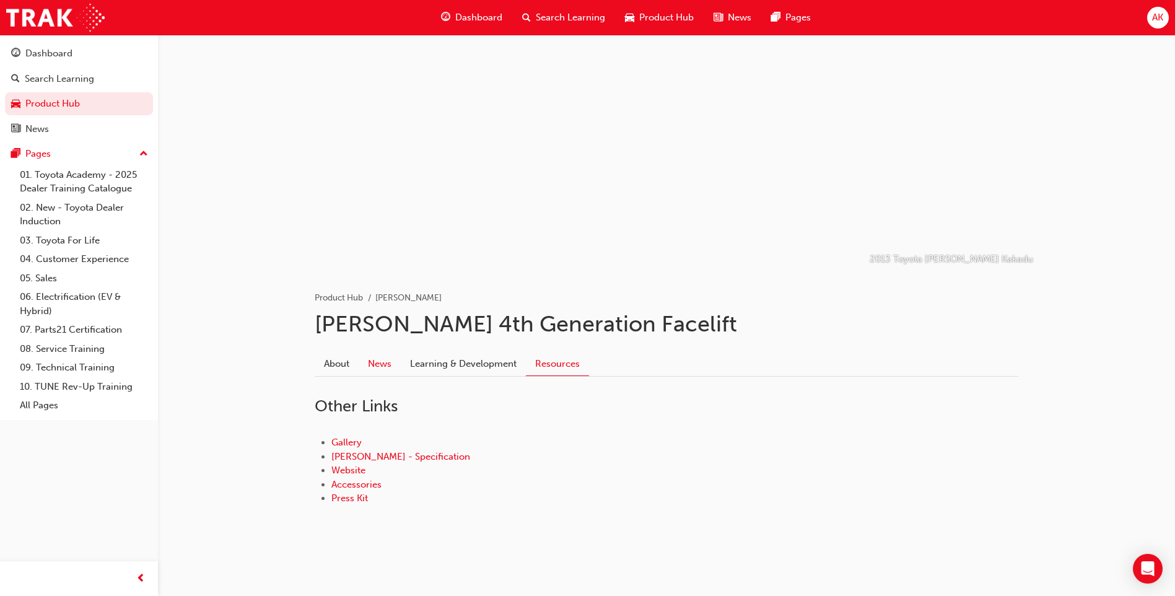
click at [380, 354] on link "News" at bounding box center [380, 364] width 42 height 24
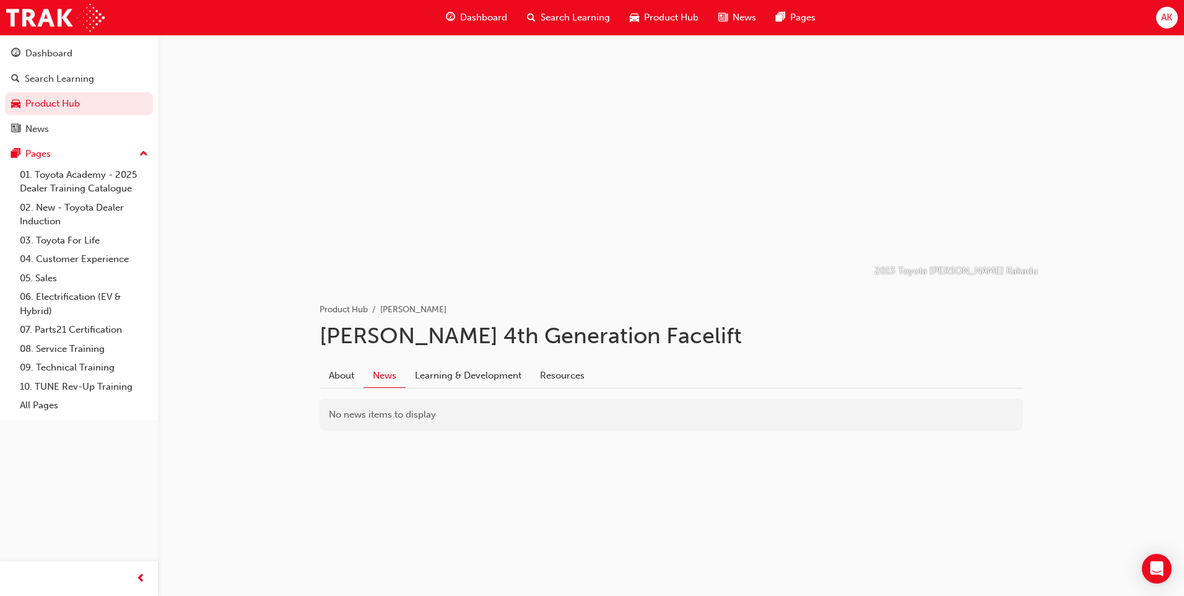
click at [81, 33] on div "Dashboard Search Learning Product Hub News Pages AK" at bounding box center [592, 17] width 1184 height 35
click at [83, 45] on link "Dashboard" at bounding box center [79, 53] width 148 height 23
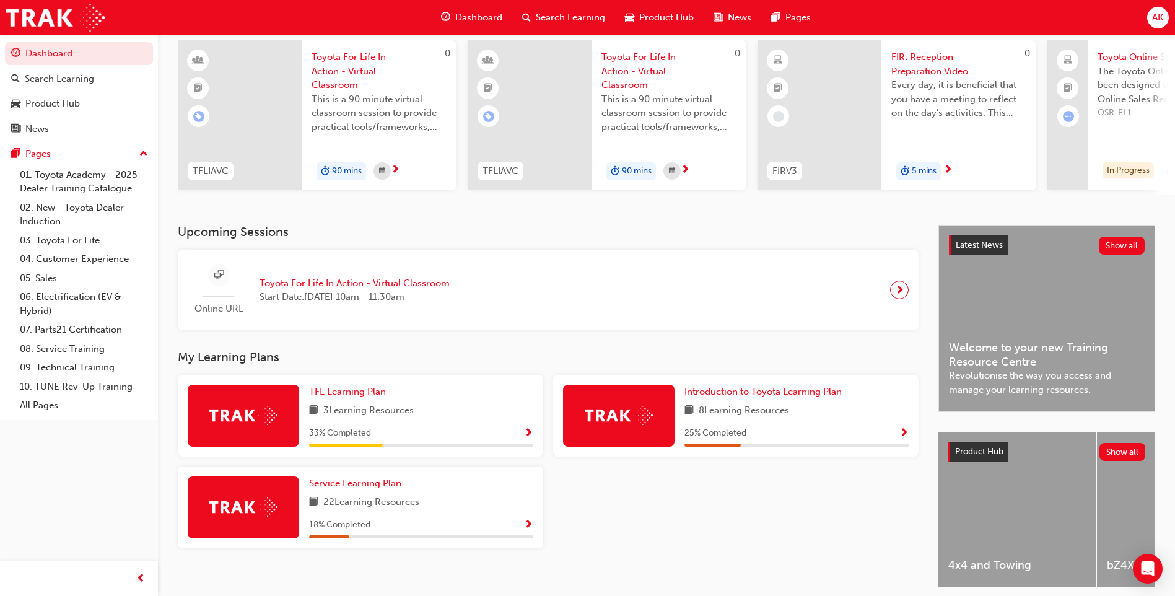
scroll to position [144, 0]
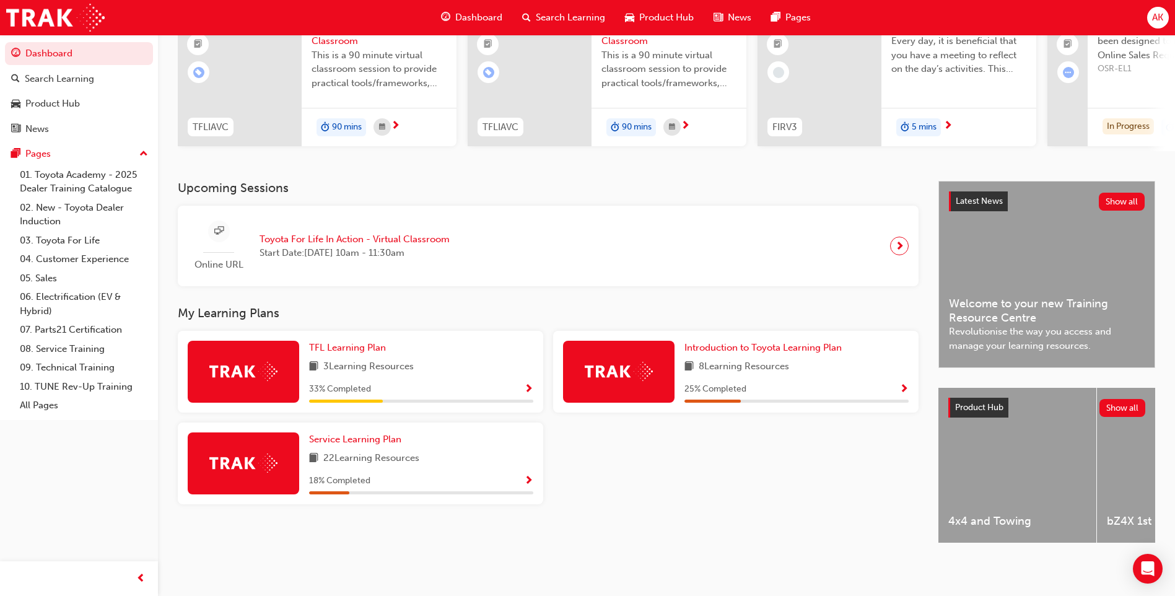
click at [510, 477] on div "18 % Completed" at bounding box center [421, 480] width 224 height 15
click at [513, 473] on div "18 % Completed" at bounding box center [421, 480] width 224 height 15
click at [521, 473] on div "18 % Completed" at bounding box center [421, 480] width 224 height 15
click at [527, 476] on span "Show Progress" at bounding box center [528, 481] width 9 height 11
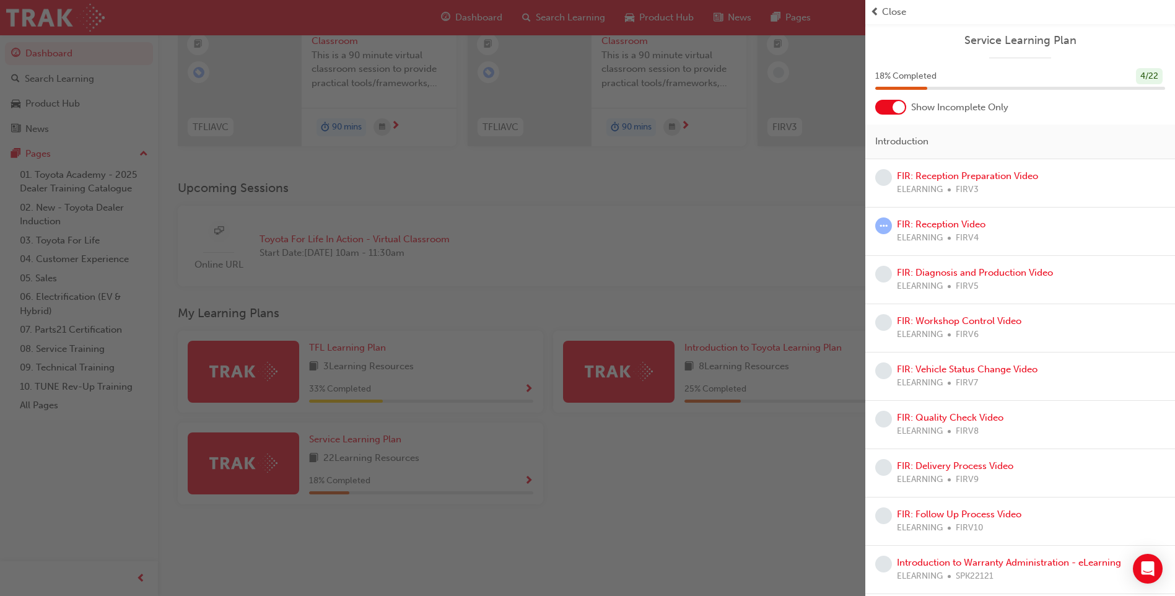
click at [798, 304] on div "button" at bounding box center [432, 298] width 865 height 596
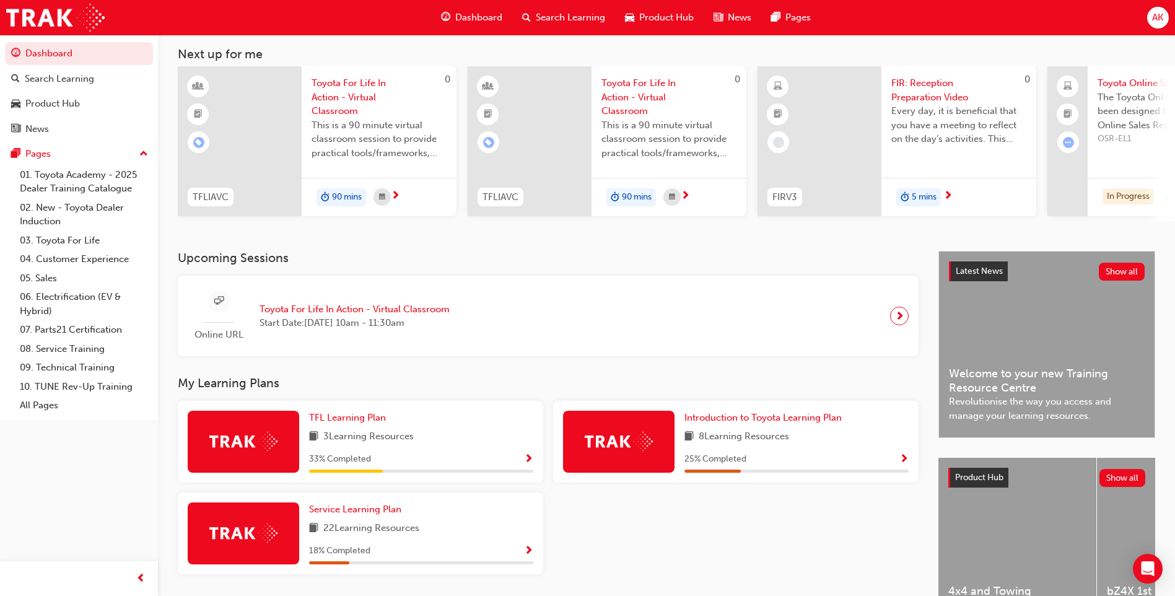
scroll to position [144, 0]
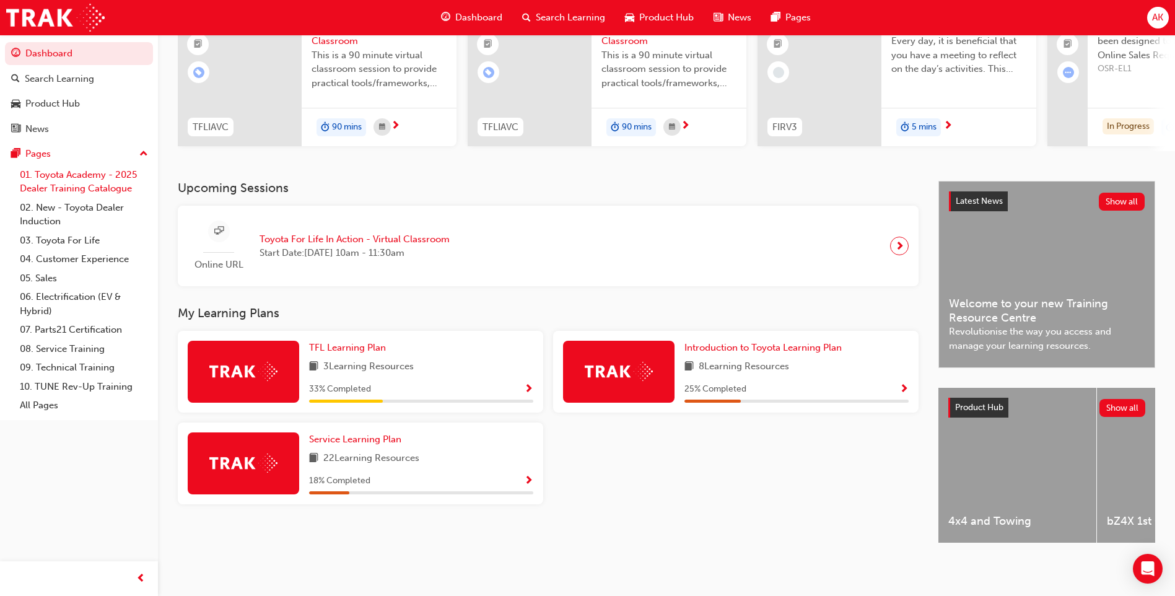
click at [118, 186] on link "01. Toyota Academy - 2025 Dealer Training Catalogue" at bounding box center [84, 181] width 138 height 33
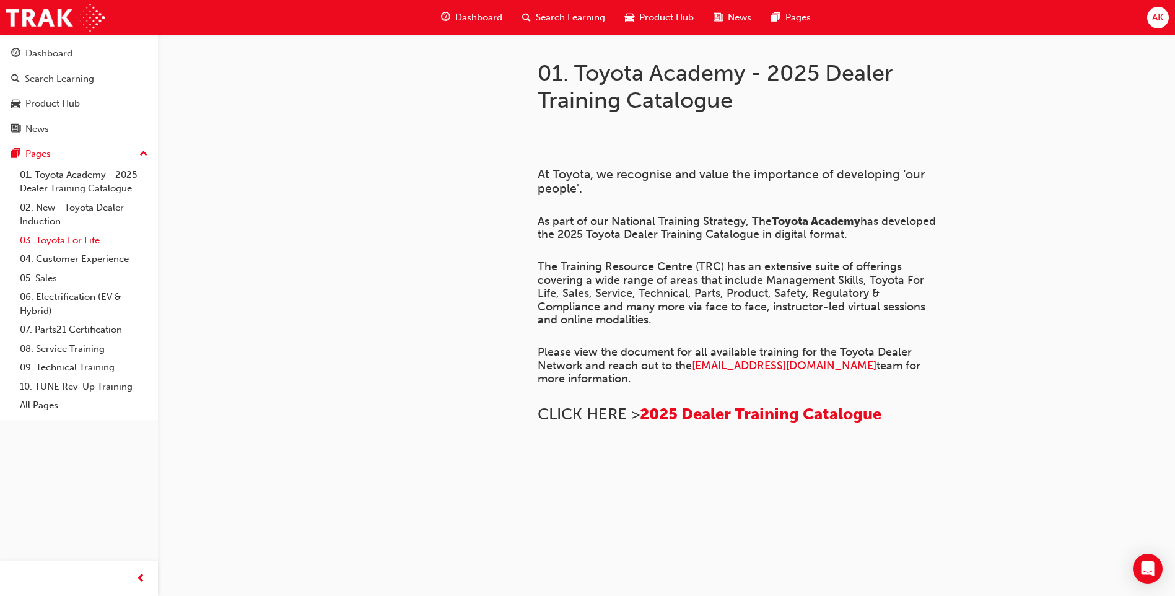
click at [81, 243] on link "03. Toyota For Life" at bounding box center [84, 240] width 138 height 19
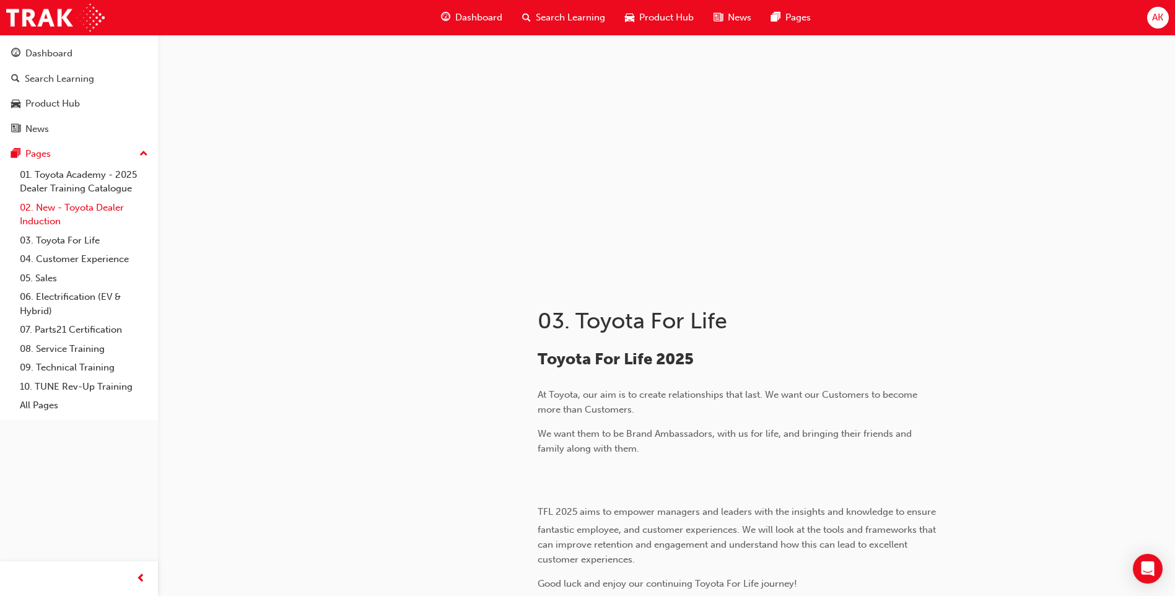
click at [82, 225] on link "02. New - Toyota Dealer Induction" at bounding box center [84, 214] width 138 height 33
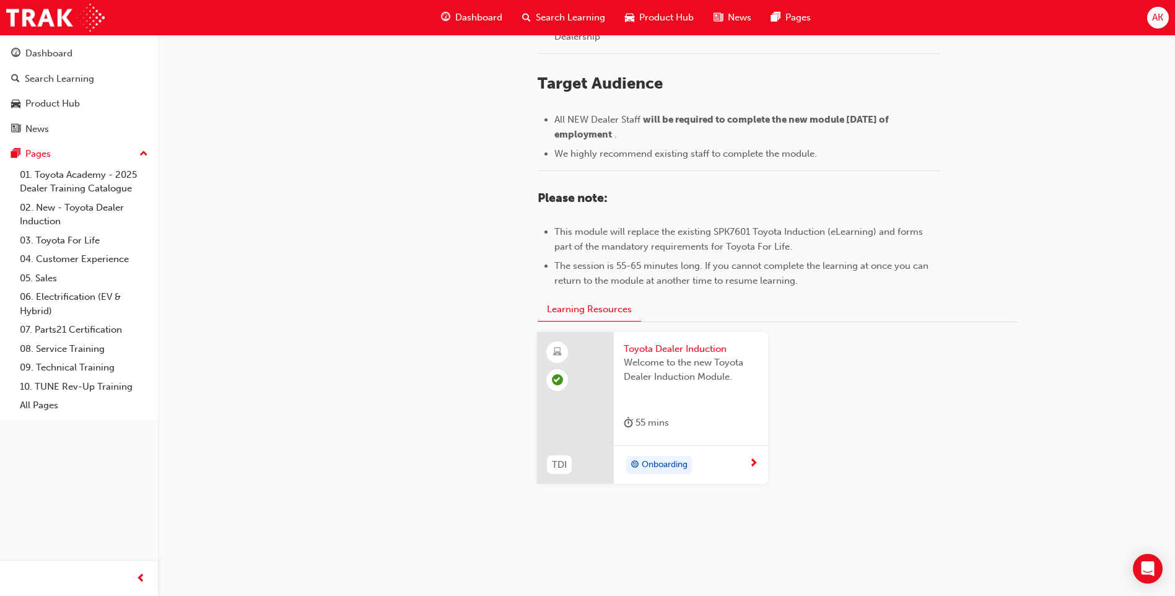
drag, startPoint x: 317, startPoint y: 131, endPoint x: 310, endPoint y: 134, distance: 6.9
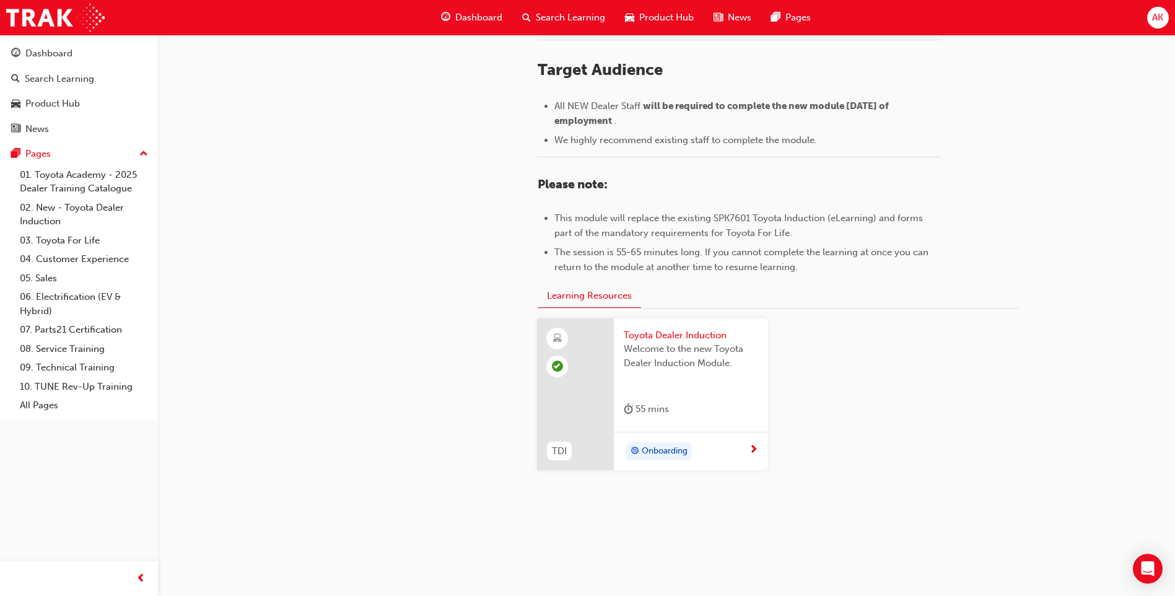
scroll to position [514, 0]
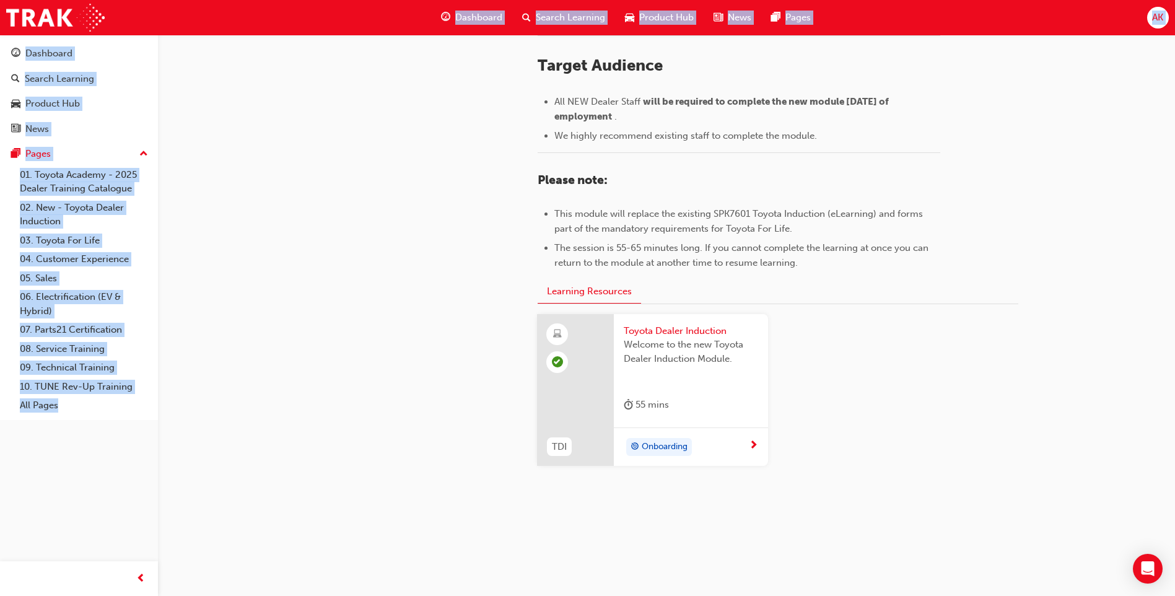
drag, startPoint x: 387, startPoint y: 243, endPoint x: 318, endPoint y: 28, distance: 225.5
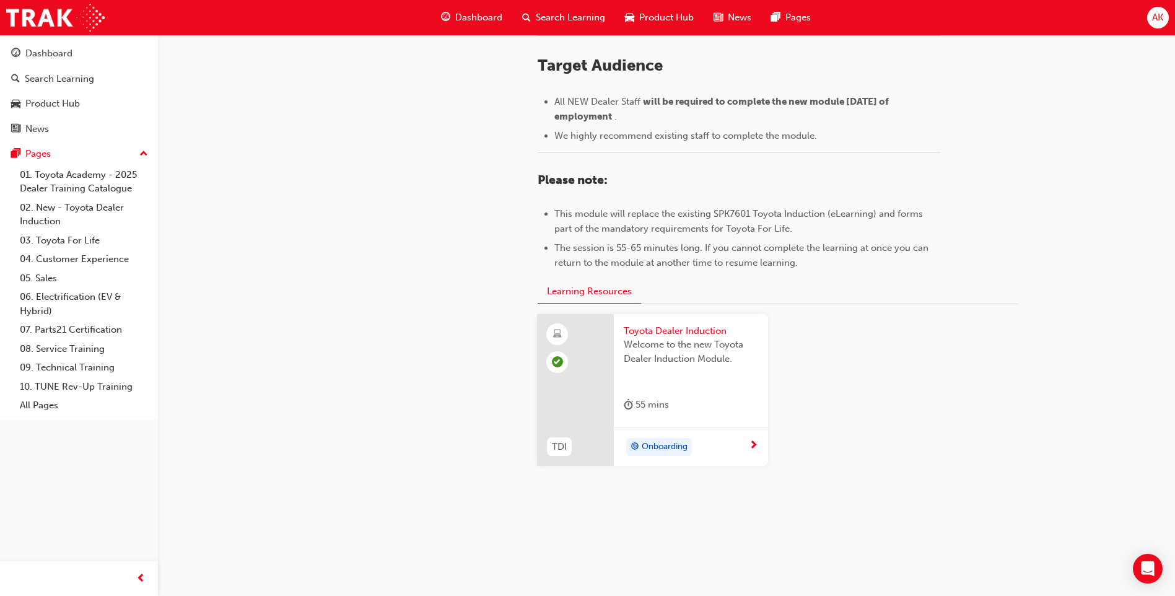
drag, startPoint x: 318, startPoint y: 28, endPoint x: 523, endPoint y: 222, distance: 282.2
click at [523, 222] on div "02. New - Toyota Dealer Induction The Toyota Academy is proud to introduce the …" at bounding box center [778, 127] width 520 height 717
click at [689, 357] on span "Welcome to the new Toyota Dealer Induction Module." at bounding box center [691, 352] width 134 height 28
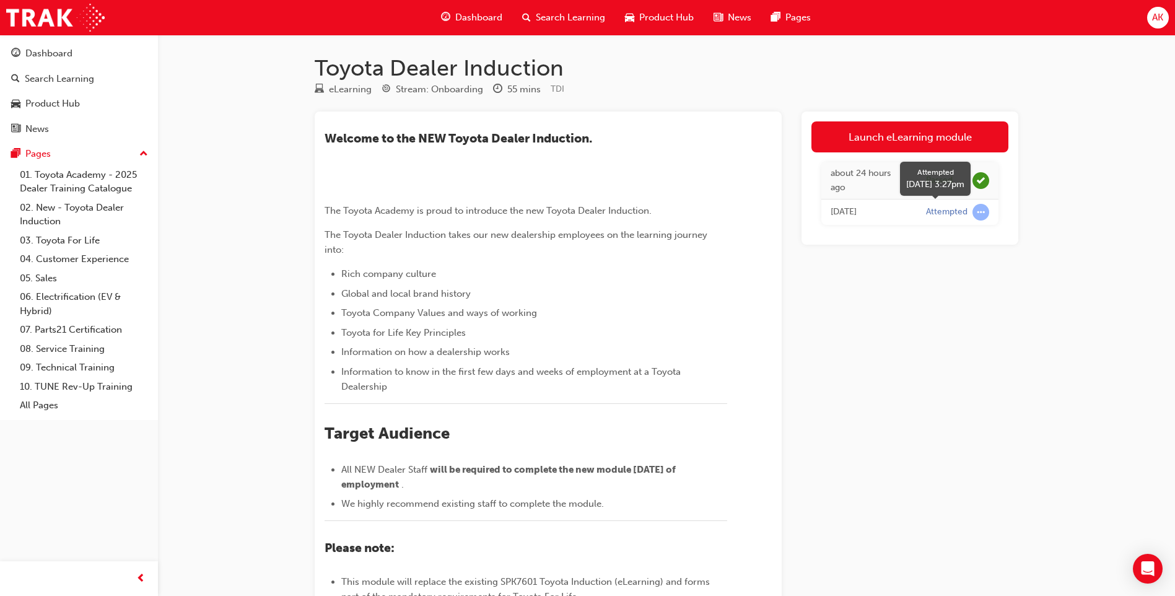
click at [977, 215] on span "learningRecordVerb_ATTEMPT-icon" at bounding box center [981, 212] width 17 height 17
click at [939, 334] on div "Launch eLearning module about 24 hours ago Passed [DATE] Attempted" at bounding box center [910, 442] width 217 height 663
click at [50, 63] on link "Dashboard" at bounding box center [79, 53] width 148 height 23
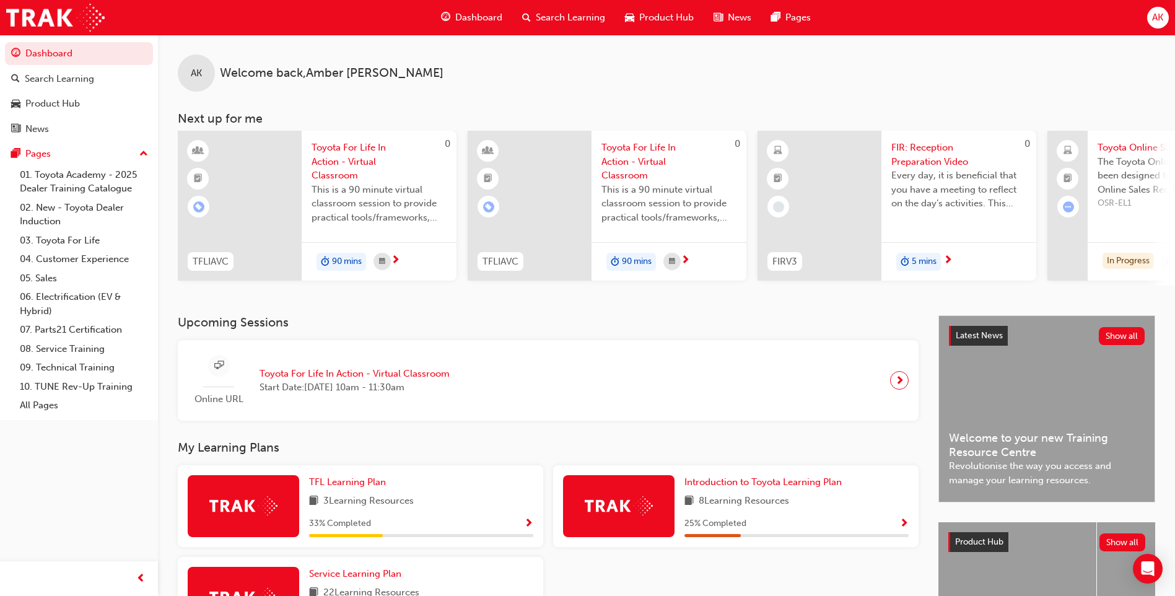
click at [901, 177] on span "Every day, it is beneficial that you have a meeting to reflect on the day’s act…" at bounding box center [958, 189] width 135 height 42
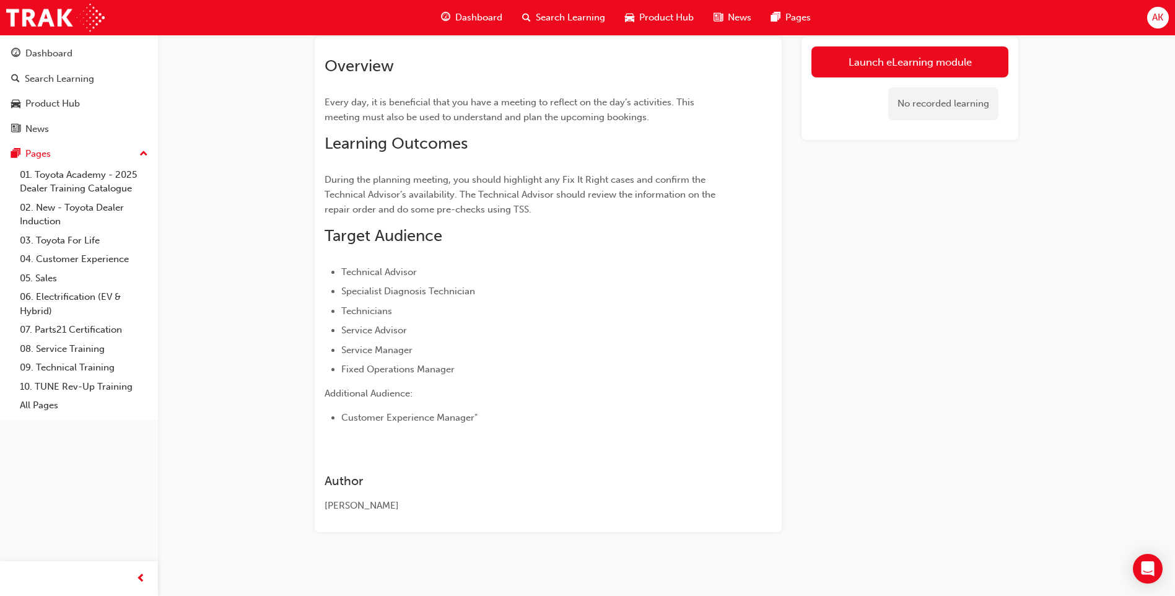
scroll to position [82, 0]
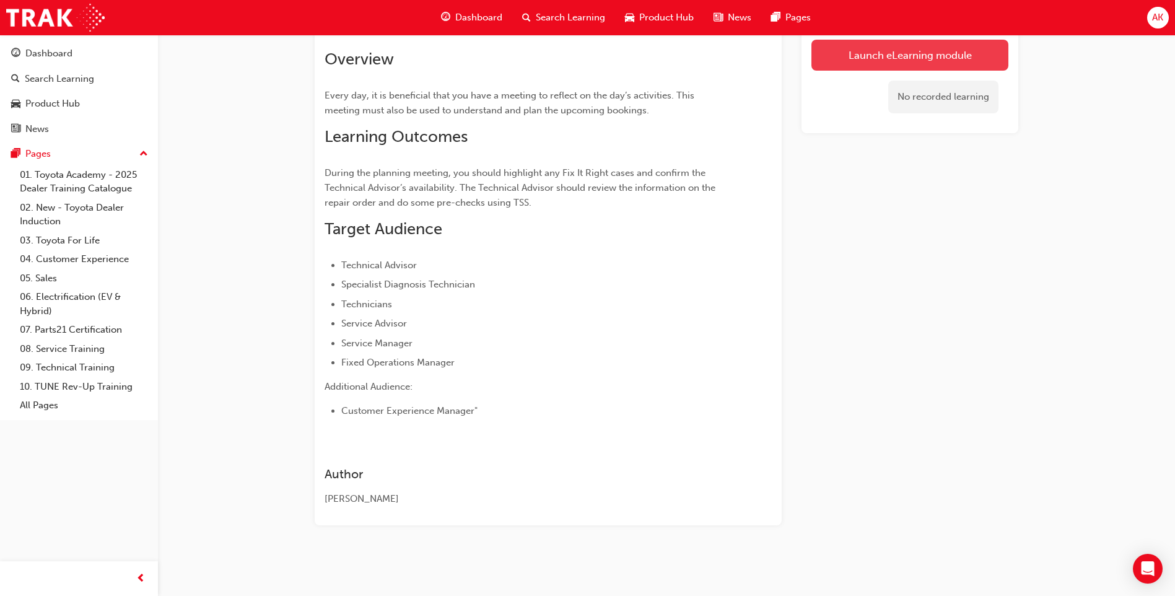
click at [837, 62] on link "Launch eLearning module" at bounding box center [909, 55] width 197 height 31
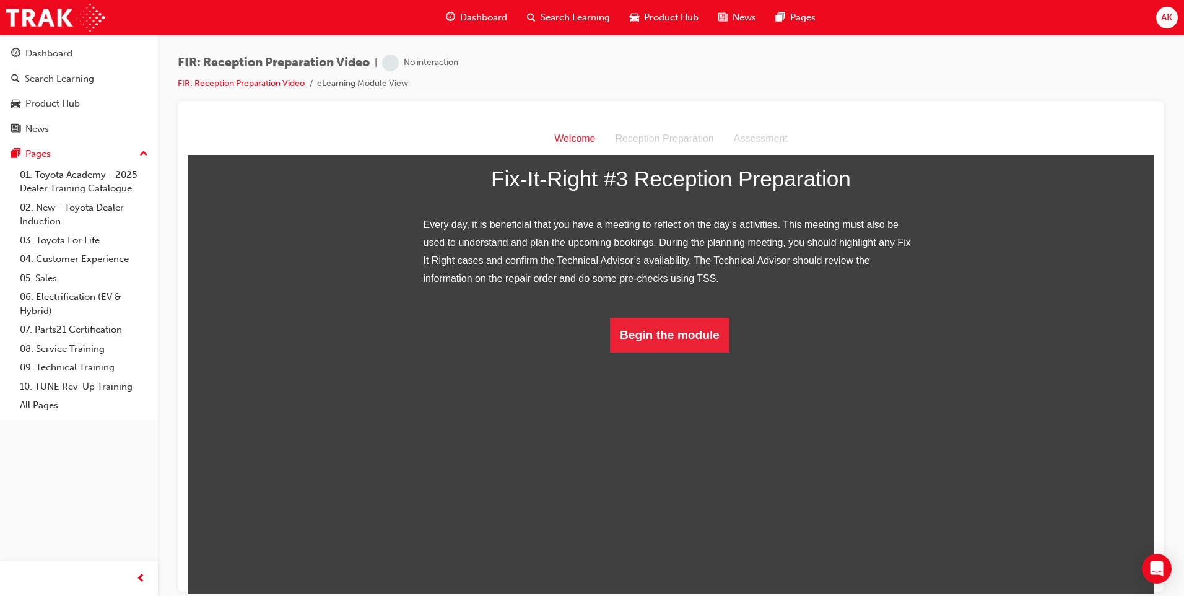
scroll to position [50, 0]
click at [662, 352] on button "Begin the module" at bounding box center [670, 334] width 120 height 35
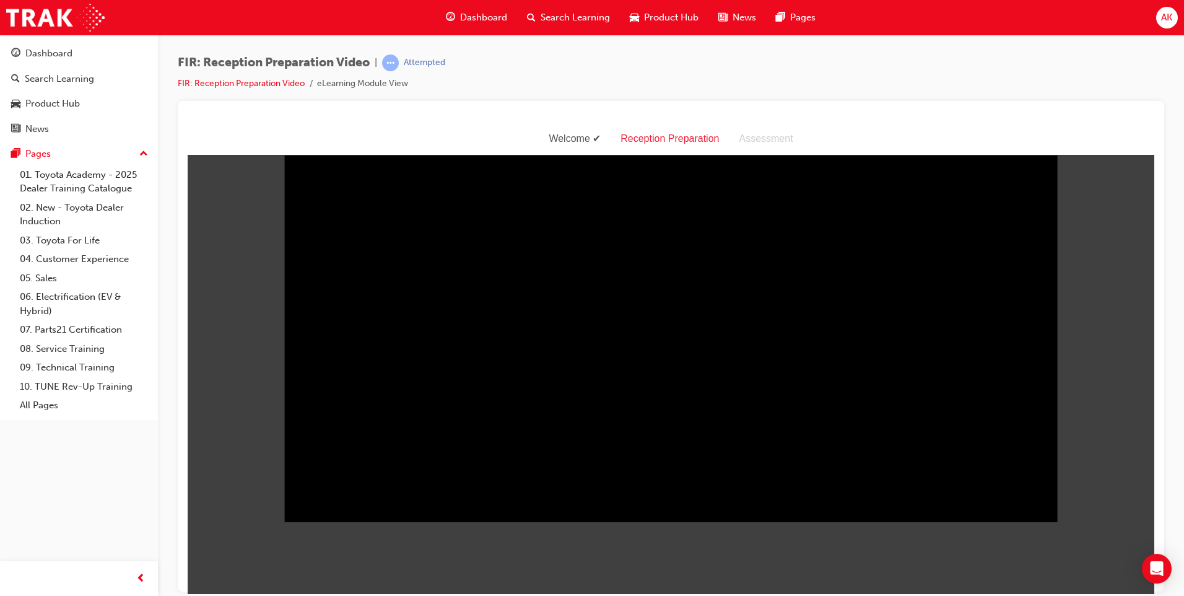
scroll to position [30, 0]
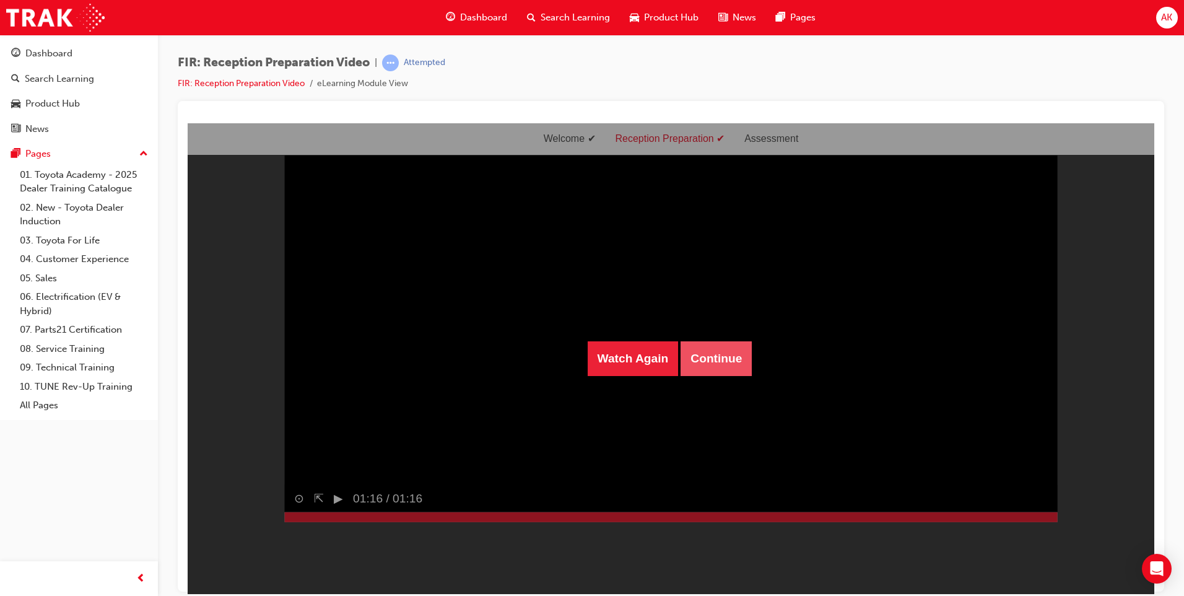
click at [715, 372] on button "Continue" at bounding box center [716, 358] width 71 height 35
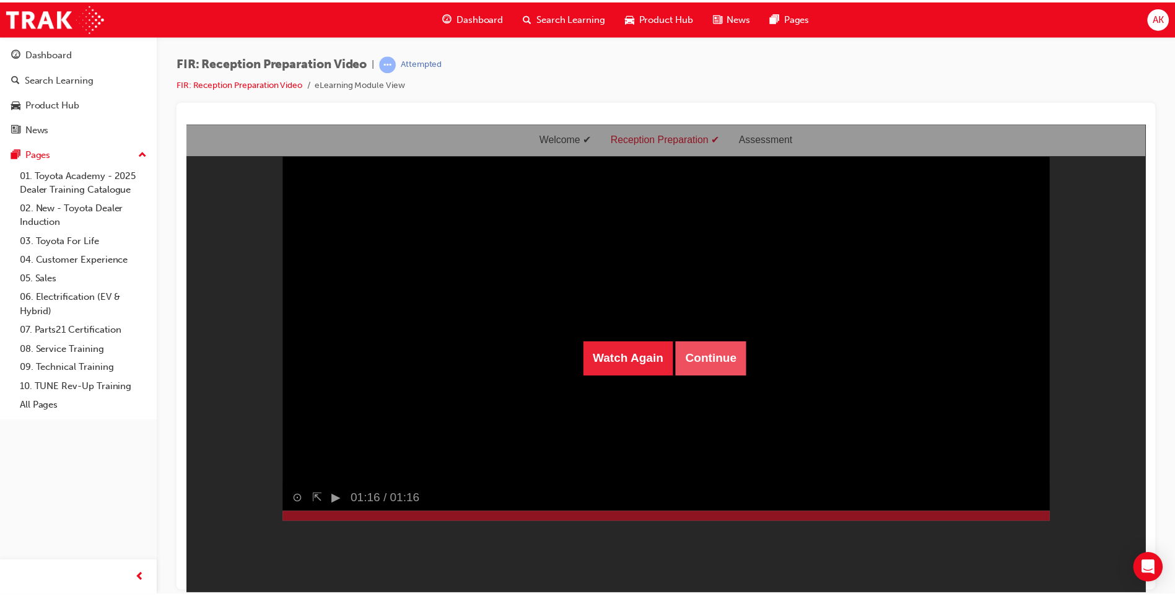
scroll to position [40, 0]
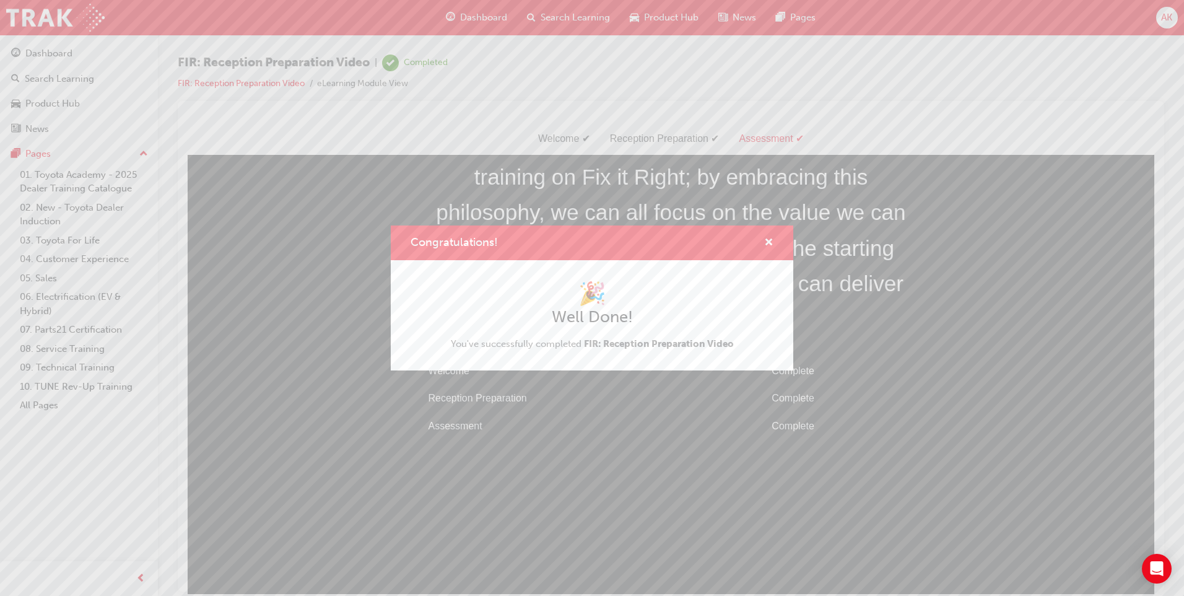
click at [776, 244] on div "Congratulations!" at bounding box center [592, 242] width 403 height 35
click at [771, 244] on span "cross-icon" at bounding box center [768, 243] width 9 height 11
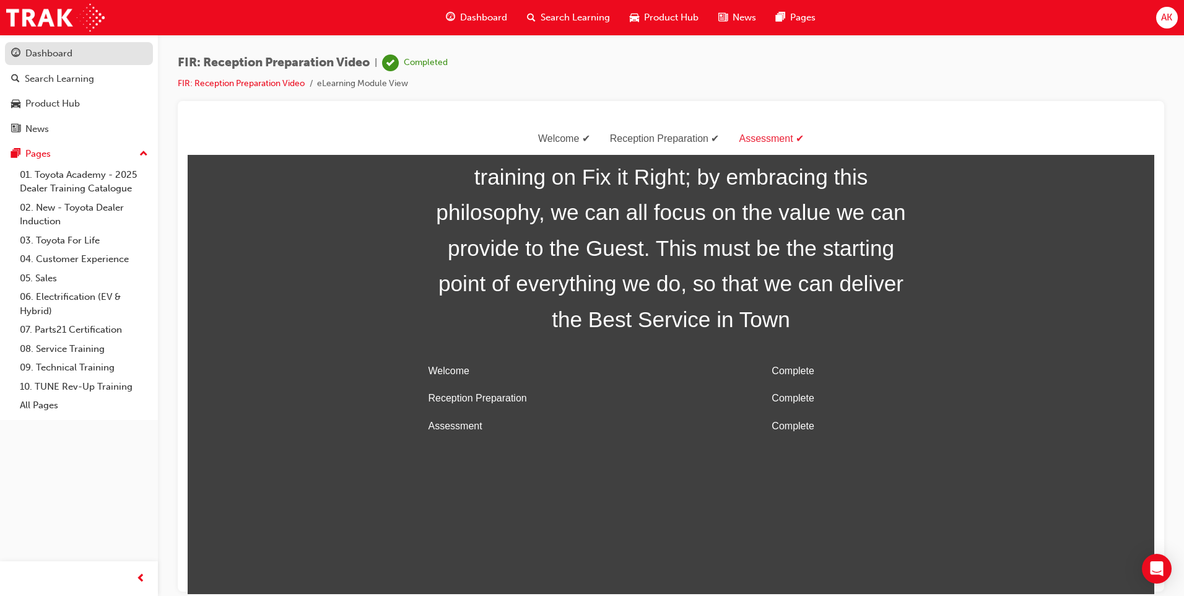
click at [143, 61] on div "Dashboard" at bounding box center [79, 53] width 136 height 15
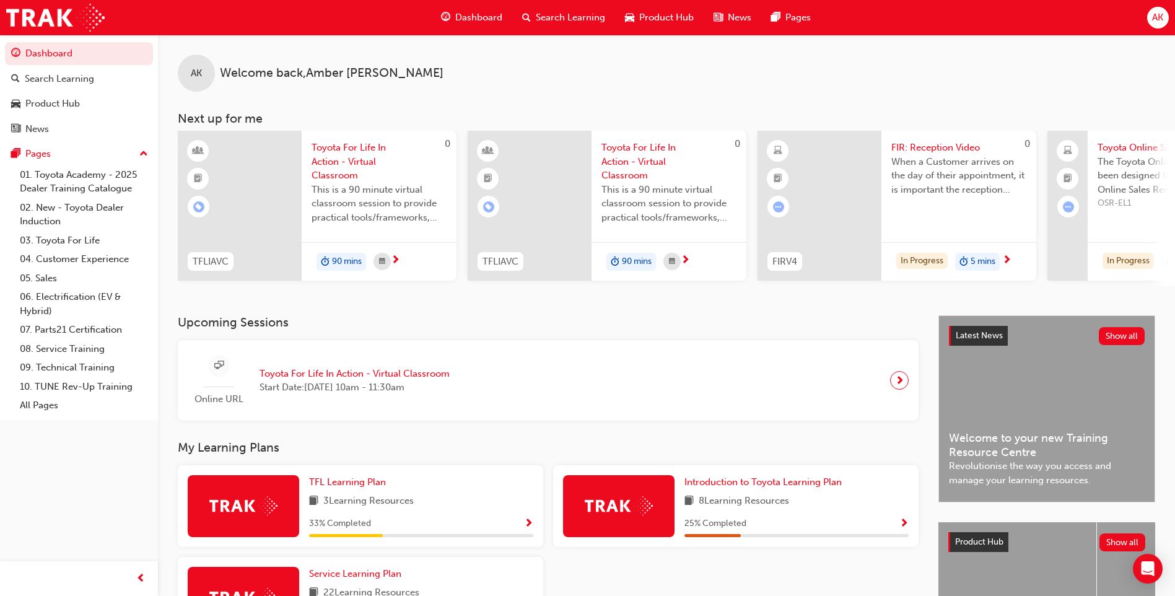
click at [778, 212] on span "learningRecordVerb_ATTEMPT-icon" at bounding box center [778, 206] width 11 height 11
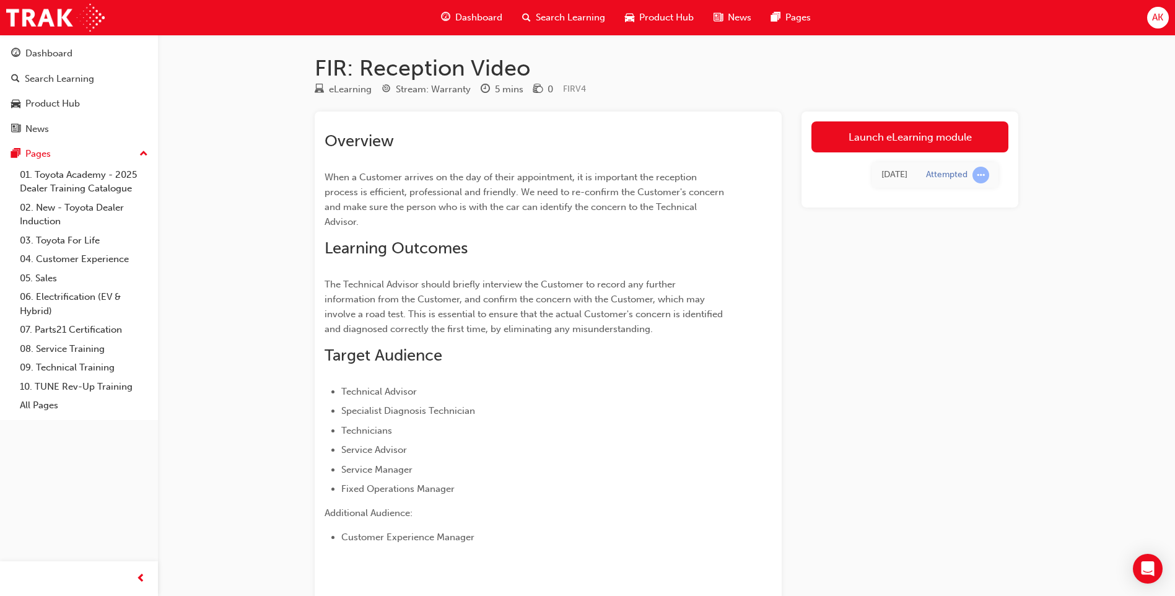
click at [925, 177] on td "Attempted" at bounding box center [958, 174] width 82 height 25
click at [987, 172] on span "learningRecordVerb_ATTEMPT-icon" at bounding box center [981, 175] width 17 height 17
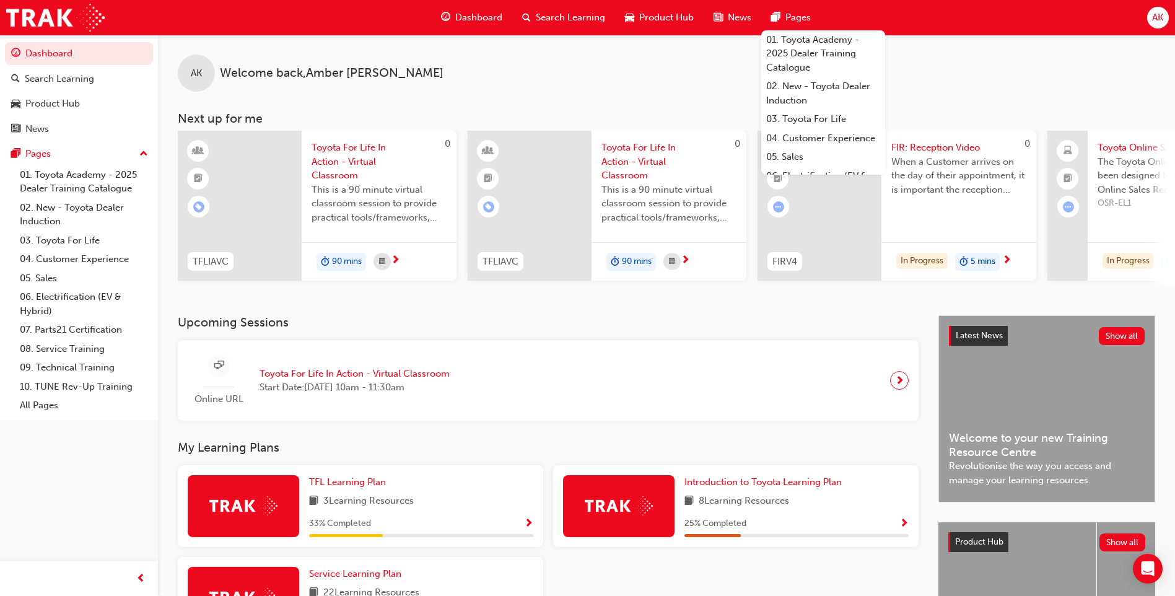
click at [780, 22] on span "pages-icon" at bounding box center [775, 17] width 9 height 15
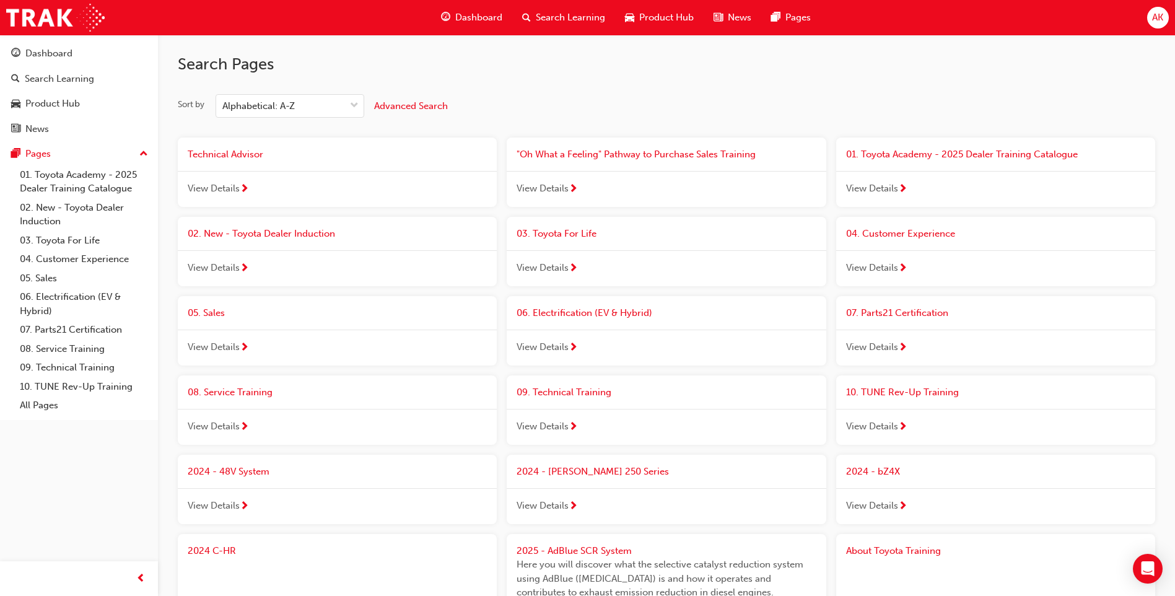
click at [875, 274] on span "View Details" at bounding box center [872, 268] width 52 height 14
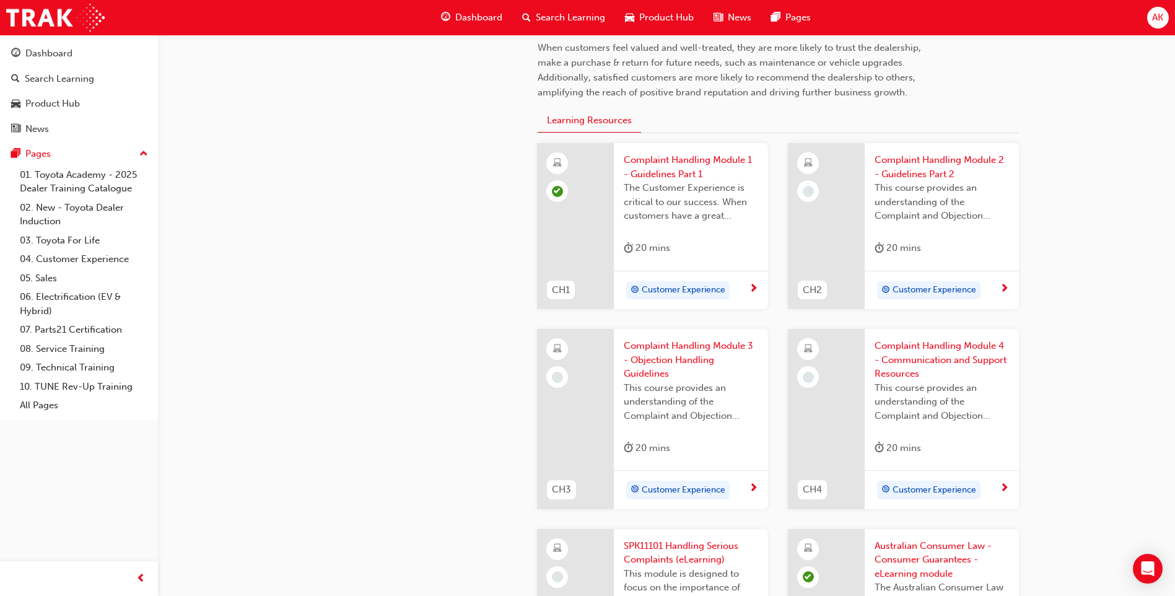
scroll to position [434, 0]
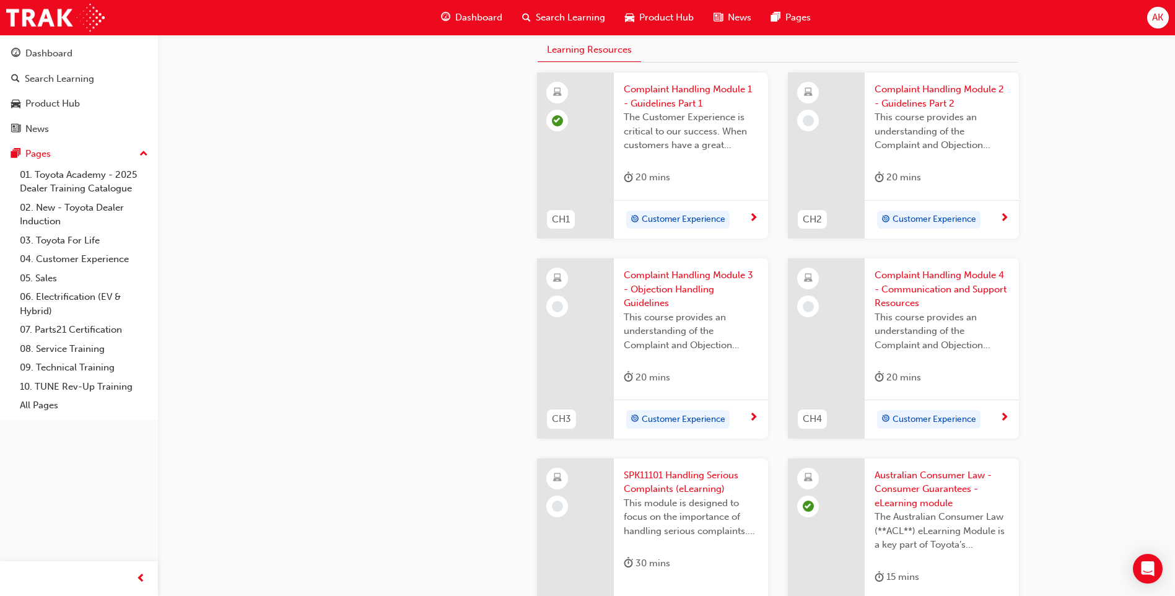
click at [900, 95] on span "Complaint Handling Module 2 - Guidelines Part 2" at bounding box center [942, 96] width 134 height 28
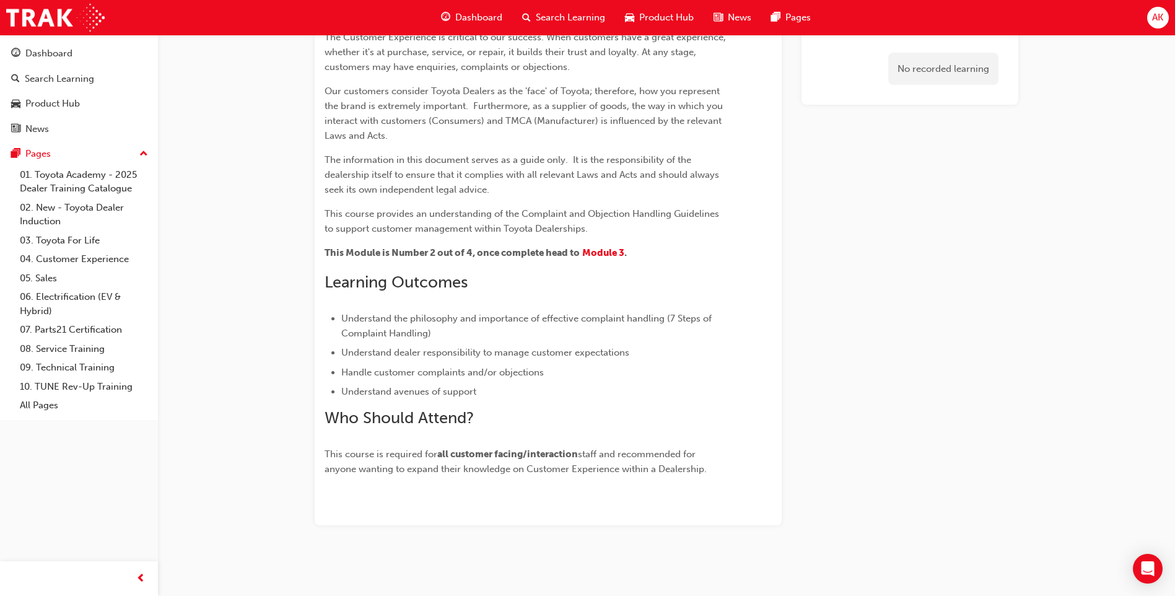
scroll to position [186, 0]
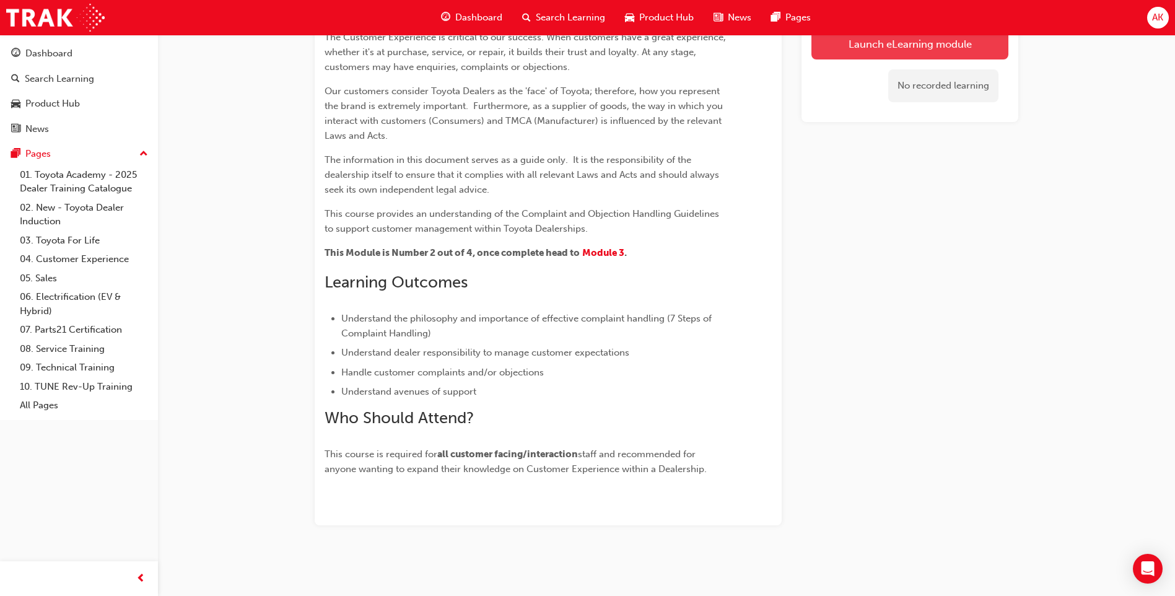
click at [932, 56] on link "Launch eLearning module" at bounding box center [909, 43] width 197 height 31
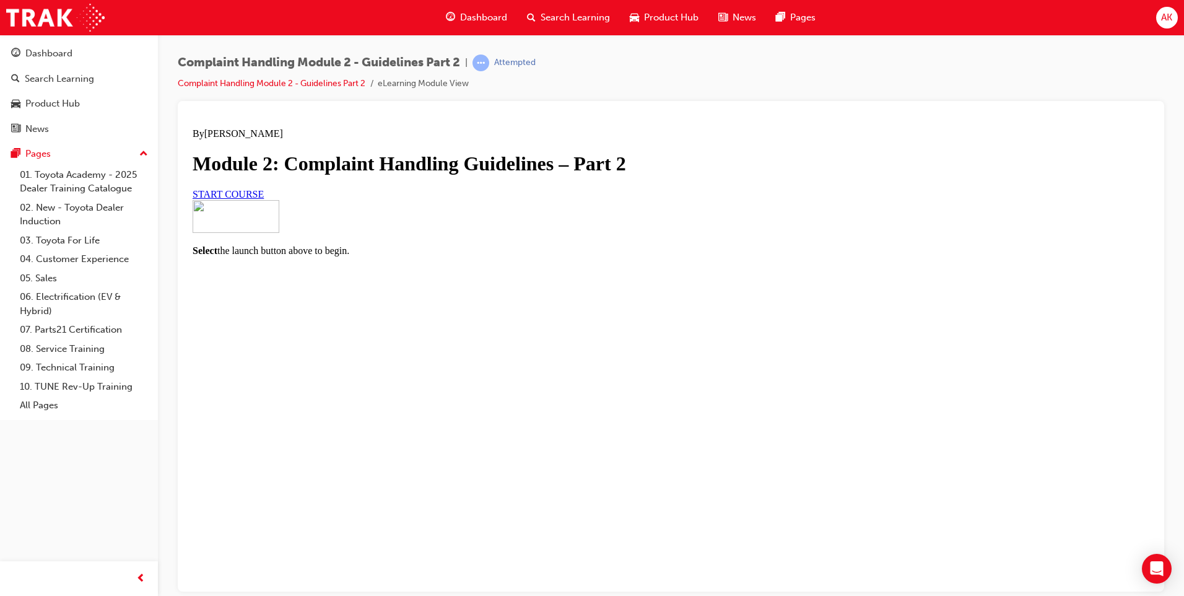
click at [264, 199] on link "START COURSE" at bounding box center [228, 193] width 71 height 11
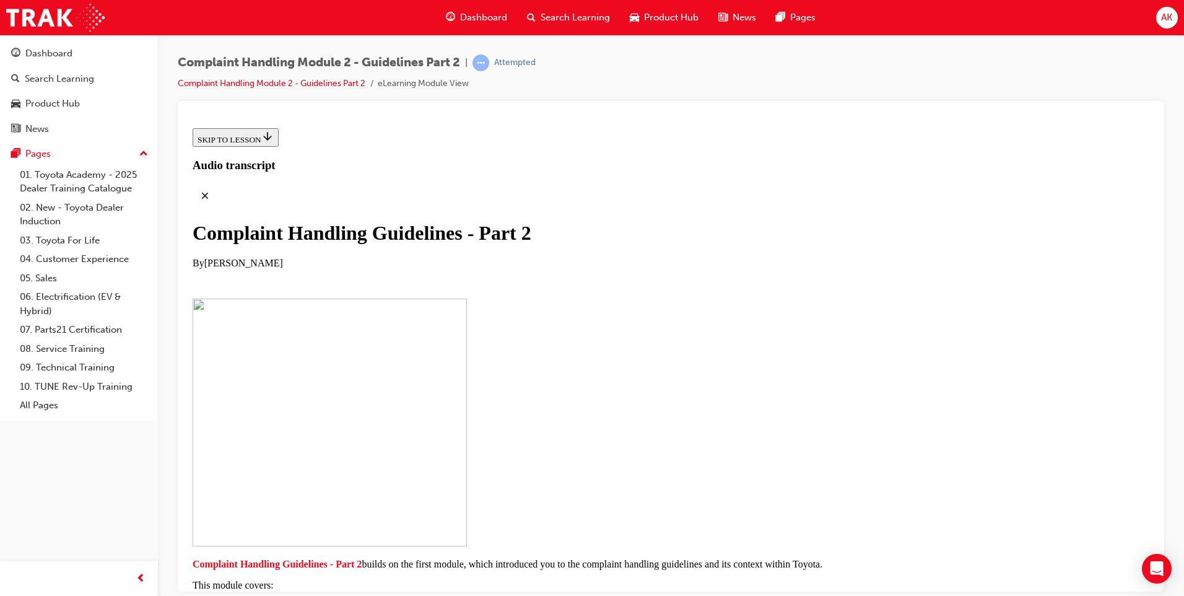
scroll to position [227, 0]
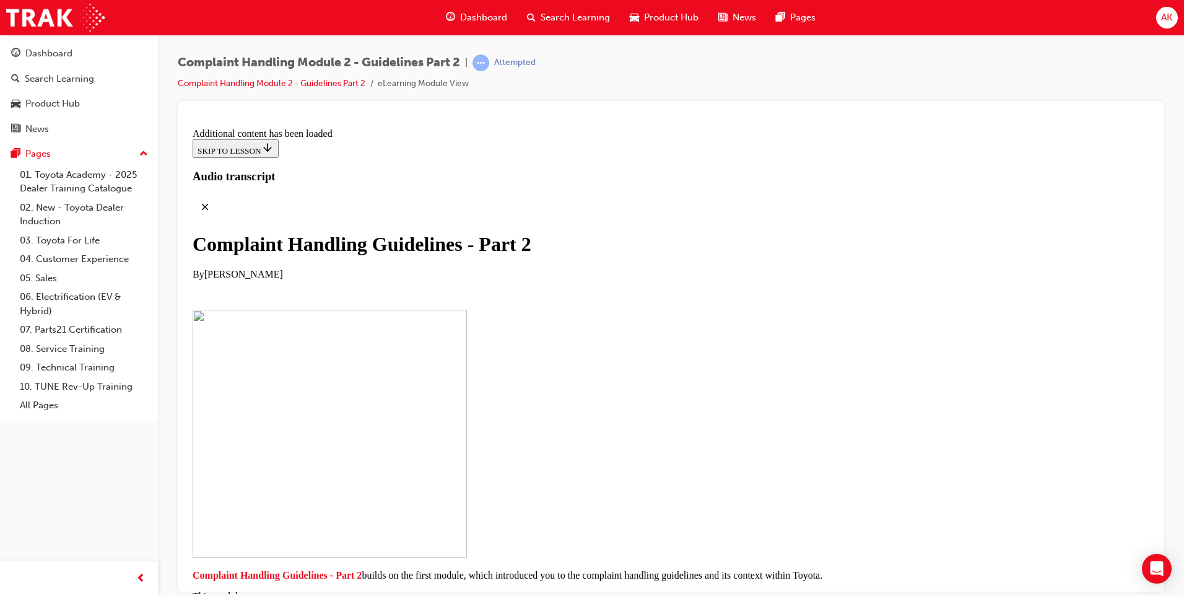
scroll to position [567, 0]
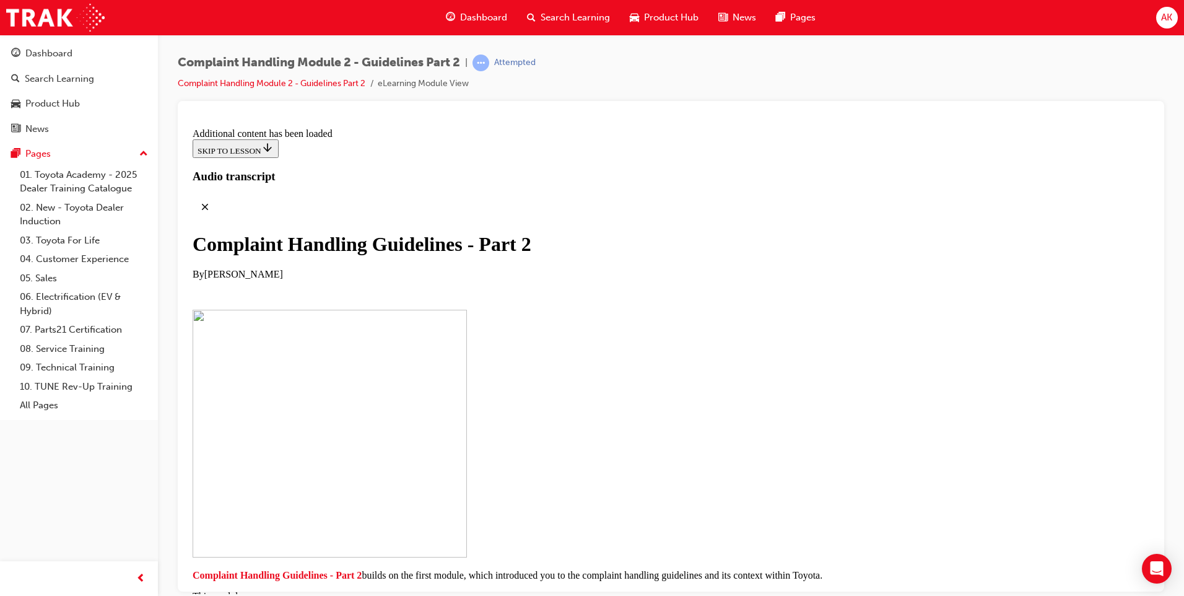
scroll to position [2899, 0]
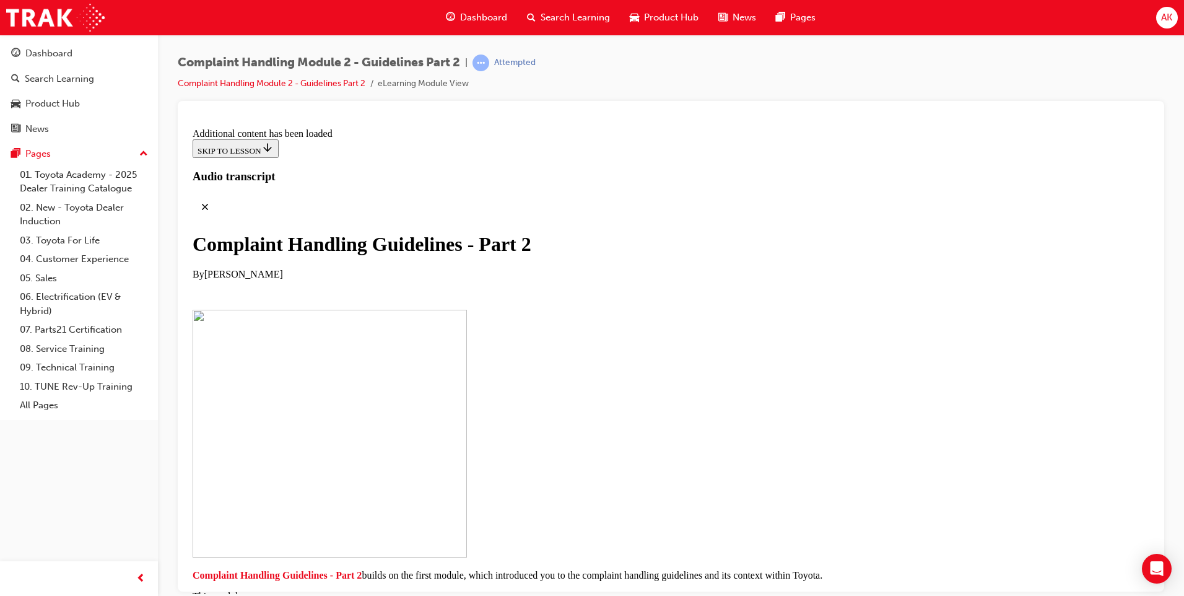
scroll to position [4457, 0]
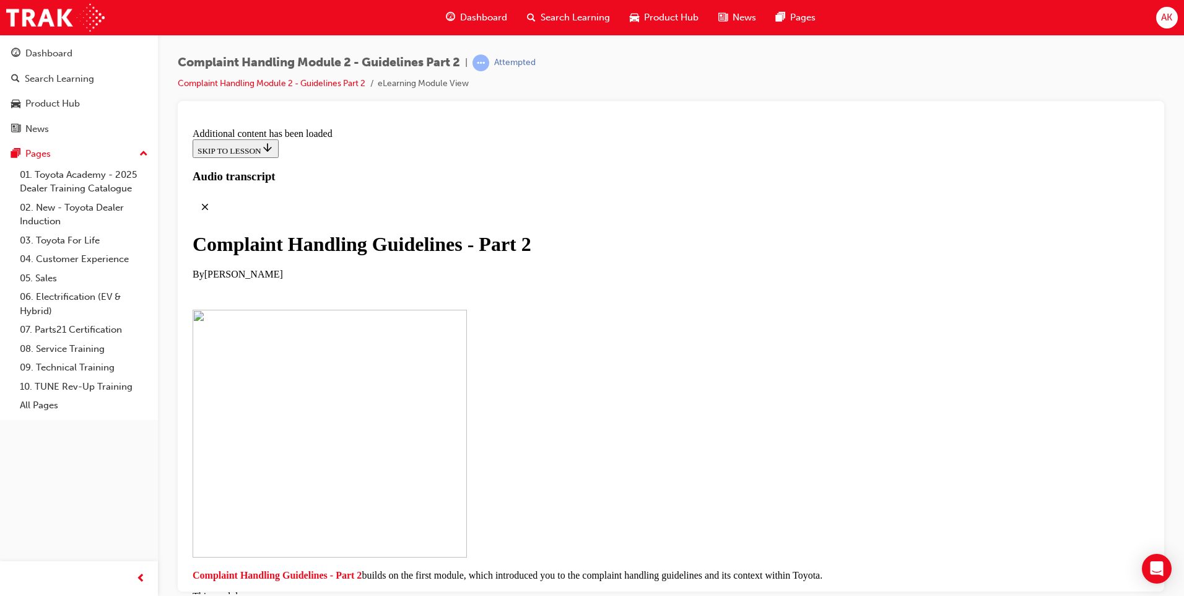
checkbox input "true"
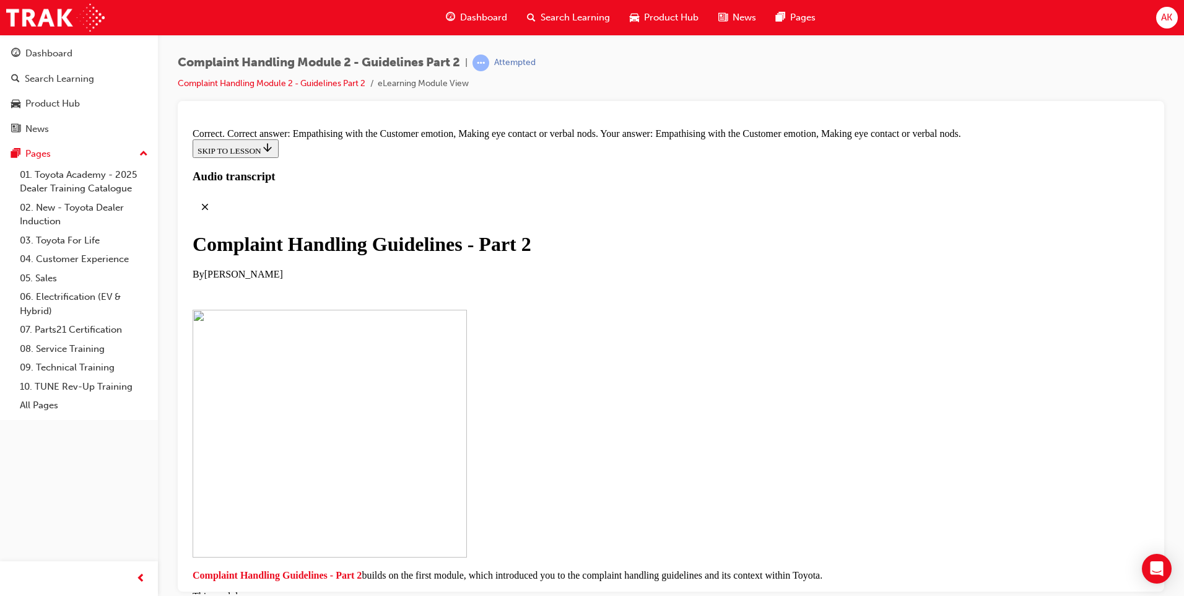
scroll to position [8470, 0]
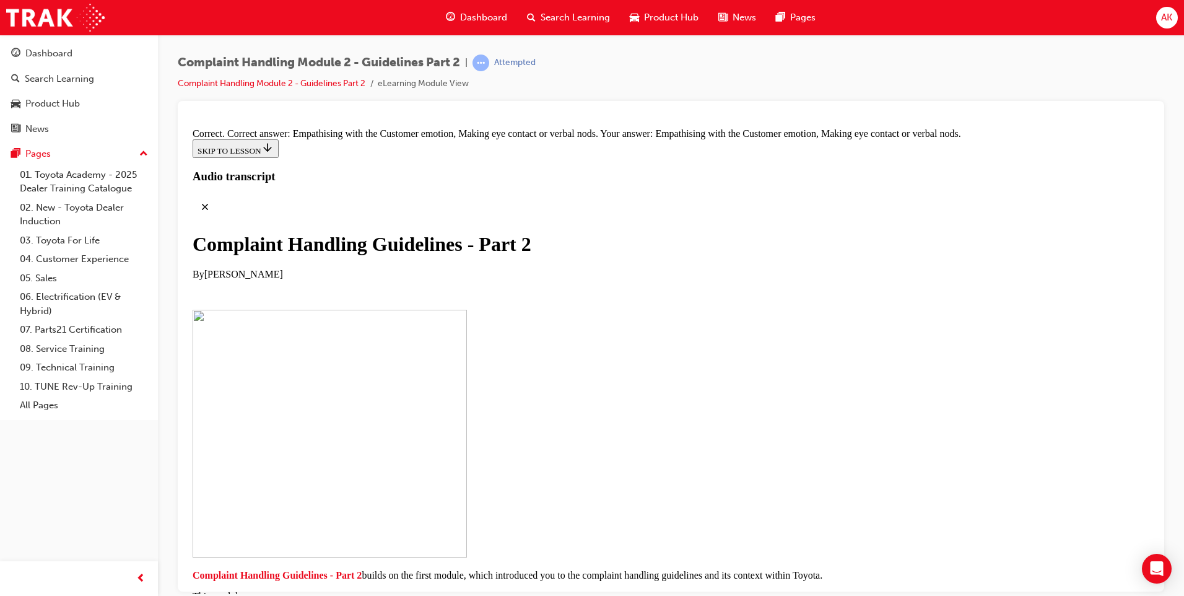
radio input "true"
drag, startPoint x: 634, startPoint y: 241, endPoint x: 629, endPoint y: 235, distance: 7.5
drag, startPoint x: 494, startPoint y: 197, endPoint x: 510, endPoint y: 205, distance: 18.0
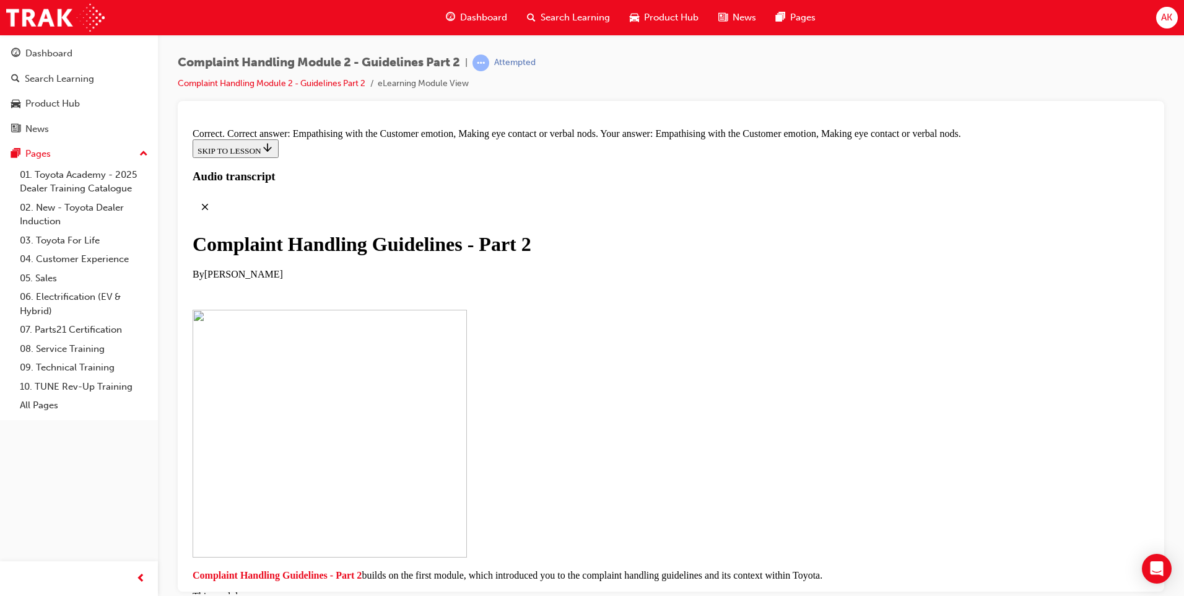
drag, startPoint x: 563, startPoint y: 341, endPoint x: 766, endPoint y: 206, distance: 243.8
drag, startPoint x: 550, startPoint y: 395, endPoint x: 576, endPoint y: 253, distance: 144.8
drag, startPoint x: 607, startPoint y: 396, endPoint x: 809, endPoint y: 265, distance: 240.9
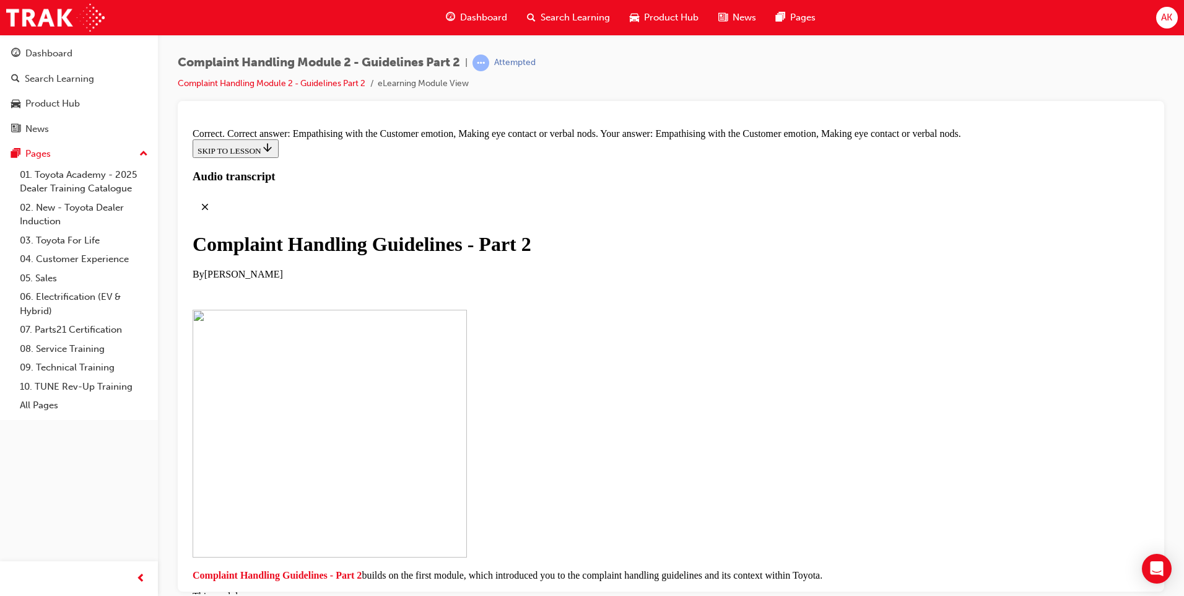
drag, startPoint x: 577, startPoint y: 403, endPoint x: 599, endPoint y: 274, distance: 130.8
drag, startPoint x: 587, startPoint y: 394, endPoint x: 790, endPoint y: 262, distance: 242.8
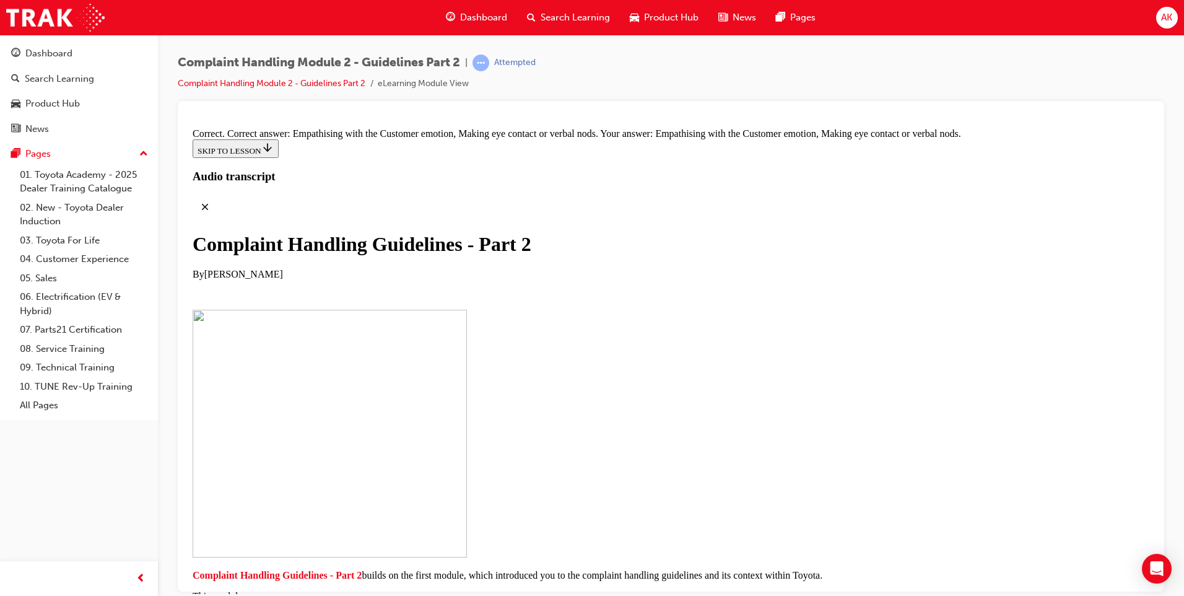
drag, startPoint x: 593, startPoint y: 385, endPoint x: 815, endPoint y: 313, distance: 232.3
drag, startPoint x: 550, startPoint y: 469, endPoint x: 759, endPoint y: 343, distance: 244.5
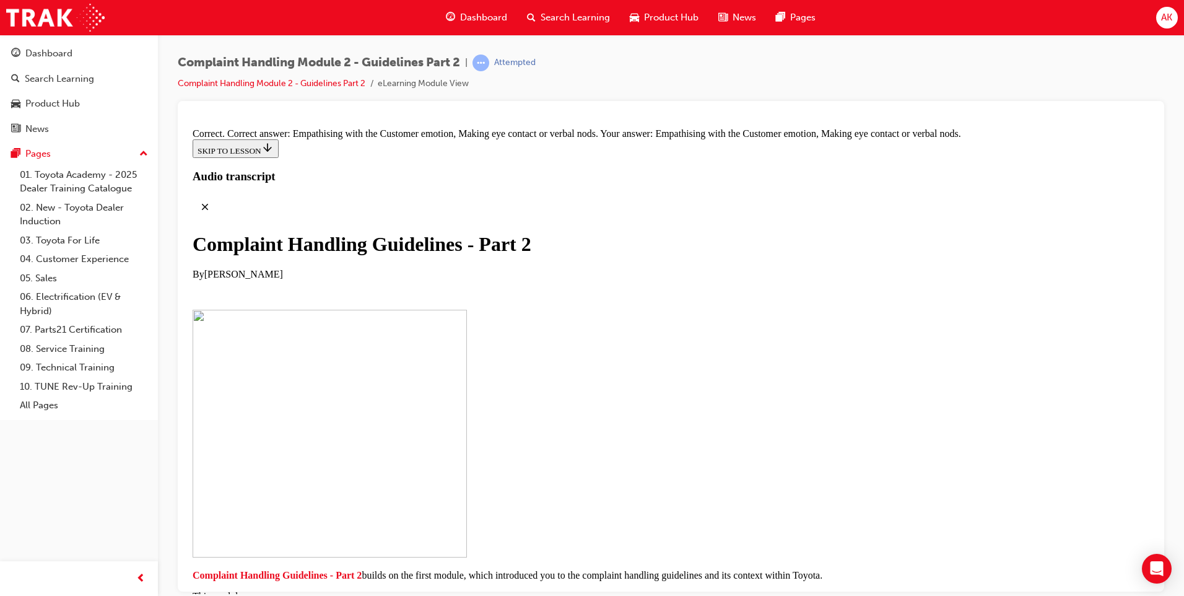
drag, startPoint x: 594, startPoint y: 396, endPoint x: 812, endPoint y: 401, distance: 218.1
drag, startPoint x: 601, startPoint y: 462, endPoint x: 829, endPoint y: 526, distance: 236.1
drag, startPoint x: 567, startPoint y: 459, endPoint x: 757, endPoint y: 450, distance: 190.4
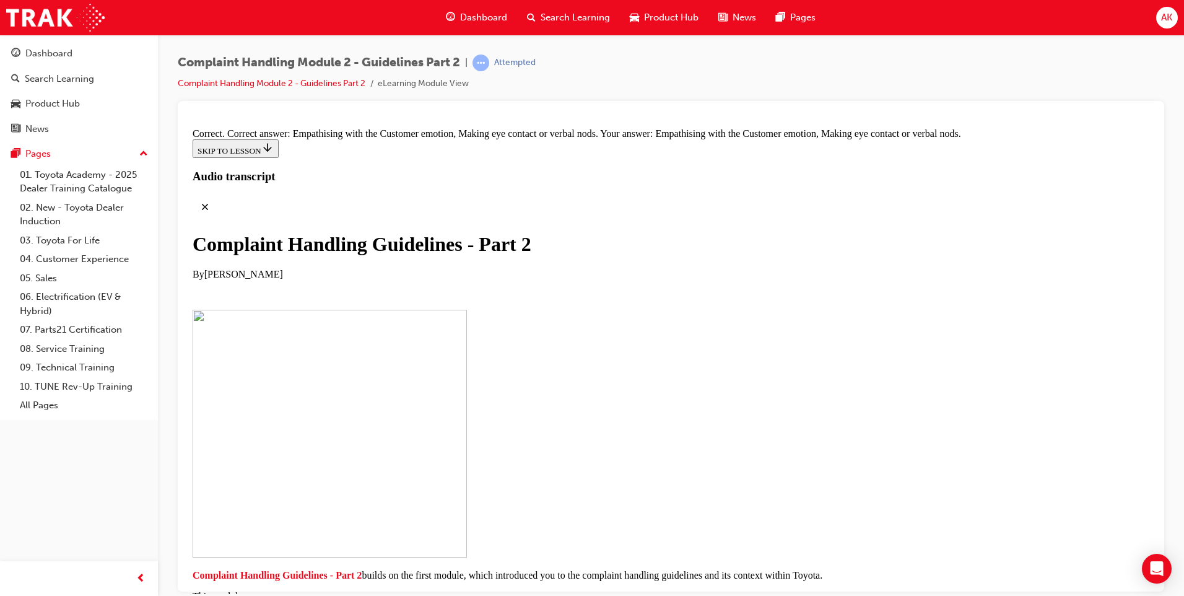
scroll to position [9027, 0]
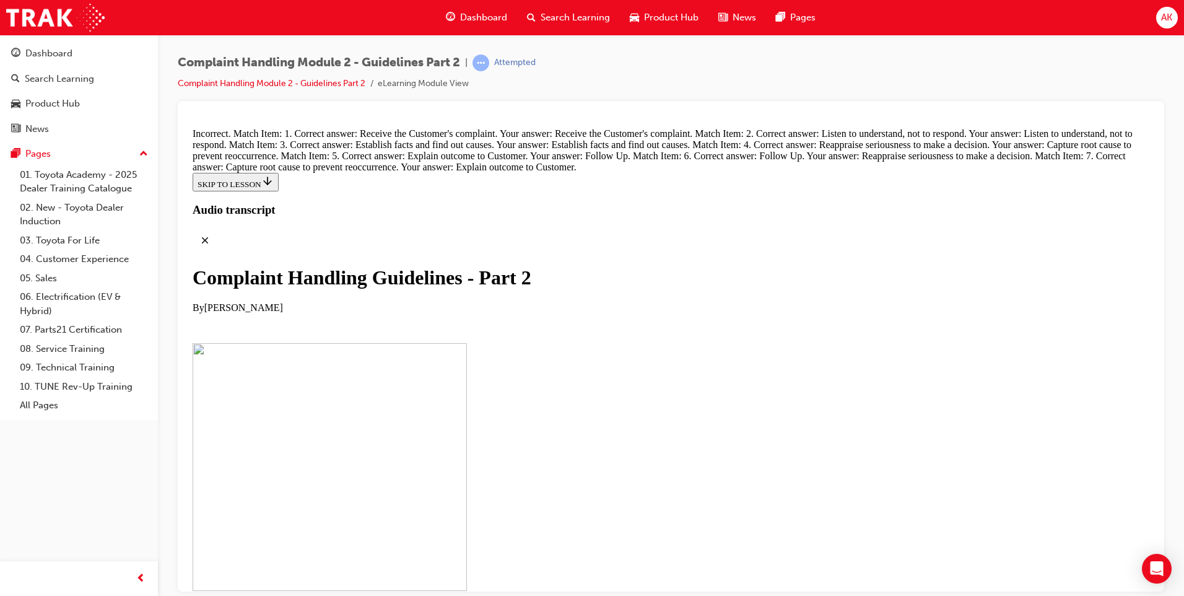
scroll to position [9337, 0]
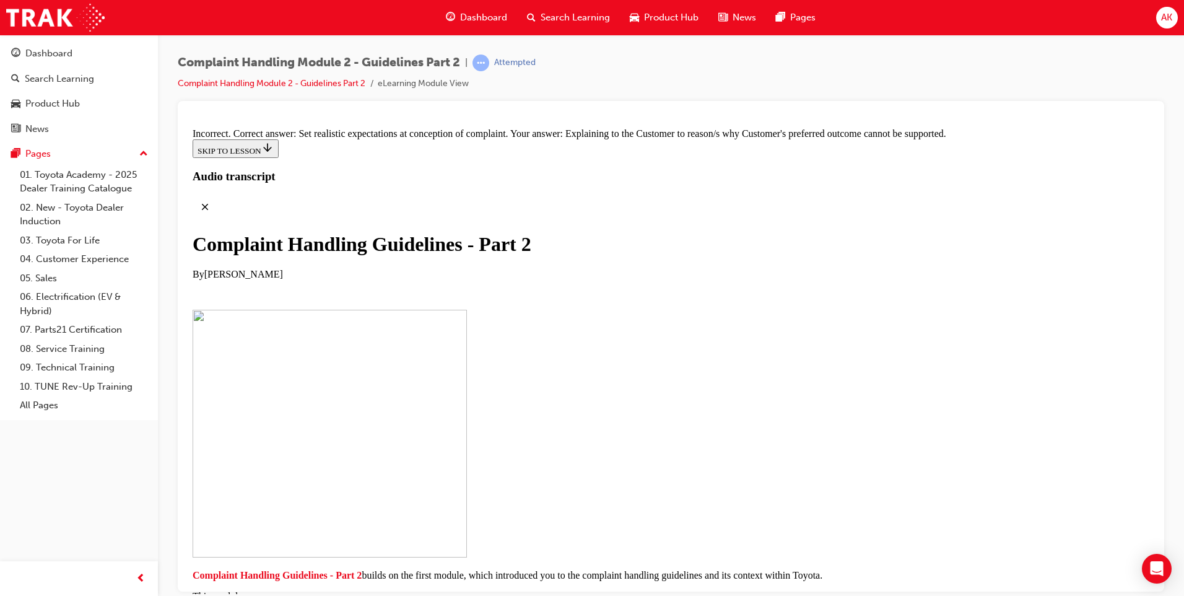
scroll to position [9561, 0]
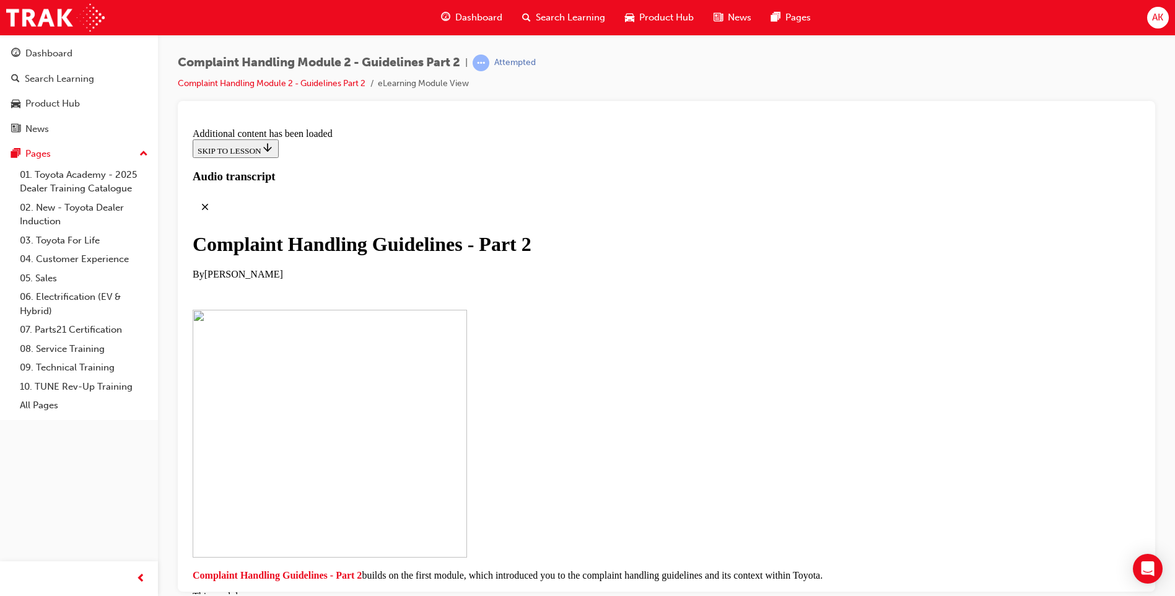
scroll to position [0, 0]
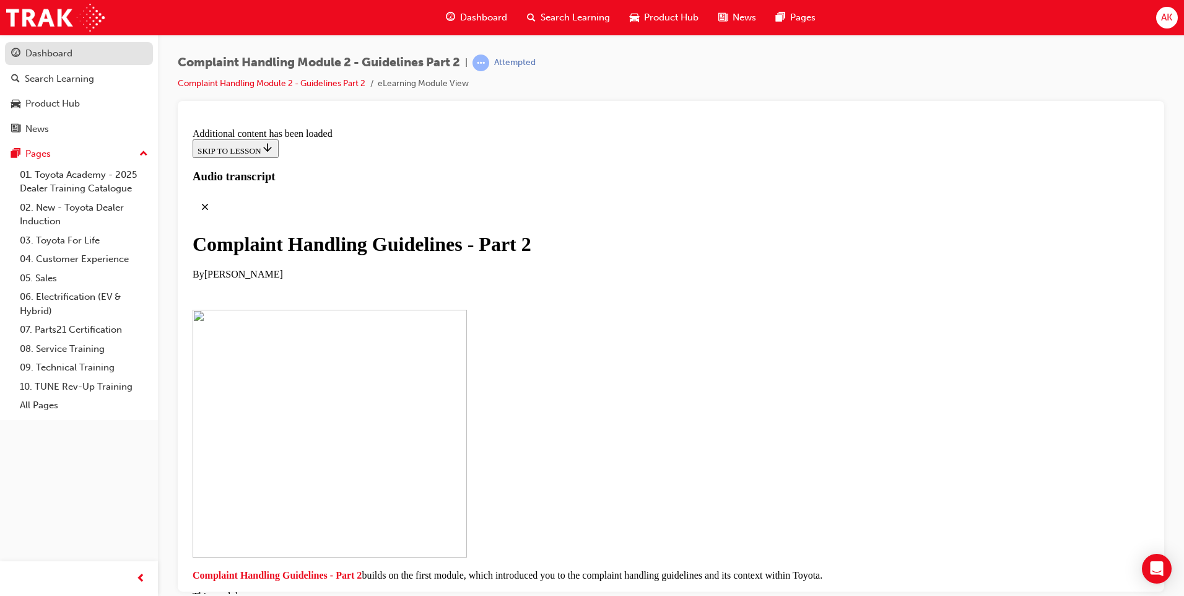
click at [74, 60] on div "Dashboard" at bounding box center [79, 53] width 136 height 15
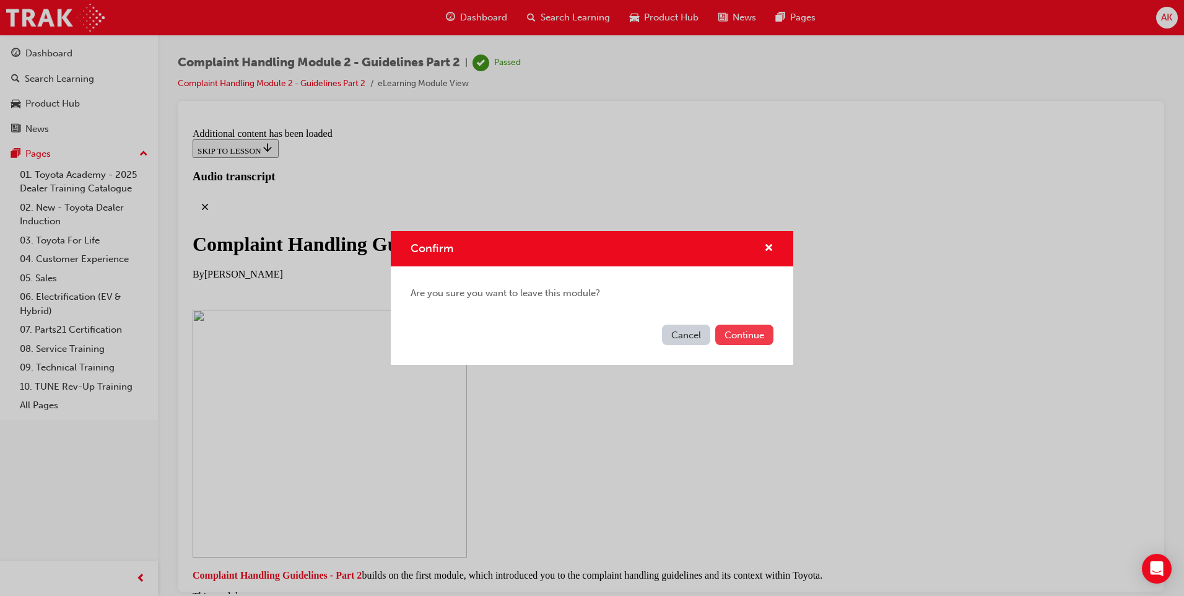
click at [741, 332] on button "Continue" at bounding box center [744, 335] width 58 height 20
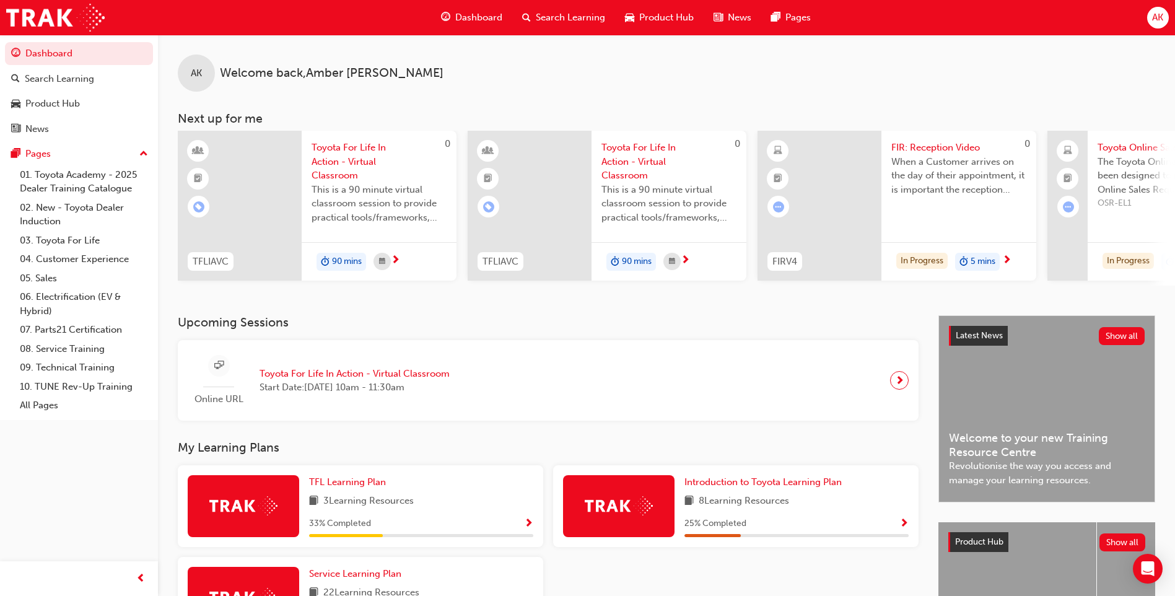
click at [699, 290] on div "AK Welcome back , Amber Kenny Next up for me 0 TFLIAVC Toyota For Life In Actio…" at bounding box center [666, 175] width 1017 height 281
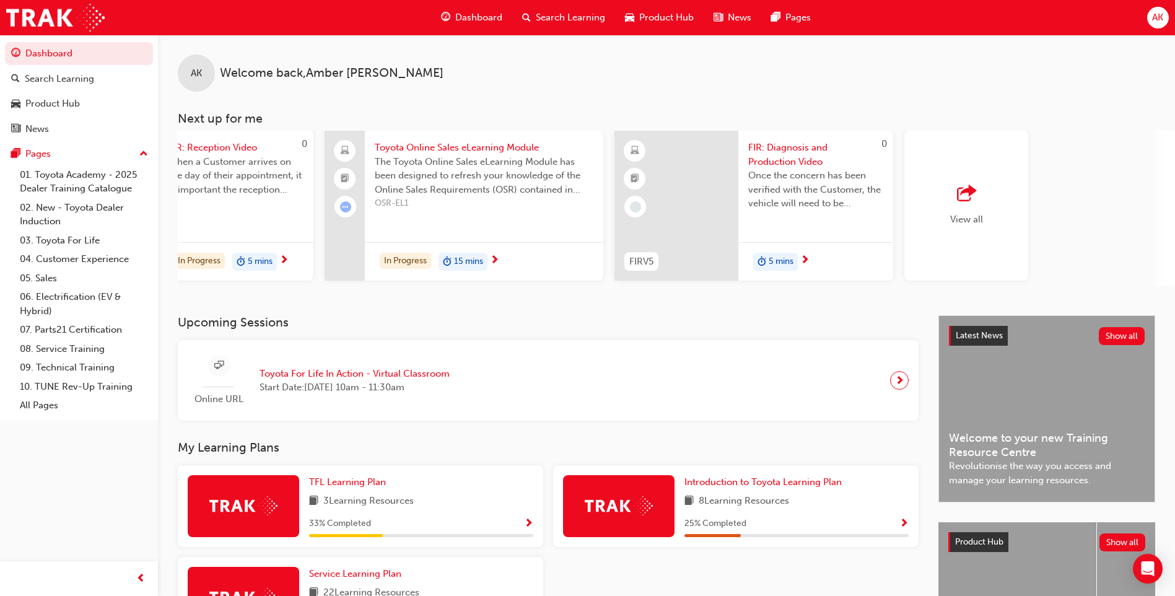
scroll to position [0, 740]
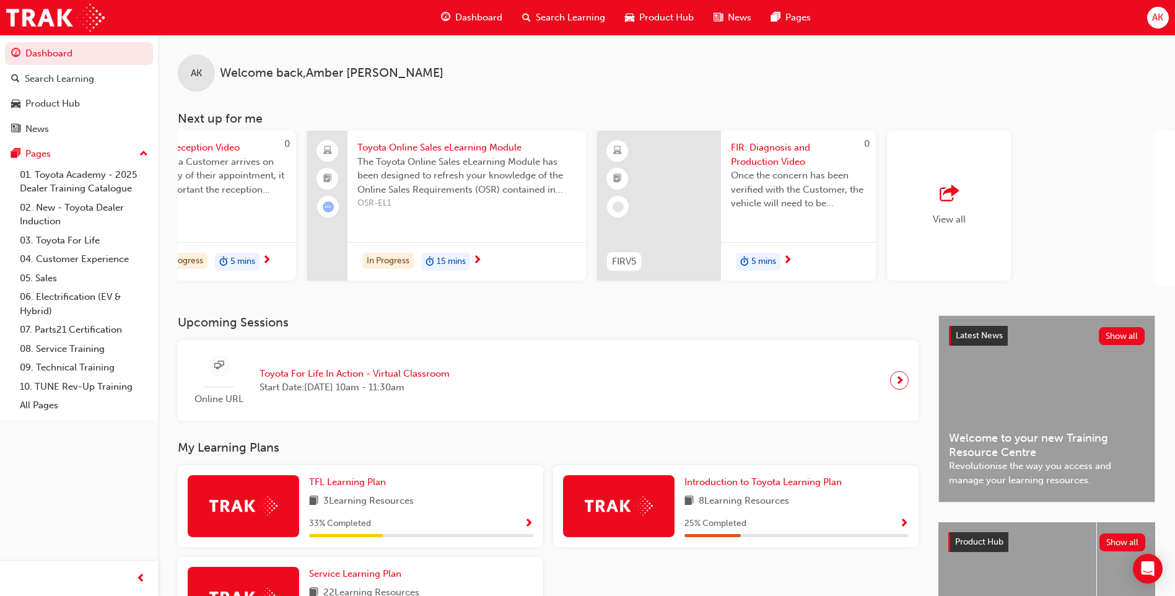
click at [973, 217] on div "View all" at bounding box center [949, 206] width 124 height 150
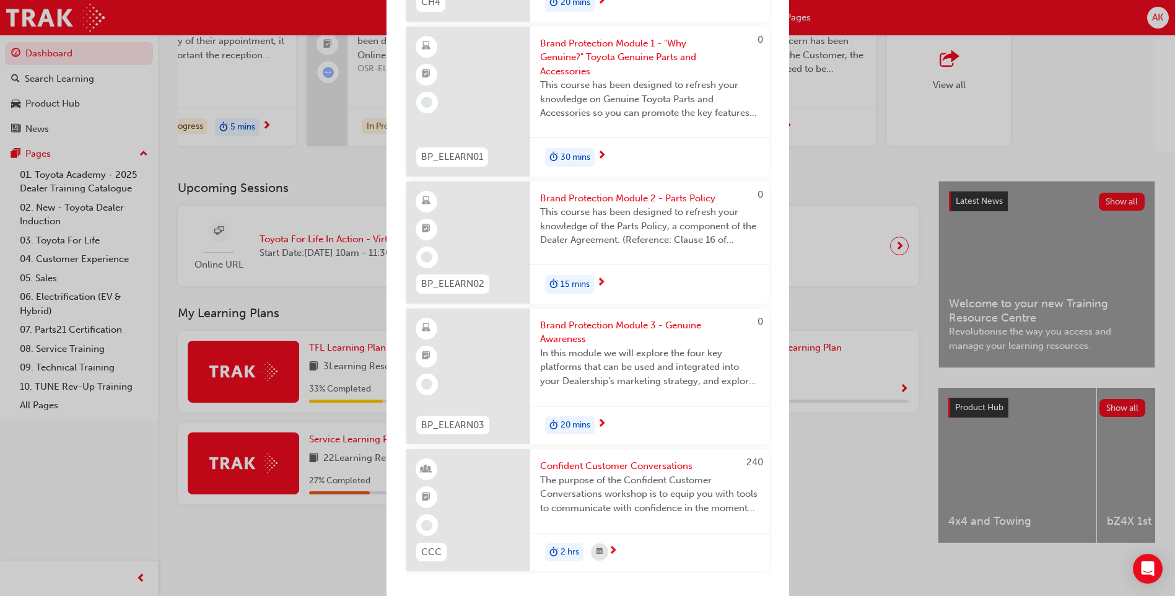
scroll to position [2608, 0]
click at [675, 466] on span "Confident Customer Conversations" at bounding box center [649, 466] width 219 height 14
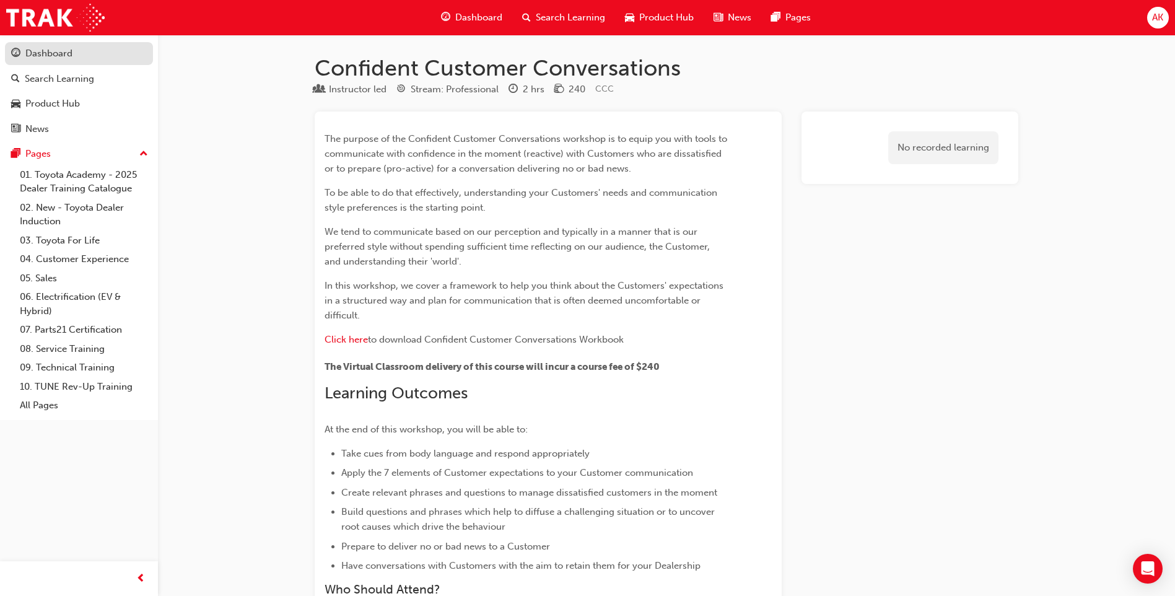
click at [77, 53] on div "Dashboard" at bounding box center [79, 53] width 136 height 15
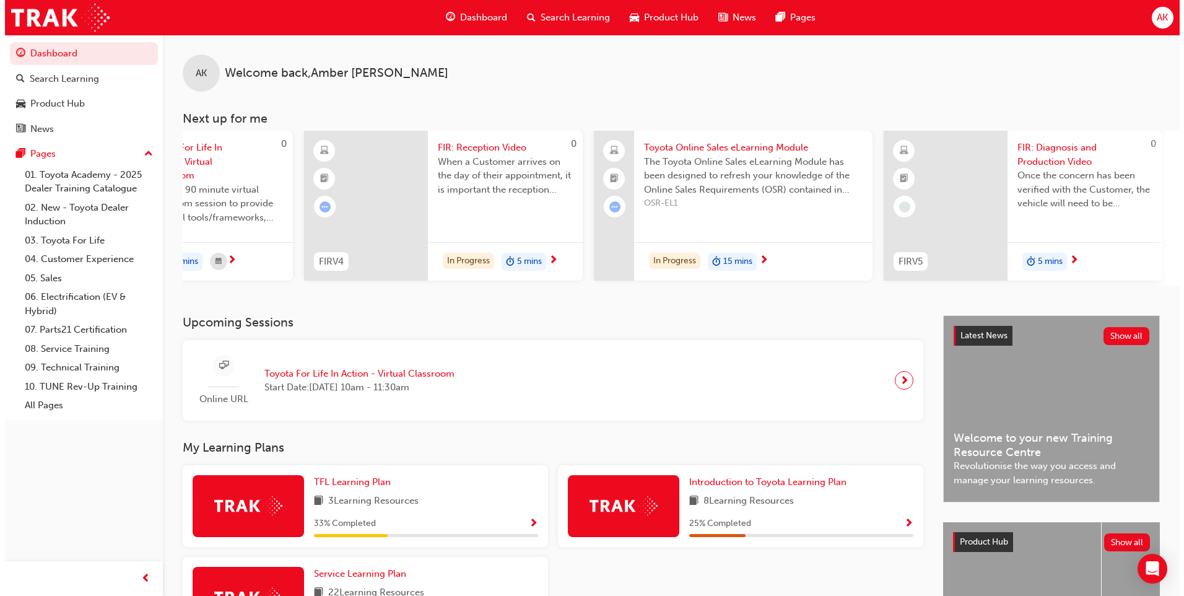
scroll to position [0, 478]
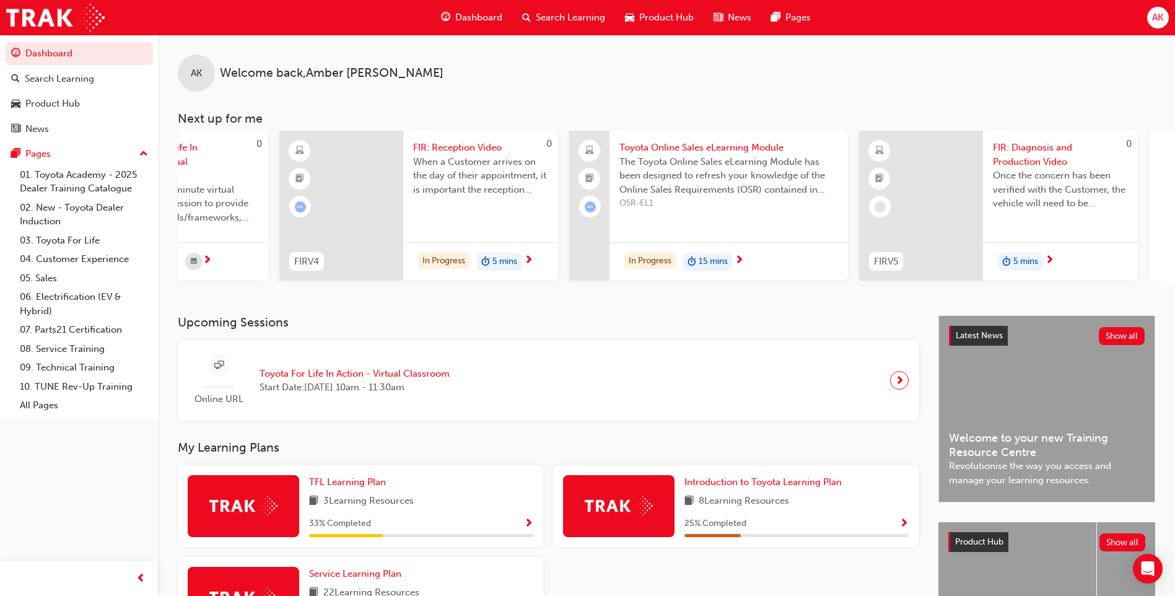
click at [747, 144] on span "Toyota Online Sales eLearning Module" at bounding box center [728, 148] width 219 height 14
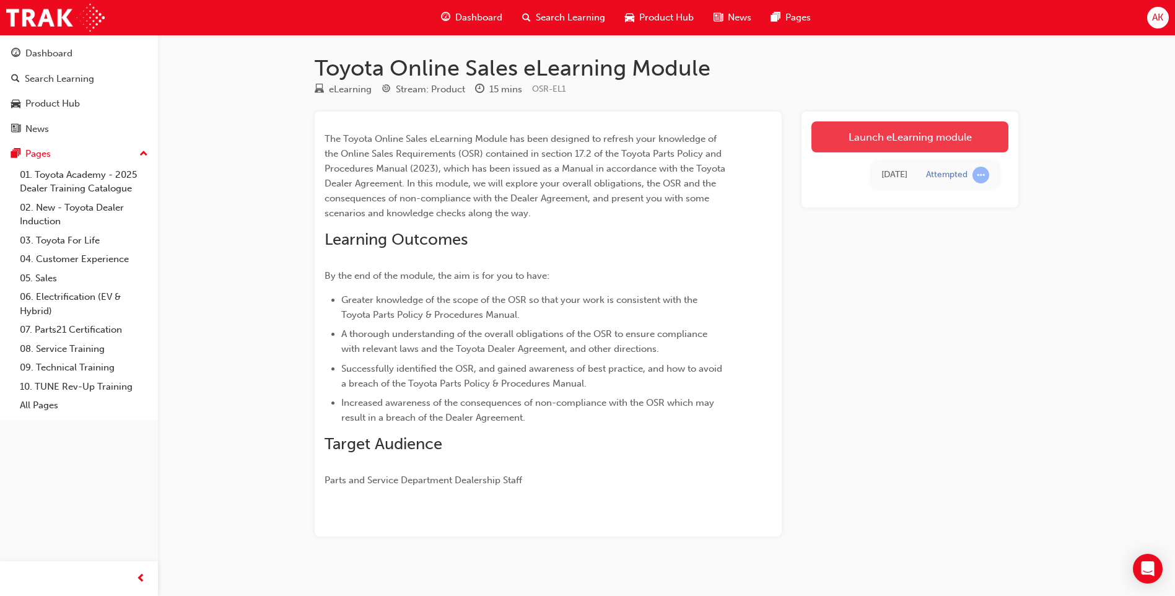
click at [818, 138] on link "Launch eLearning module" at bounding box center [909, 136] width 197 height 31
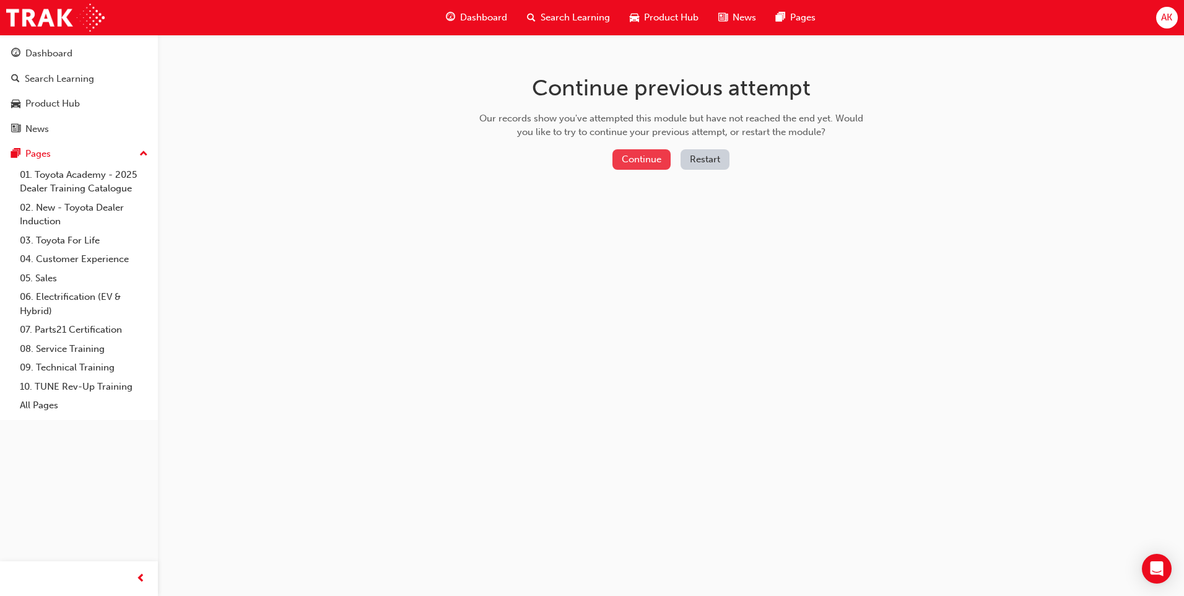
click at [644, 166] on button "Continue" at bounding box center [642, 159] width 58 height 20
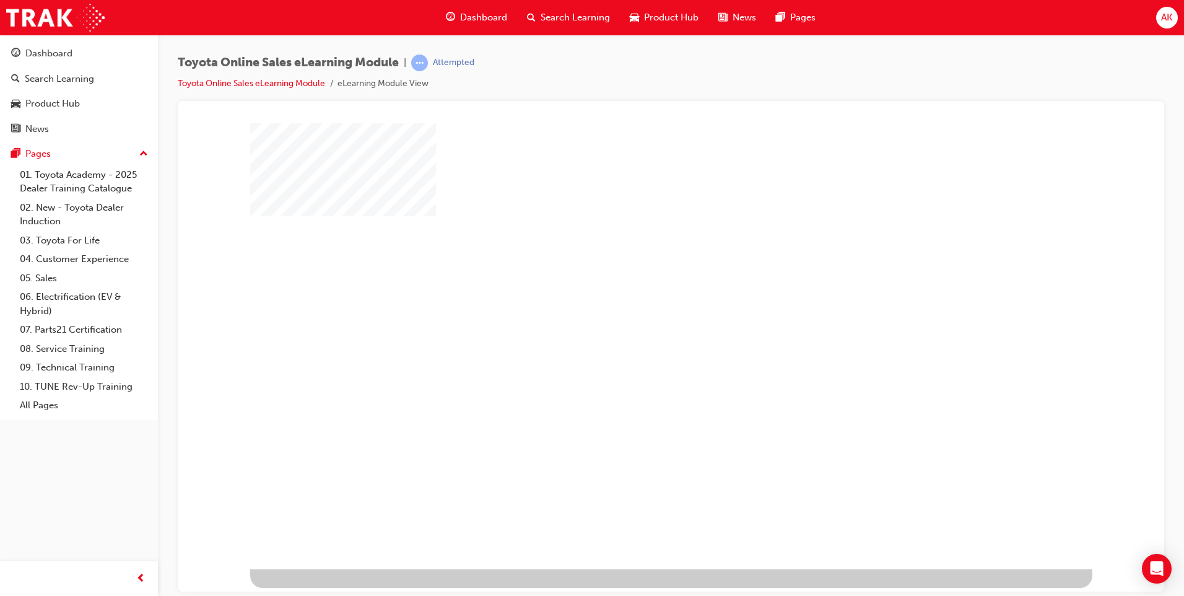
click at [636, 310] on div "play" at bounding box center [636, 310] width 0 height 0
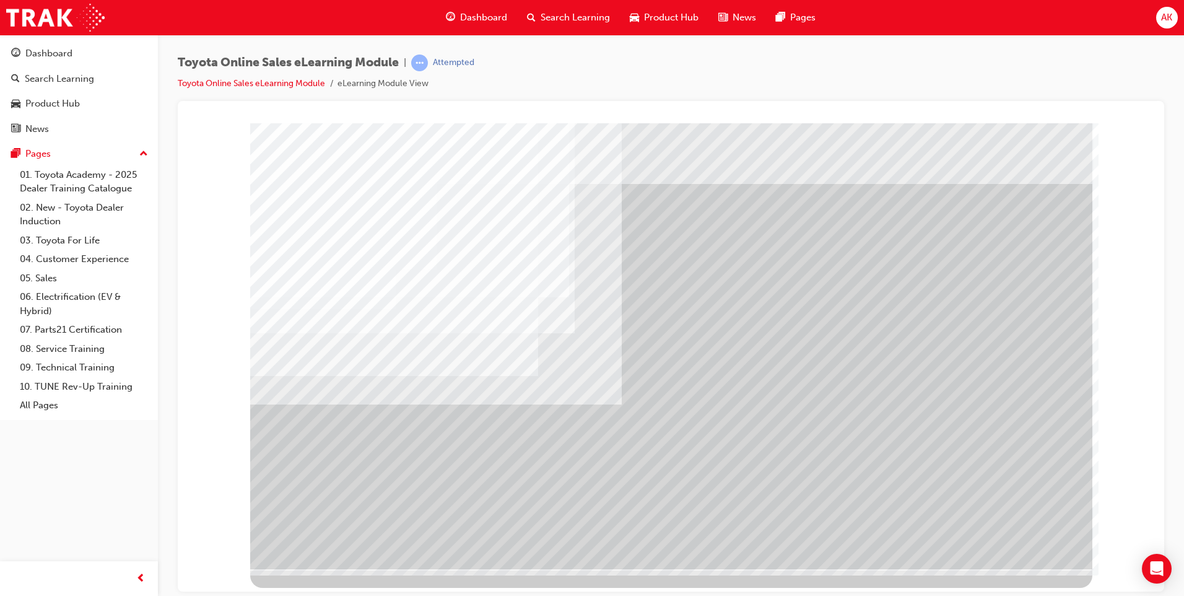
drag, startPoint x: 635, startPoint y: 331, endPoint x: 624, endPoint y: 338, distance: 12.5
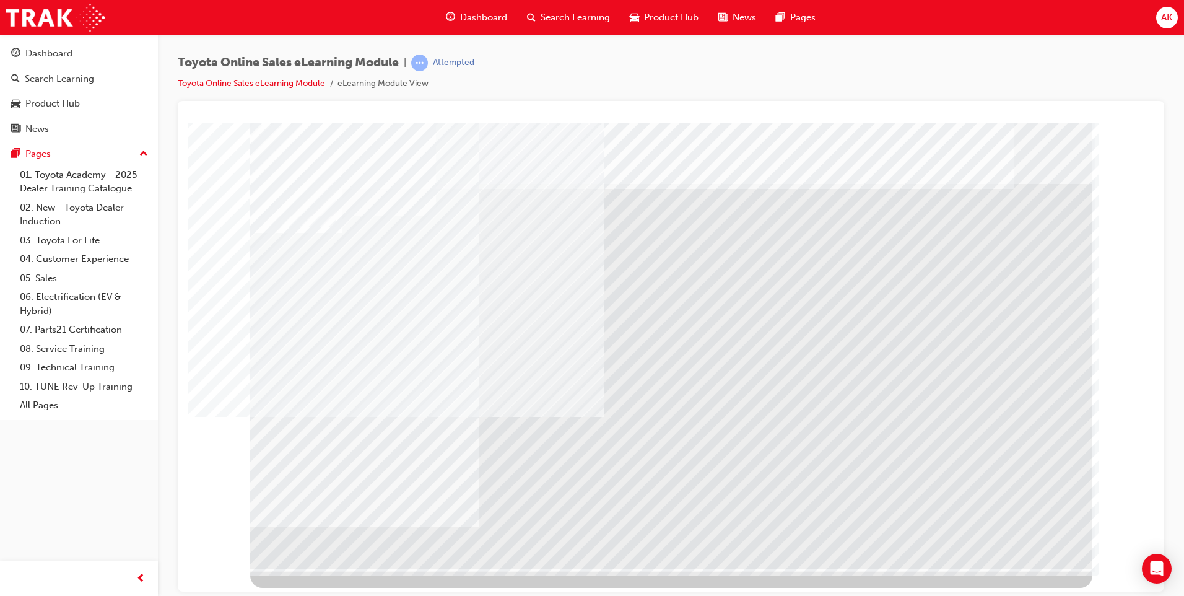
drag, startPoint x: 514, startPoint y: 430, endPoint x: 546, endPoint y: 426, distance: 33.0
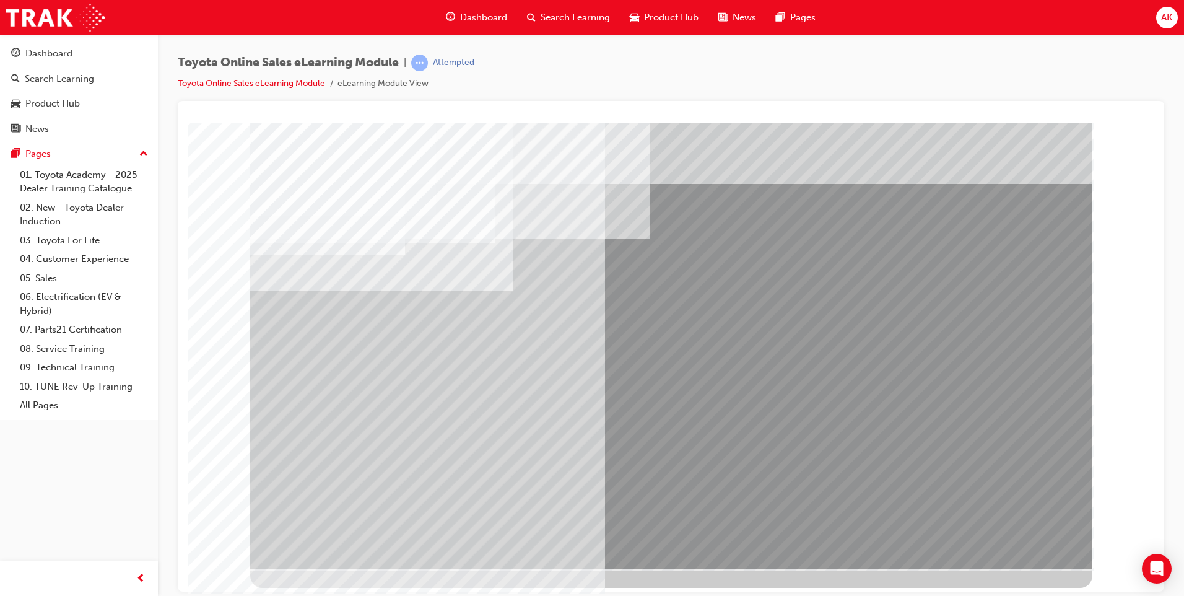
drag, startPoint x: 340, startPoint y: 393, endPoint x: 333, endPoint y: 395, distance: 7.7
click at [333, 395] on div "multistate" at bounding box center [671, 346] width 842 height 446
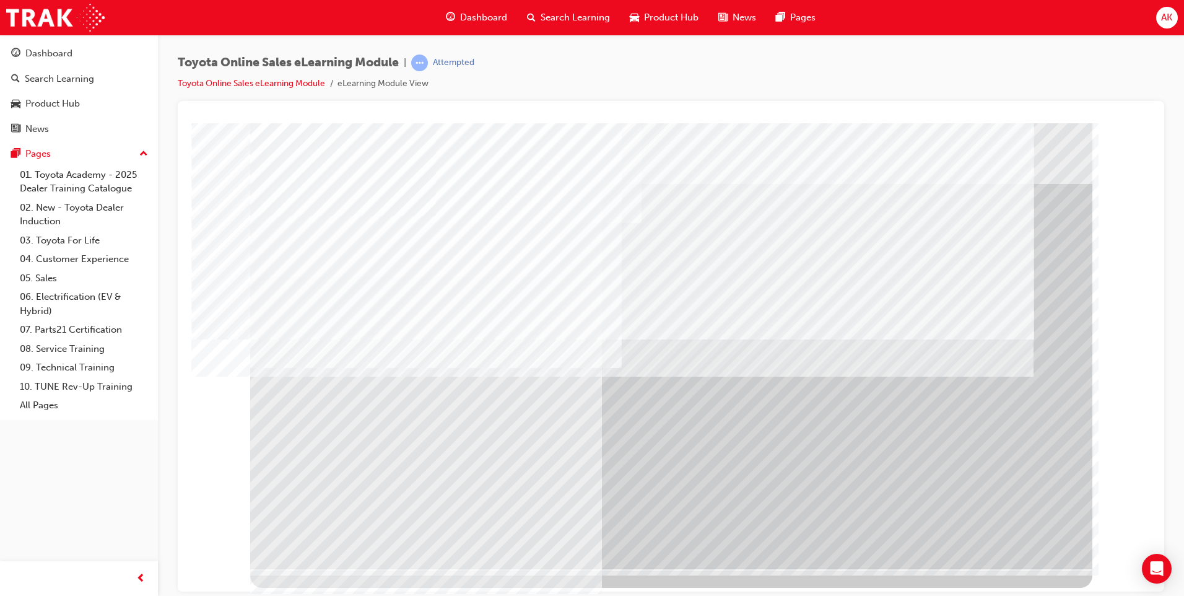
drag, startPoint x: 417, startPoint y: 408, endPoint x: 436, endPoint y: 409, distance: 19.2
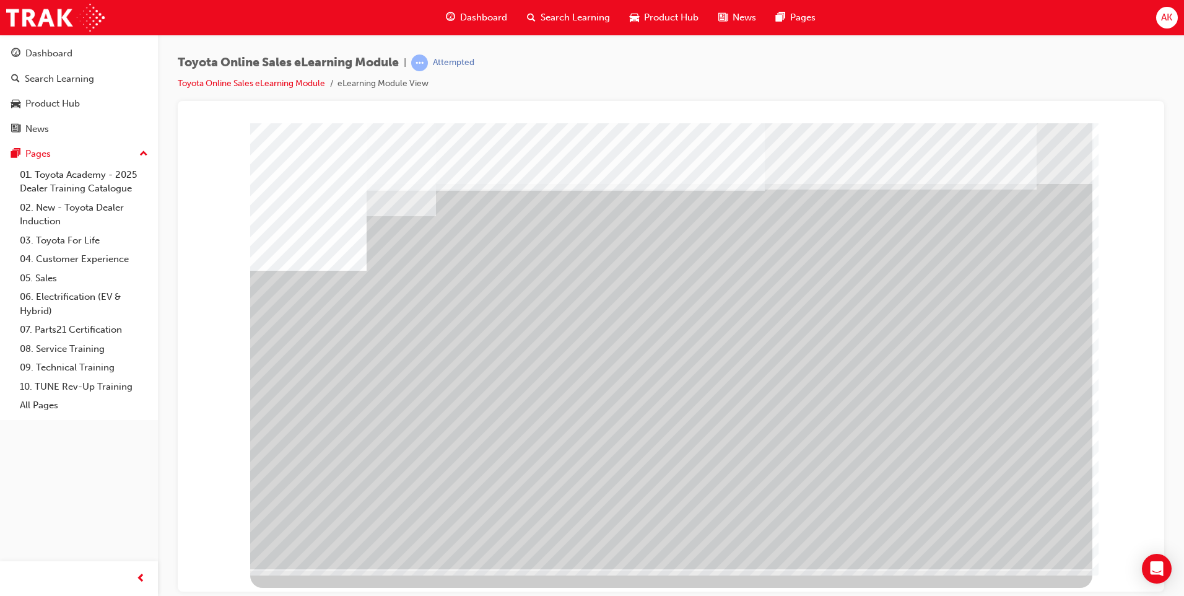
drag, startPoint x: 851, startPoint y: 444, endPoint x: 863, endPoint y: 444, distance: 11.8
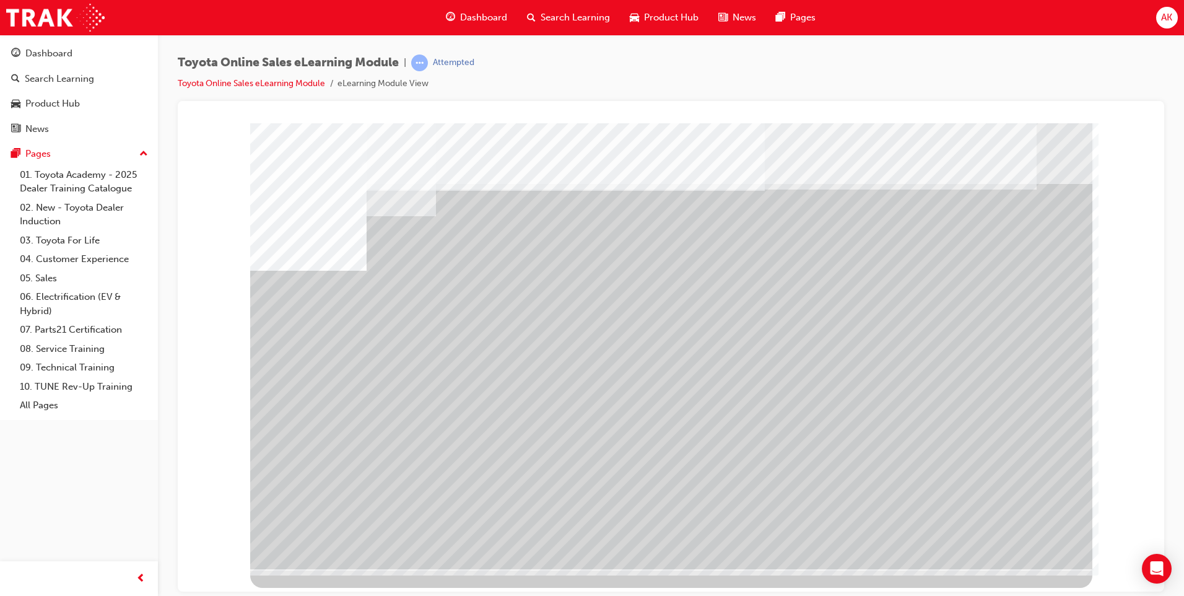
drag, startPoint x: 957, startPoint y: 448, endPoint x: 963, endPoint y: 450, distance: 6.3
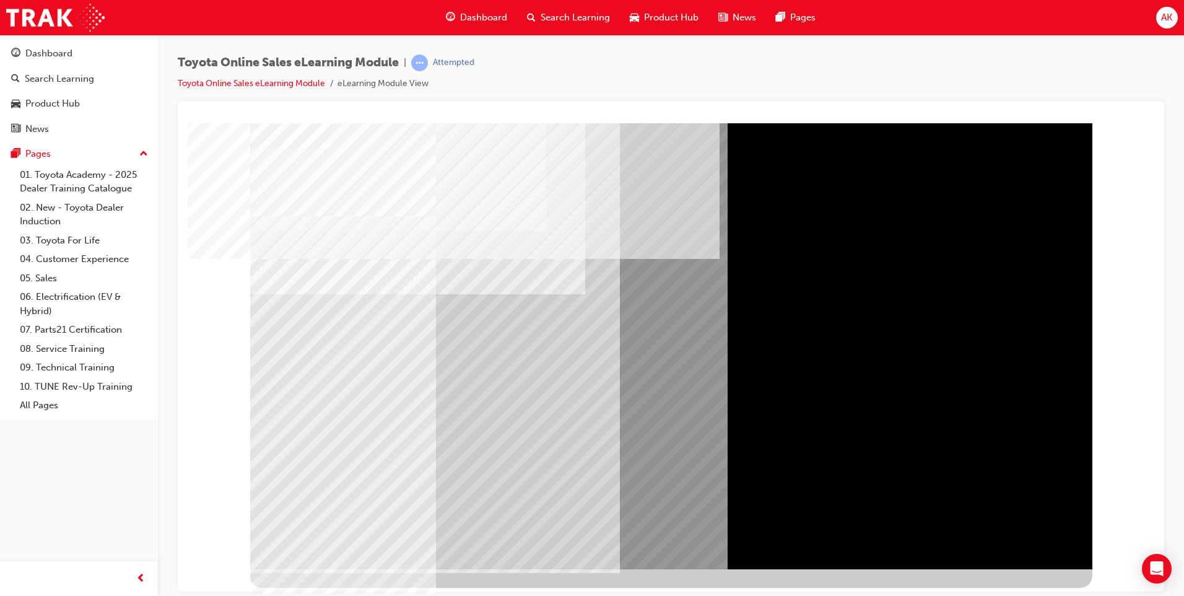
drag, startPoint x: 693, startPoint y: 461, endPoint x: 702, endPoint y: 455, distance: 11.5
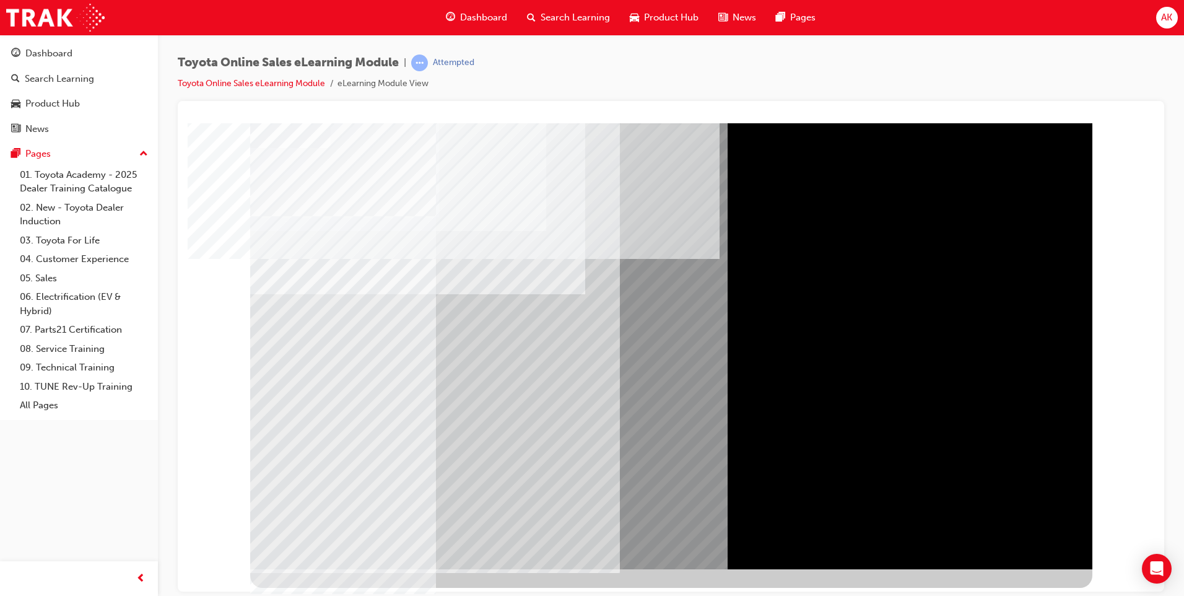
click at [771, 455] on div at bounding box center [671, 346] width 842 height 446
drag, startPoint x: 771, startPoint y: 455, endPoint x: 728, endPoint y: 501, distance: 62.3
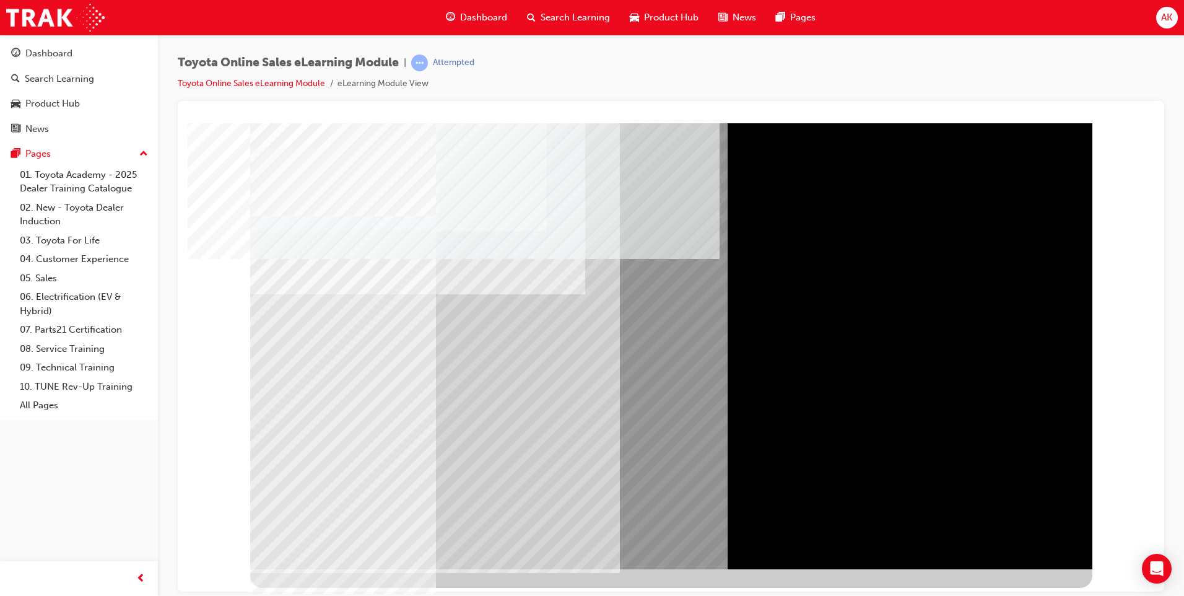
drag, startPoint x: 1061, startPoint y: 402, endPoint x: 1012, endPoint y: 394, distance: 49.6
click at [1034, 394] on div at bounding box center [671, 346] width 842 height 446
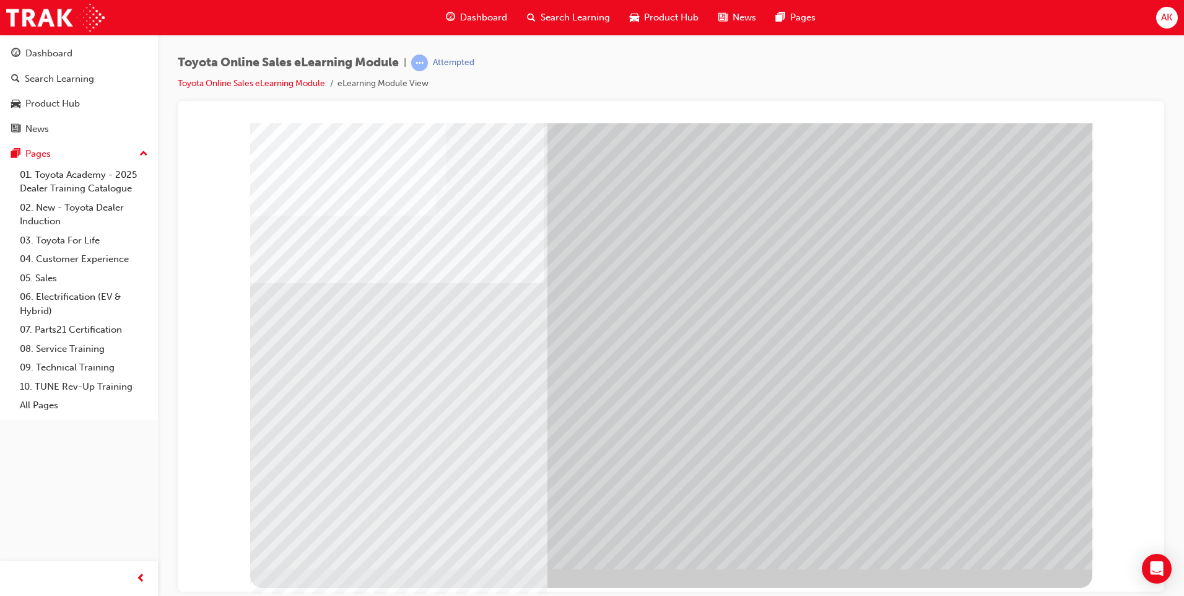
drag, startPoint x: 730, startPoint y: 452, endPoint x: 766, endPoint y: 380, distance: 80.3
drag, startPoint x: 768, startPoint y: 366, endPoint x: 640, endPoint y: 366, distance: 127.6
drag, startPoint x: 533, startPoint y: 364, endPoint x: 549, endPoint y: 358, distance: 17.8
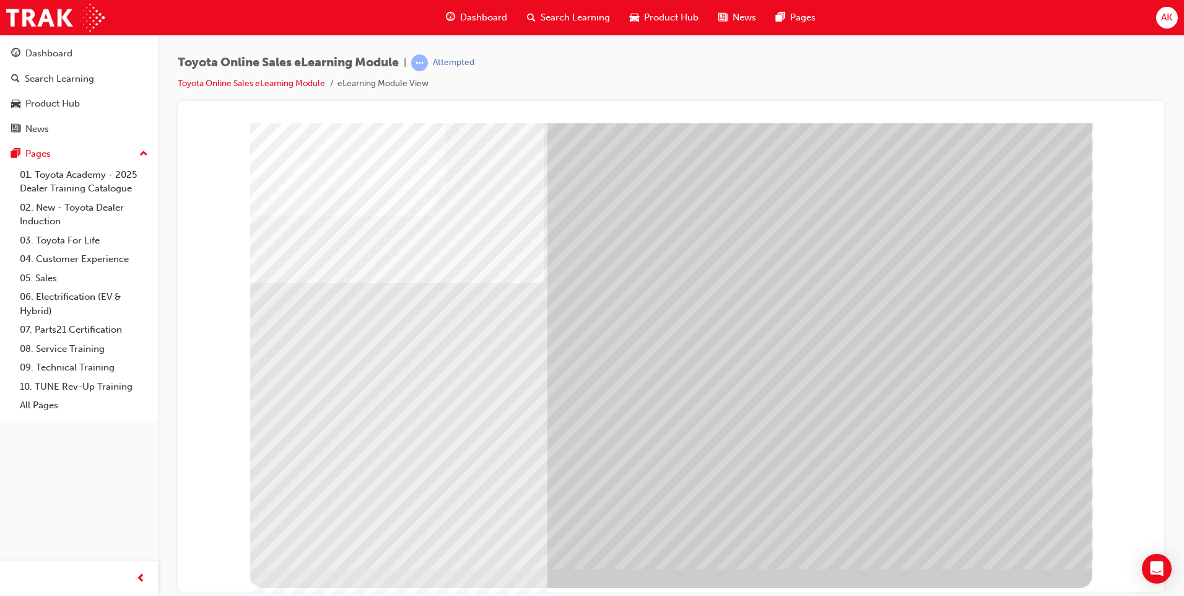
click at [542, 360] on div at bounding box center [671, 346] width 842 height 446
drag, startPoint x: 654, startPoint y: 371, endPoint x: 717, endPoint y: 441, distance: 93.9
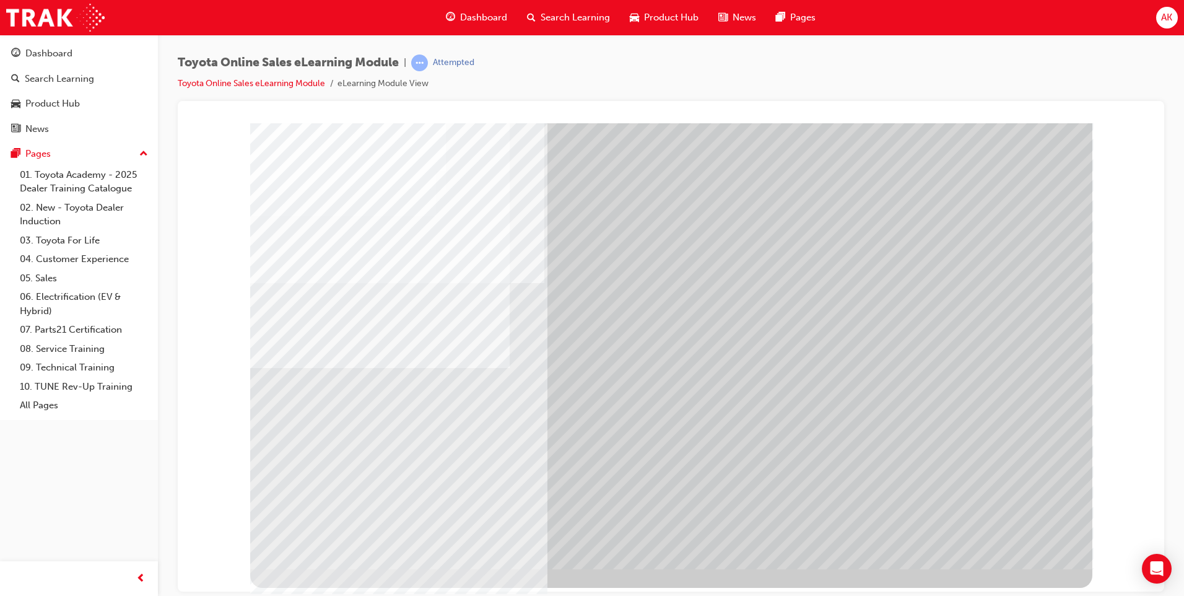
drag, startPoint x: 721, startPoint y: 426, endPoint x: 671, endPoint y: 310, distance: 126.8
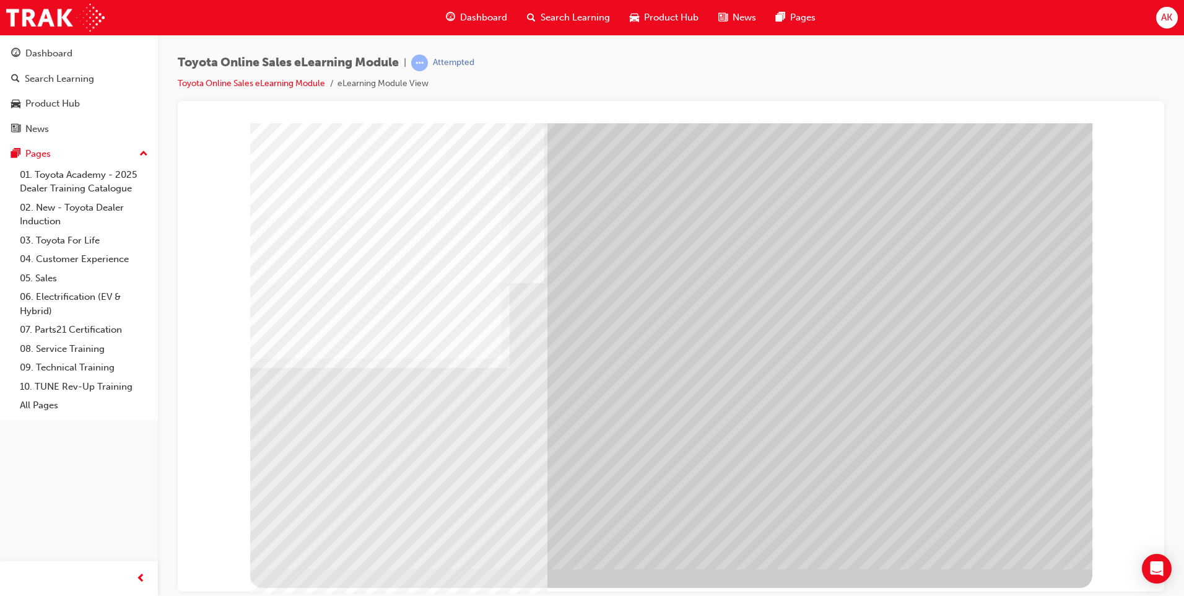
drag, startPoint x: 624, startPoint y: 263, endPoint x: 675, endPoint y: 263, distance: 51.4
drag, startPoint x: 855, startPoint y: 282, endPoint x: 1046, endPoint y: 516, distance: 301.6
click at [1047, 486] on div at bounding box center [671, 346] width 842 height 446
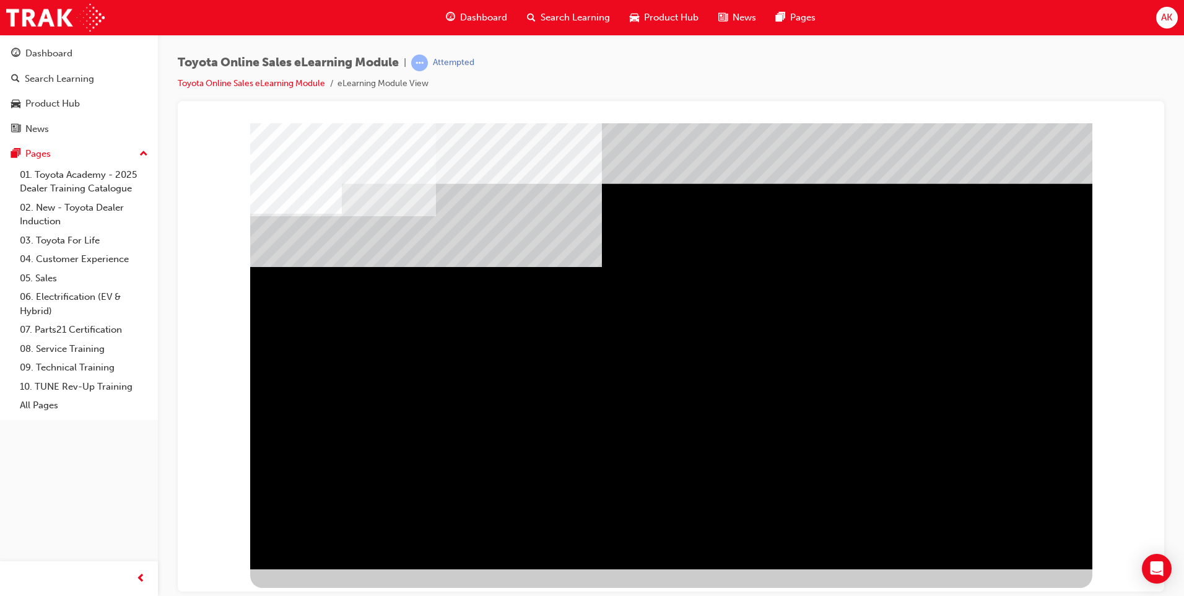
drag, startPoint x: 1015, startPoint y: 321, endPoint x: 1002, endPoint y: 370, distance: 50.6
click at [1002, 370] on div "multistate" at bounding box center [671, 346] width 842 height 446
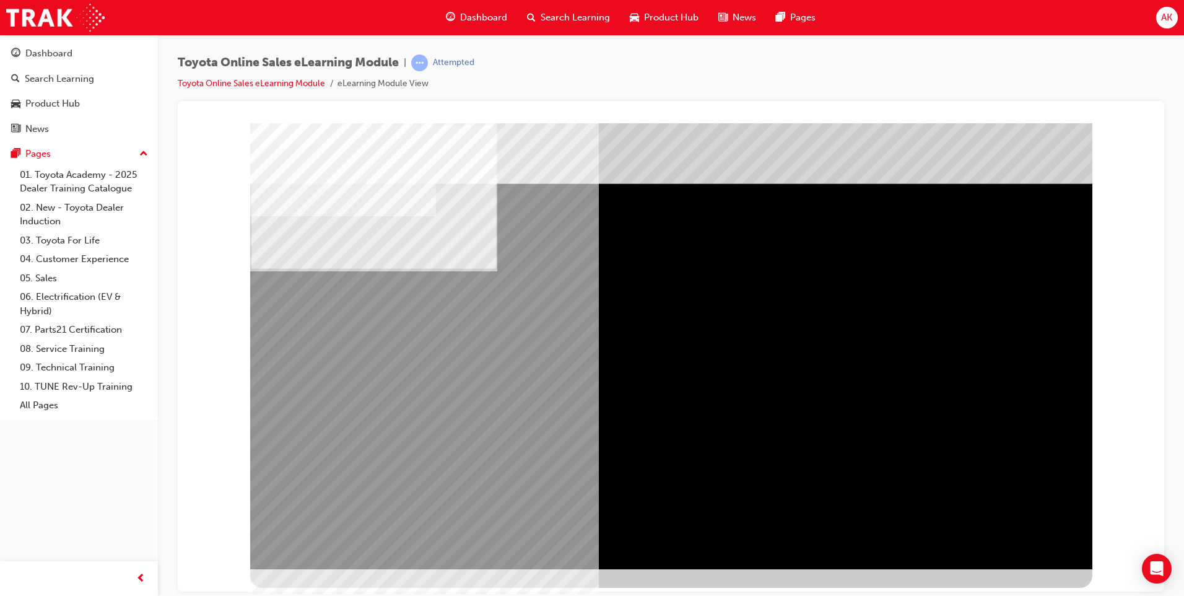
click at [1101, 128] on div "multistate" at bounding box center [671, 128] width 957 height 0
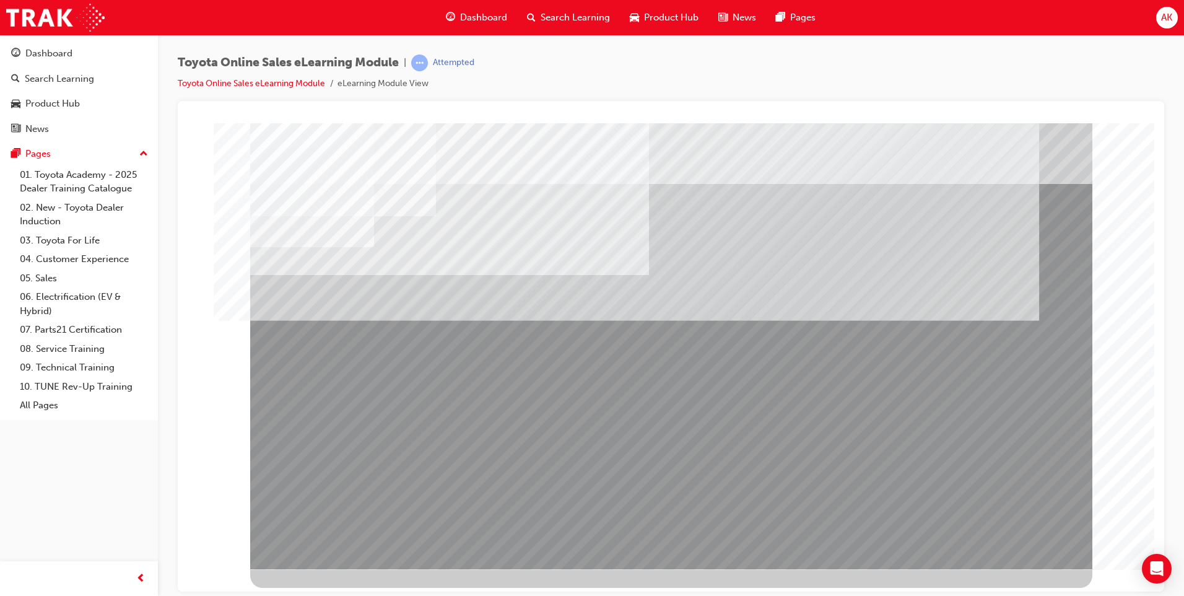
drag, startPoint x: 387, startPoint y: 426, endPoint x: 440, endPoint y: 420, distance: 54.2
click at [438, 420] on div "multistate" at bounding box center [671, 346] width 842 height 446
drag, startPoint x: 992, startPoint y: 540, endPoint x: 999, endPoint y: 543, distance: 7.3
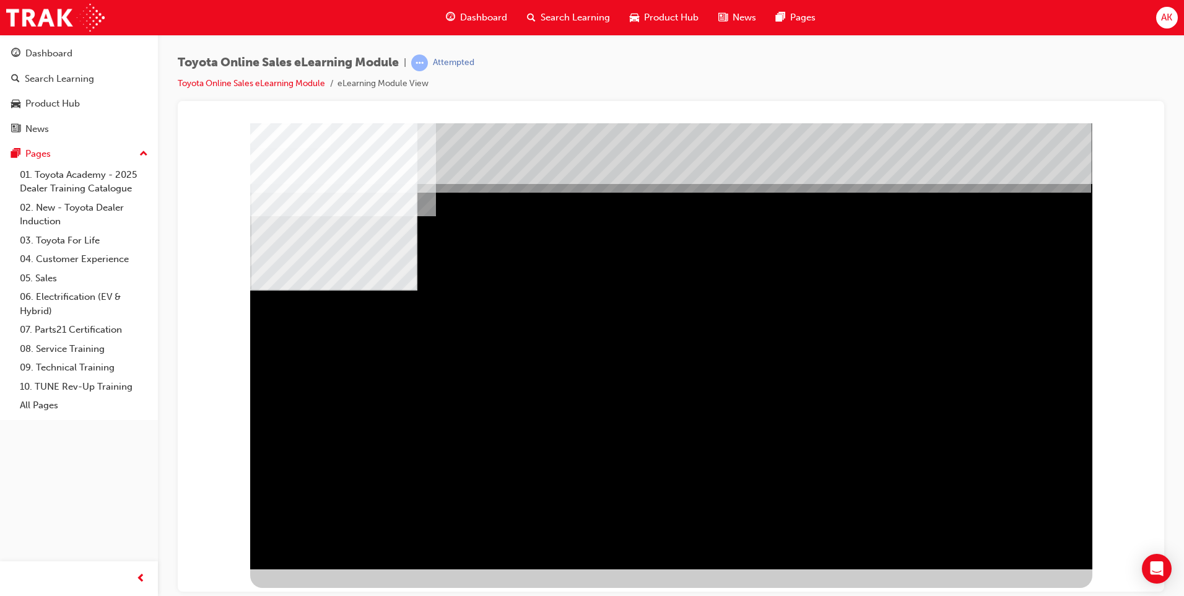
drag, startPoint x: 637, startPoint y: 370, endPoint x: 735, endPoint y: 379, distance: 98.9
drag, startPoint x: 805, startPoint y: 384, endPoint x: 922, endPoint y: 441, distance: 130.8
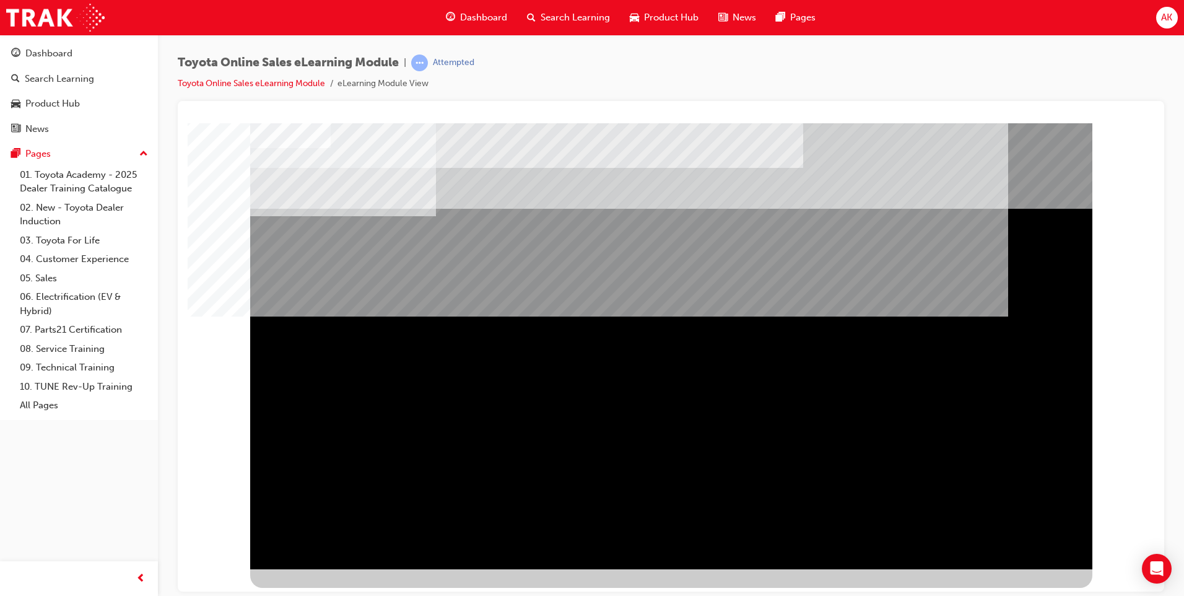
drag, startPoint x: 626, startPoint y: 385, endPoint x: 641, endPoint y: 385, distance: 14.9
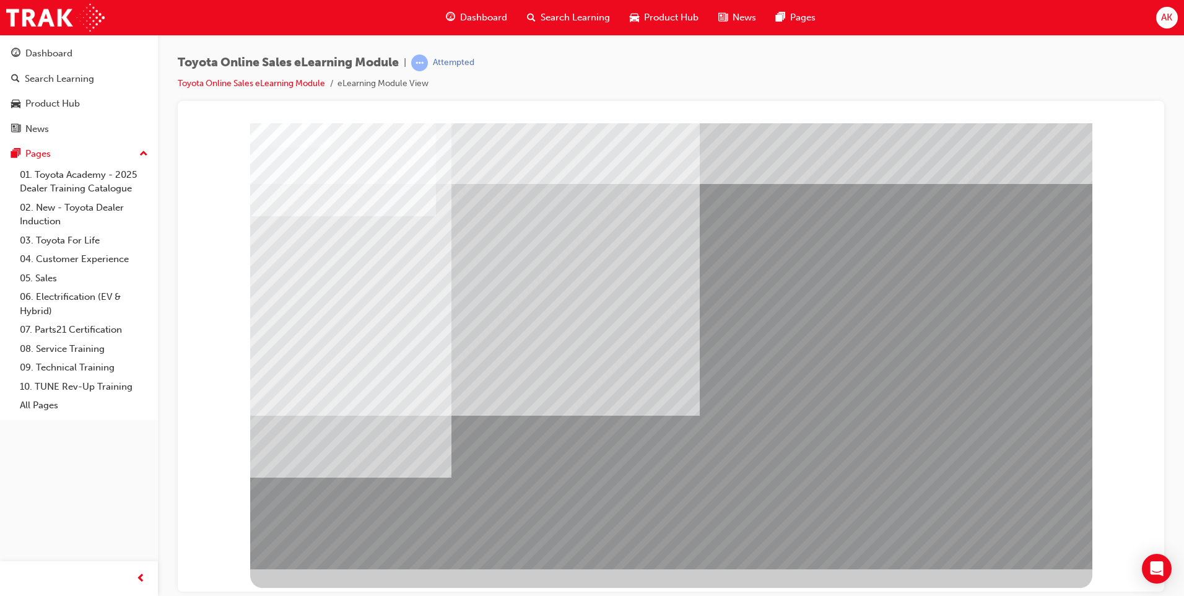
drag, startPoint x: 1001, startPoint y: 548, endPoint x: 1000, endPoint y: 541, distance: 6.8
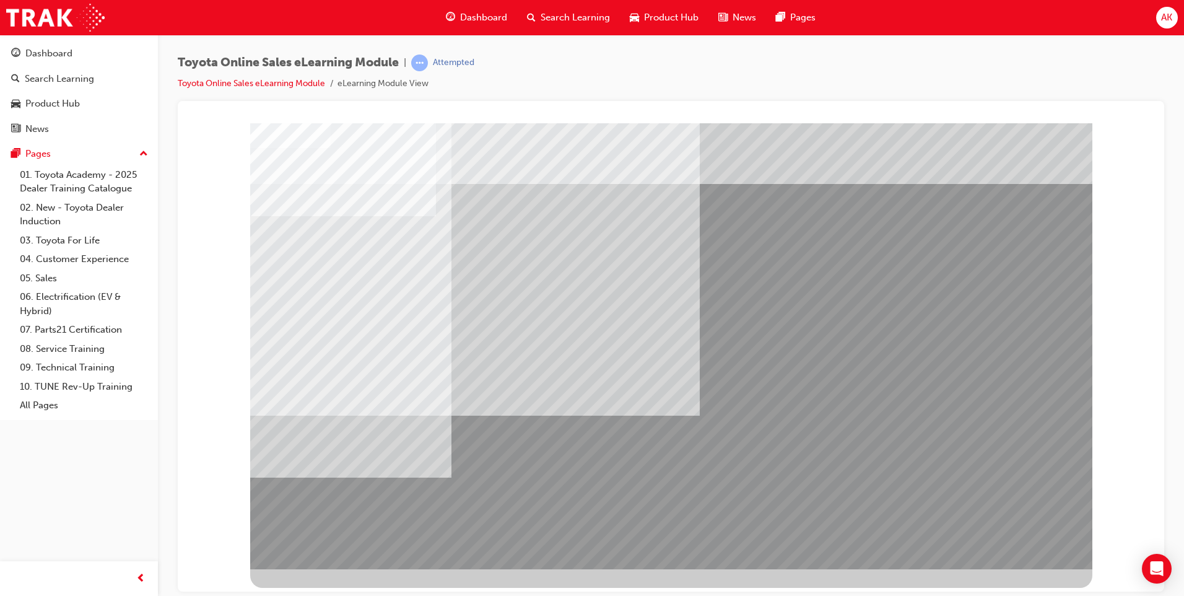
drag, startPoint x: 735, startPoint y: 401, endPoint x: 644, endPoint y: 378, distance: 93.3
click at [660, 382] on div at bounding box center [671, 346] width 842 height 446
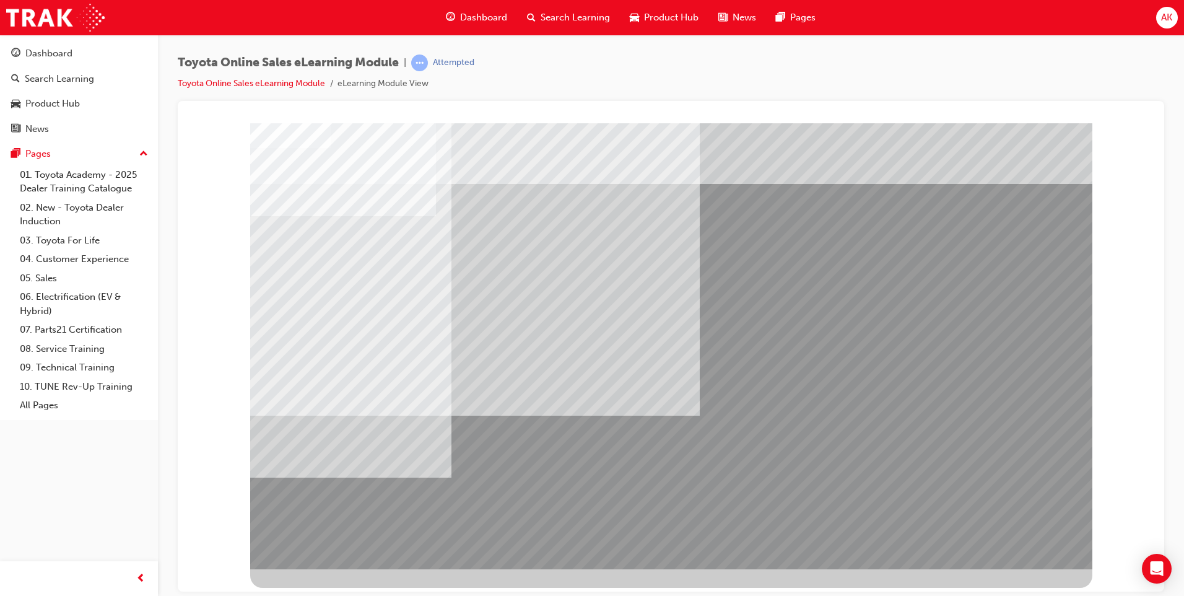
drag, startPoint x: 650, startPoint y: 425, endPoint x: 606, endPoint y: 497, distance: 85.1
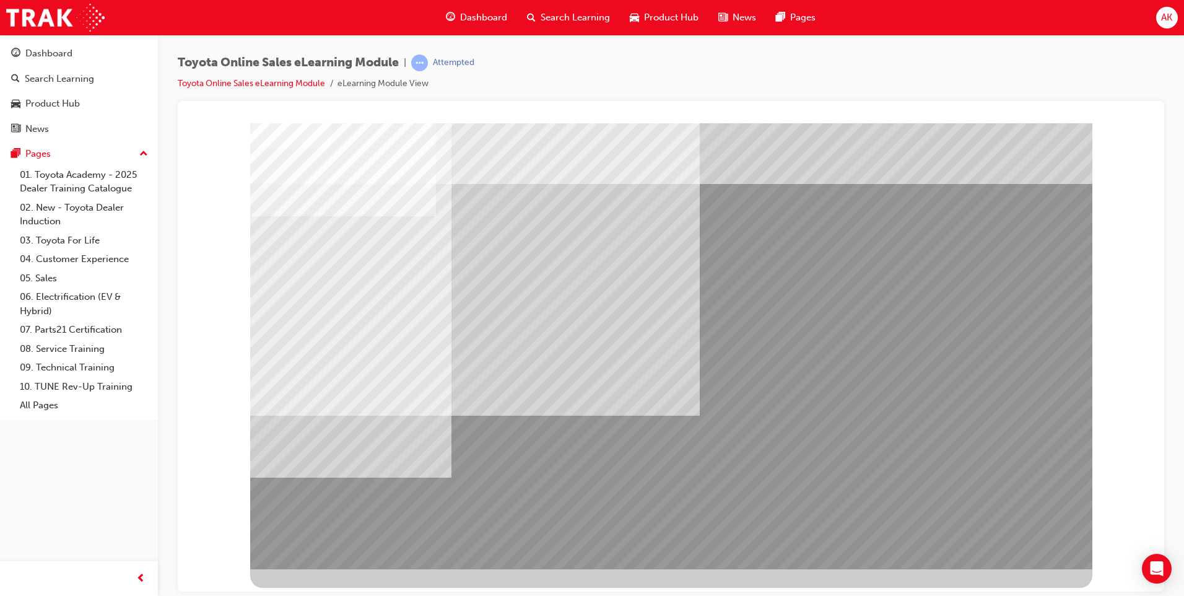
drag, startPoint x: 595, startPoint y: 561, endPoint x: 652, endPoint y: 590, distance: 63.4
click at [640, 585] on div at bounding box center [671, 355] width 842 height 465
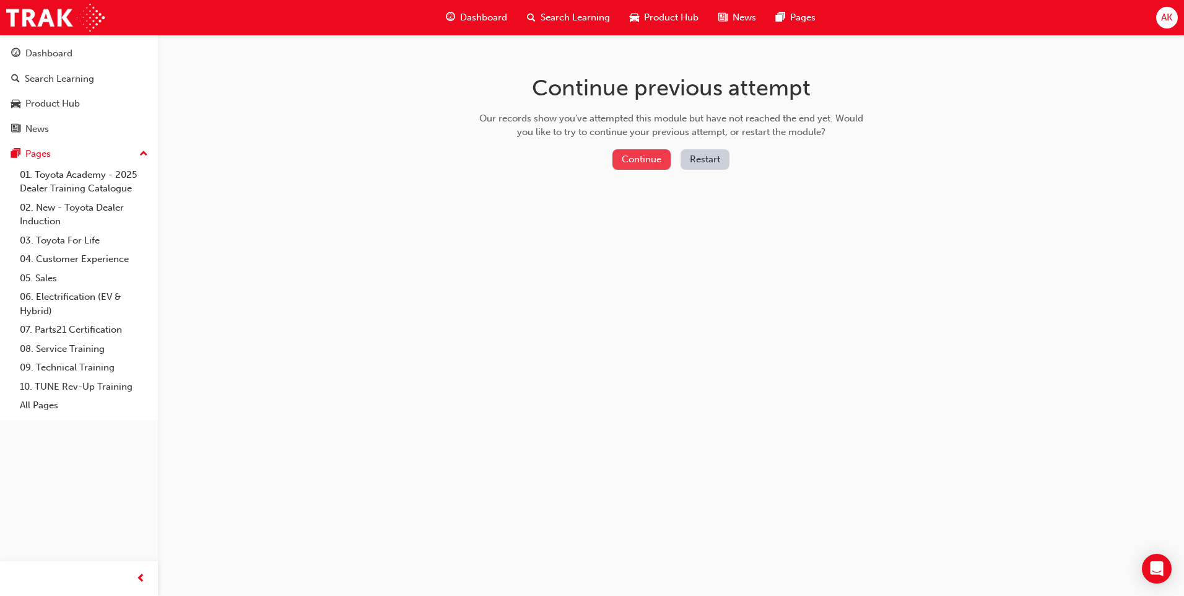
click at [640, 162] on button "Continue" at bounding box center [642, 159] width 58 height 20
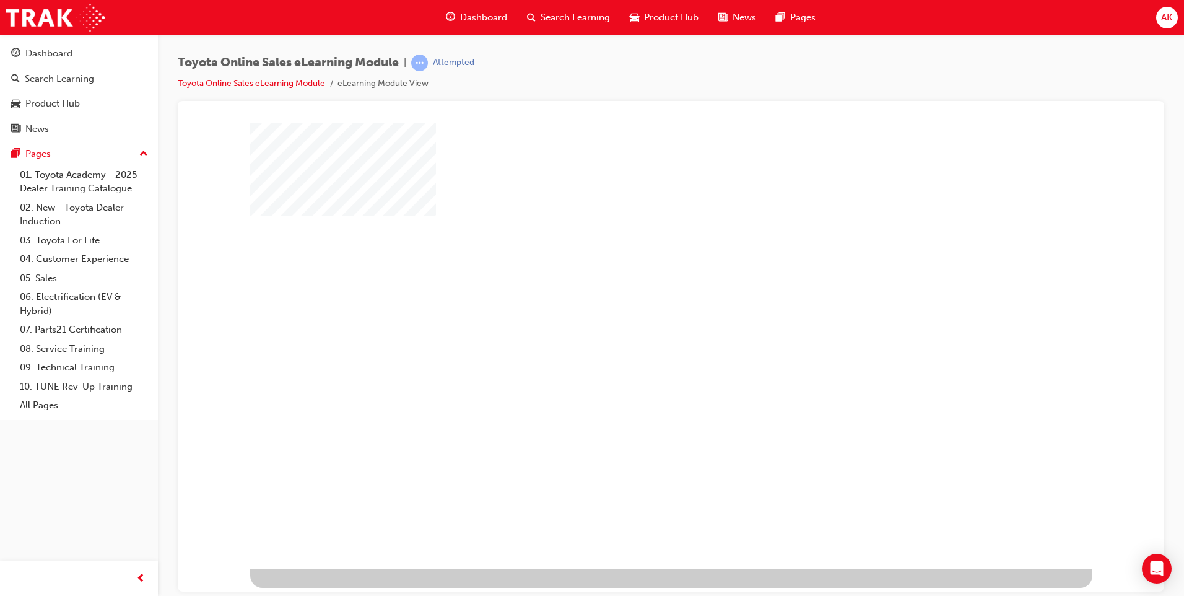
click at [636, 310] on div "play" at bounding box center [636, 310] width 0 height 0
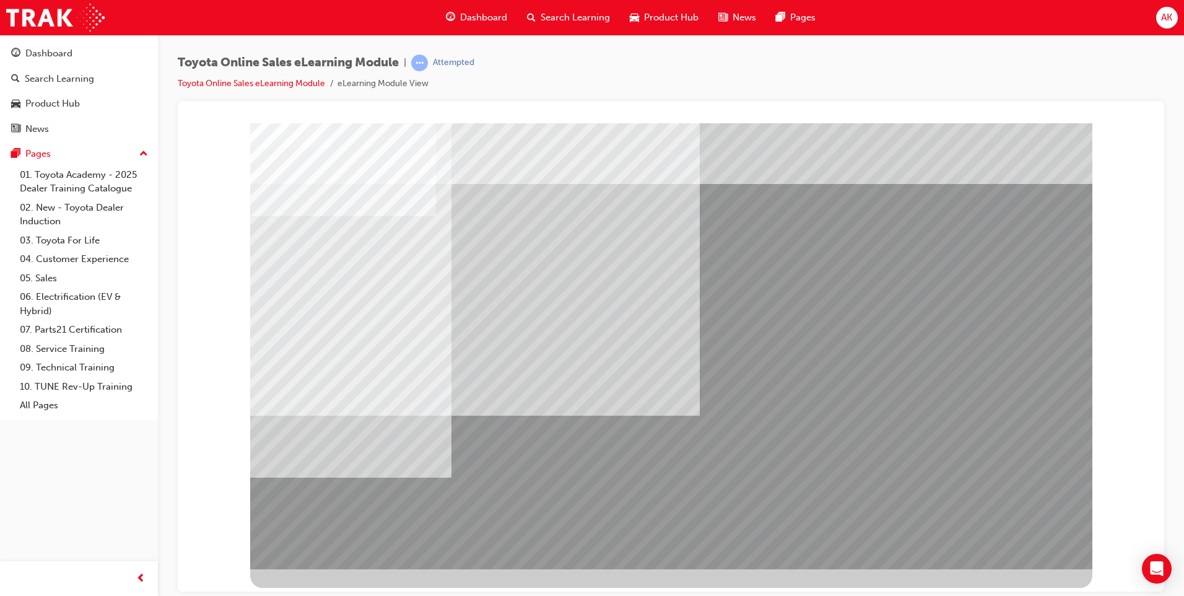
click at [114, 68] on link "Search Learning" at bounding box center [79, 79] width 148 height 23
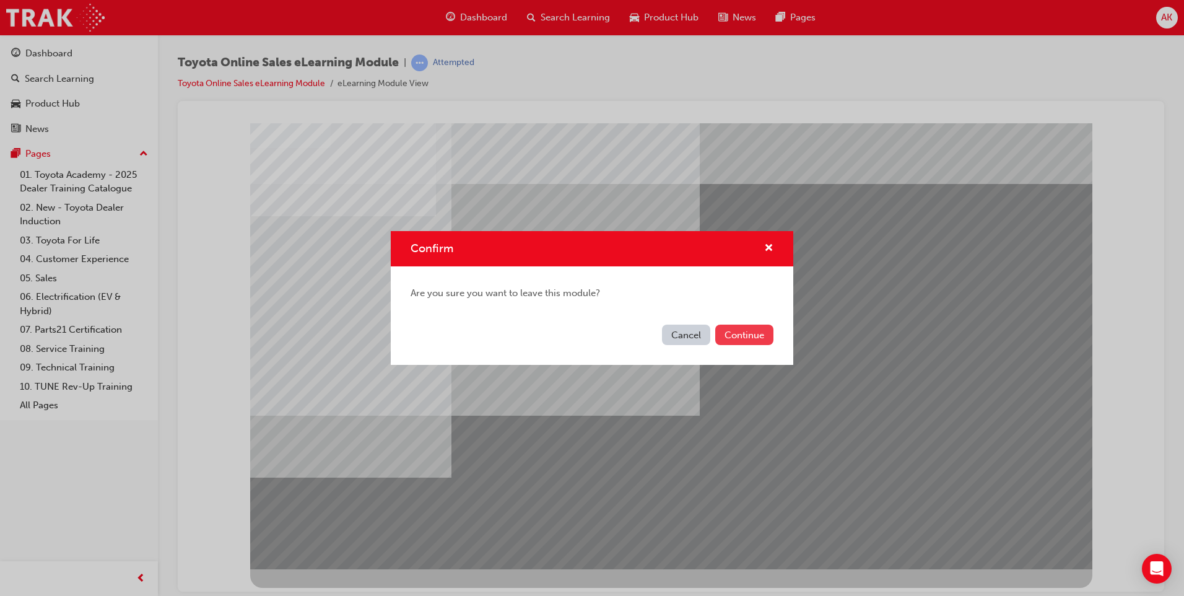
click at [745, 334] on button "Continue" at bounding box center [744, 335] width 58 height 20
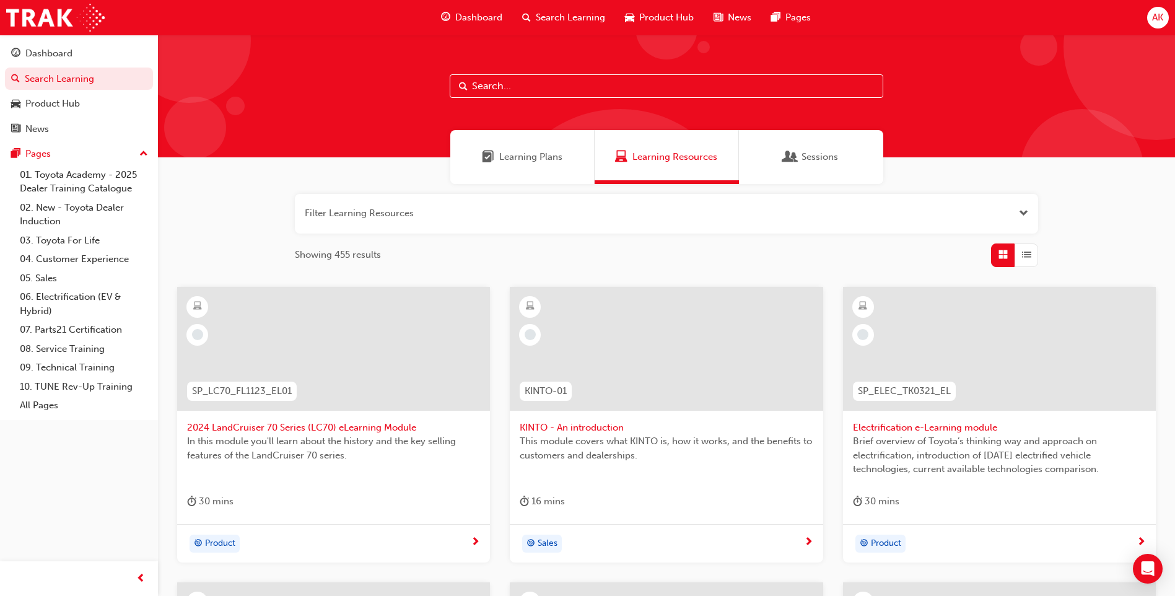
click at [770, 165] on div "Sessions" at bounding box center [811, 157] width 144 height 54
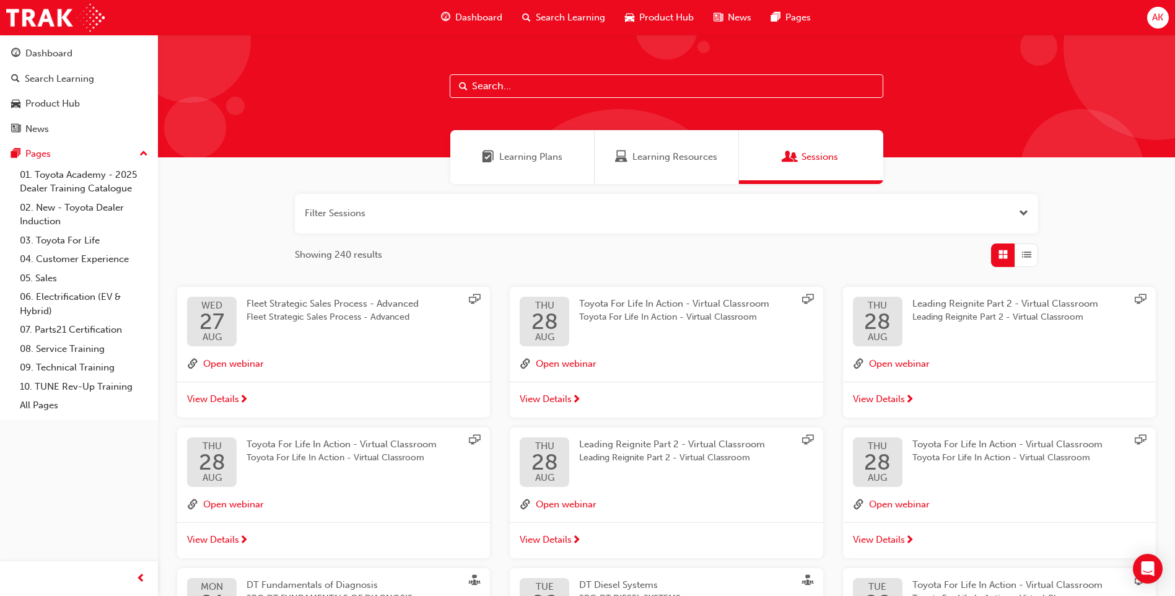
click at [634, 154] on span "Learning Resources" at bounding box center [674, 157] width 85 height 14
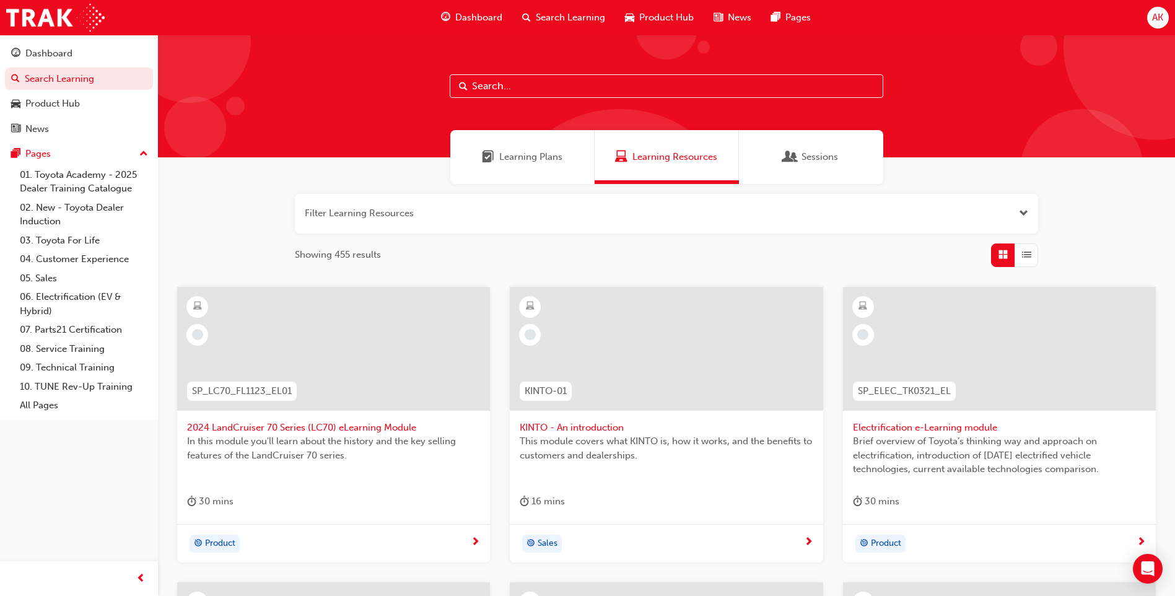
drag, startPoint x: 645, startPoint y: 247, endPoint x: 450, endPoint y: 151, distance: 216.6
click at [450, 151] on div "Learning Plans" at bounding box center [522, 157] width 144 height 54
